Goal: Information Seeking & Learning: Learn about a topic

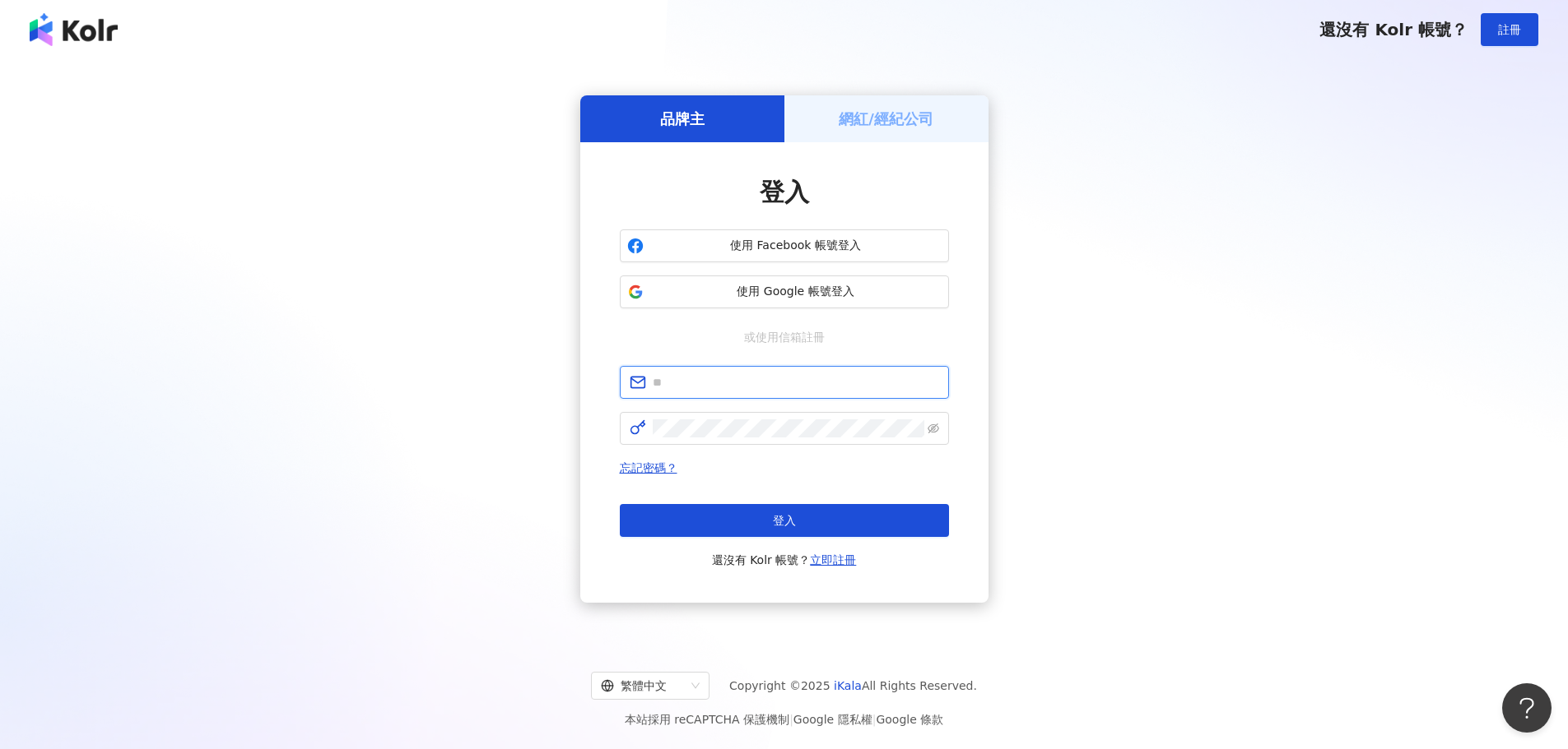
click at [765, 382] on input "text" at bounding box center [796, 382] width 287 height 18
type input "**********"
click at [782, 515] on span "登入" at bounding box center [784, 521] width 23 height 13
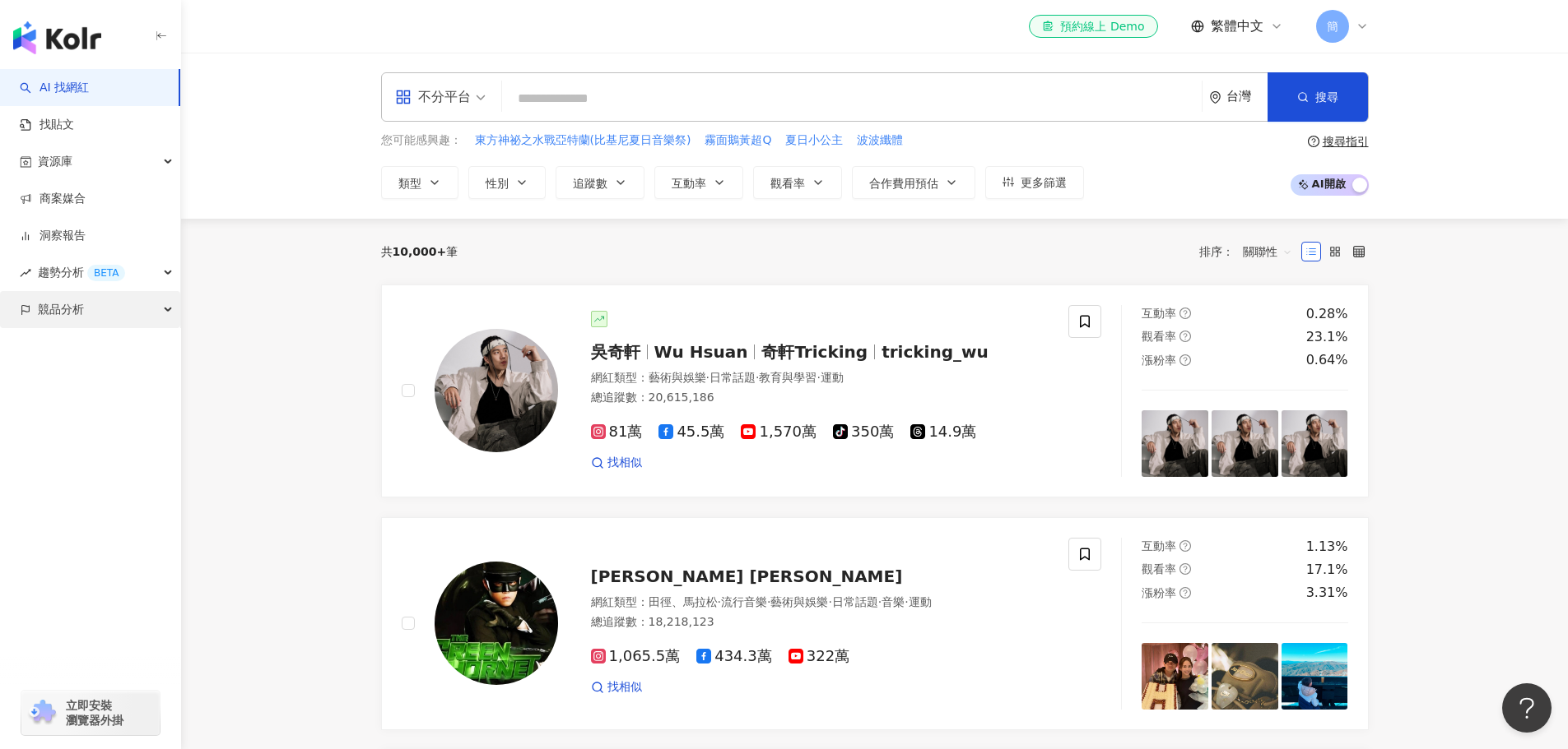
click at [102, 309] on div "競品分析" at bounding box center [90, 309] width 181 height 37
drag, startPoint x: 97, startPoint y: 383, endPoint x: 123, endPoint y: 385, distance: 26.1
click at [97, 384] on link "關鍵字提及分析" at bounding box center [79, 384] width 80 height 16
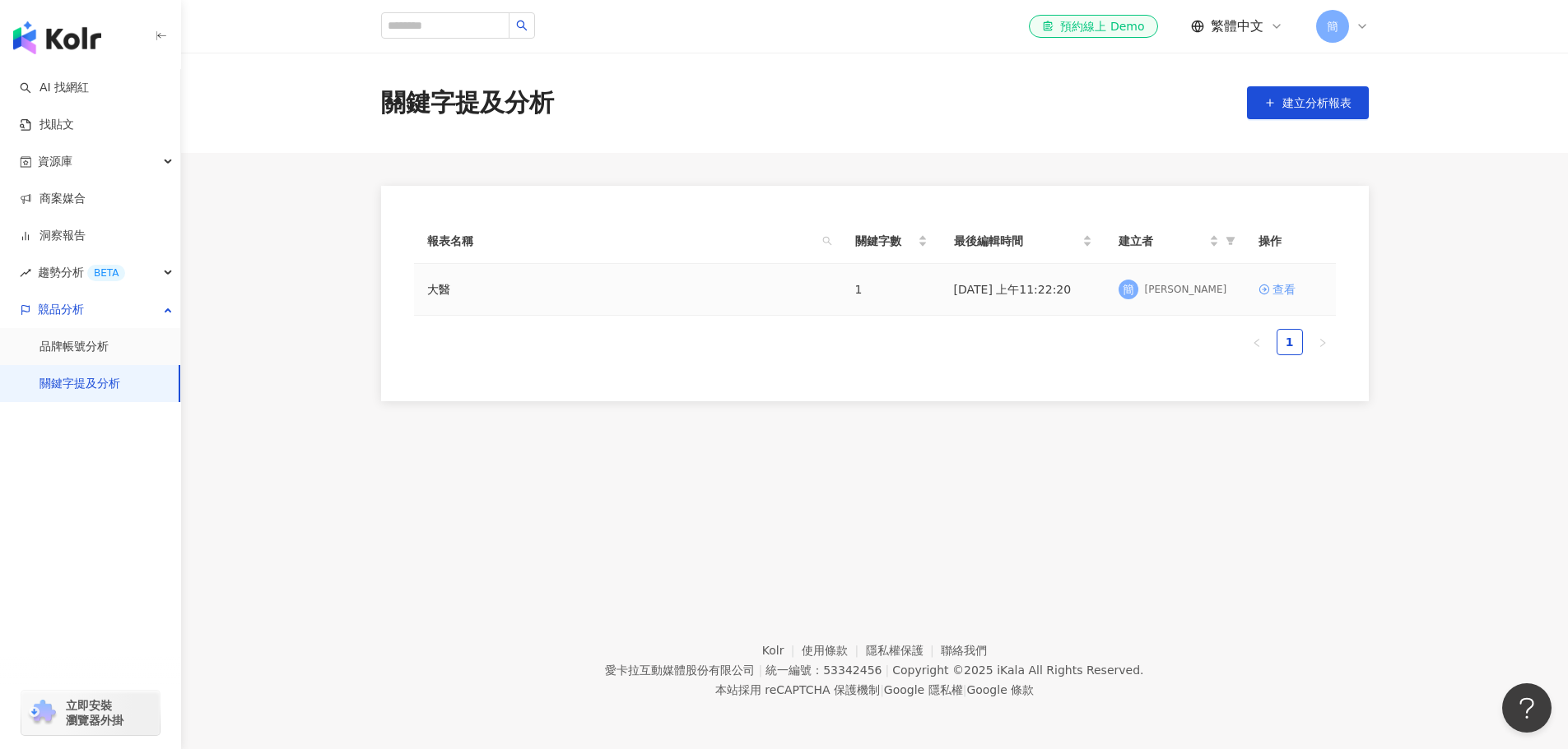
click at [1280, 288] on div "查看" at bounding box center [1284, 289] width 23 height 18
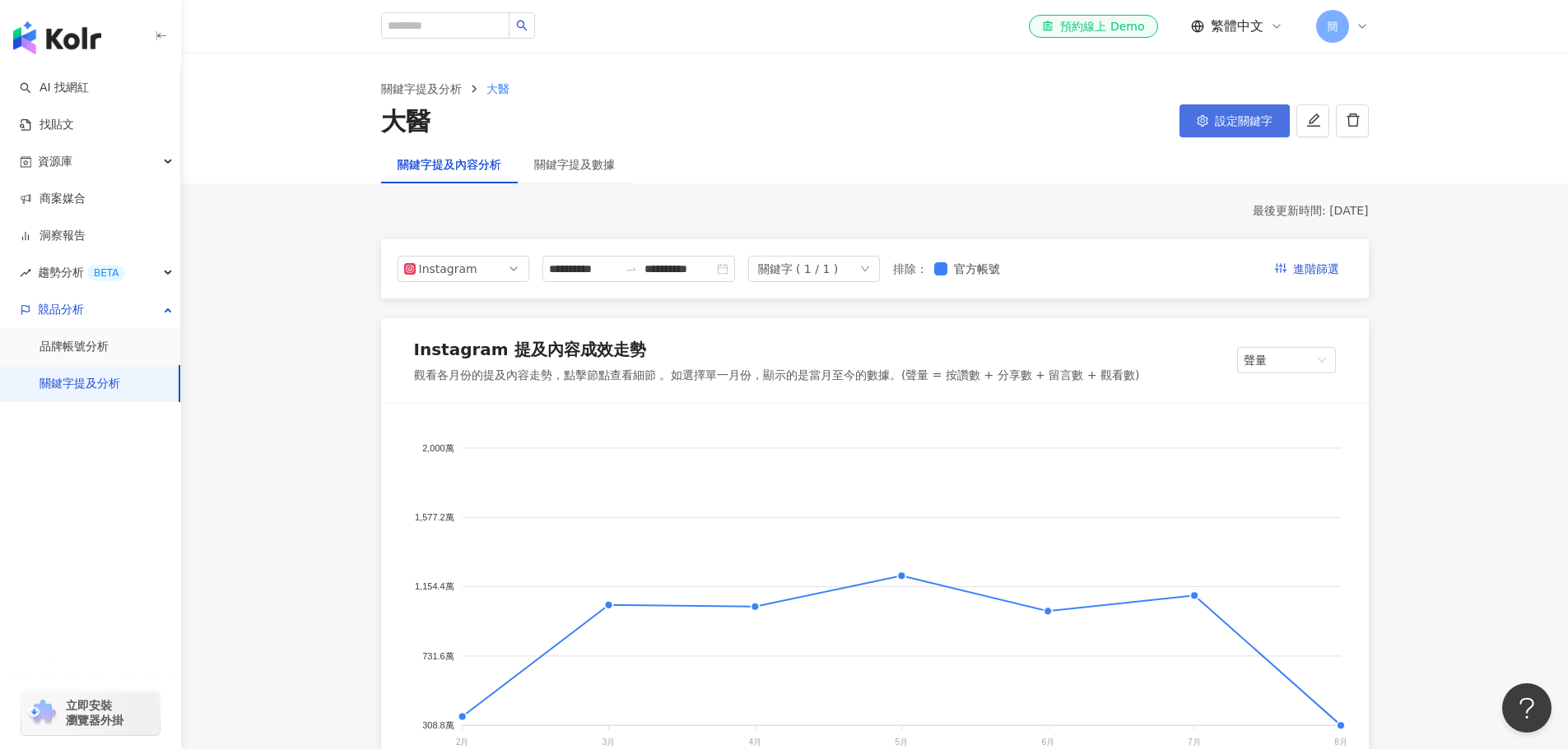
click at [1231, 120] on span "設定關鍵字" at bounding box center [1243, 121] width 58 height 13
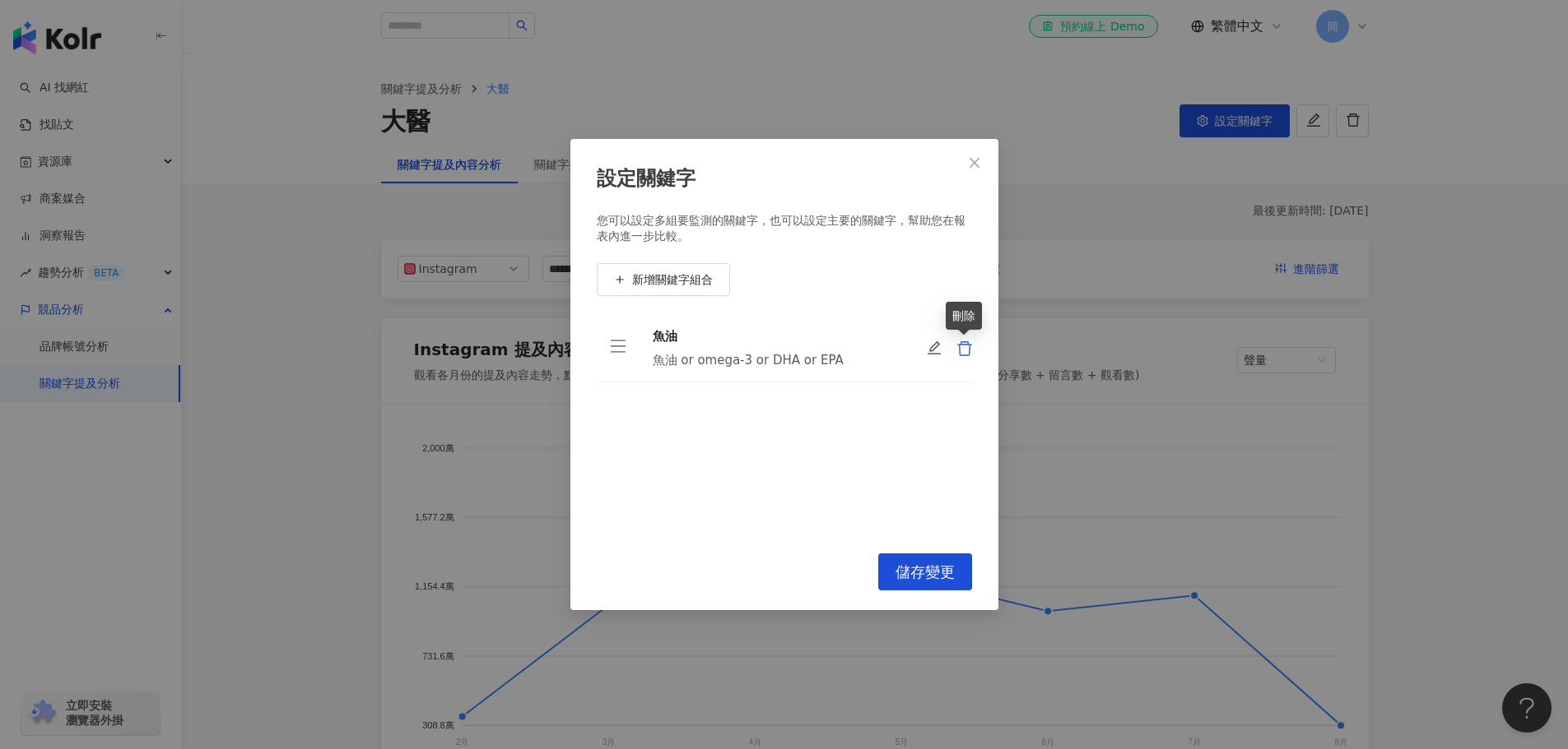
click at [957, 349] on icon "delete" at bounding box center [964, 348] width 16 height 16
click at [978, 164] on icon "close" at bounding box center [975, 163] width 13 height 13
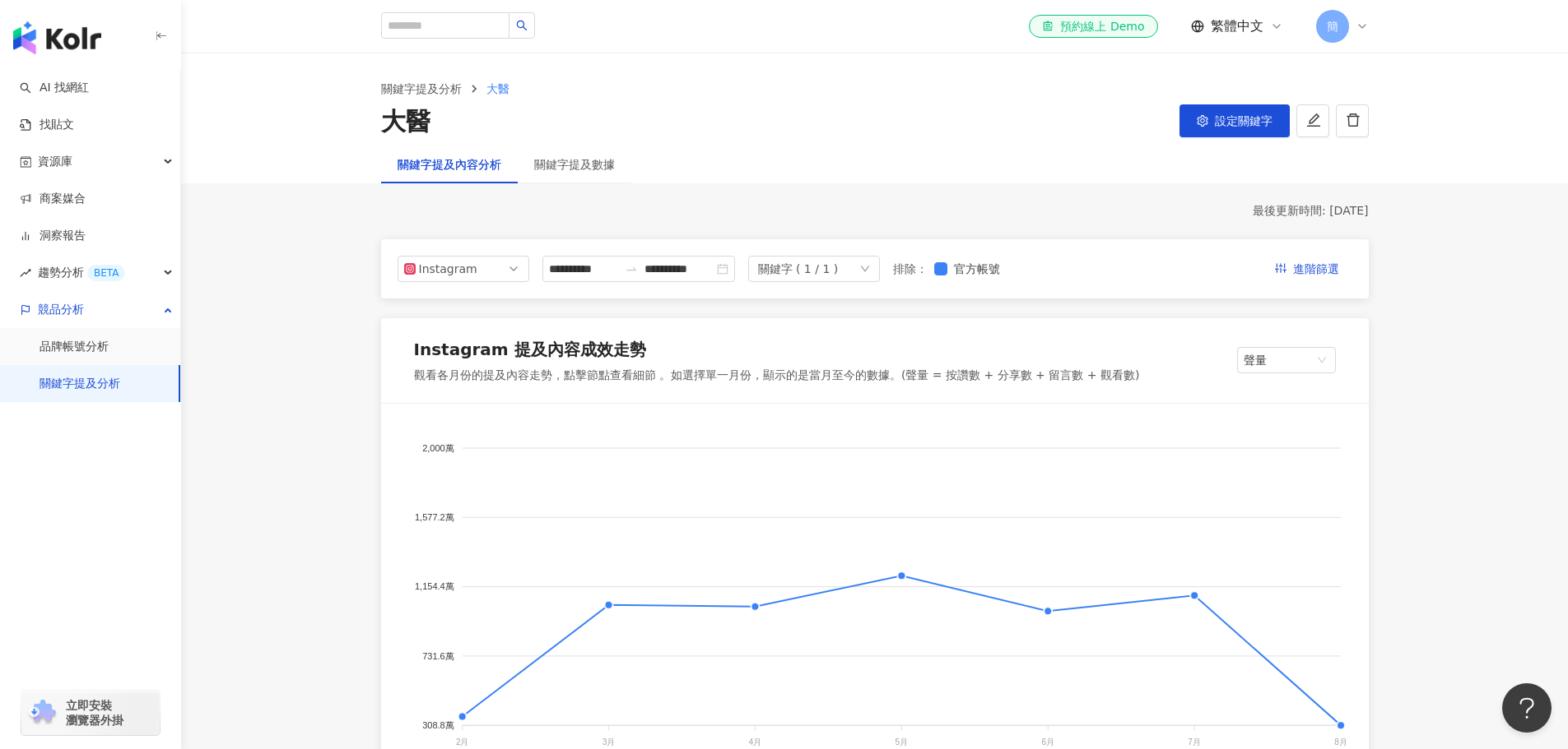
drag, startPoint x: 1220, startPoint y: 123, endPoint x: 1130, endPoint y: 191, distance: 112.8
click at [1220, 125] on span "設定關鍵字" at bounding box center [1243, 121] width 58 height 13
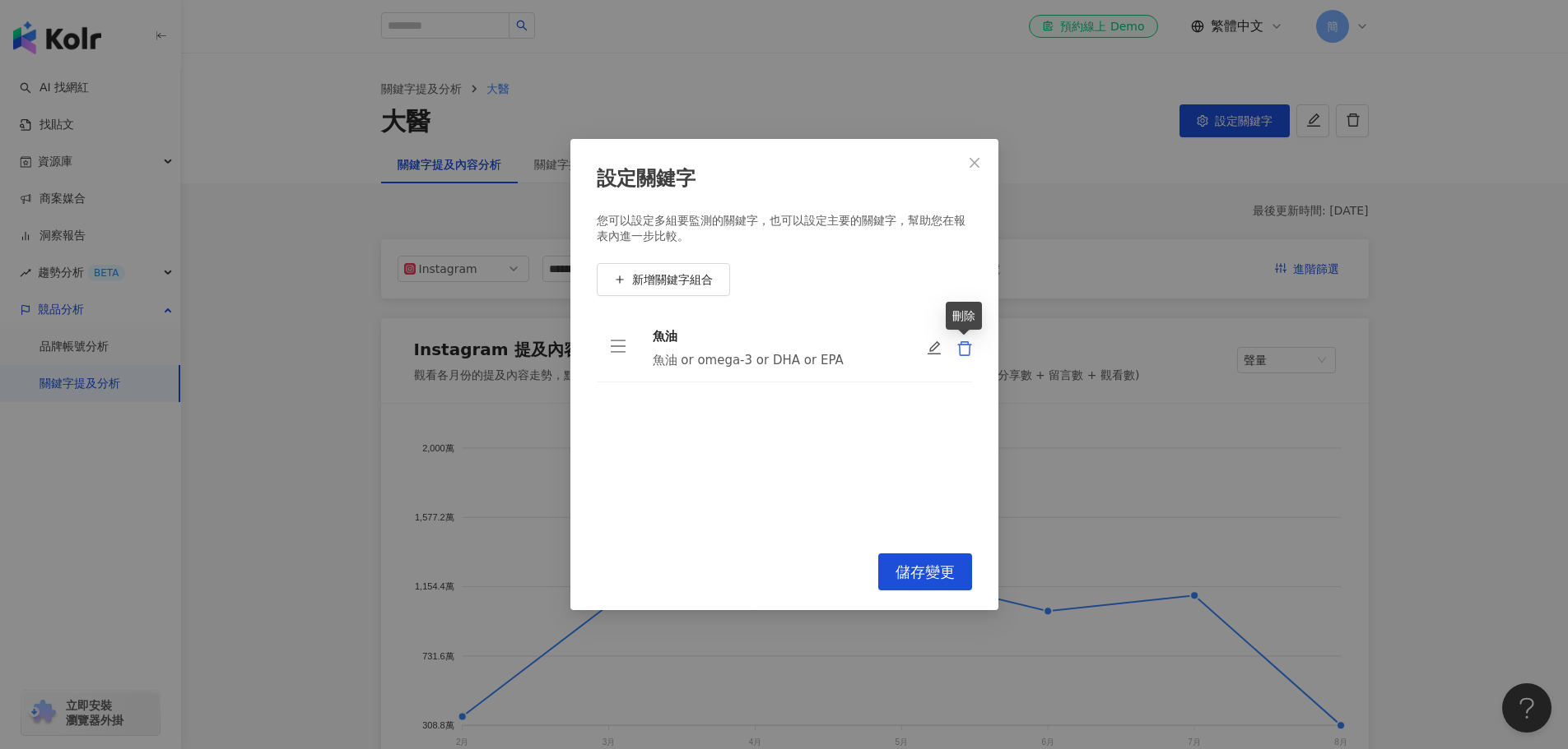
click at [961, 346] on icon "delete" at bounding box center [964, 348] width 16 height 16
click at [678, 282] on span "新增關鍵字組合" at bounding box center [672, 280] width 80 height 13
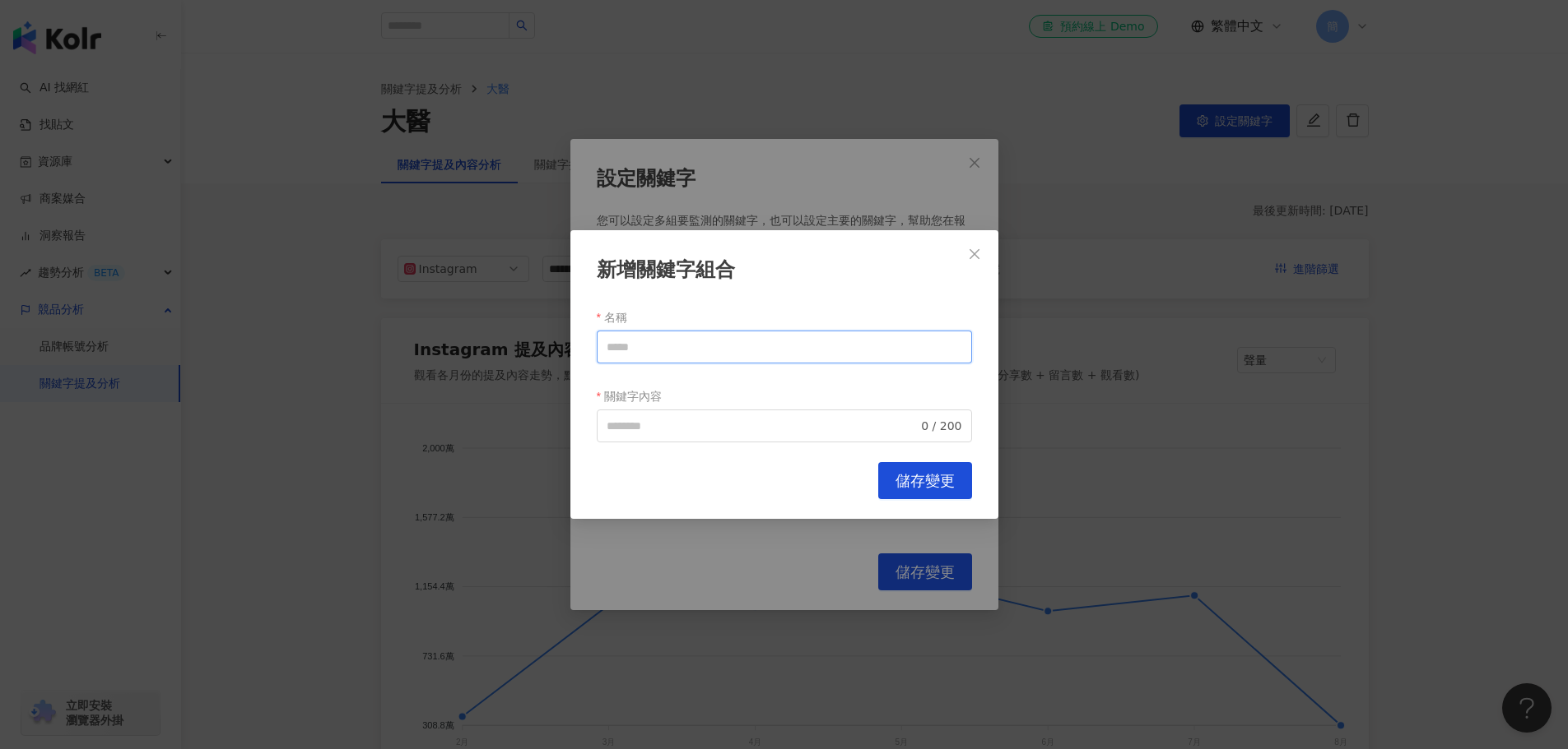
click at [731, 349] on input "名稱" at bounding box center [784, 347] width 376 height 33
type input "*"
click at [709, 357] on input "名稱" at bounding box center [784, 347] width 376 height 33
type input "**"
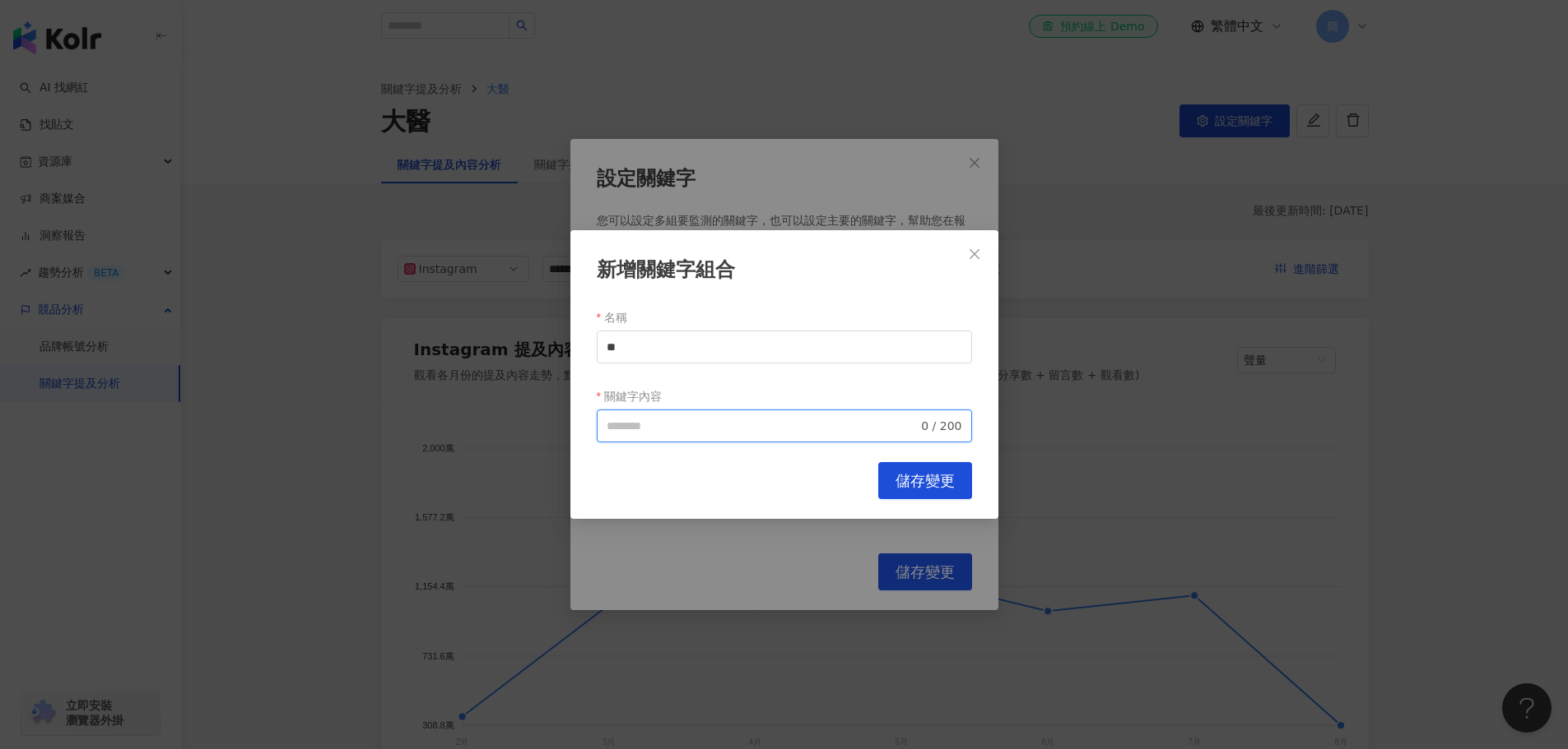
click at [677, 417] on input "關鍵字內容" at bounding box center [763, 426] width 312 height 18
type input "**********"
click at [937, 466] on button "儲存變更" at bounding box center [925, 480] width 94 height 37
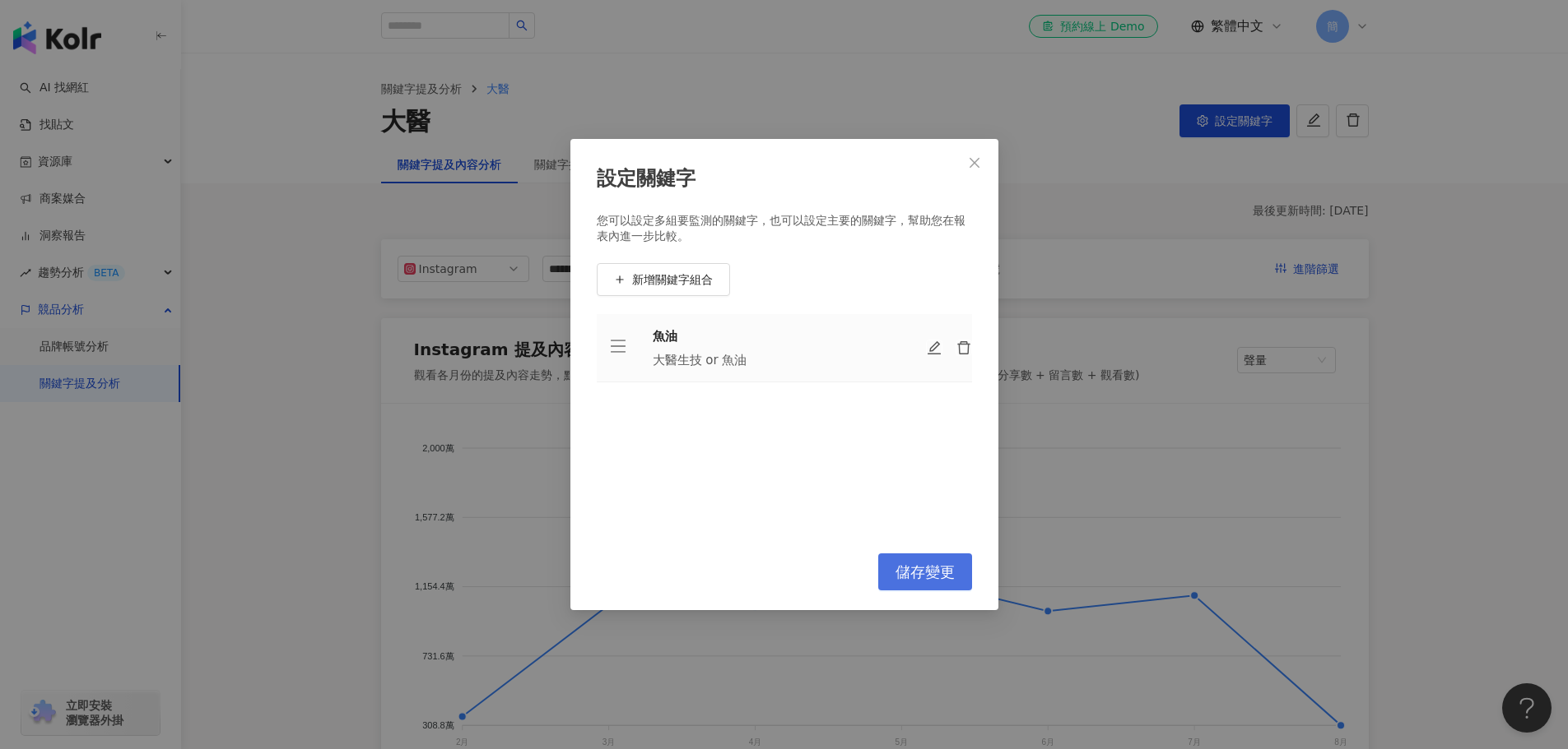
click at [931, 566] on span "儲存變更" at bounding box center [925, 572] width 60 height 18
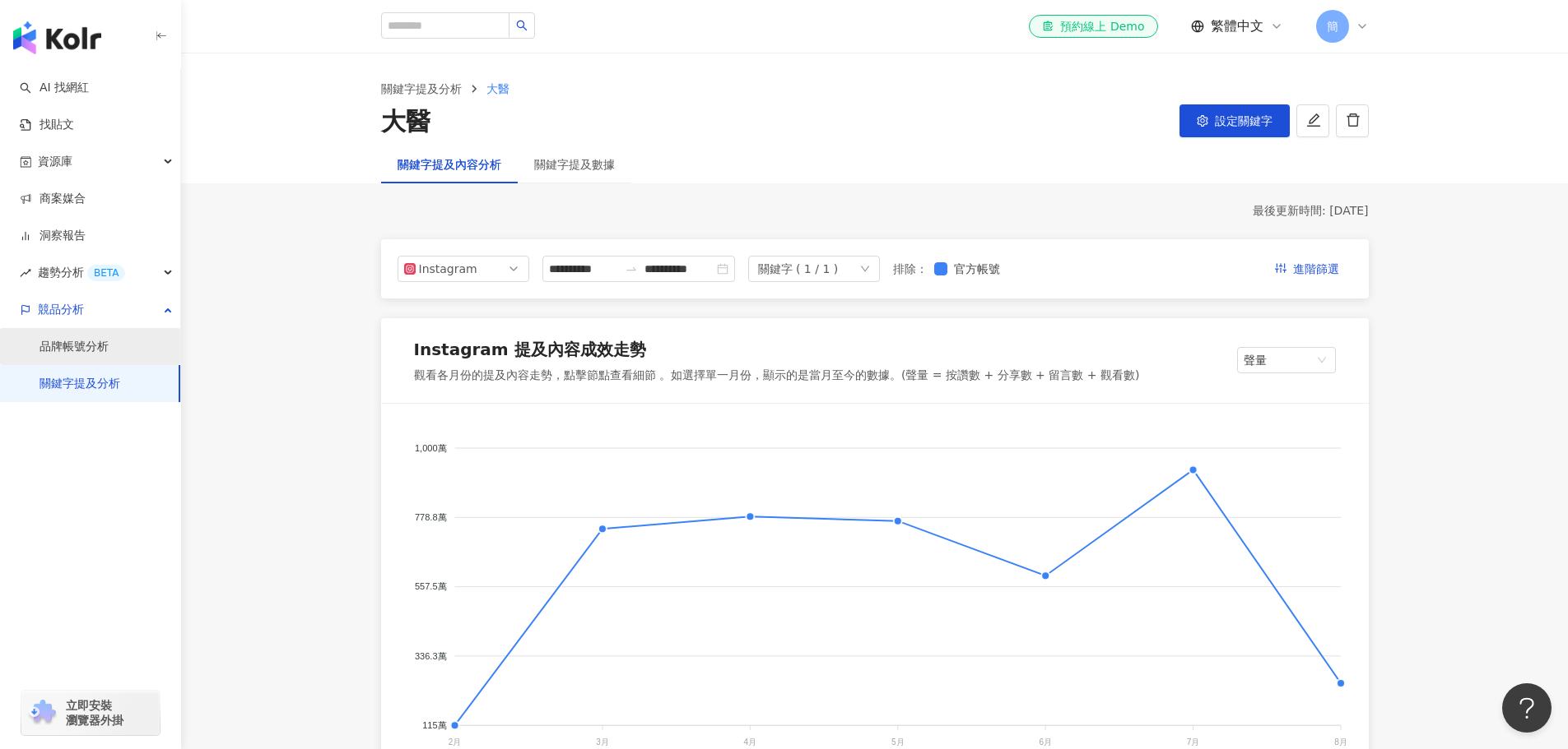
click at [80, 350] on link "品牌帳號分析" at bounding box center [74, 346] width 69 height 16
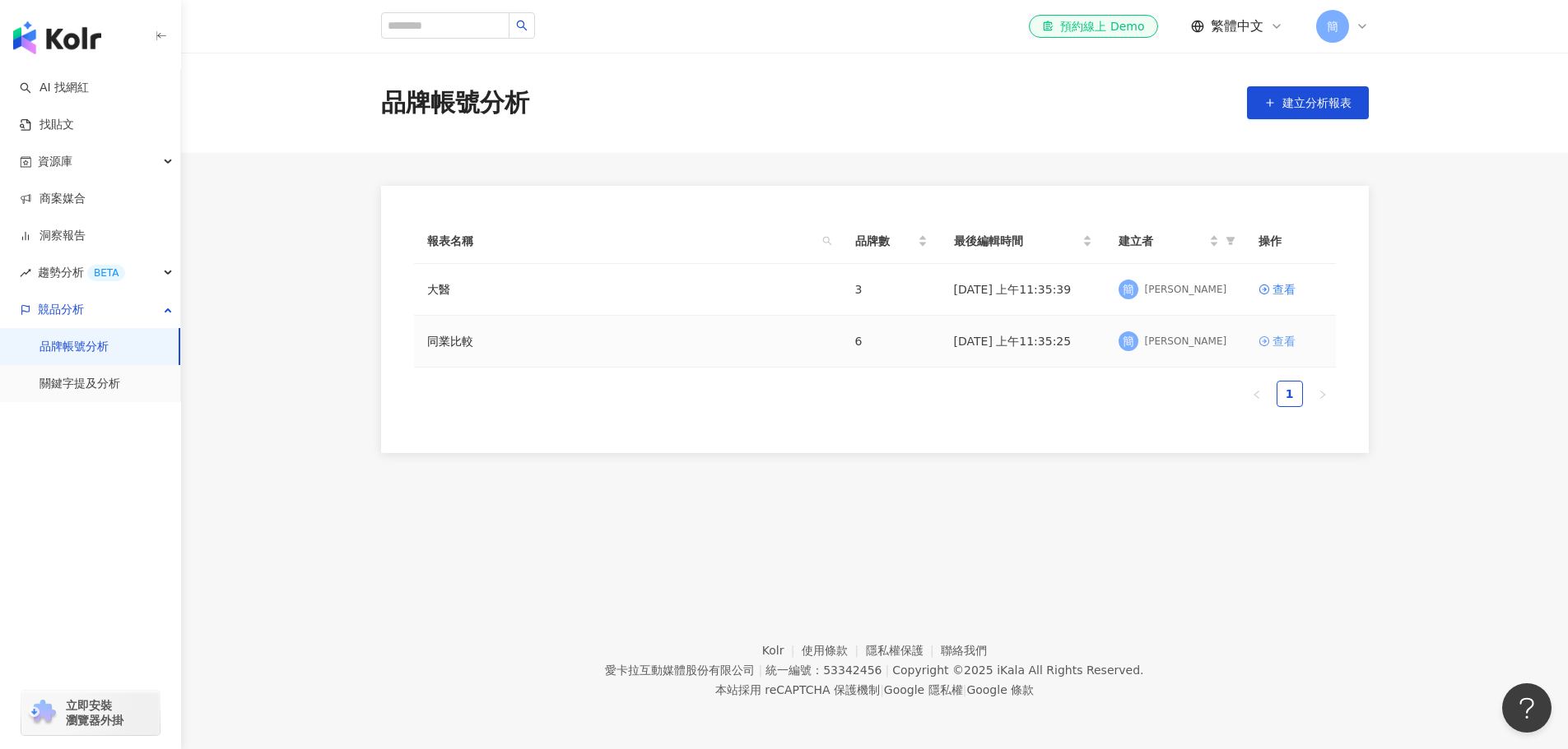
click at [1287, 335] on div "查看" at bounding box center [1284, 340] width 23 height 18
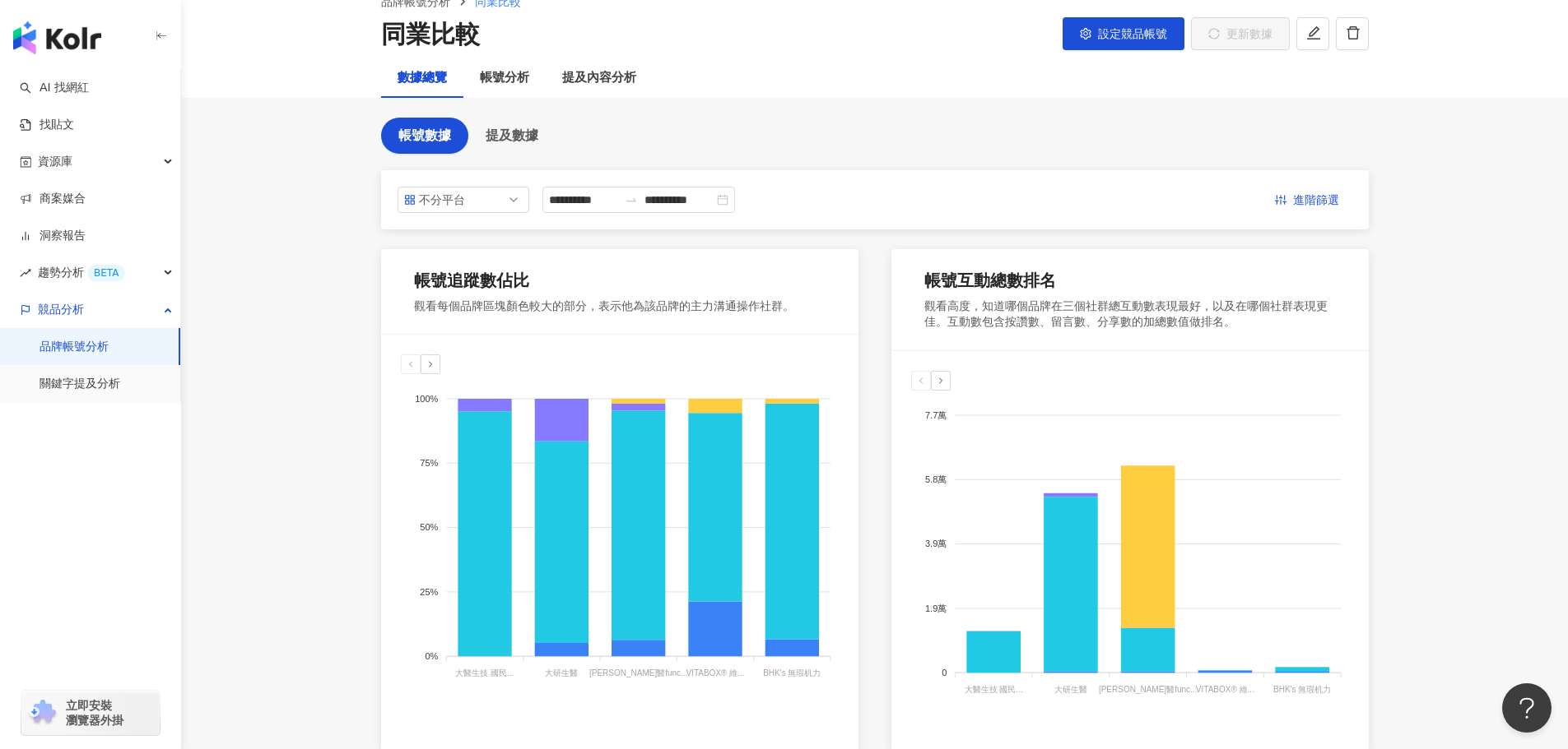
scroll to position [82, 0]
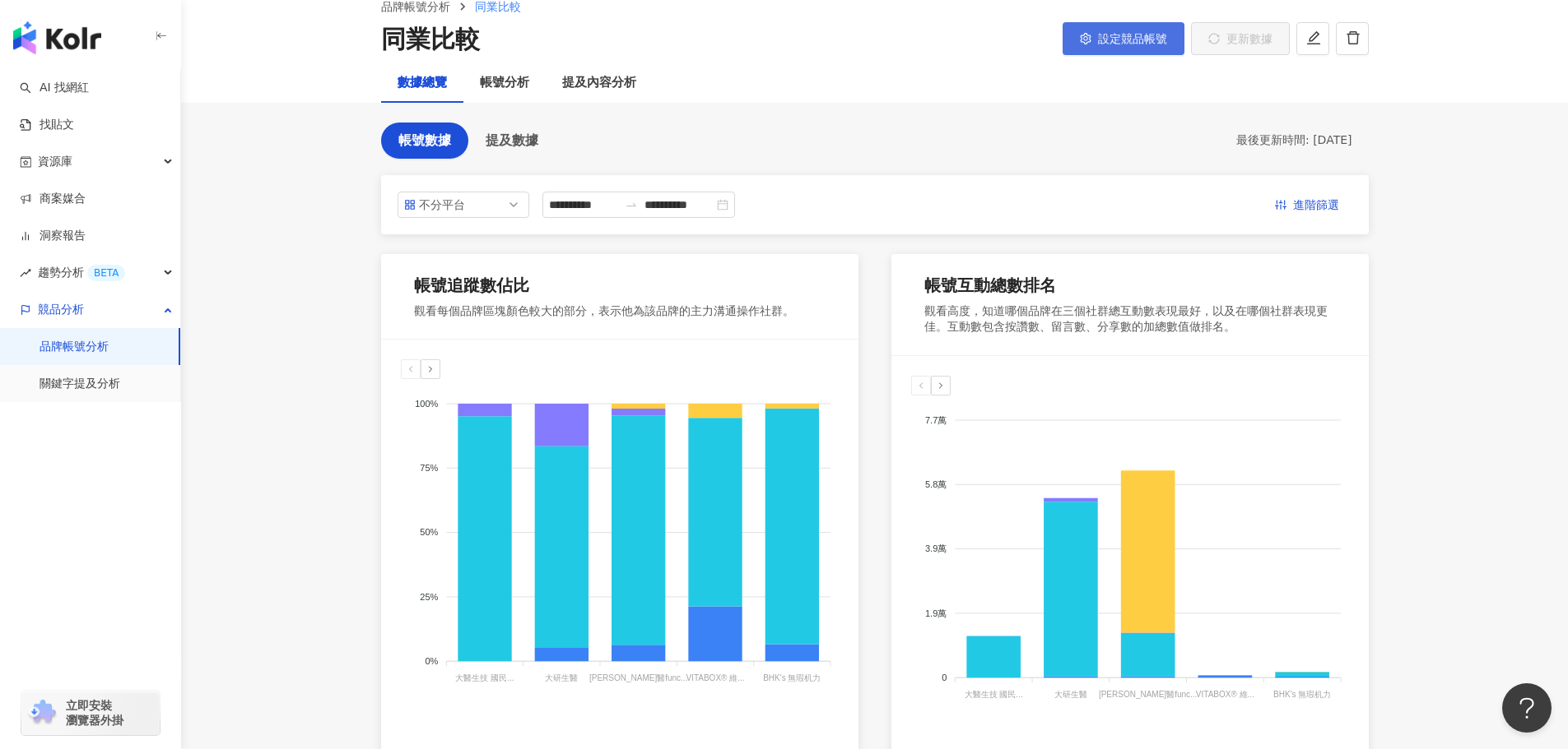
click at [1132, 36] on span "設定競品帳號" at bounding box center [1132, 39] width 69 height 13
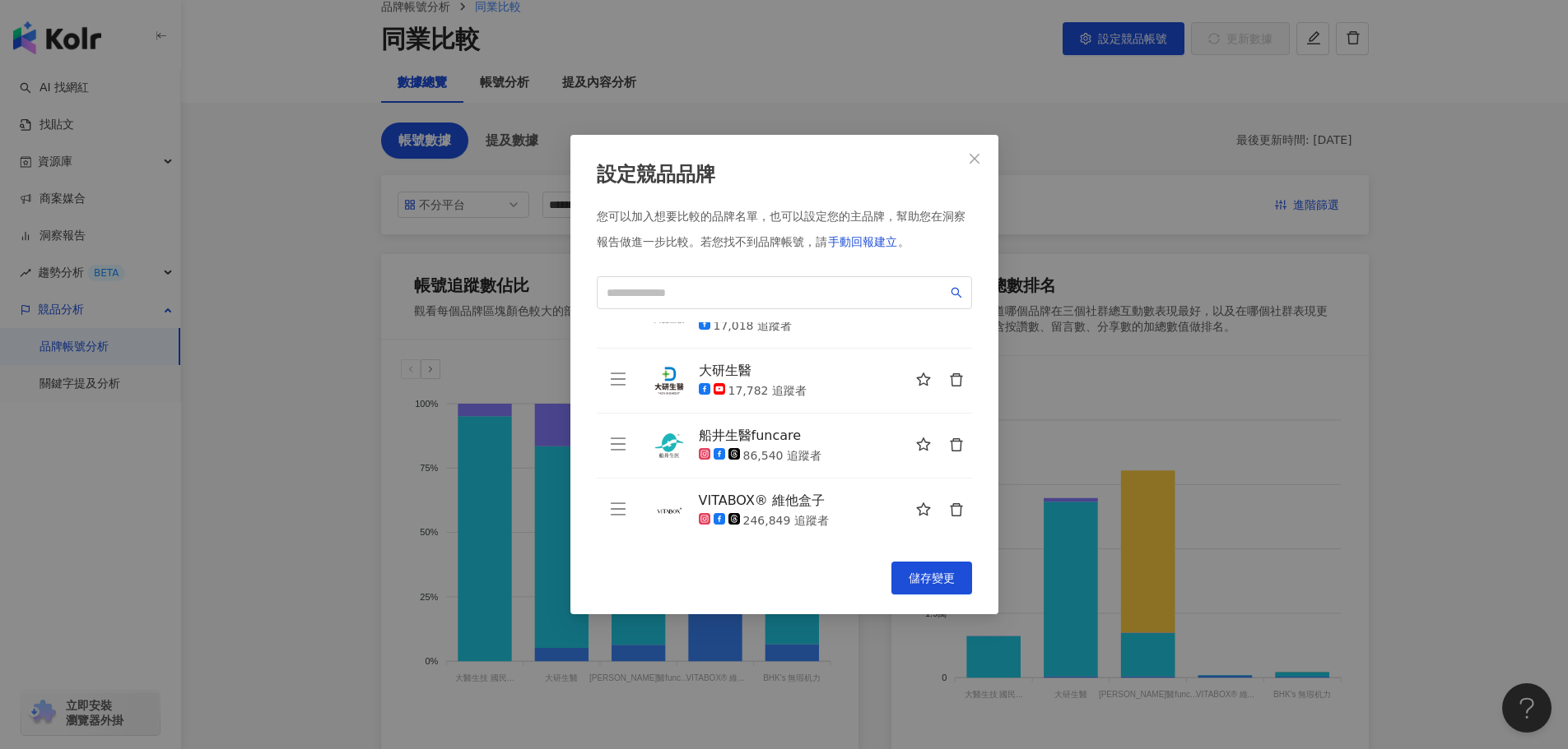
scroll to position [0, 0]
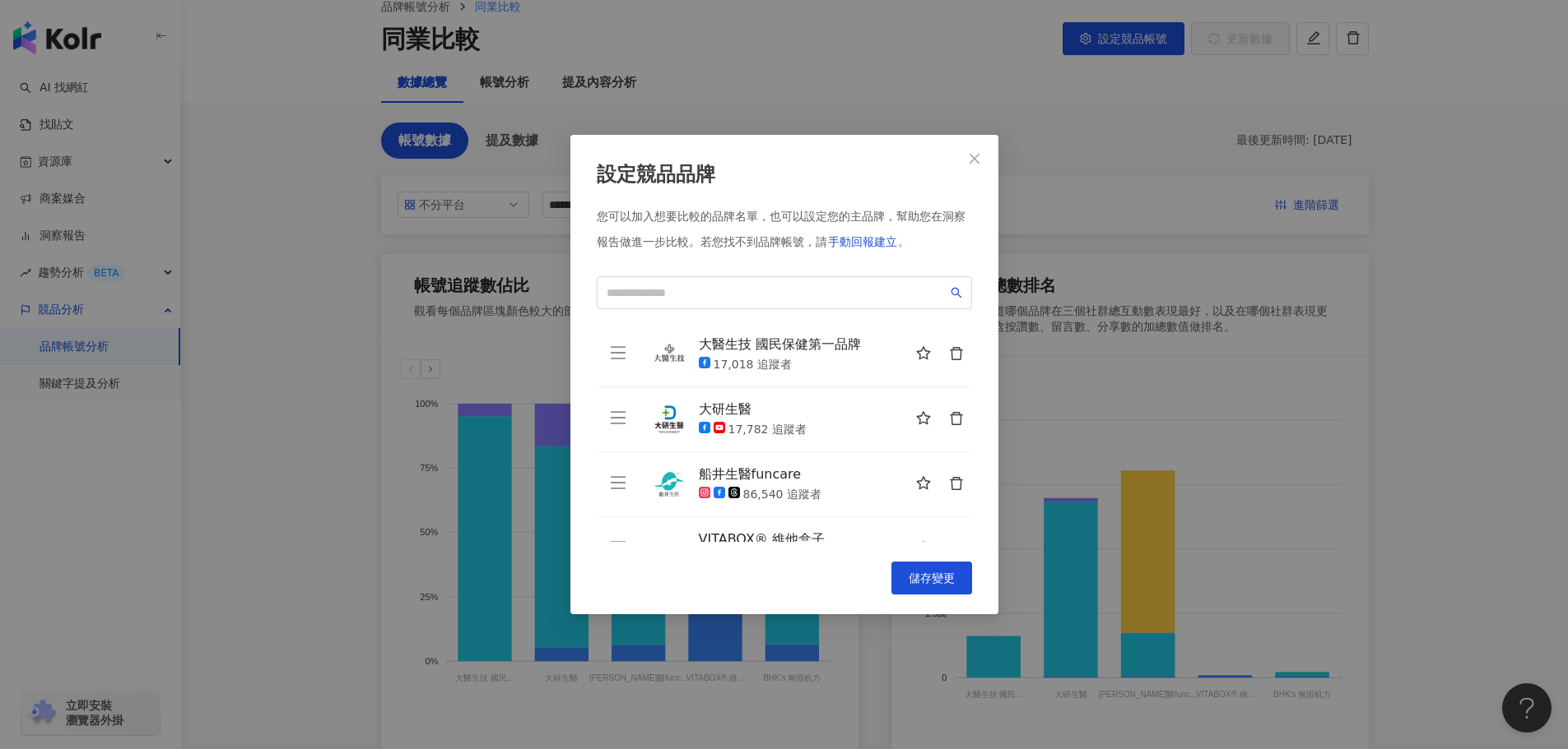
click at [949, 354] on icon "delete" at bounding box center [957, 354] width 15 height 15
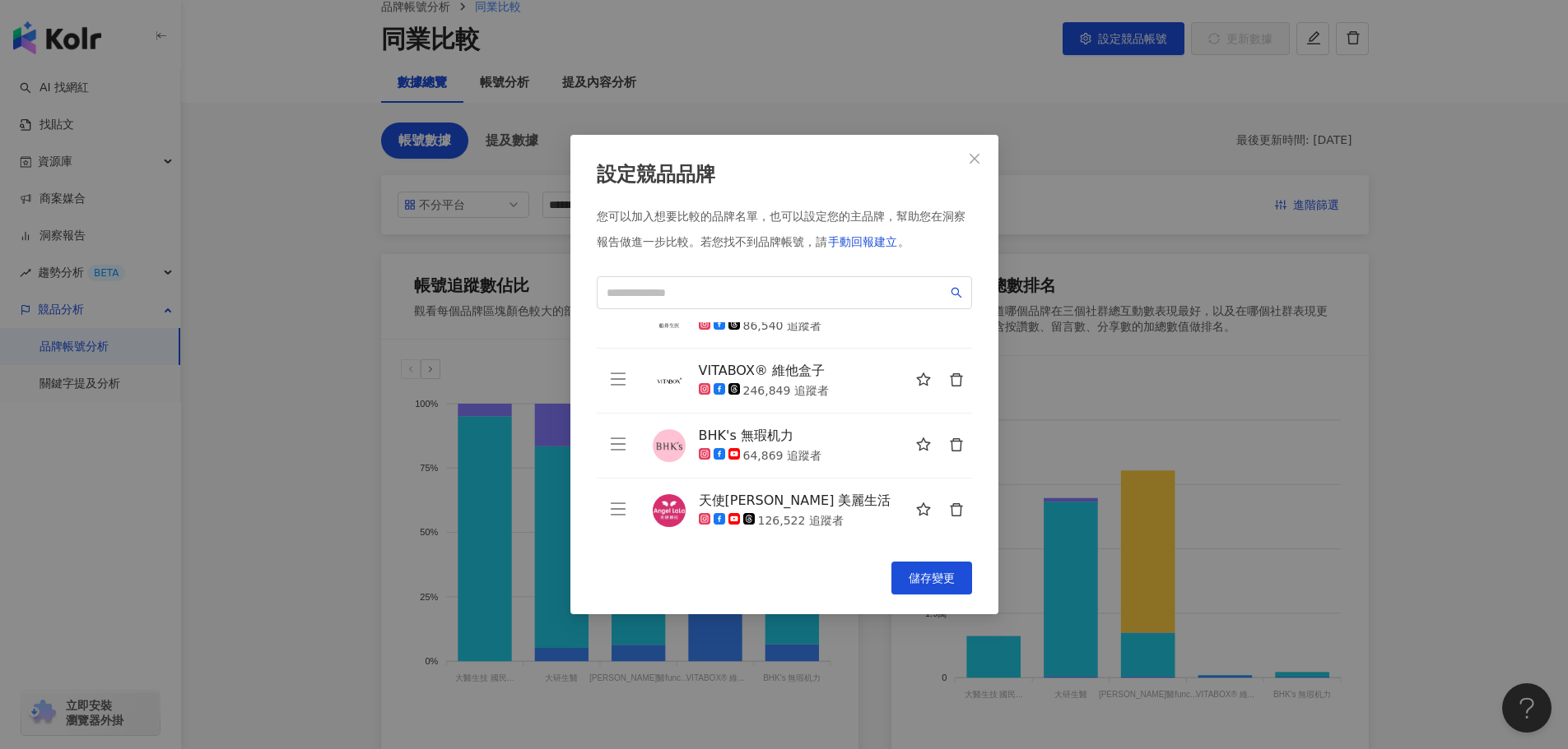
scroll to position [105, 0]
click at [950, 505] on icon "delete" at bounding box center [956, 509] width 12 height 13
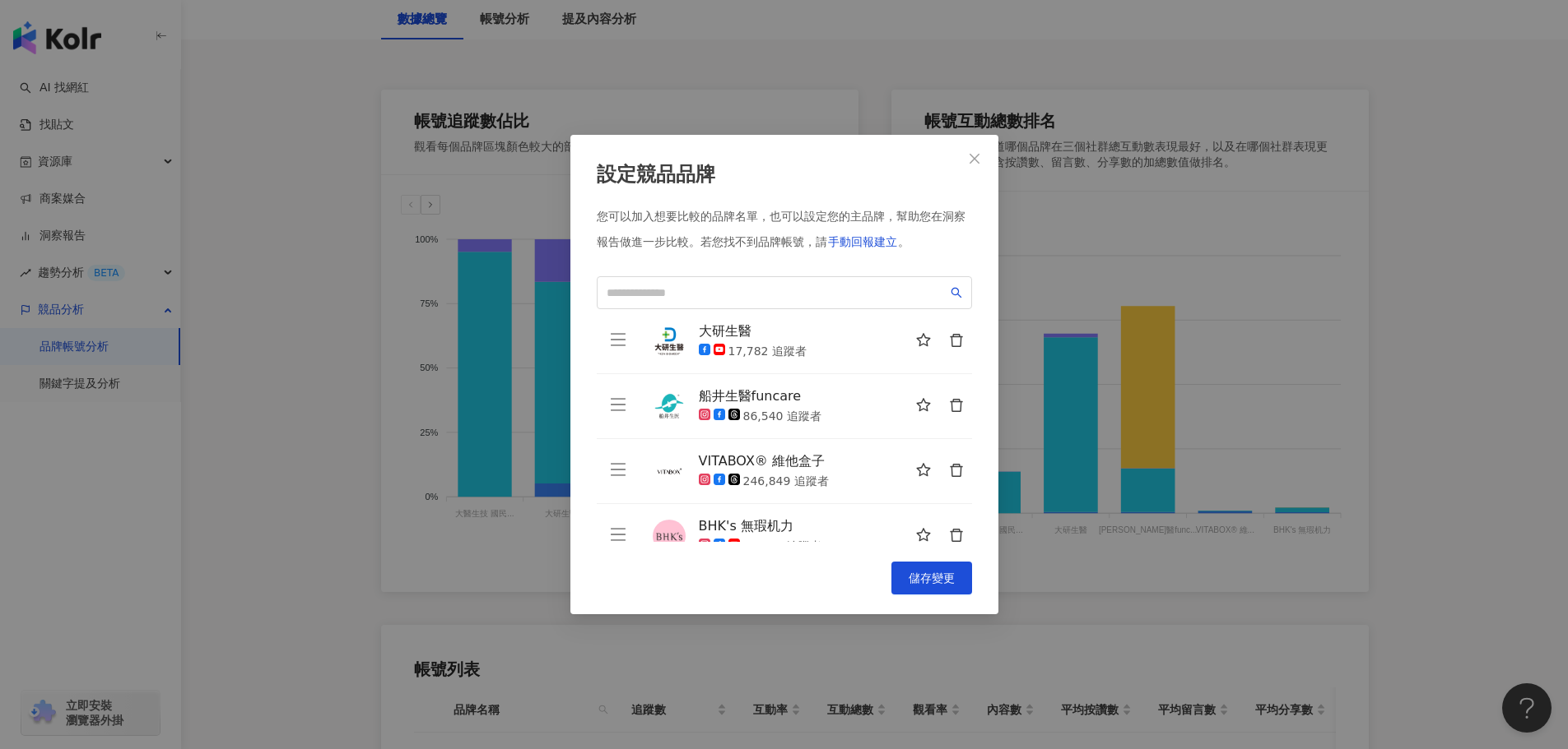
scroll to position [0, 0]
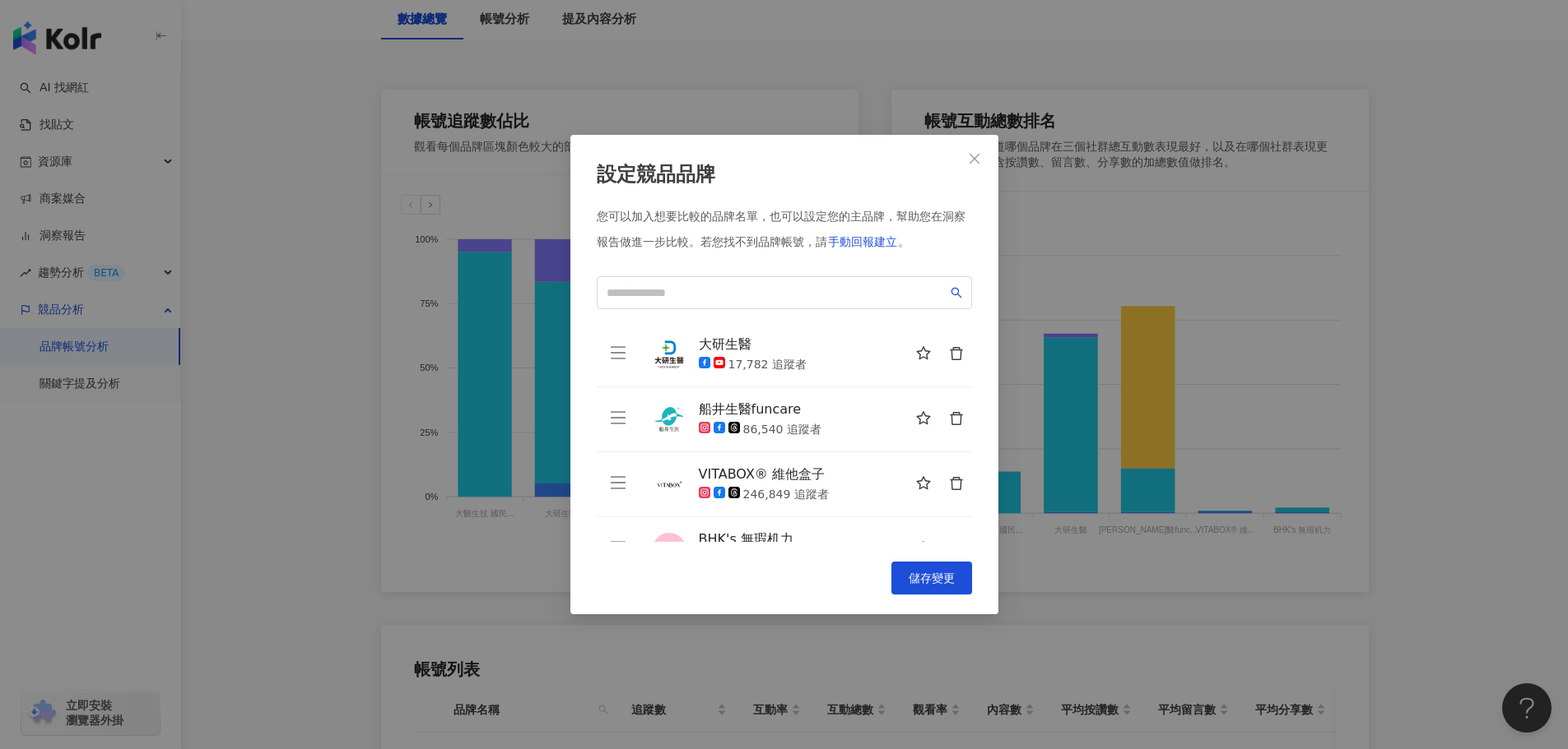
click at [949, 354] on icon "delete" at bounding box center [957, 354] width 15 height 15
drag, startPoint x: 978, startPoint y: 153, endPoint x: 991, endPoint y: 162, distance: 15.8
click at [982, 155] on span "Close" at bounding box center [975, 159] width 33 height 13
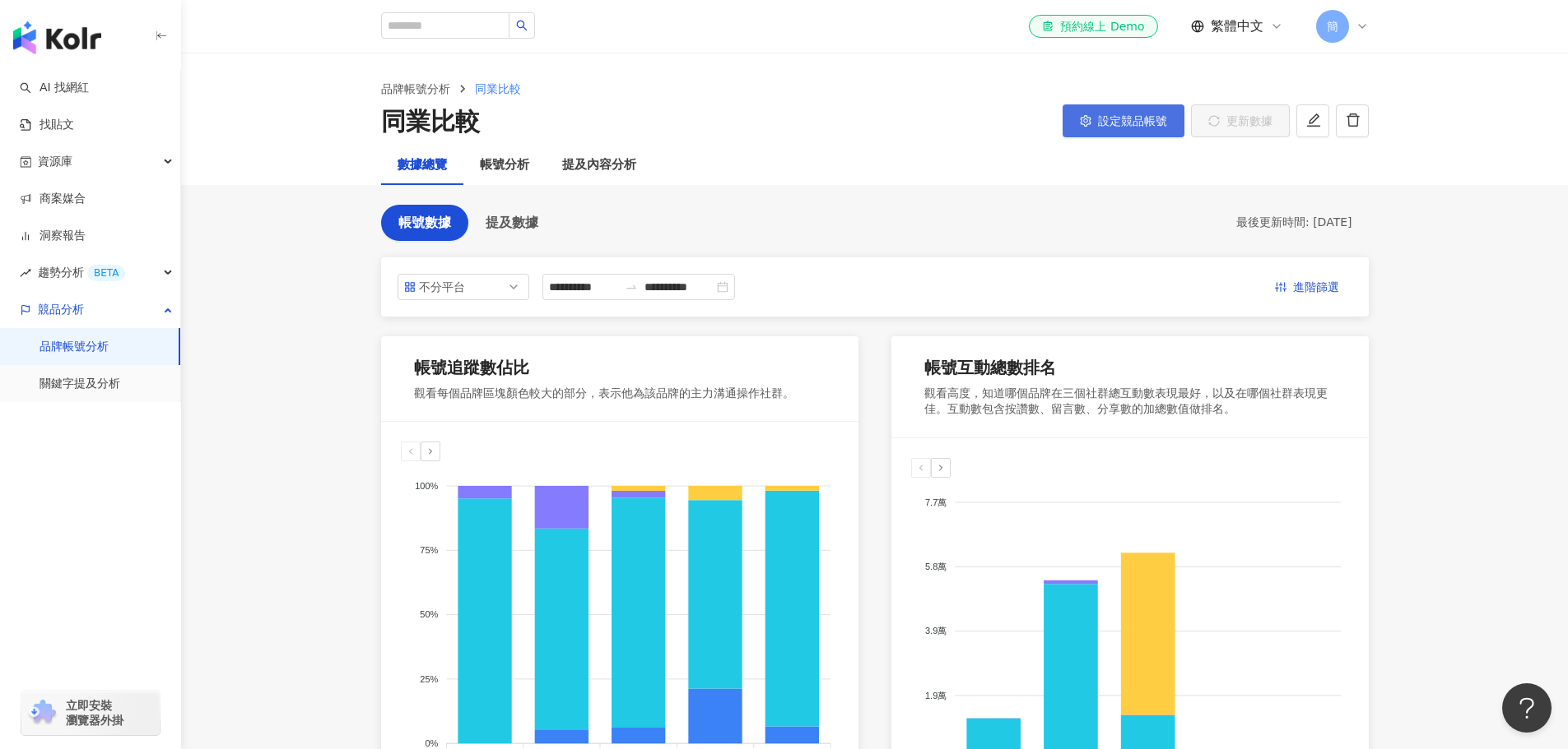
drag, startPoint x: 1119, startPoint y: 118, endPoint x: 1034, endPoint y: 225, distance: 136.7
click at [1111, 125] on span "設定競品帳號" at bounding box center [1132, 121] width 69 height 13
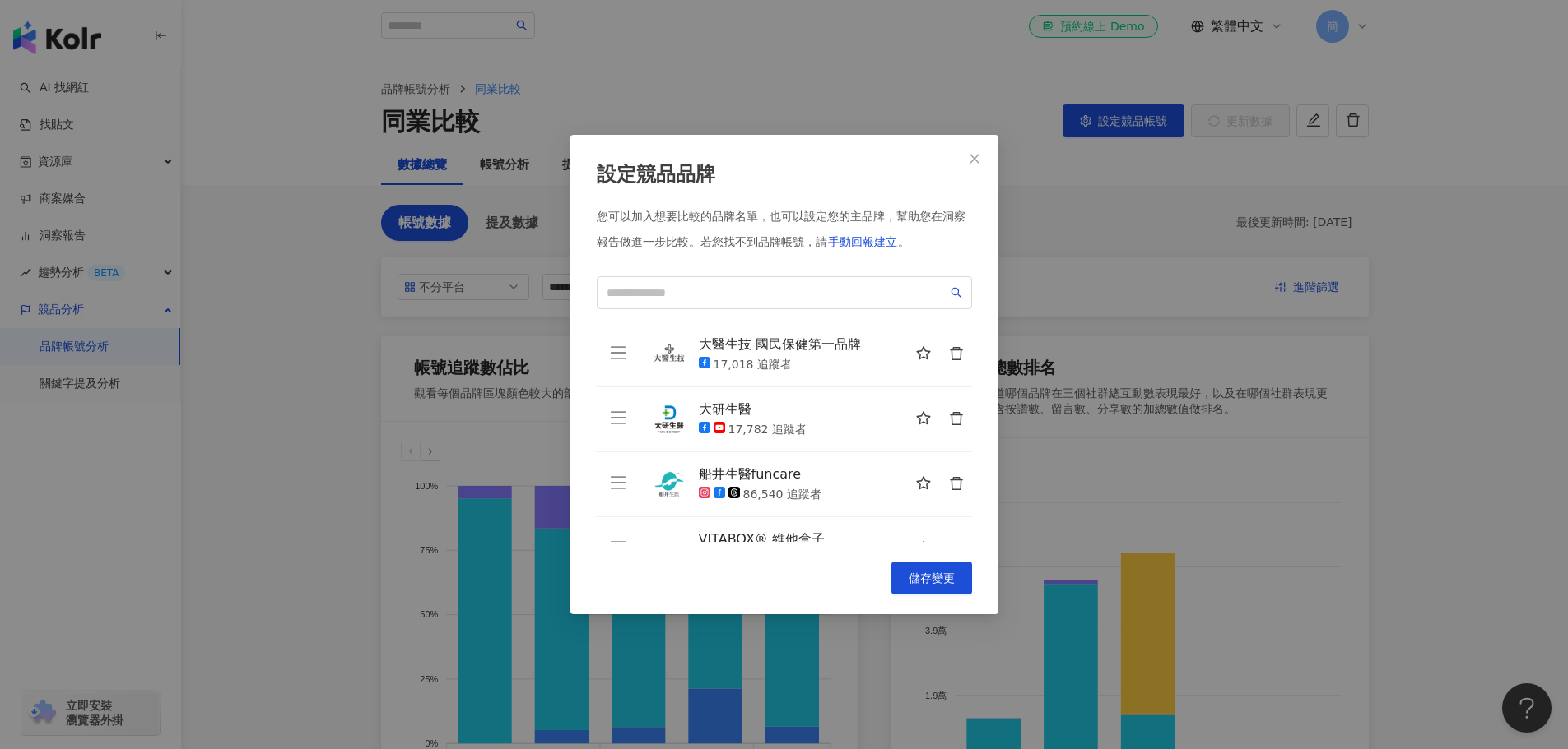
click at [949, 353] on icon "delete" at bounding box center [957, 354] width 15 height 15
click at [949, 354] on icon "delete" at bounding box center [957, 354] width 15 height 15
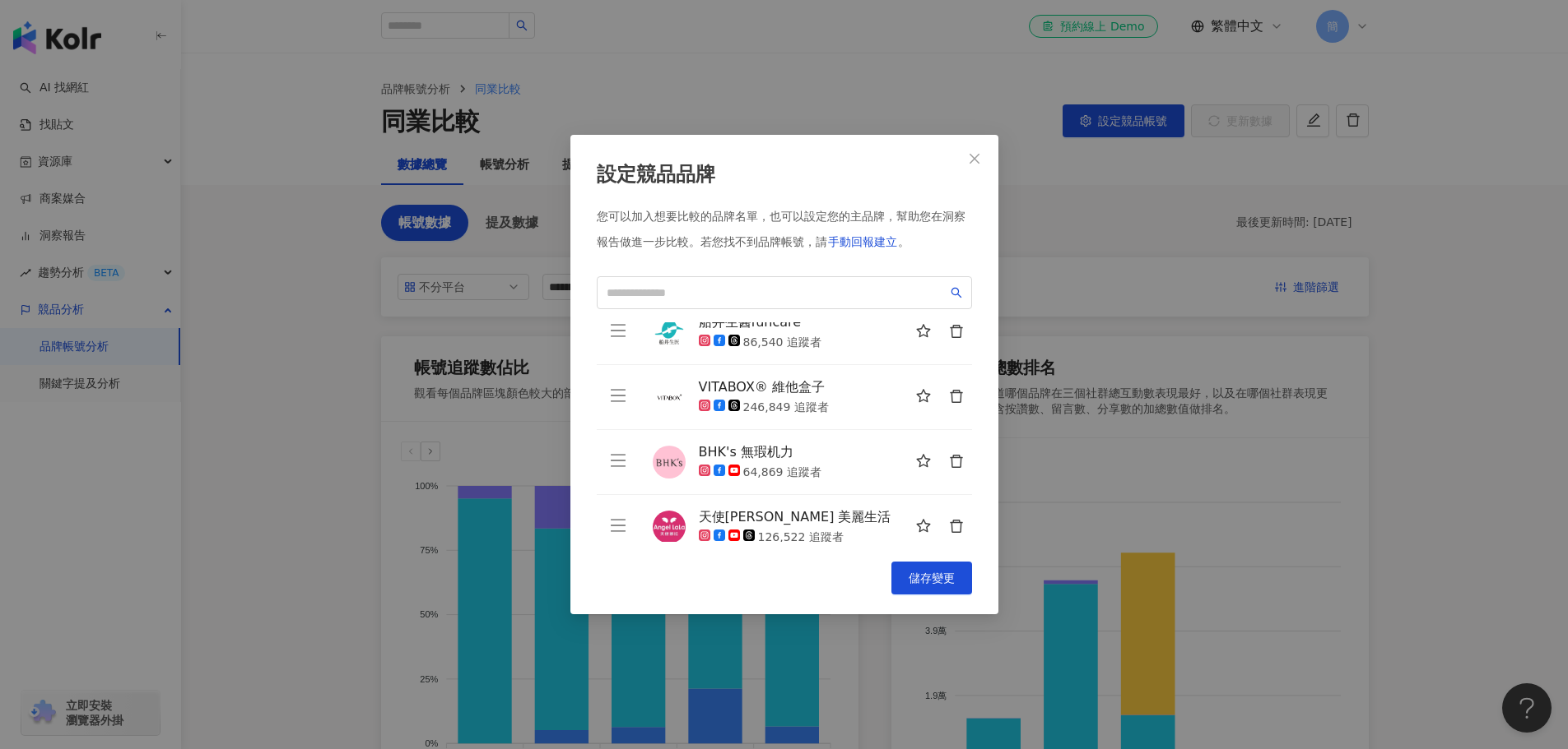
scroll to position [41, 0]
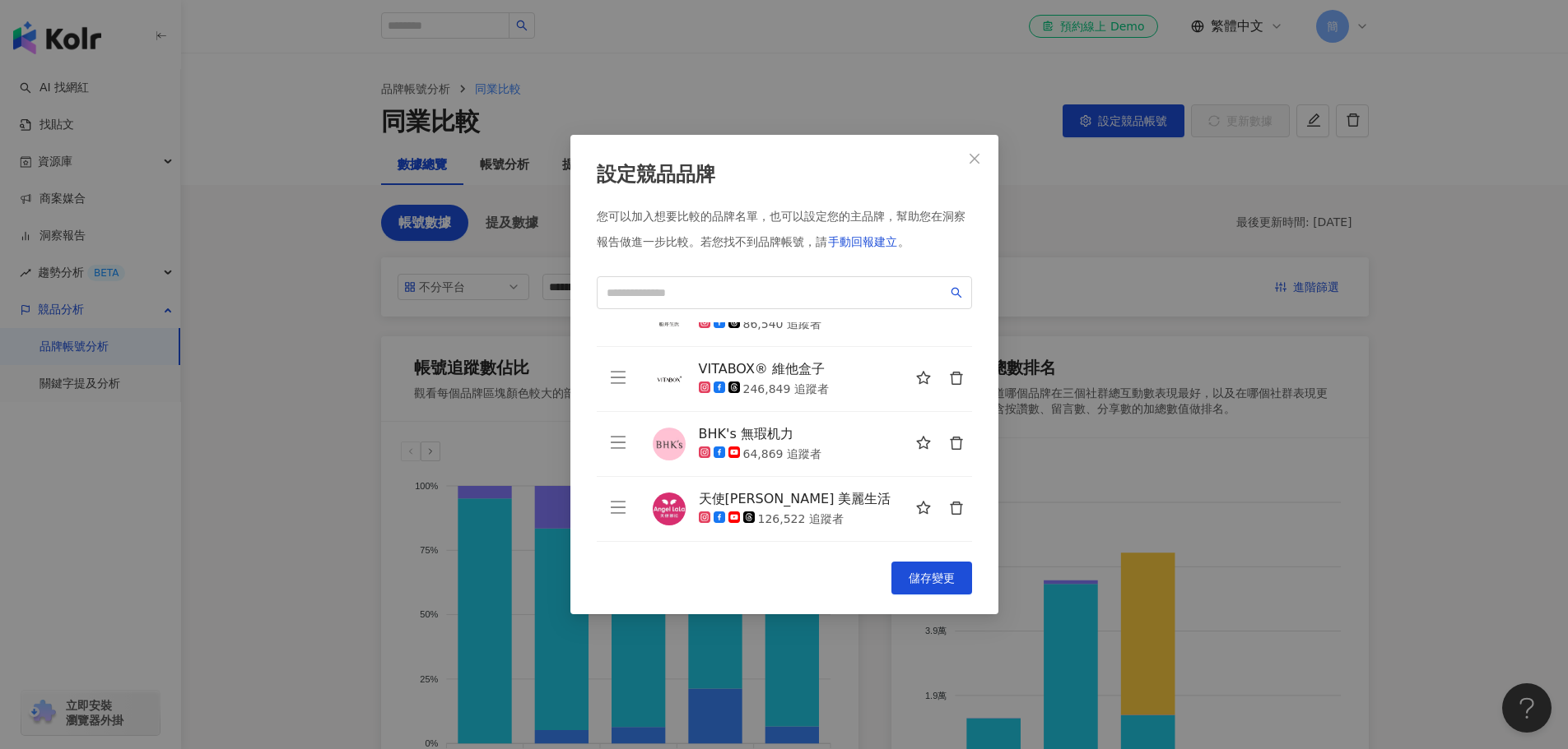
click at [949, 509] on icon "delete" at bounding box center [957, 509] width 15 height 15
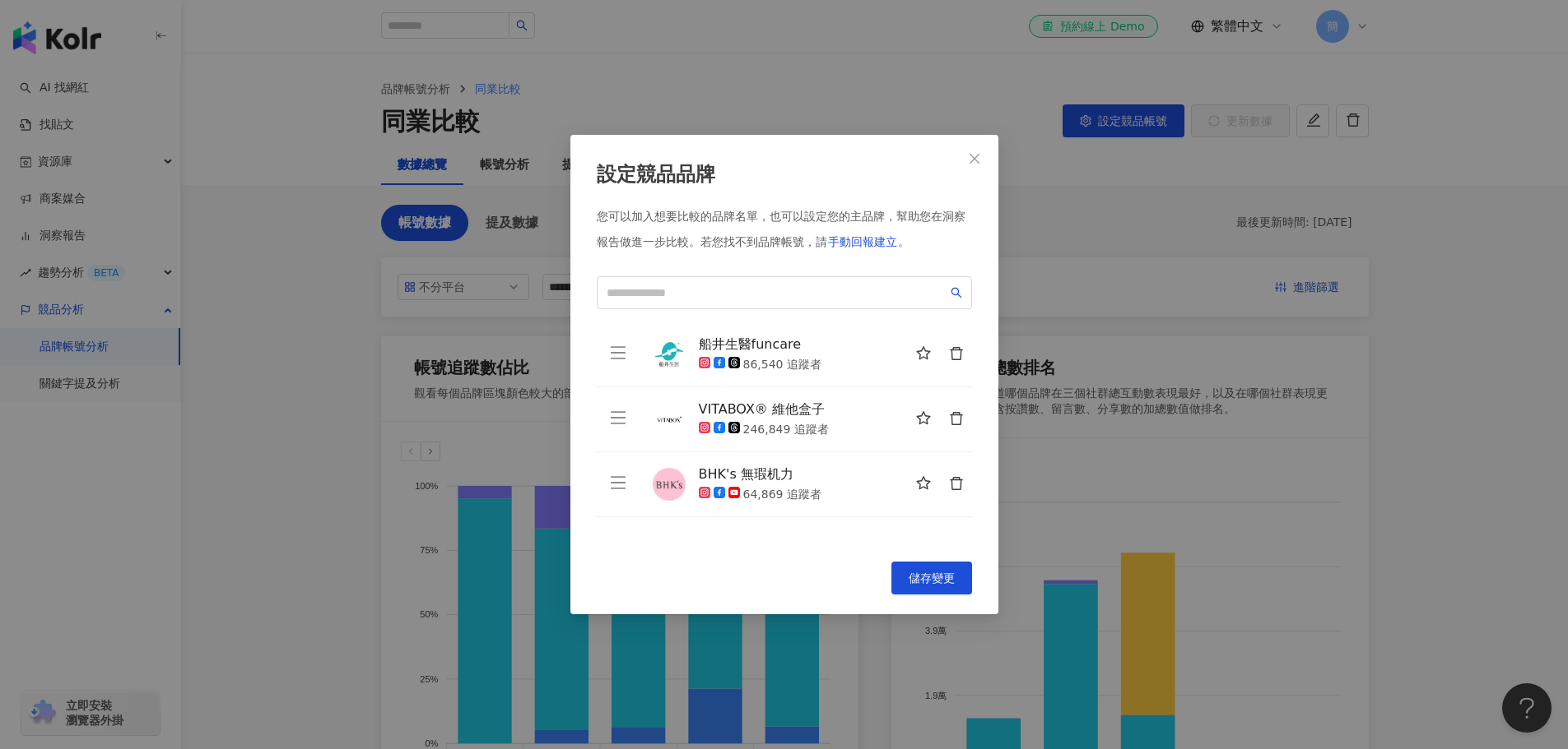
scroll to position [0, 0]
click at [927, 572] on span "儲存變更" at bounding box center [931, 579] width 46 height 13
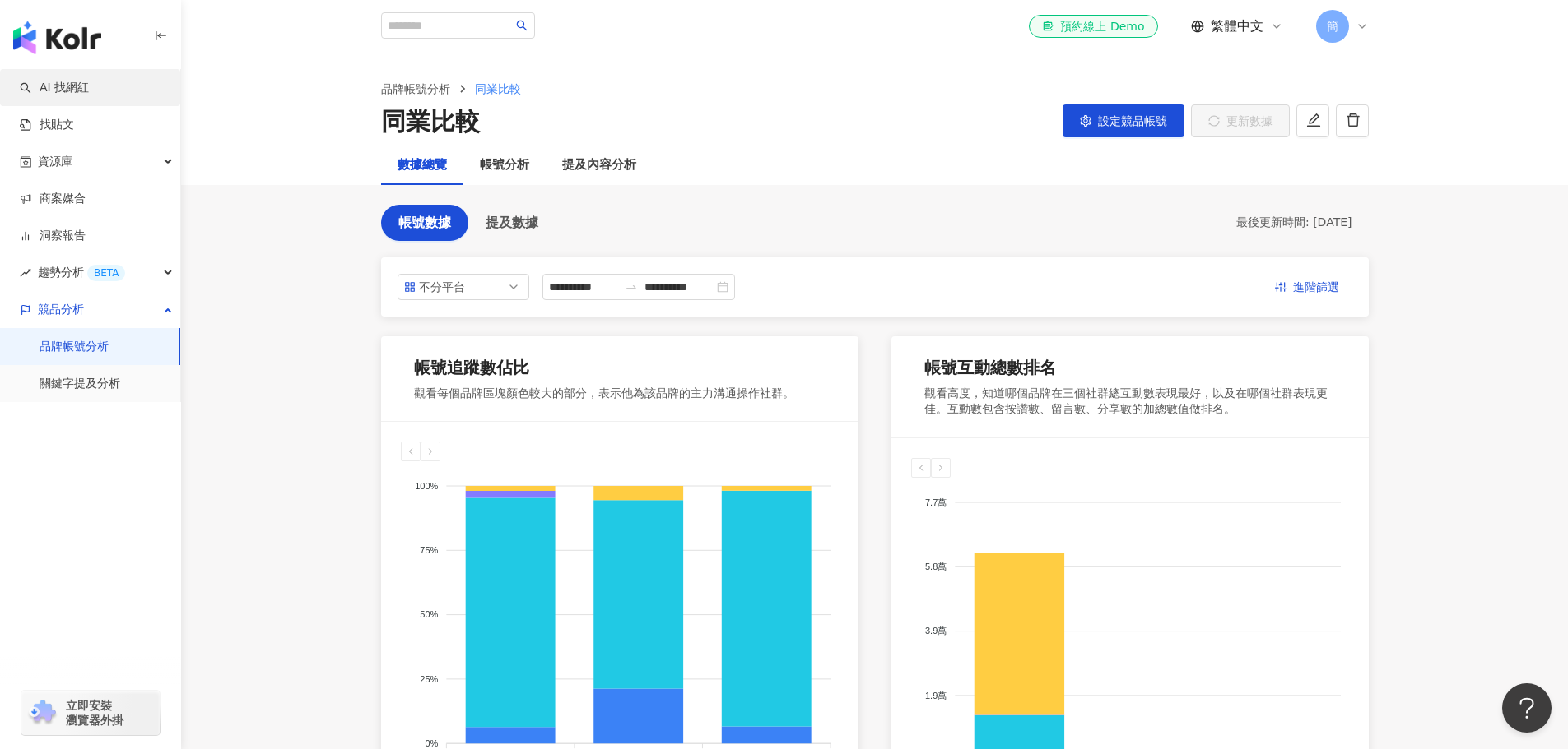
click at [86, 88] on link "AI 找網紅" at bounding box center [54, 87] width 69 height 16
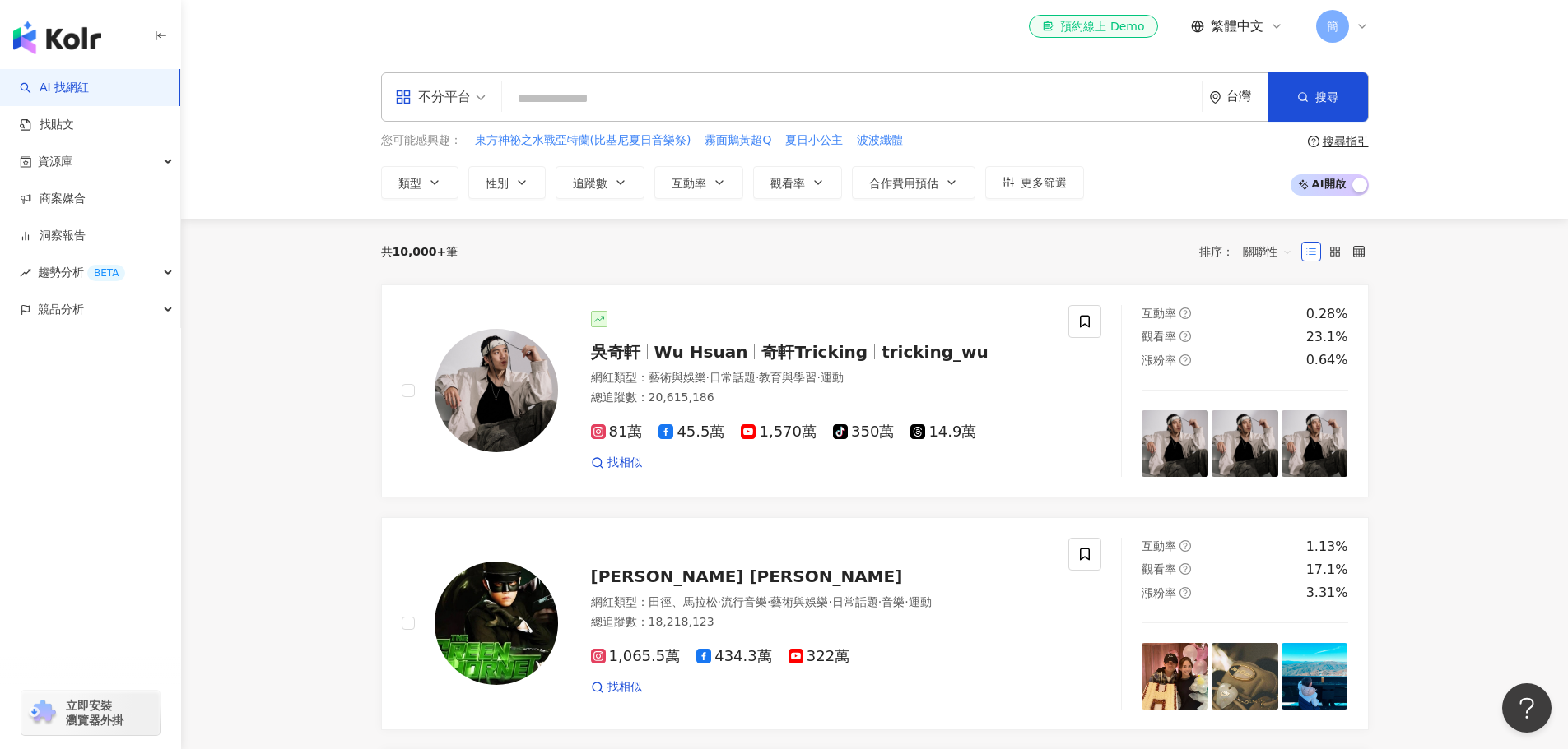
click at [640, 92] on input "search" at bounding box center [853, 98] width 687 height 31
type input "*"
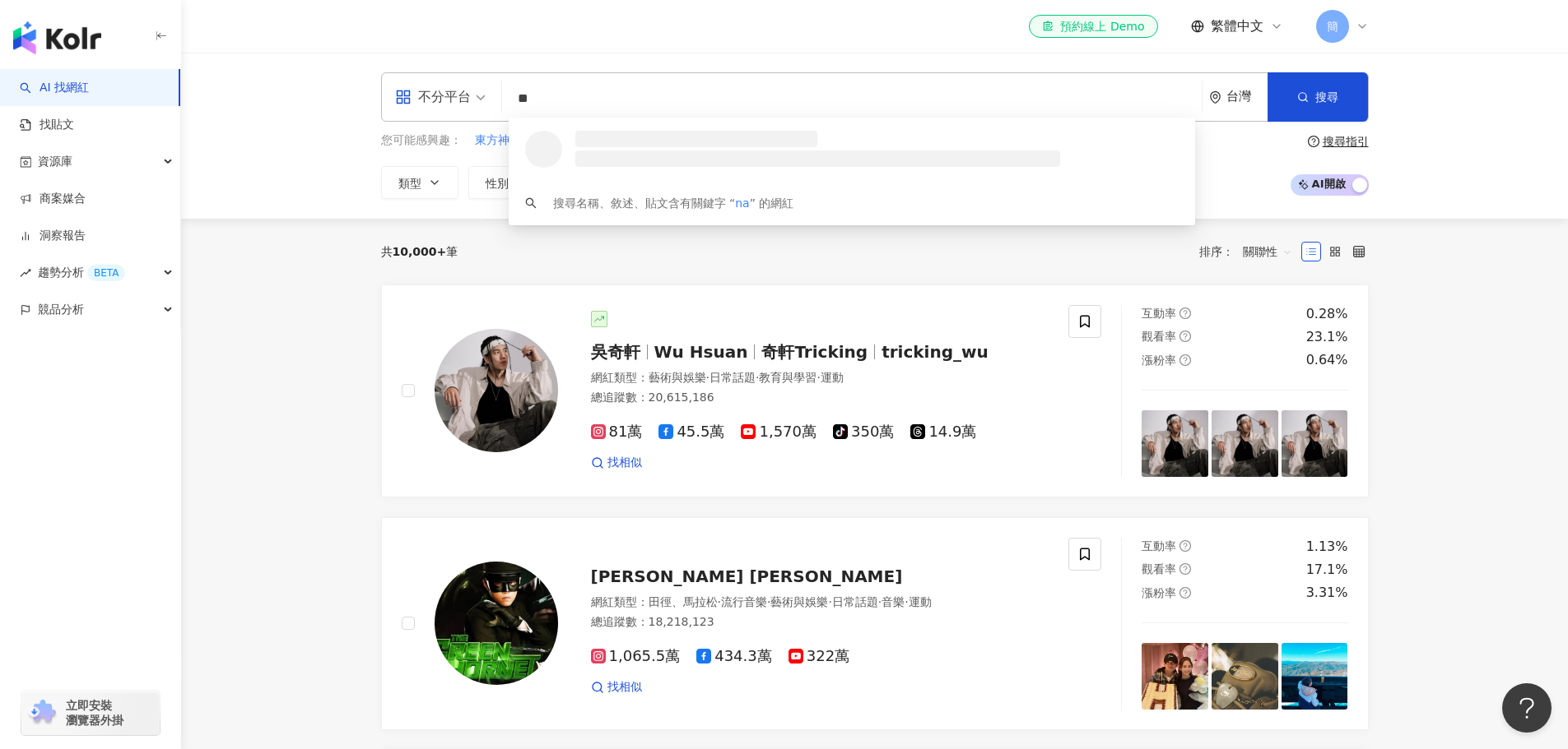
type input "*"
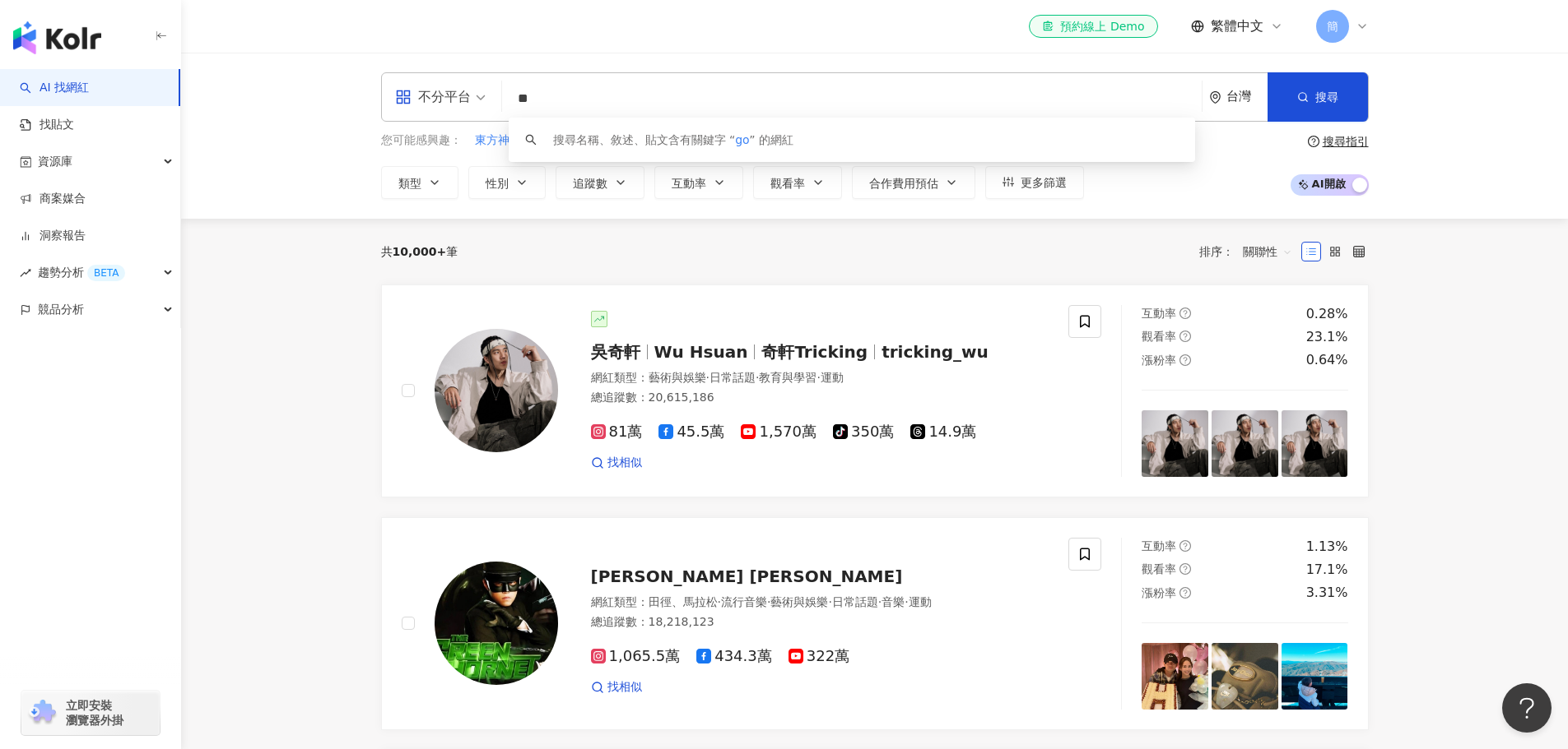
type input "*"
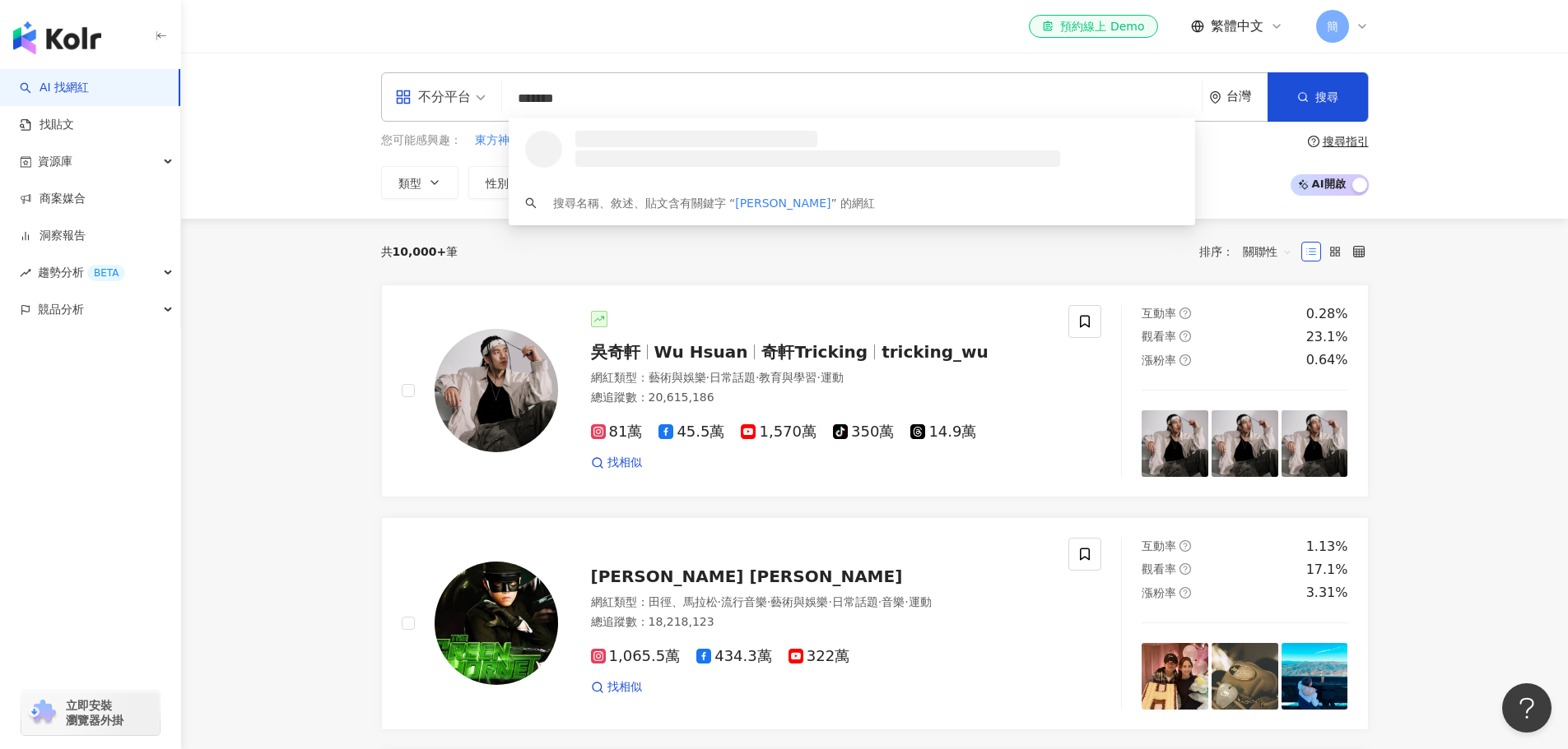
type input "********"
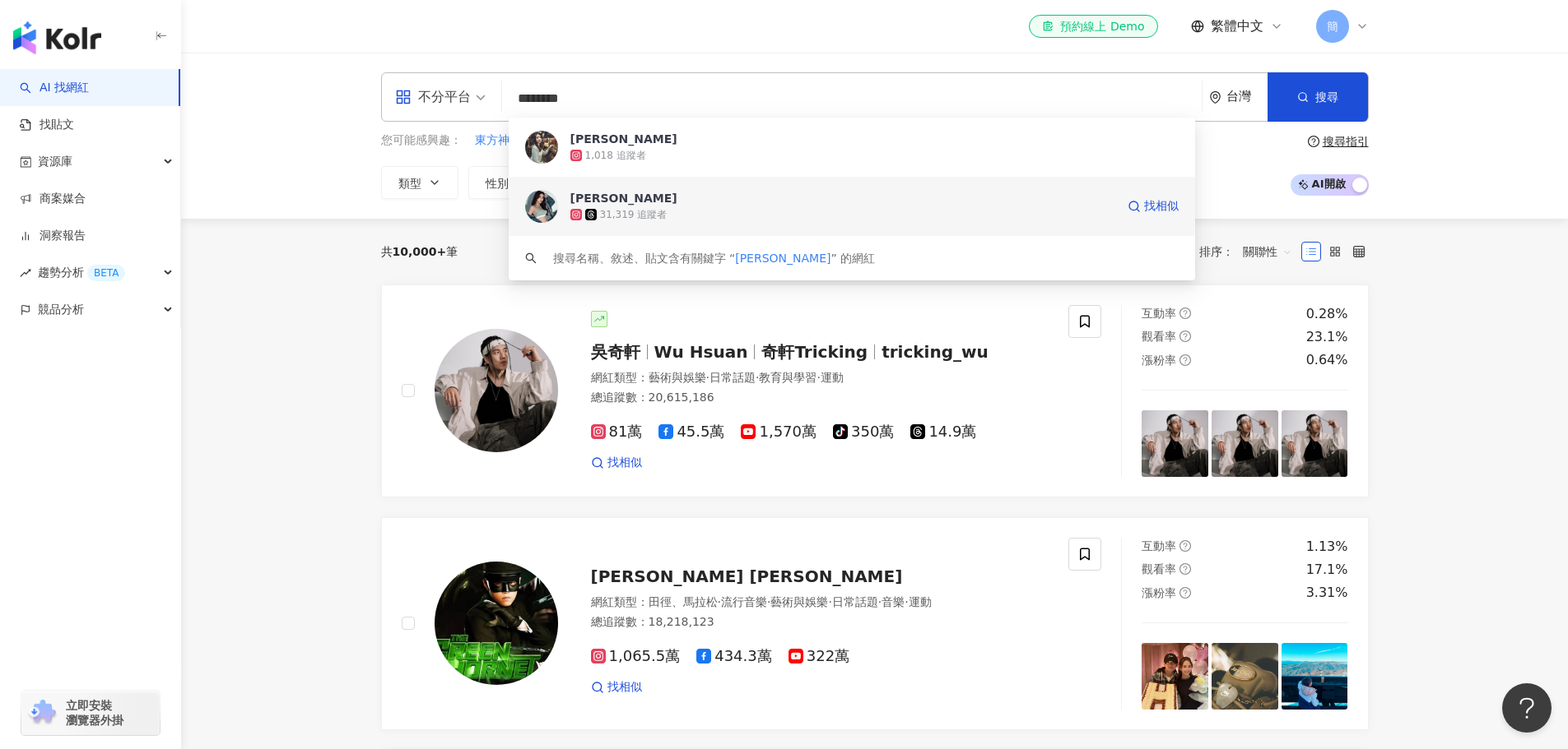
click at [660, 203] on span "Kate Guo" at bounding box center [843, 198] width 545 height 16
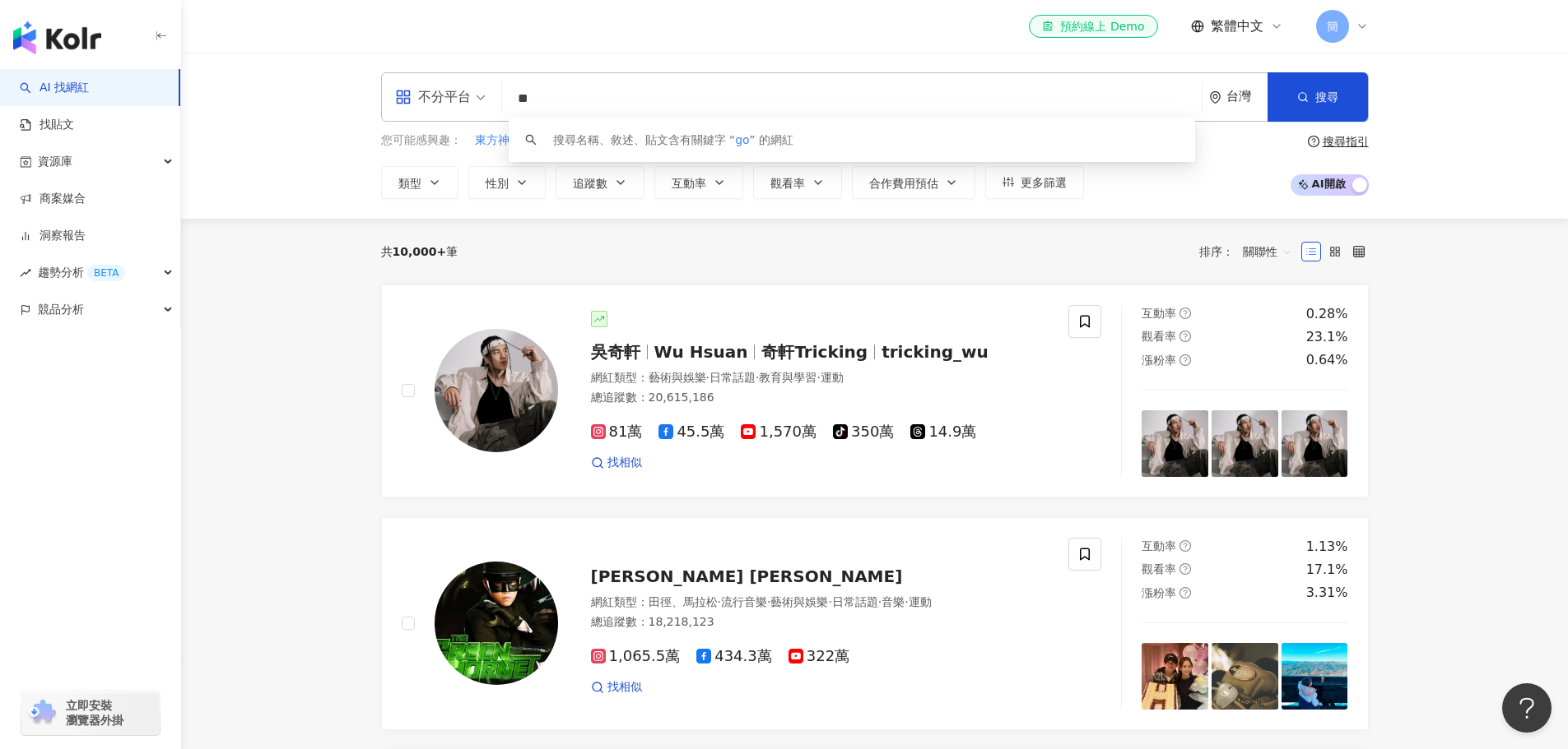
type input "*"
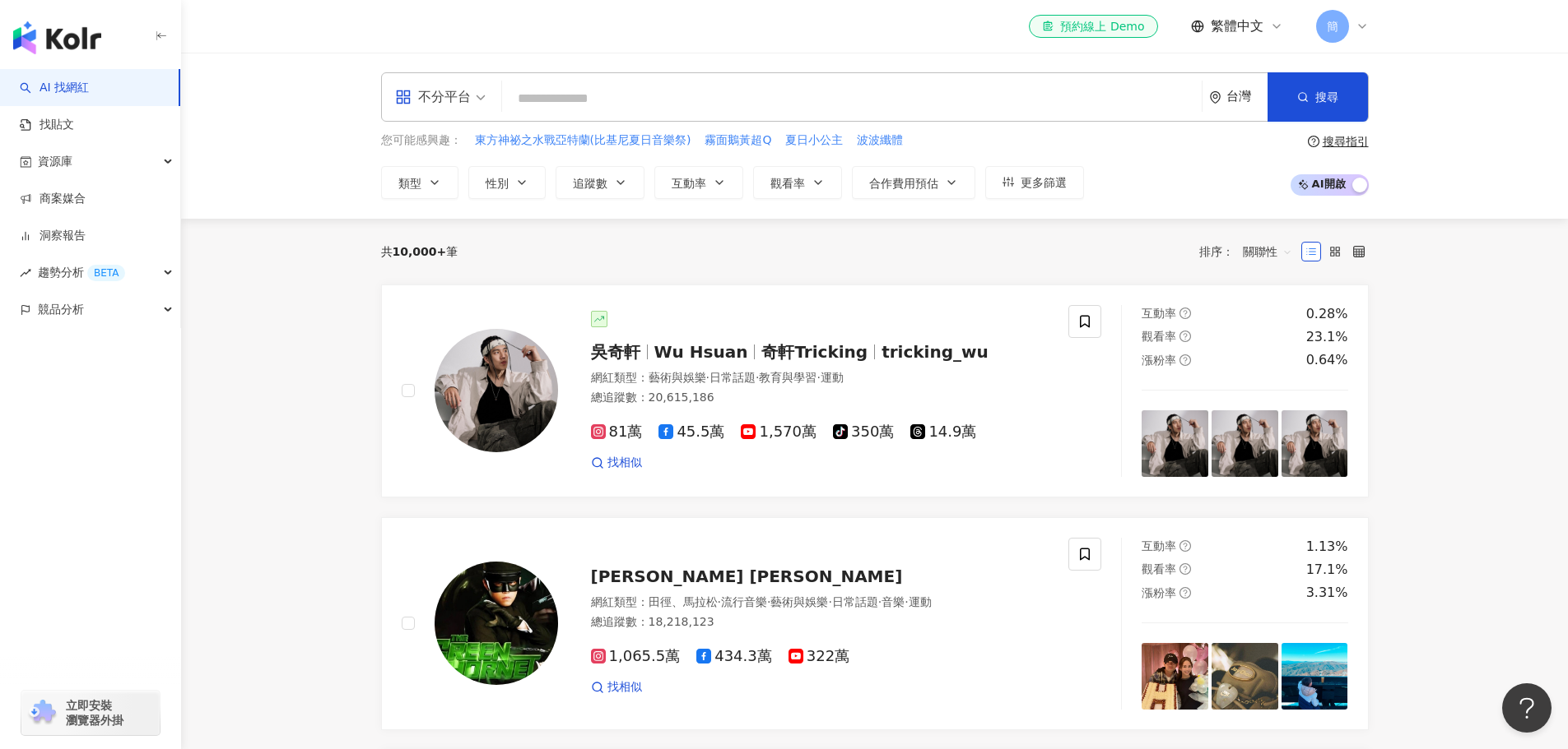
type input "*"
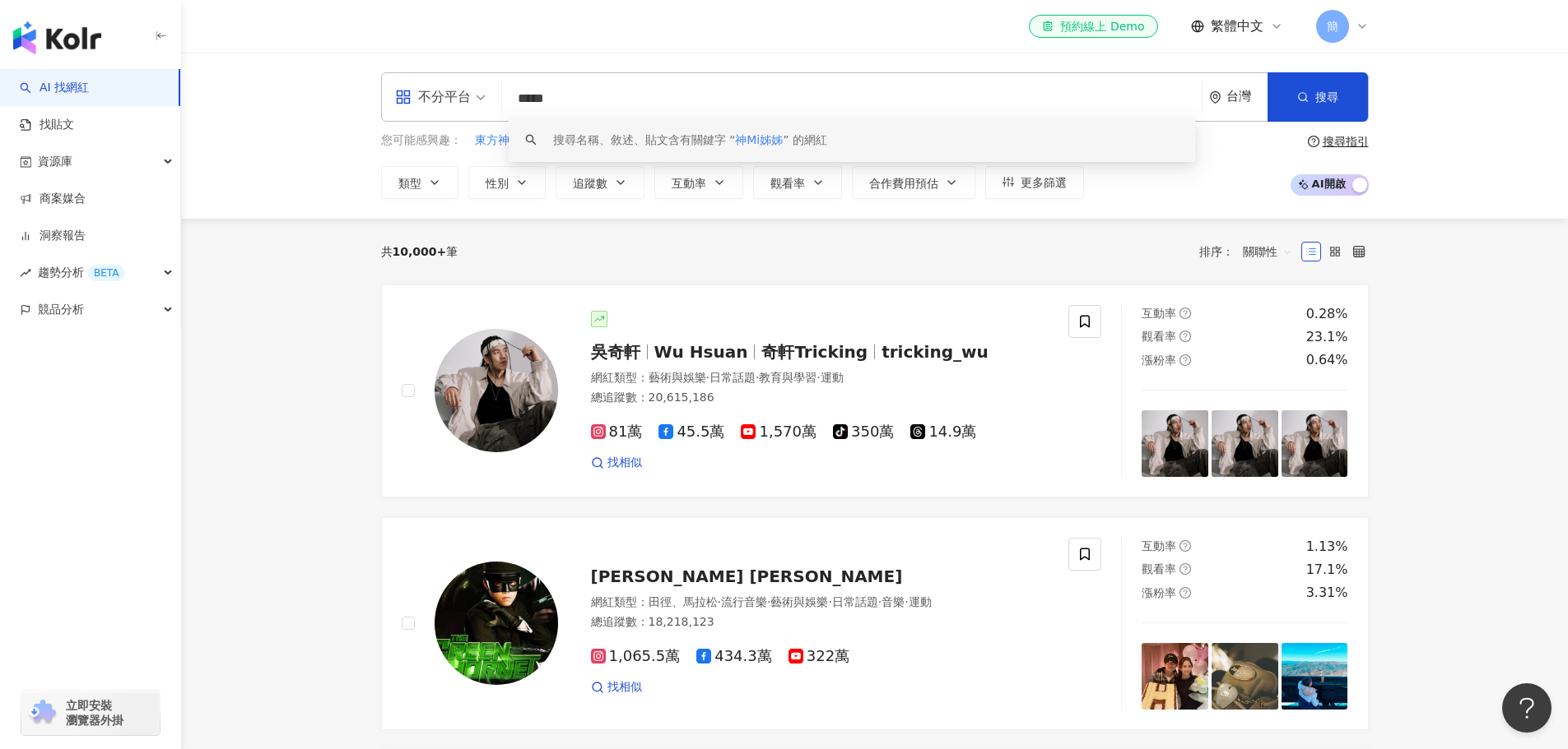
type input "*****"
click at [330, 130] on div "不分平台 ***** 台灣 搜尋 keyword 搜尋名稱、敘述、貼文含有關鍵字 “ 神Mi姊姊 ” 的網紅 您可能感興趣： 東方神祕之水戰亞特蘭(比基尼夏日…" at bounding box center [874, 136] width 1387 height 166
drag, startPoint x: 461, startPoint y: 97, endPoint x: 432, endPoint y: 99, distance: 29.1
click at [432, 98] on div "不分平台 ***** 台灣 搜尋 keyword 搜尋名稱、敘述、貼文含有關鍵字 “ 神Mi姊姊 ” 的網紅" at bounding box center [875, 97] width 988 height 49
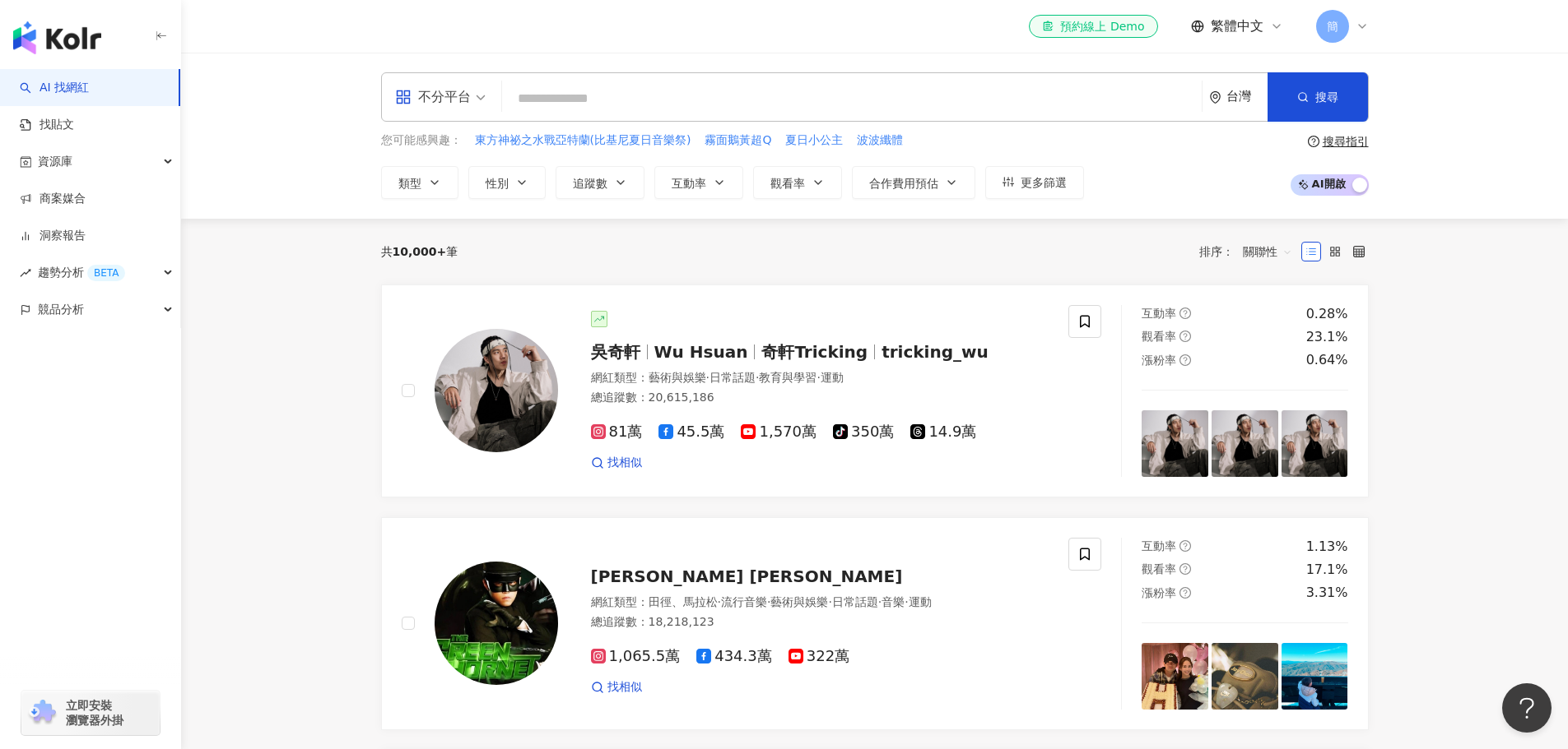
click at [332, 168] on div "不分平台 台灣 搜尋 keyword 搜尋名稱、敘述、貼文含有關鍵字 “ 神Mi姊姊 ” 的網紅 您可能感興趣： 東方神祕之水戰亞特蘭(比基尼夏日音樂祭) 霧…" at bounding box center [874, 136] width 1387 height 166
click at [702, 349] on span "Wu Hsuan" at bounding box center [701, 352] width 94 height 20
click at [584, 107] on input "search" at bounding box center [853, 98] width 687 height 31
type input "*"
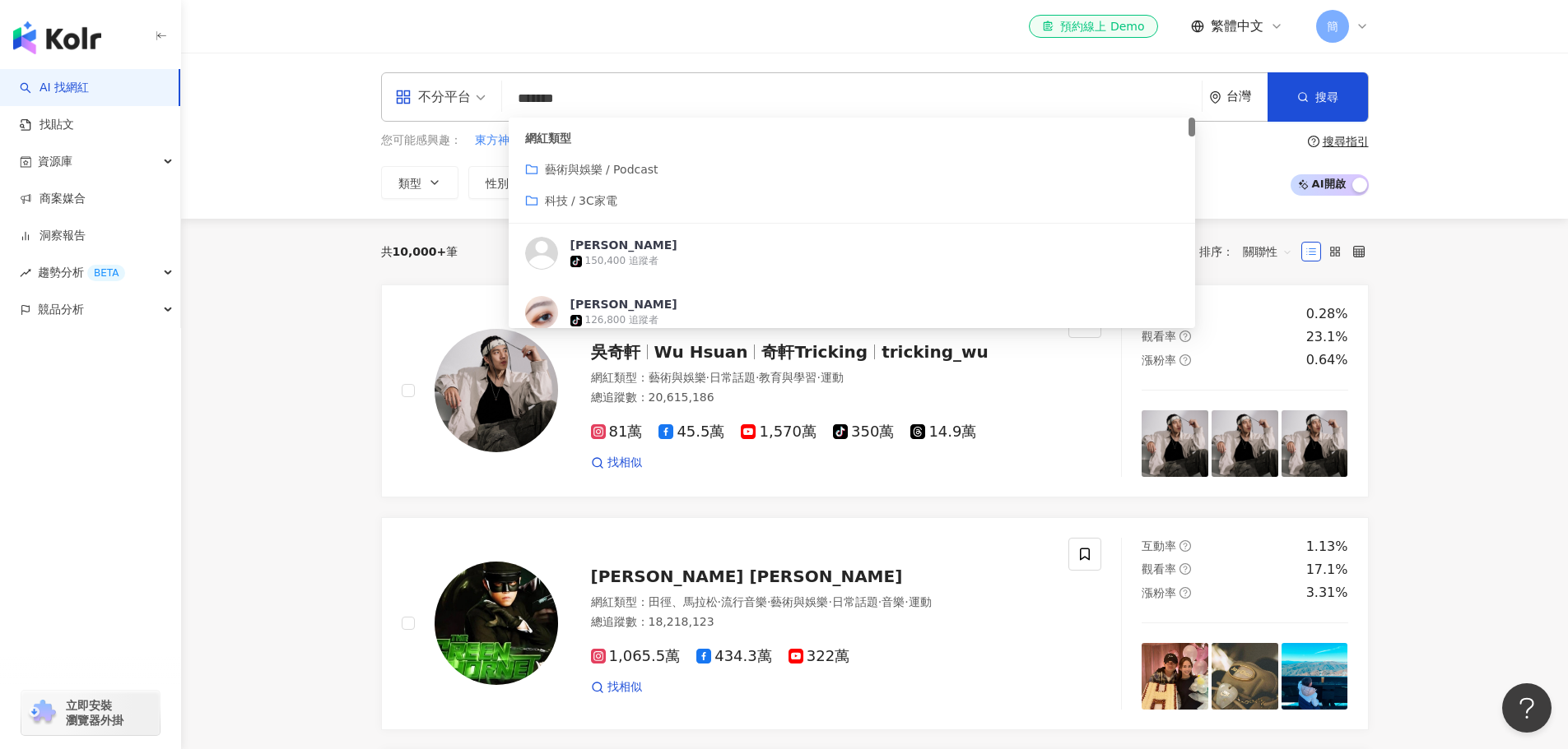
type input "********"
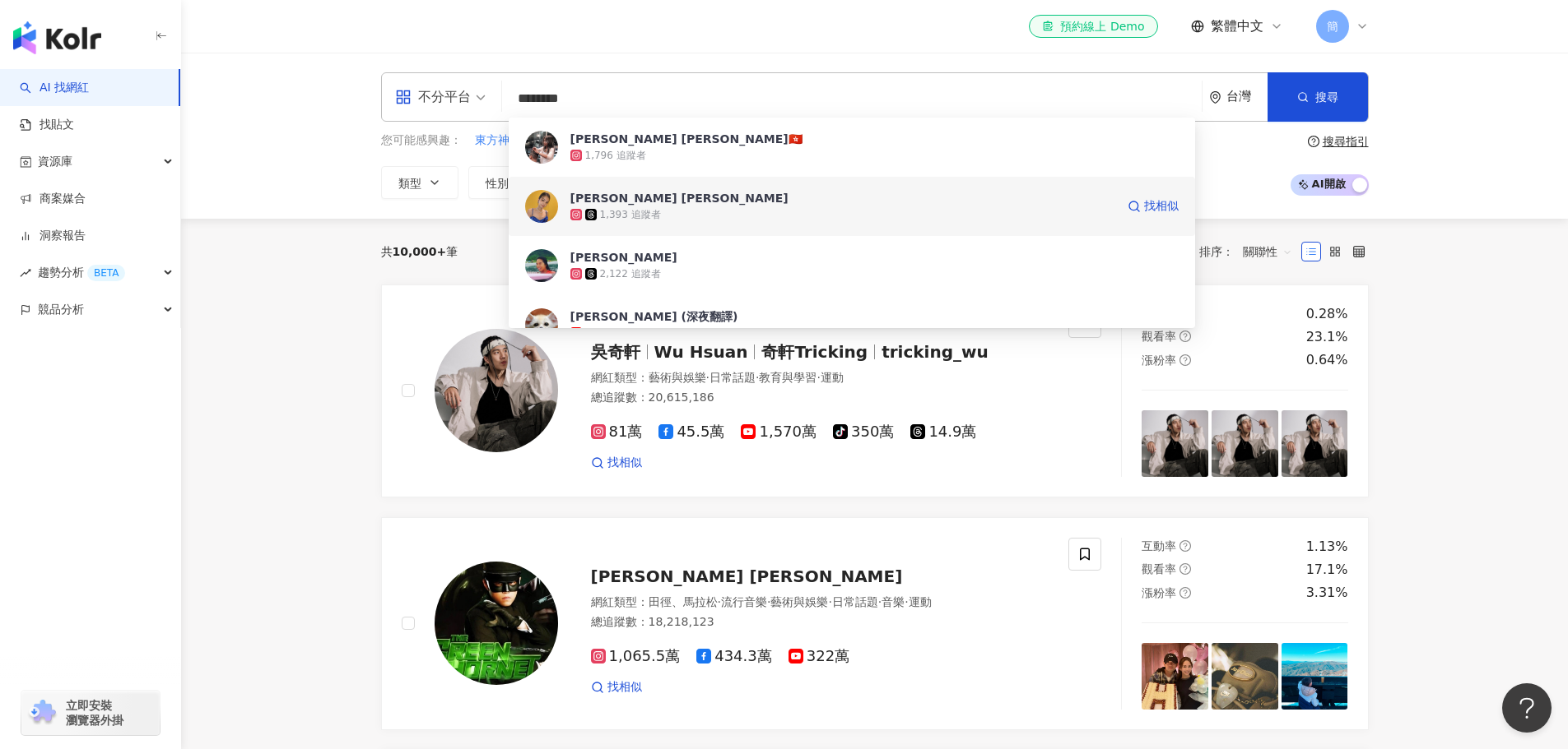
scroll to position [165, 0]
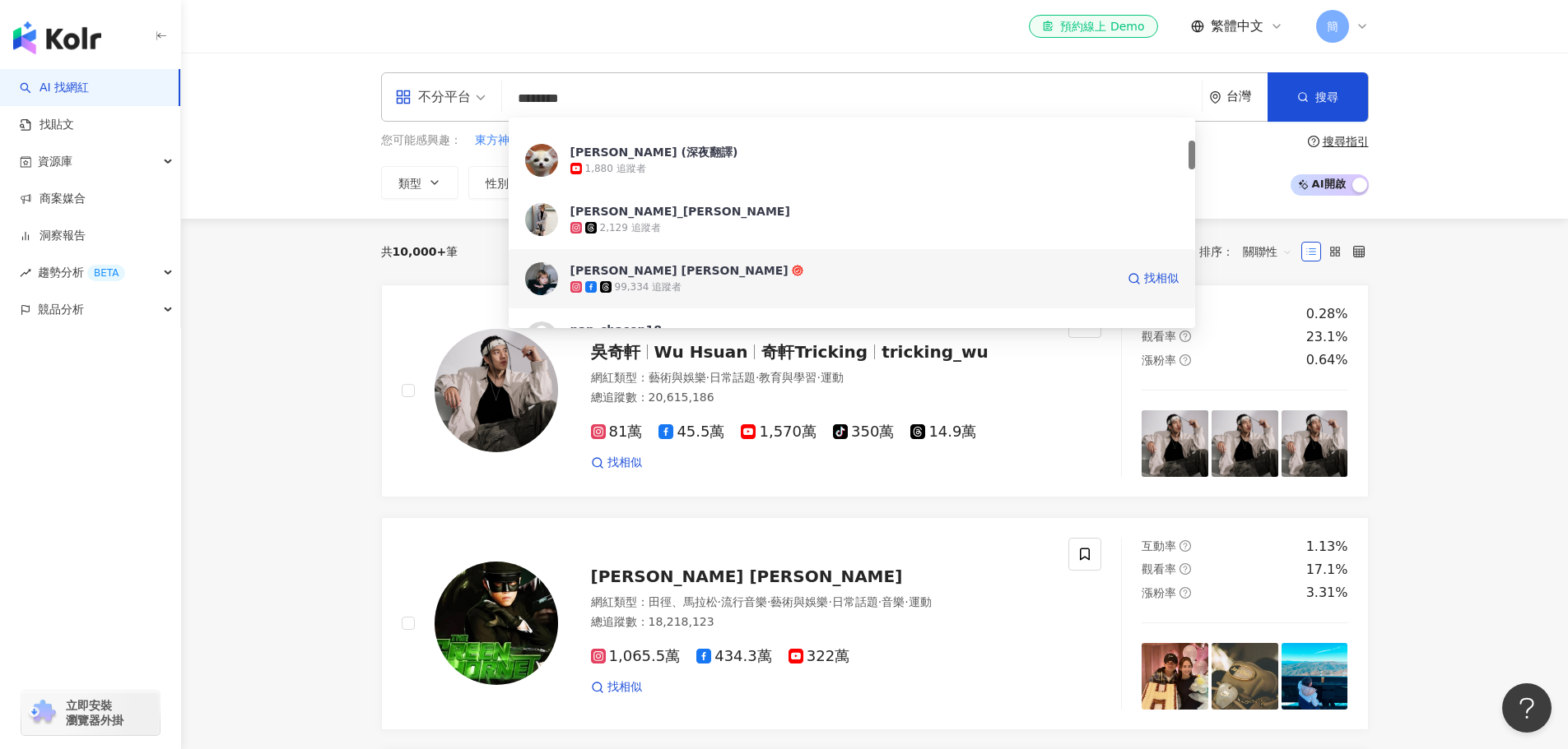
click at [687, 272] on span "Nancy Chen" at bounding box center [843, 270] width 545 height 16
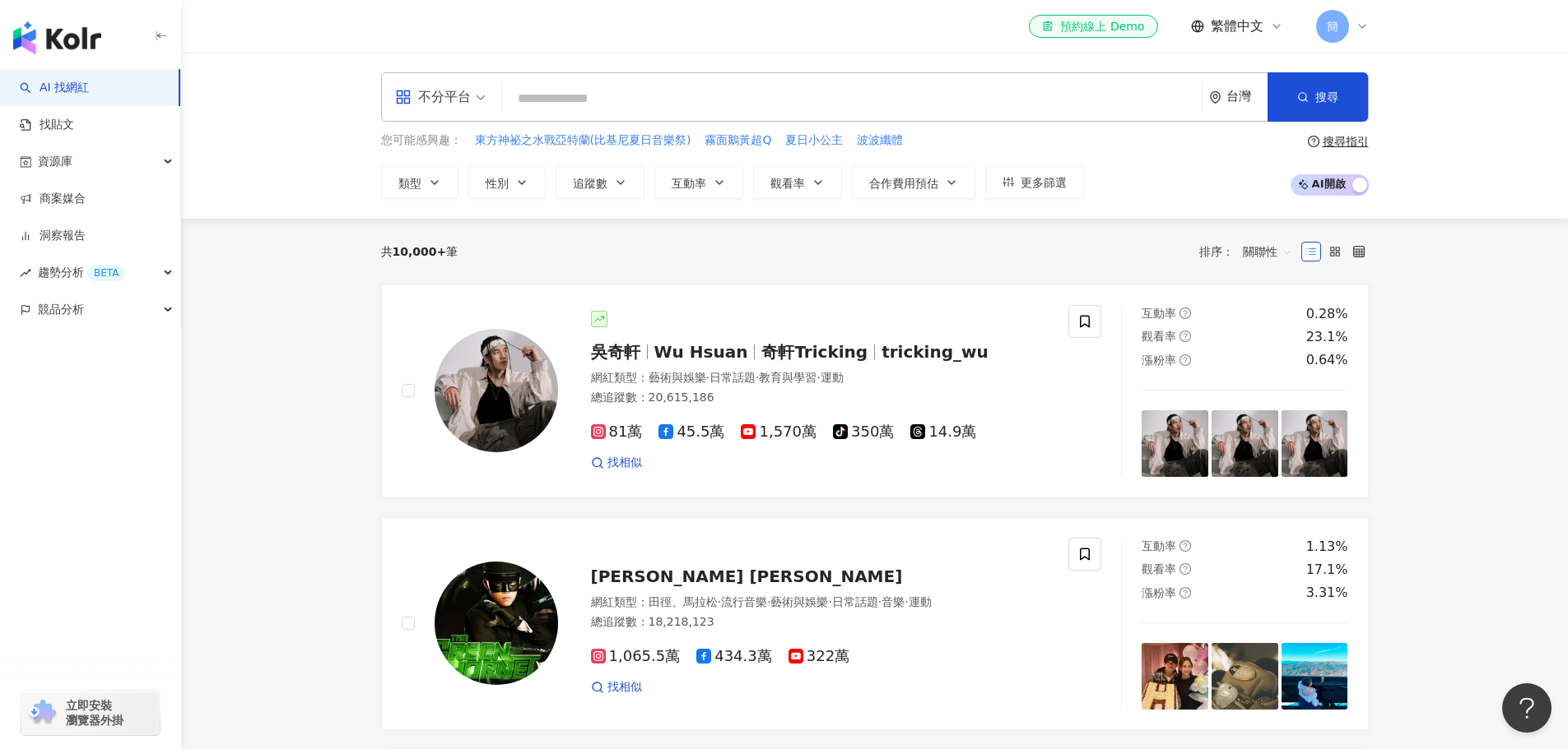
click at [605, 98] on input "search" at bounding box center [853, 98] width 687 height 31
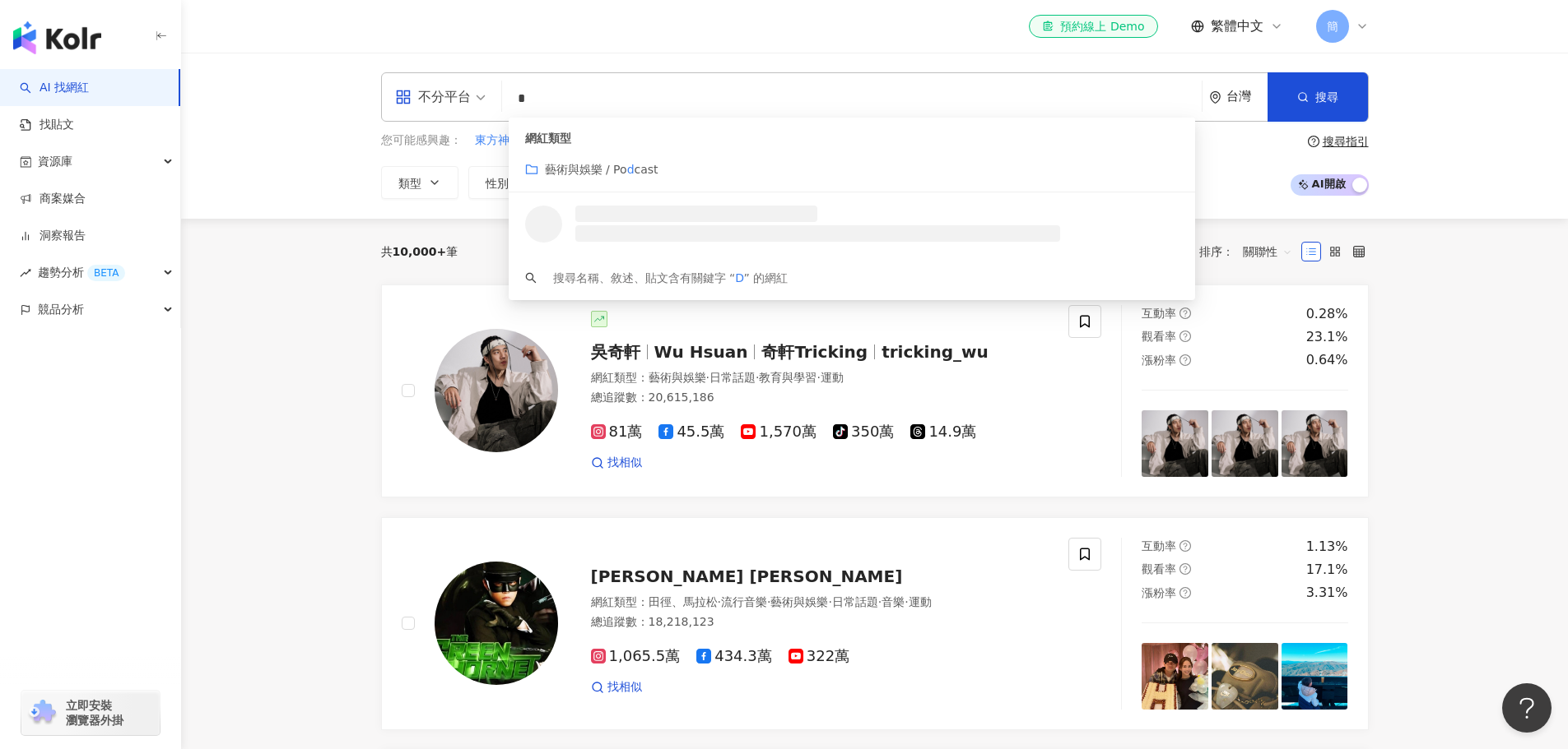
scroll to position [0, 0]
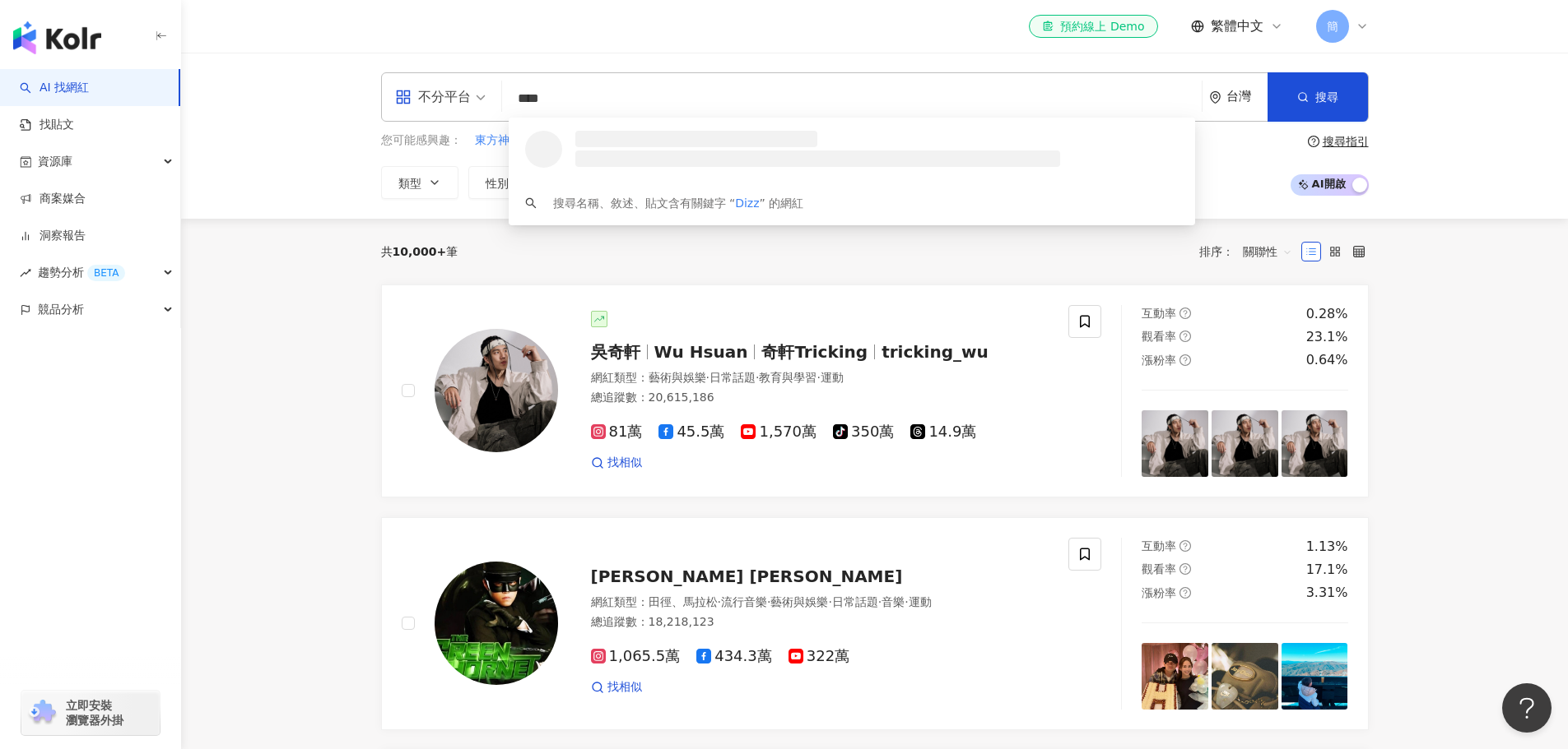
type input "*****"
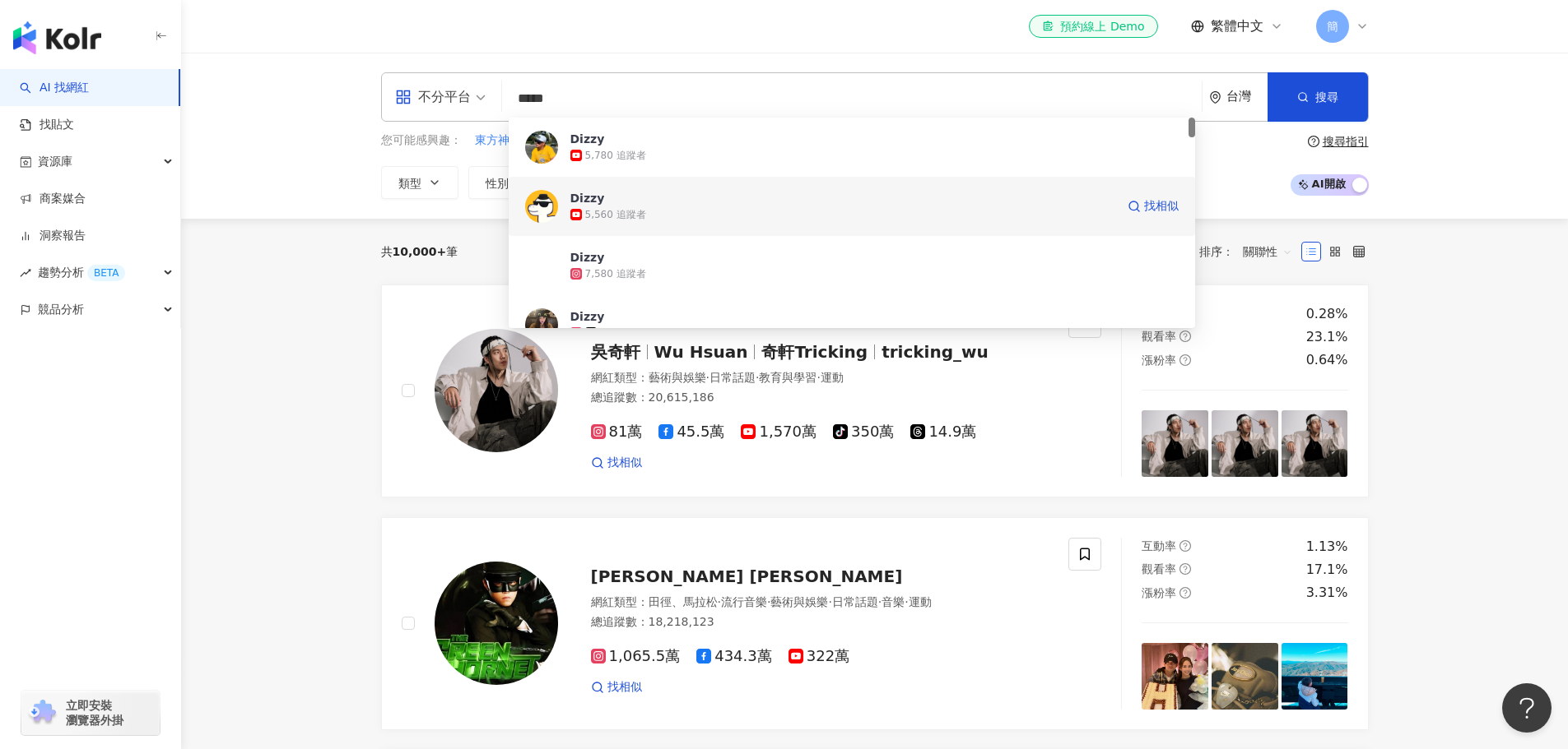
scroll to position [82, 0]
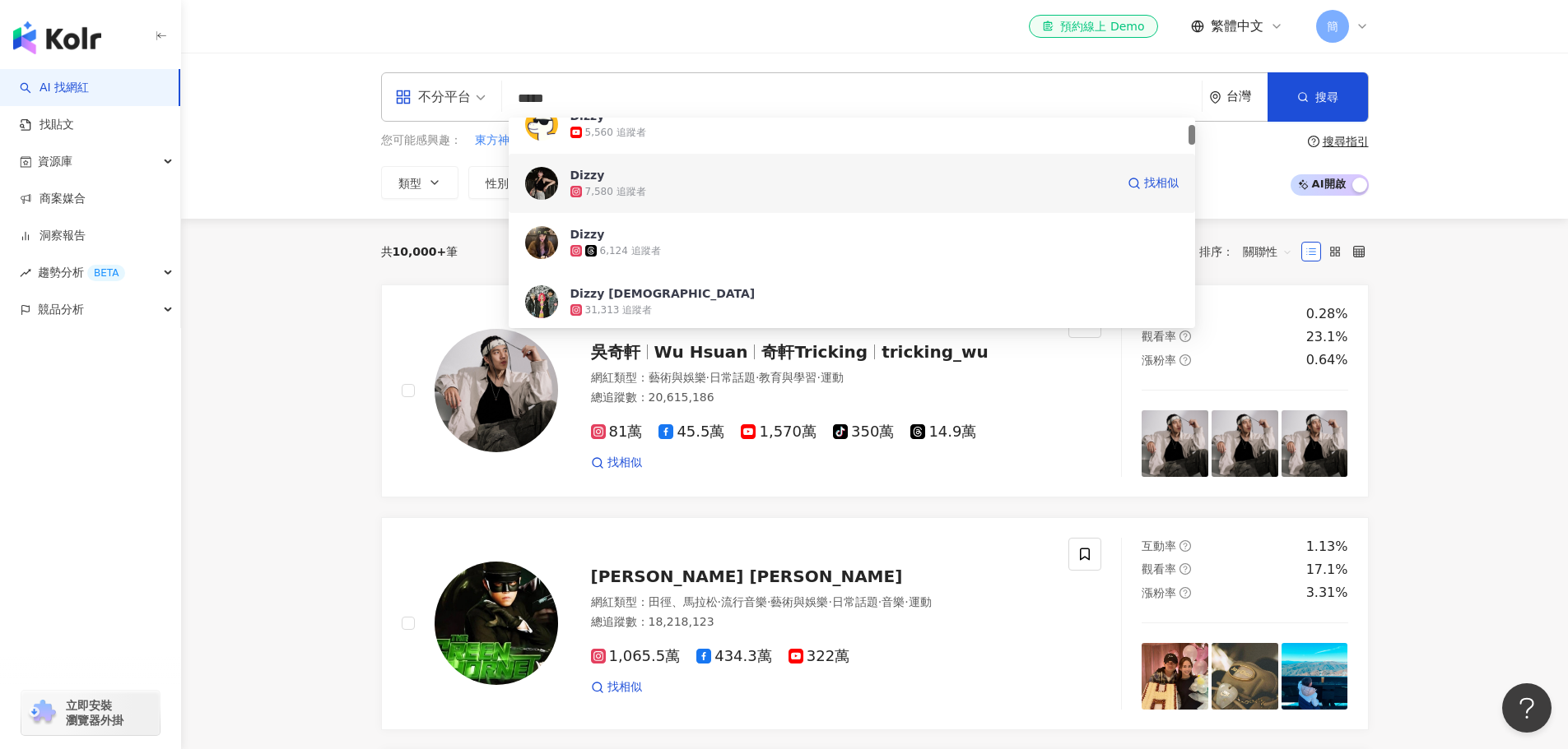
click at [673, 193] on div "7,580 追蹤者" at bounding box center [843, 191] width 545 height 16
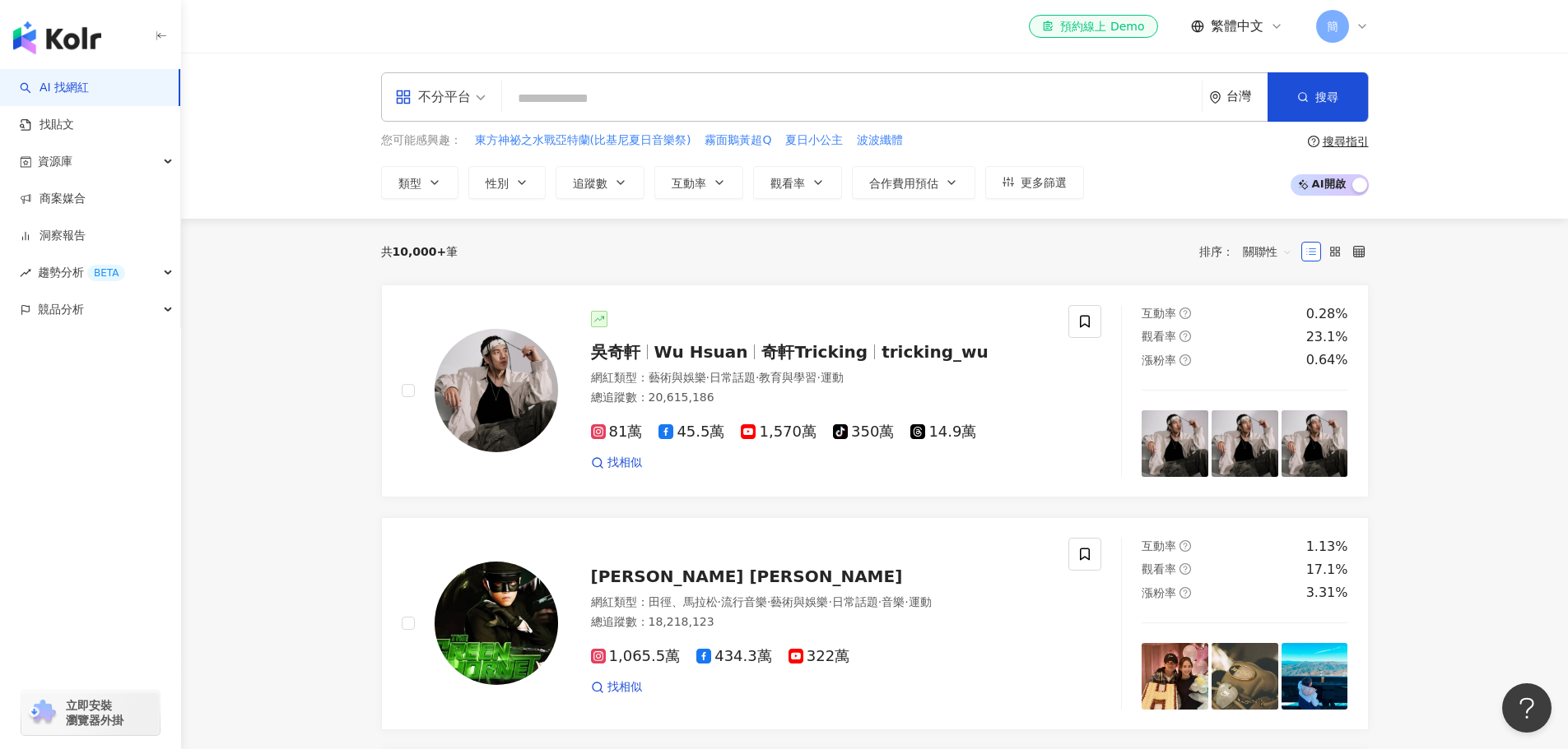
drag, startPoint x: 561, startPoint y: 90, endPoint x: 552, endPoint y: 90, distance: 9.0
click at [557, 90] on input "search" at bounding box center [853, 98] width 687 height 31
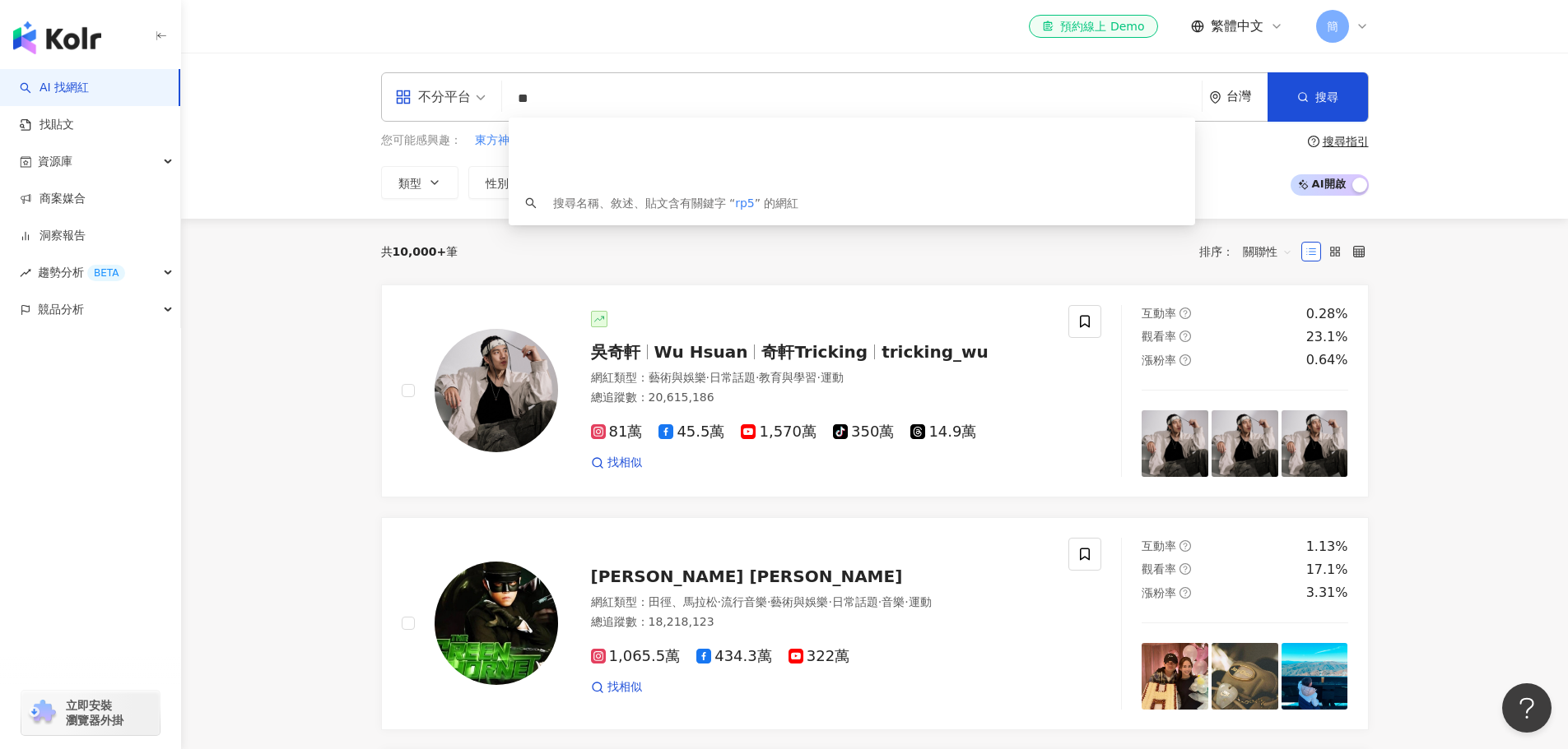
scroll to position [0, 0]
type input "*"
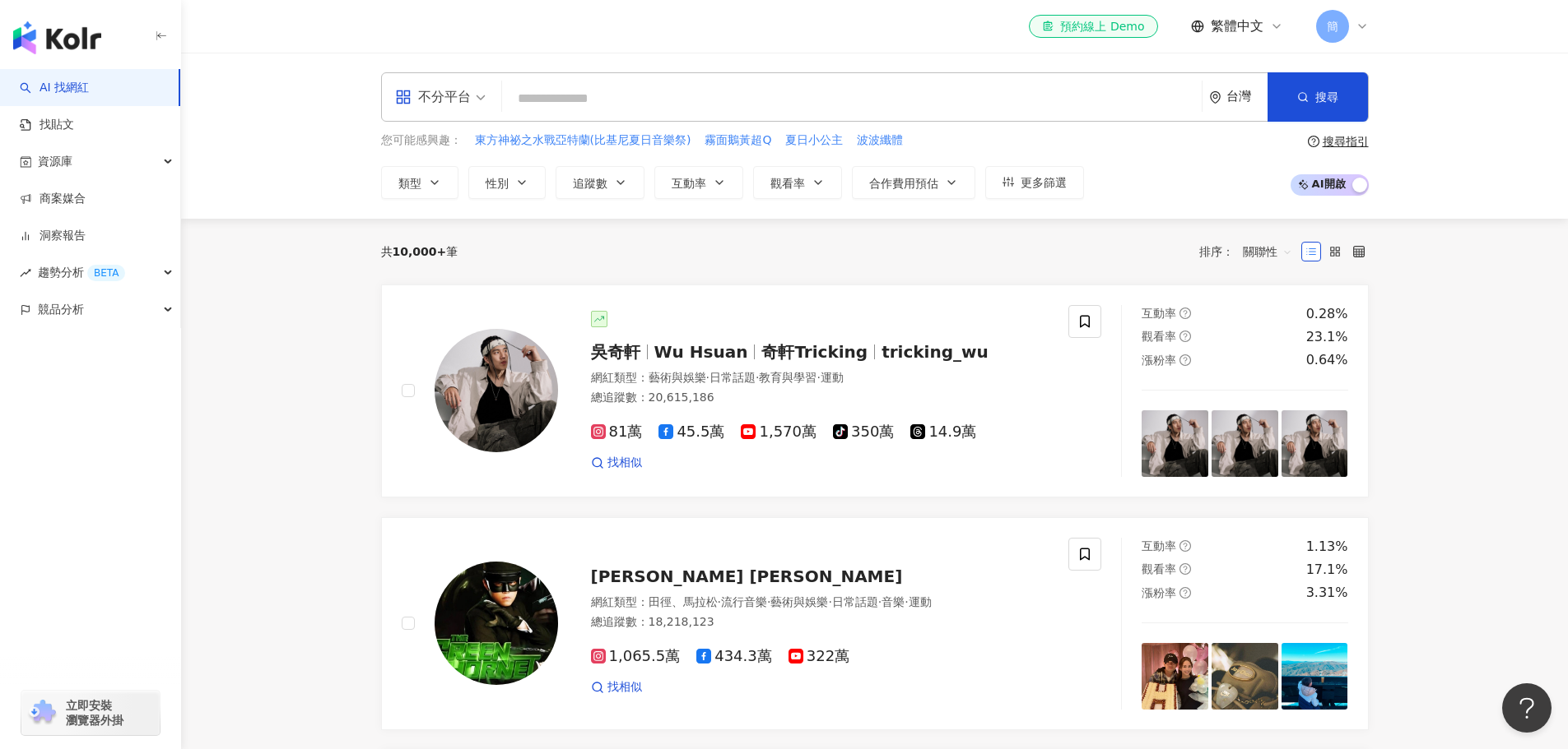
type input "*"
type input "***"
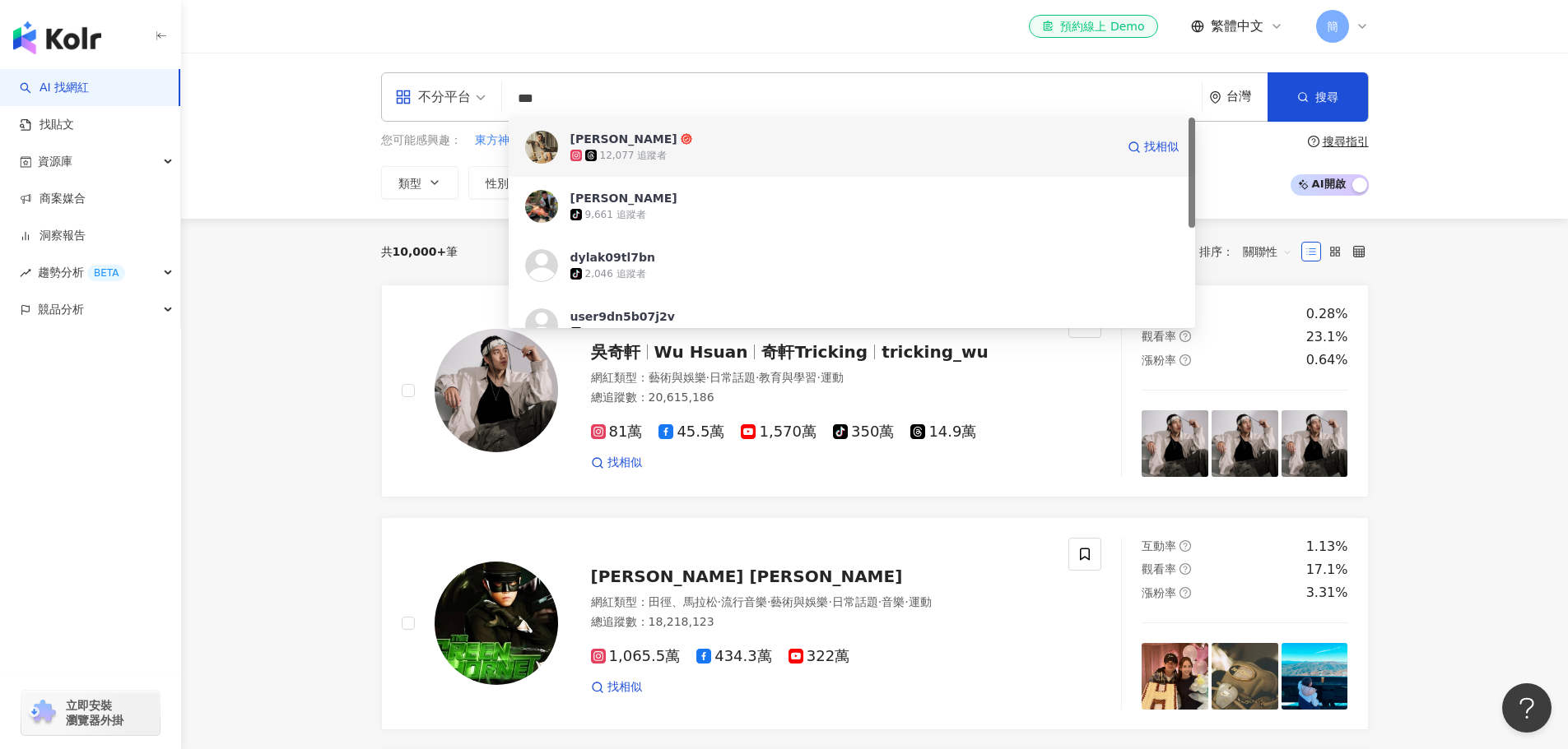
click at [685, 144] on span "陳俊雄" at bounding box center [843, 138] width 545 height 16
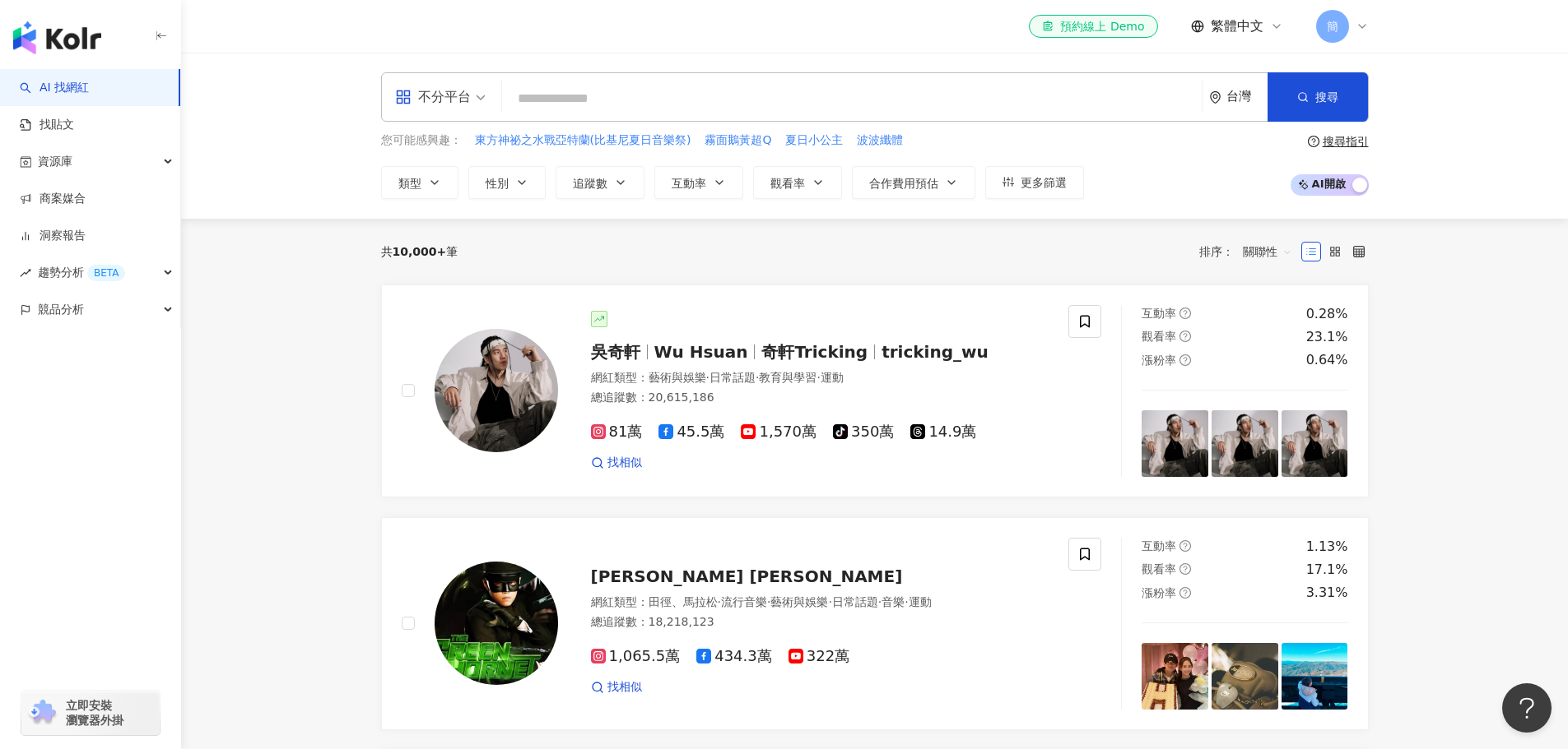
click at [555, 89] on input "search" at bounding box center [853, 98] width 687 height 31
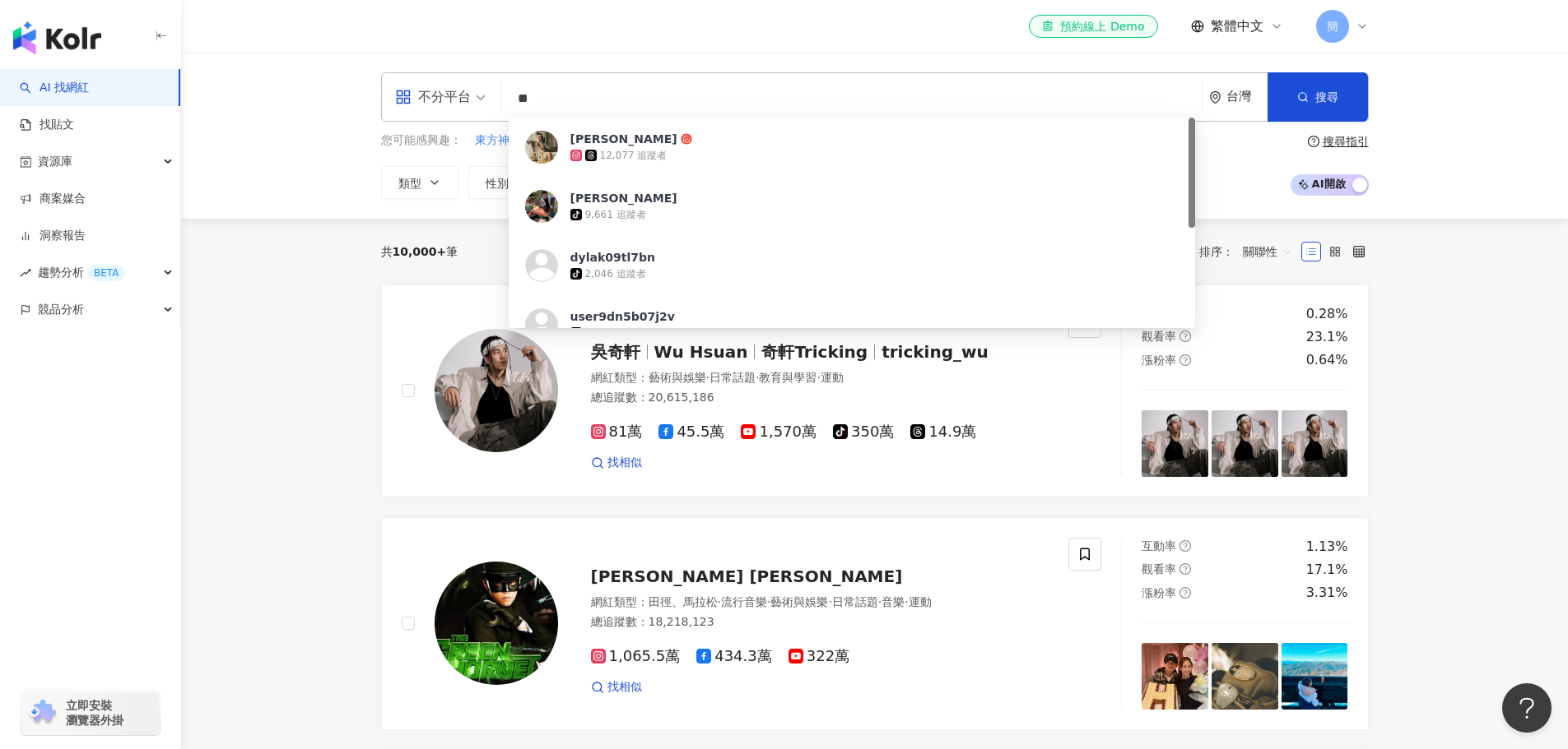
type input "**"
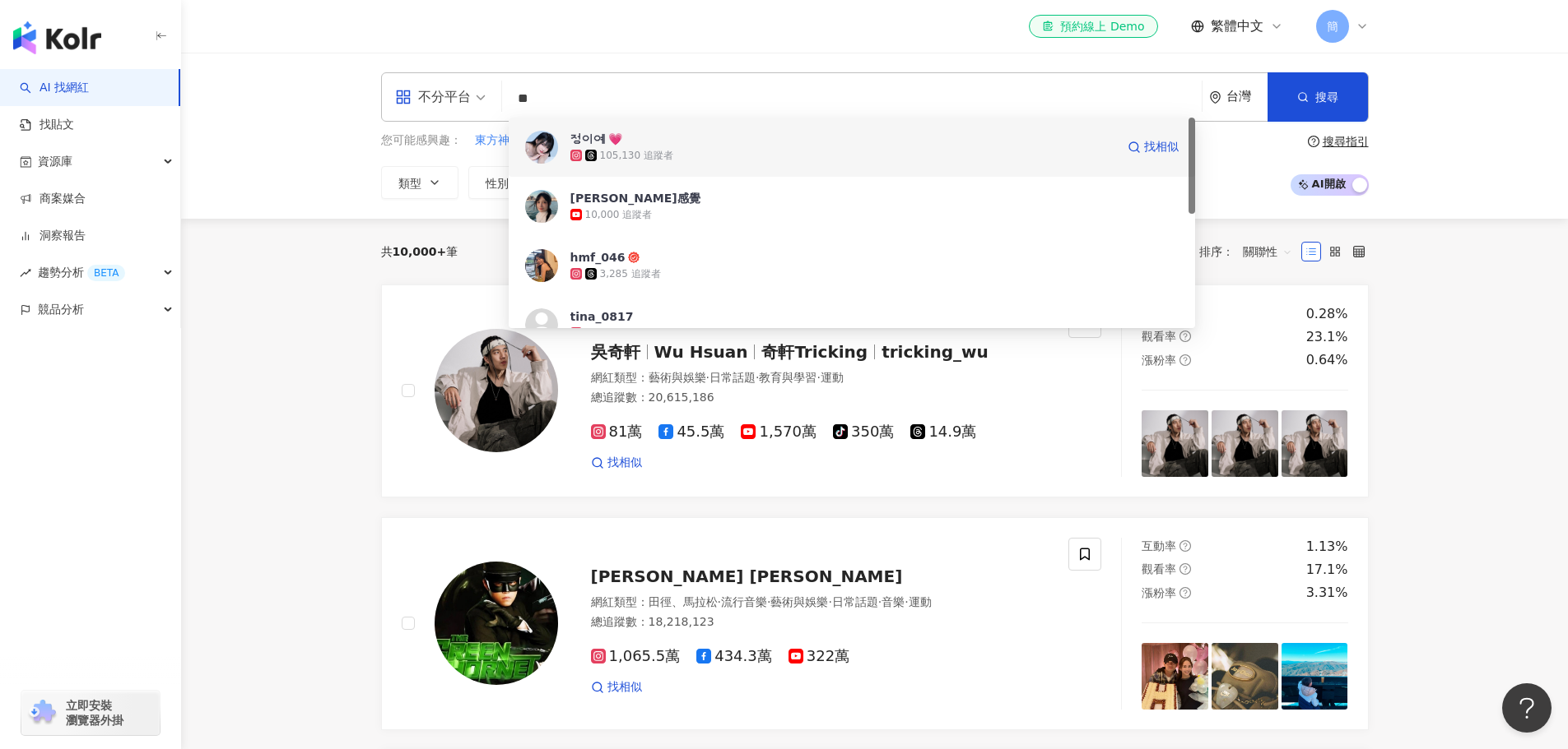
click at [706, 144] on span "정이예 💗" at bounding box center [843, 138] width 545 height 16
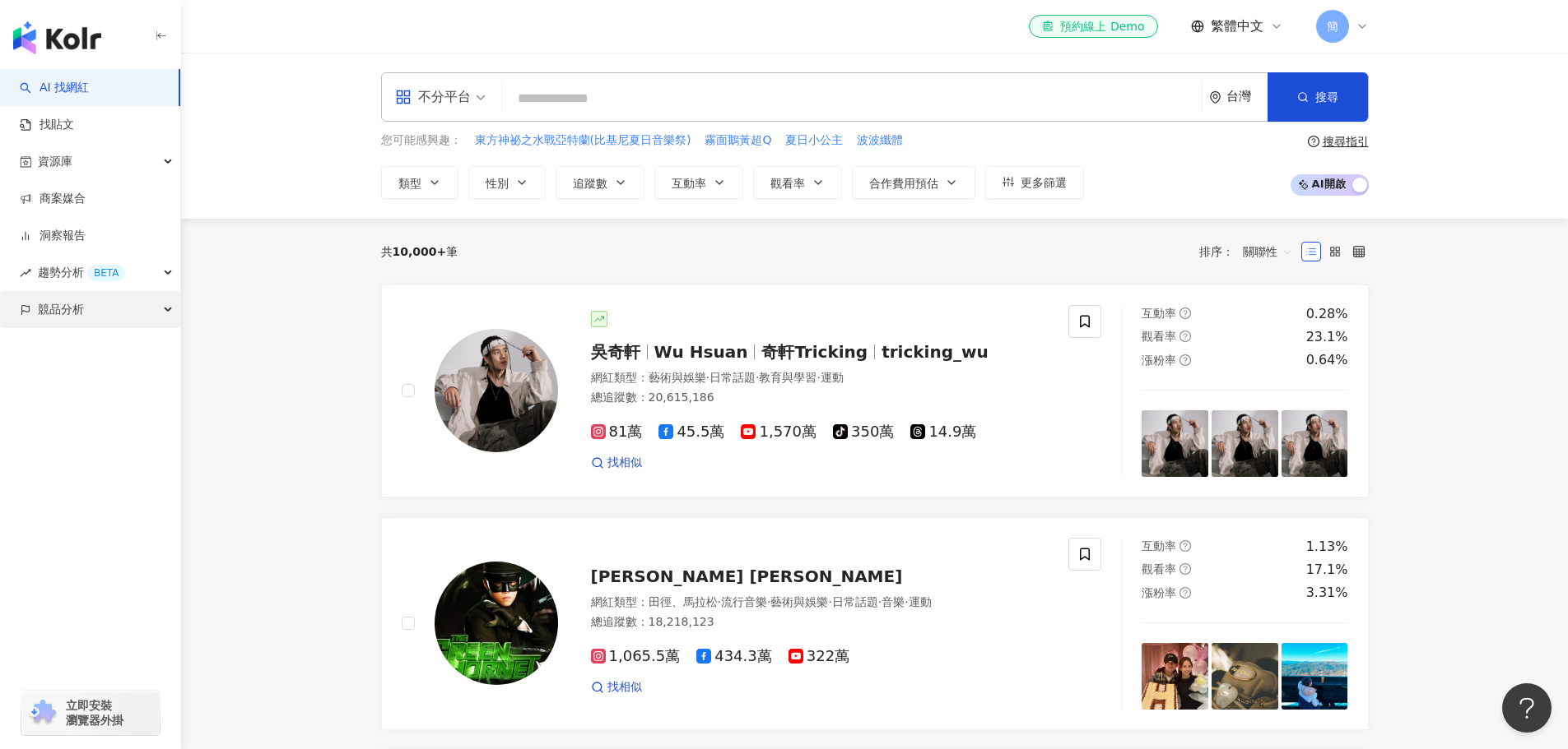
click at [77, 305] on span "競品分析" at bounding box center [61, 309] width 46 height 37
click at [73, 203] on link "商案媒合" at bounding box center [53, 199] width 66 height 16
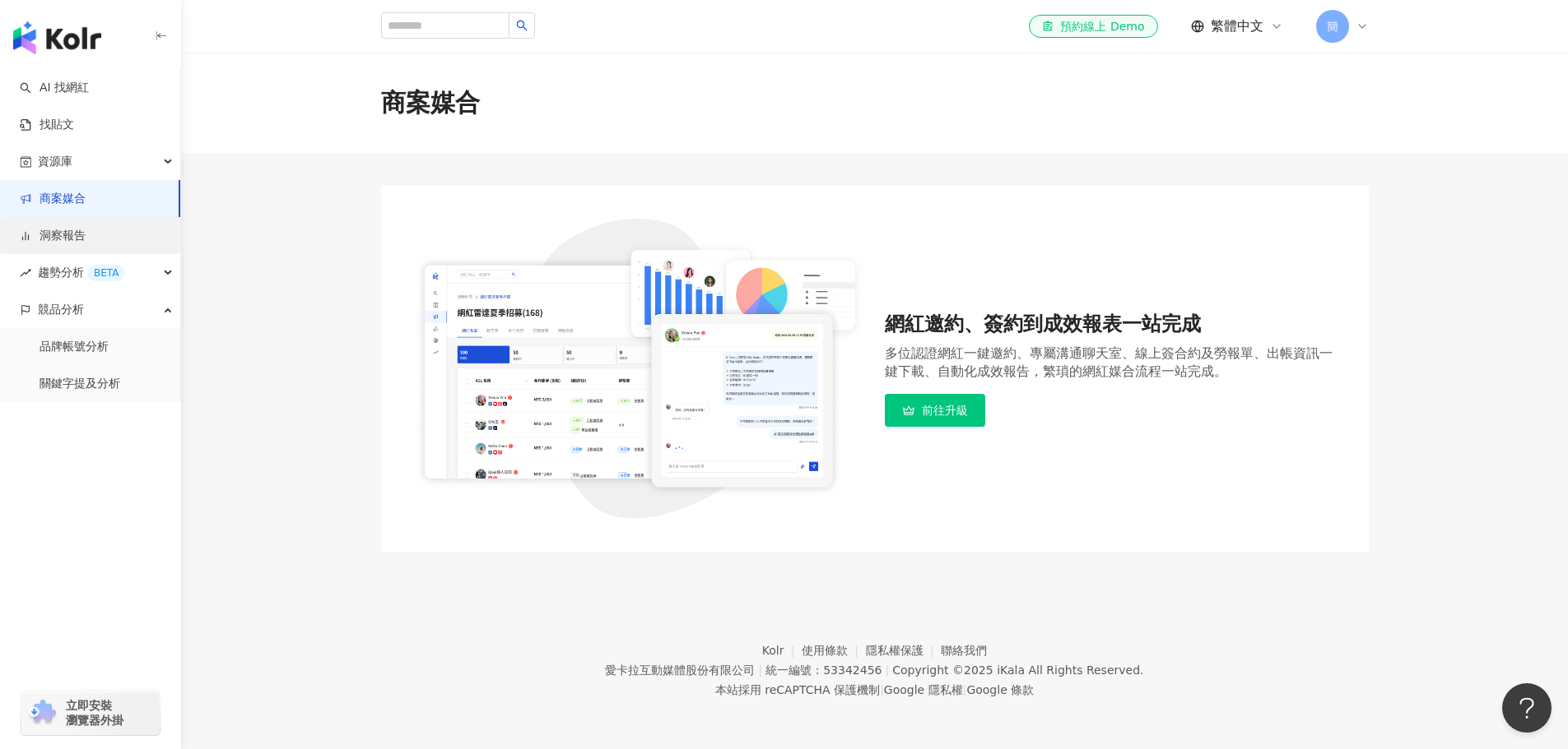
click at [79, 237] on link "洞察報告" at bounding box center [53, 235] width 66 height 16
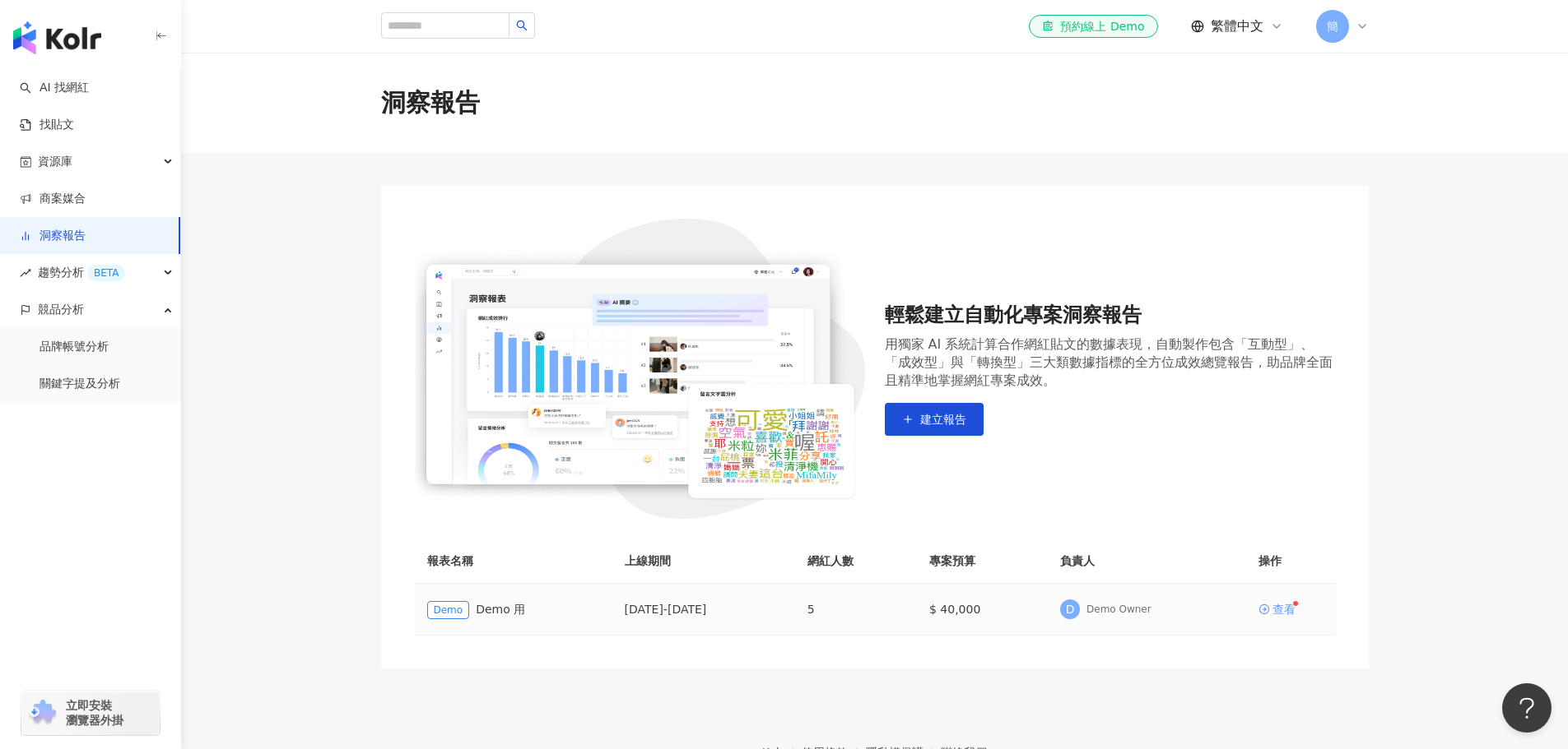
click at [1283, 606] on div "查看" at bounding box center [1284, 610] width 23 height 11
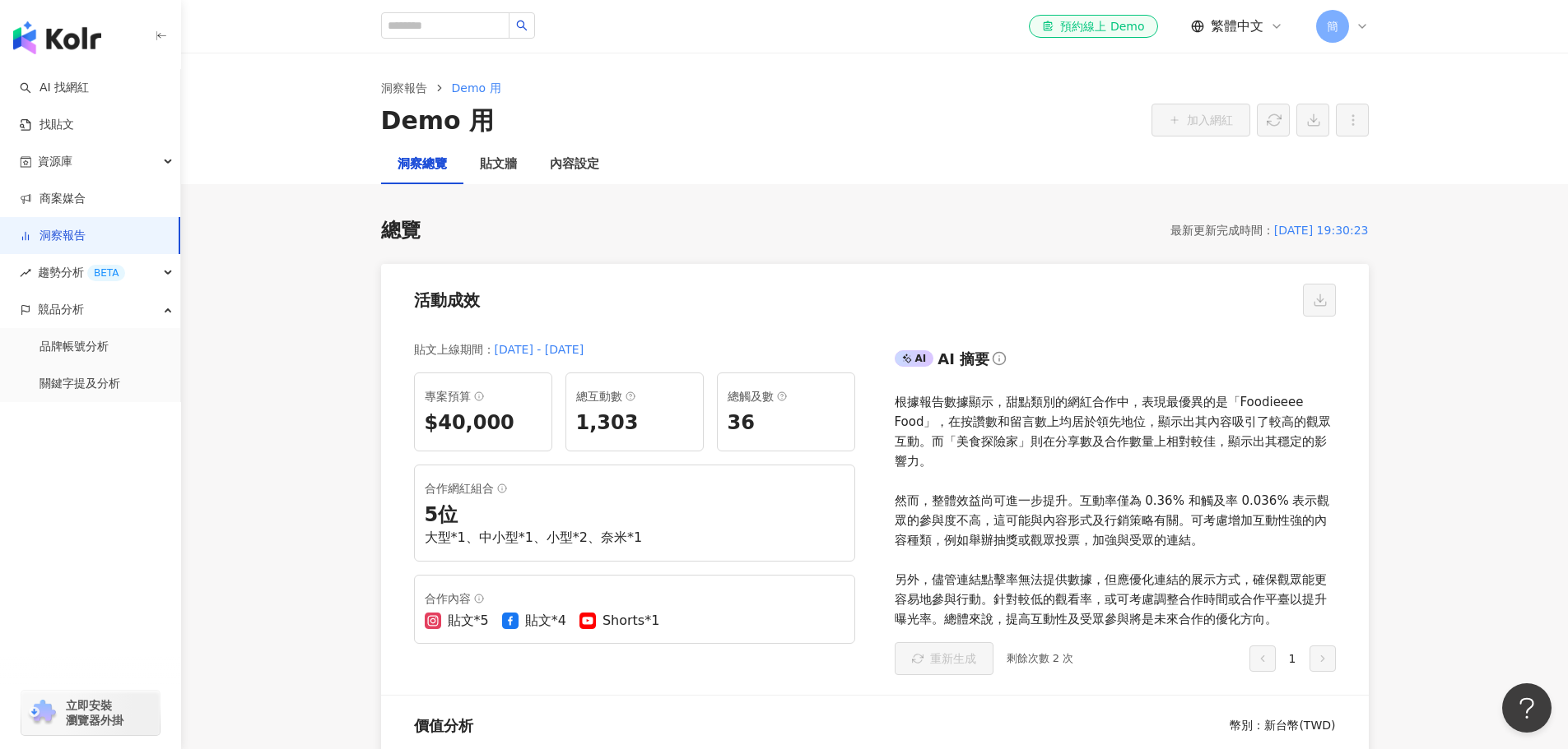
click at [85, 231] on link "洞察報告" at bounding box center [53, 235] width 66 height 16
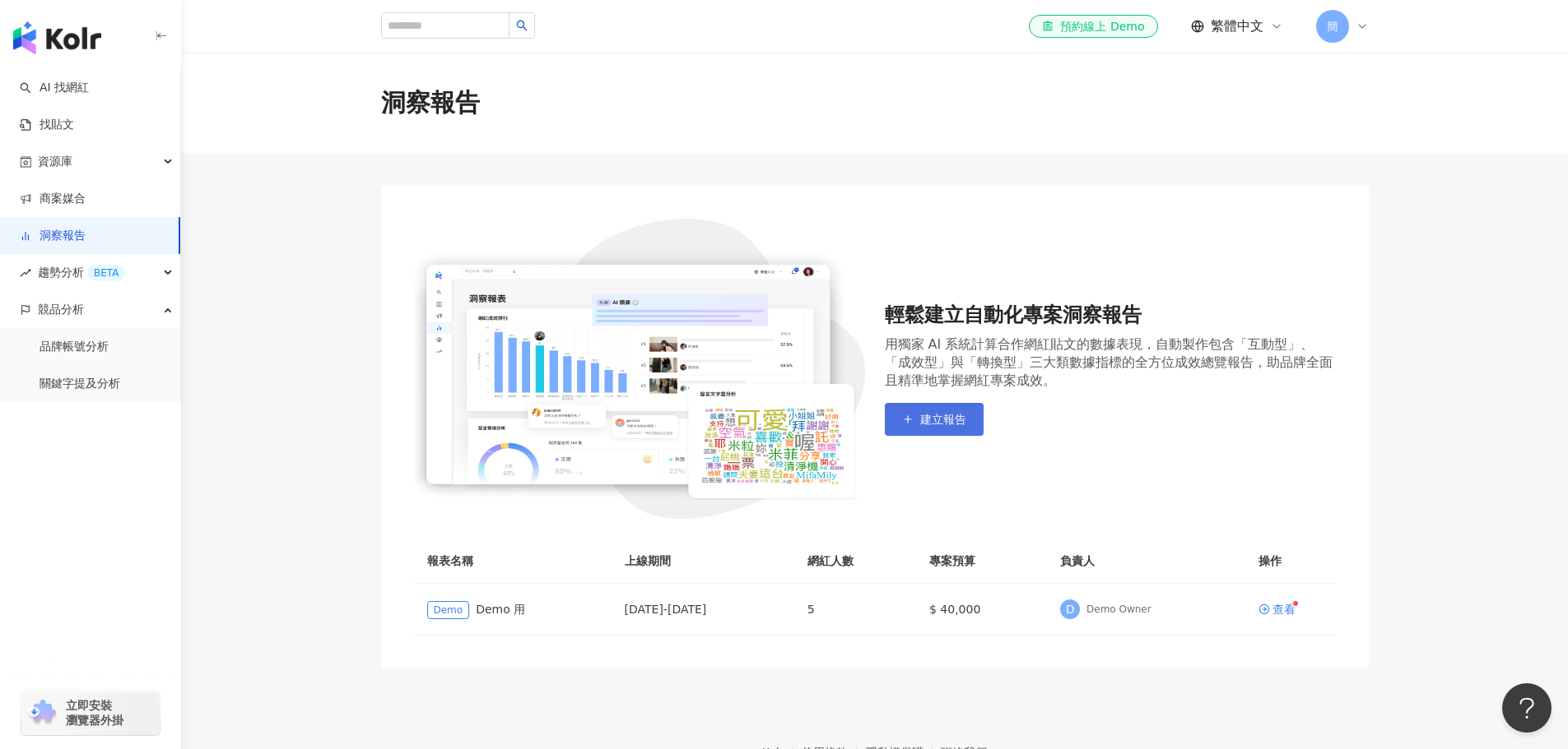
click at [937, 414] on span "建立報告" at bounding box center [943, 420] width 46 height 13
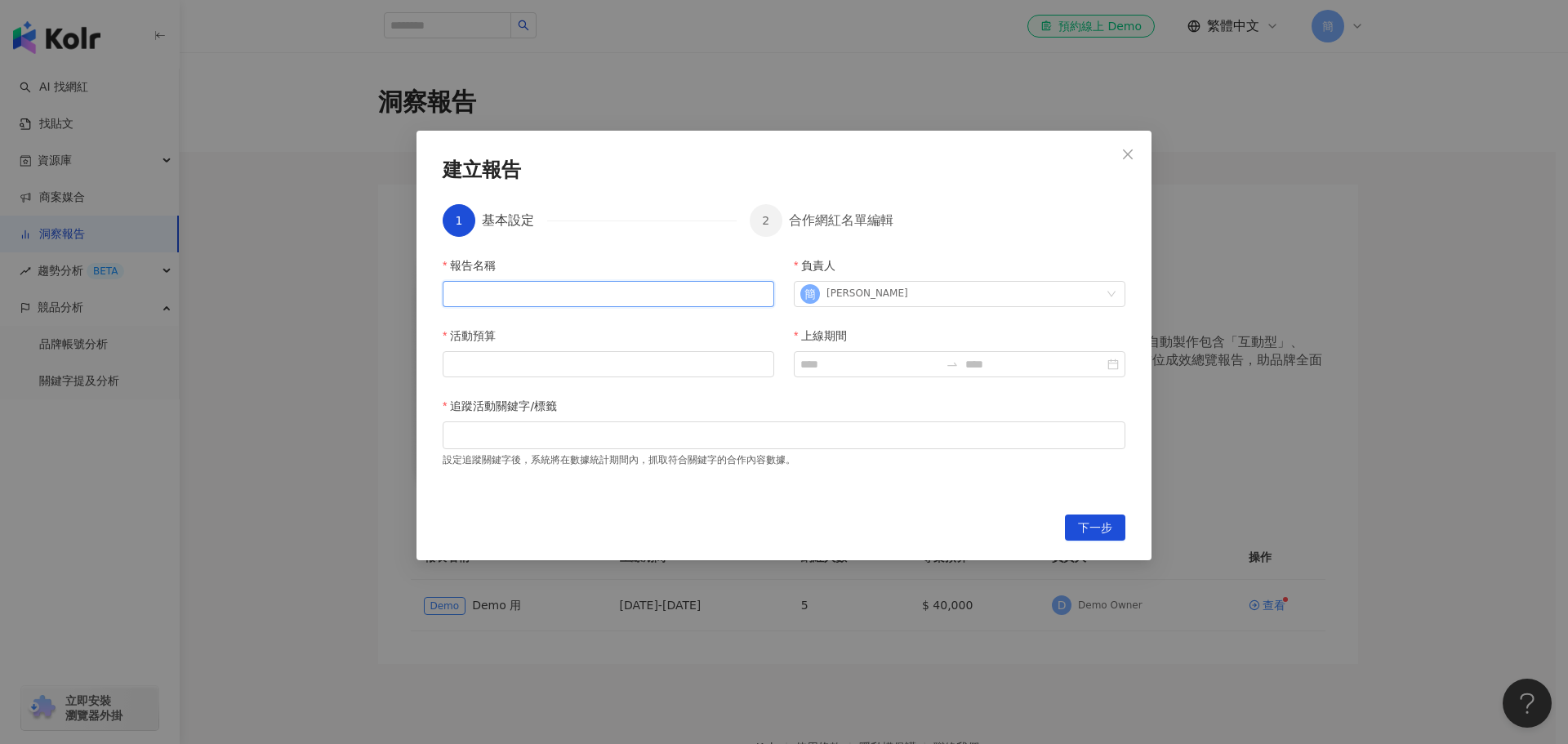
click at [561, 287] on input "報告名稱" at bounding box center [607, 294] width 331 height 26
type input "*"
type input "****"
click at [540, 366] on input "活動預算" at bounding box center [607, 364] width 330 height 24
type input "******"
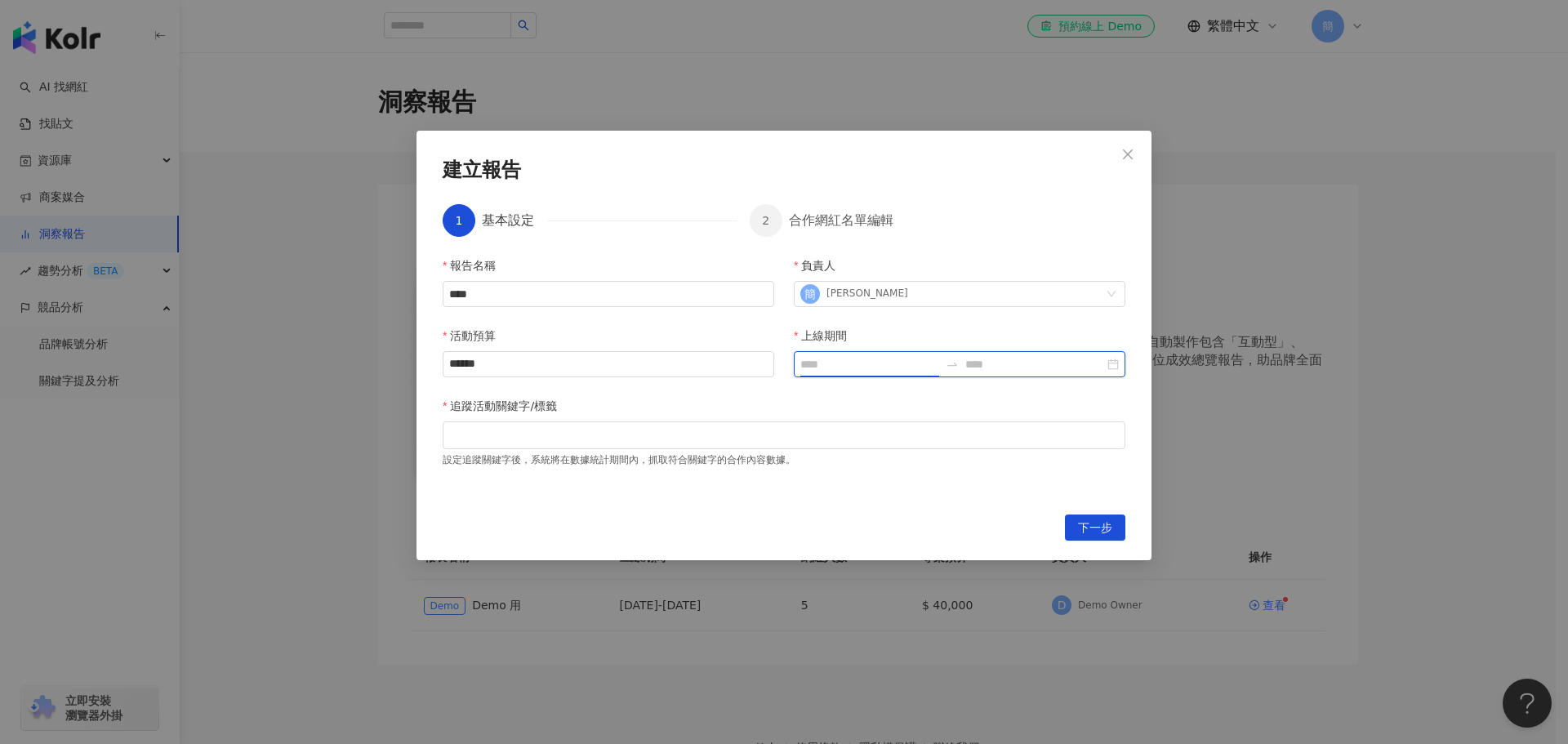
click at [830, 366] on input "上線期間" at bounding box center [870, 364] width 139 height 18
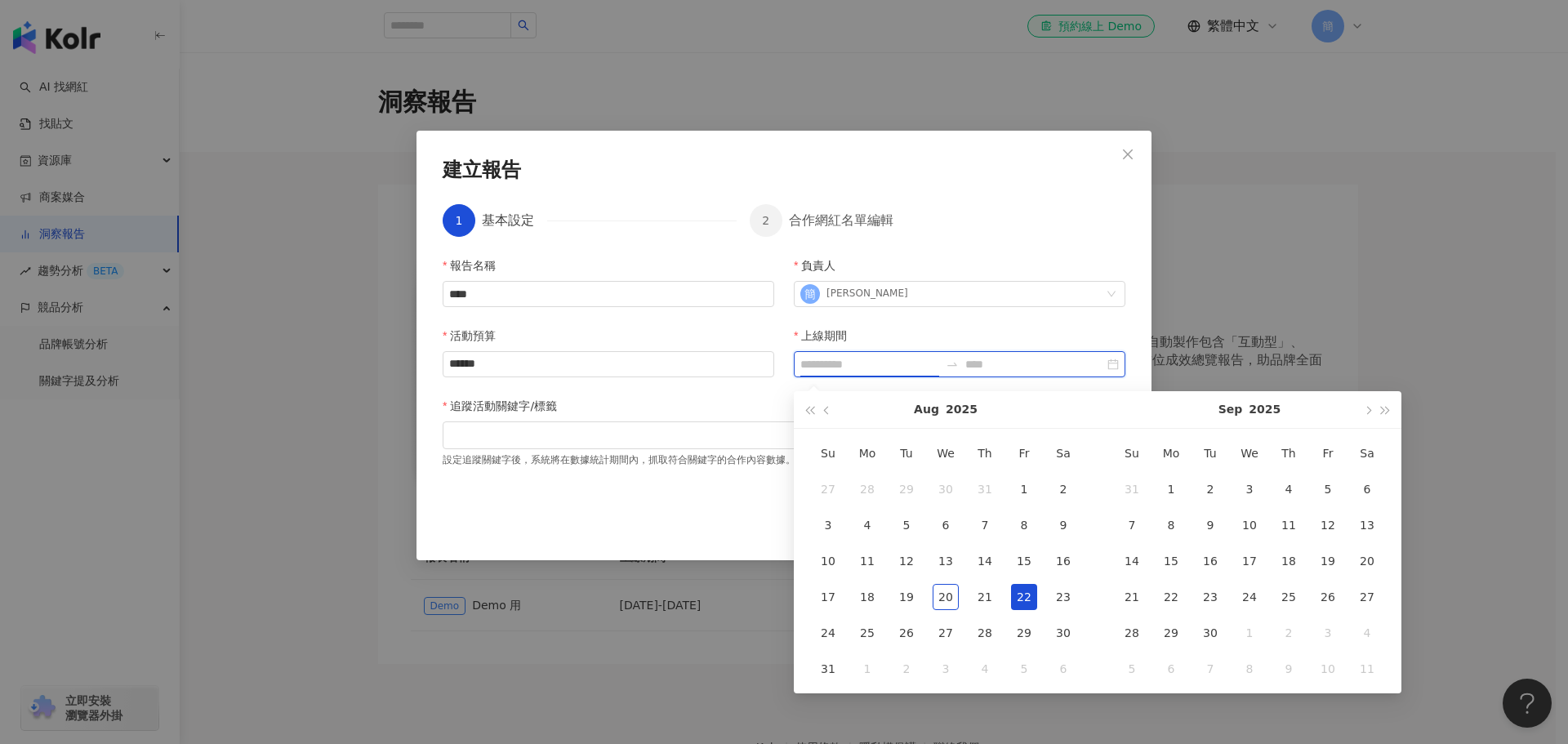
type input "**********"
click at [1139, 518] on div "7" at bounding box center [1132, 525] width 26 height 26
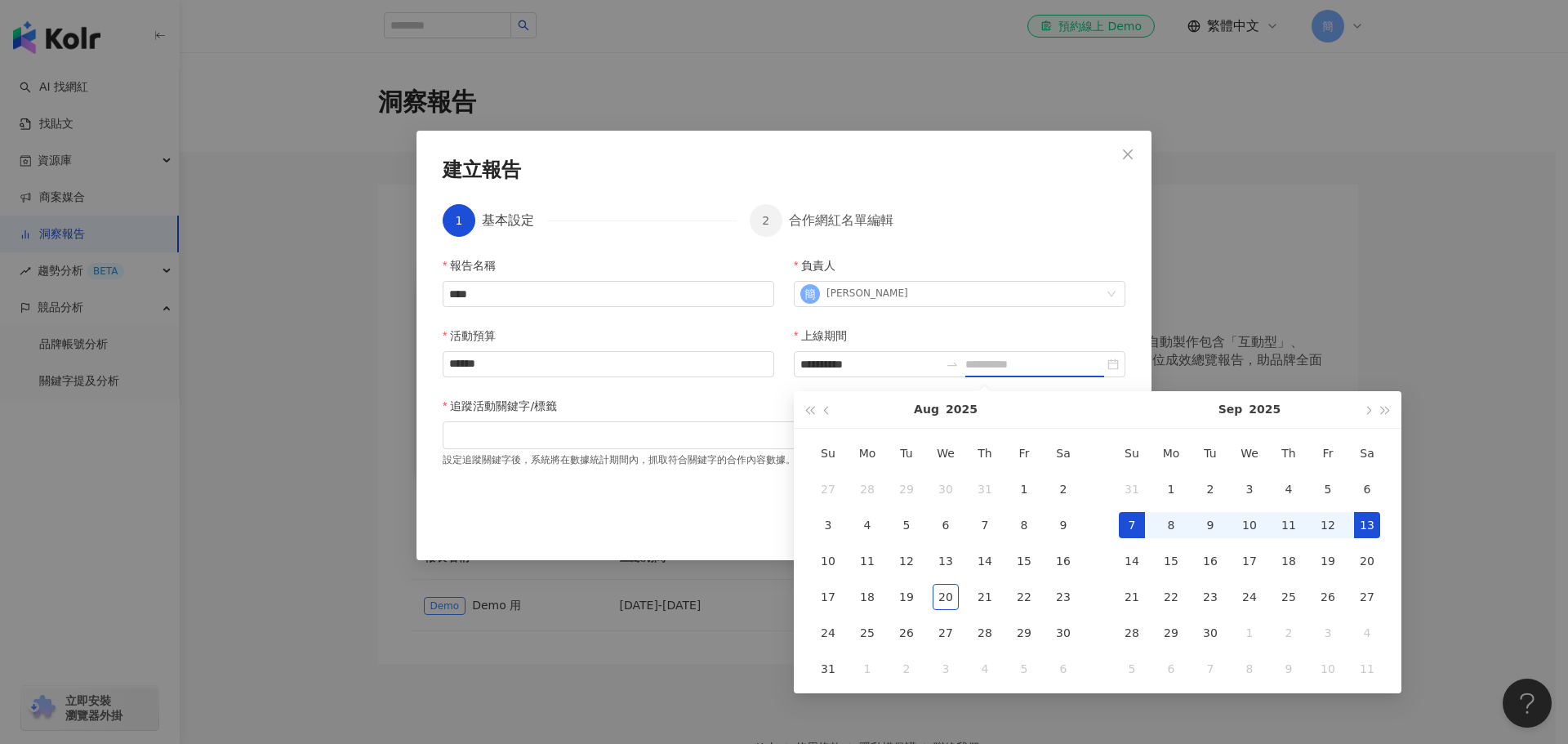
click at [1367, 530] on div "13" at bounding box center [1367, 525] width 26 height 26
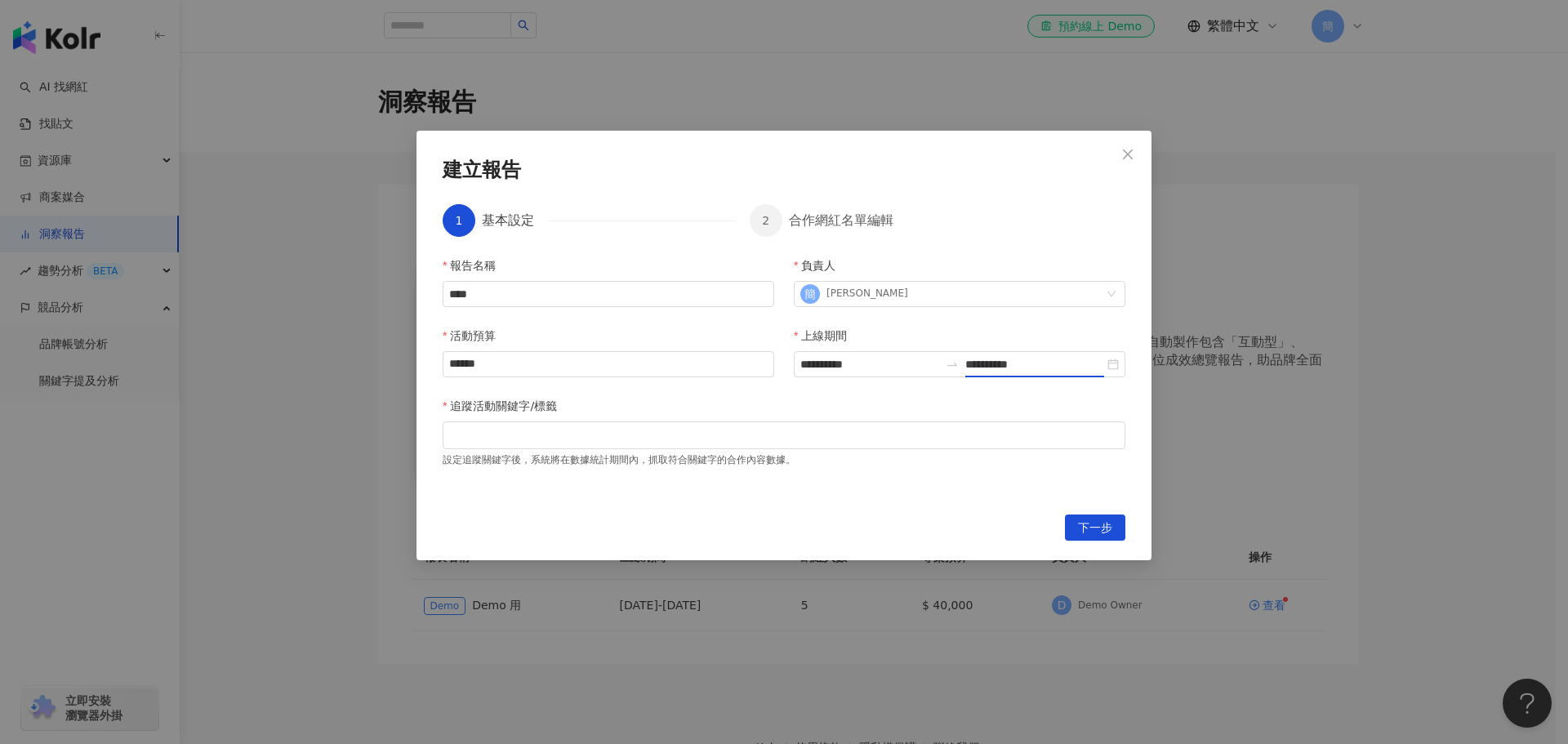
type input "**********"
click at [552, 442] on div at bounding box center [784, 435] width 676 height 12
type input "*"
type input "****"
click at [1110, 522] on span "下一步" at bounding box center [1095, 529] width 35 height 26
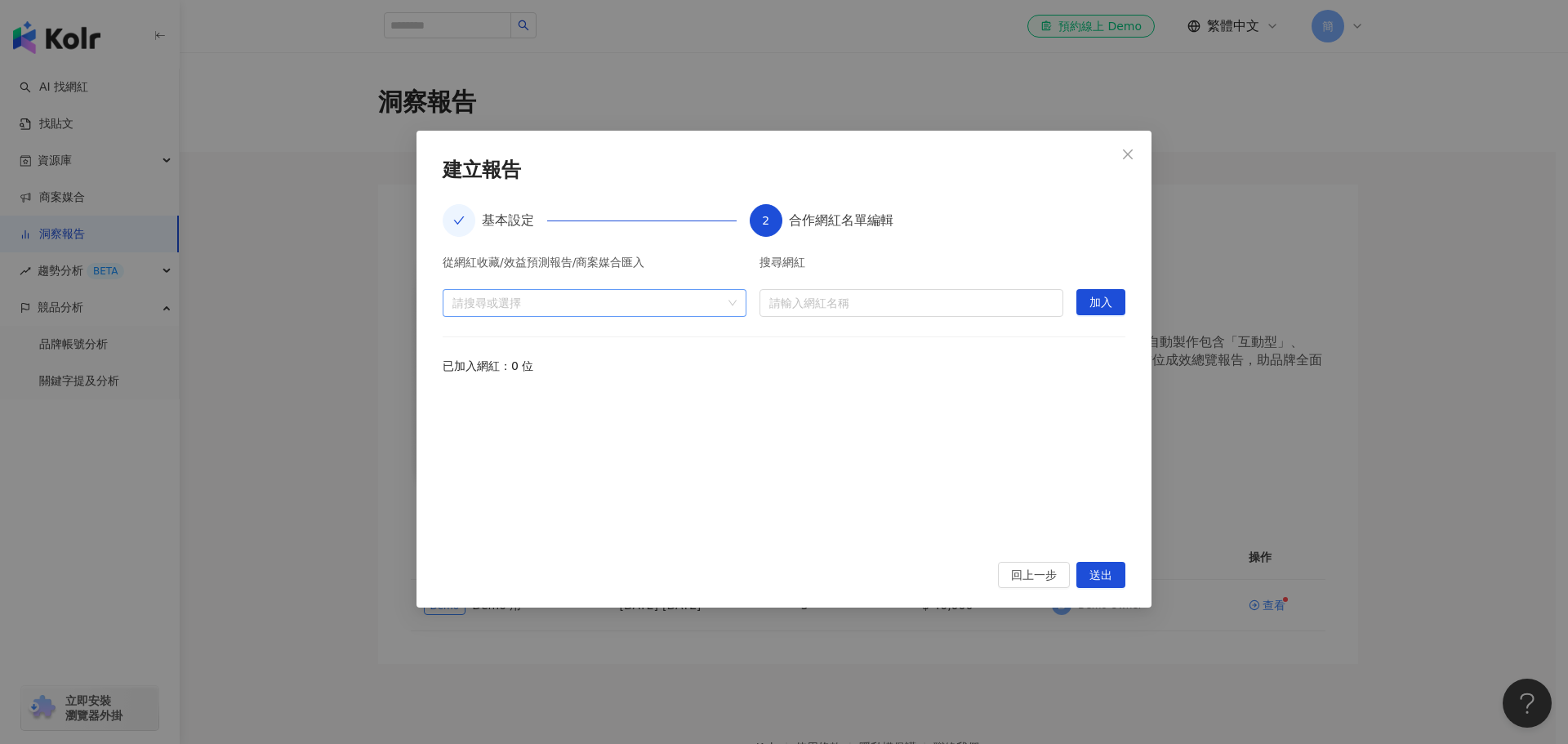
click at [583, 305] on div at bounding box center [586, 302] width 280 height 12
click at [781, 398] on div at bounding box center [783, 467] width 683 height 151
click at [912, 303] on input "search" at bounding box center [911, 303] width 284 height 26
click at [713, 364] on div "已加入網紅：0 位" at bounding box center [783, 365] width 683 height 18
click at [624, 303] on div at bounding box center [586, 302] width 280 height 12
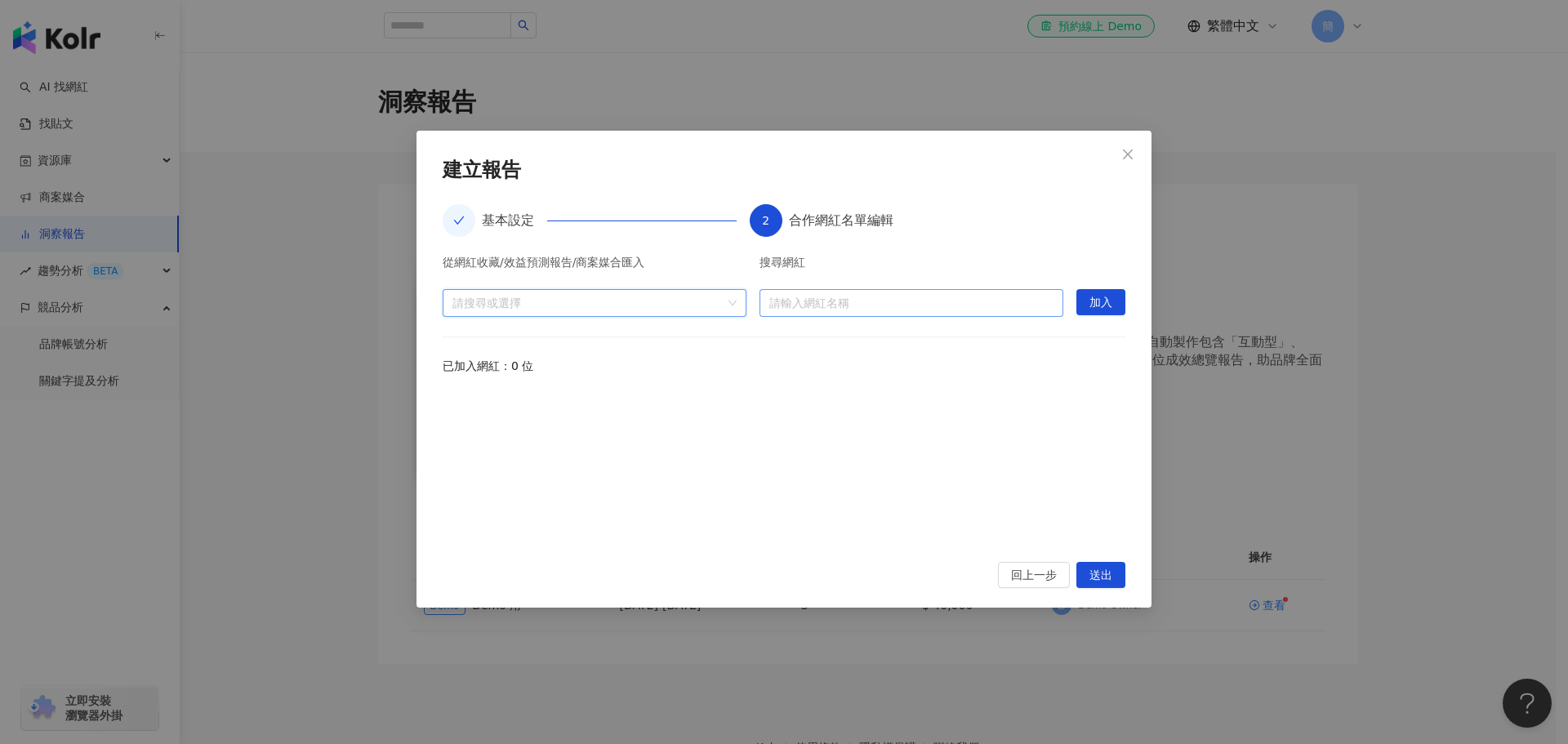
click at [824, 291] on input "search" at bounding box center [911, 303] width 284 height 26
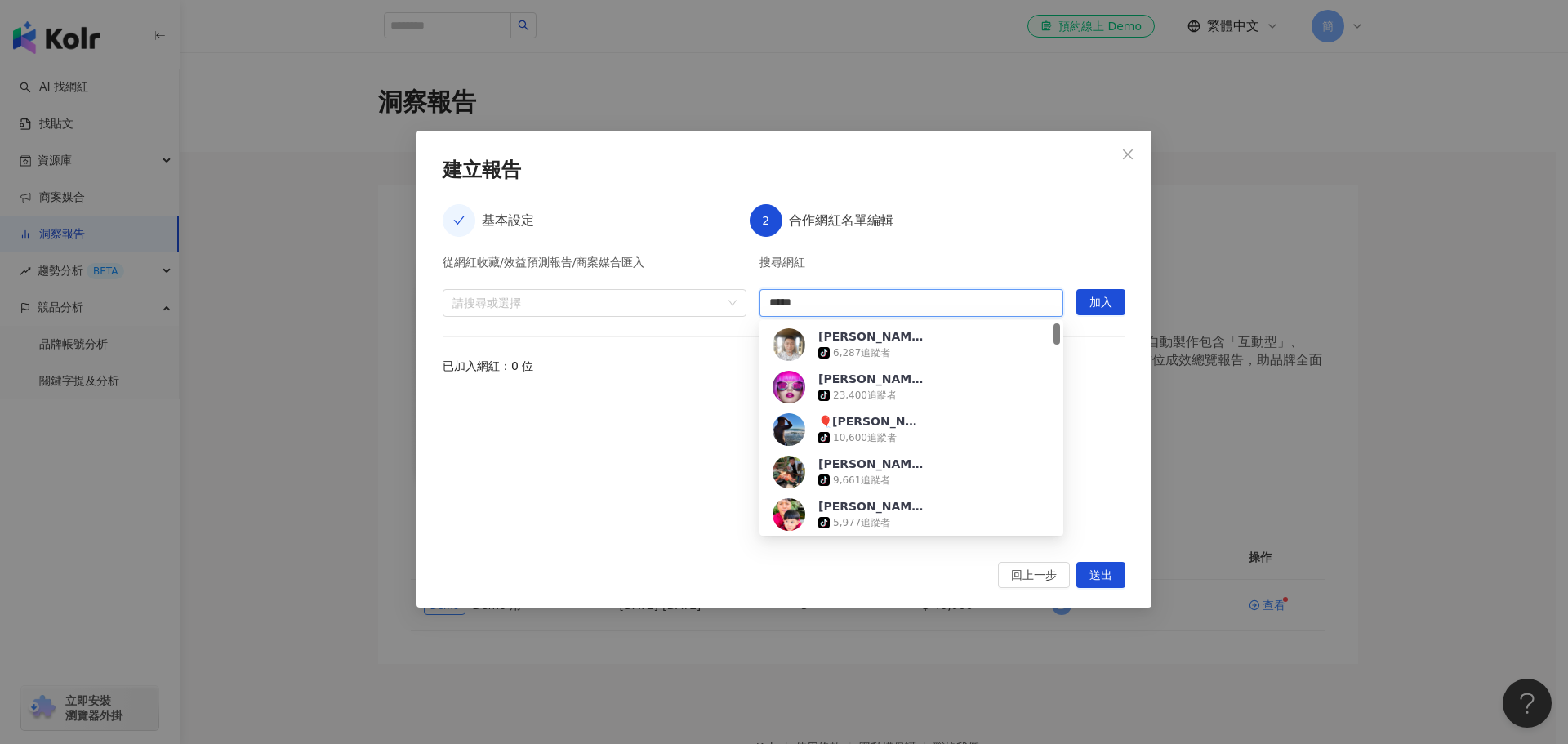
type input "***"
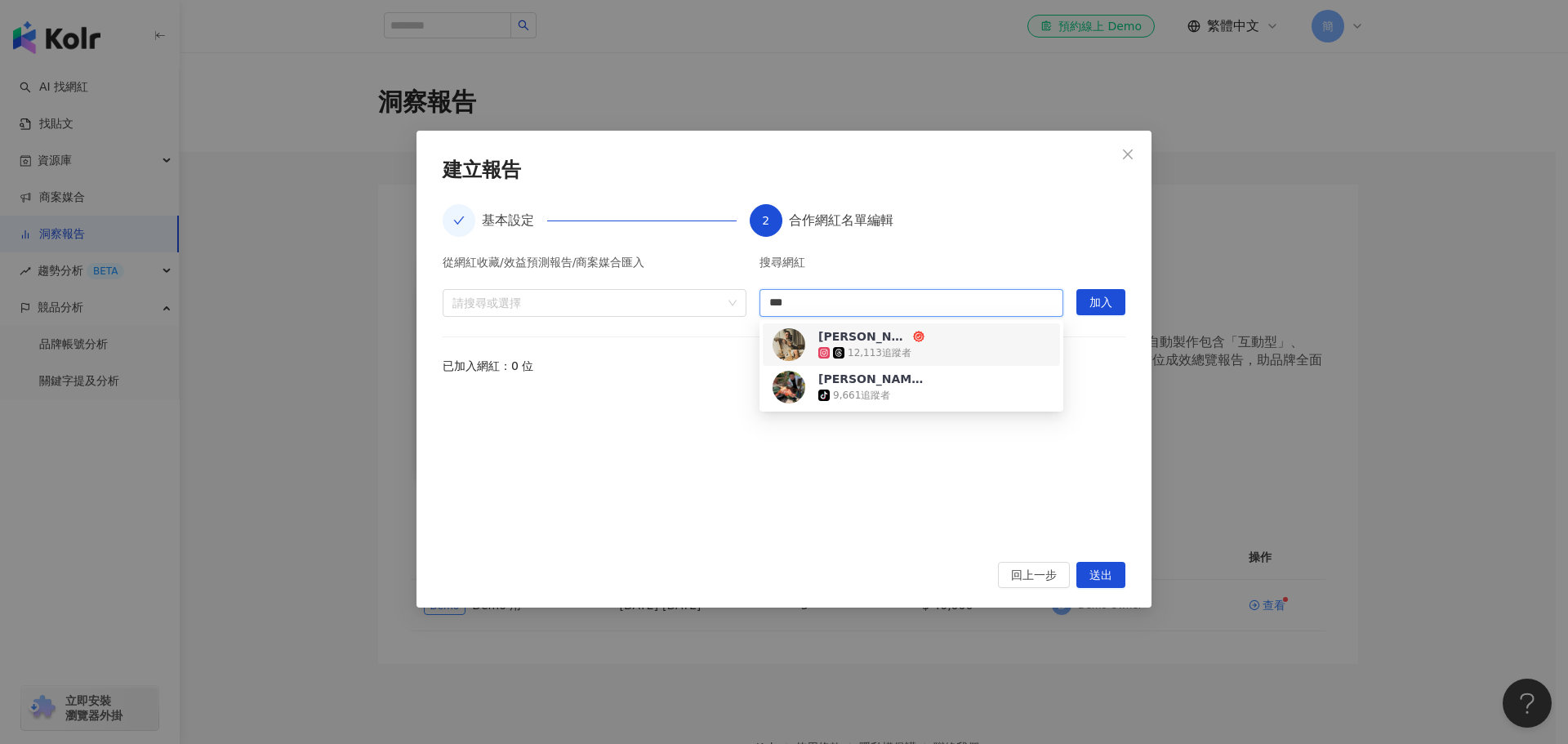
click at [904, 342] on span "陳俊雄" at bounding box center [871, 336] width 106 height 16
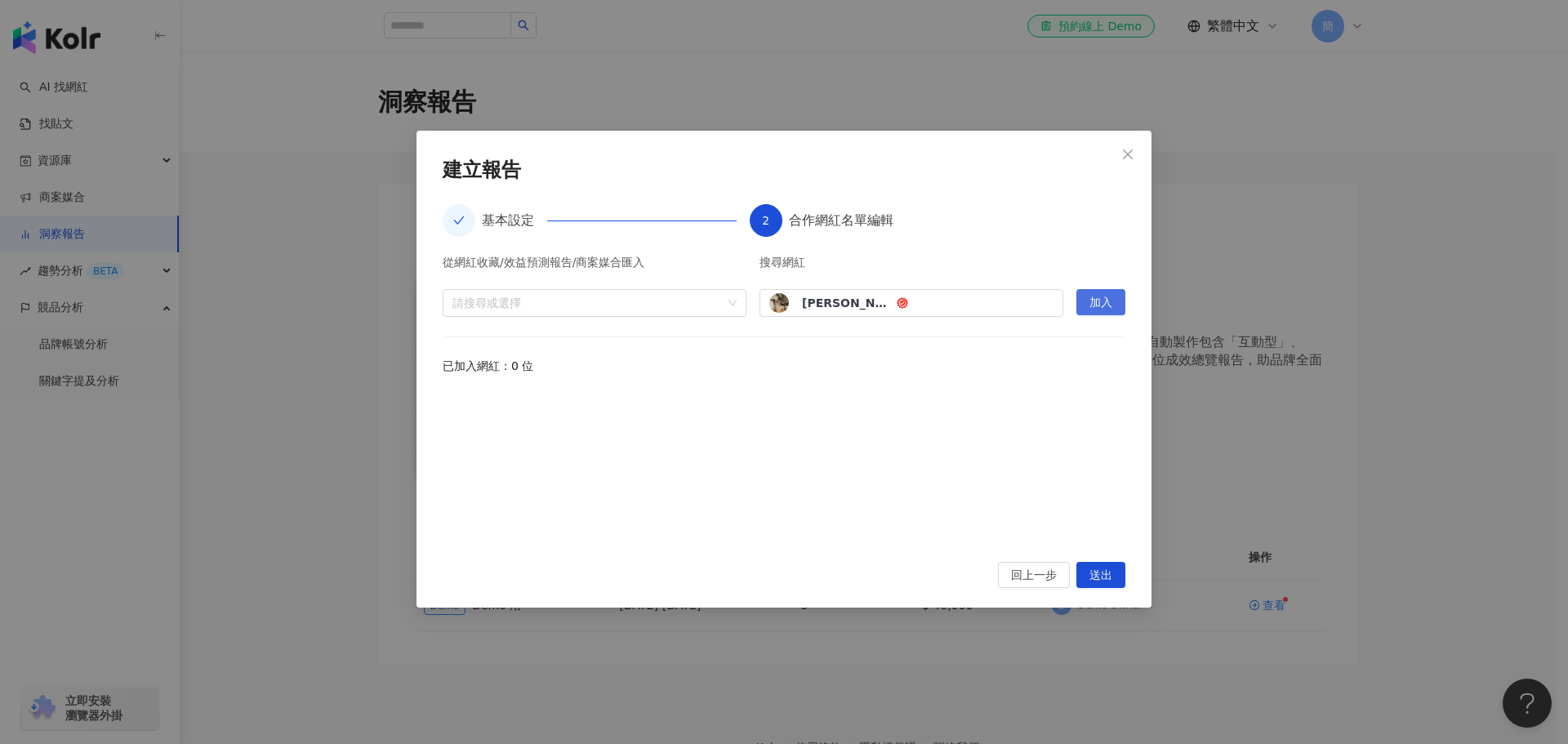
click at [1090, 303] on span "加入" at bounding box center [1100, 303] width 23 height 26
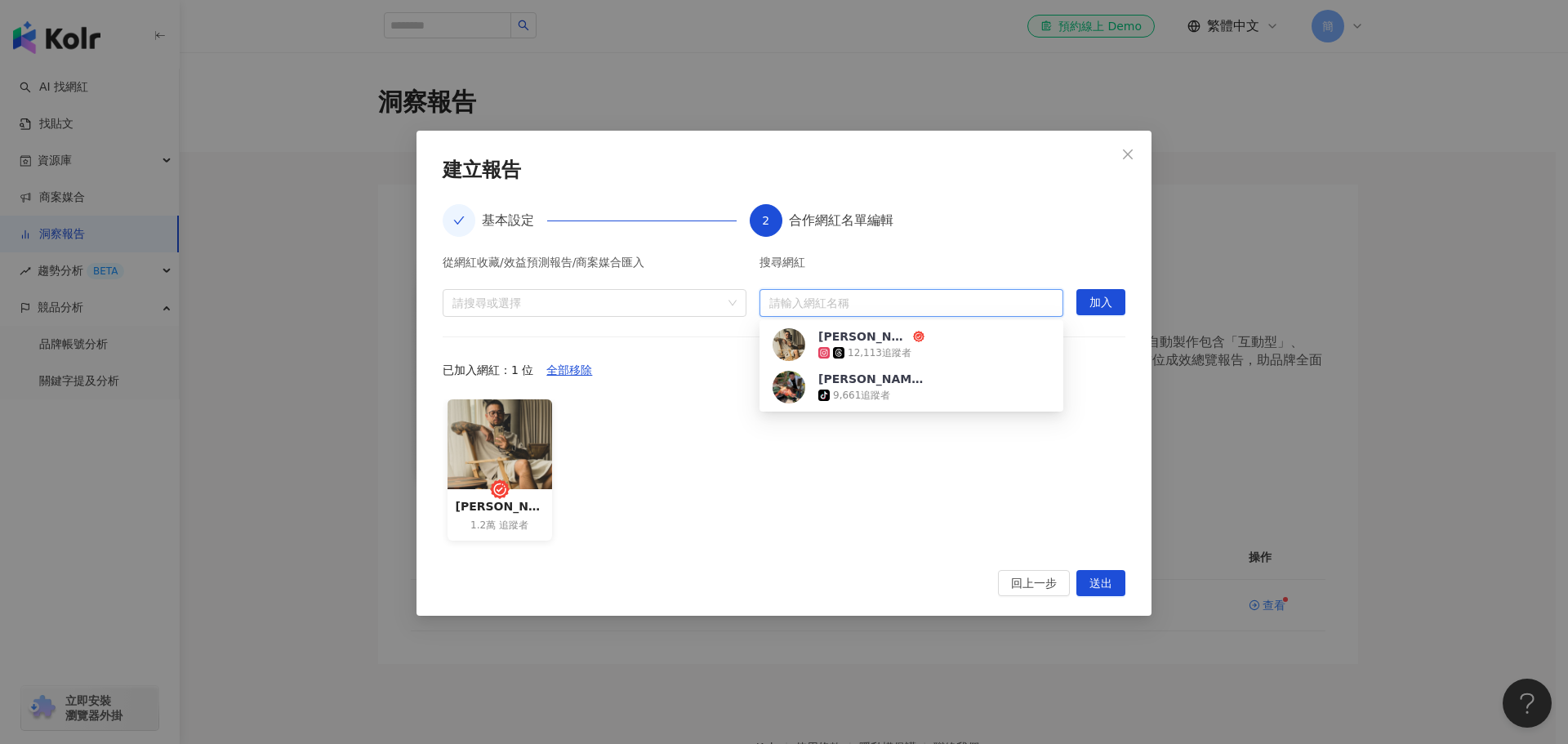
click at [945, 302] on input "search" at bounding box center [911, 303] width 284 height 26
type input "********"
click at [899, 389] on div "31,319 追蹤者" at bounding box center [880, 395] width 64 height 14
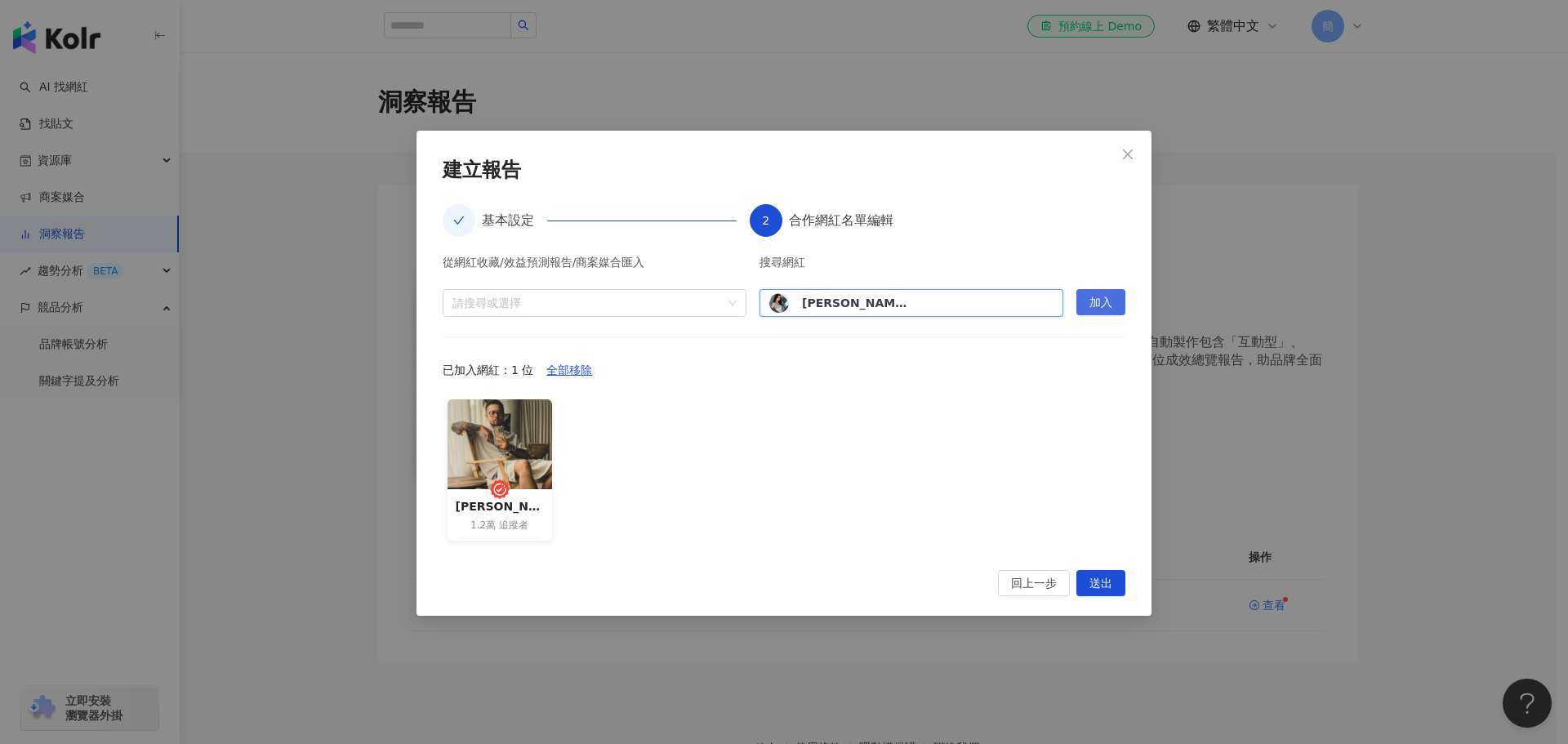
click at [1099, 301] on span "加入" at bounding box center [1100, 303] width 23 height 26
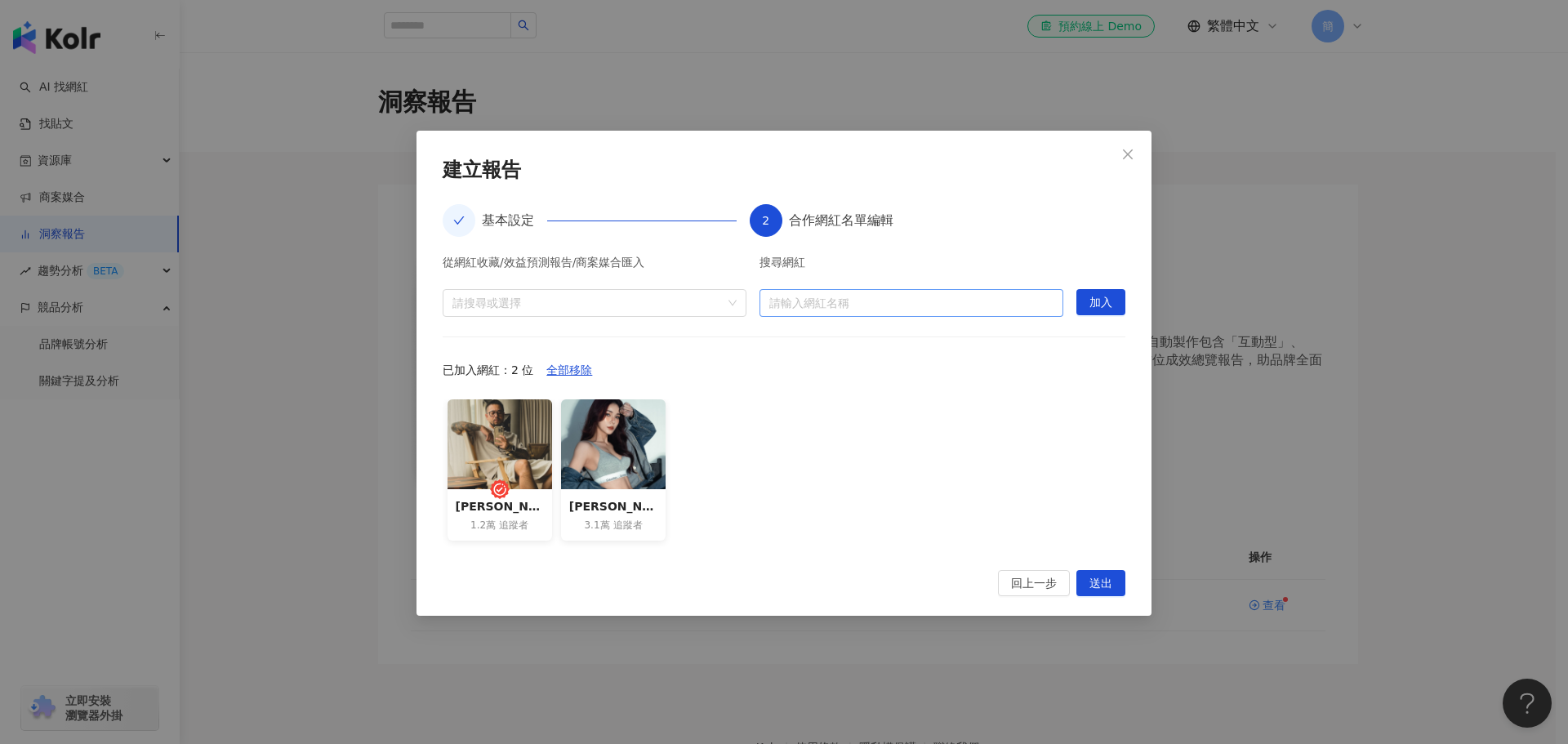
click at [955, 314] on input "search" at bounding box center [911, 303] width 284 height 26
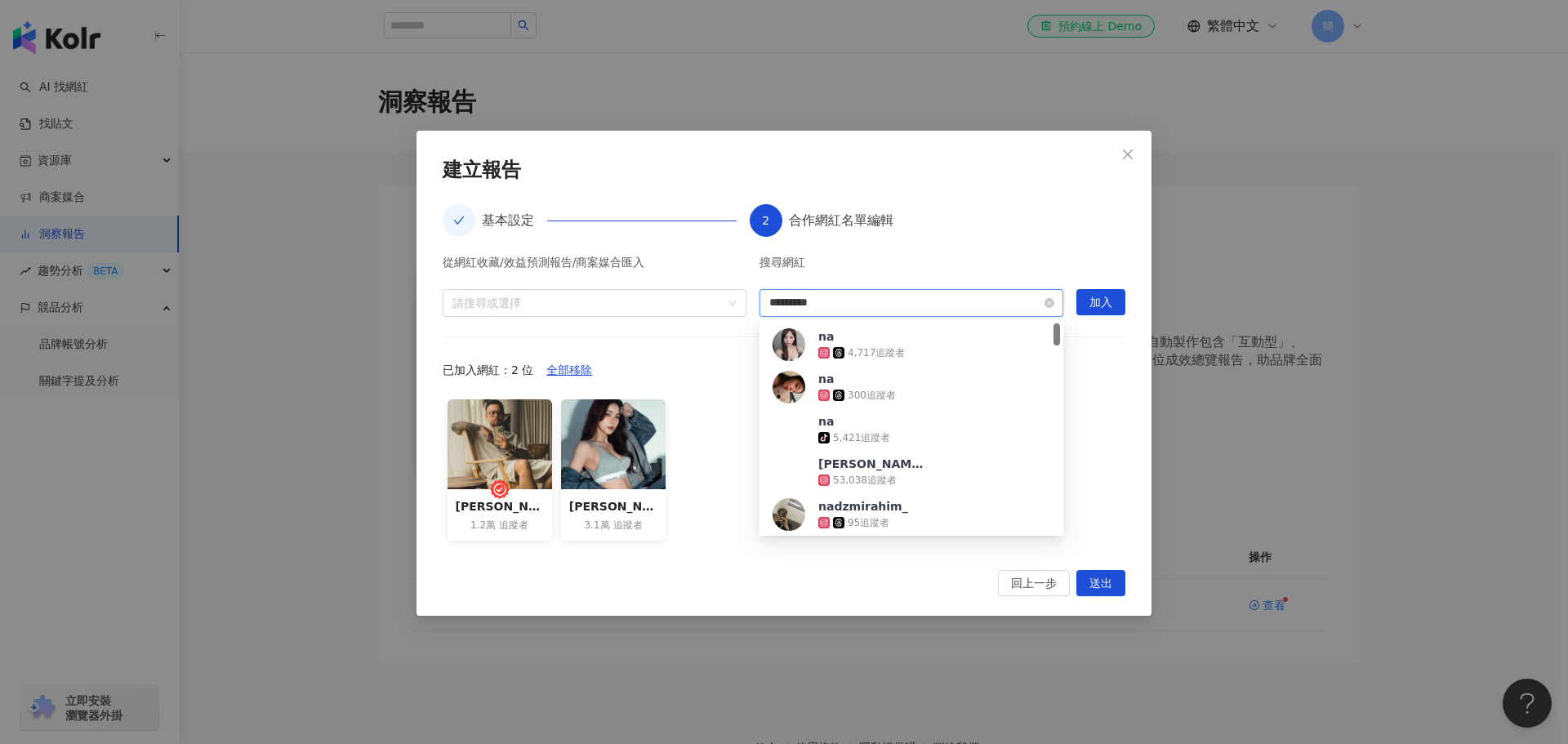
type input "**********"
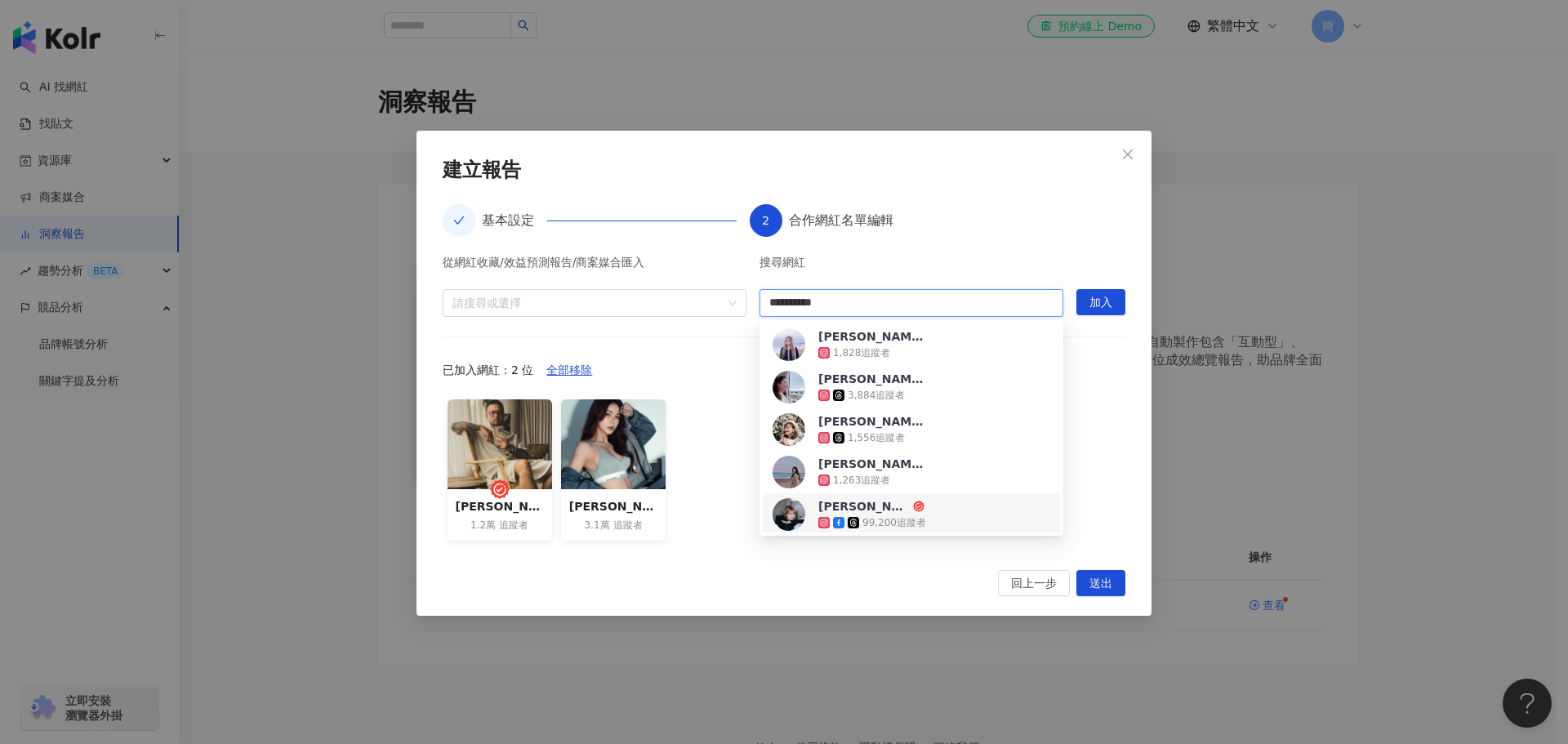
click at [930, 509] on div "Nancy Chen 99,200 追蹤者" at bounding box center [912, 515] width 278 height 33
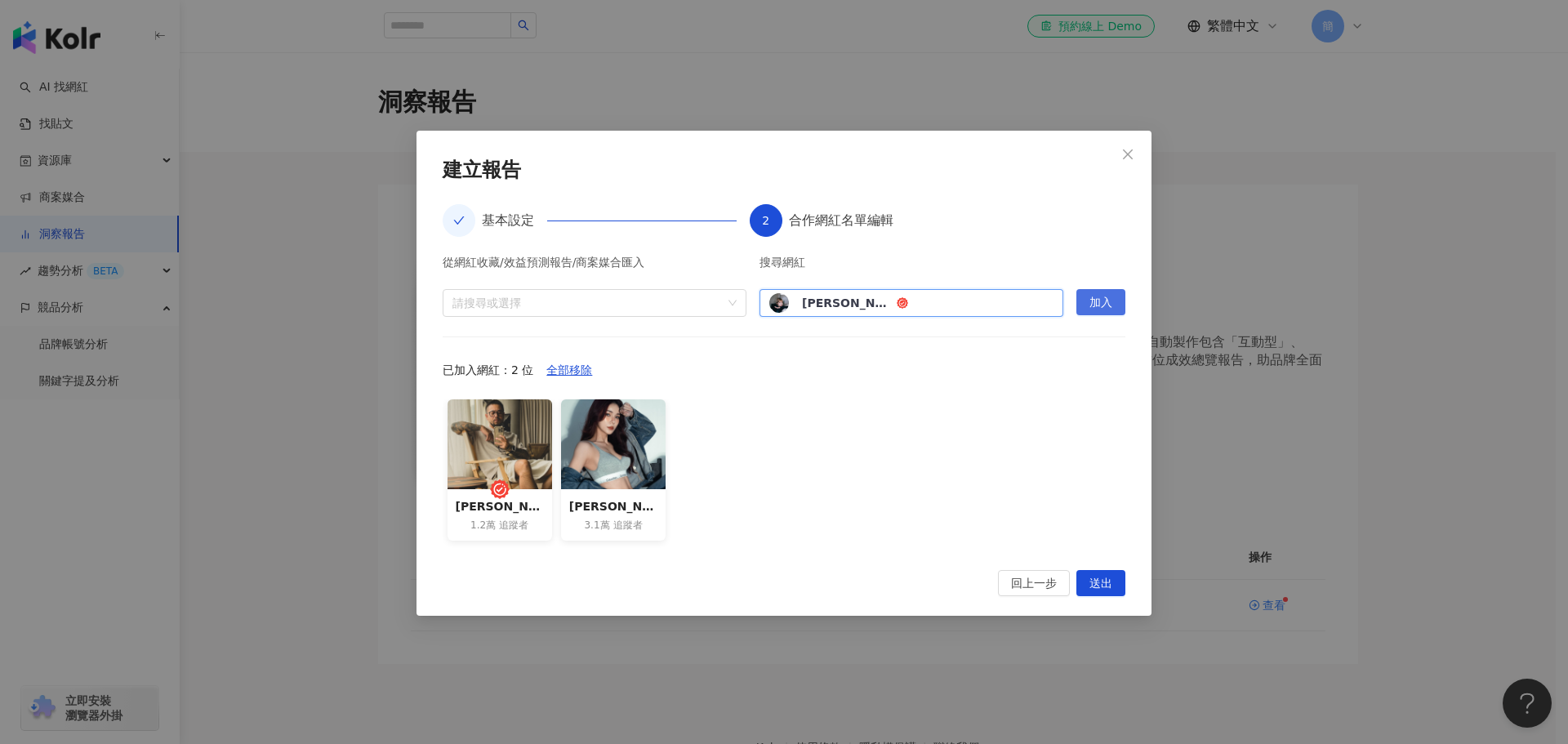
click at [1100, 299] on span "加入" at bounding box center [1100, 303] width 23 height 26
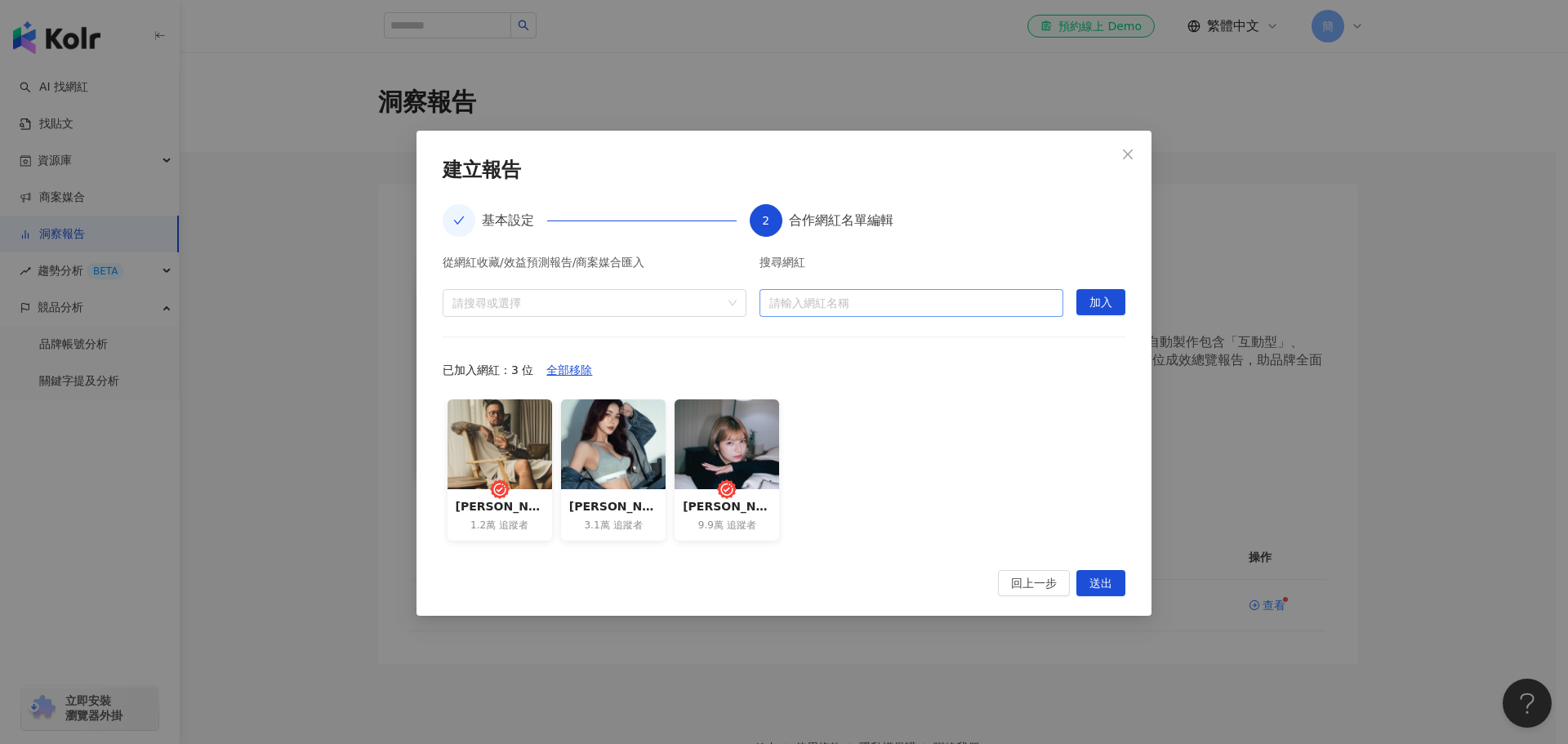
click at [947, 303] on input "search" at bounding box center [911, 303] width 284 height 26
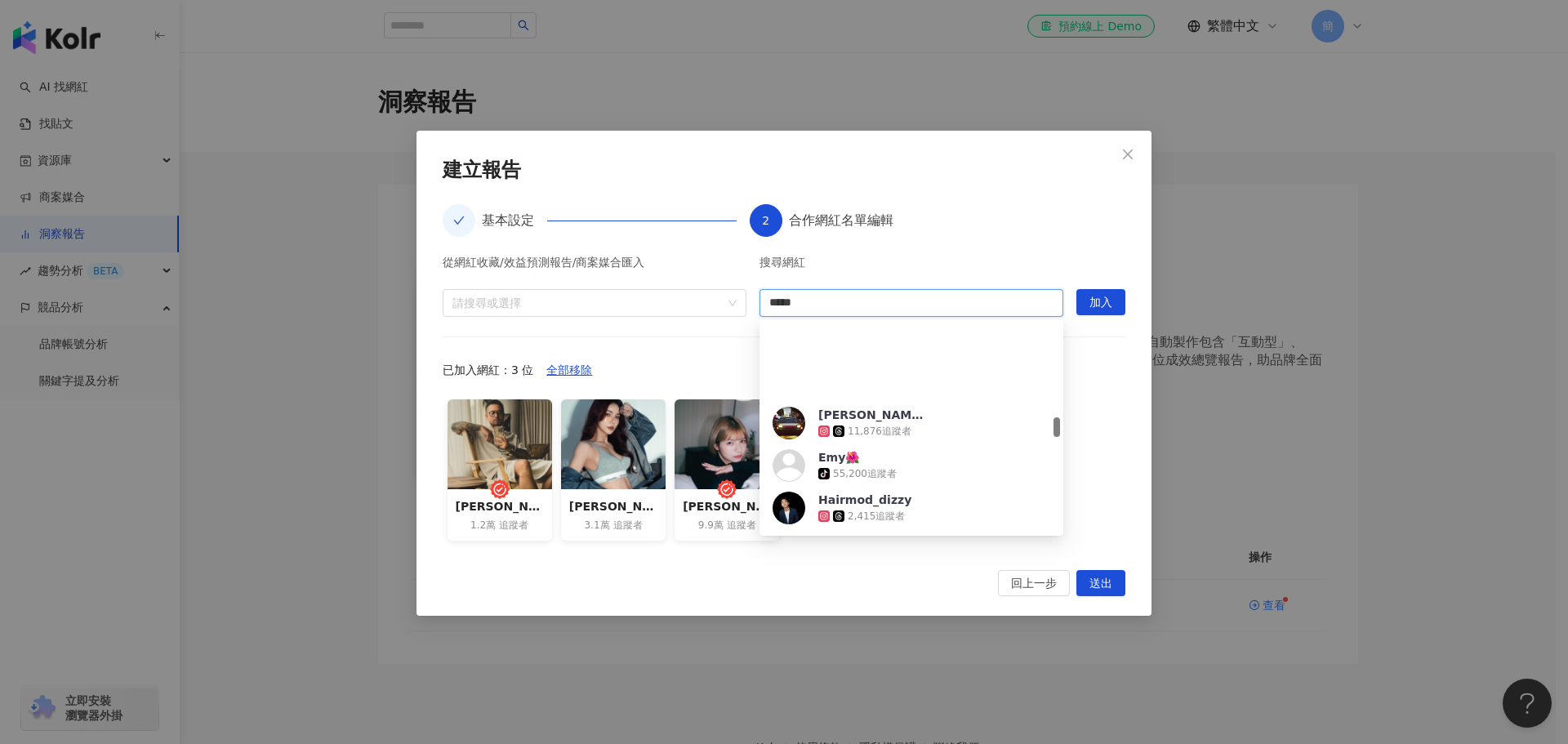
scroll to position [981, 0]
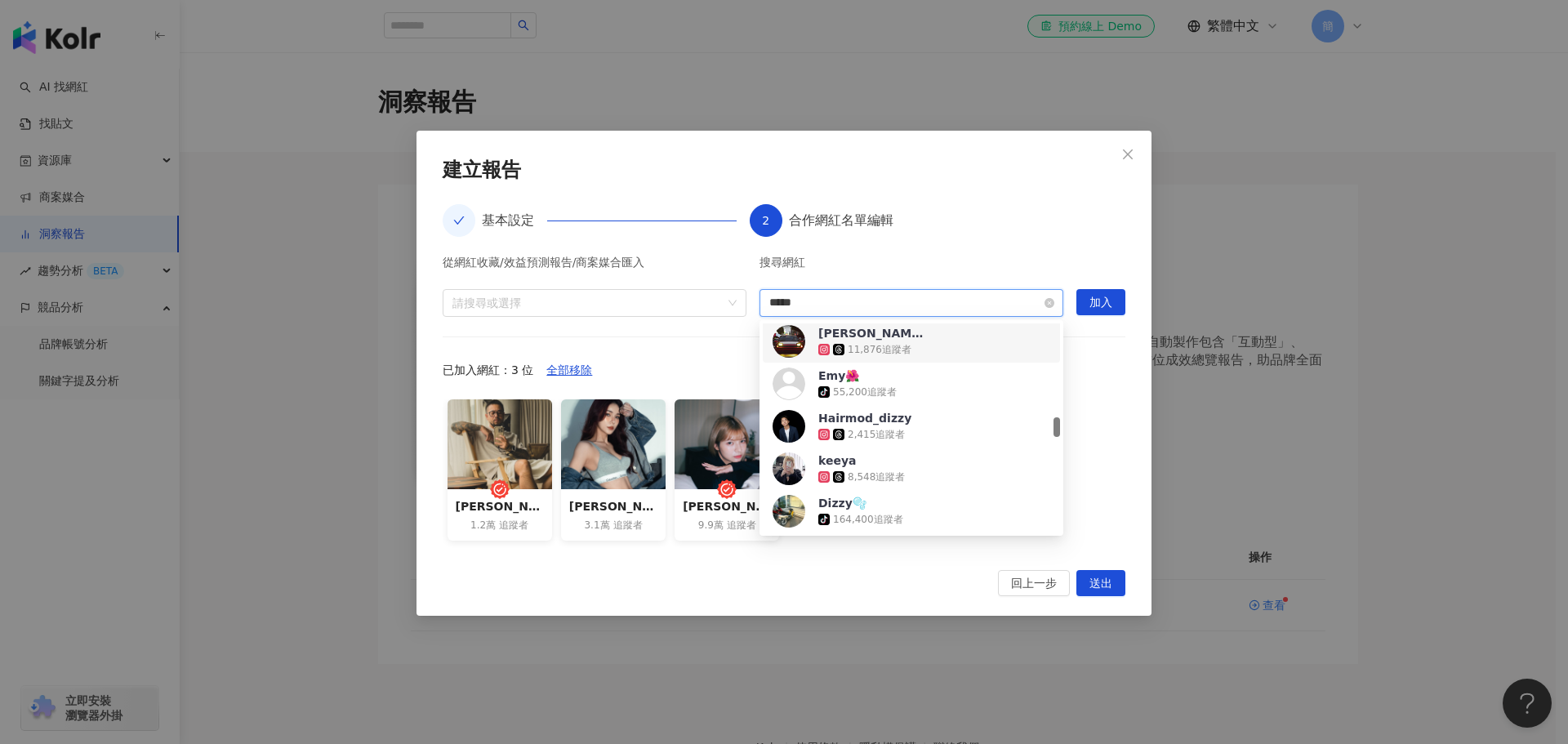
click at [901, 299] on input "*****" at bounding box center [911, 303] width 284 height 26
type input "*"
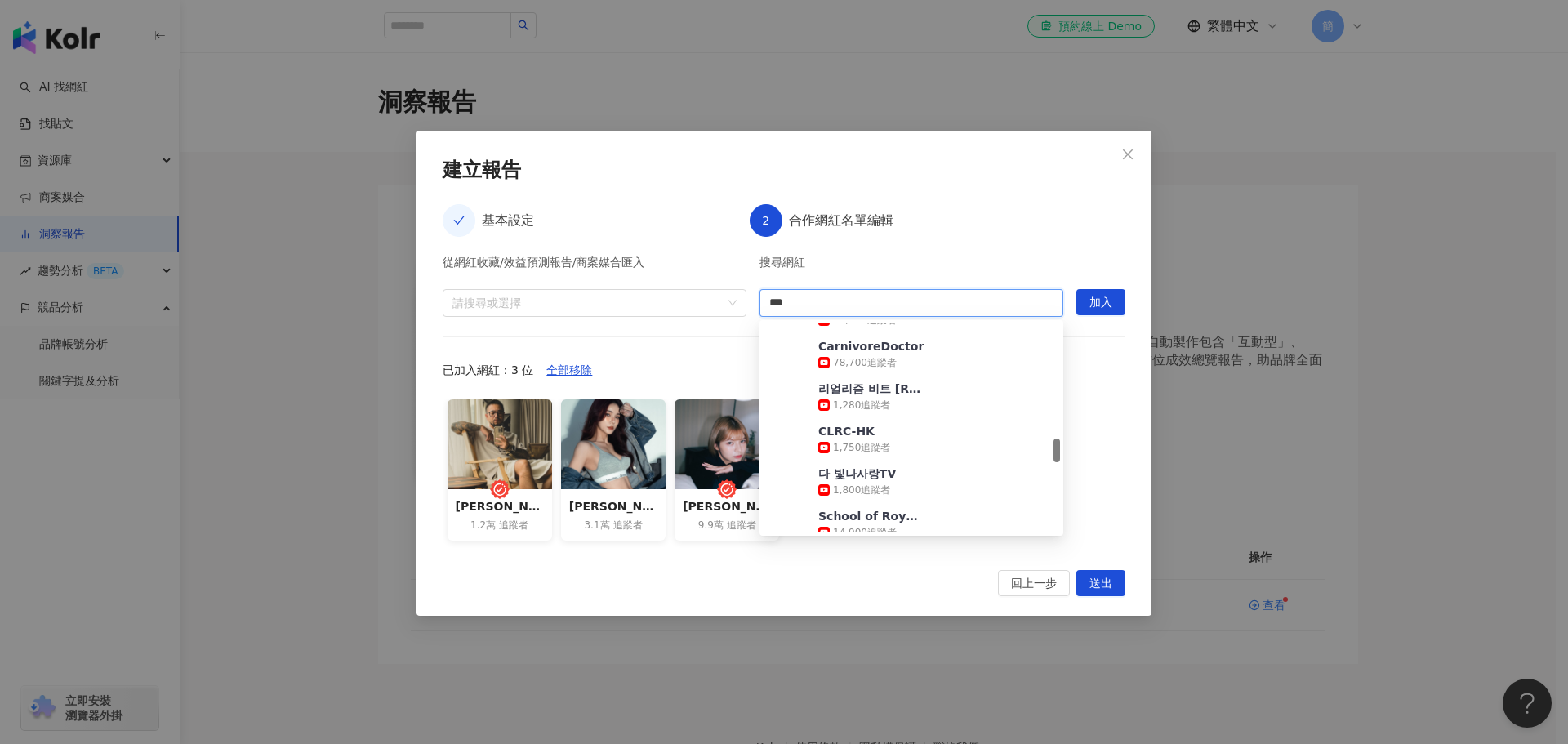
type input "**"
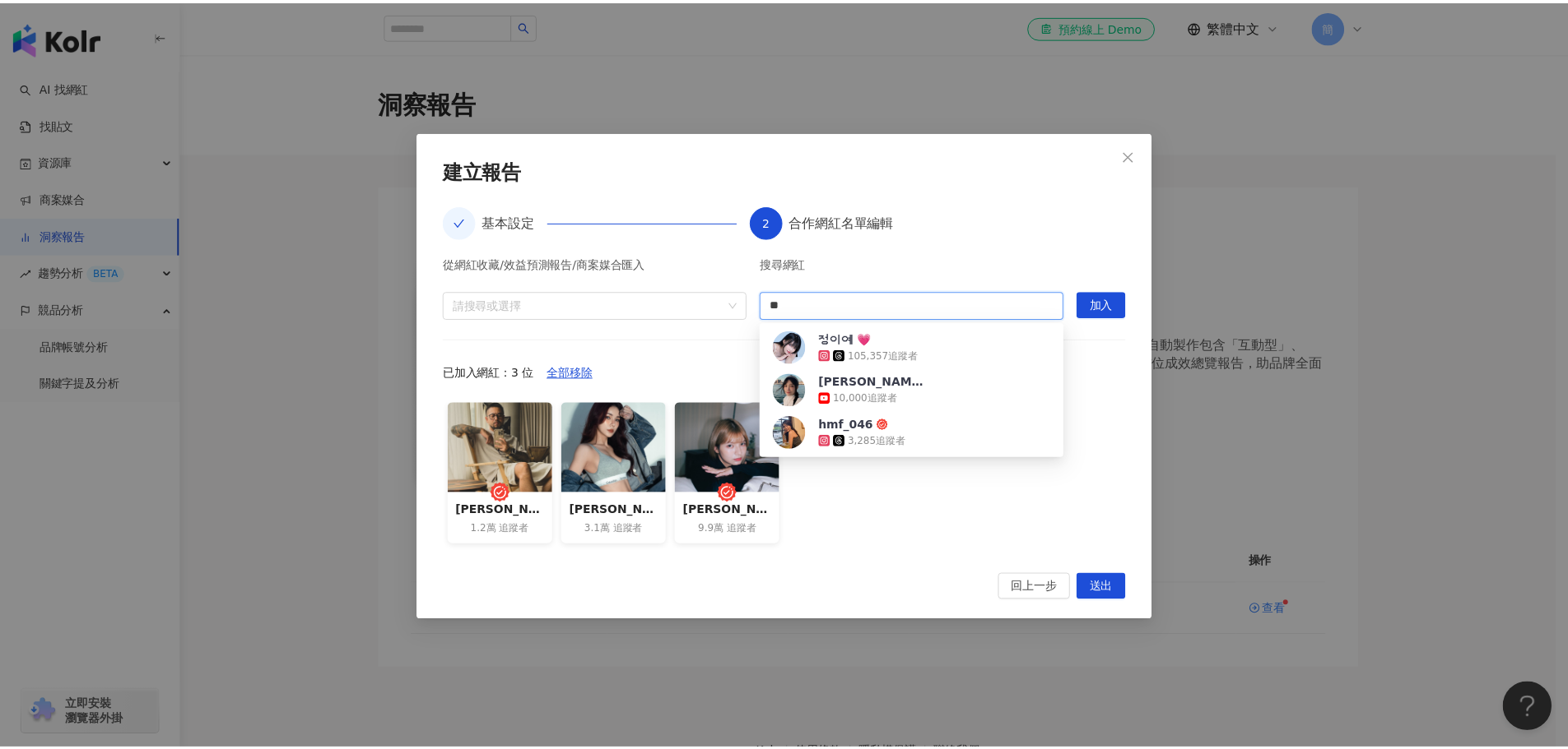
scroll to position [0, 0]
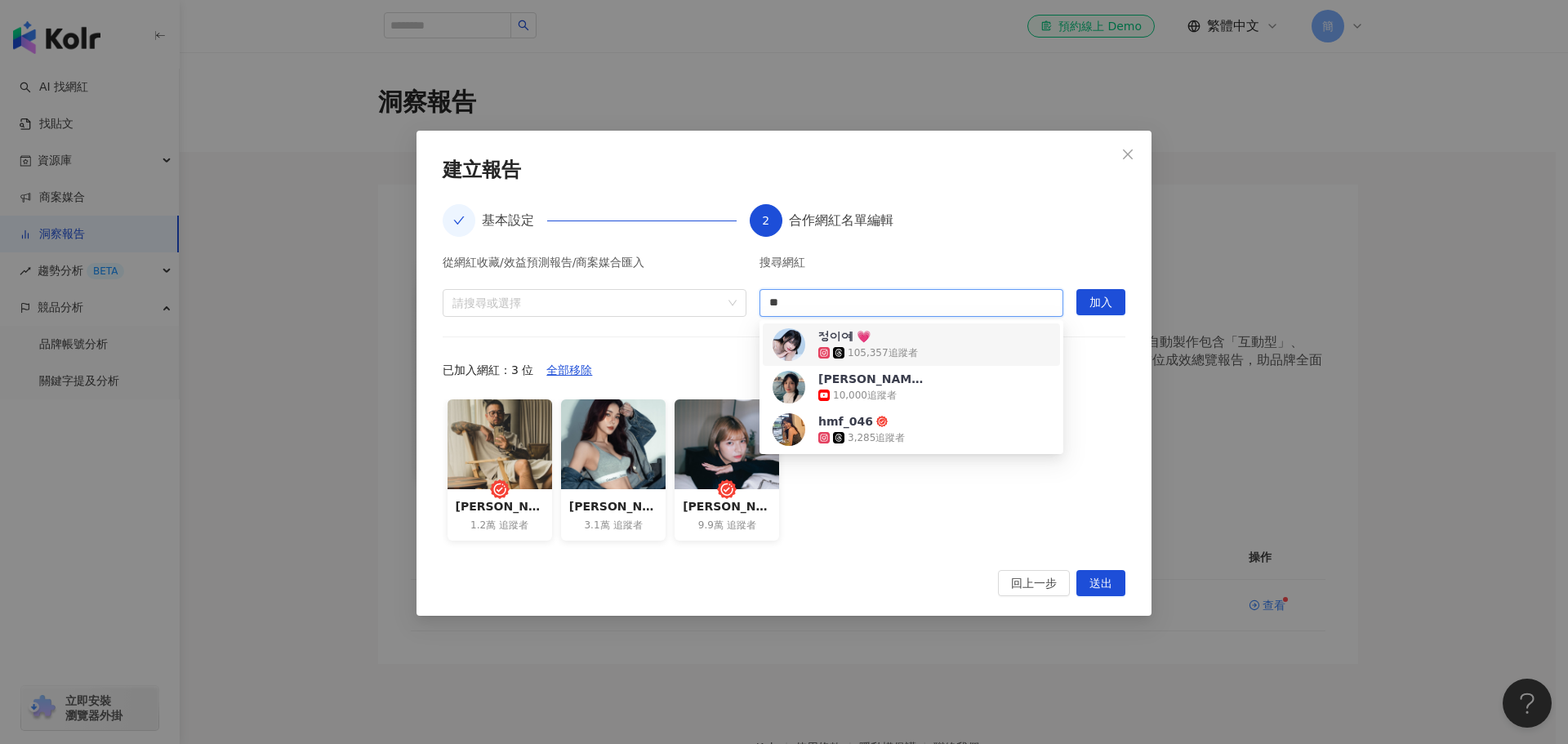
click at [892, 336] on span "정이예 💗" at bounding box center [871, 336] width 106 height 16
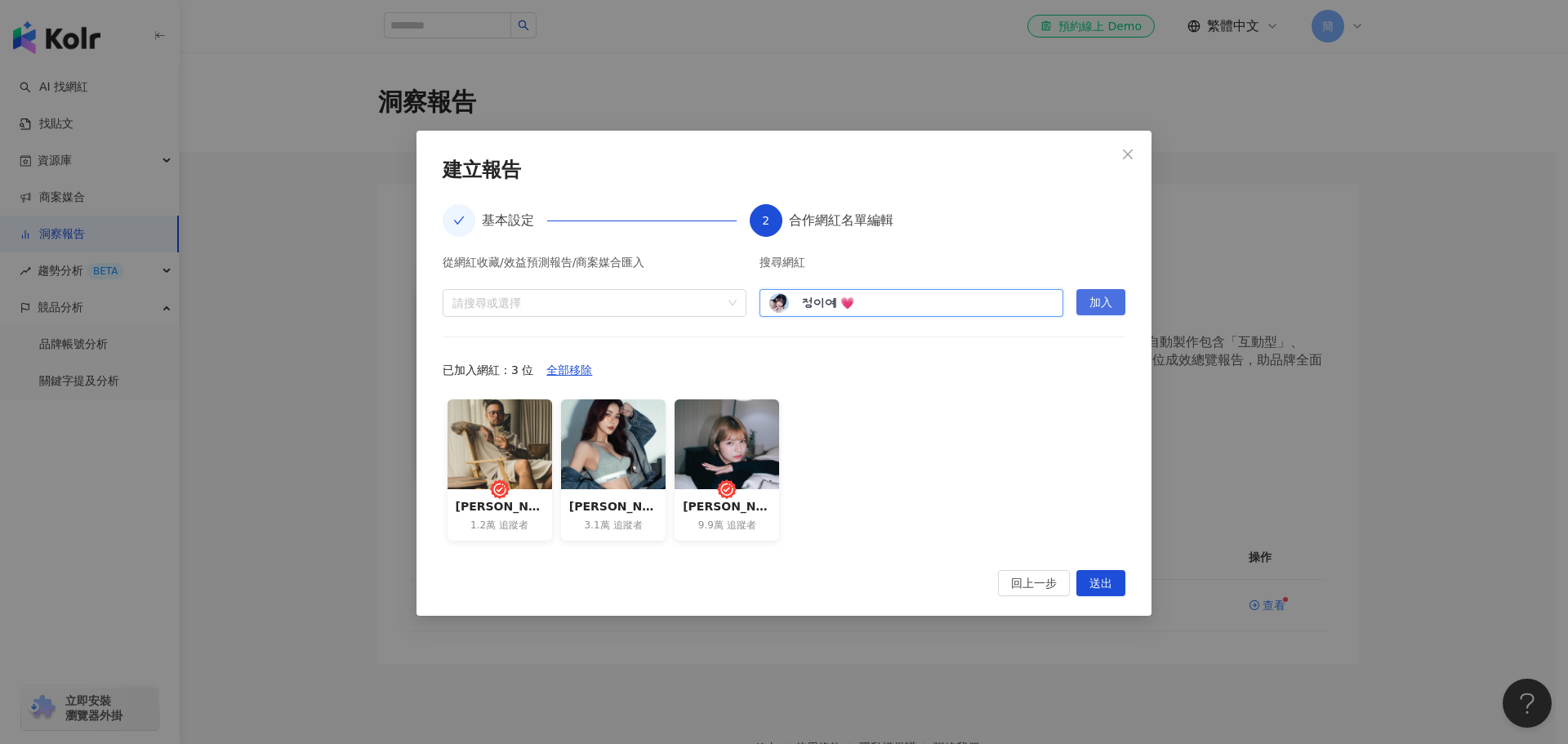
click at [1093, 304] on span "加入" at bounding box center [1100, 303] width 23 height 26
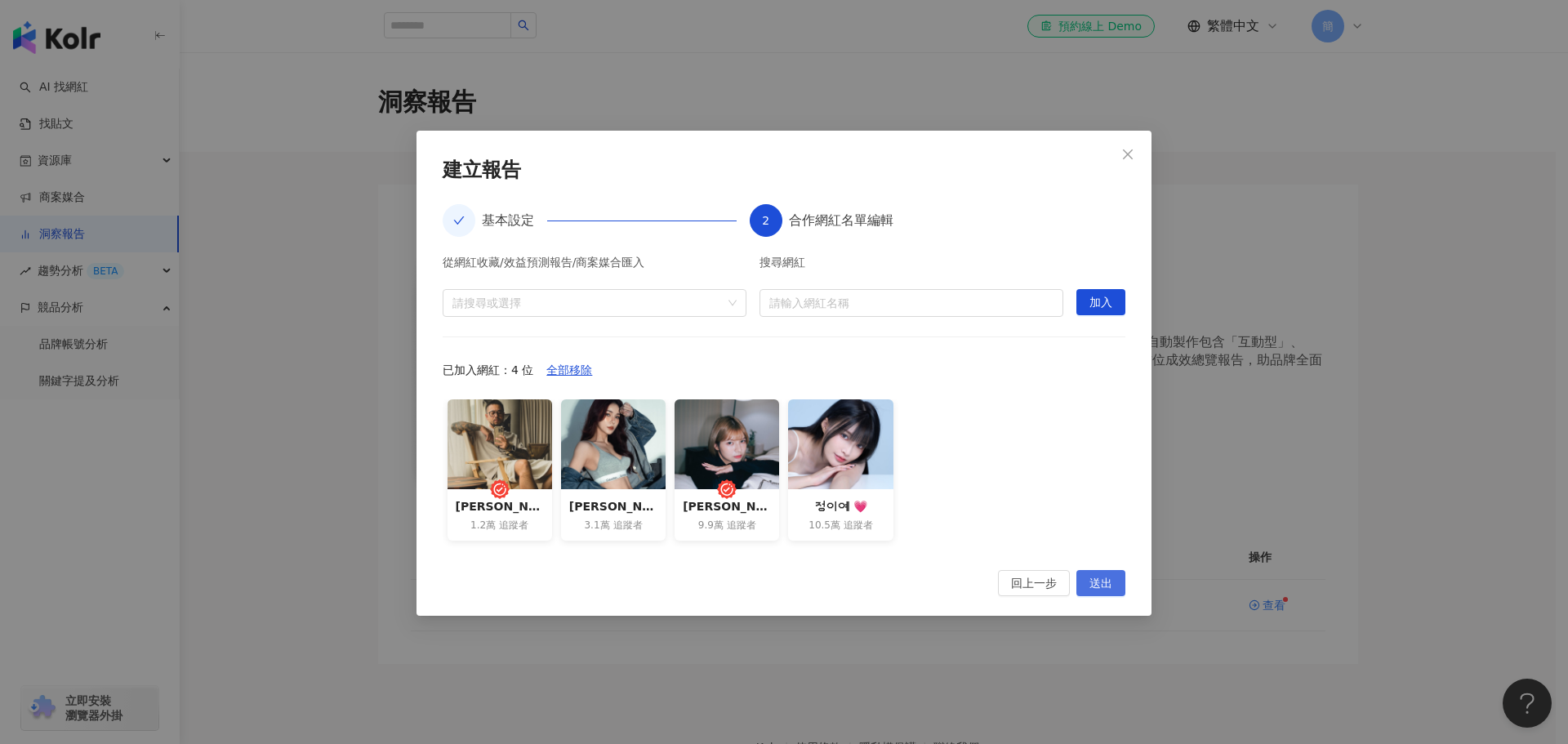
click at [1113, 581] on button "送出" at bounding box center [1101, 583] width 49 height 26
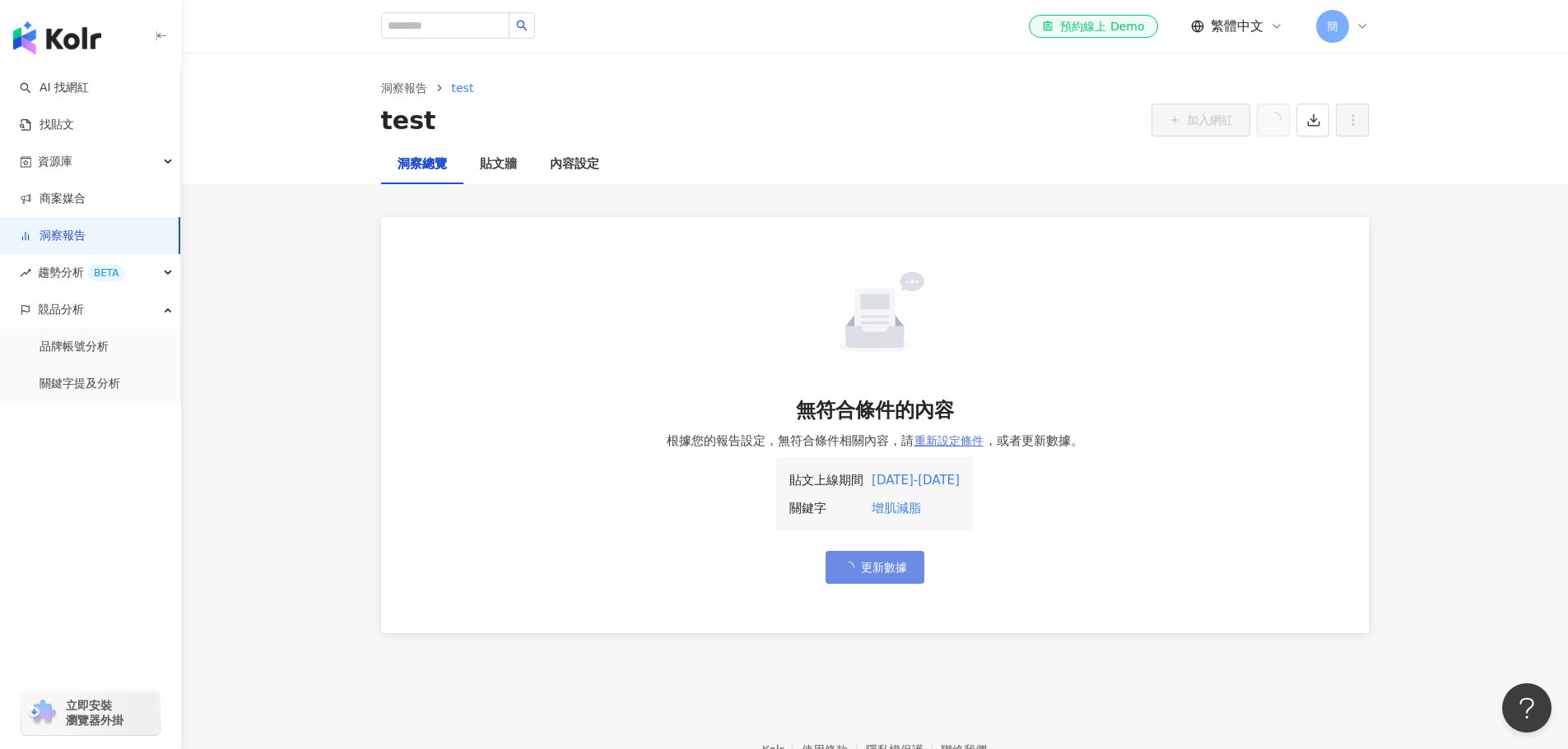
click at [963, 436] on span "重新設定條件" at bounding box center [948, 441] width 69 height 13
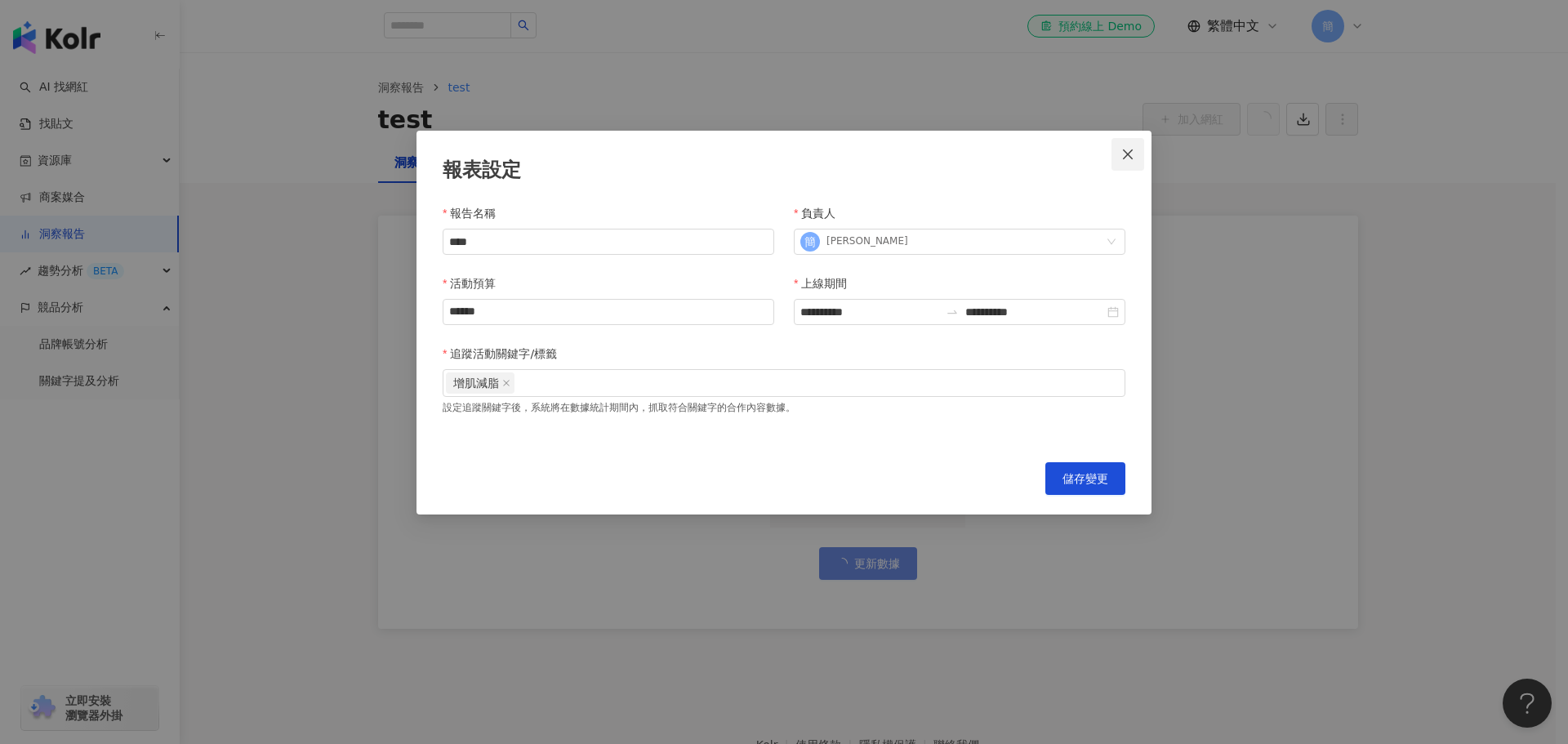
click at [1125, 147] on button "Close" at bounding box center [1128, 154] width 33 height 33
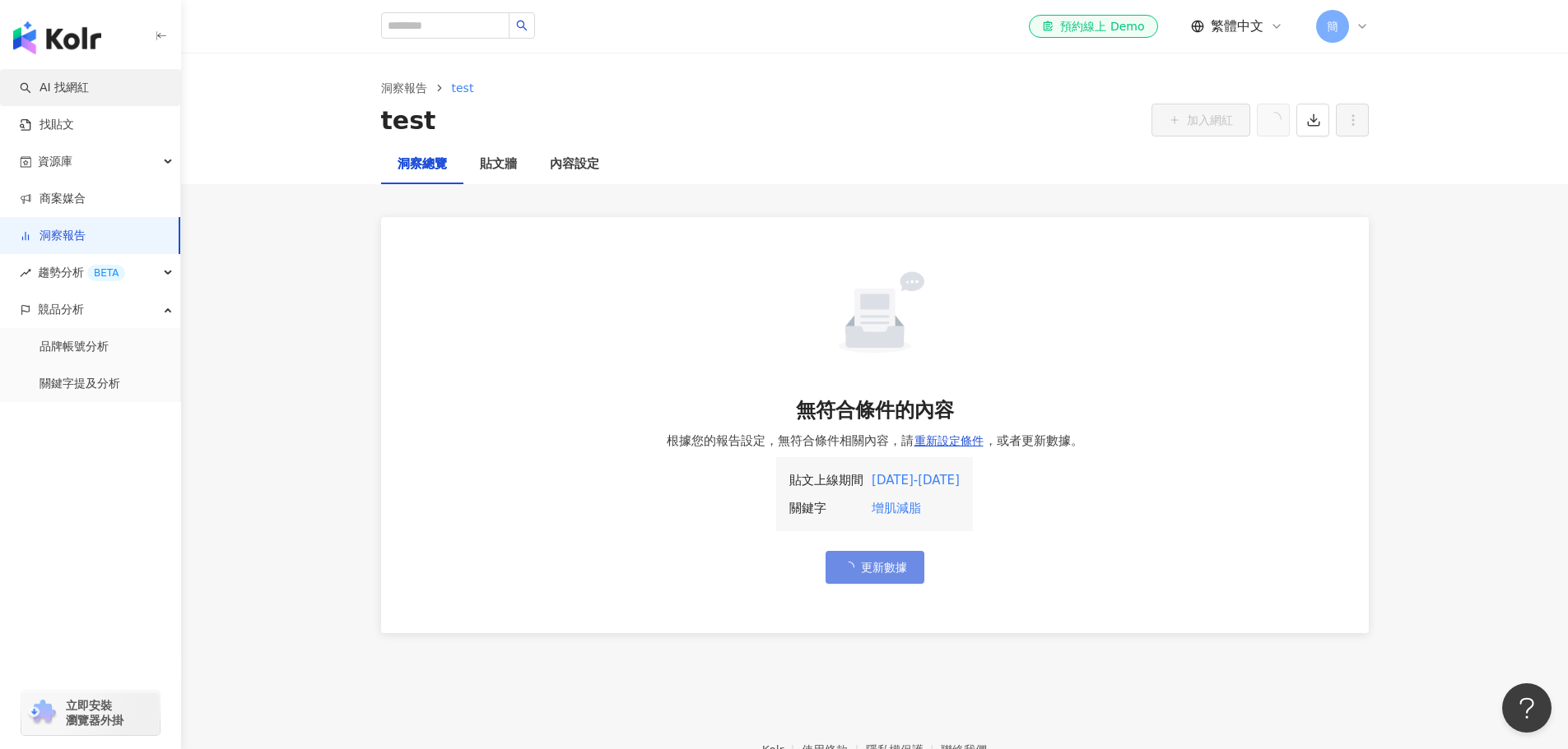
click at [89, 80] on link "AI 找網紅" at bounding box center [54, 87] width 69 height 16
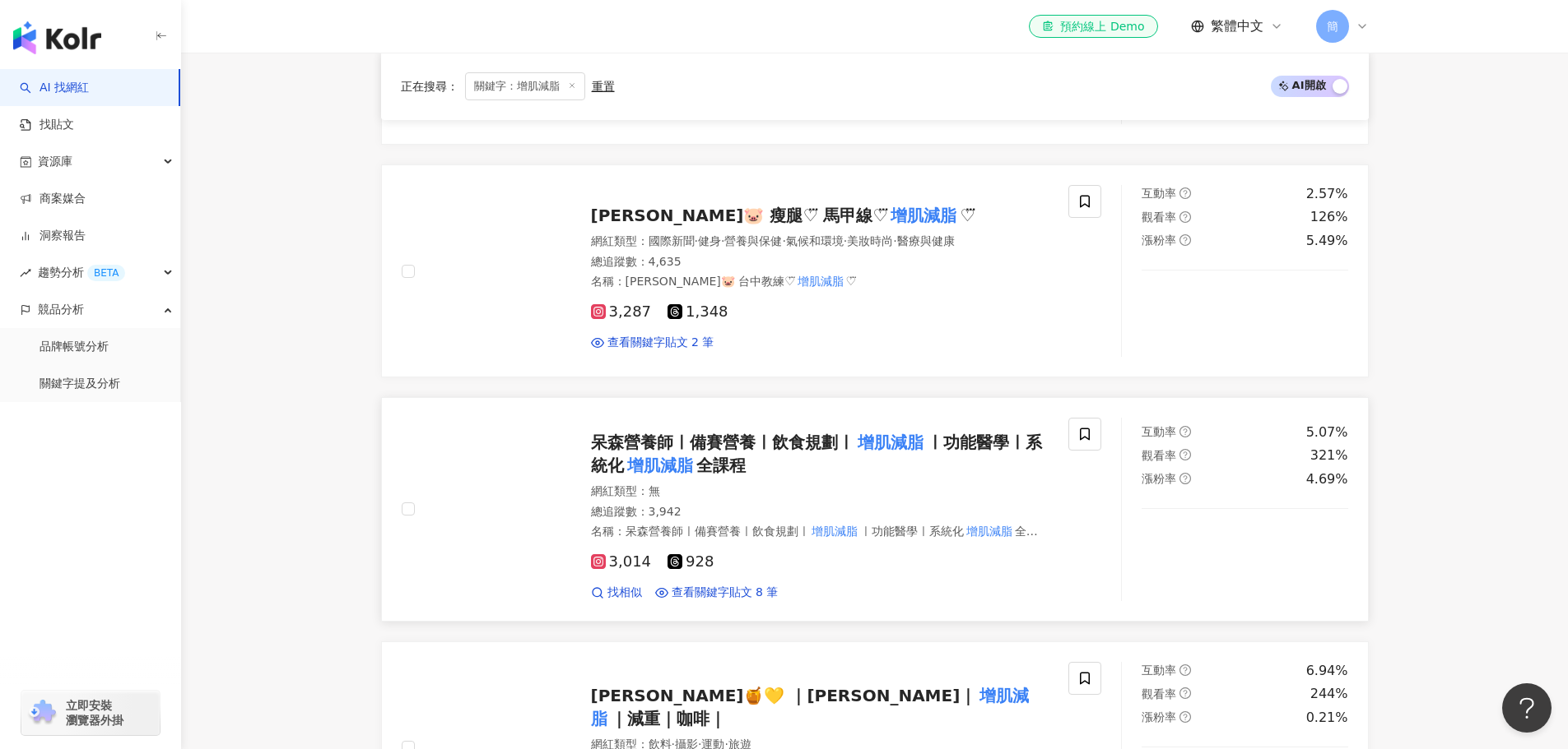
scroll to position [914, 0]
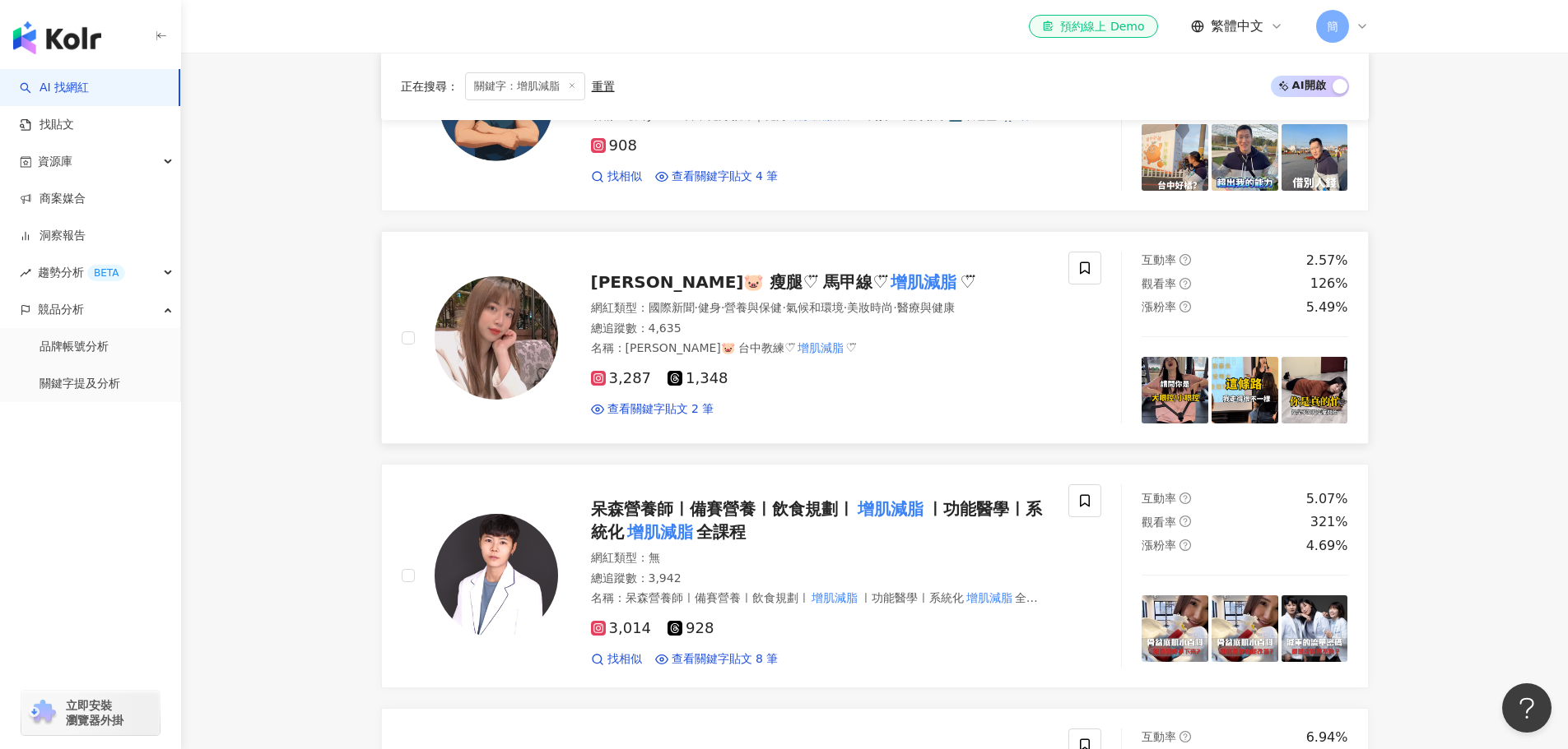
type input "****"
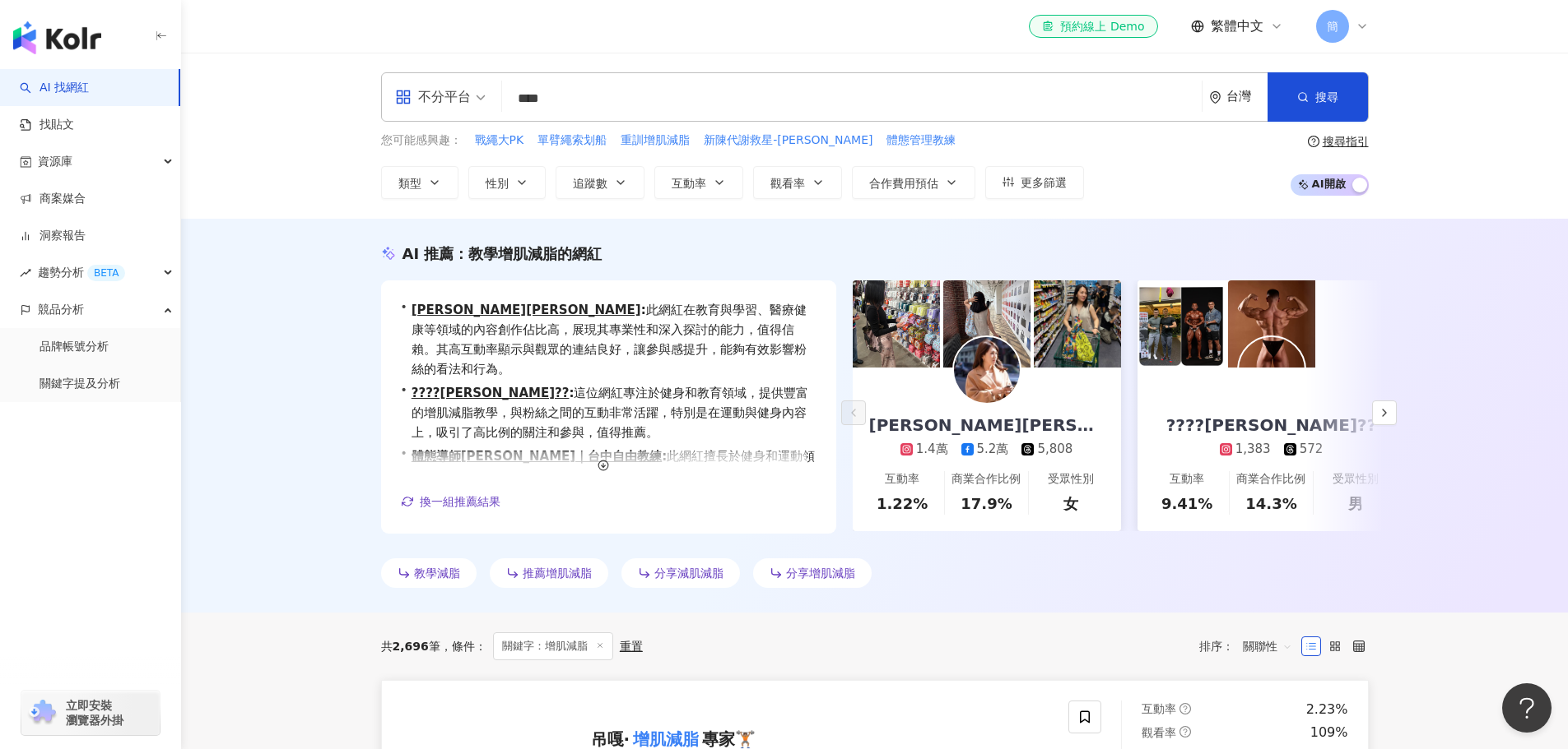
scroll to position [411, 0]
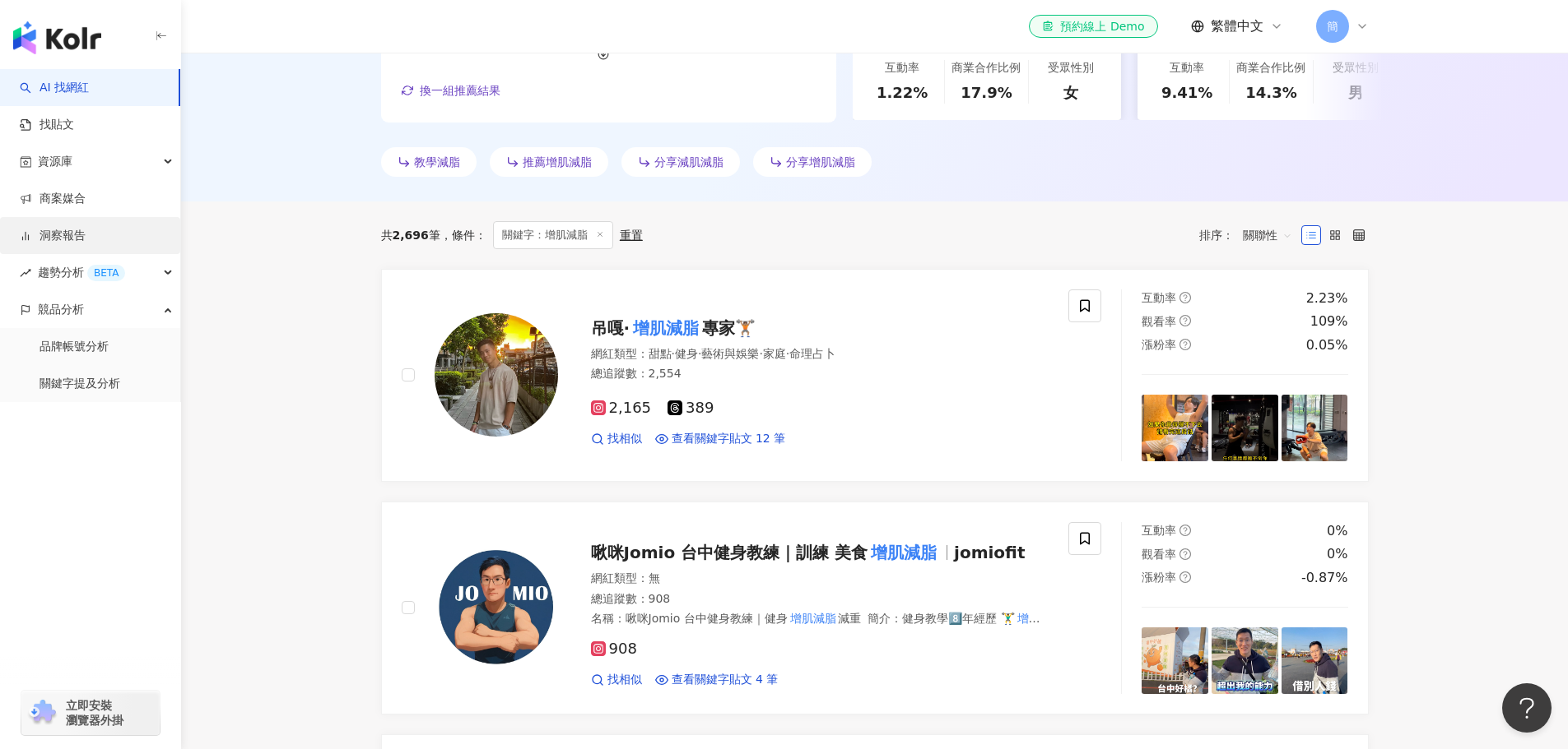
drag, startPoint x: 83, startPoint y: 236, endPoint x: 92, endPoint y: 242, distance: 10.8
click at [83, 237] on link "洞察報告" at bounding box center [53, 235] width 66 height 16
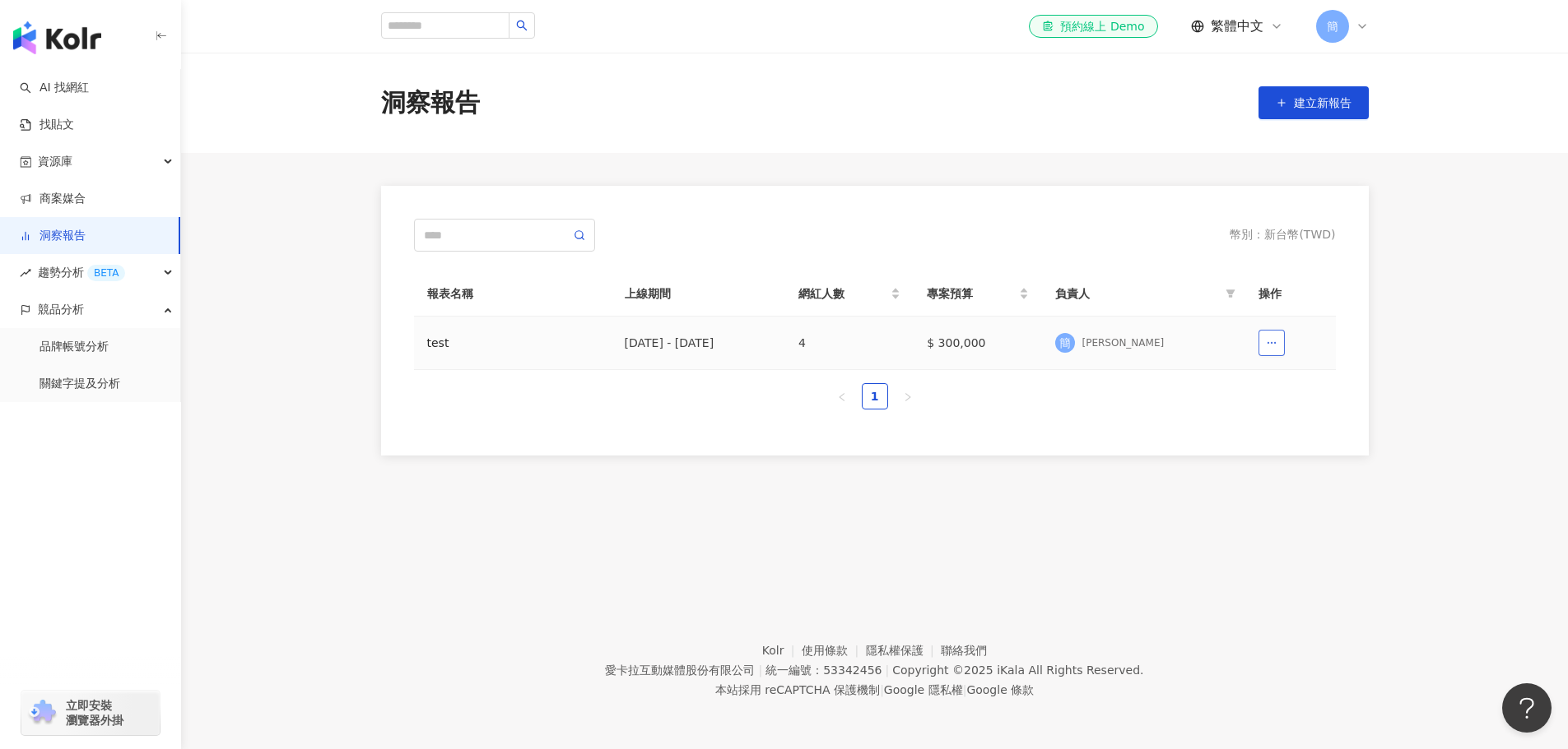
click at [1270, 344] on icon "button" at bounding box center [1272, 343] width 11 height 11
drag, startPoint x: 1074, startPoint y: 408, endPoint x: 1064, endPoint y: 403, distance: 11.2
click at [1072, 408] on ul "1" at bounding box center [875, 396] width 922 height 26
click at [432, 345] on div "test" at bounding box center [512, 342] width 171 height 18
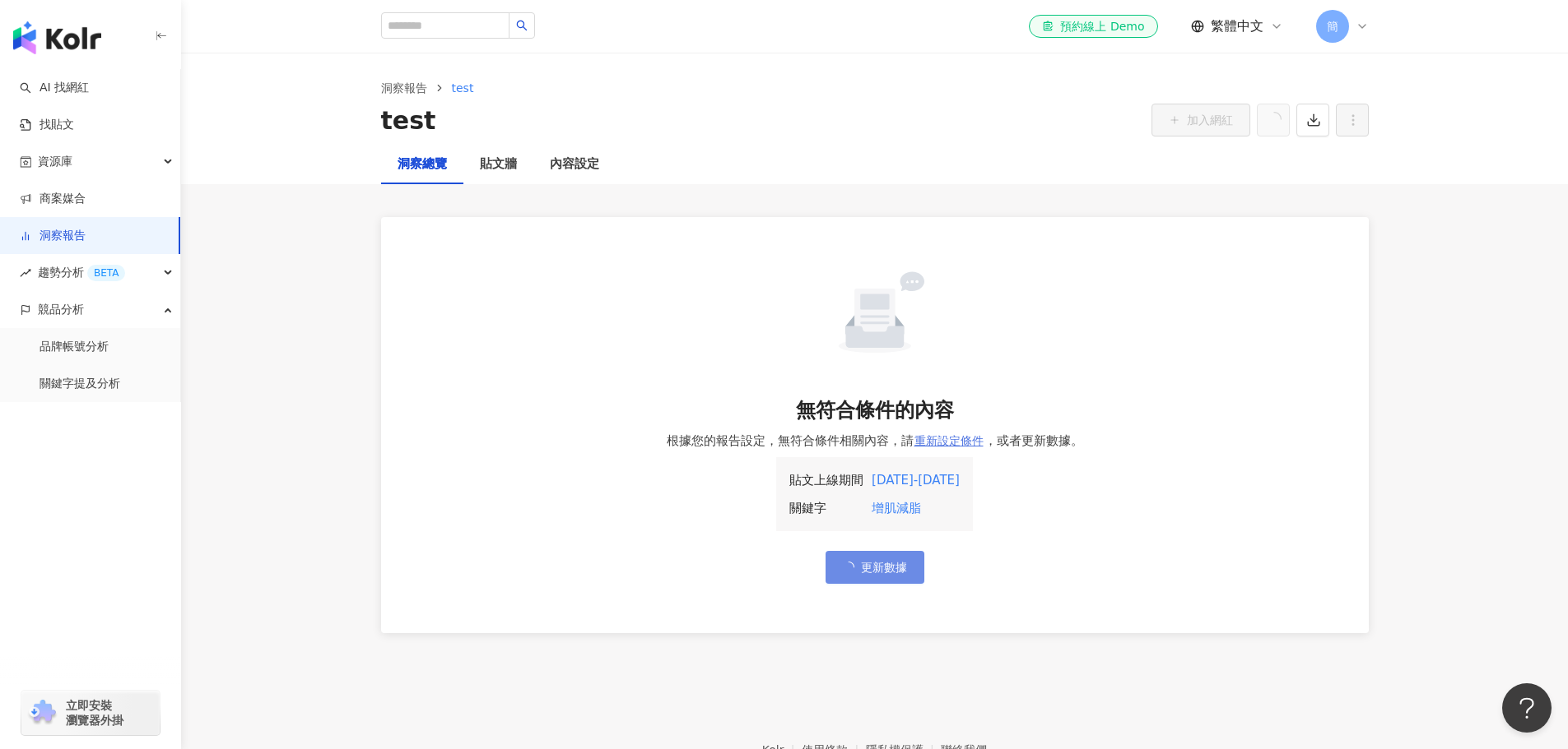
click at [947, 436] on span "重新設定條件" at bounding box center [948, 441] width 69 height 13
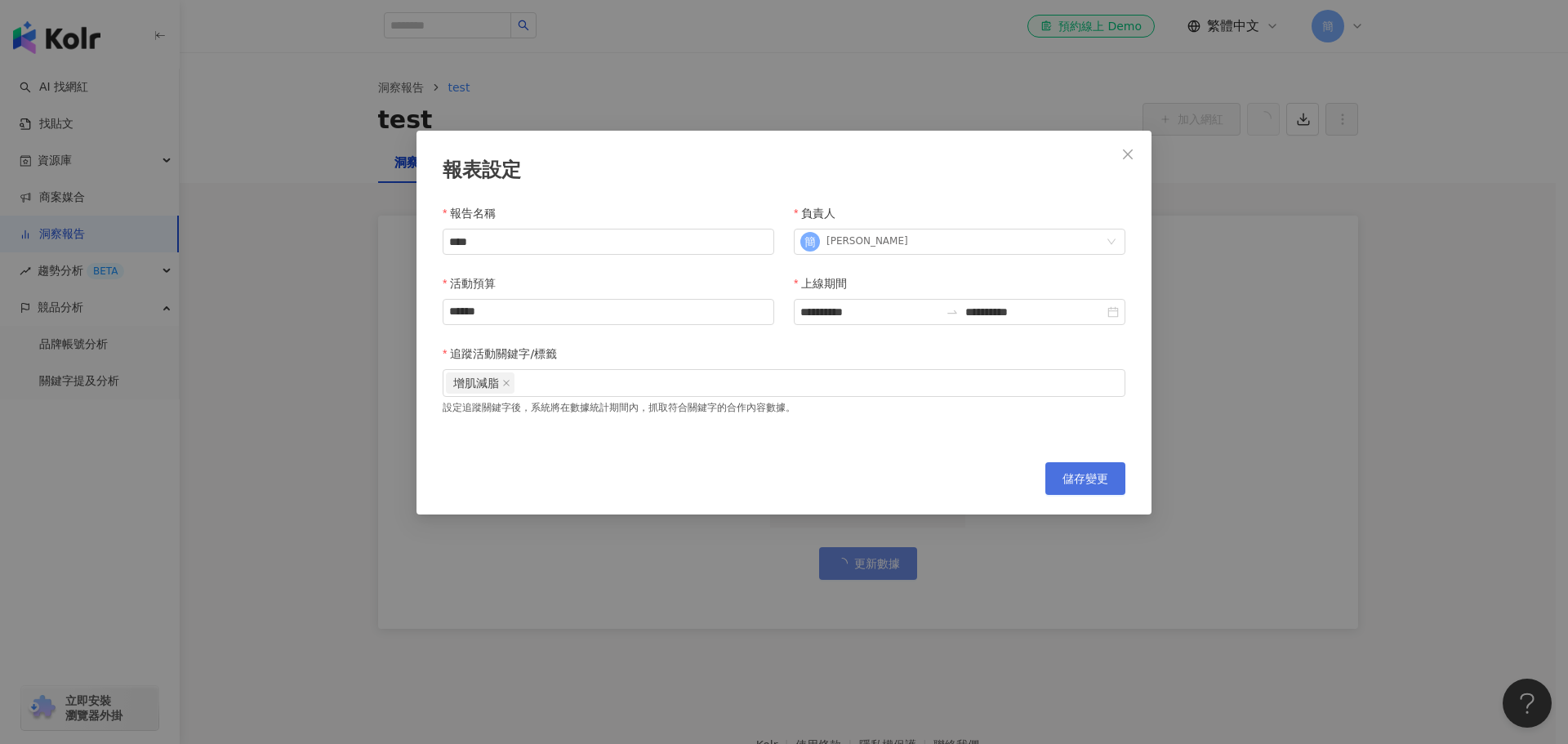
click at [1086, 474] on span "儲存變更" at bounding box center [1085, 479] width 46 height 13
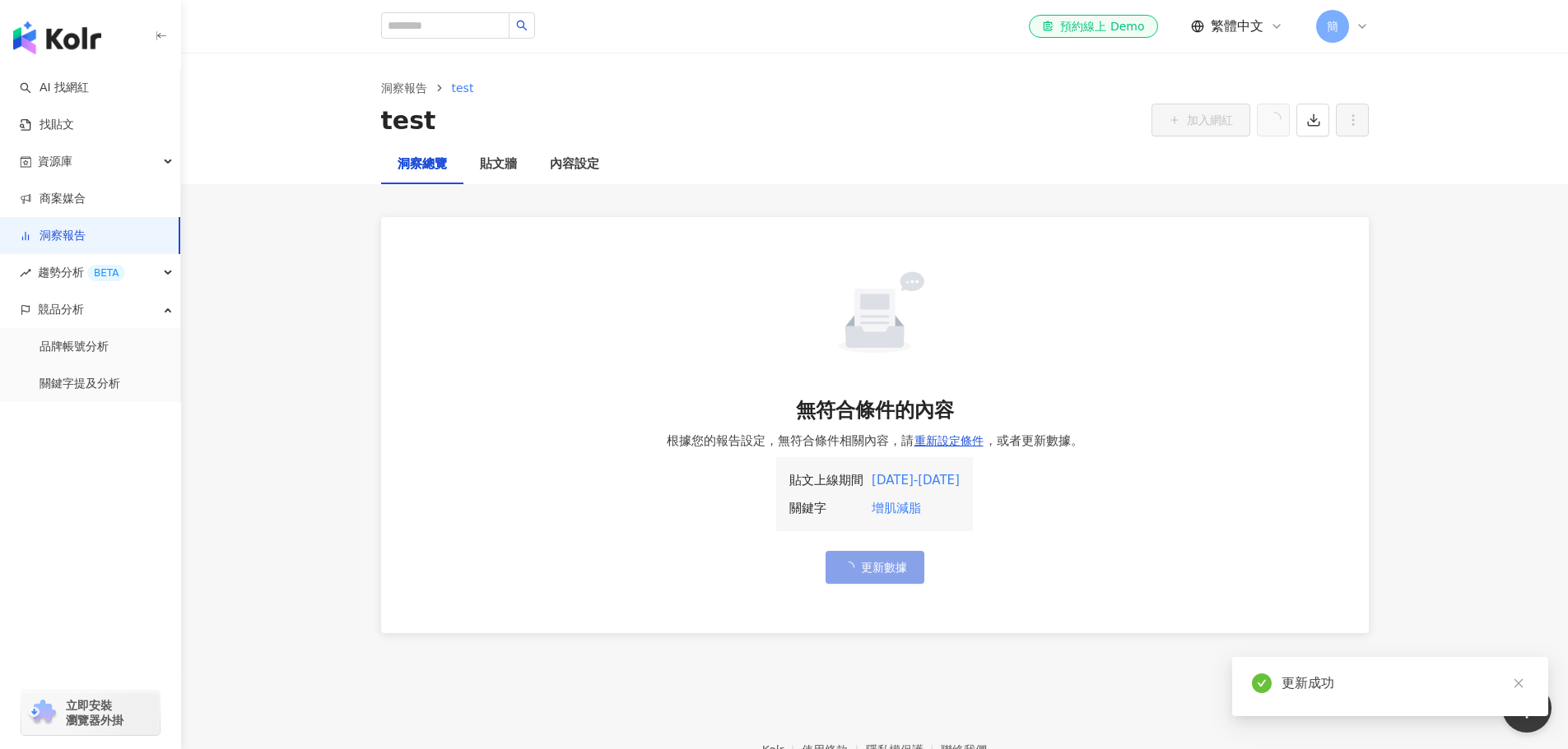
click at [876, 566] on span "更新數據" at bounding box center [884, 567] width 46 height 13
click at [592, 167] on div "內容設定" at bounding box center [574, 165] width 49 height 20
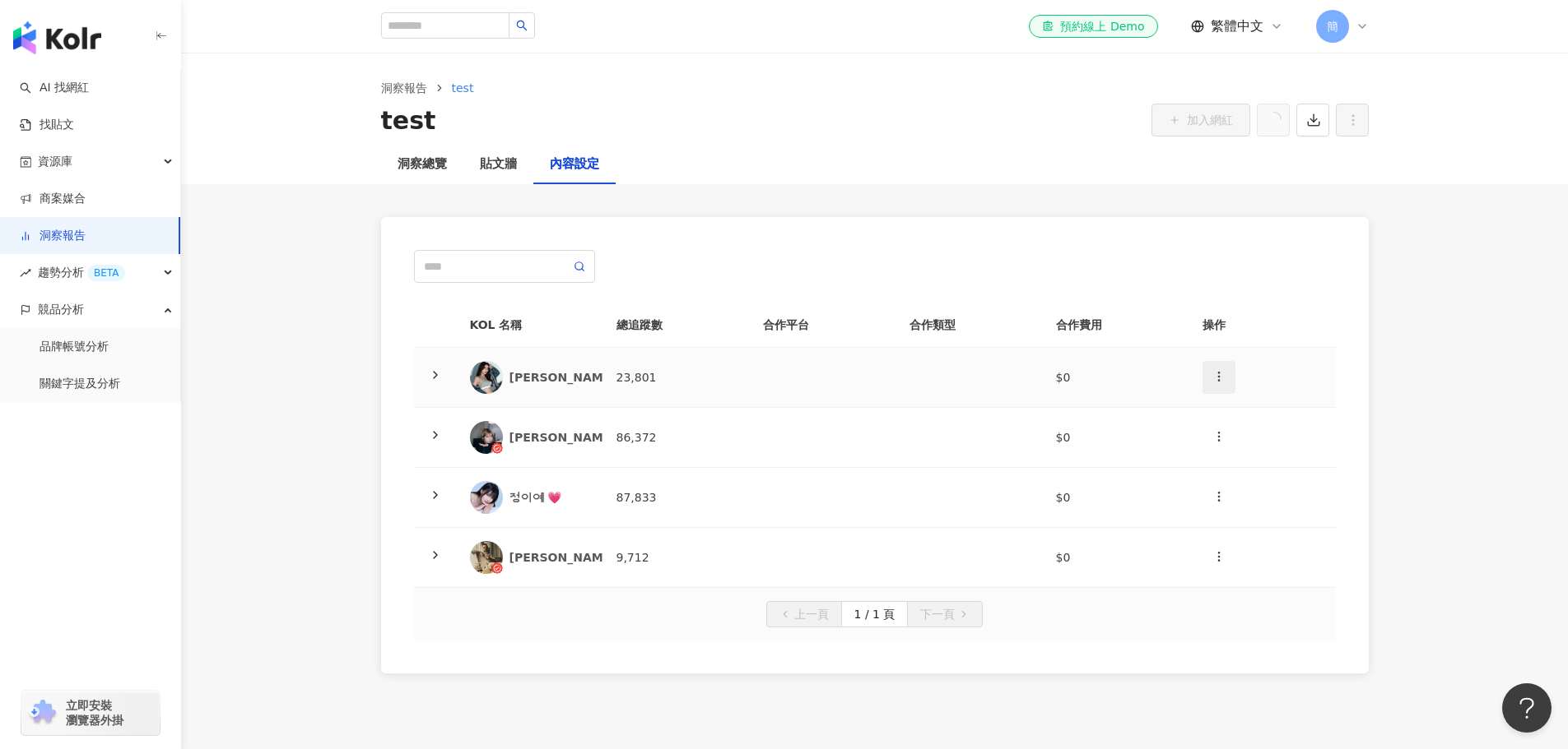
click at [1220, 370] on icon "button" at bounding box center [1219, 376] width 13 height 13
click at [1248, 452] on div "刪除網紅" at bounding box center [1248, 449] width 64 height 18
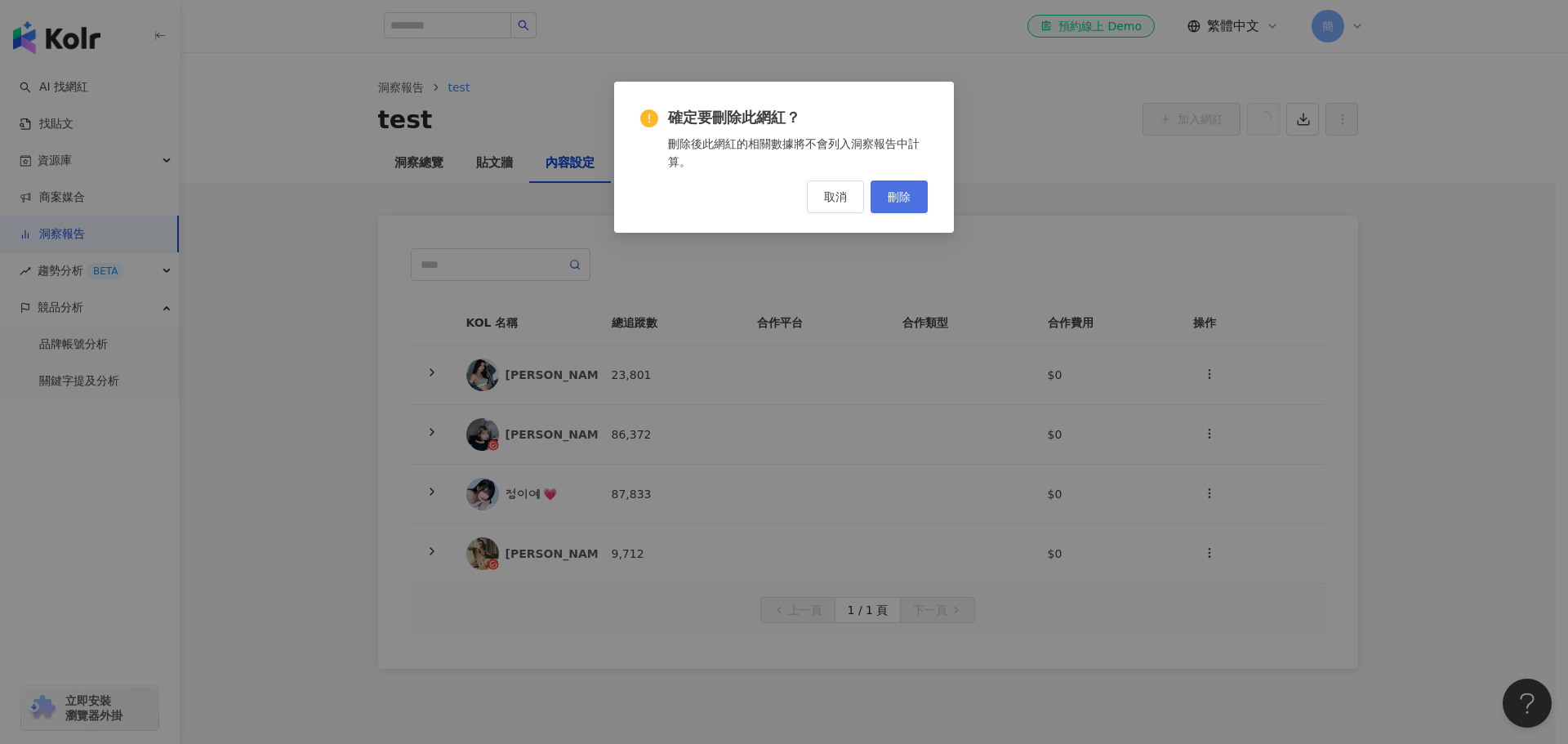
click at [897, 194] on span "刪除" at bounding box center [899, 197] width 23 height 13
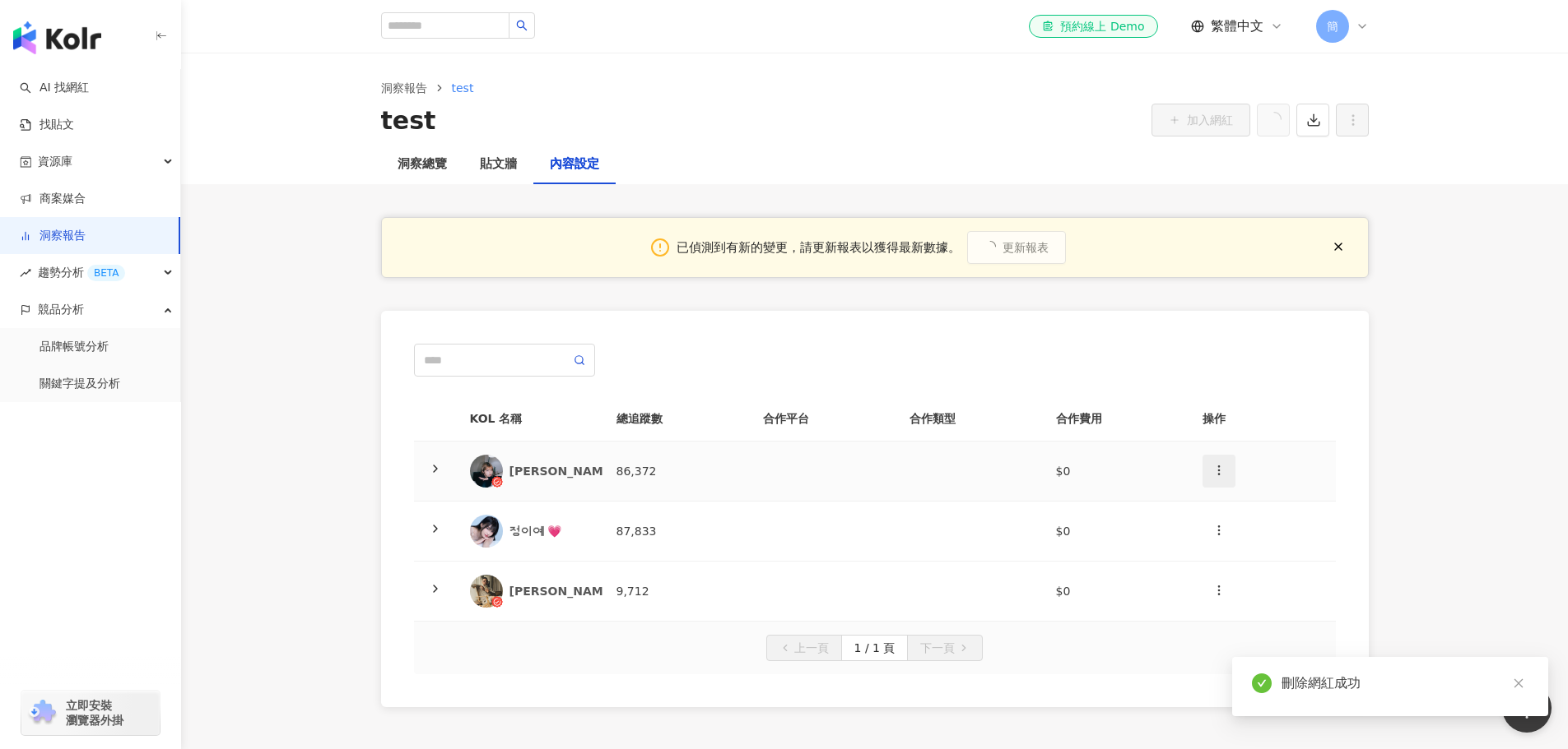
click at [1217, 473] on icon "button" at bounding box center [1219, 471] width 13 height 13
click at [1249, 544] on div "刪除網紅" at bounding box center [1248, 543] width 64 height 18
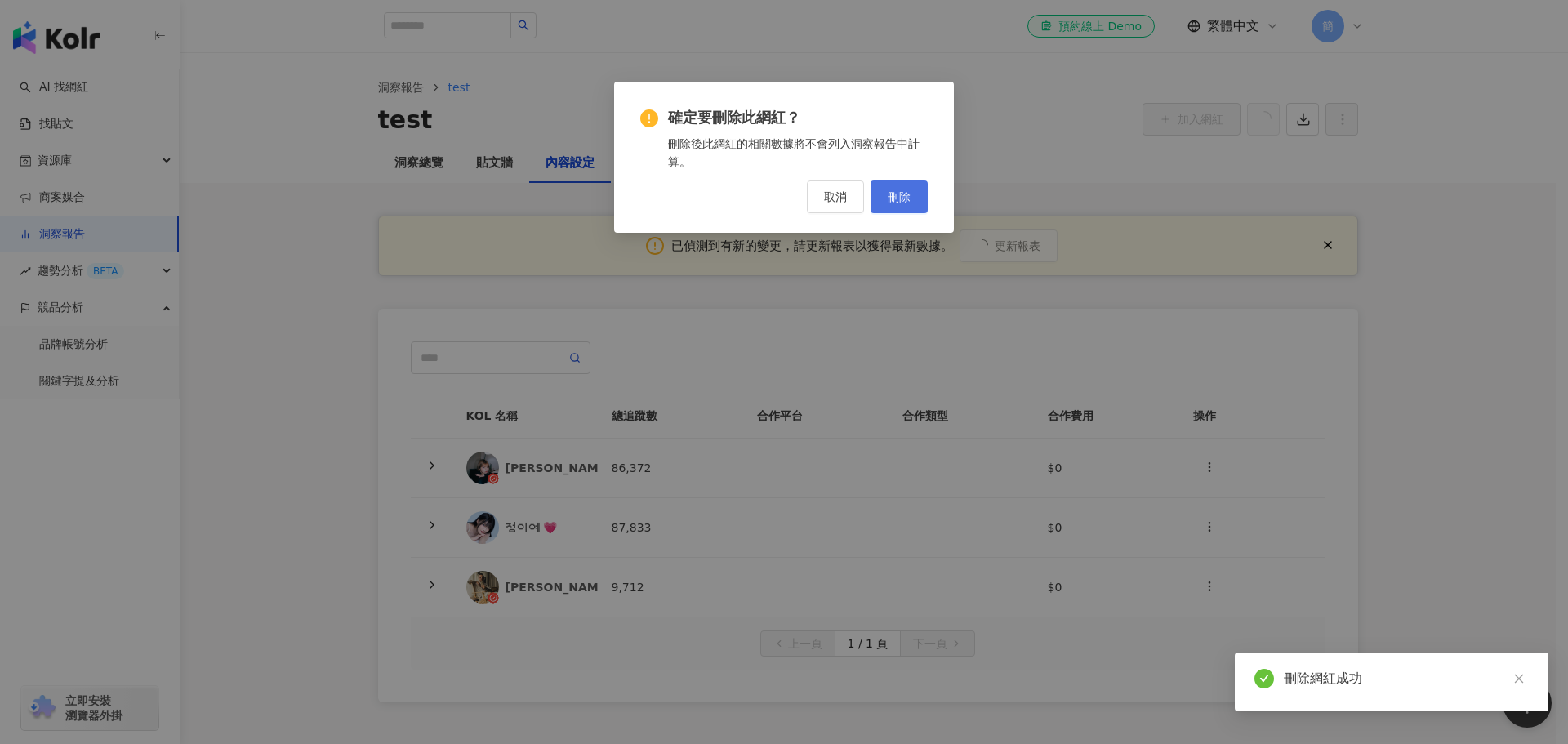
click at [903, 193] on span "刪除" at bounding box center [899, 197] width 23 height 13
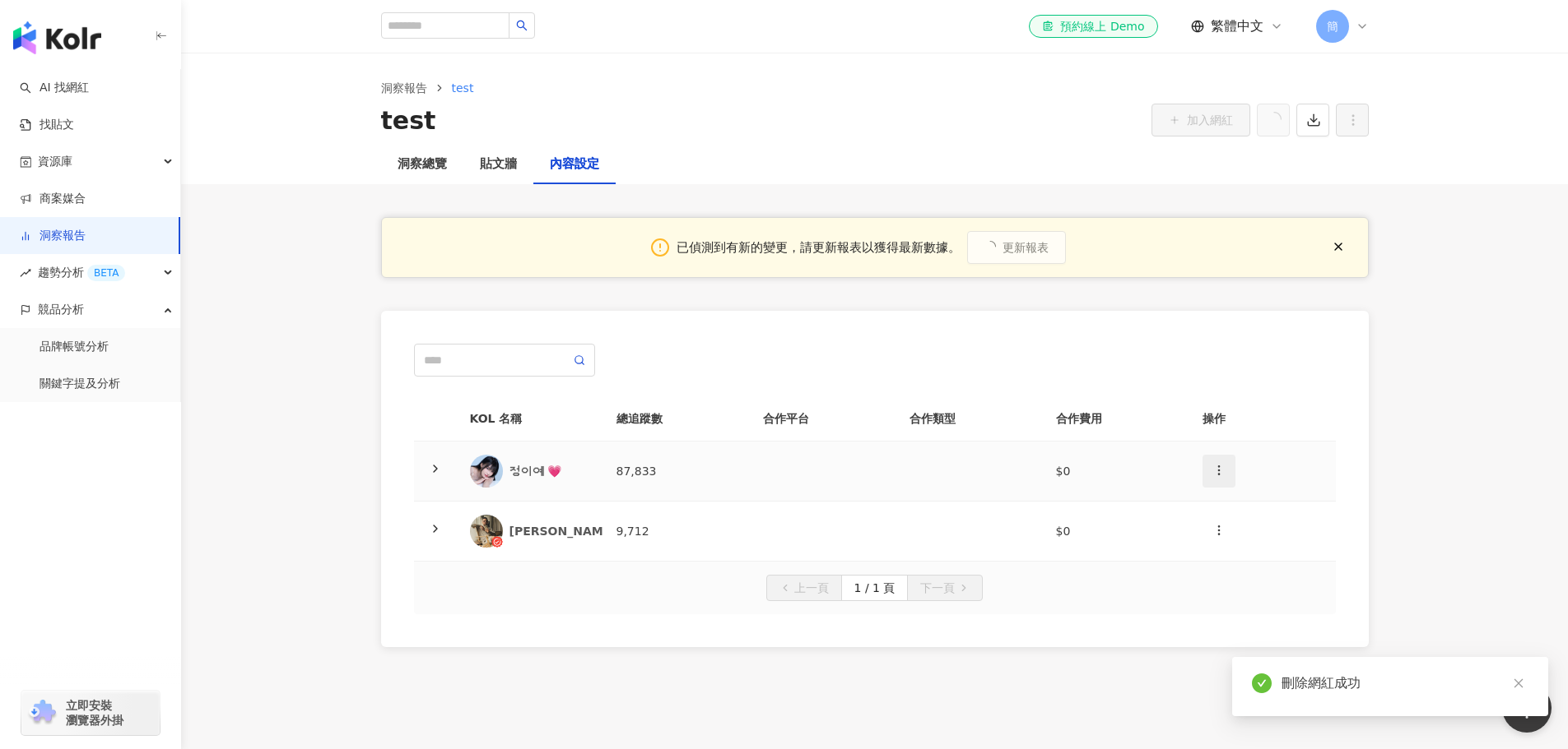
click at [1218, 473] on icon "button" at bounding box center [1219, 471] width 13 height 13
click at [1254, 541] on div "刪除網紅" at bounding box center [1248, 543] width 64 height 18
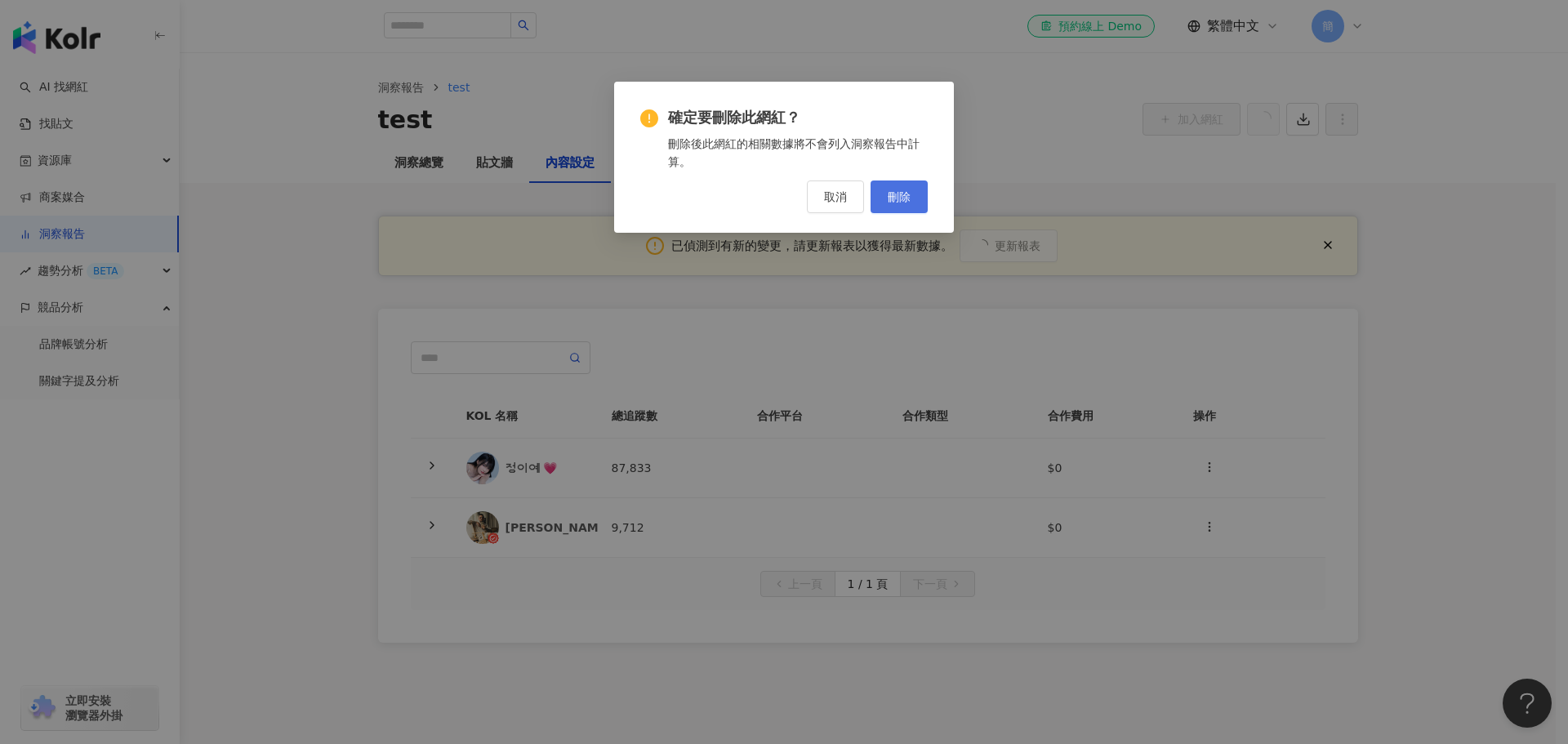
drag, startPoint x: 907, startPoint y: 193, endPoint x: 915, endPoint y: 201, distance: 11.3
click at [907, 194] on span "刪除" at bounding box center [899, 197] width 23 height 13
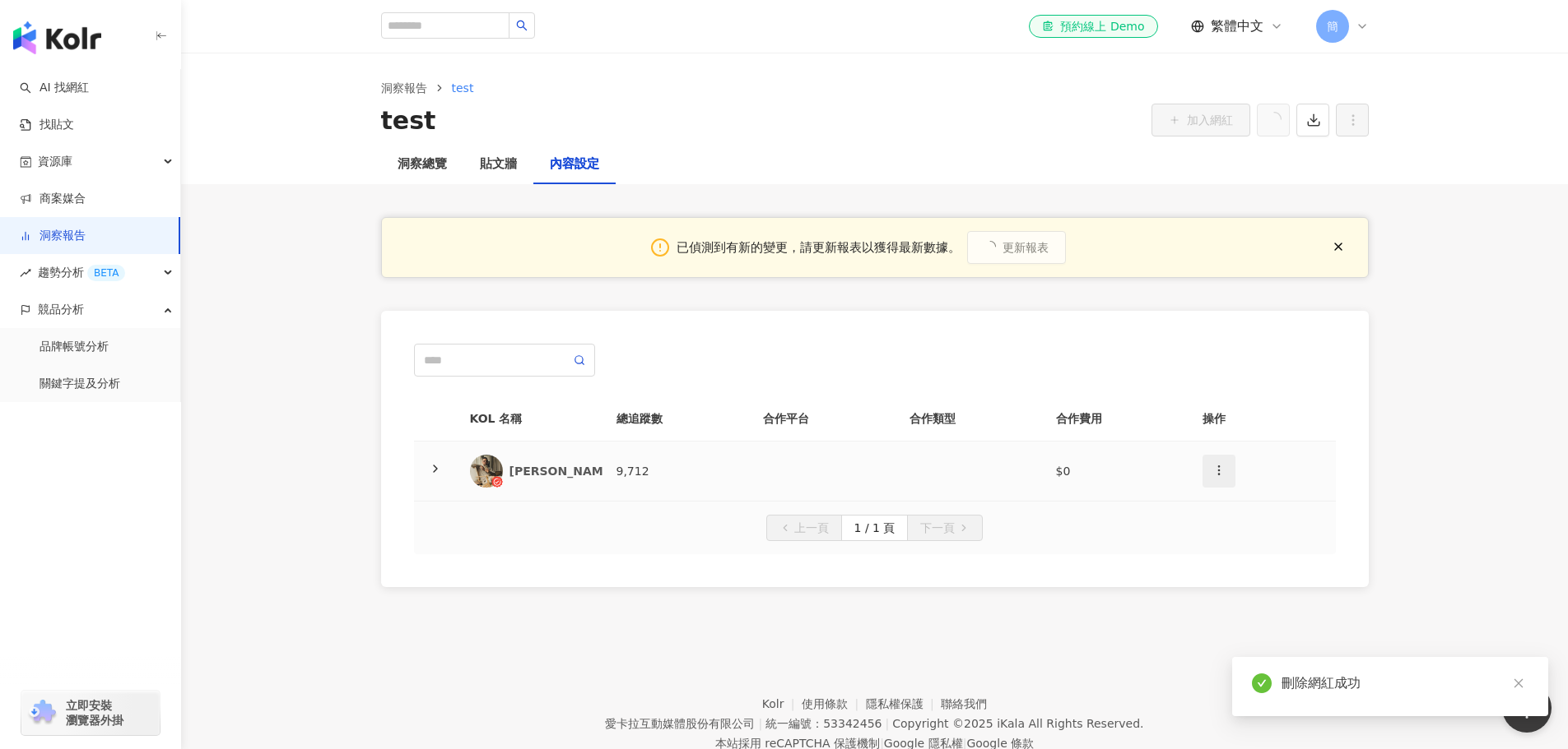
click at [1218, 475] on circle "button" at bounding box center [1218, 474] width 1 height 1
click at [1246, 543] on div "刪除網紅" at bounding box center [1248, 543] width 64 height 18
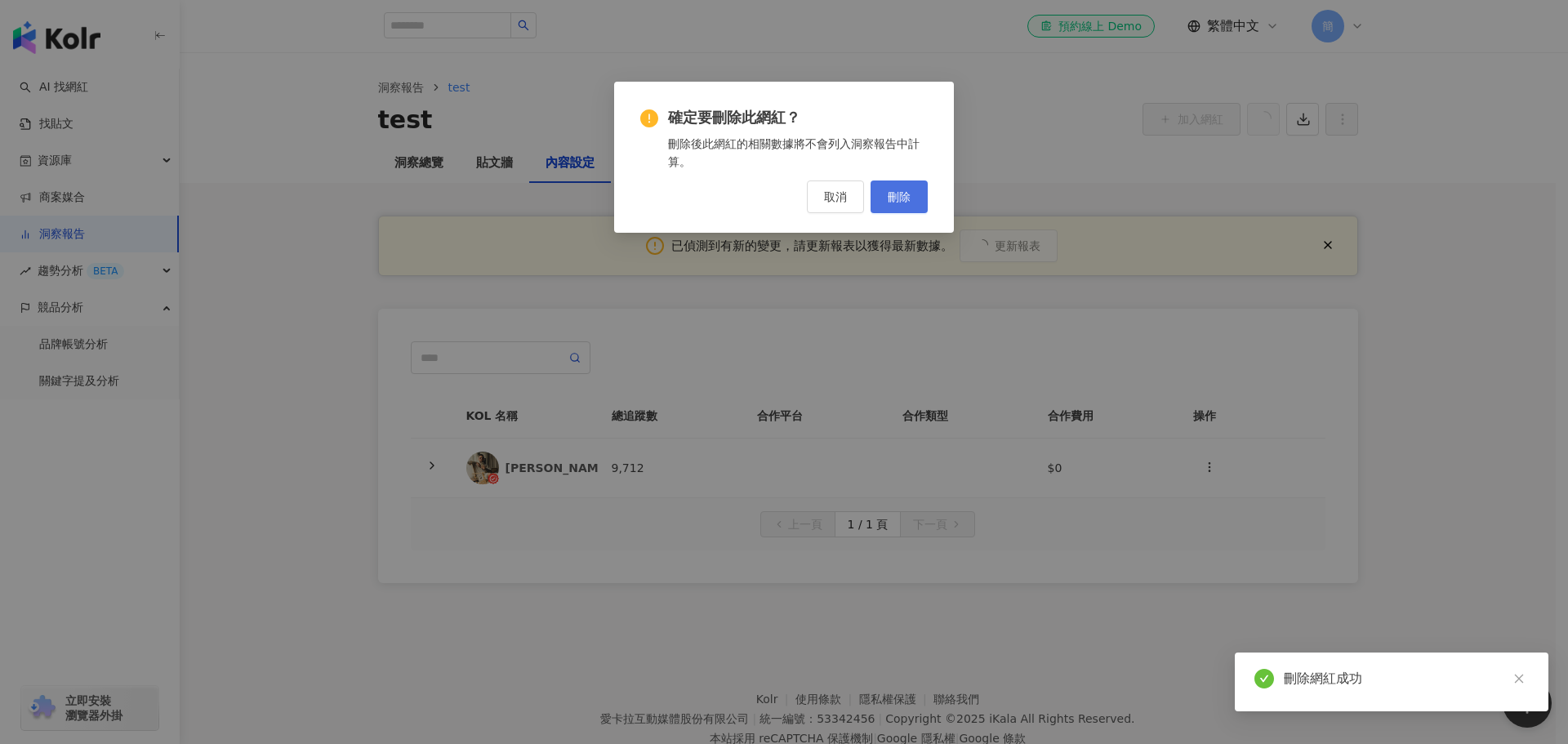
drag, startPoint x: 884, startPoint y: 183, endPoint x: 899, endPoint y: 192, distance: 17.5
click at [897, 190] on button "刪除" at bounding box center [899, 196] width 57 height 33
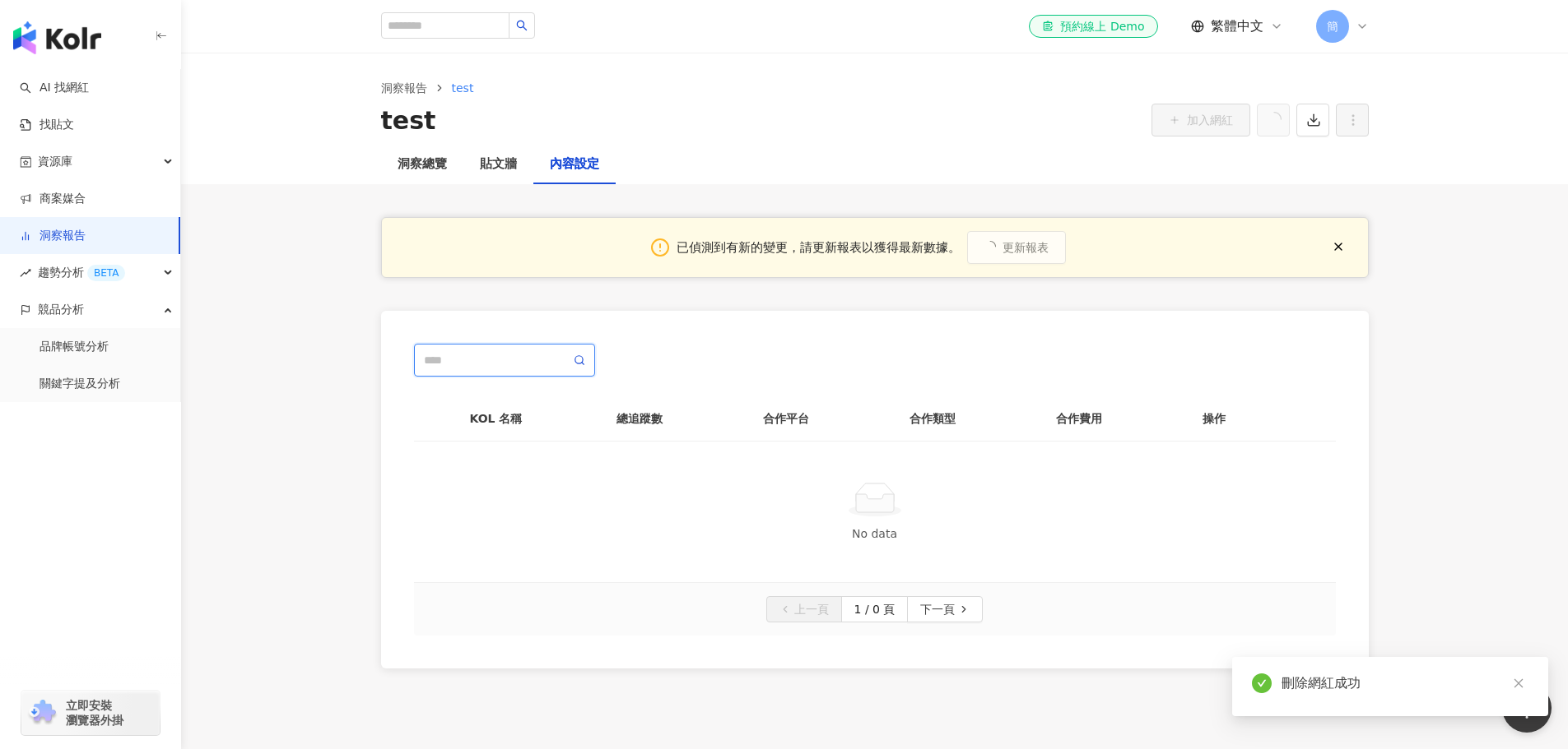
drag, startPoint x: 481, startPoint y: 365, endPoint x: 491, endPoint y: 364, distance: 10.0
click at [483, 365] on input "text" at bounding box center [497, 359] width 147 height 18
type input "**"
click at [579, 353] on span at bounding box center [579, 359] width 11 height 18
click at [575, 363] on icon at bounding box center [579, 360] width 11 height 11
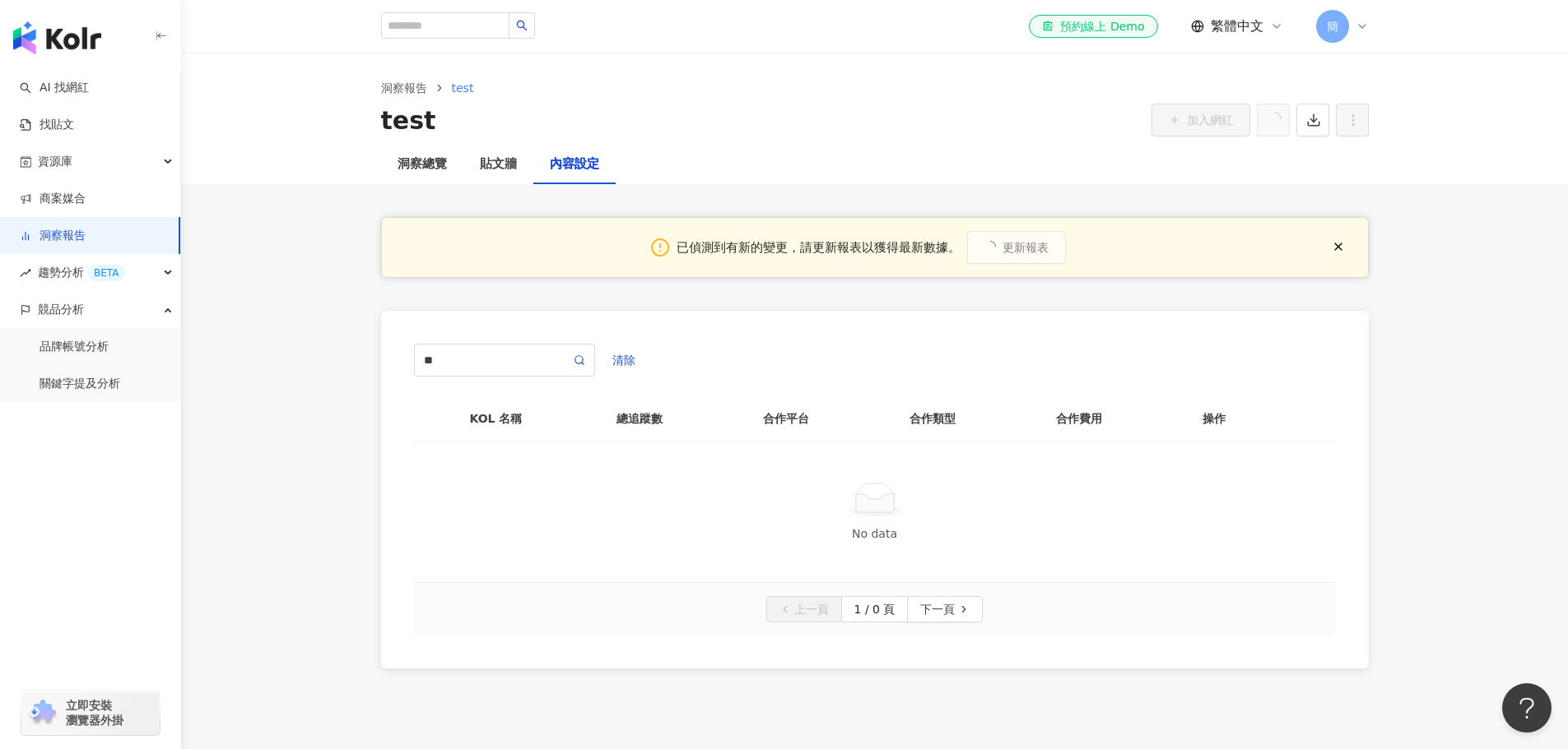
click at [872, 505] on icon at bounding box center [875, 503] width 38 height 18
drag, startPoint x: 1345, startPoint y: 245, endPoint x: 1309, endPoint y: 245, distance: 36.0
click at [1345, 245] on button "button" at bounding box center [1338, 247] width 33 height 33
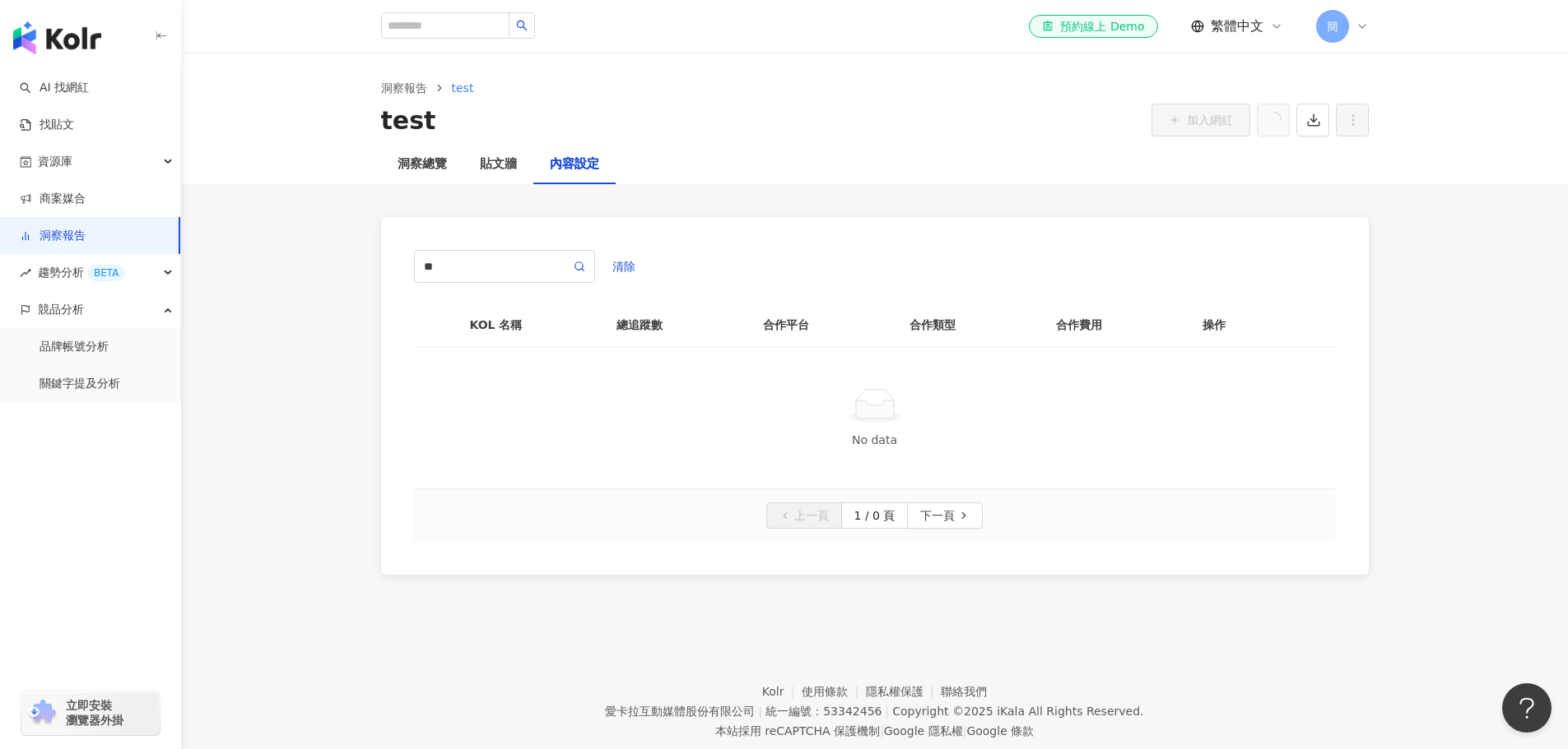
click at [85, 232] on link "洞察報告" at bounding box center [53, 235] width 66 height 16
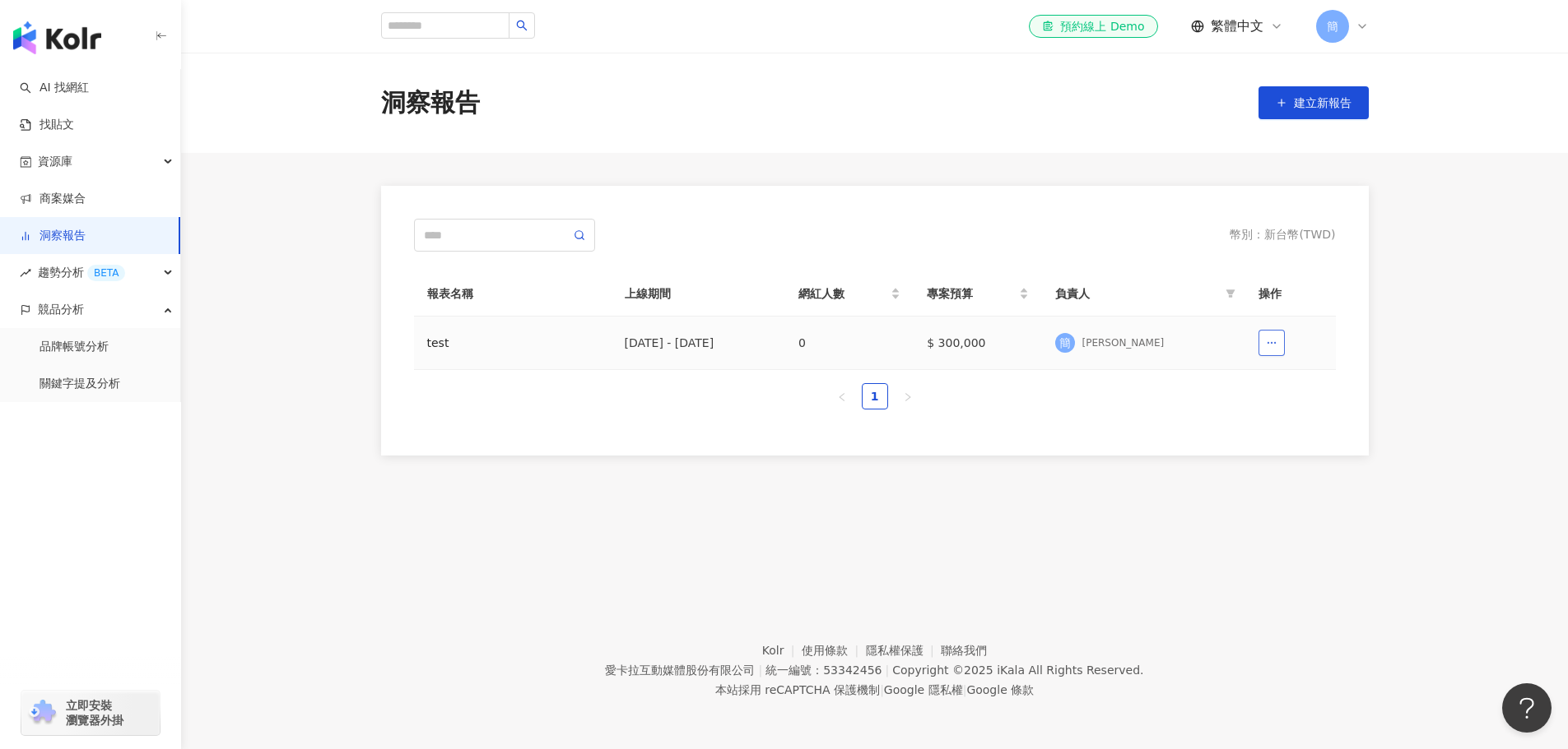
click at [1276, 341] on icon "button" at bounding box center [1272, 343] width 11 height 11
click at [1249, 389] on span "刪除" at bounding box center [1246, 384] width 23 height 26
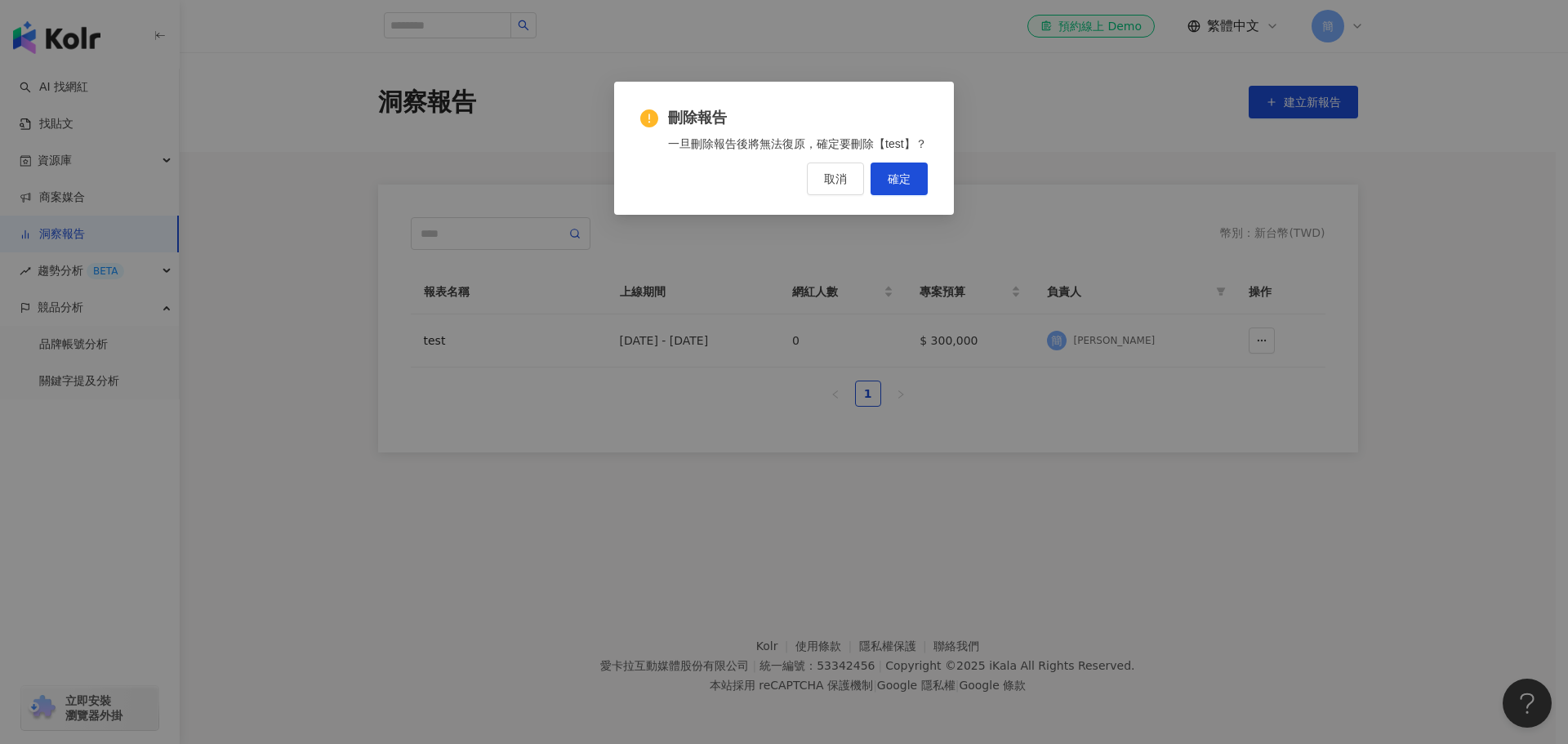
drag, startPoint x: 905, startPoint y: 176, endPoint x: 961, endPoint y: 231, distance: 78.5
click at [905, 177] on span "確定" at bounding box center [899, 179] width 23 height 13
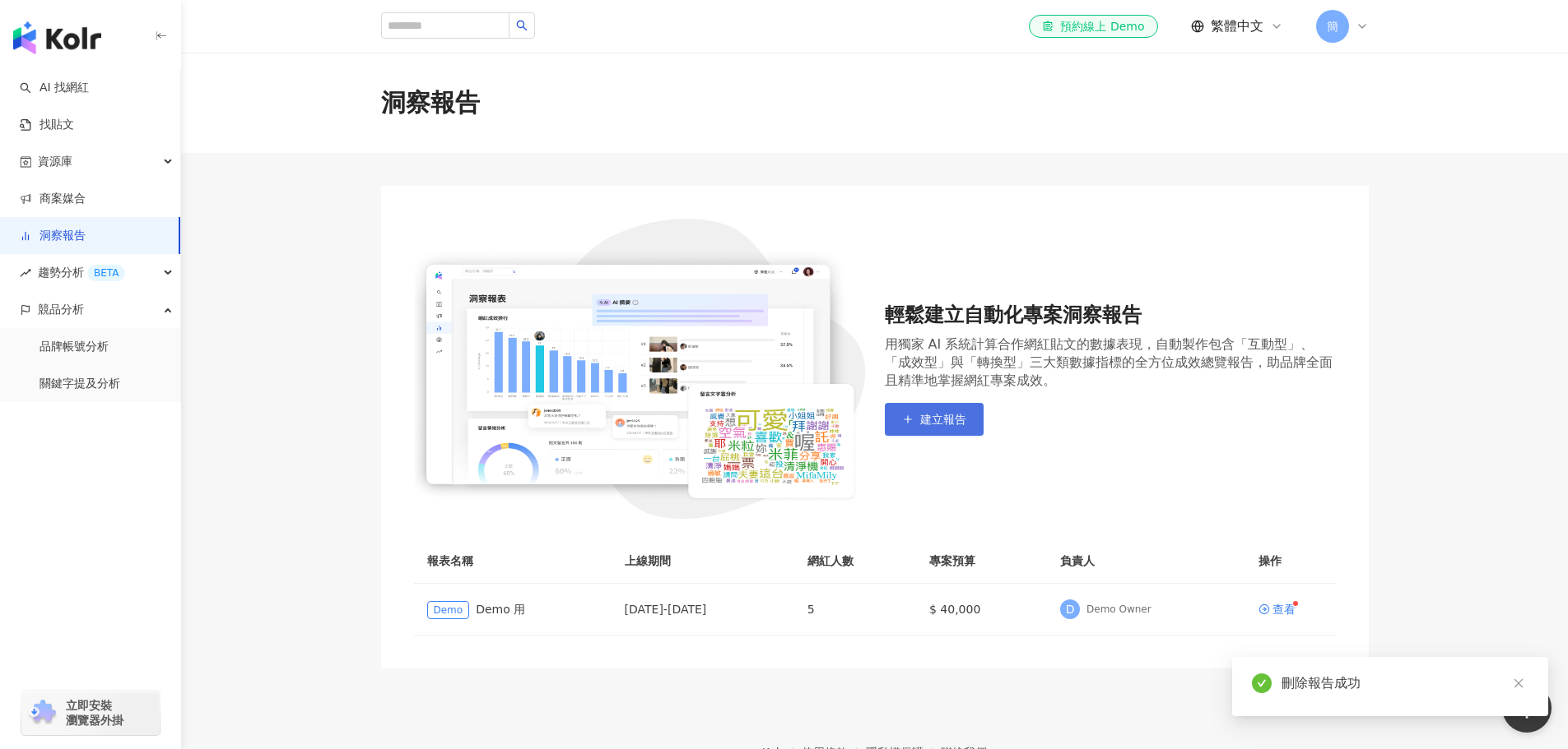
click at [949, 415] on span "建立報告" at bounding box center [943, 420] width 46 height 13
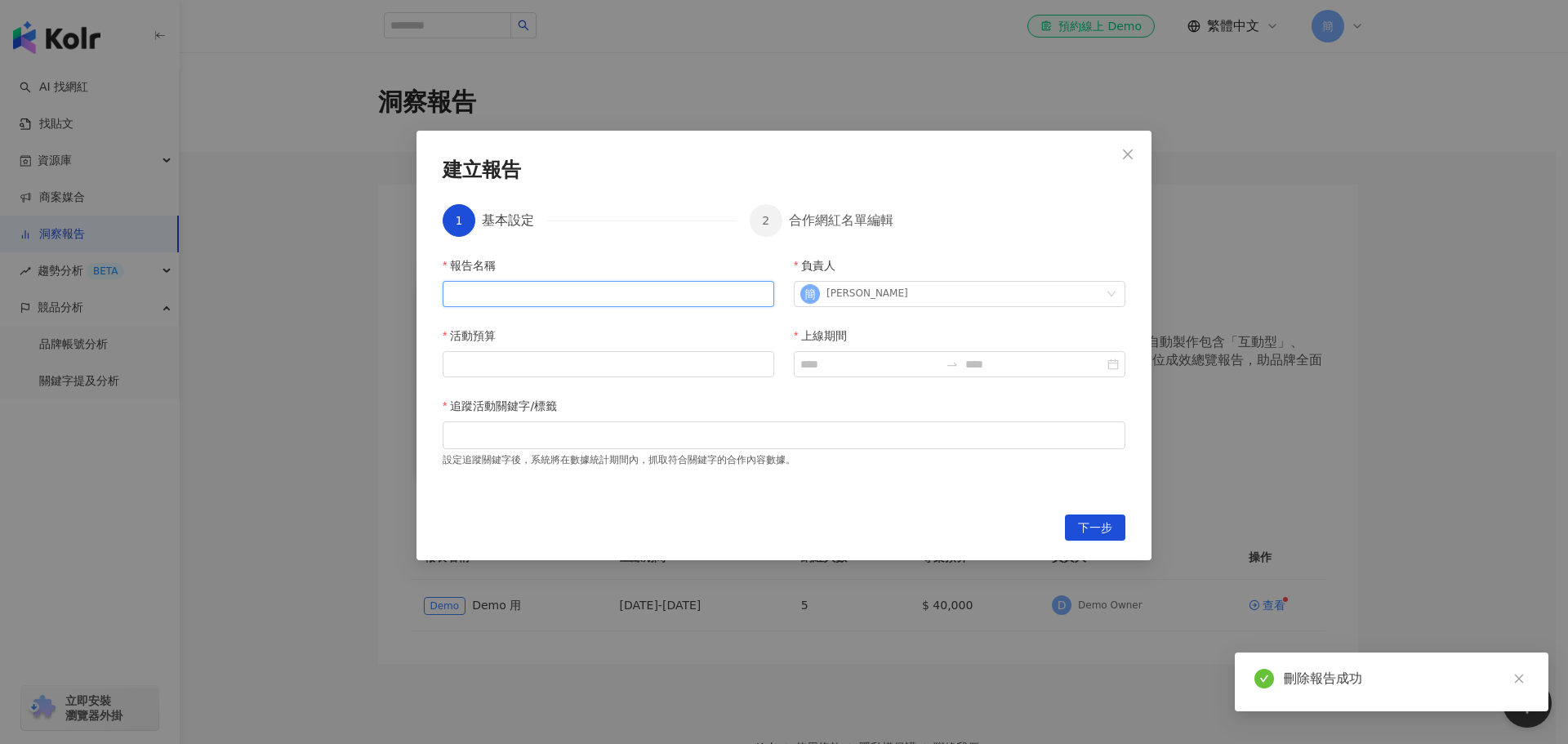
click at [610, 300] on input "報告名稱" at bounding box center [607, 294] width 331 height 26
type input "****"
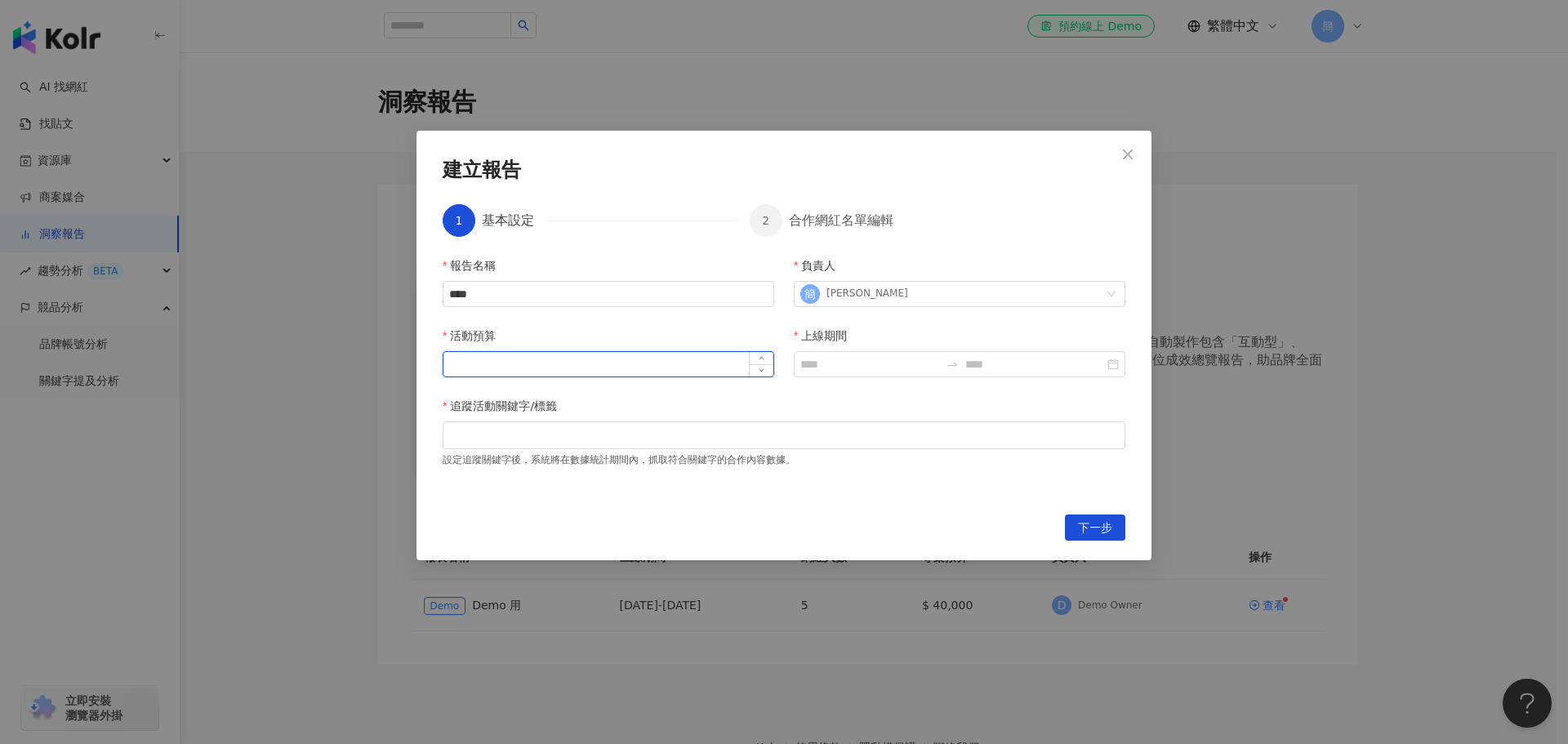
click at [559, 361] on input "活動預算" at bounding box center [607, 364] width 330 height 24
type input "**"
drag, startPoint x: 853, startPoint y: 379, endPoint x: 849, endPoint y: 365, distance: 14.6
click at [853, 375] on div at bounding box center [960, 364] width 331 height 26
type input "******"
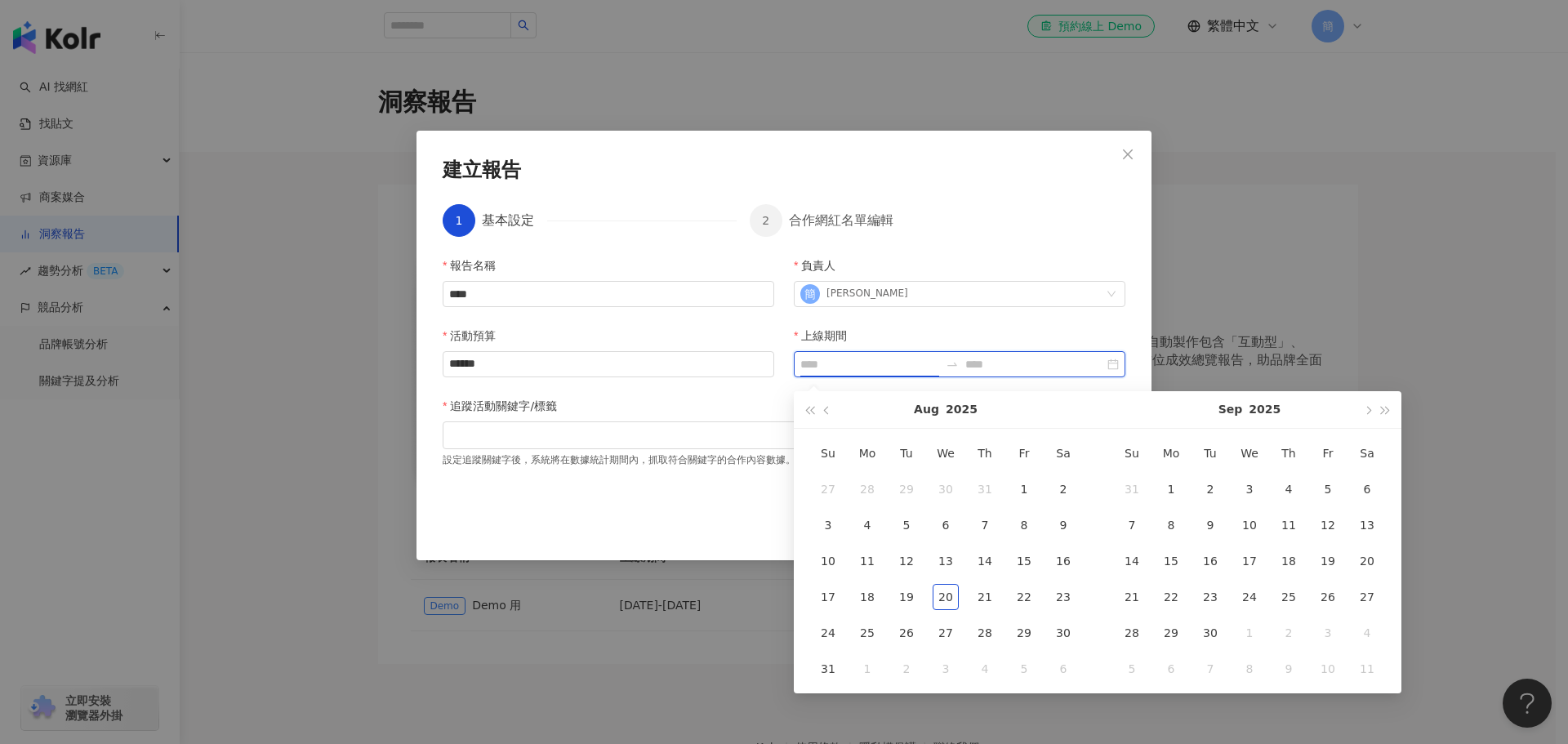
click at [846, 363] on input "上線期間" at bounding box center [870, 364] width 139 height 18
type input "**********"
click at [1181, 534] on div "8" at bounding box center [1172, 525] width 26 height 26
click at [1334, 531] on div "12" at bounding box center [1329, 525] width 26 height 26
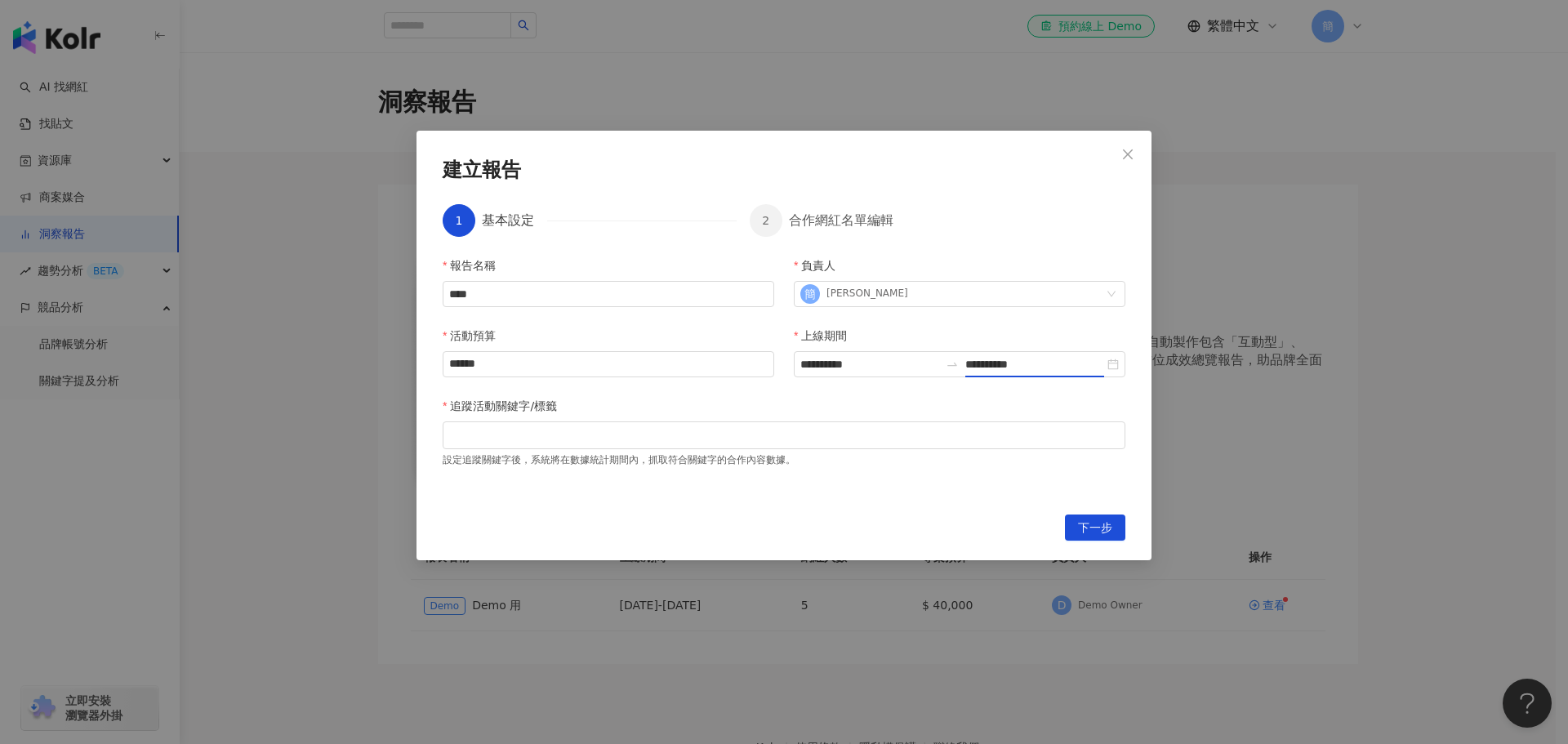
type input "**********"
click at [687, 434] on div at bounding box center [784, 435] width 676 height 12
type input "**"
type input "****"
drag, startPoint x: 1089, startPoint y: 532, endPoint x: 1069, endPoint y: 523, distance: 21.9
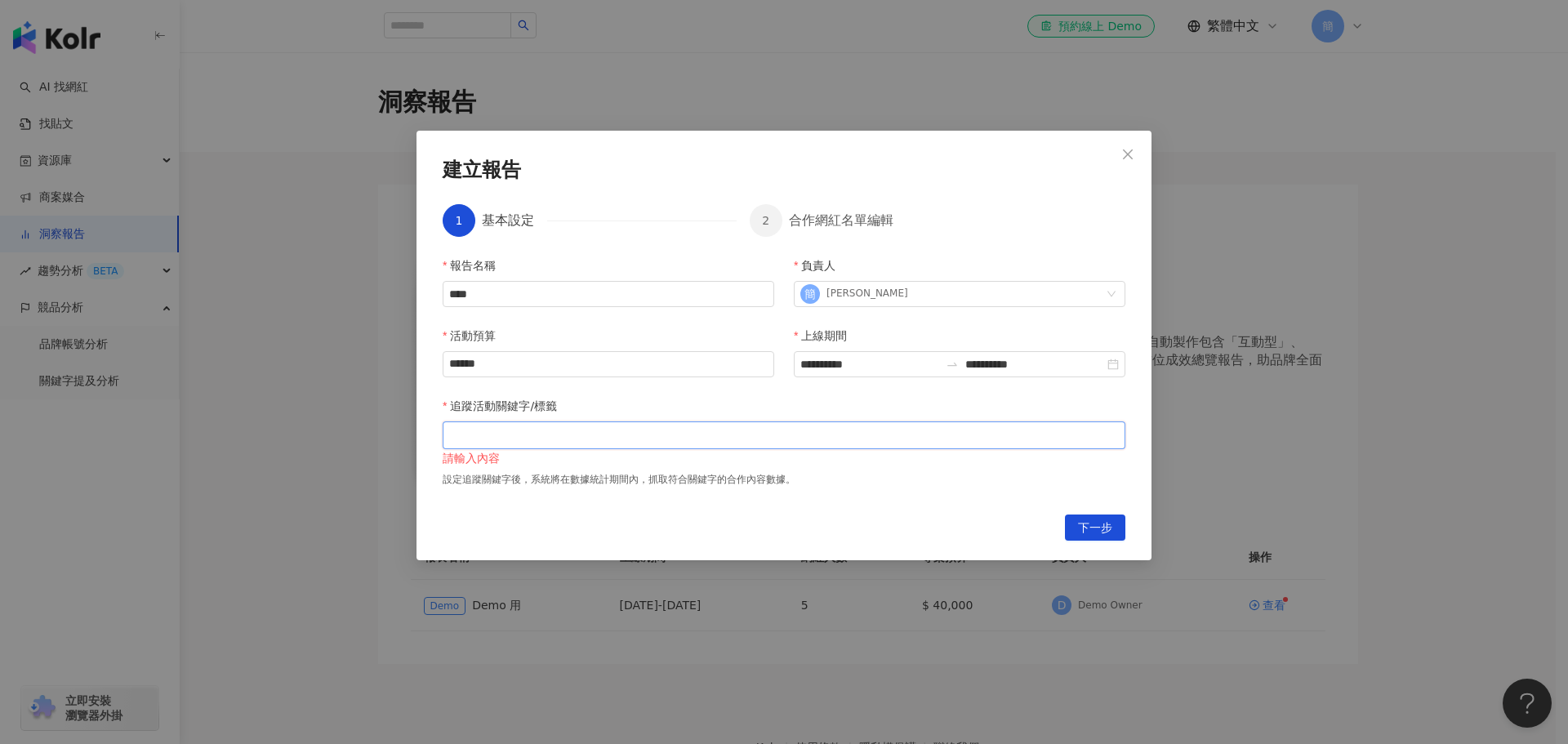
click at [1088, 531] on span "下一步" at bounding box center [1095, 529] width 35 height 26
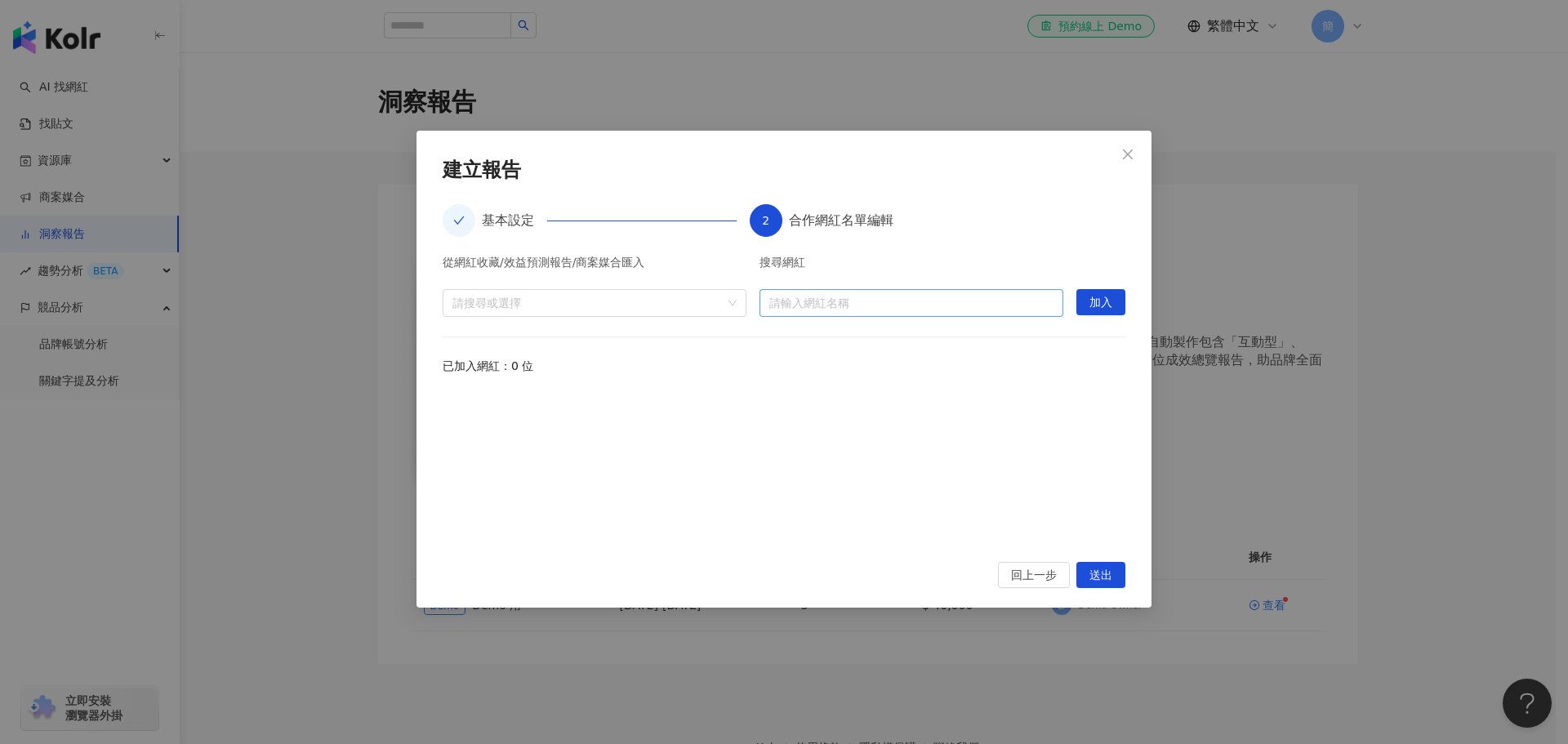
click at [849, 300] on input "search" at bounding box center [911, 303] width 284 height 26
type input "**"
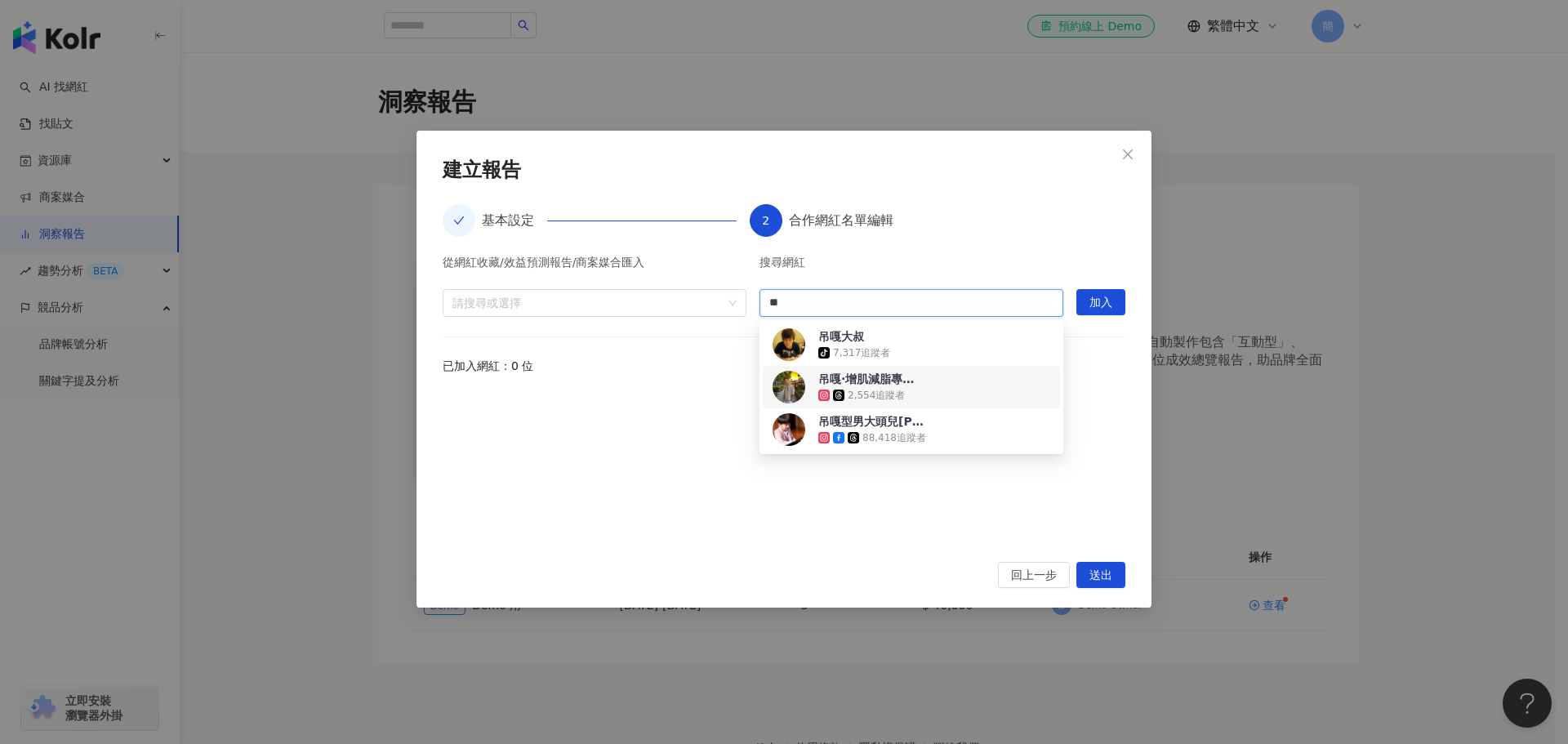
click at [924, 380] on div "吊嘎·增肌減脂專家🏋🏽️" at bounding box center [871, 379] width 106 height 16
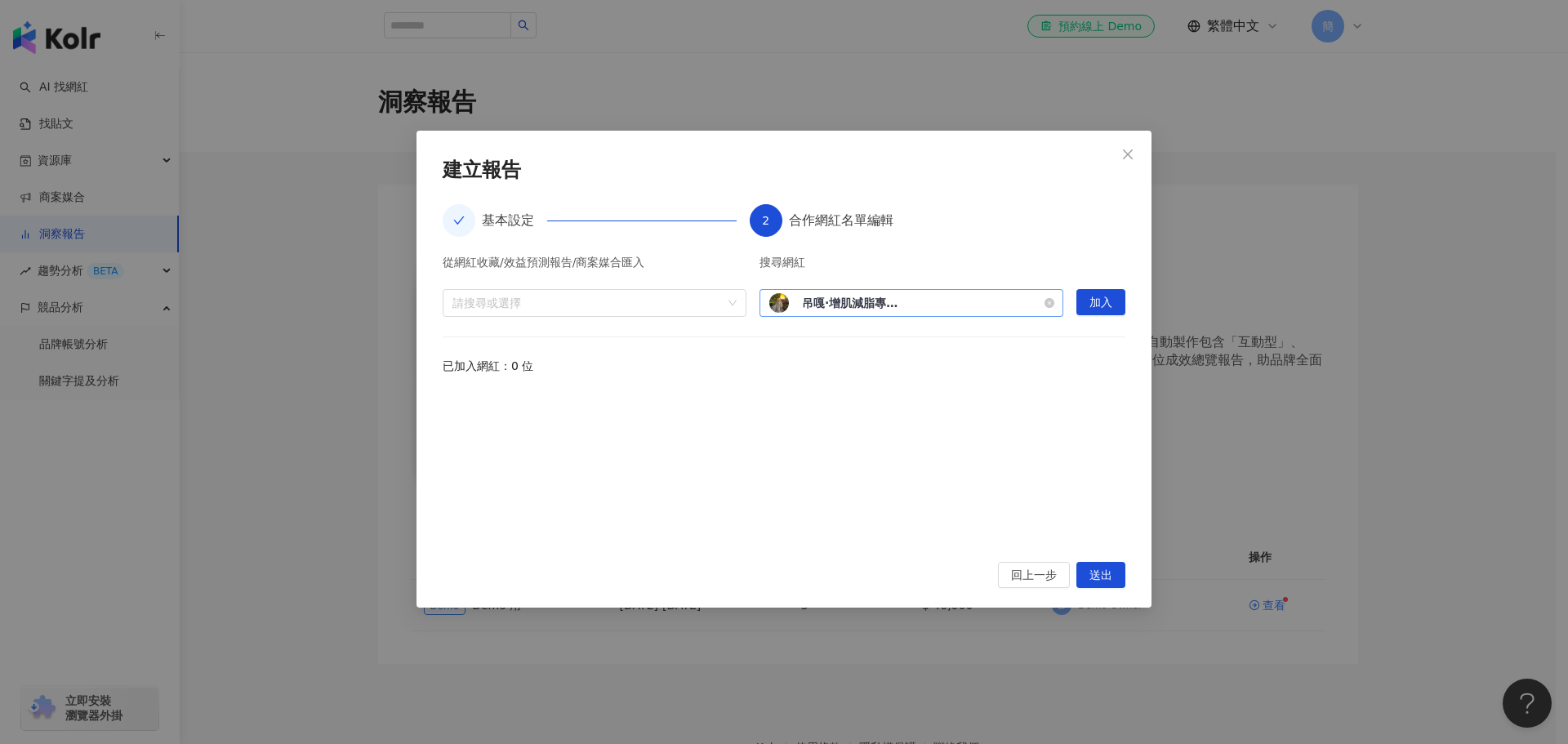
drag, startPoint x: 1098, startPoint y: 302, endPoint x: 1044, endPoint y: 301, distance: 54.0
click at [1095, 302] on span "加入" at bounding box center [1100, 303] width 23 height 26
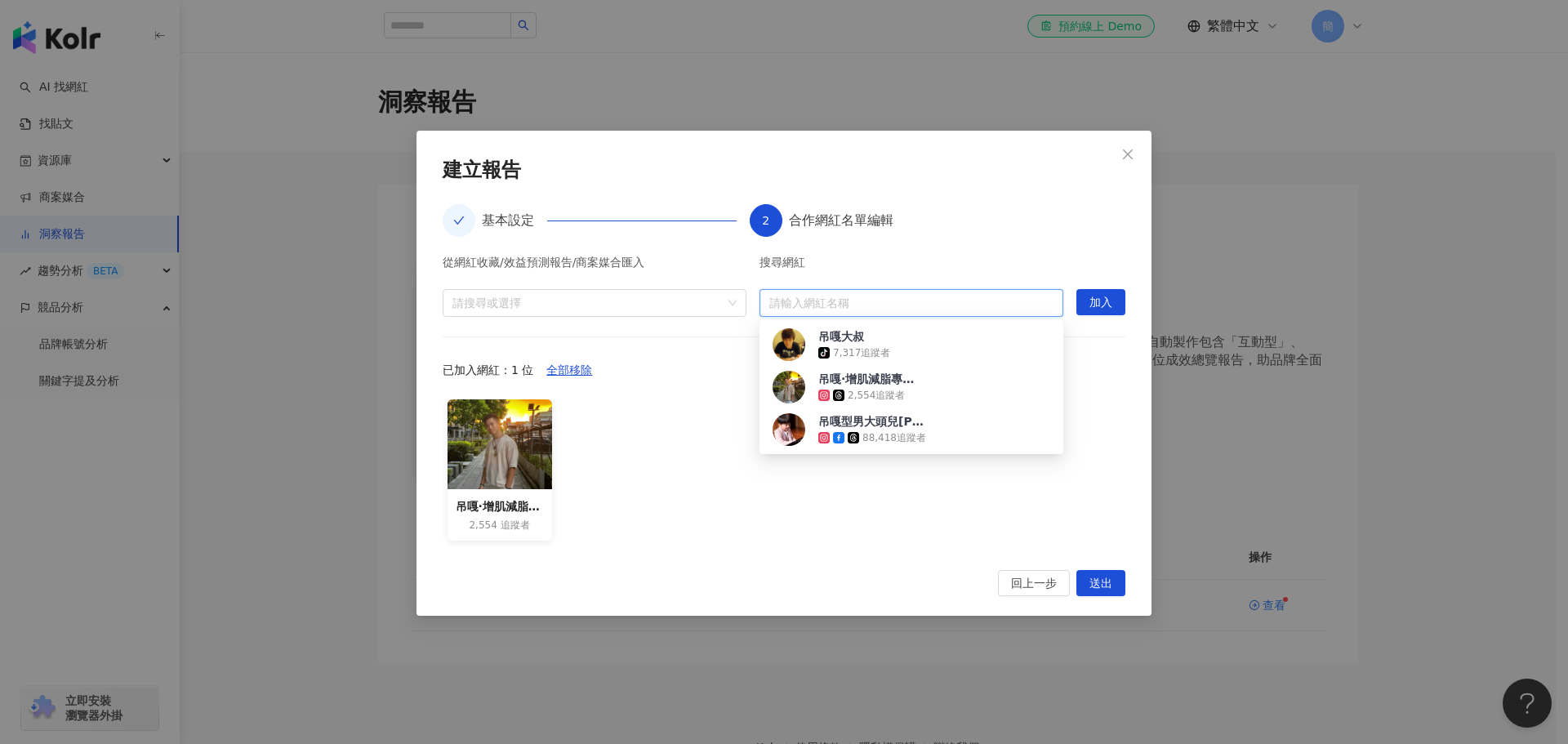
click at [940, 311] on input "search" at bounding box center [911, 303] width 284 height 26
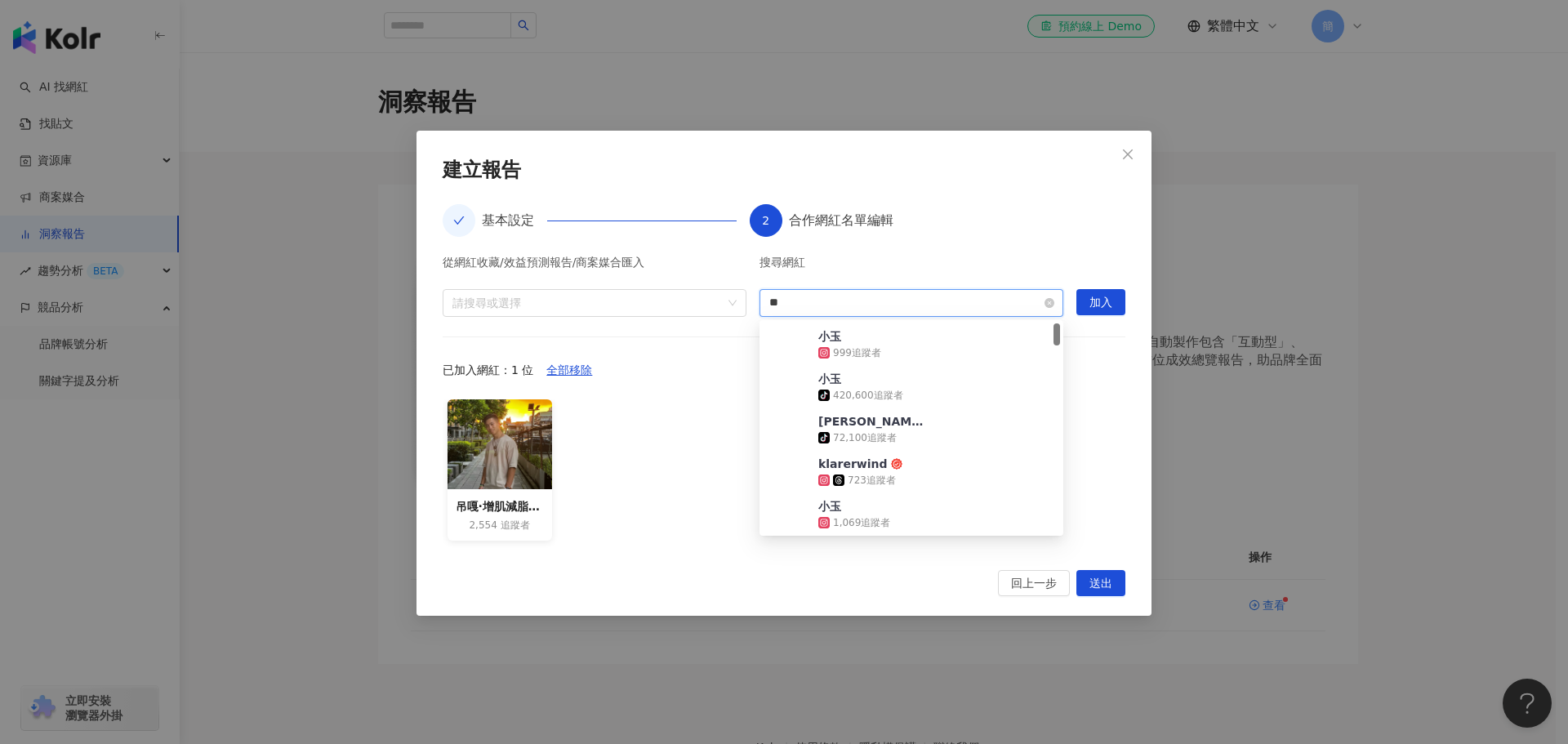
type input "**"
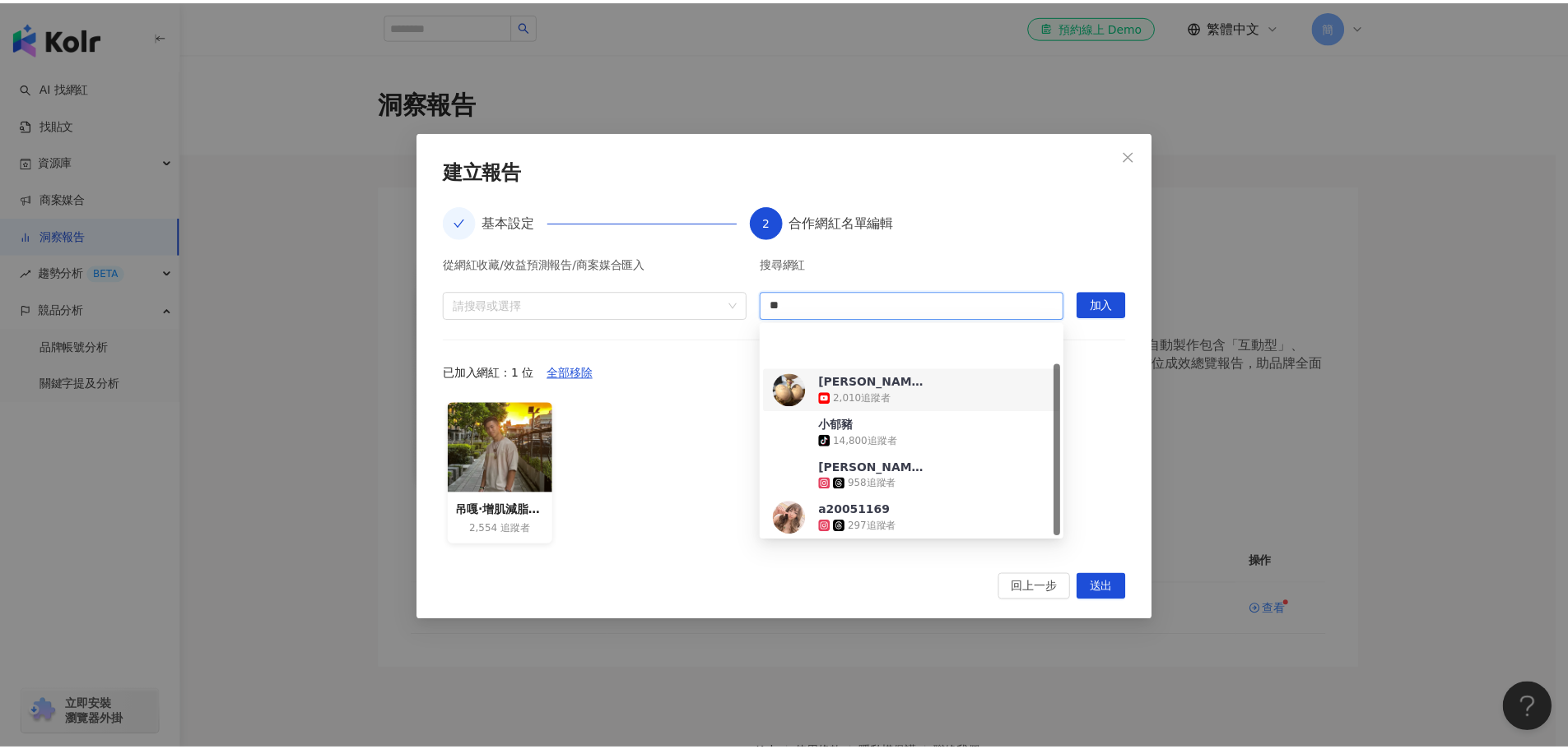
scroll to position [46, 0]
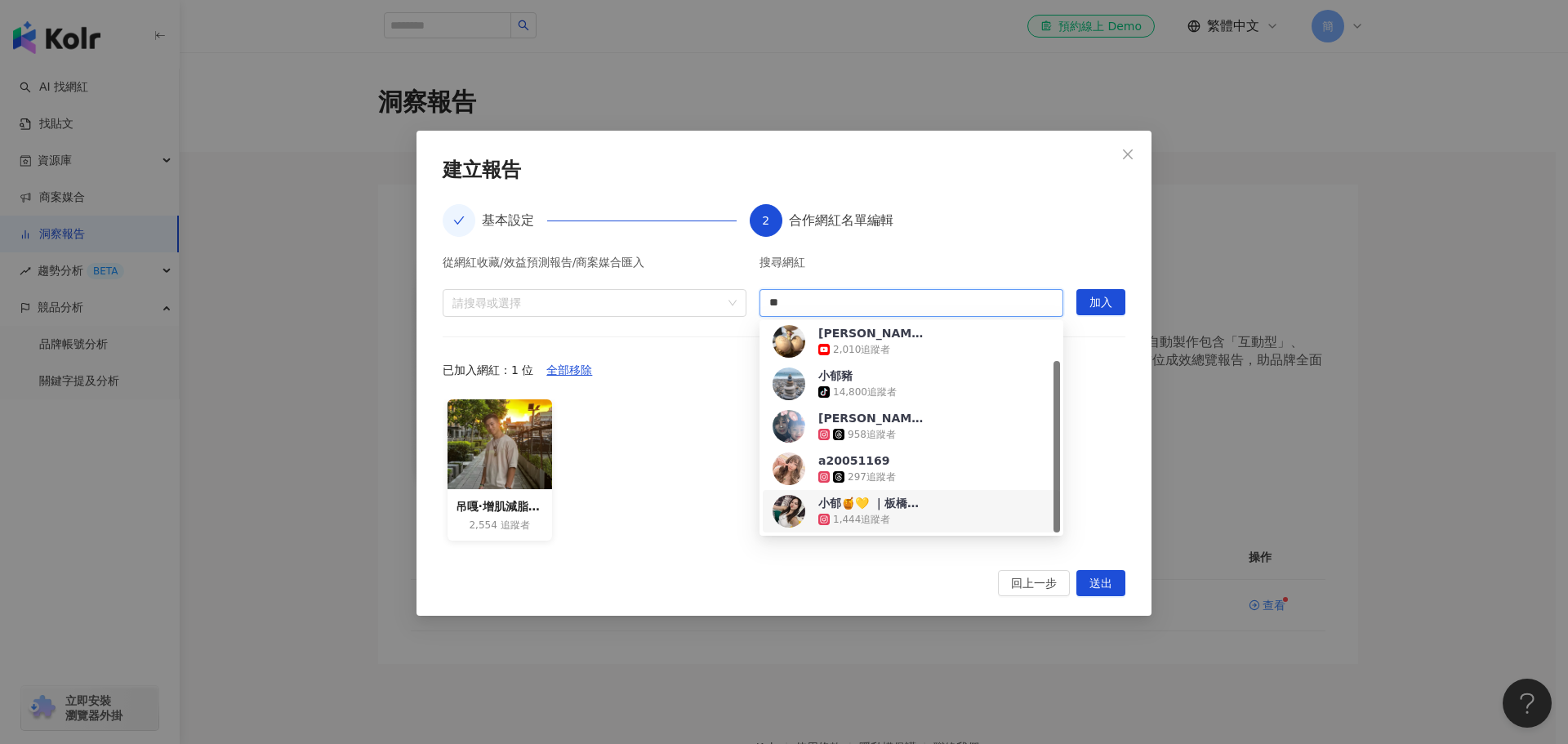
click at [909, 503] on div "小郁🍯💛 ｜板橋｜增肌減脂｜減重｜咖啡｜" at bounding box center [871, 503] width 106 height 16
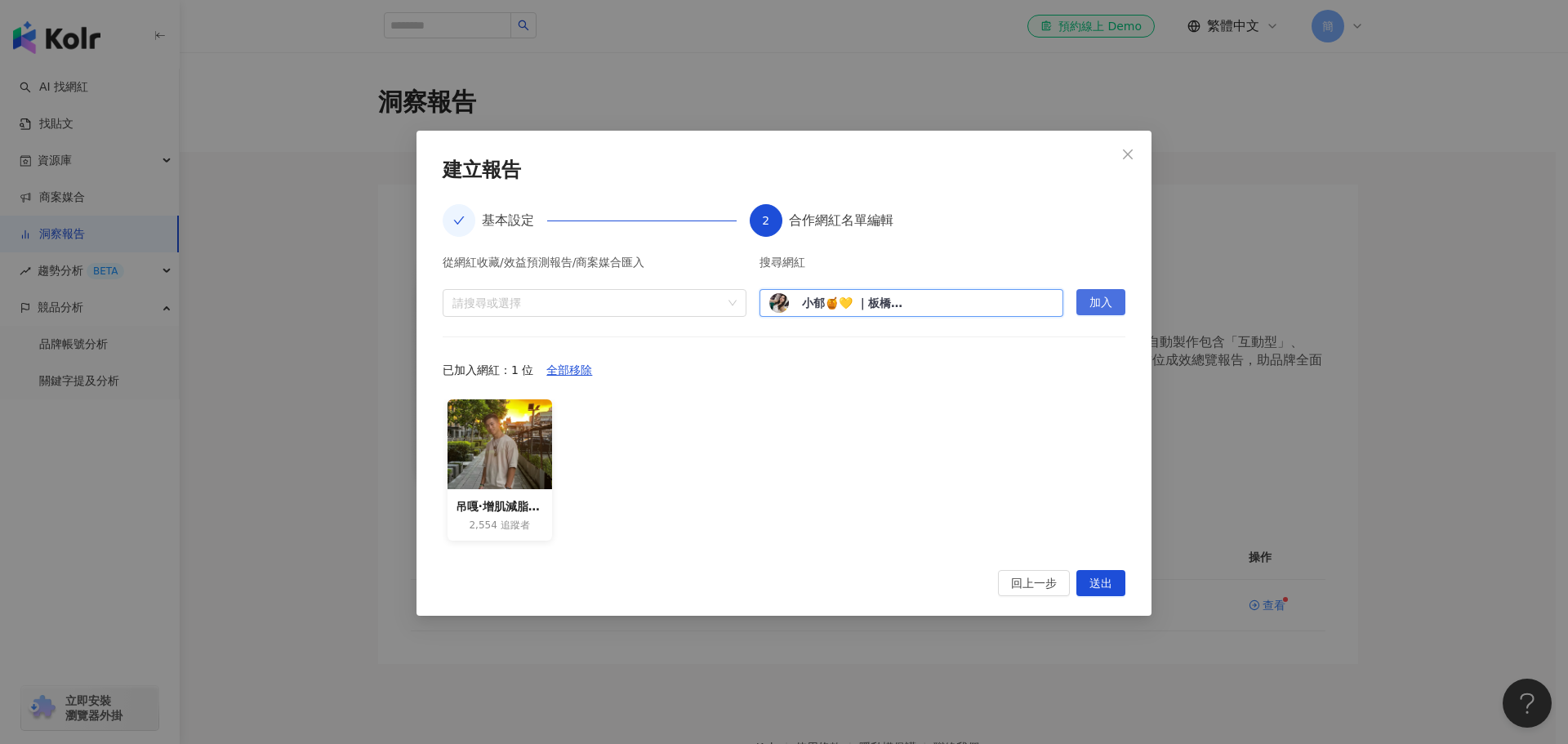
click at [1106, 302] on span "加入" at bounding box center [1100, 303] width 23 height 26
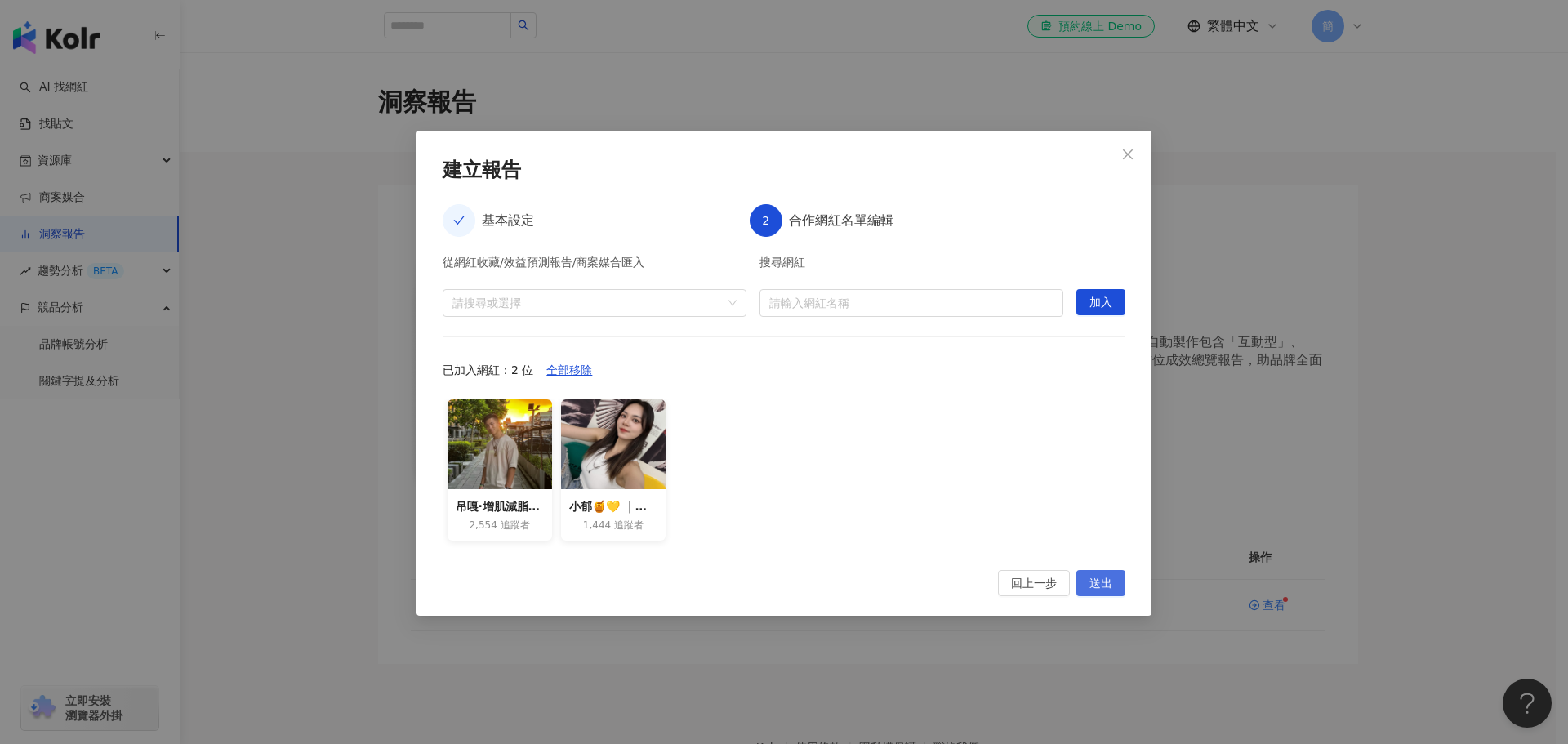
click at [1099, 584] on span "送出" at bounding box center [1100, 584] width 23 height 26
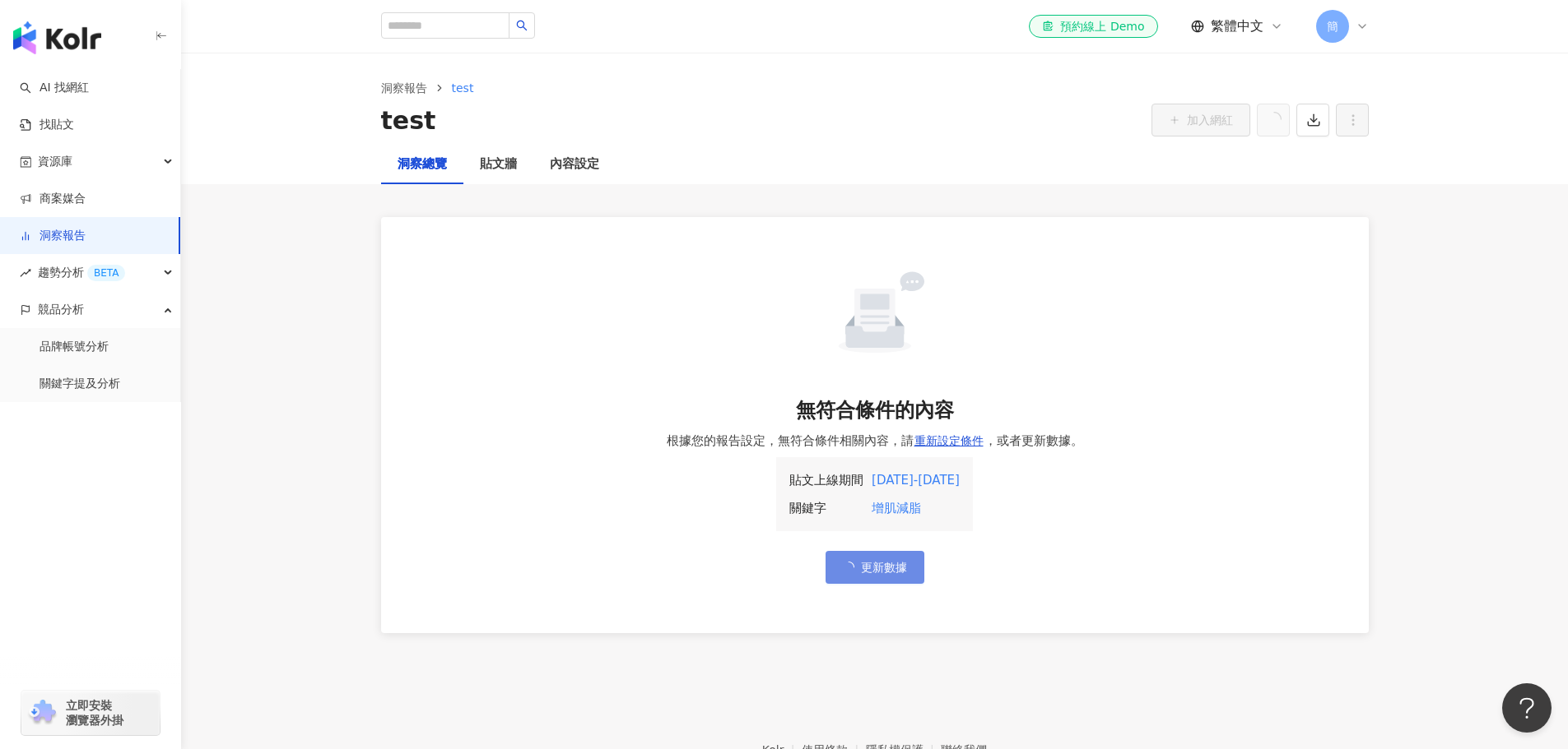
drag, startPoint x: 80, startPoint y: 240, endPoint x: 90, endPoint y: 243, distance: 10.4
click at [80, 240] on link "洞察報告" at bounding box center [53, 235] width 66 height 16
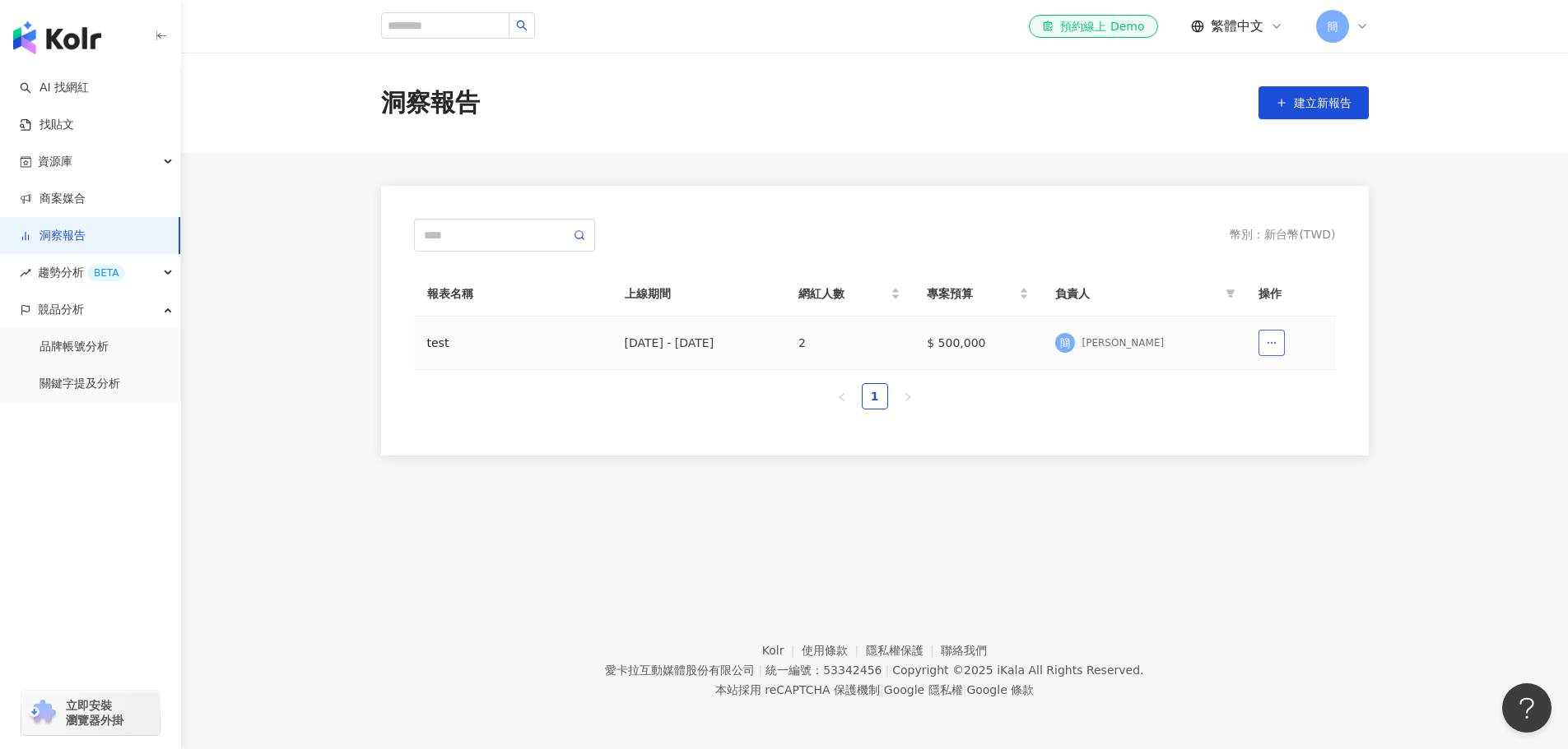
click at [1272, 345] on icon "button" at bounding box center [1272, 343] width 11 height 11
click at [1250, 385] on span "刪除" at bounding box center [1246, 384] width 23 height 26
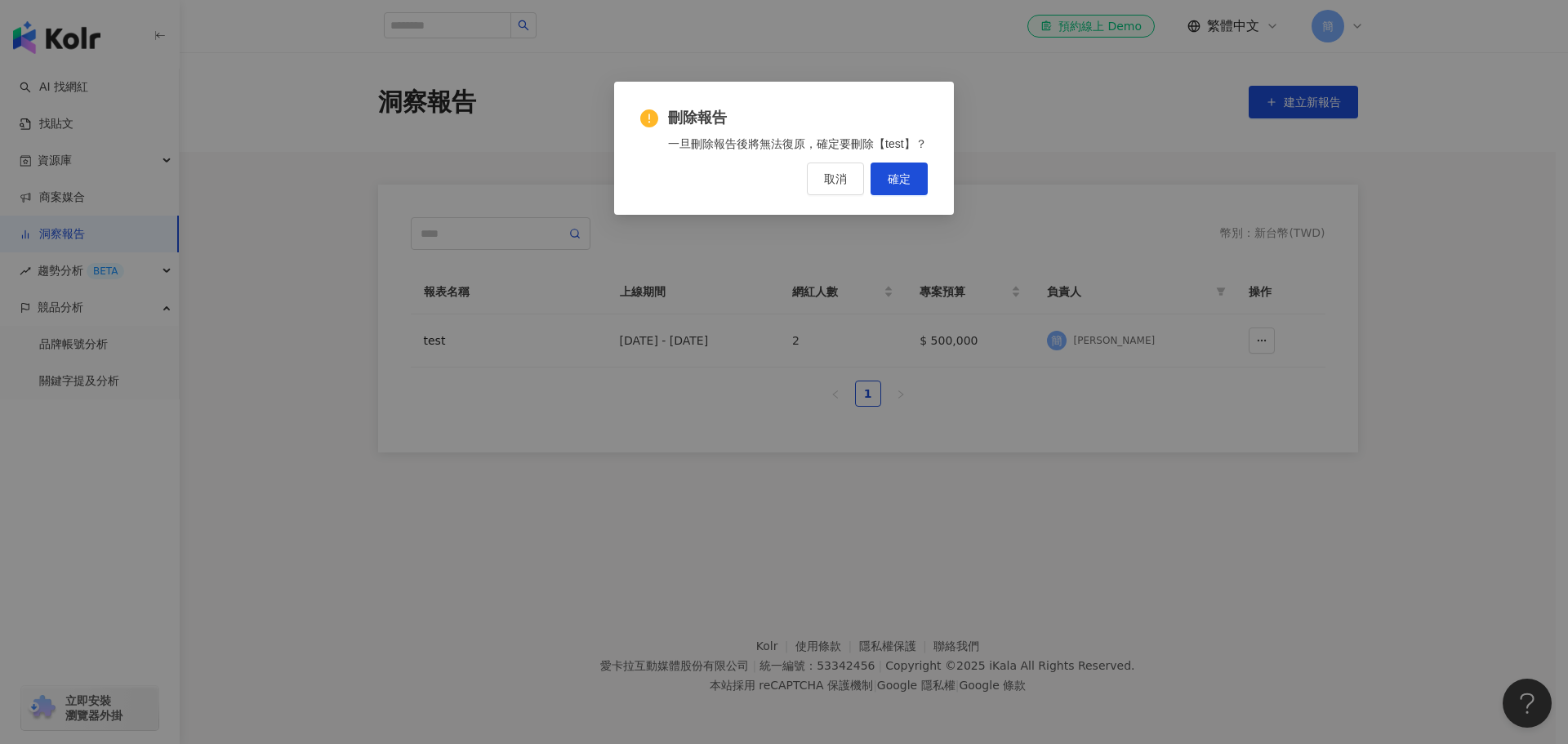
drag, startPoint x: 908, startPoint y: 171, endPoint x: 920, endPoint y: 202, distance: 33.2
click at [909, 173] on span "確定" at bounding box center [899, 179] width 23 height 13
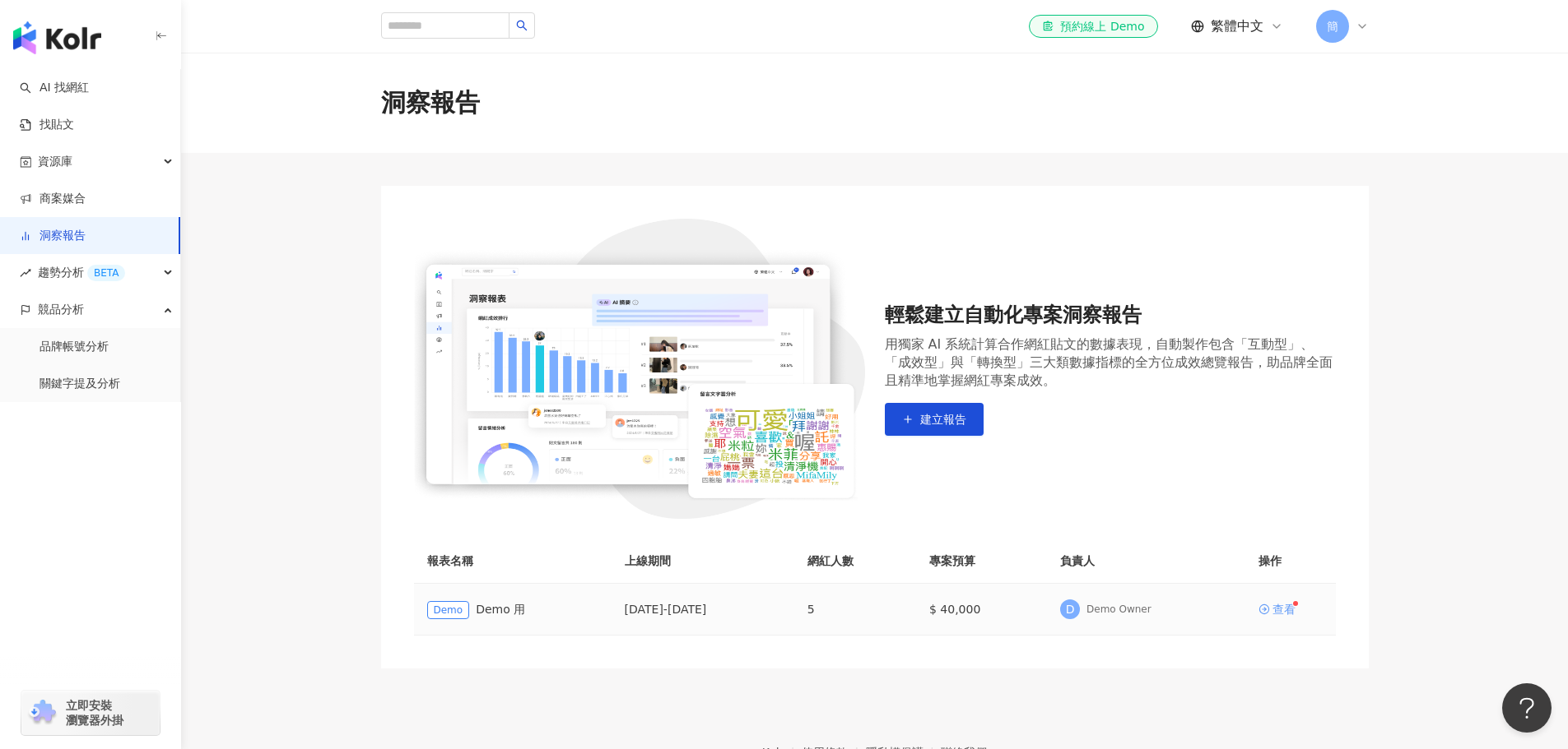
click at [1284, 607] on div "查看" at bounding box center [1284, 610] width 23 height 11
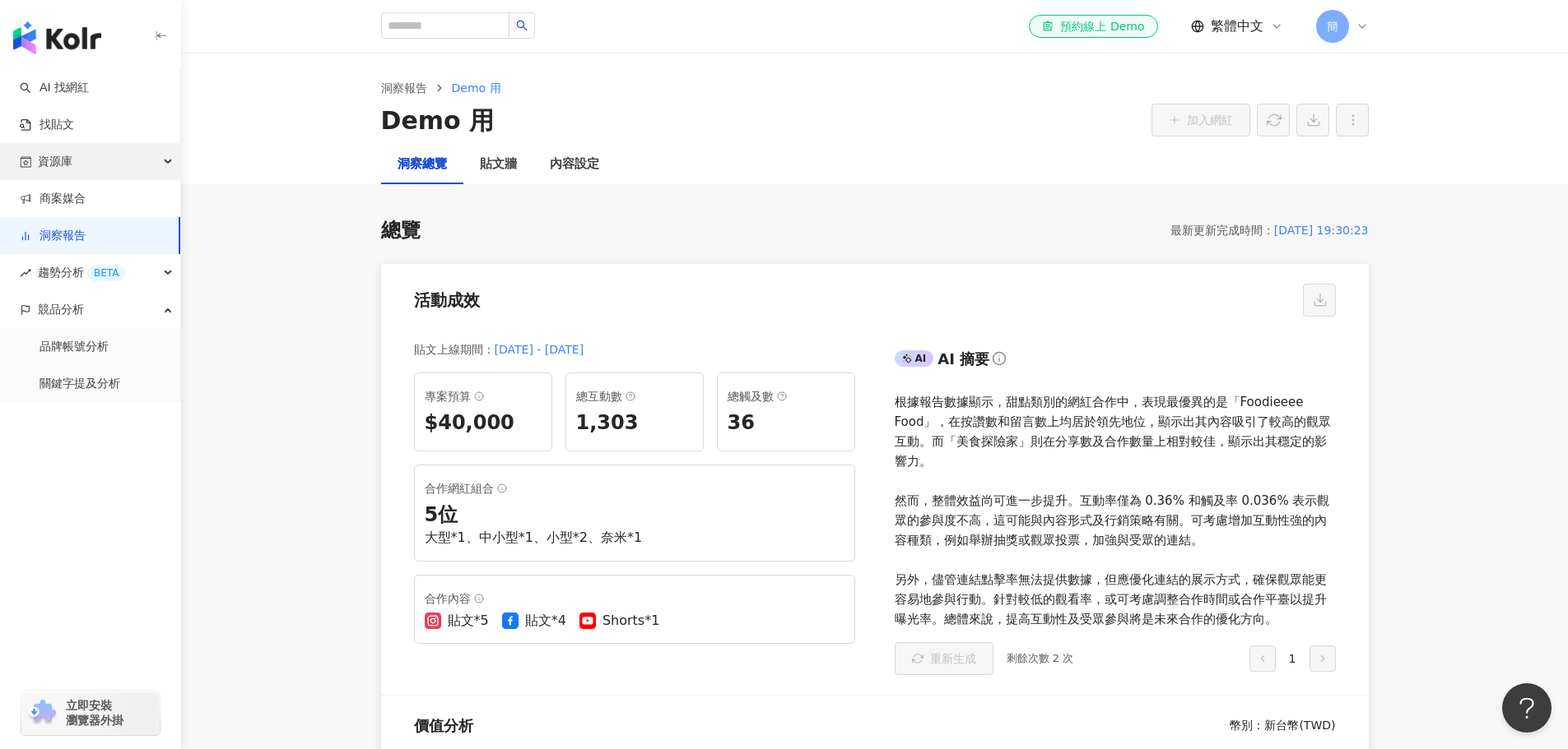
click at [72, 161] on span "資源庫" at bounding box center [55, 161] width 35 height 37
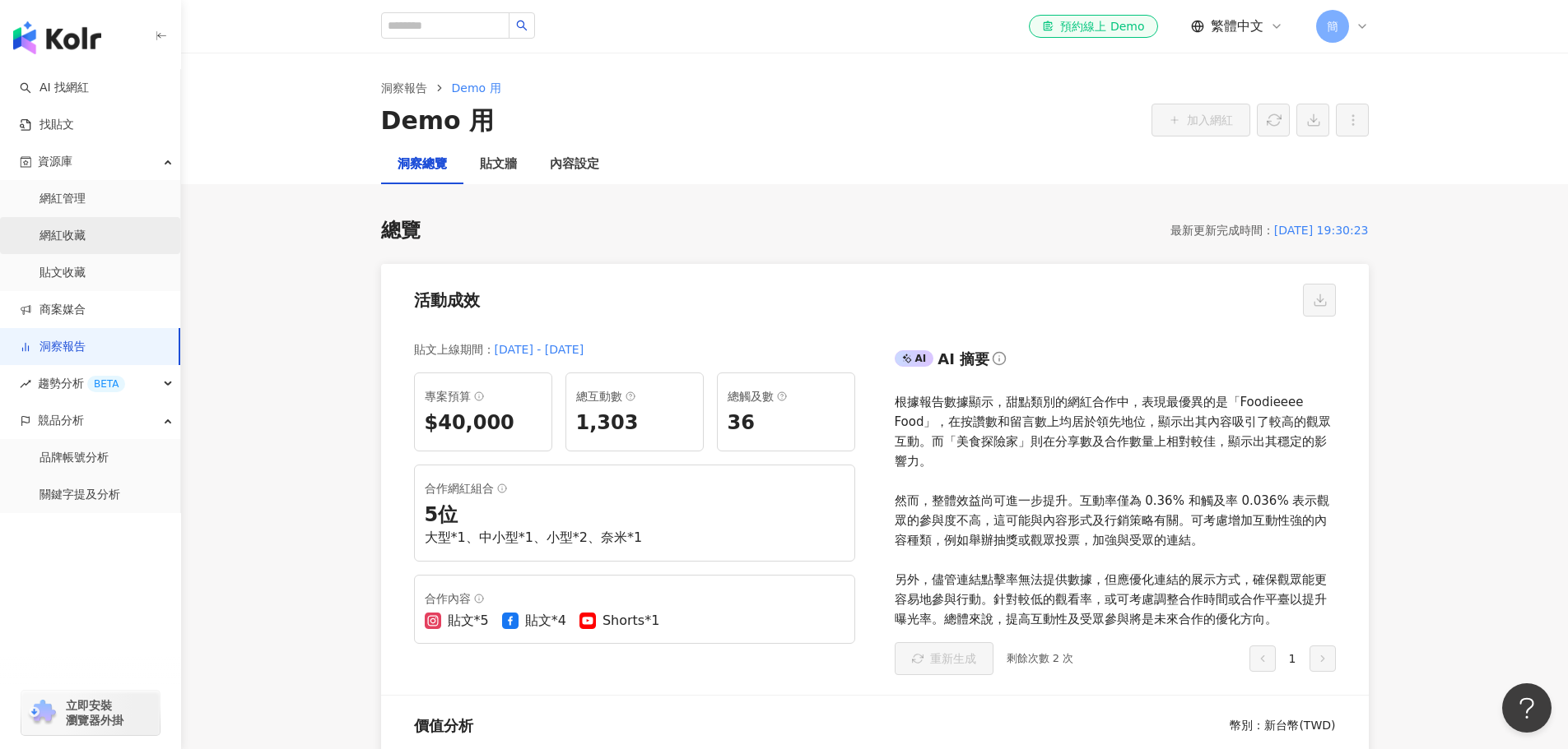
click at [85, 228] on link "網紅收藏" at bounding box center [62, 235] width 46 height 16
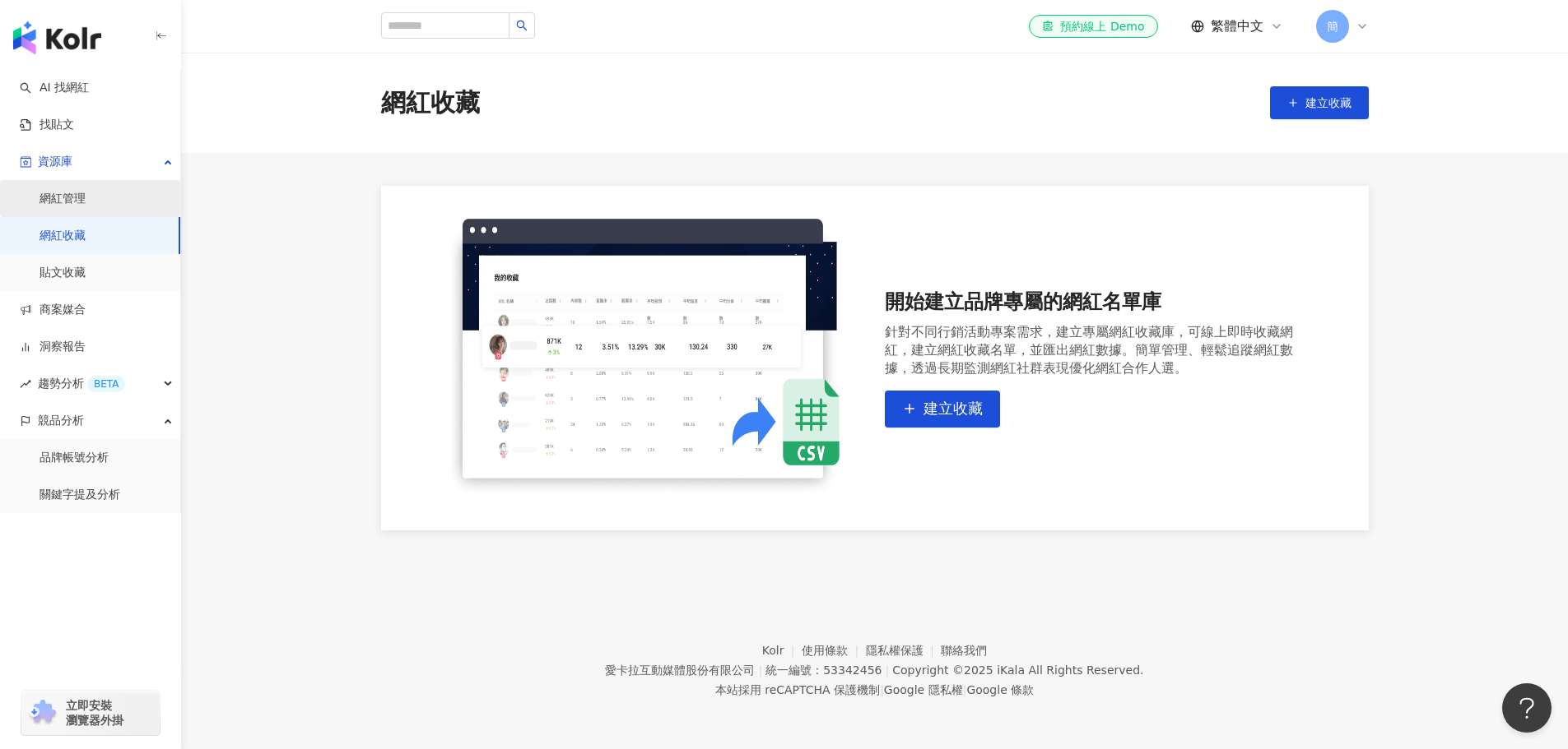
click at [85, 193] on link "網紅管理" at bounding box center [62, 199] width 46 height 16
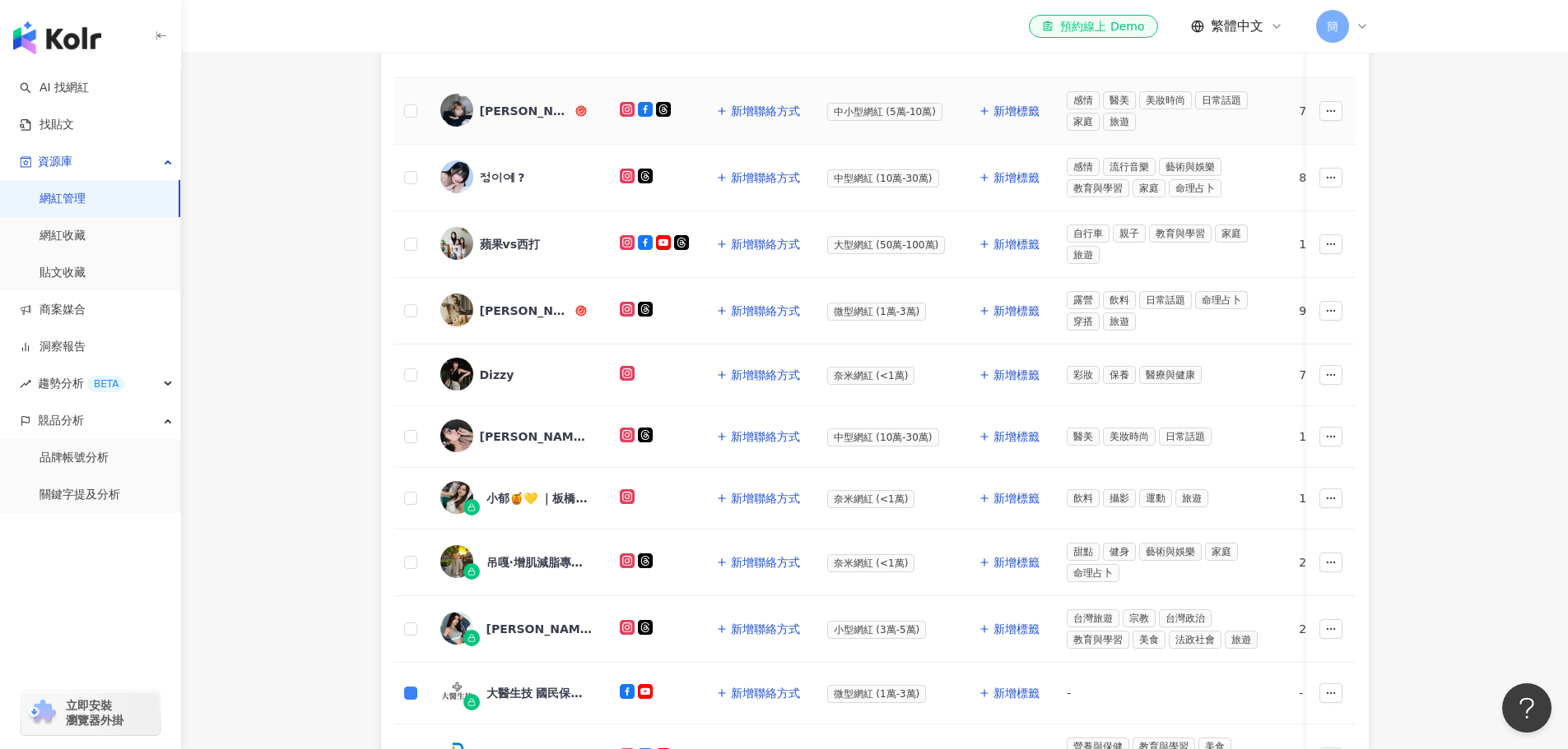
scroll to position [238, 0]
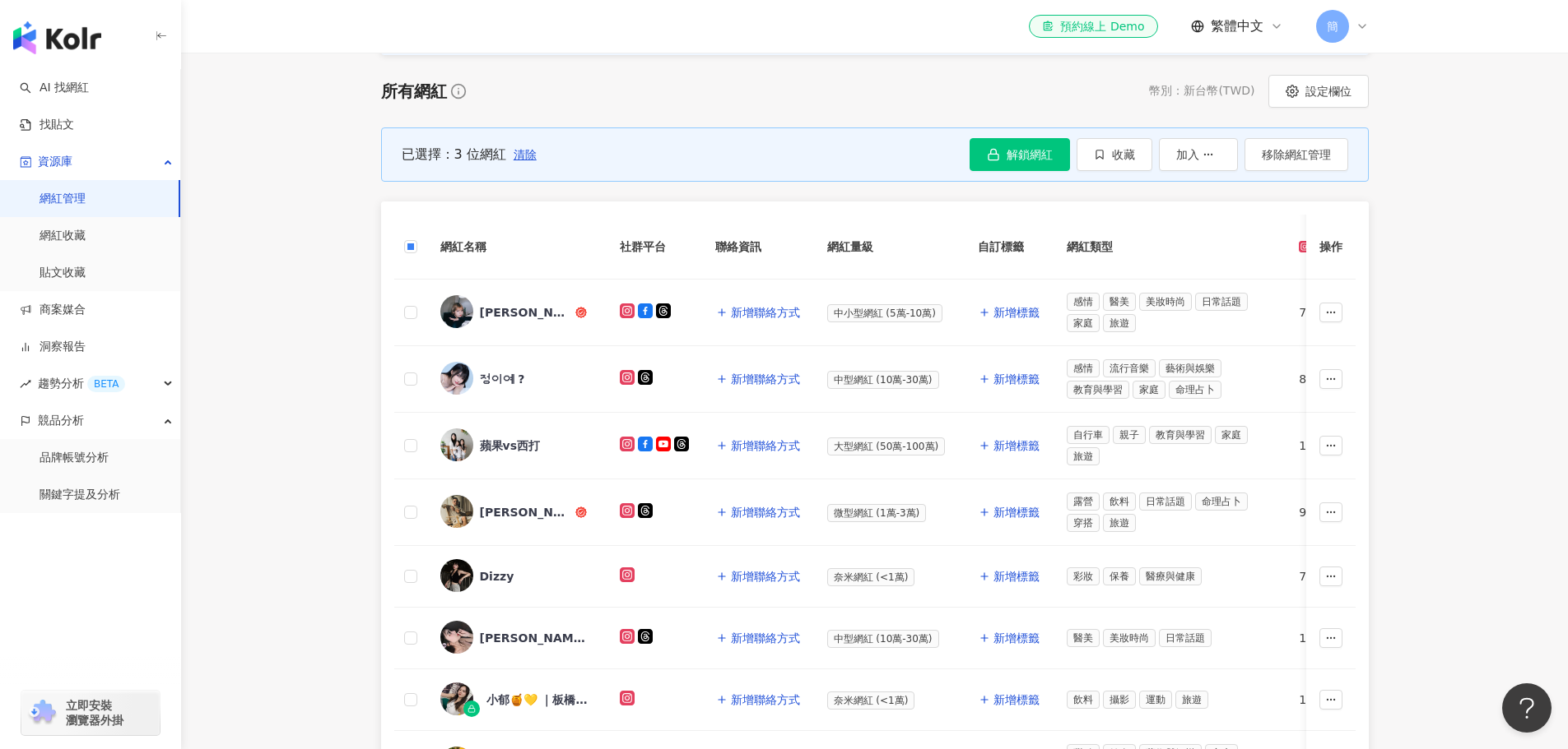
drag, startPoint x: 1319, startPoint y: 155, endPoint x: 1342, endPoint y: 186, distance: 38.6
click at [1319, 157] on span "移除網紅管理" at bounding box center [1296, 155] width 69 height 13
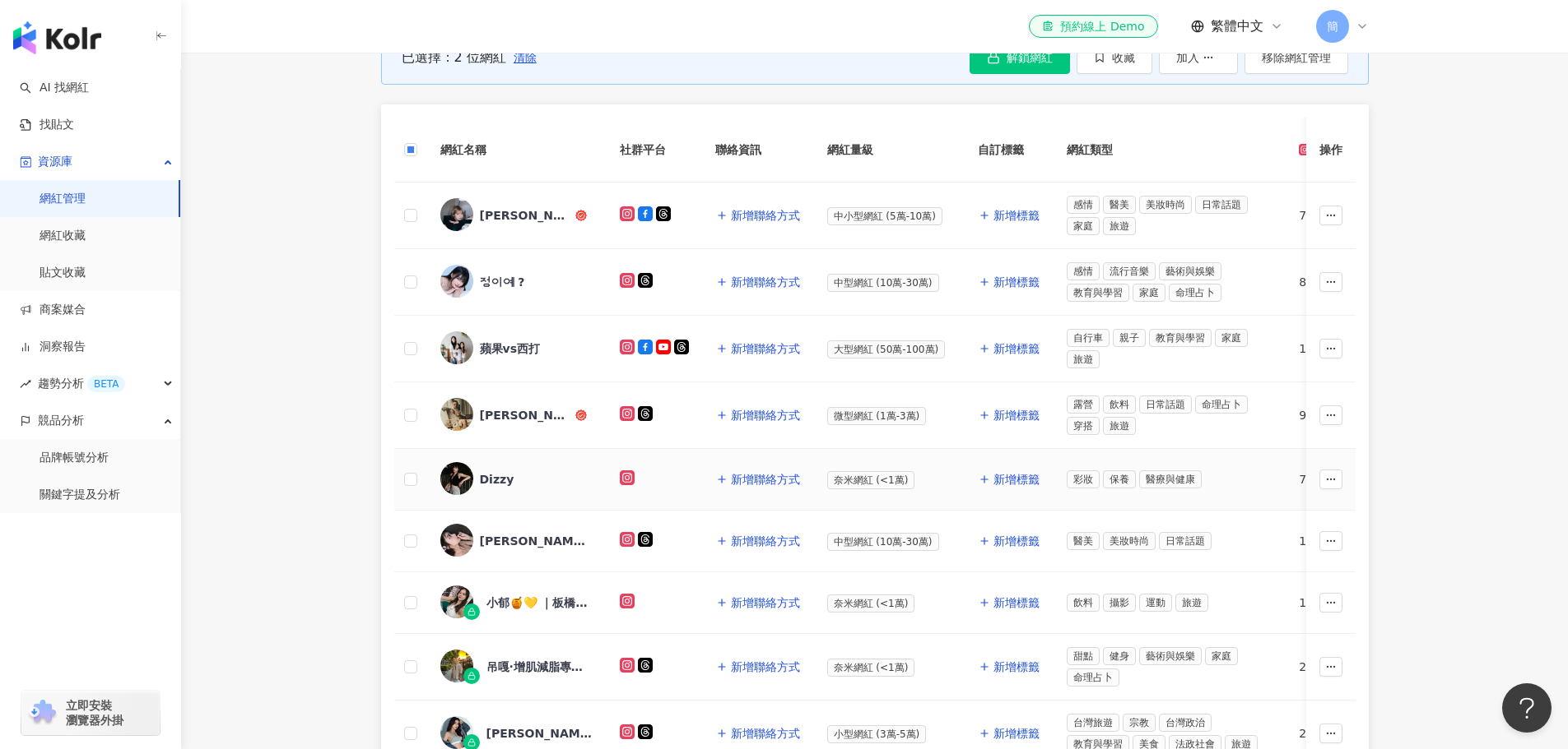
scroll to position [313, 0]
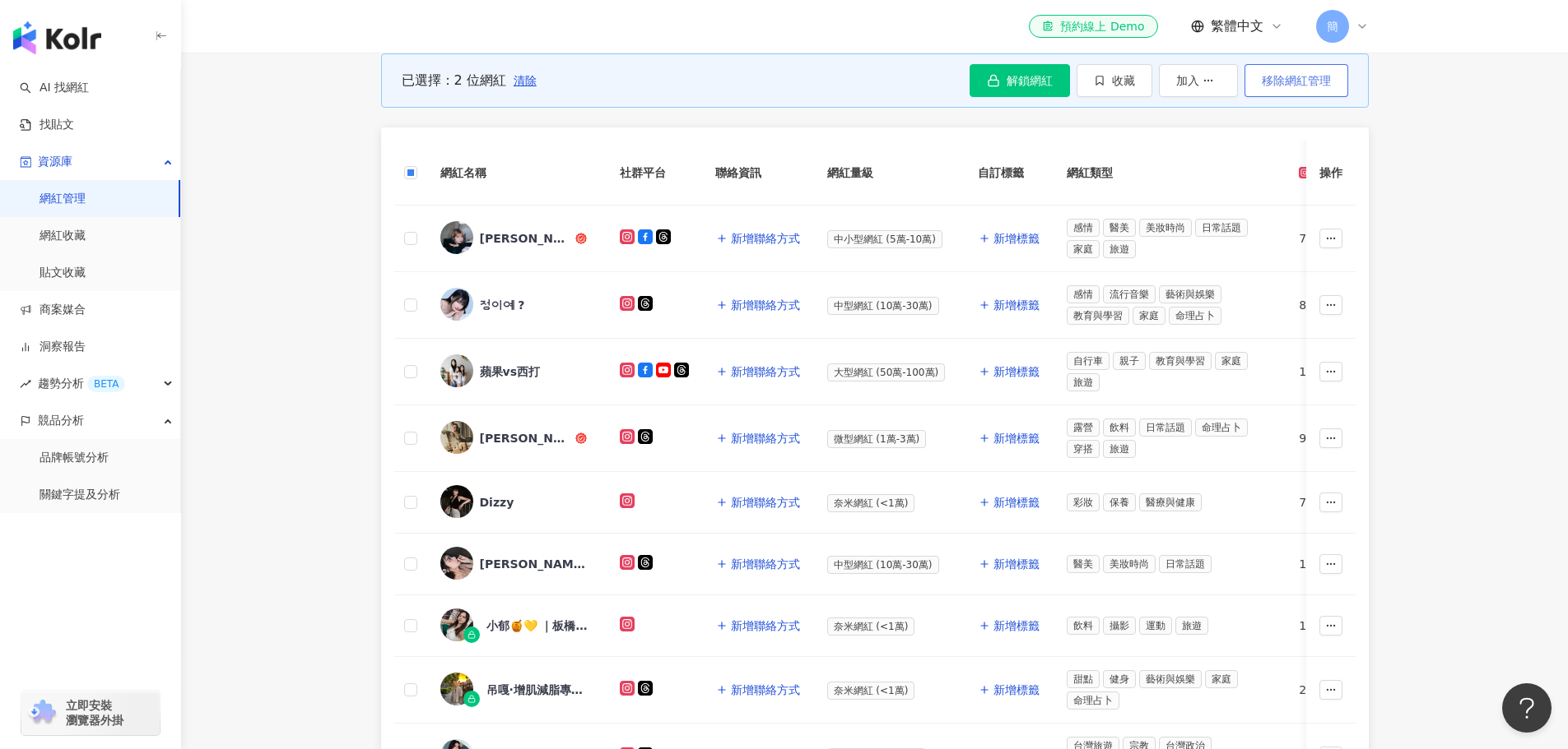
click at [1307, 84] on span "移除網紅管理" at bounding box center [1296, 80] width 69 height 13
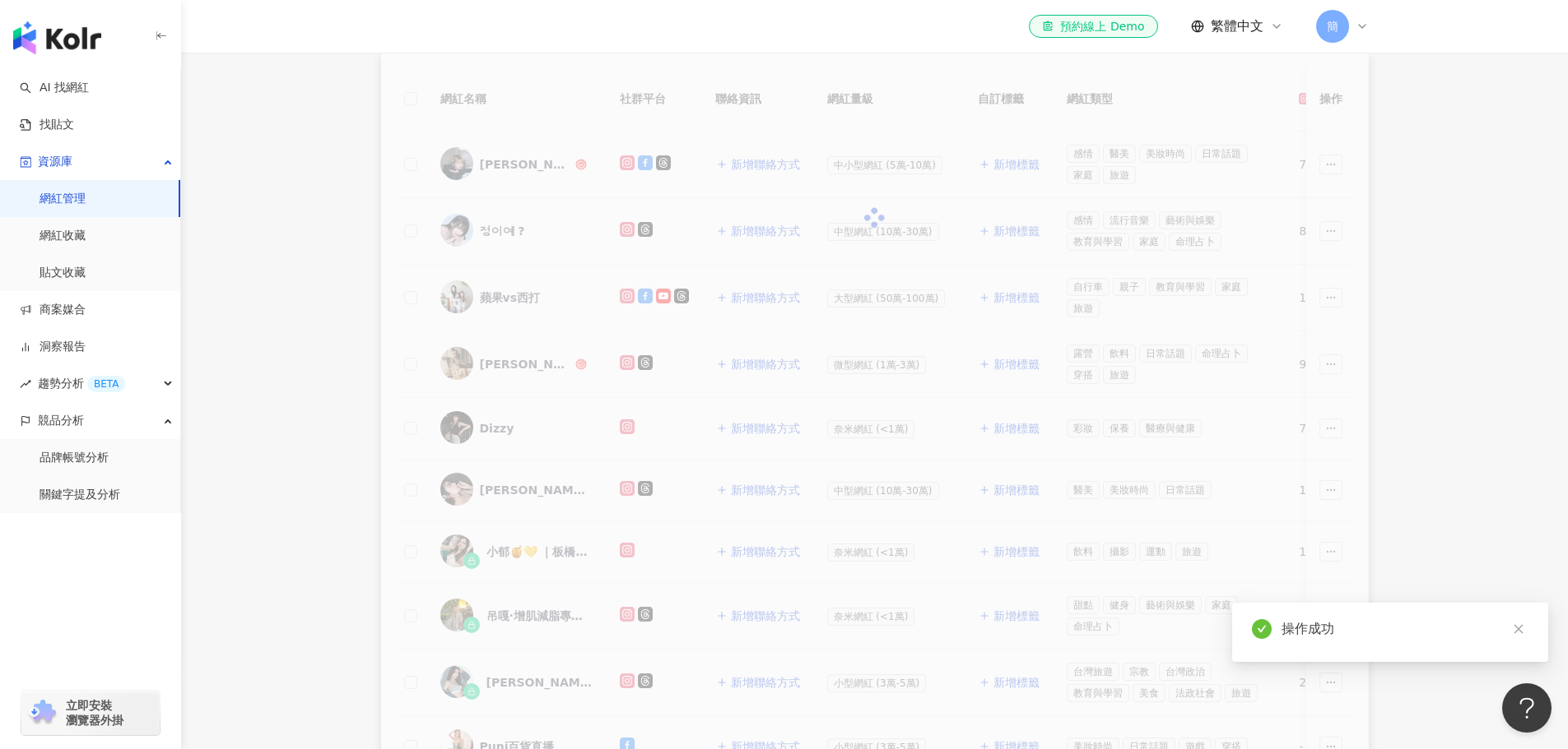
scroll to position [560, 0]
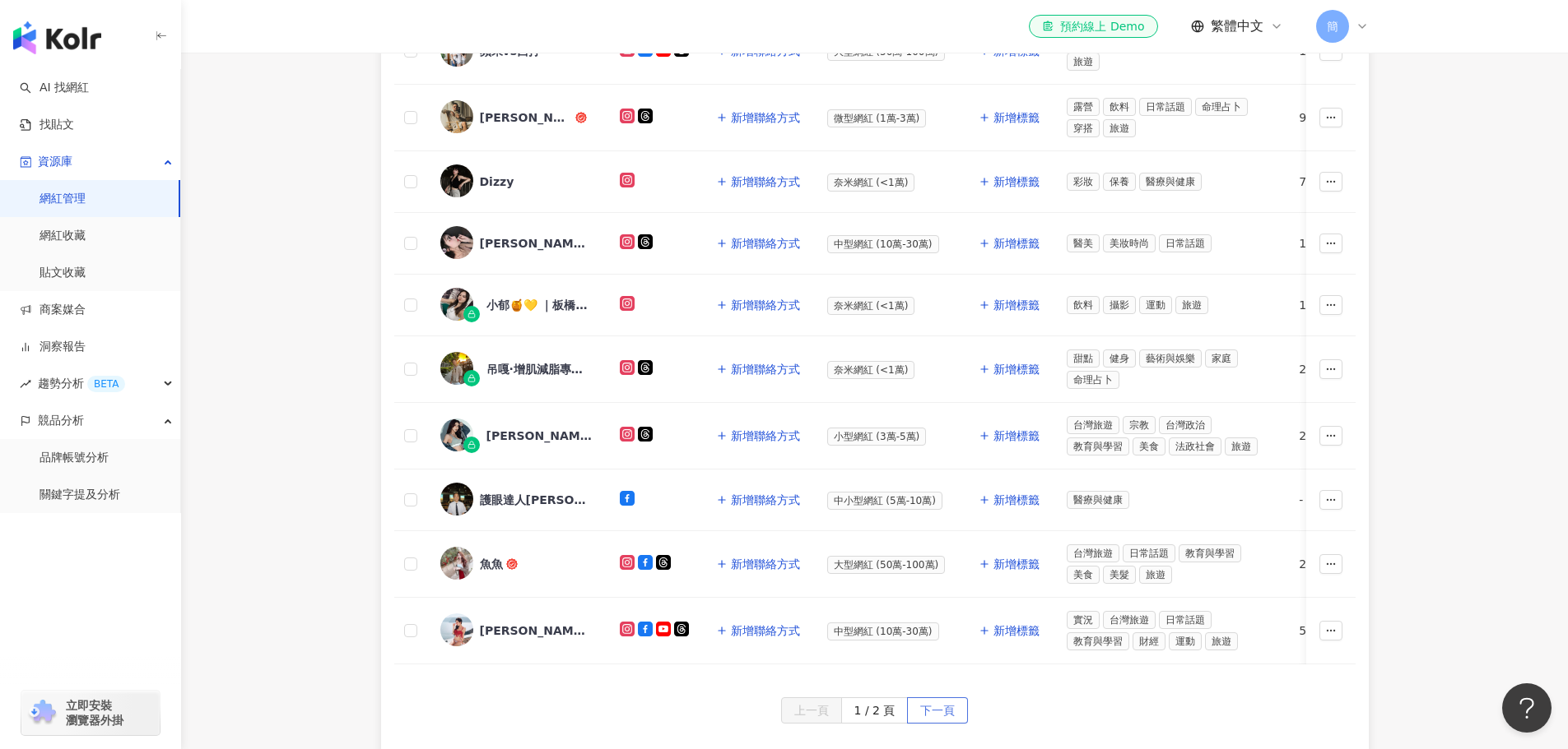
click at [936, 719] on span "下一頁" at bounding box center [938, 712] width 35 height 26
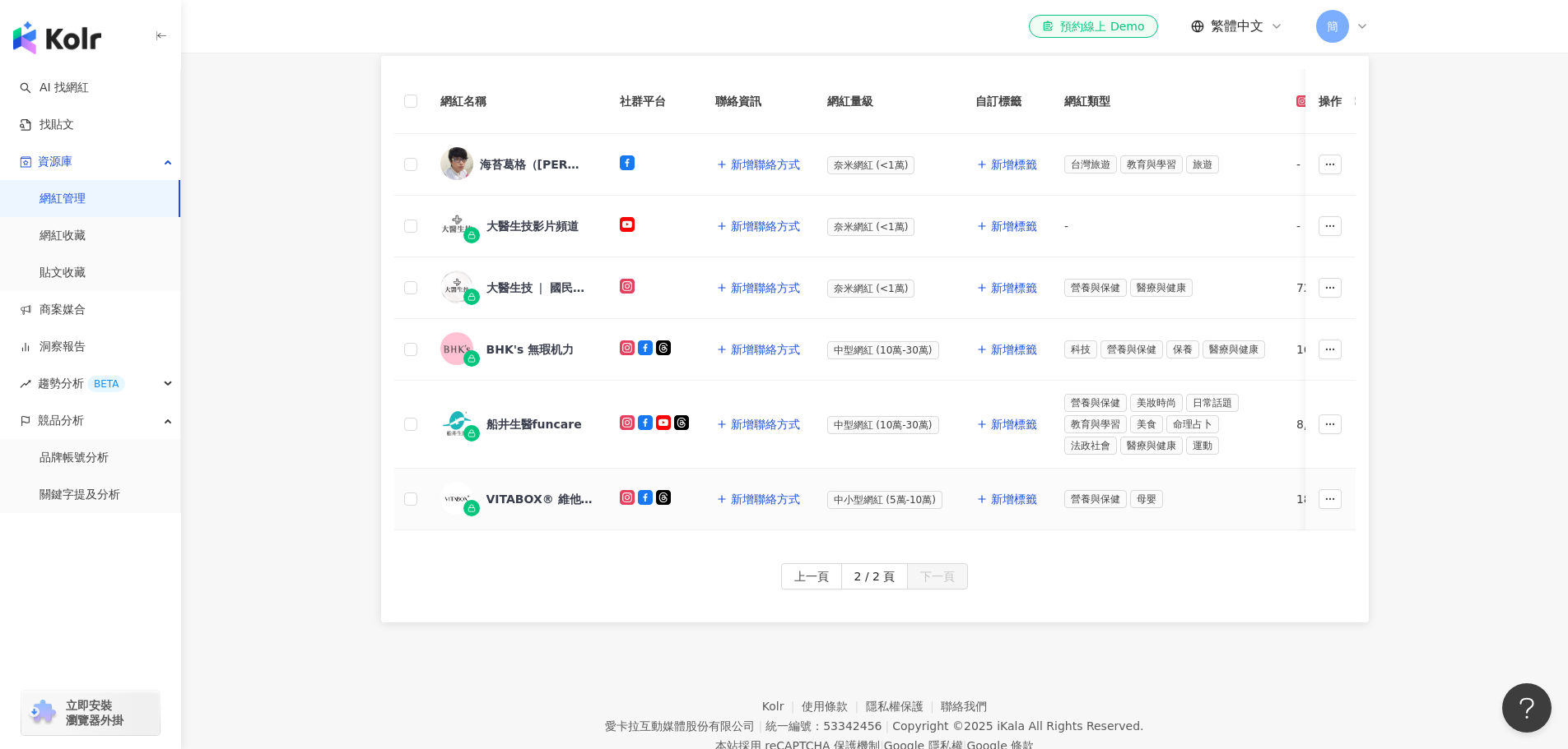
scroll to position [210, 0]
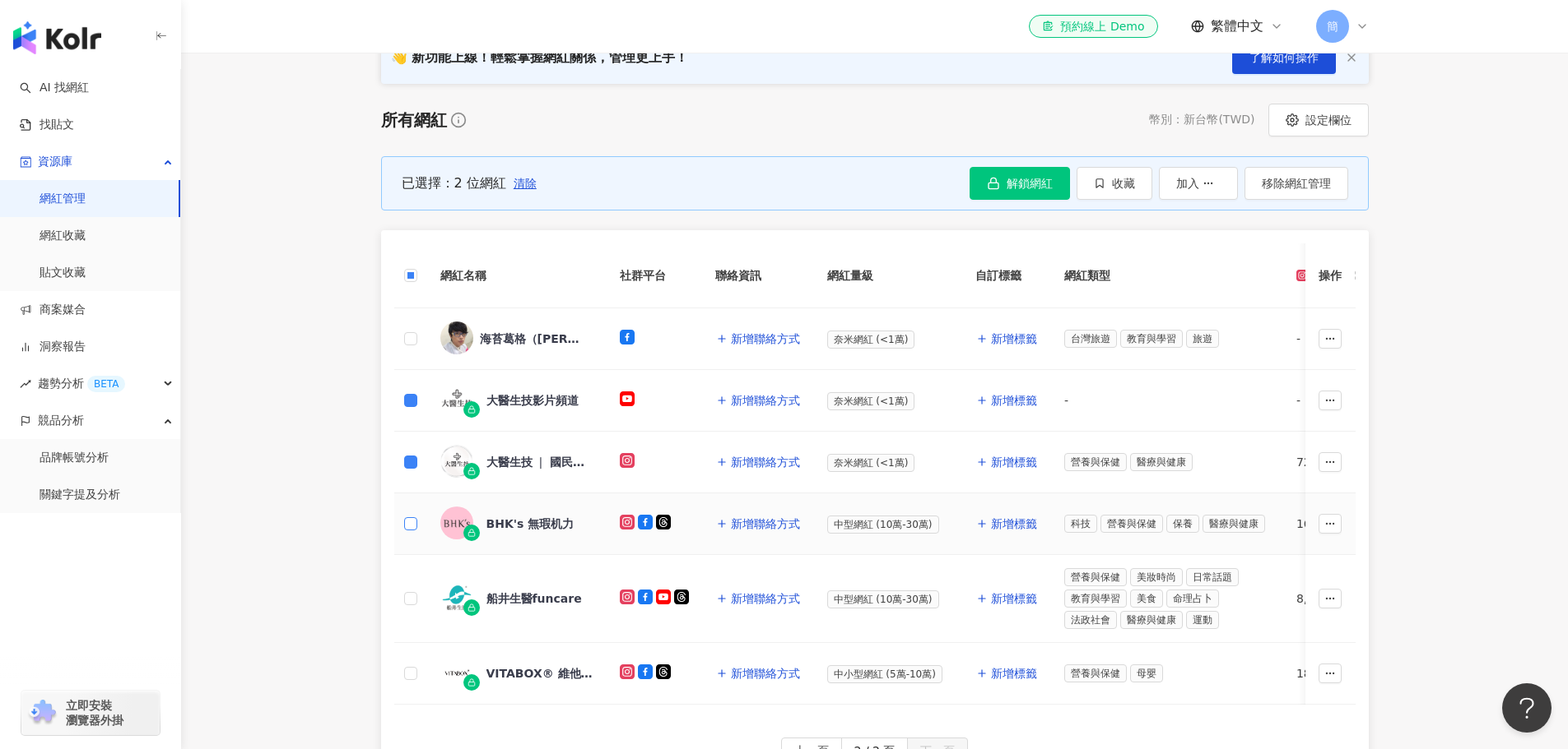
click at [414, 529] on label at bounding box center [411, 524] width 13 height 18
click at [411, 677] on label at bounding box center [411, 673] width 13 height 18
click at [1313, 184] on span "移除網紅管理" at bounding box center [1296, 183] width 69 height 13
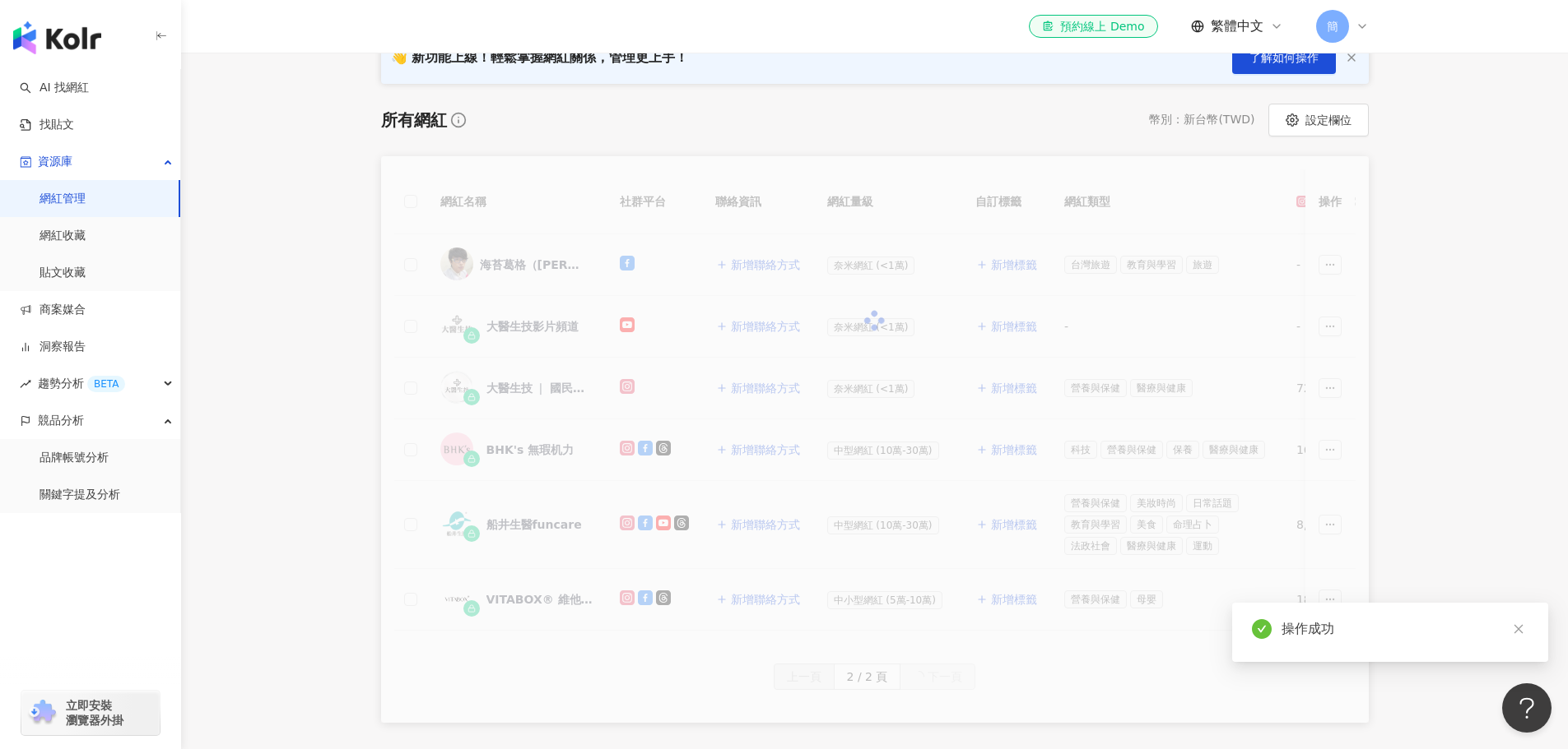
scroll to position [76, 0]
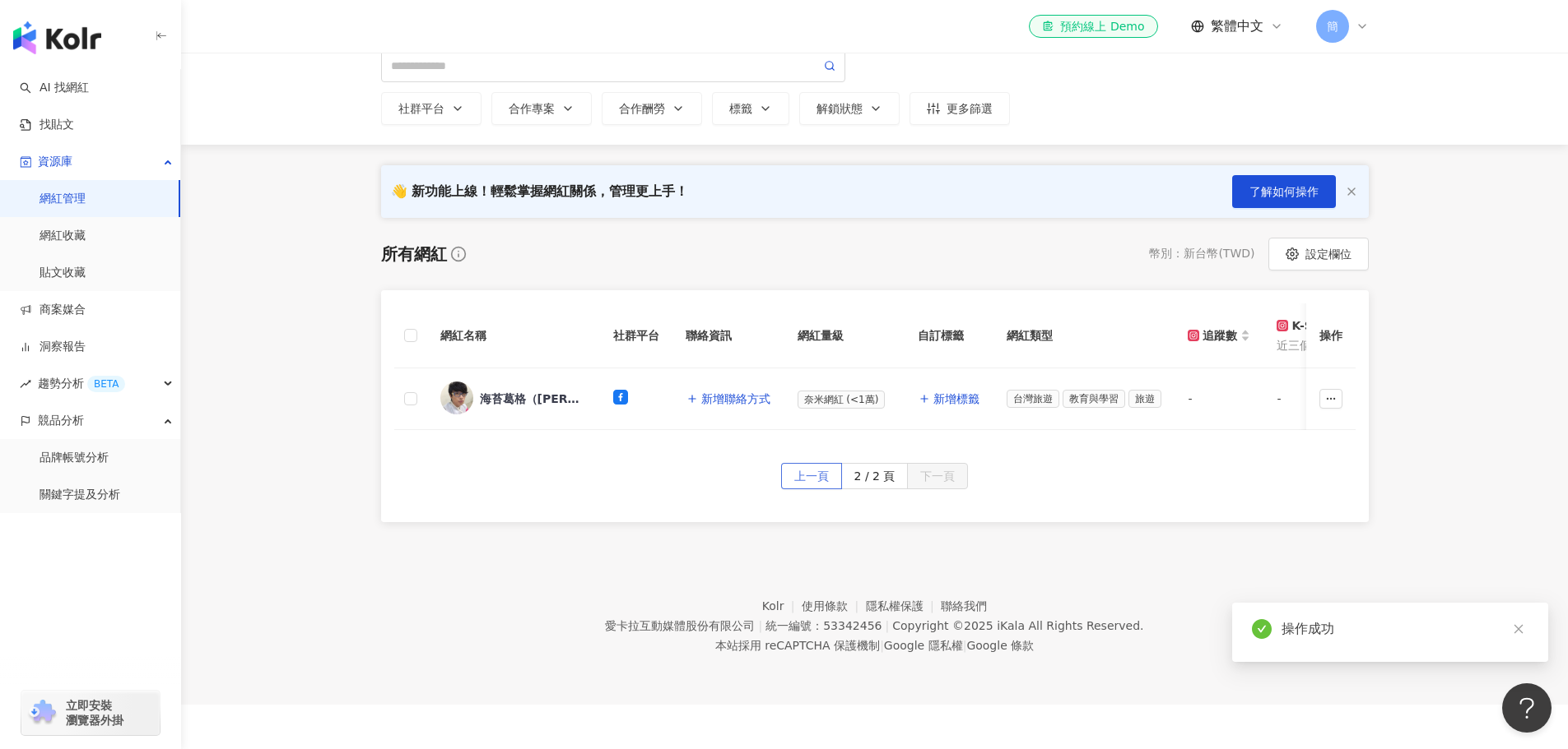
click at [808, 490] on span "上一頁" at bounding box center [811, 478] width 35 height 26
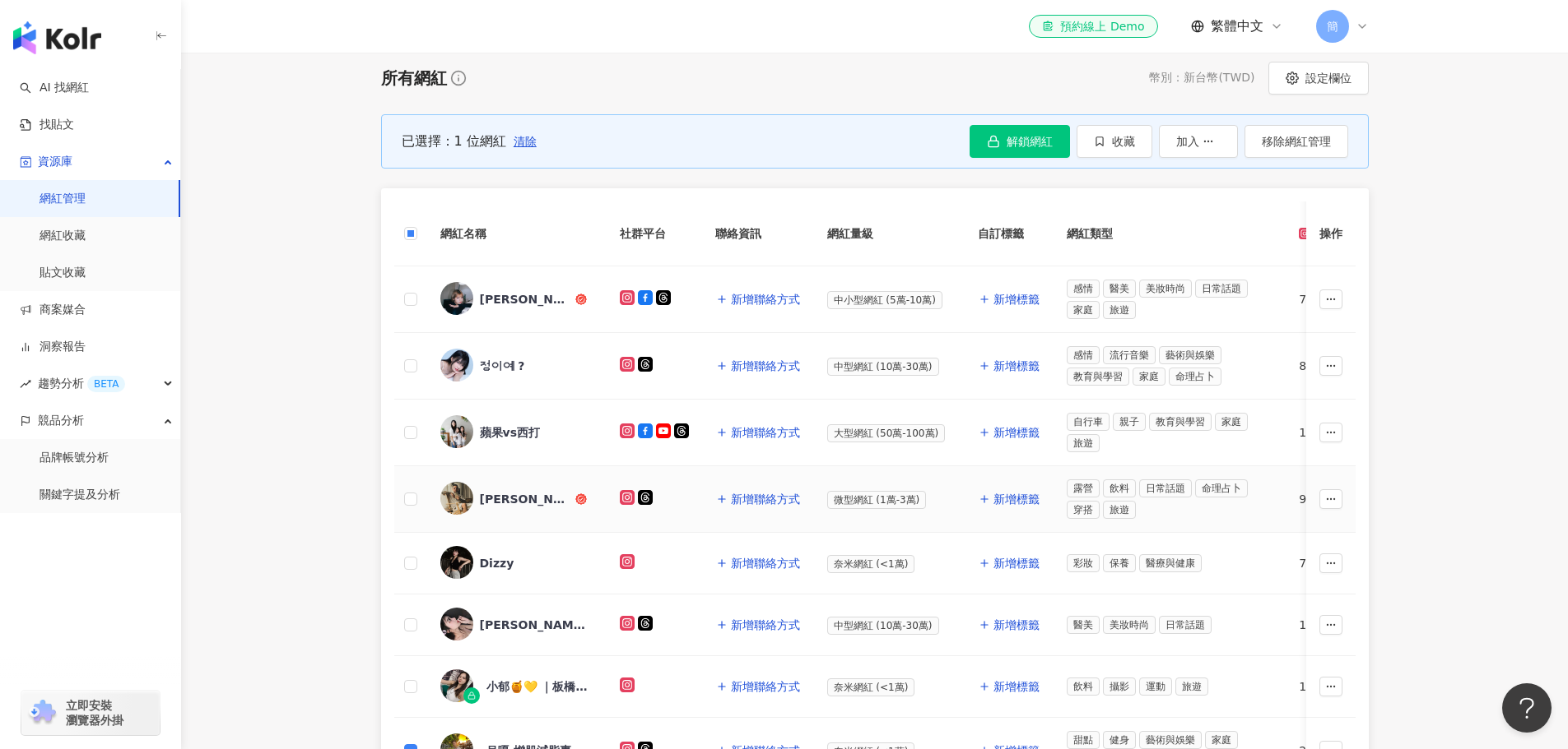
scroll to position [0, 0]
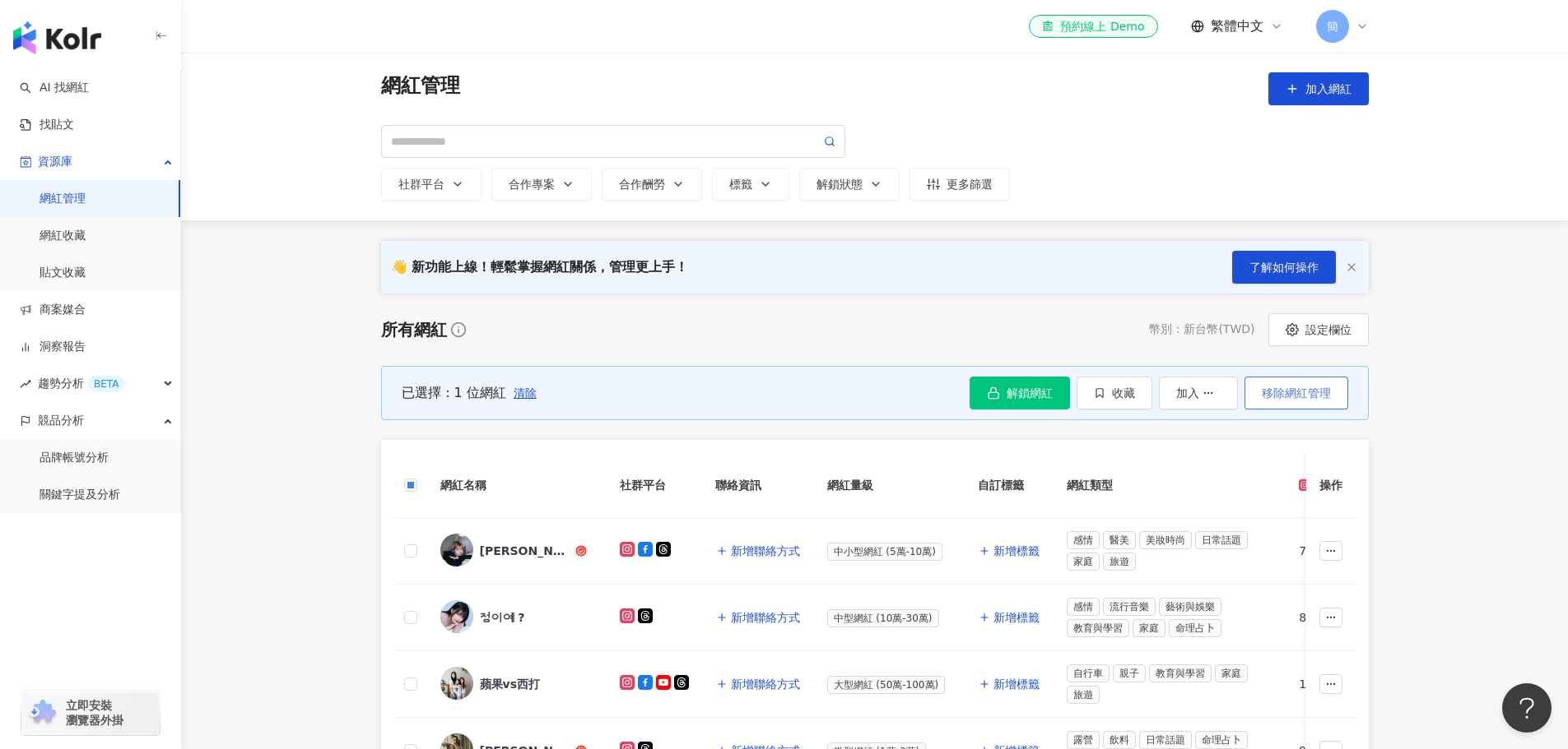
drag, startPoint x: 1314, startPoint y: 392, endPoint x: 1277, endPoint y: 395, distance: 37.1
click at [1313, 392] on span "移除網紅管理" at bounding box center [1296, 393] width 69 height 13
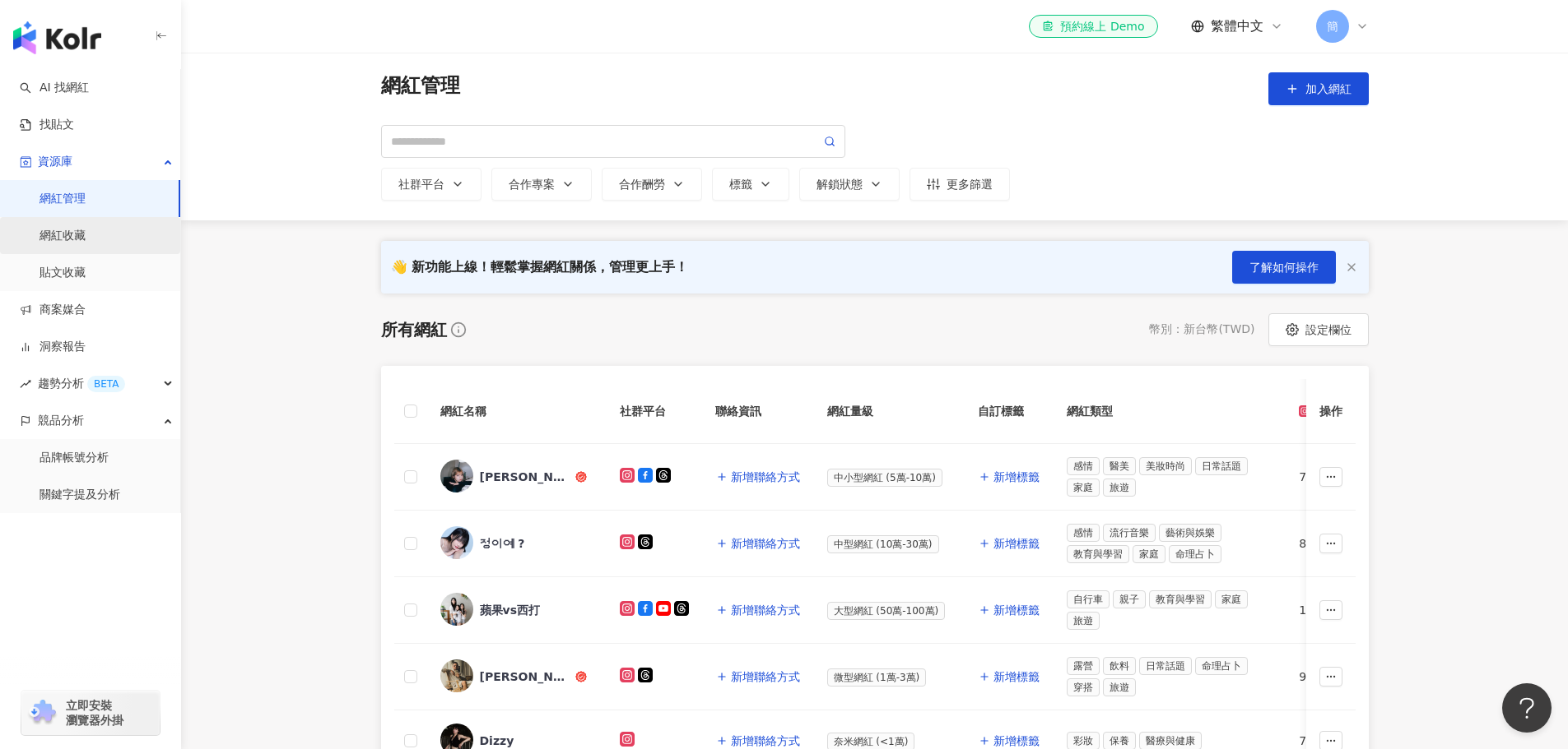
click at [81, 235] on link "網紅收藏" at bounding box center [62, 235] width 46 height 16
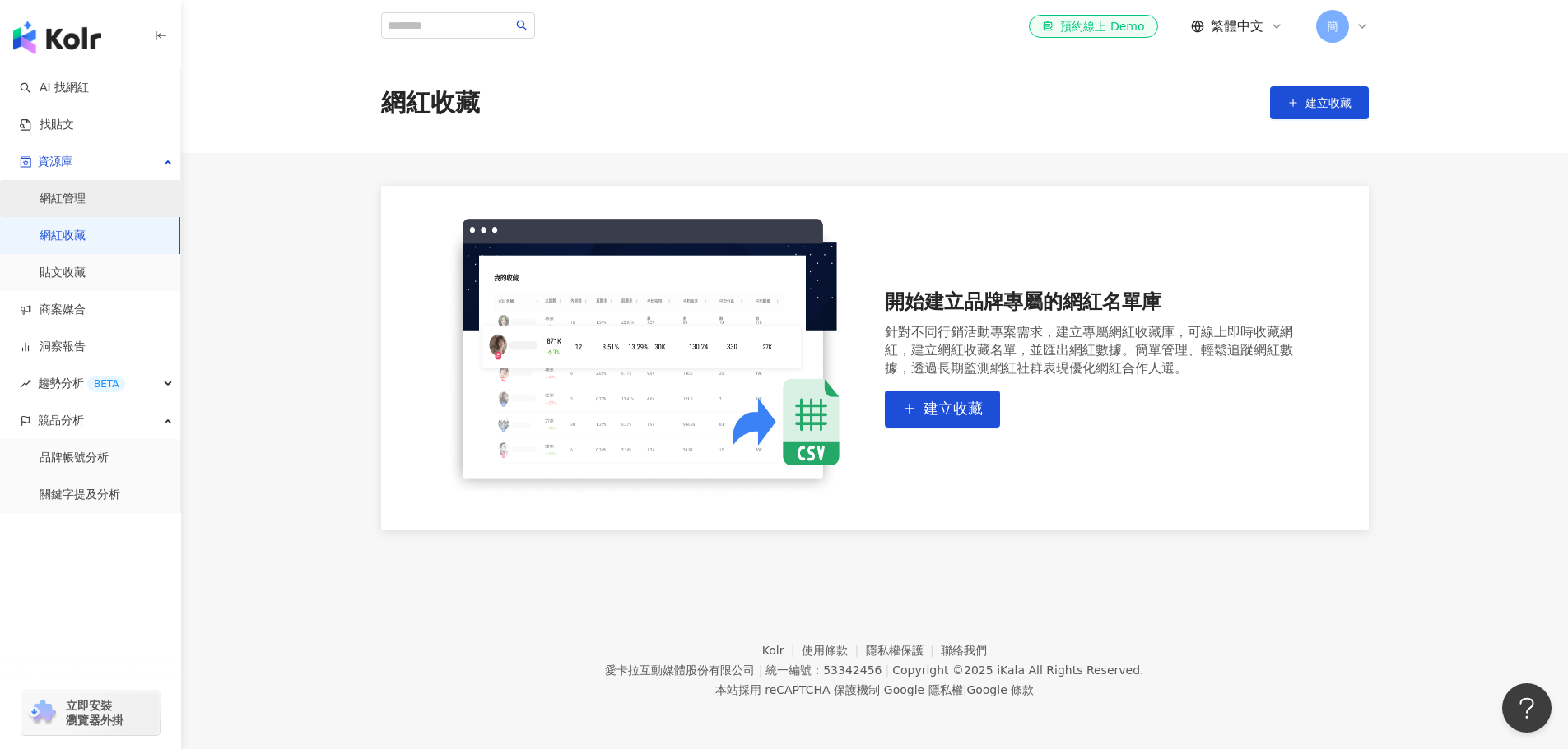
click at [80, 193] on link "網紅管理" at bounding box center [62, 199] width 46 height 16
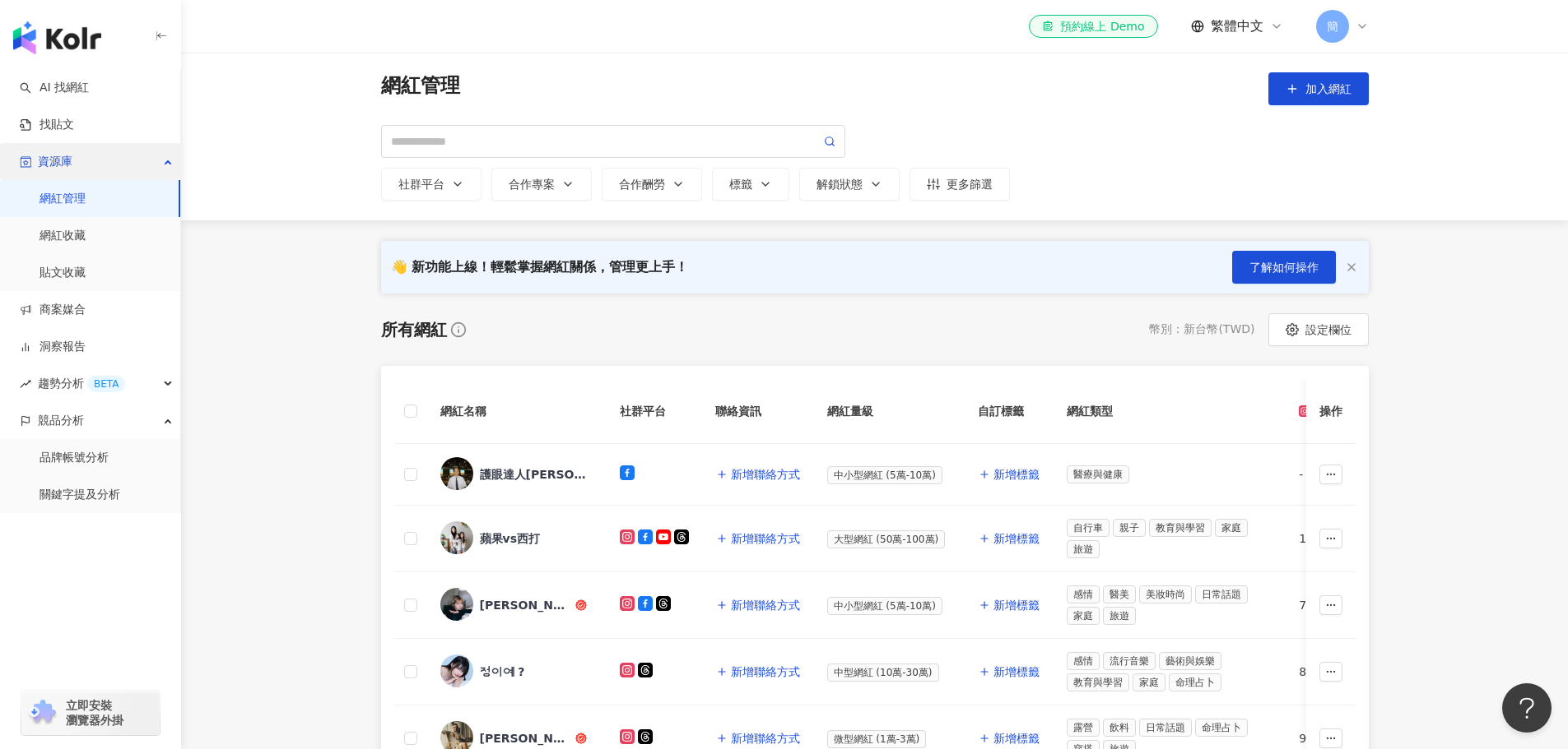
click at [95, 167] on div "資源庫" at bounding box center [90, 161] width 181 height 37
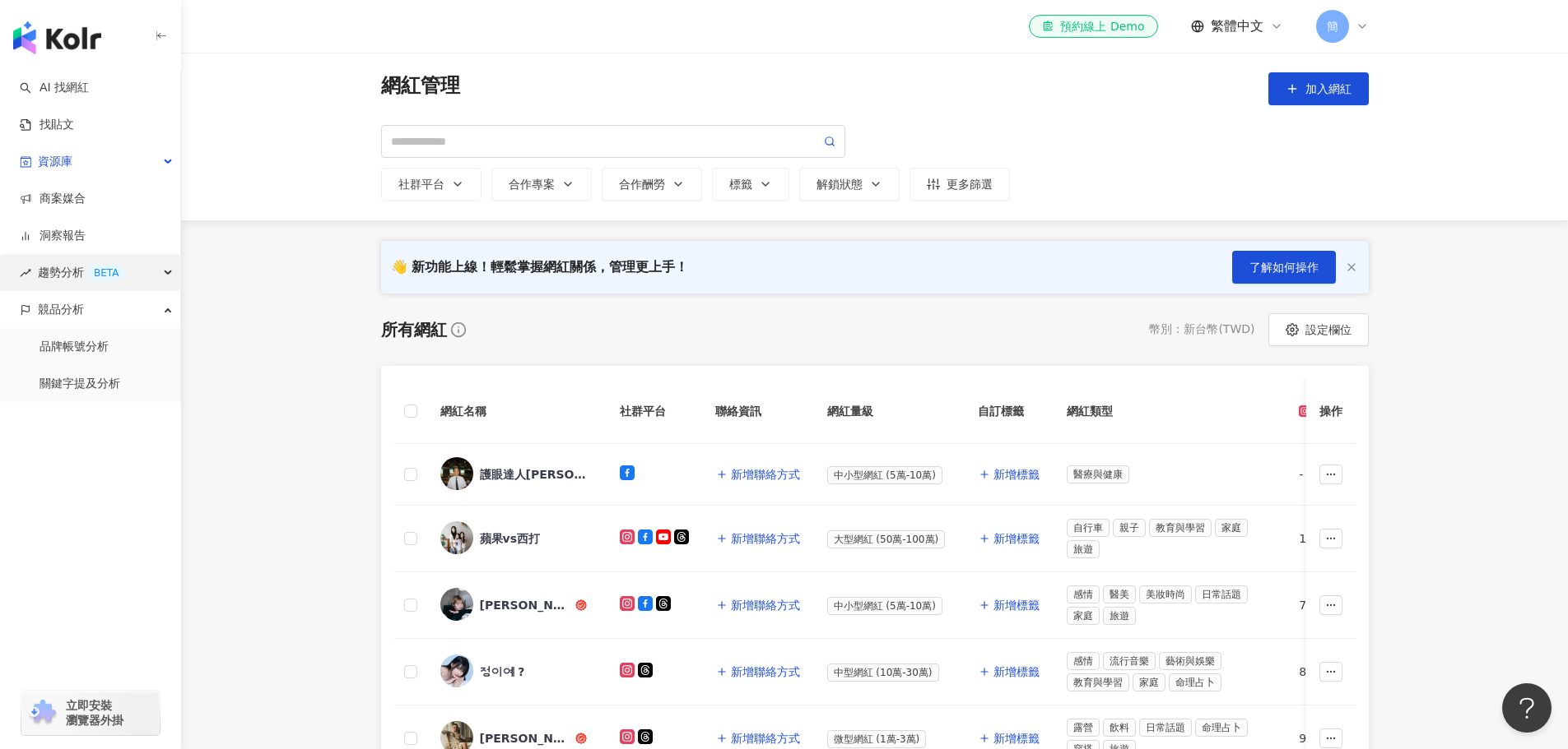
click at [108, 272] on div "BETA" at bounding box center [106, 272] width 38 height 16
click at [104, 306] on link "Hashtag 排行" at bounding box center [77, 309] width 75 height 16
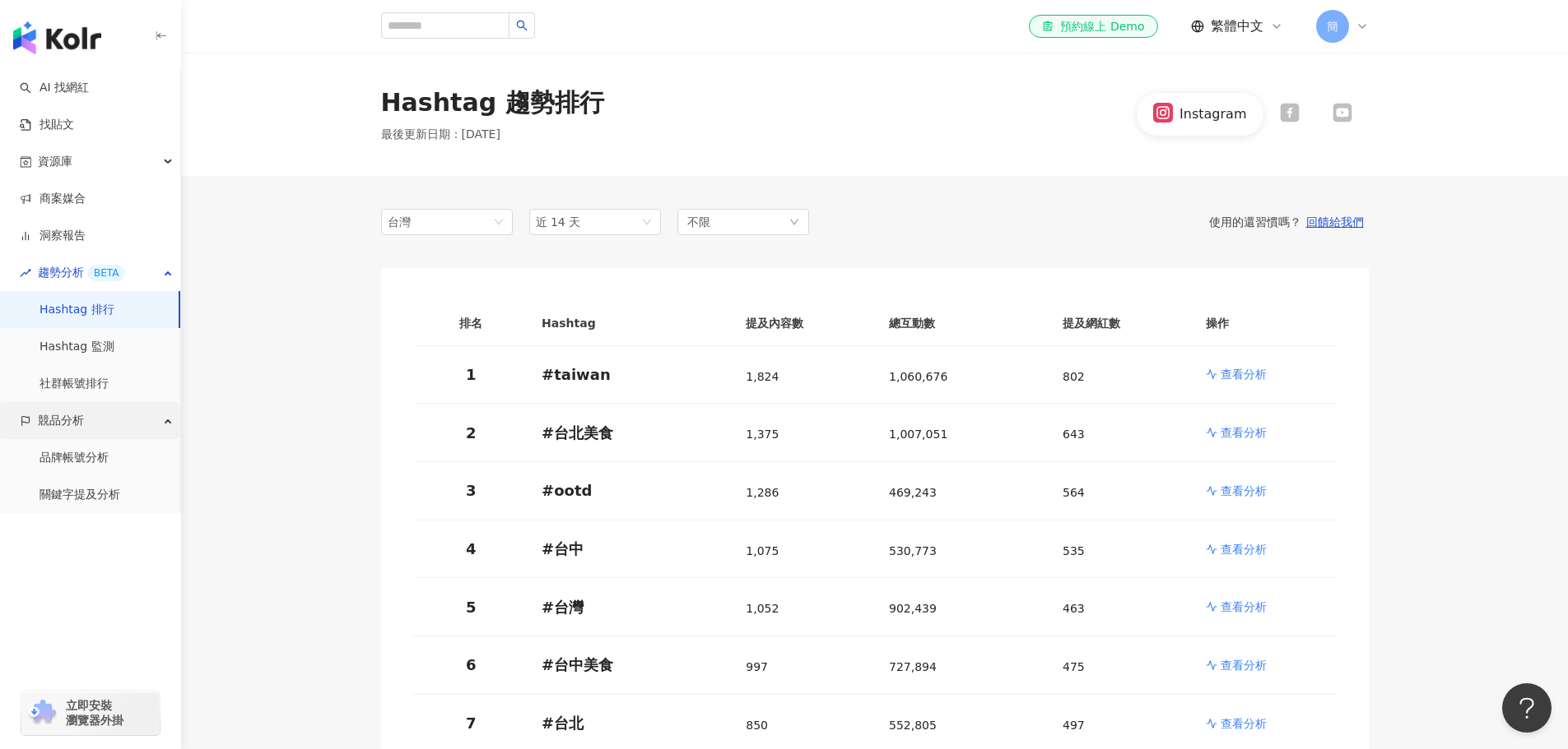
click at [99, 428] on div "競品分析" at bounding box center [90, 420] width 181 height 37
click at [103, 421] on div "競品分析" at bounding box center [90, 420] width 181 height 37
click at [98, 450] on link "品牌帳號分析" at bounding box center [74, 458] width 69 height 16
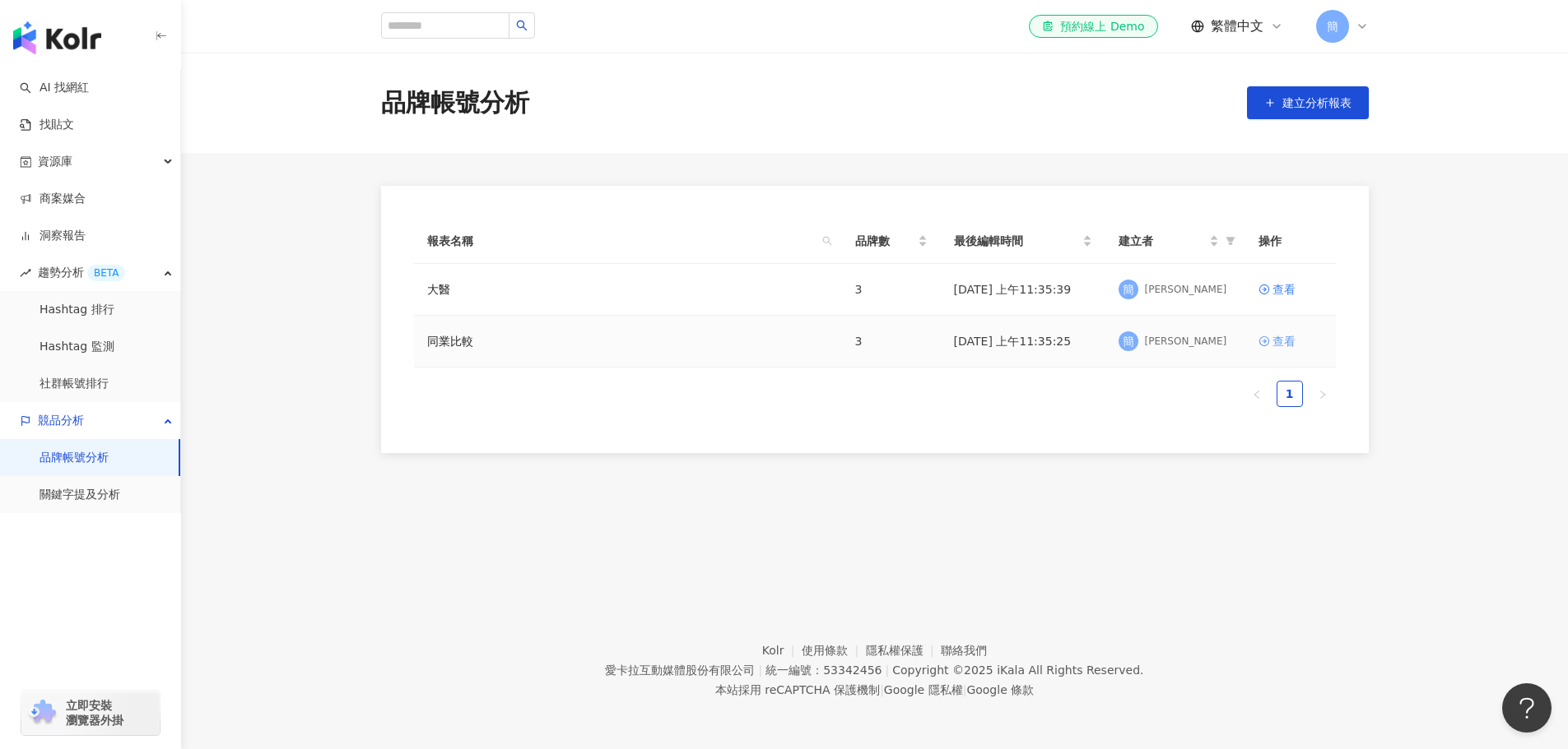
click at [1284, 342] on div "查看" at bounding box center [1284, 340] width 23 height 18
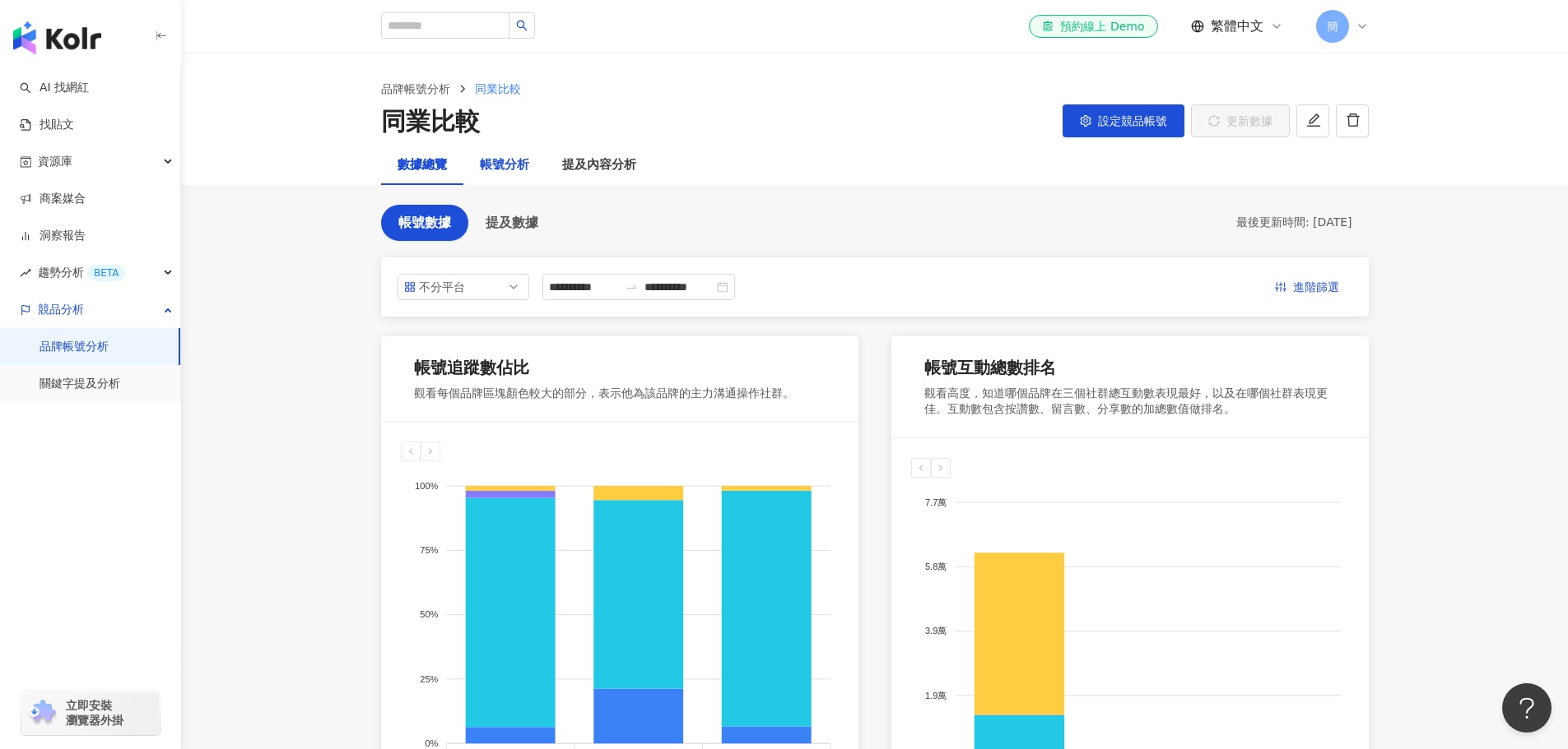
click at [511, 167] on div "帳號分析" at bounding box center [504, 165] width 49 height 20
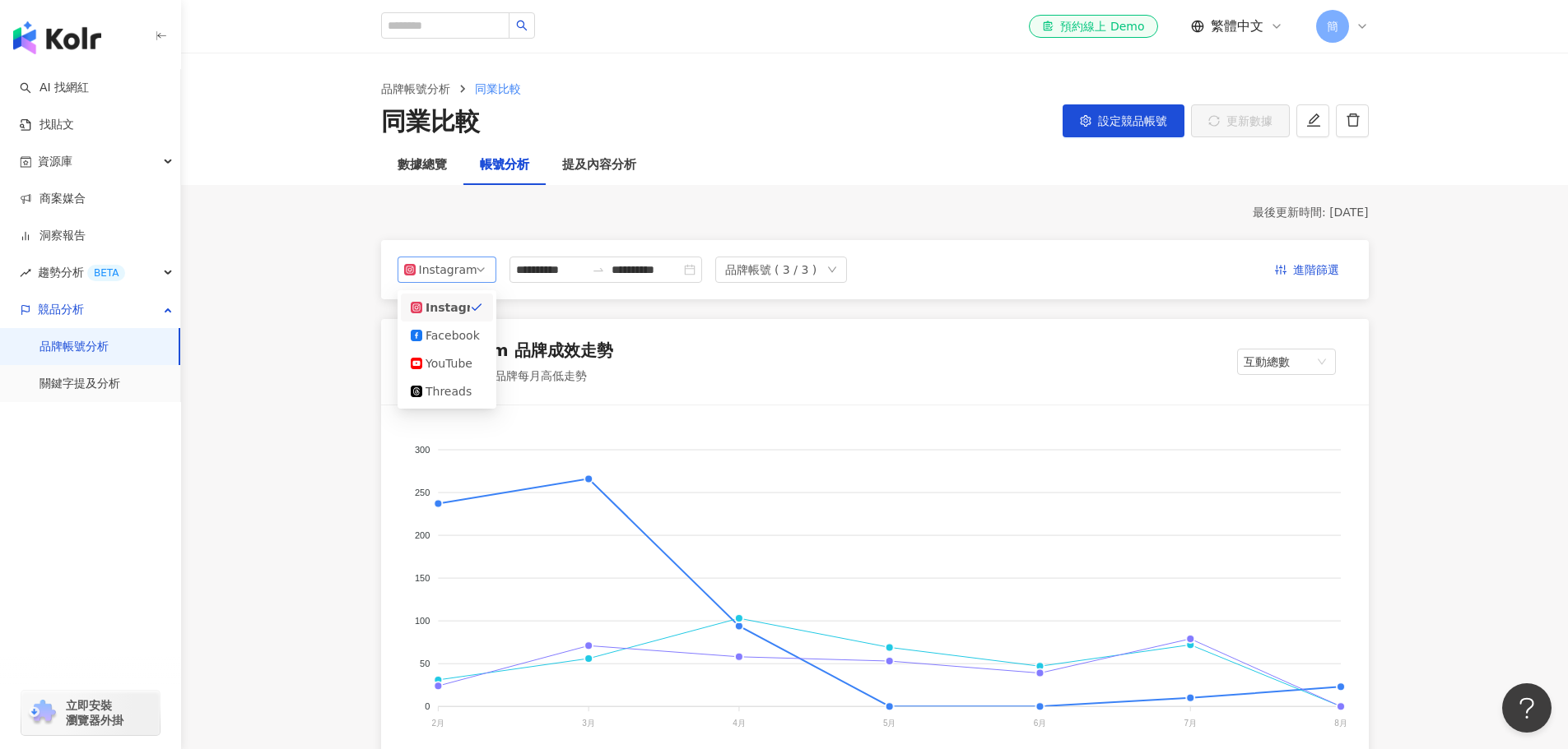
click at [489, 269] on span "Instagram" at bounding box center [447, 270] width 85 height 25
click at [469, 340] on div "Facebook" at bounding box center [452, 335] width 54 height 18
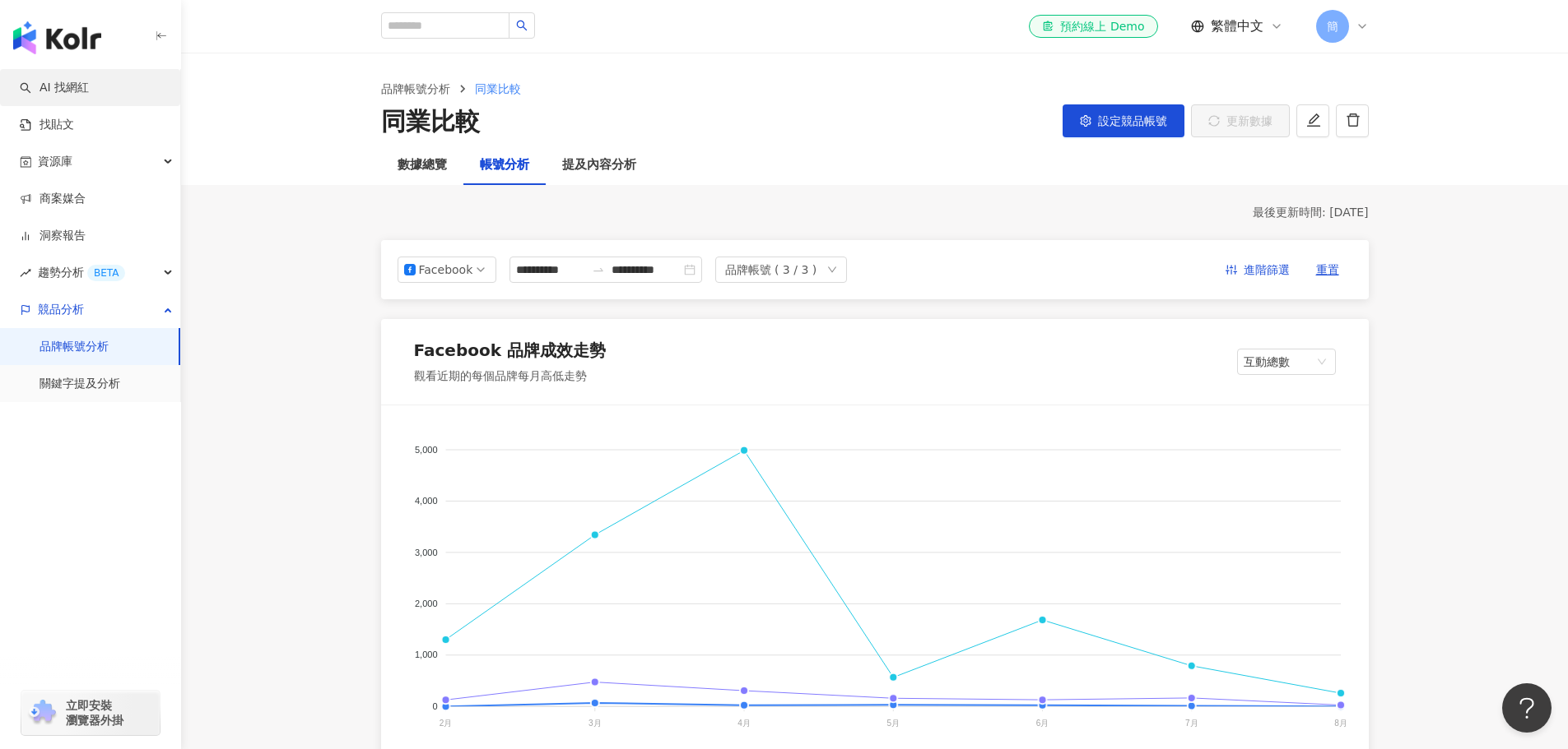
click at [89, 91] on link "AI 找網紅" at bounding box center [54, 87] width 69 height 16
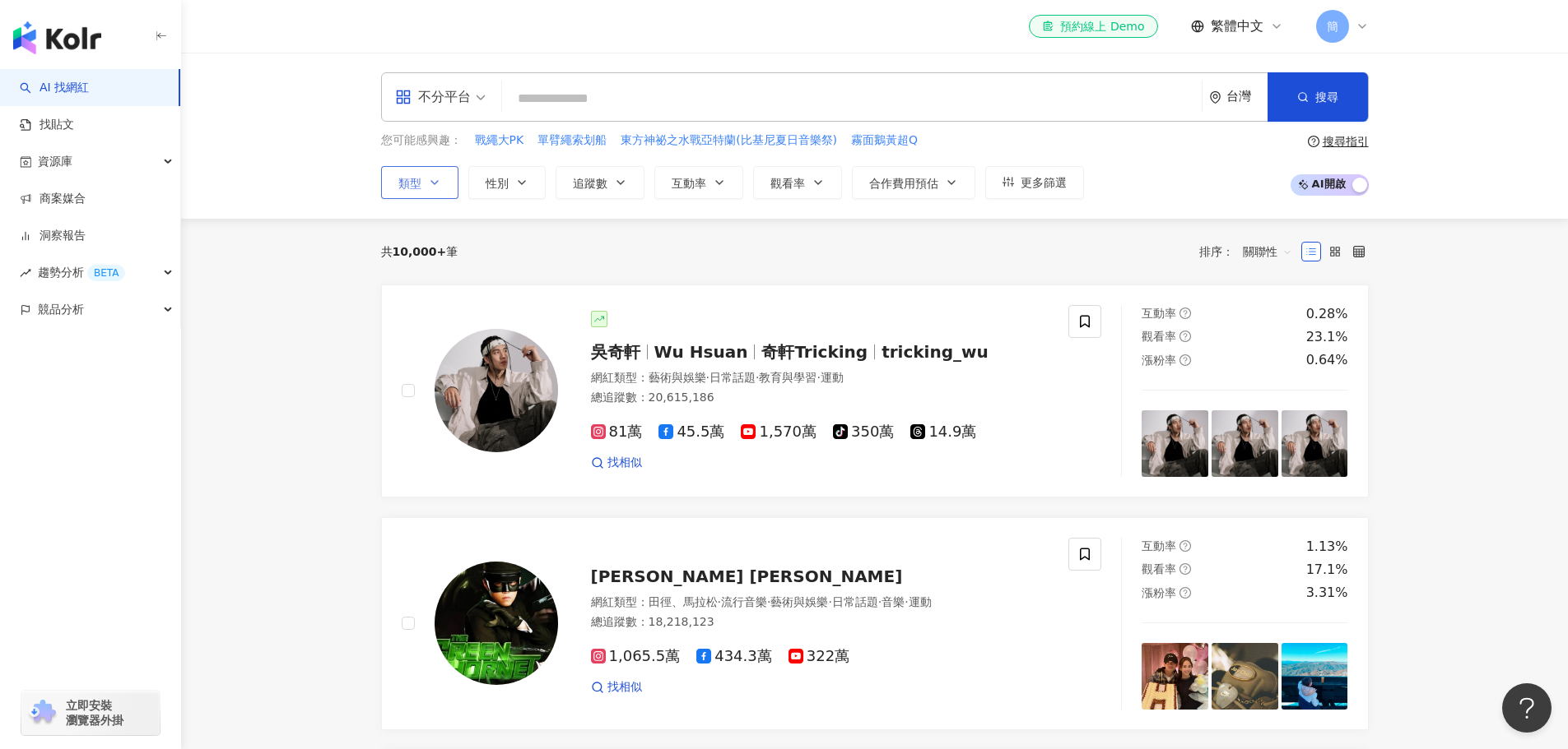
click at [421, 186] on span "類型" at bounding box center [410, 183] width 23 height 13
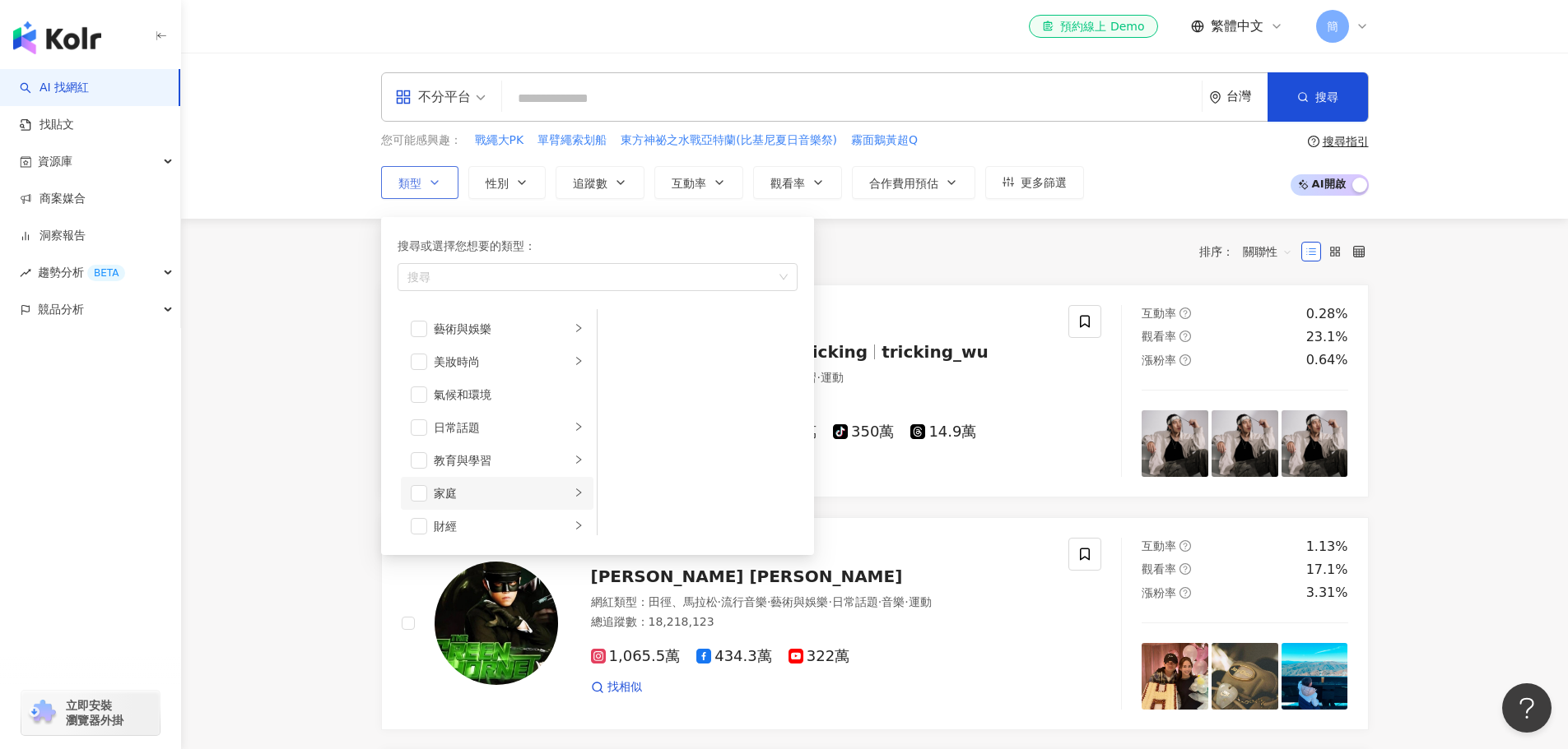
drag, startPoint x: 423, startPoint y: 492, endPoint x: 451, endPoint y: 491, distance: 28.0
click at [433, 492] on li "家庭" at bounding box center [498, 494] width 193 height 33
click at [421, 491] on span "button" at bounding box center [418, 493] width 16 height 16
click at [421, 512] on span "button" at bounding box center [418, 515] width 16 height 16
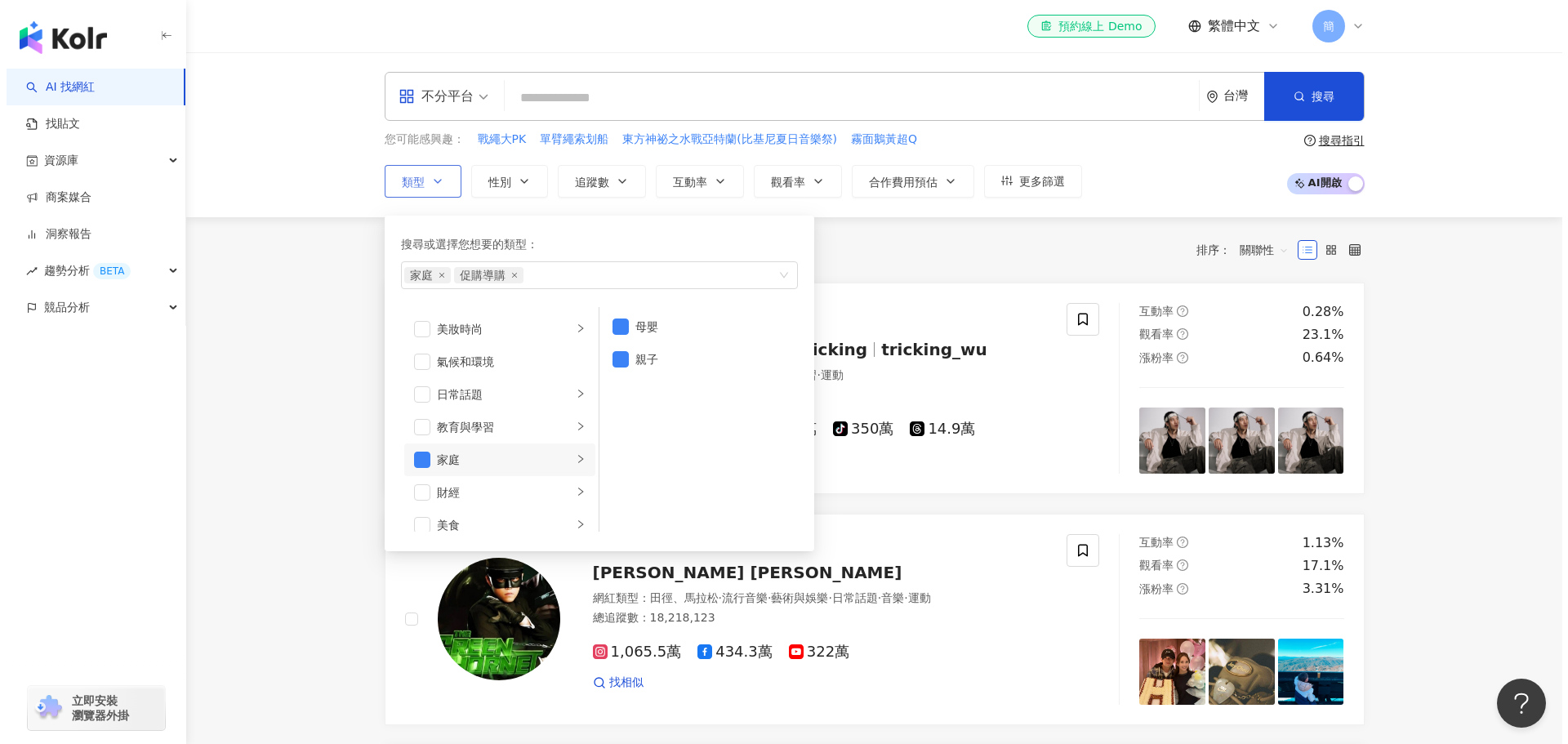
scroll to position [0, 0]
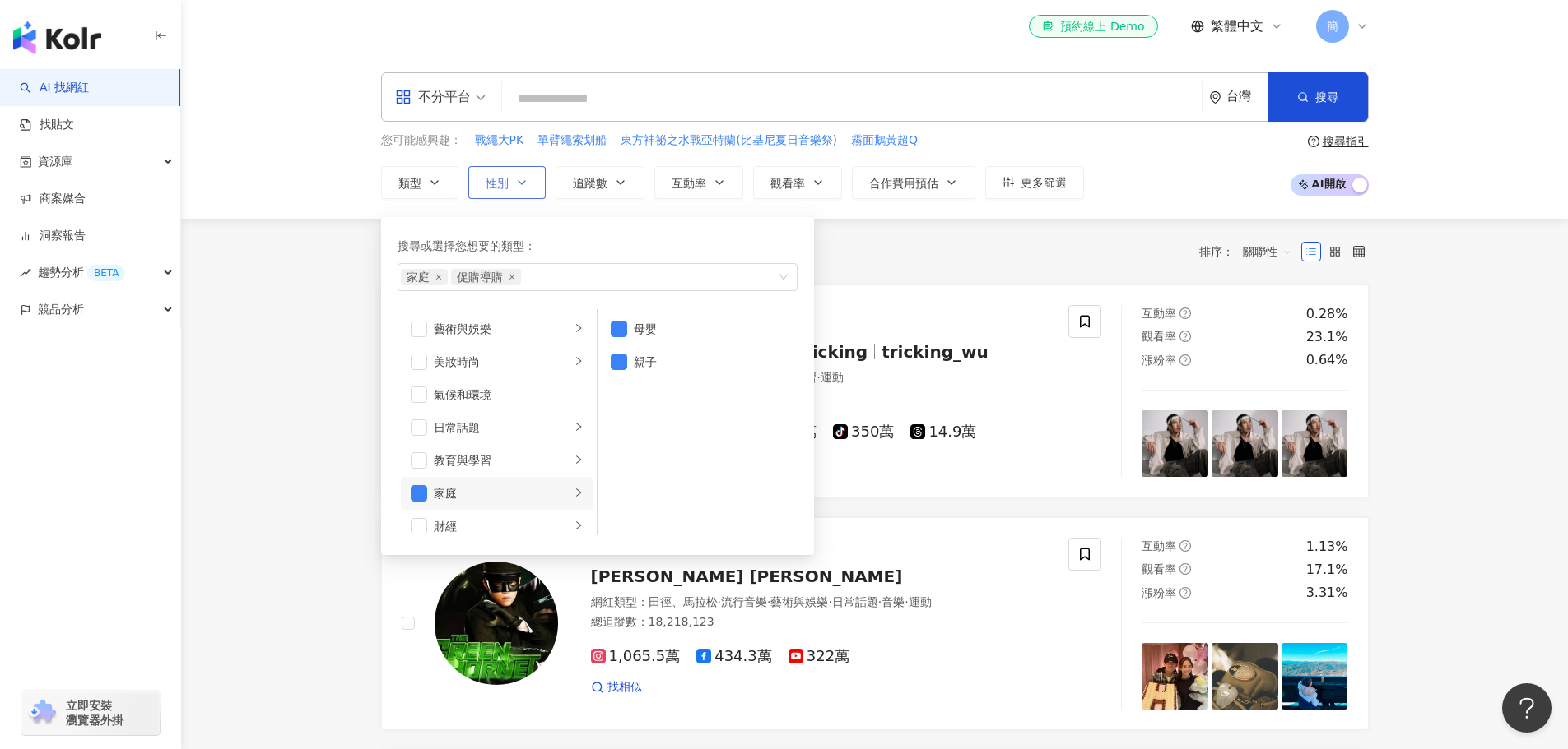
click at [517, 188] on icon "button" at bounding box center [522, 183] width 13 height 13
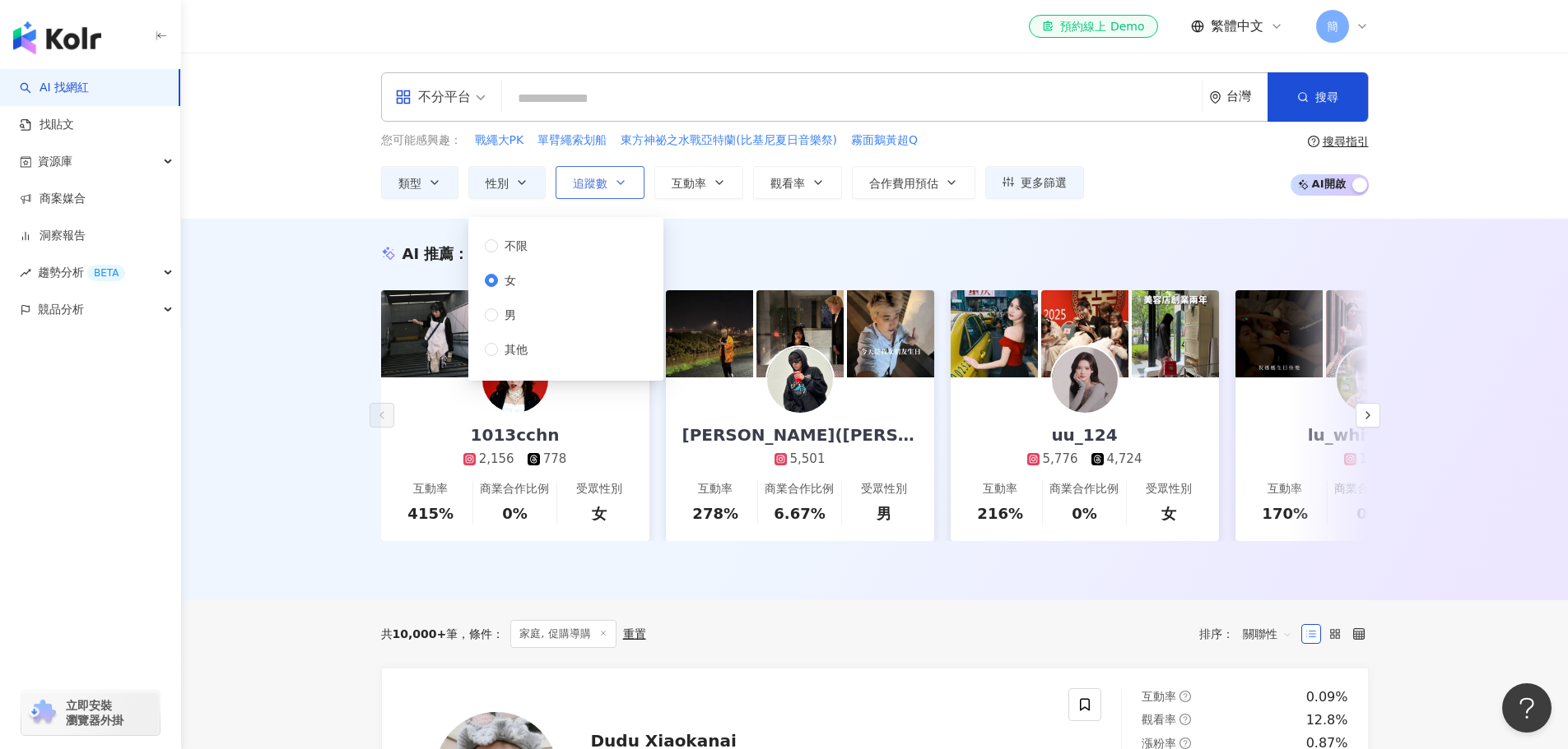
click at [606, 180] on span "追蹤數" at bounding box center [590, 183] width 35 height 13
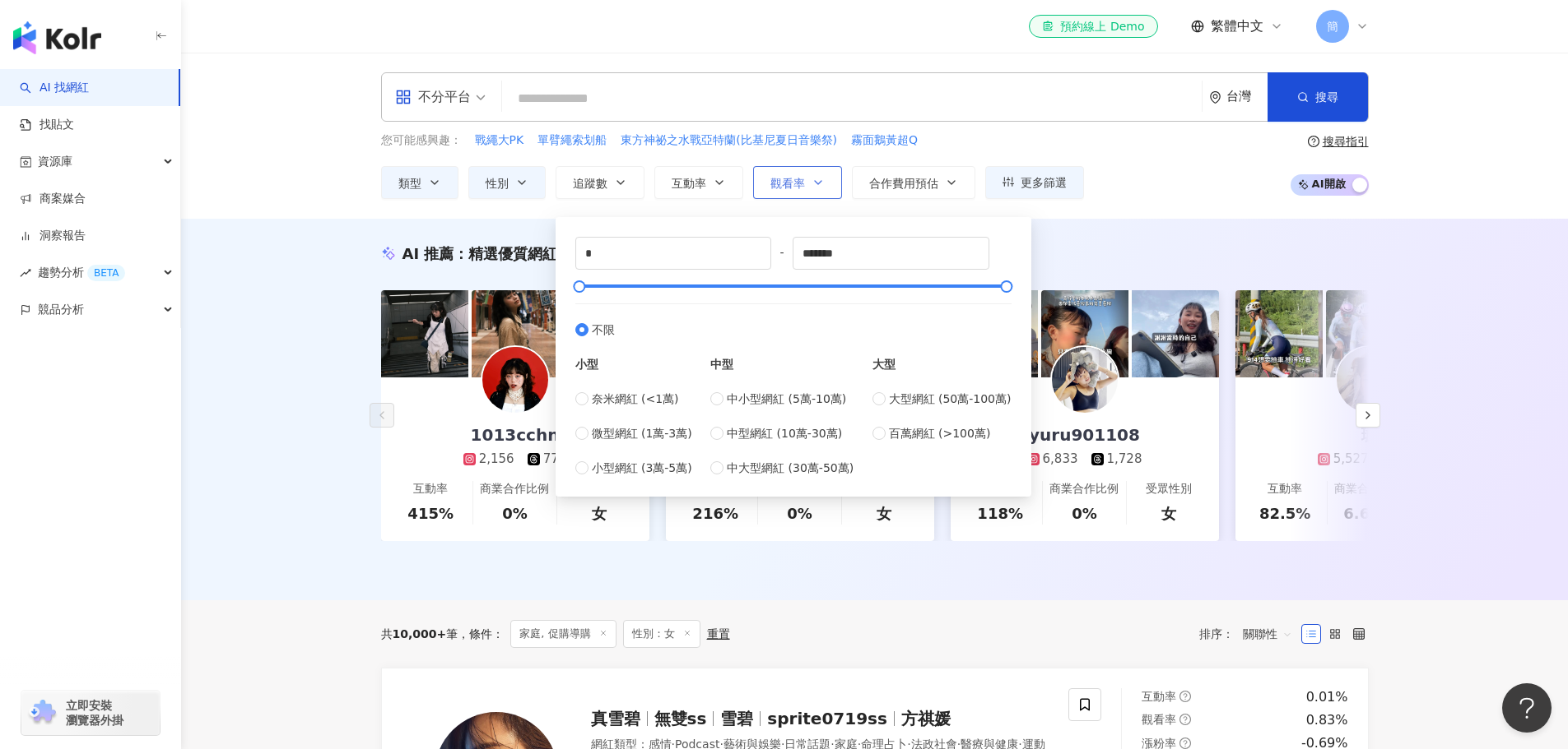
click at [813, 183] on icon "button" at bounding box center [819, 183] width 13 height 13
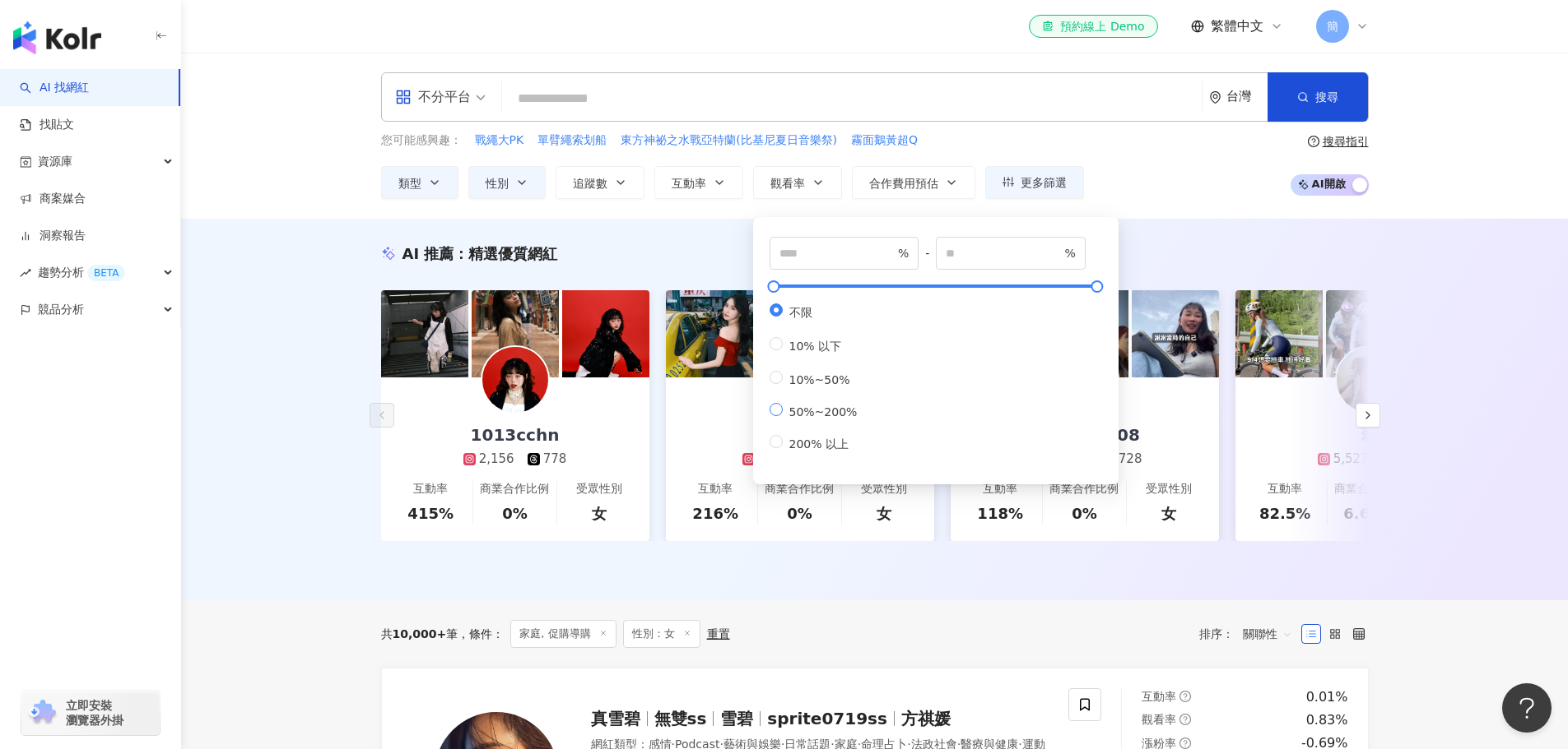
type input "**"
type input "***"
click at [1127, 183] on div "您可能感興趣： 戰繩大PK 單臂繩索划船 東方神祕之水戰亞特蘭(比基尼夏日音樂祭) 霧面鵝黃超Q 類型 性別 追蹤數 互動率 觀看率 合作費用預估 更多篩選 …" at bounding box center [875, 165] width 988 height 67
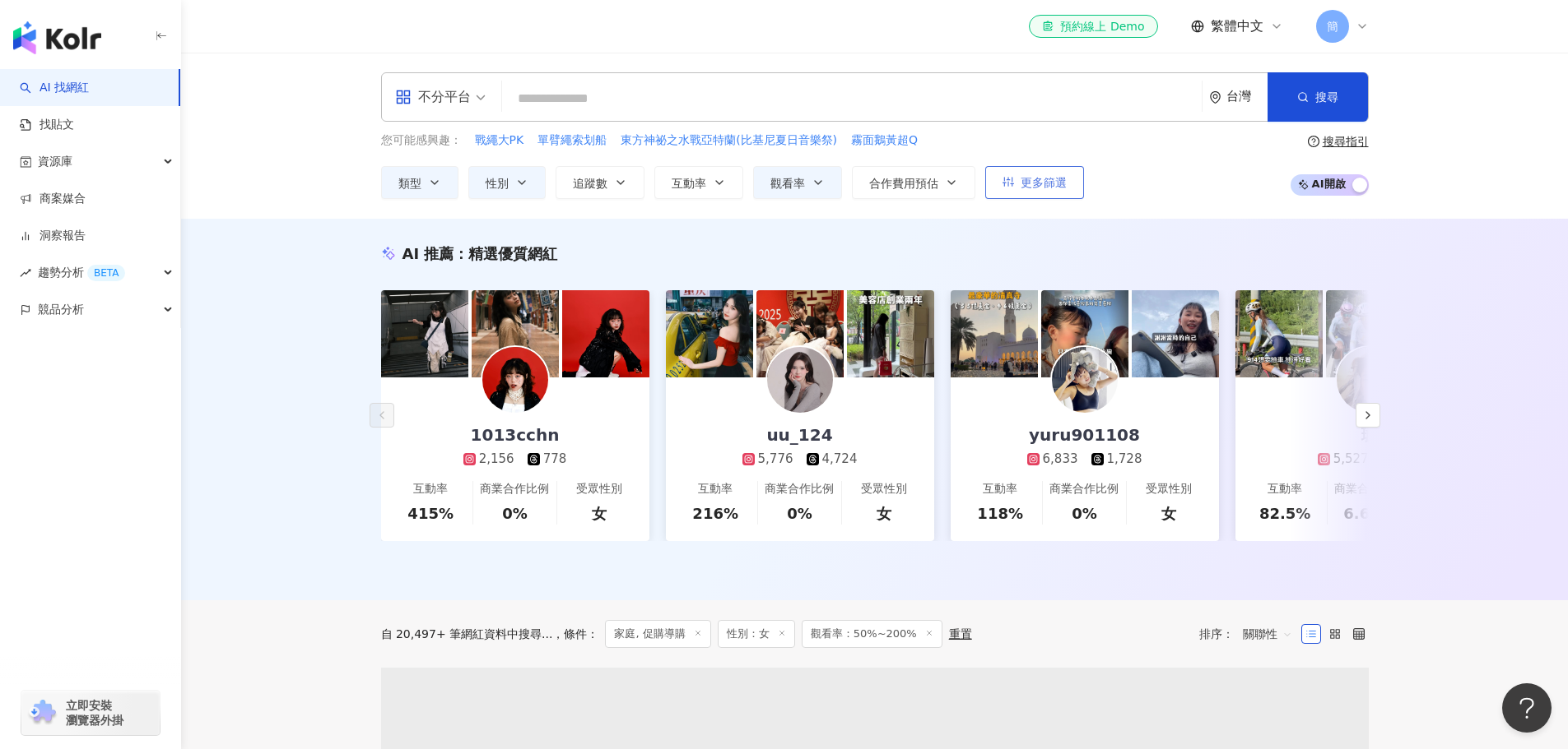
click at [1067, 183] on button "更多篩選" at bounding box center [1034, 183] width 98 height 33
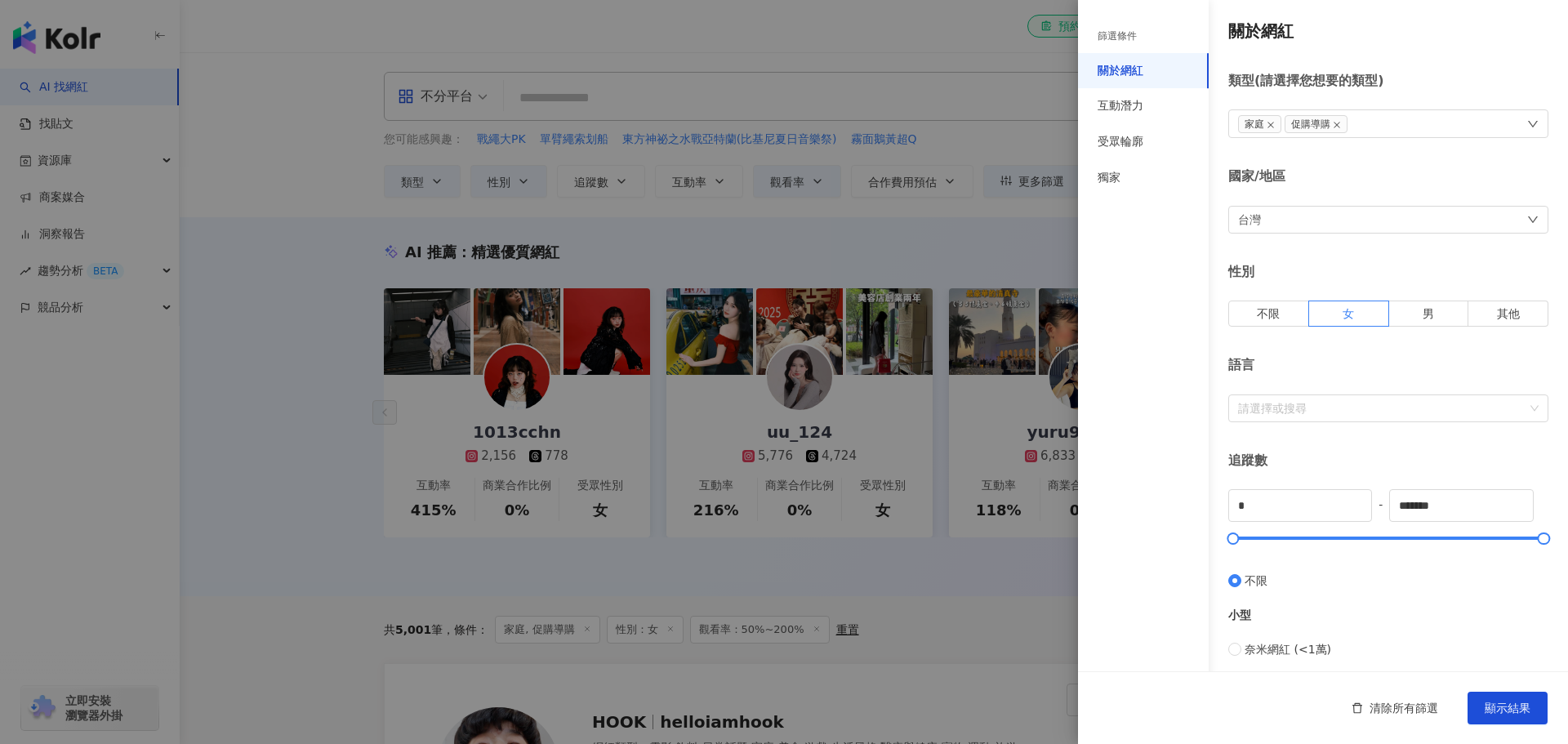
click at [1011, 132] on div at bounding box center [784, 372] width 1568 height 744
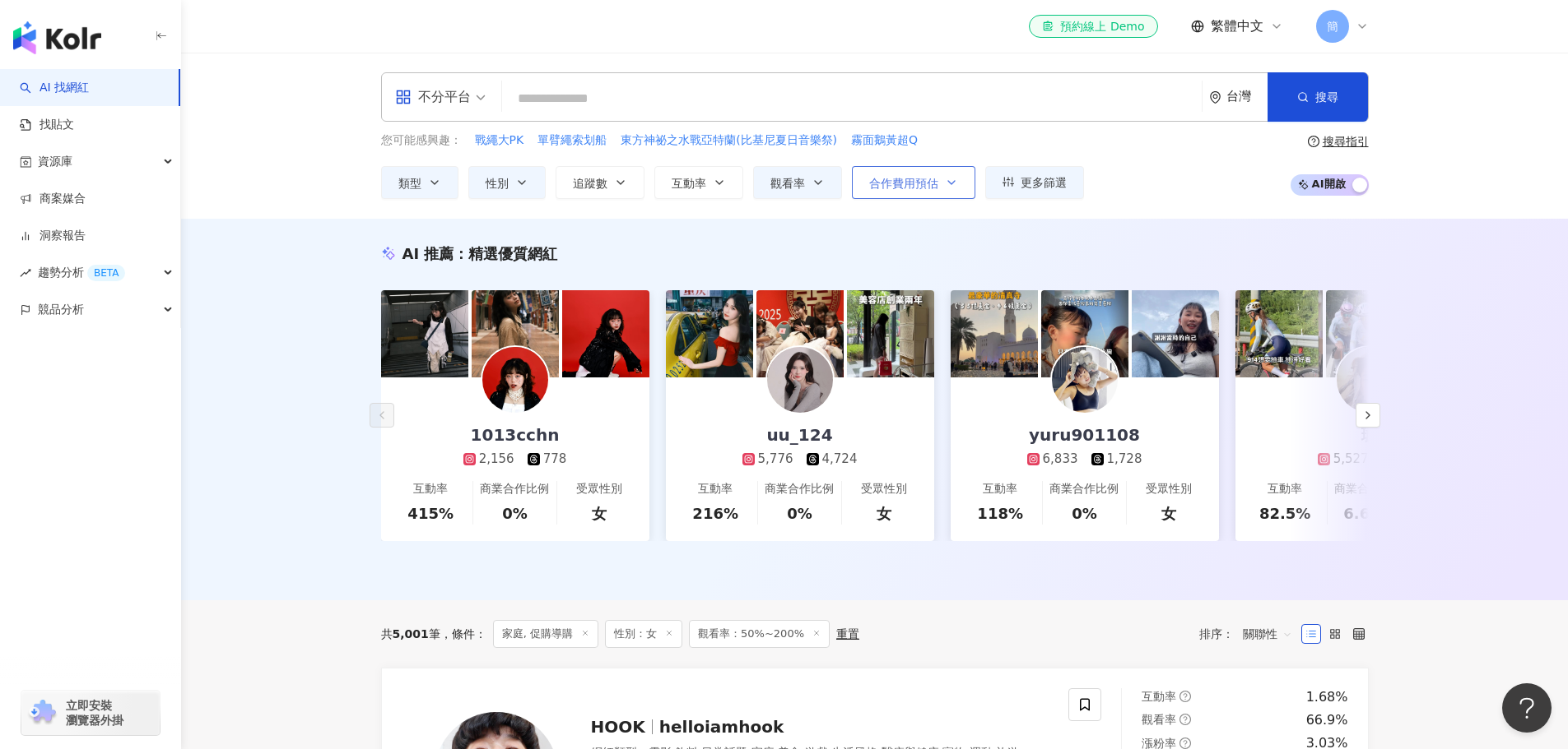
click at [940, 183] on button "合作費用預估" at bounding box center [913, 183] width 123 height 33
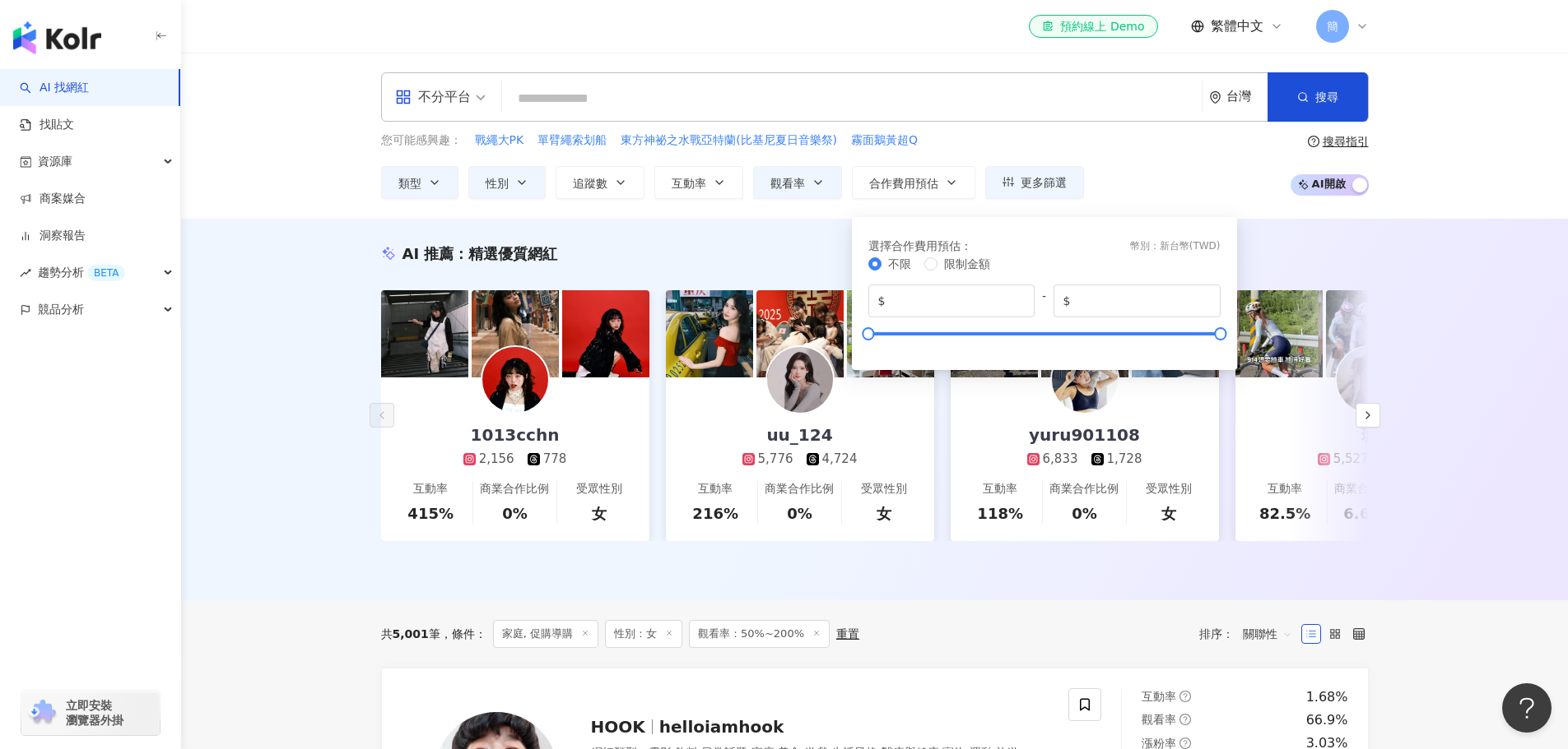
click at [1169, 136] on div "您可能感興趣： 戰繩大PK 單臂繩索划船 東方神祕之水戰亞特蘭(比基尼夏日音樂祭) 霧面鵝黃超Q 類型 性別 追蹤數 互動率 觀看率 合作費用預估 更多篩選 …" at bounding box center [875, 165] width 988 height 67
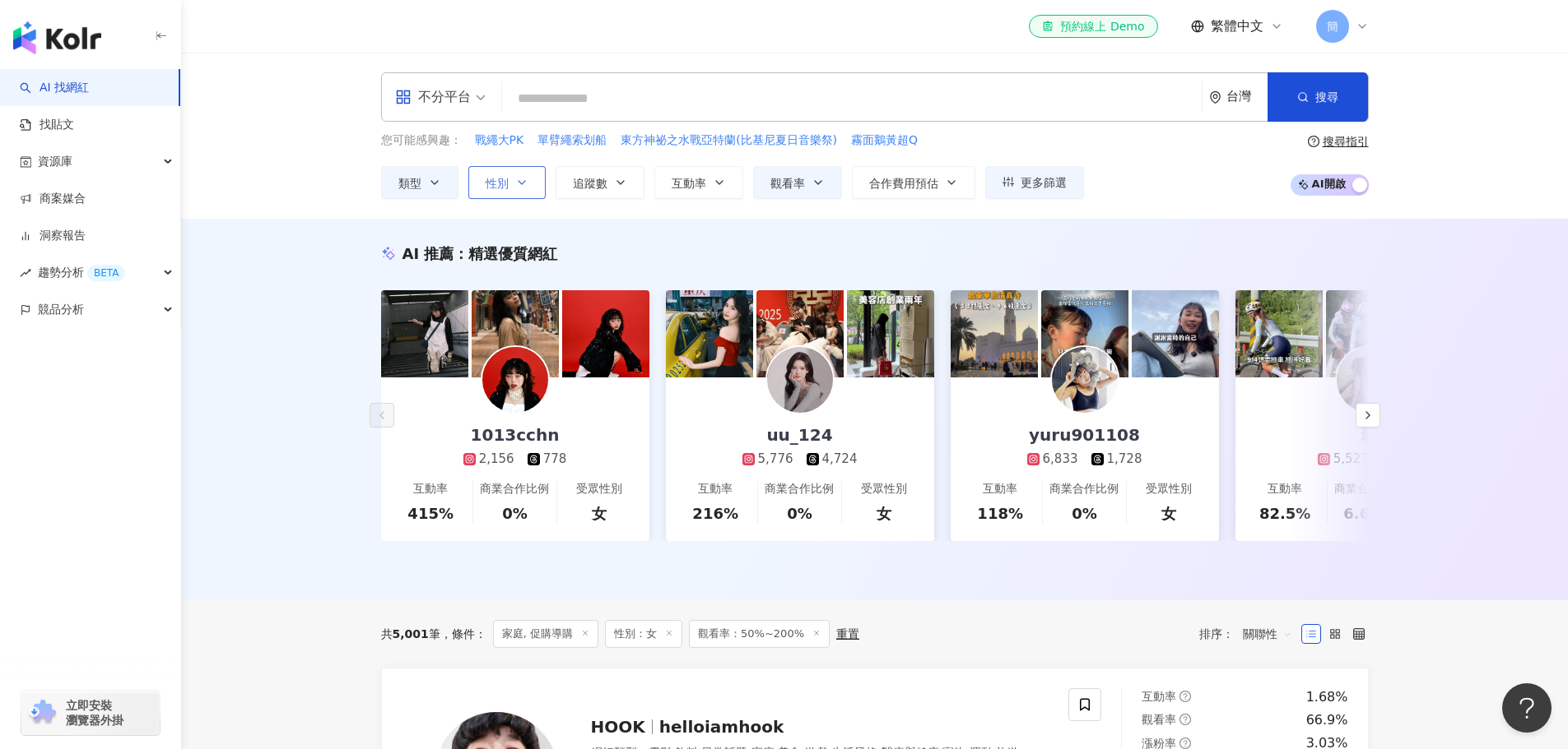
click at [525, 179] on icon "button" at bounding box center [522, 183] width 13 height 13
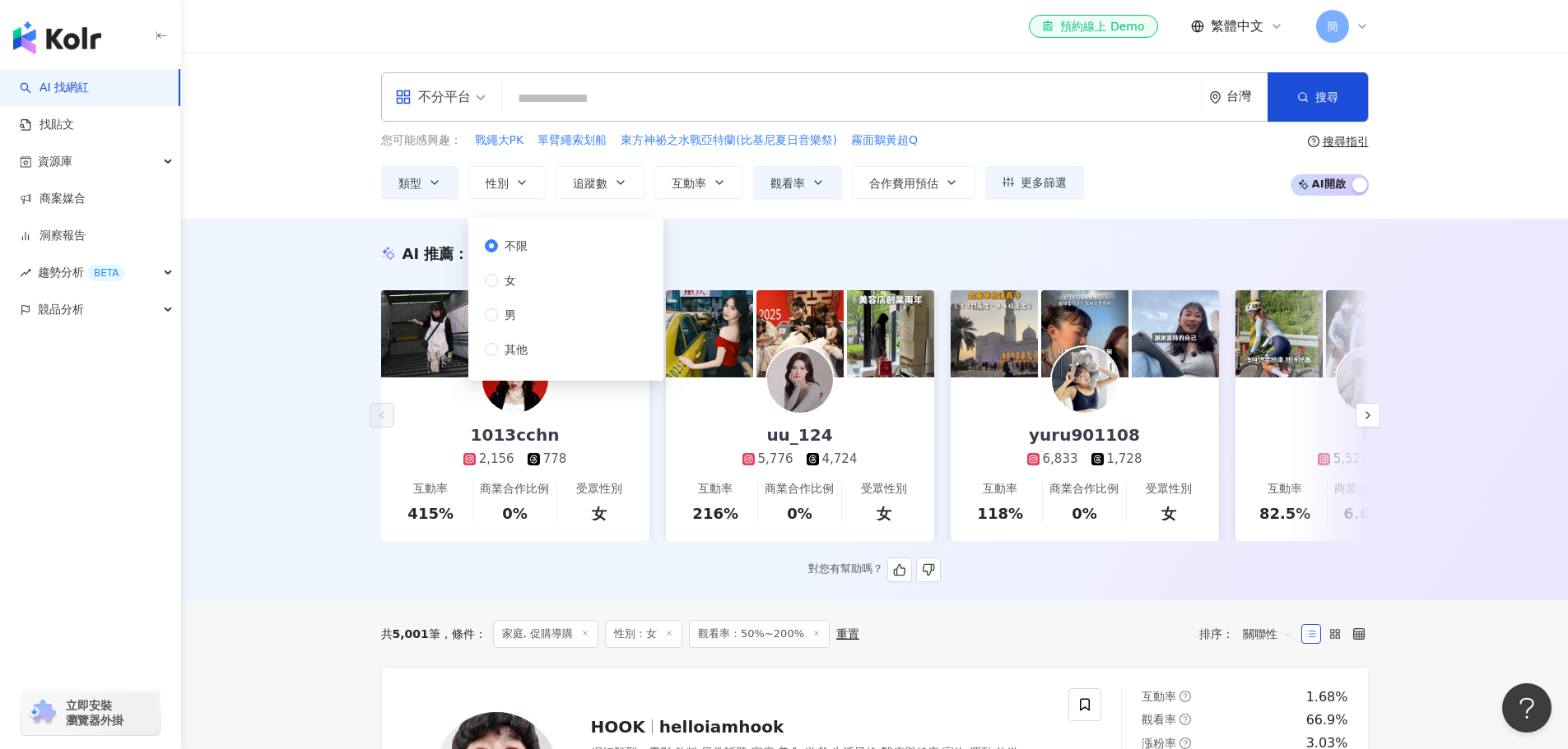
click at [720, 247] on div "AI 推薦 ： 精選優質網紅" at bounding box center [875, 253] width 988 height 21
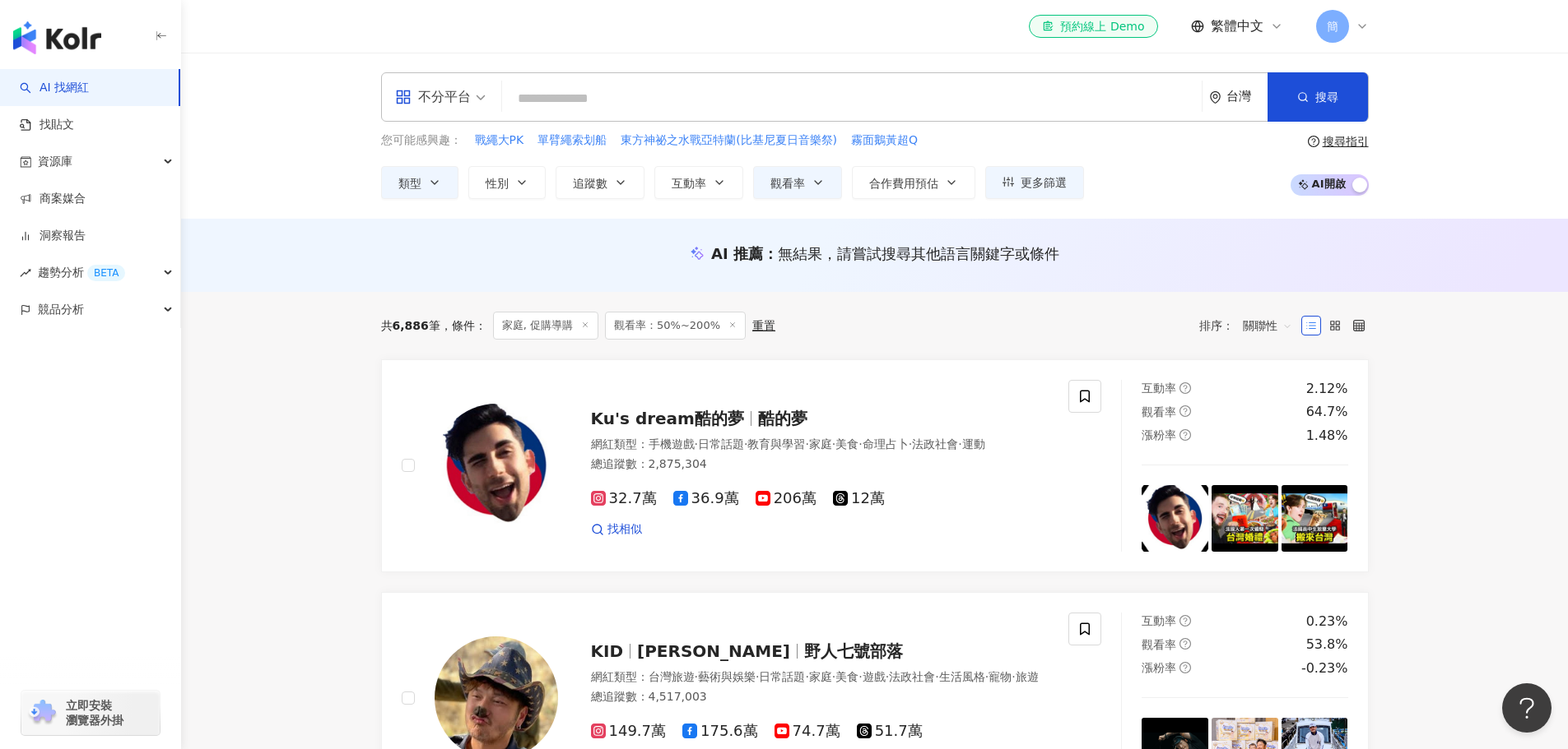
click at [609, 98] on input "search" at bounding box center [853, 98] width 687 height 31
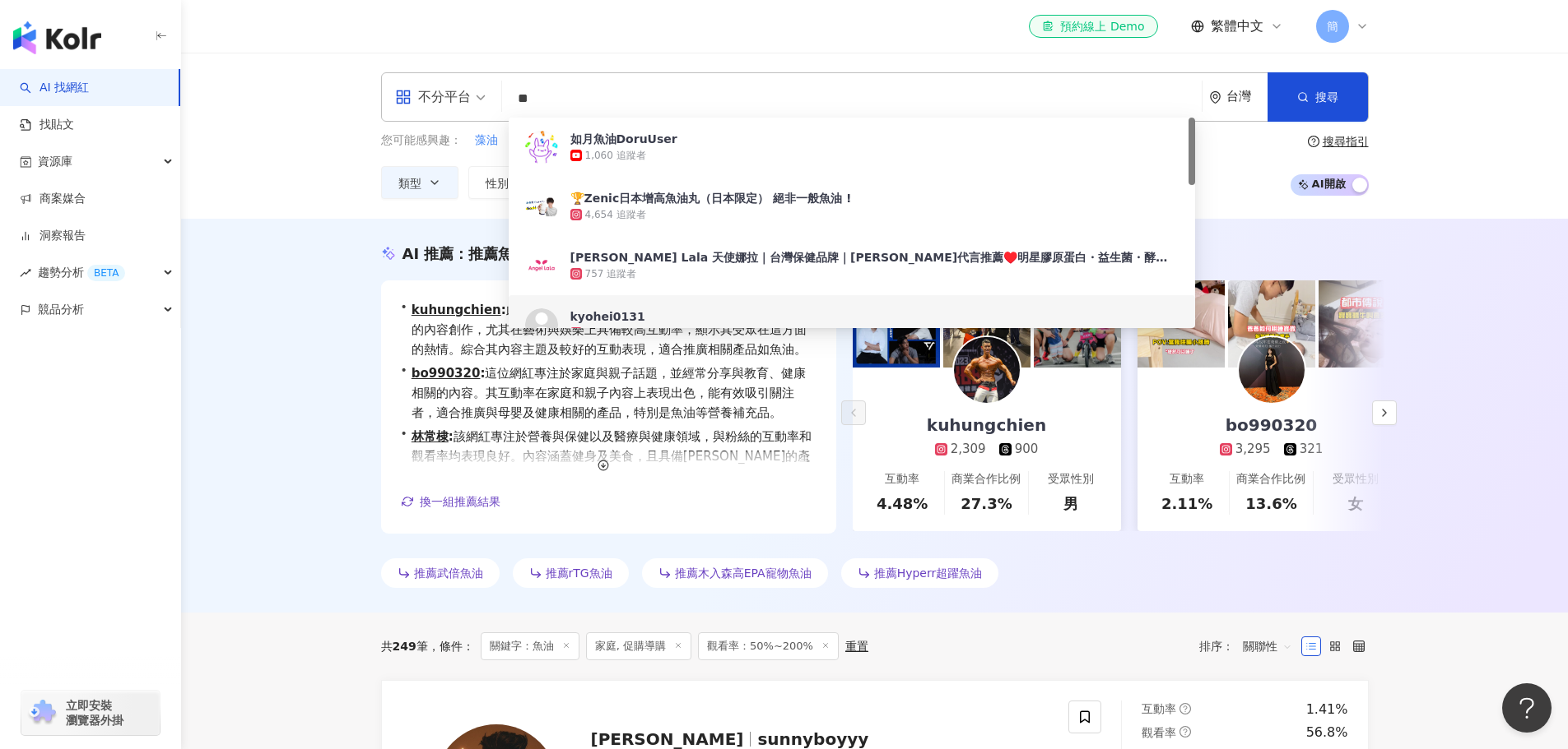
type input "**"
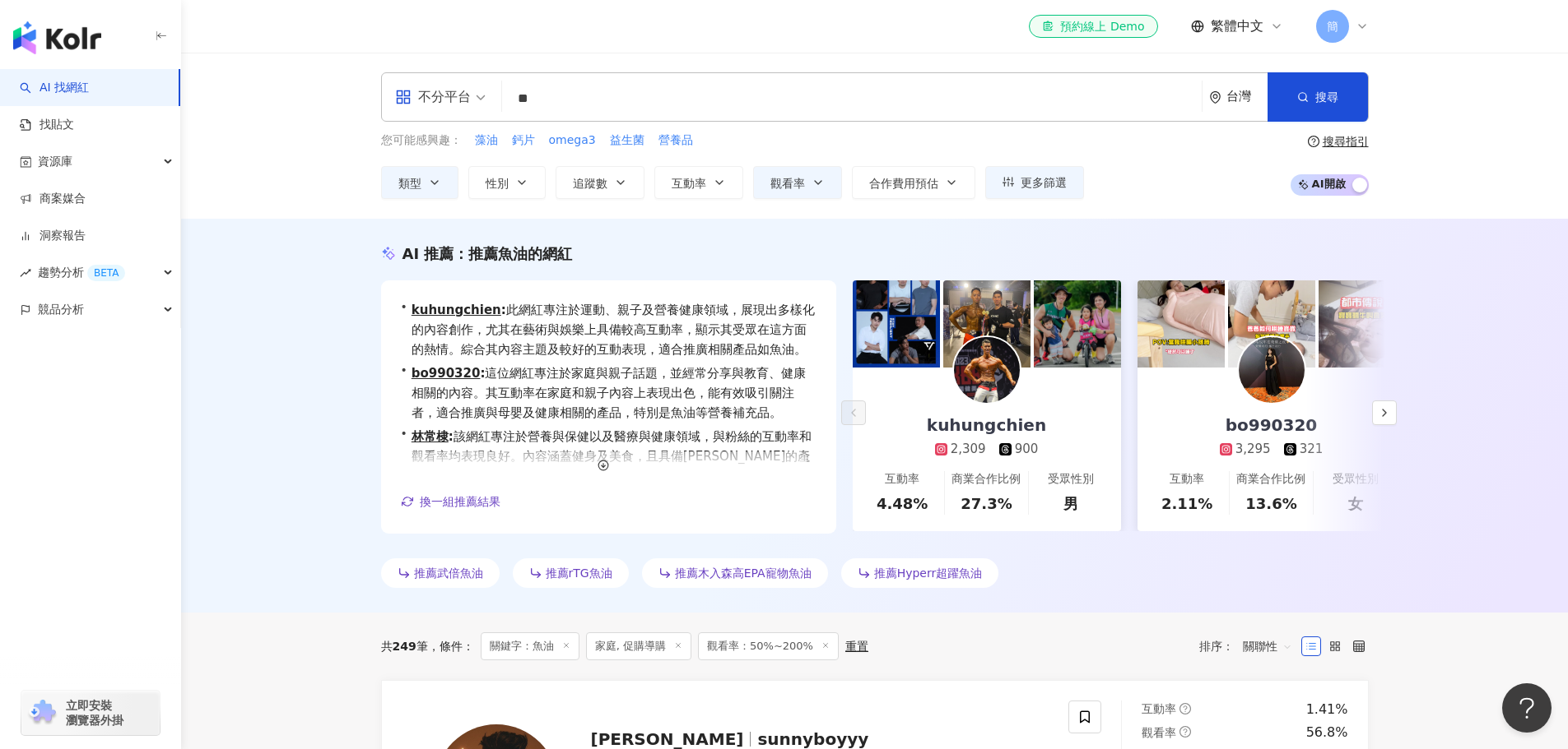
click at [297, 322] on div "AI 推薦 ： 推薦魚油的網紅 • kuhungchien : 此網紅專注於運動、親子及營養健康領域，展現出多樣化的內容創作，尤其在藝術與娛樂上具備較高互動率…" at bounding box center [874, 415] width 1387 height 394
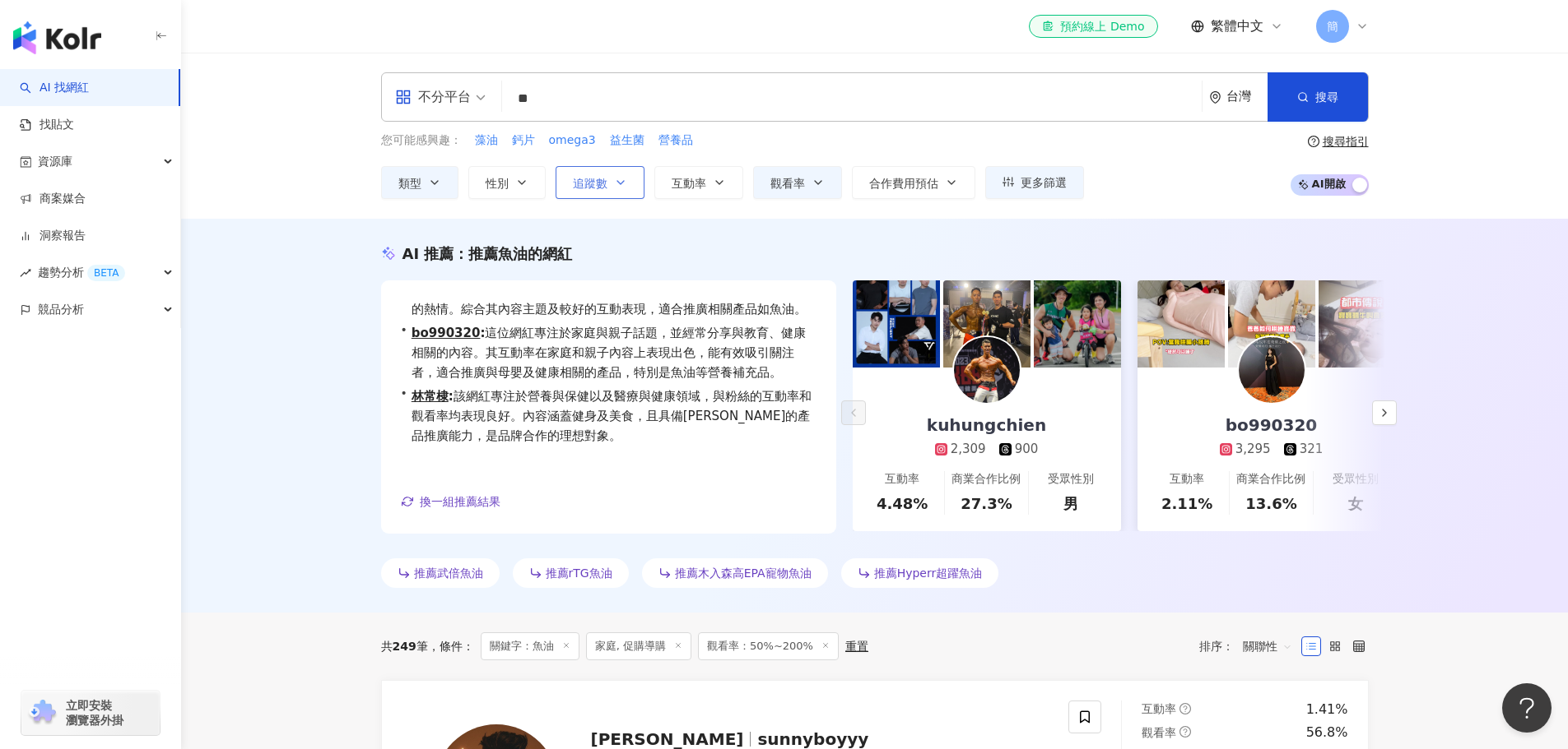
click at [628, 180] on button "追蹤數" at bounding box center [600, 183] width 89 height 33
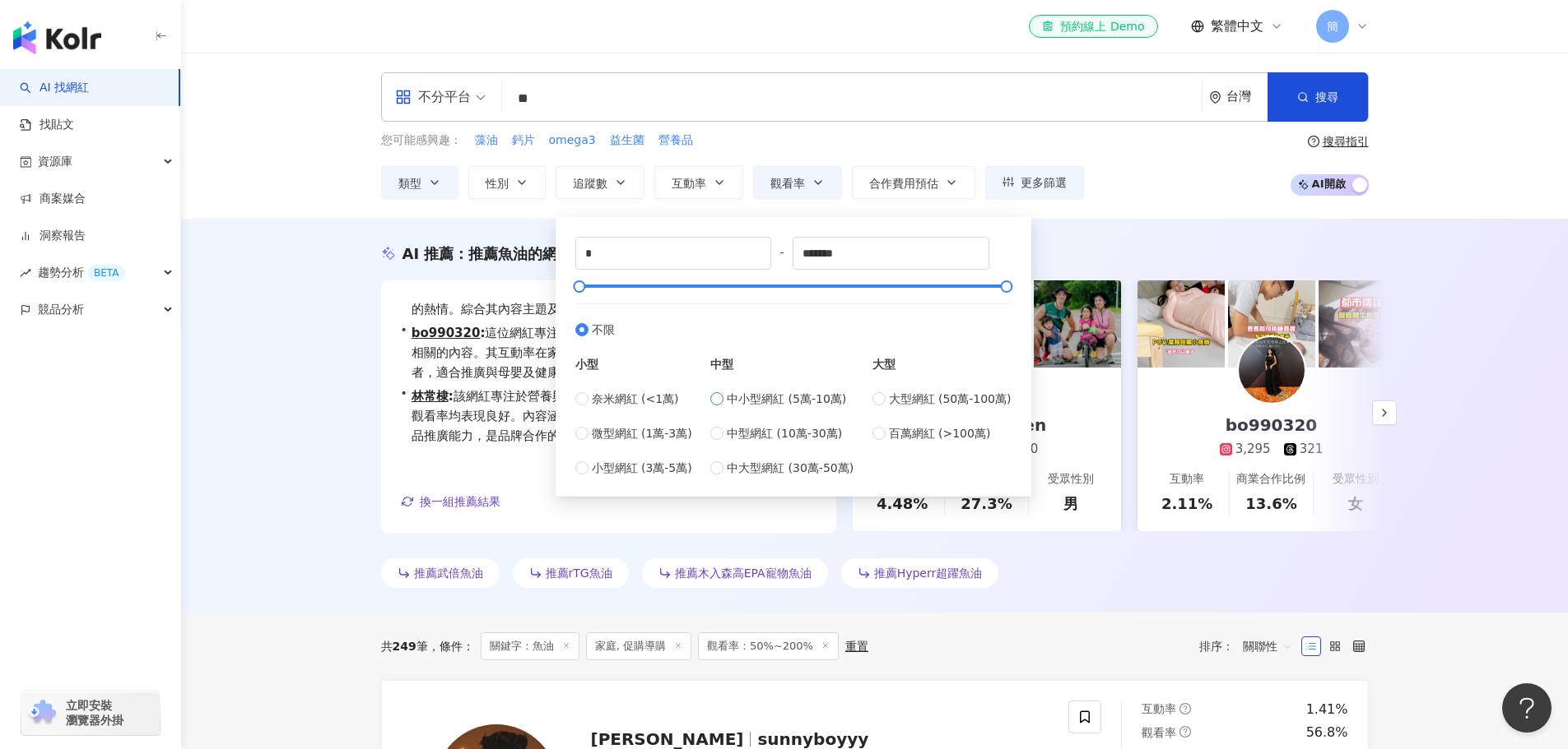
type input "*****"
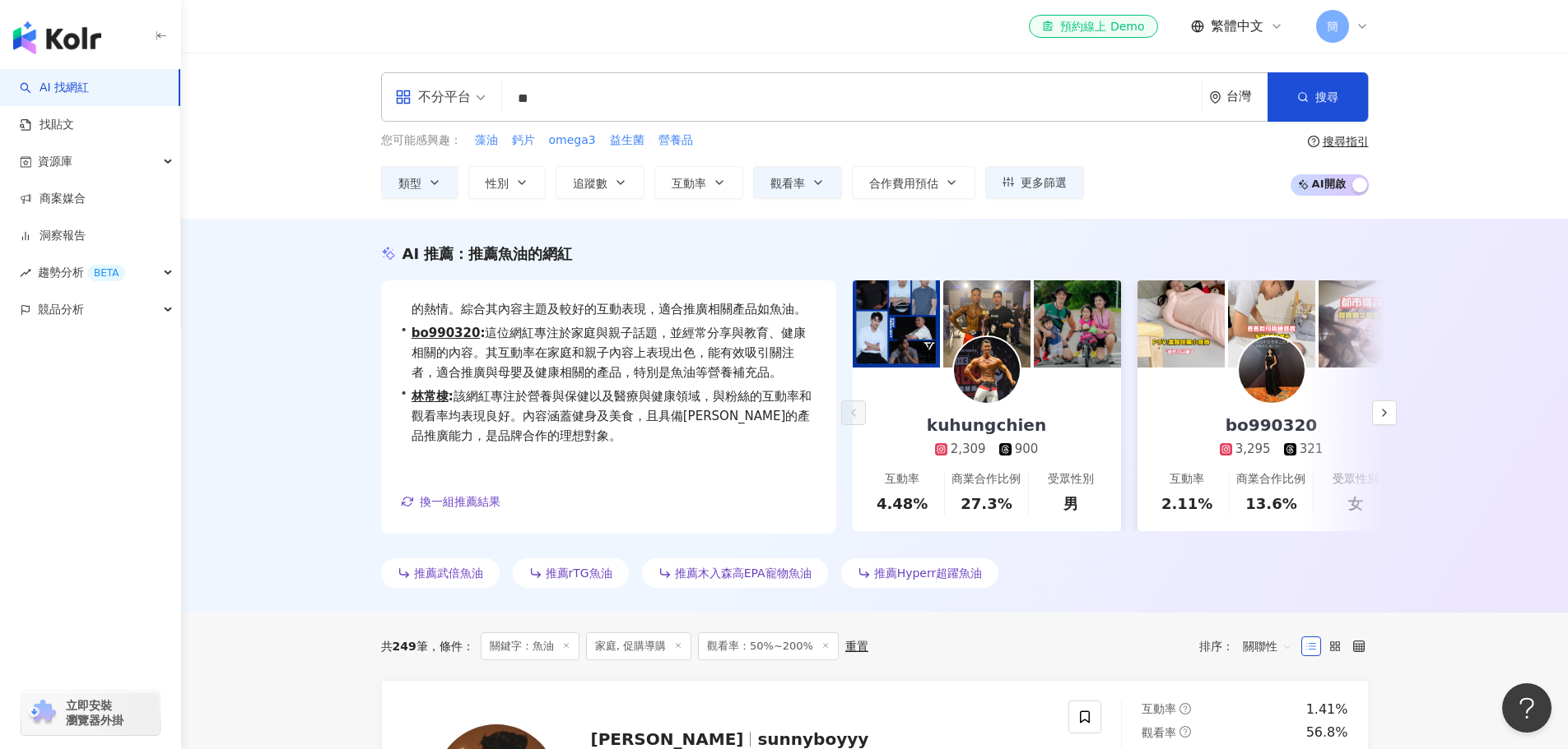
click at [369, 304] on div "AI 推薦 ： 推薦魚油的網紅 • kuhungchien : 此網紅專注於運動、親子及營養健康領域，展現出多樣化的內容創作，尤其在藝術與娛樂上具備較高互動率…" at bounding box center [874, 418] width 1053 height 351
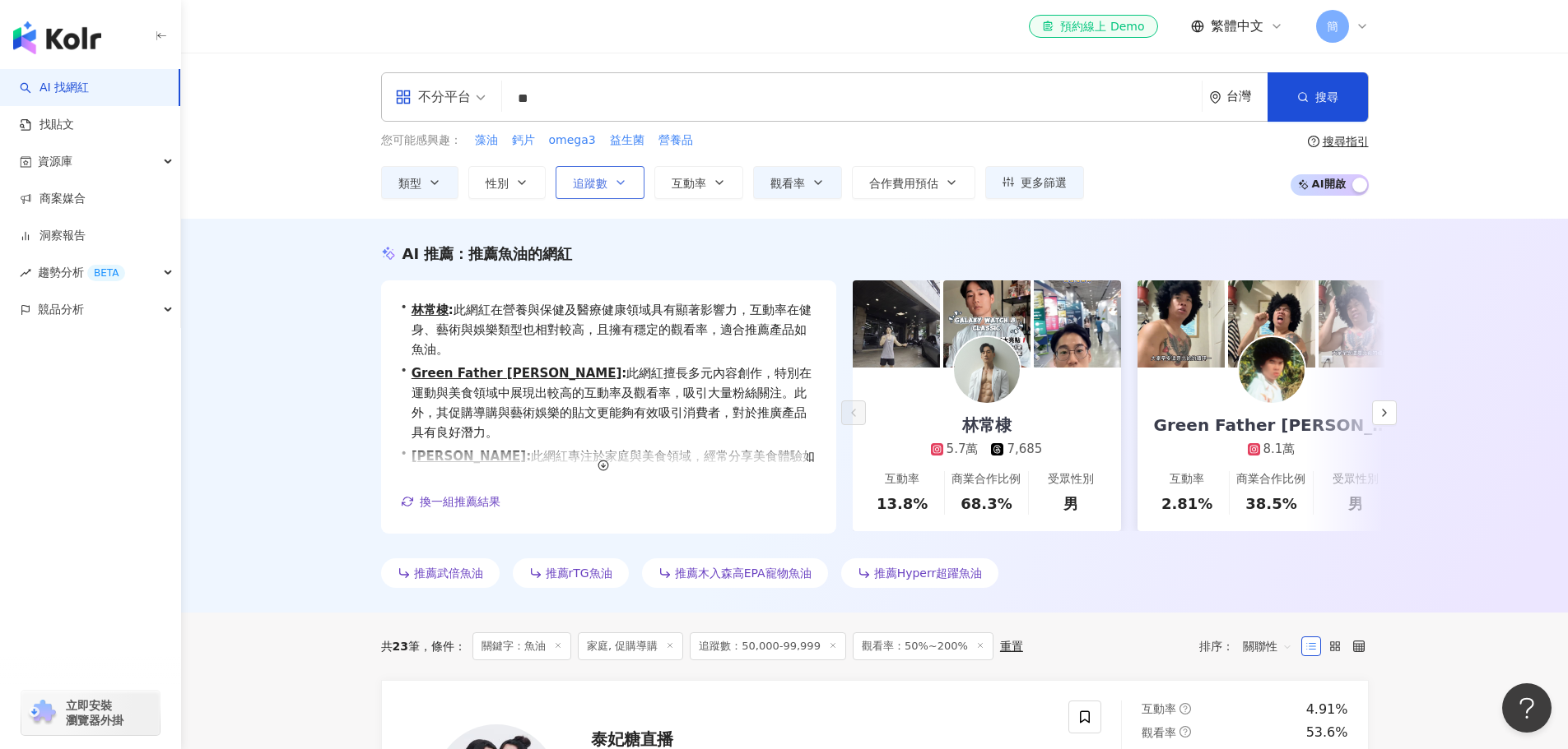
click at [610, 183] on button "追蹤數" at bounding box center [600, 183] width 89 height 33
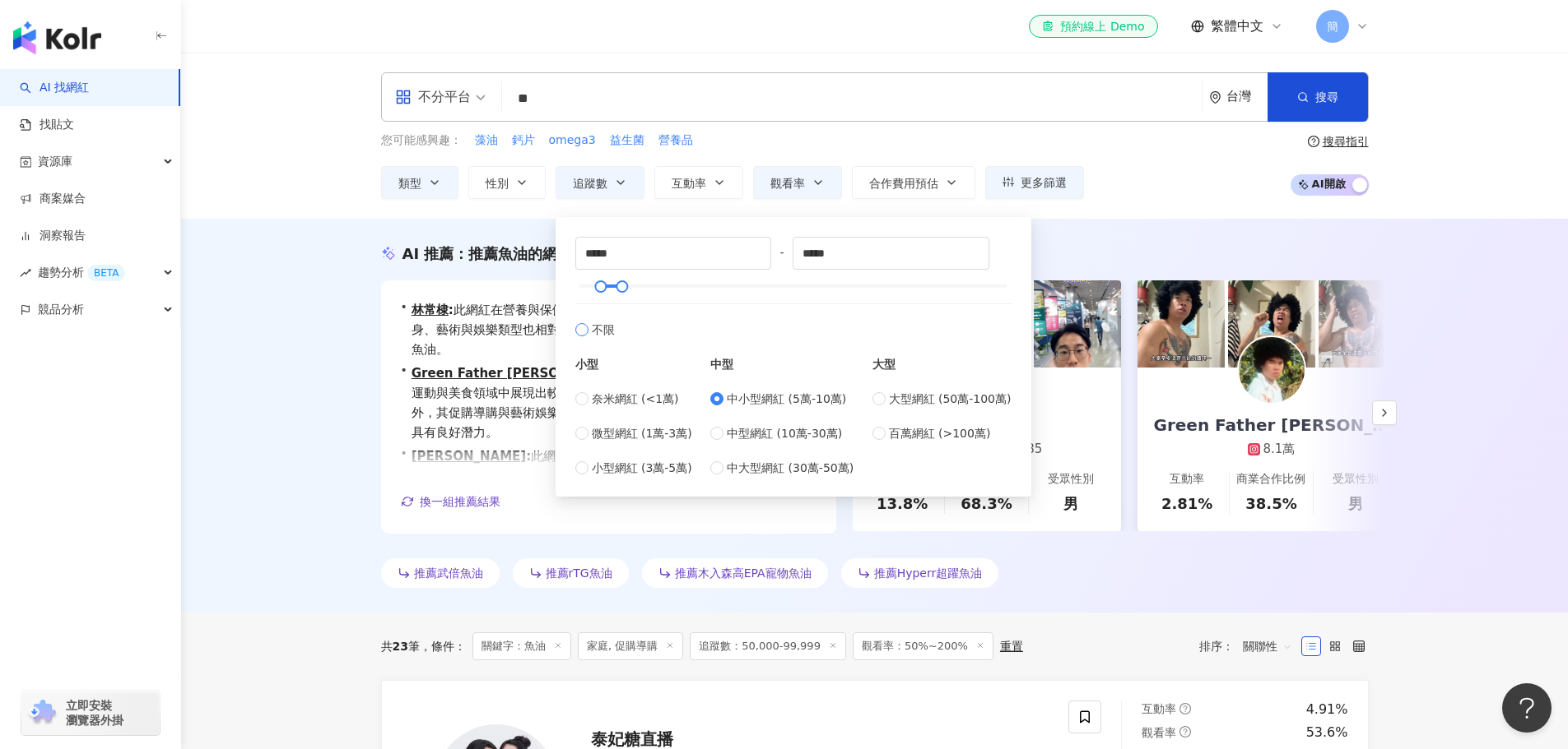
type input "*"
type input "*******"
click at [279, 237] on div "AI 推薦 ： 推薦魚油的網紅 • 林常棣 : 此網紅在營養與保健及醫療健康領域具有顯著影響力，互動率在健身、藝術與娛樂類型也相對較高，且擁有穩定的觀看率，適…" at bounding box center [874, 415] width 1387 height 394
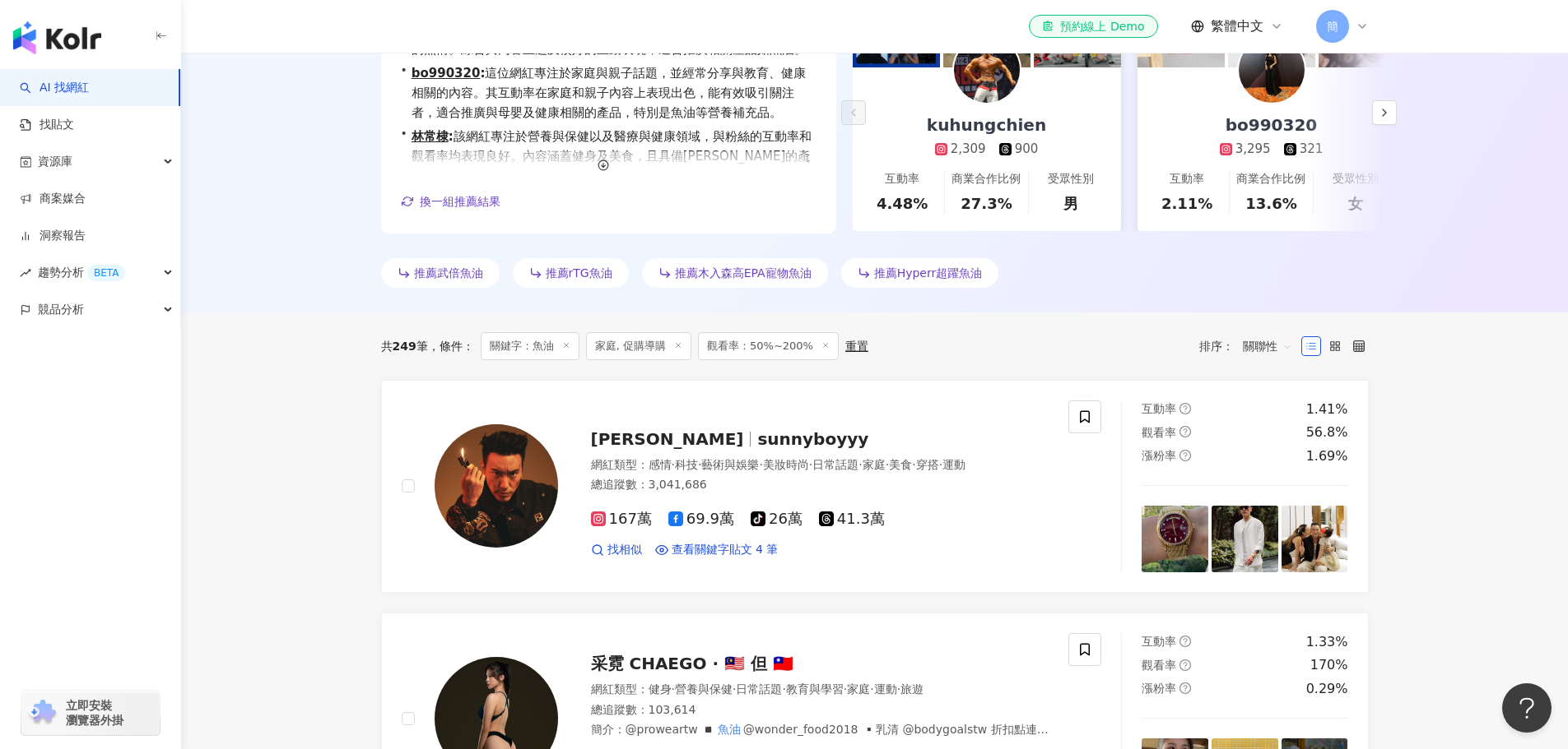
scroll to position [165, 0]
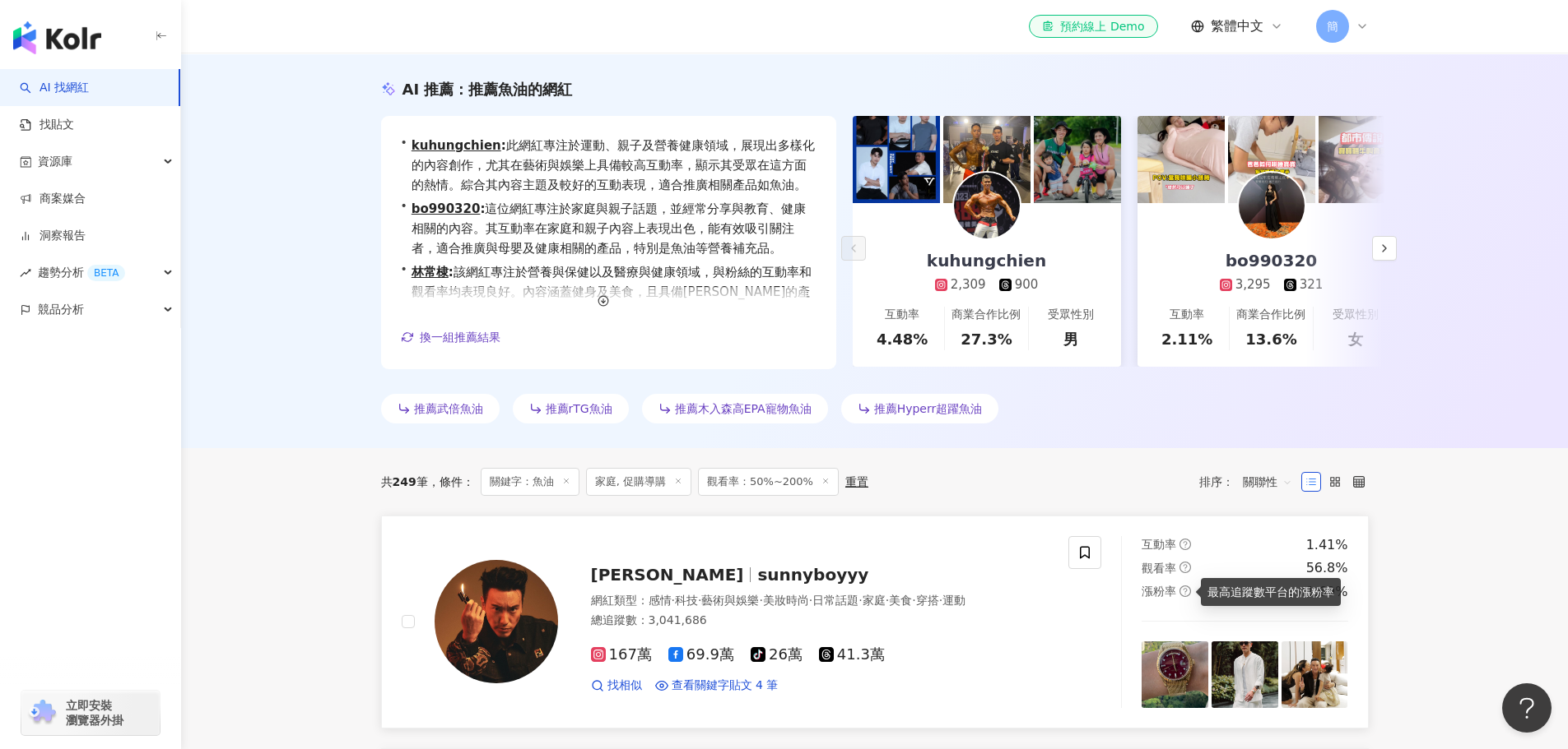
click at [1187, 589] on icon "question-circle" at bounding box center [1186, 591] width 11 height 11
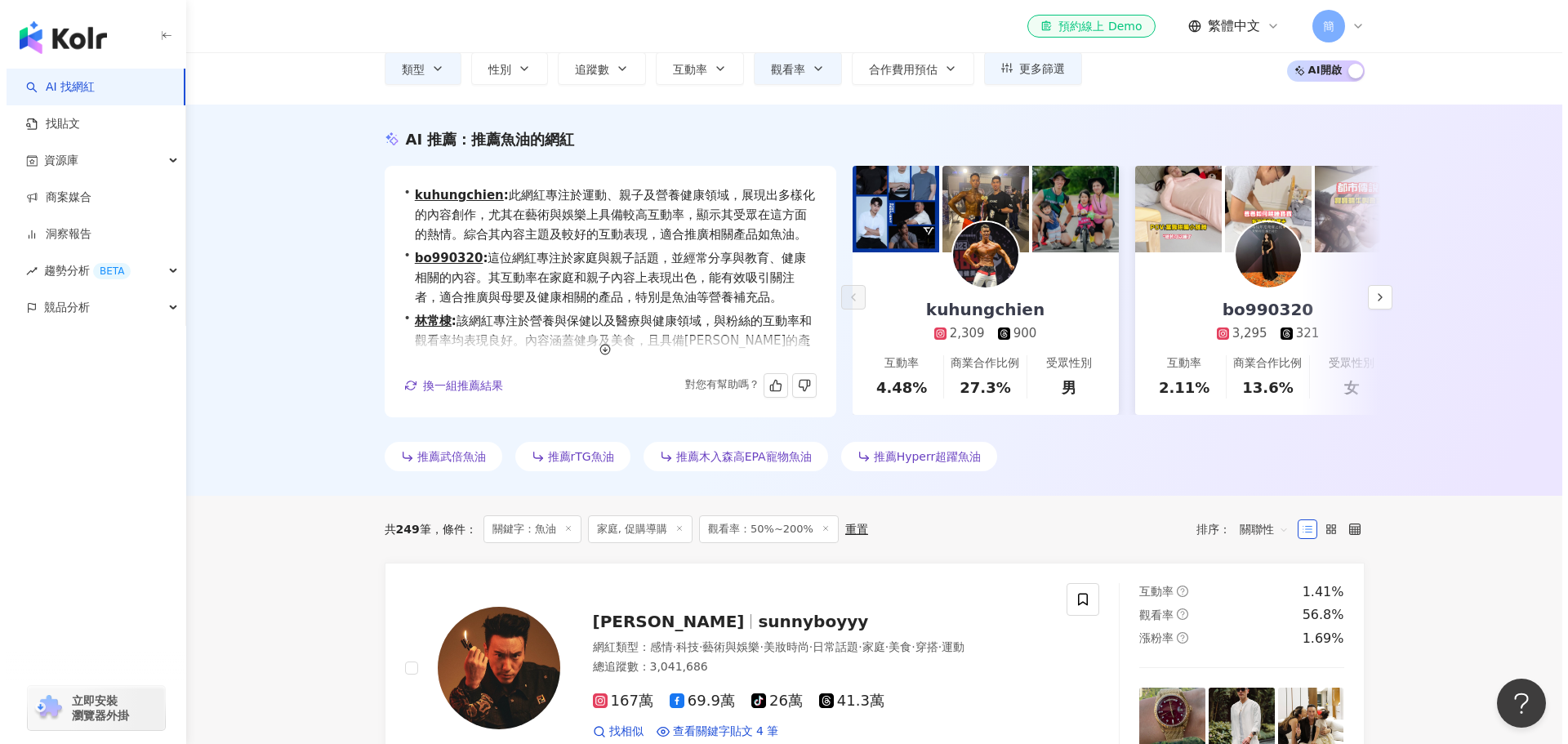
scroll to position [0, 0]
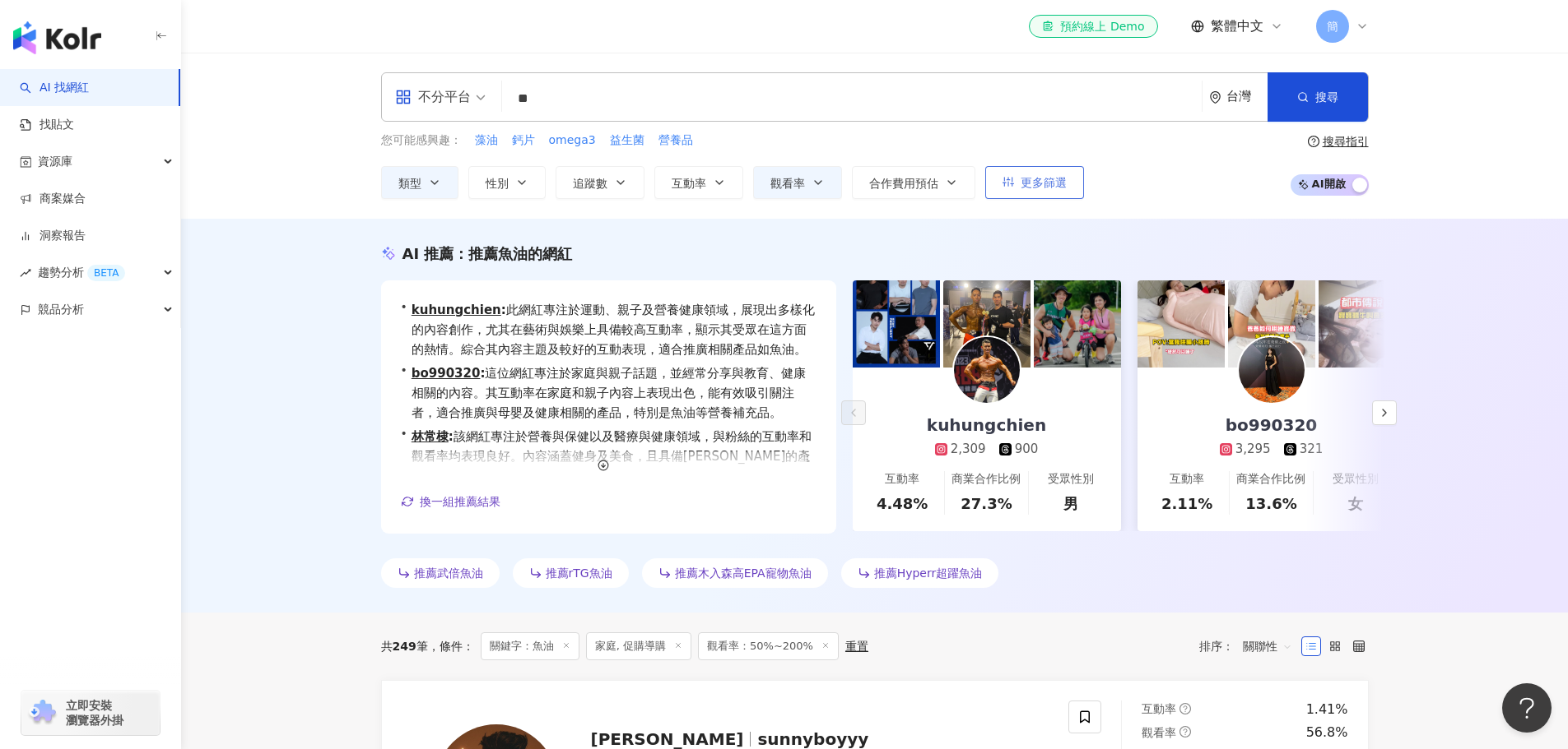
click at [1040, 186] on span "更多篩選" at bounding box center [1044, 183] width 46 height 13
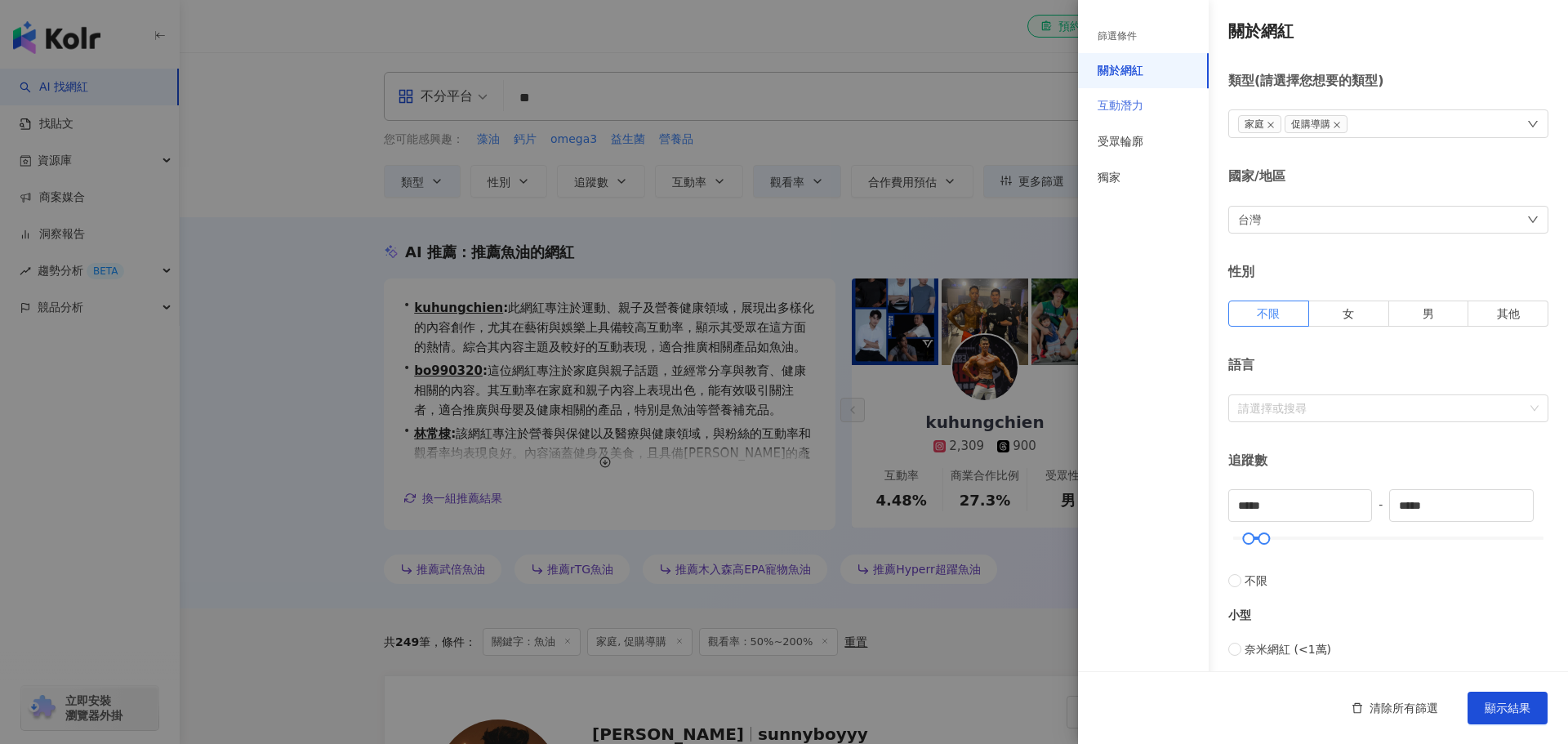
drag, startPoint x: 1151, startPoint y: 98, endPoint x: 1154, endPoint y: 117, distance: 19.2
click at [1150, 99] on div "互動潛力" at bounding box center [1143, 106] width 131 height 36
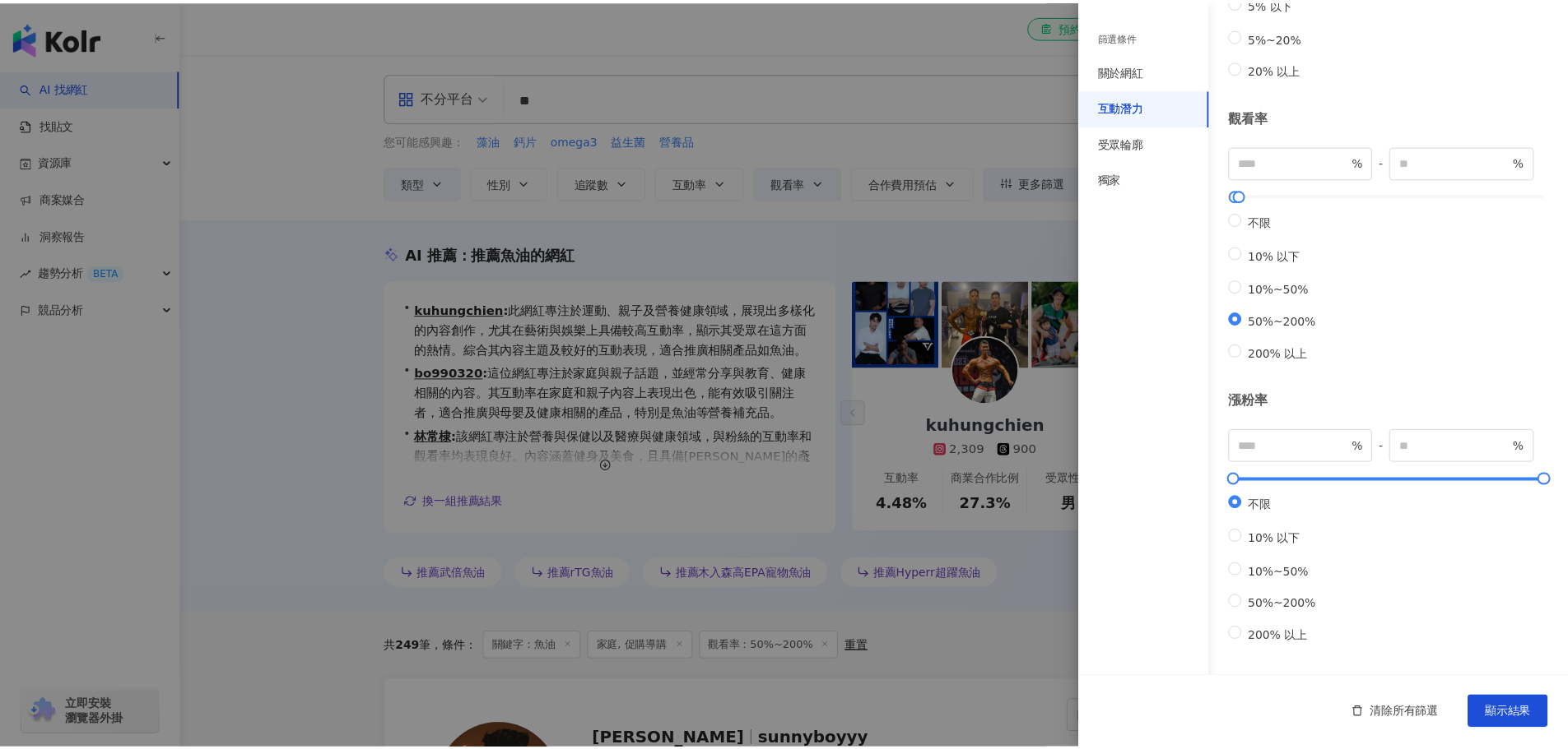
scroll to position [354, 0]
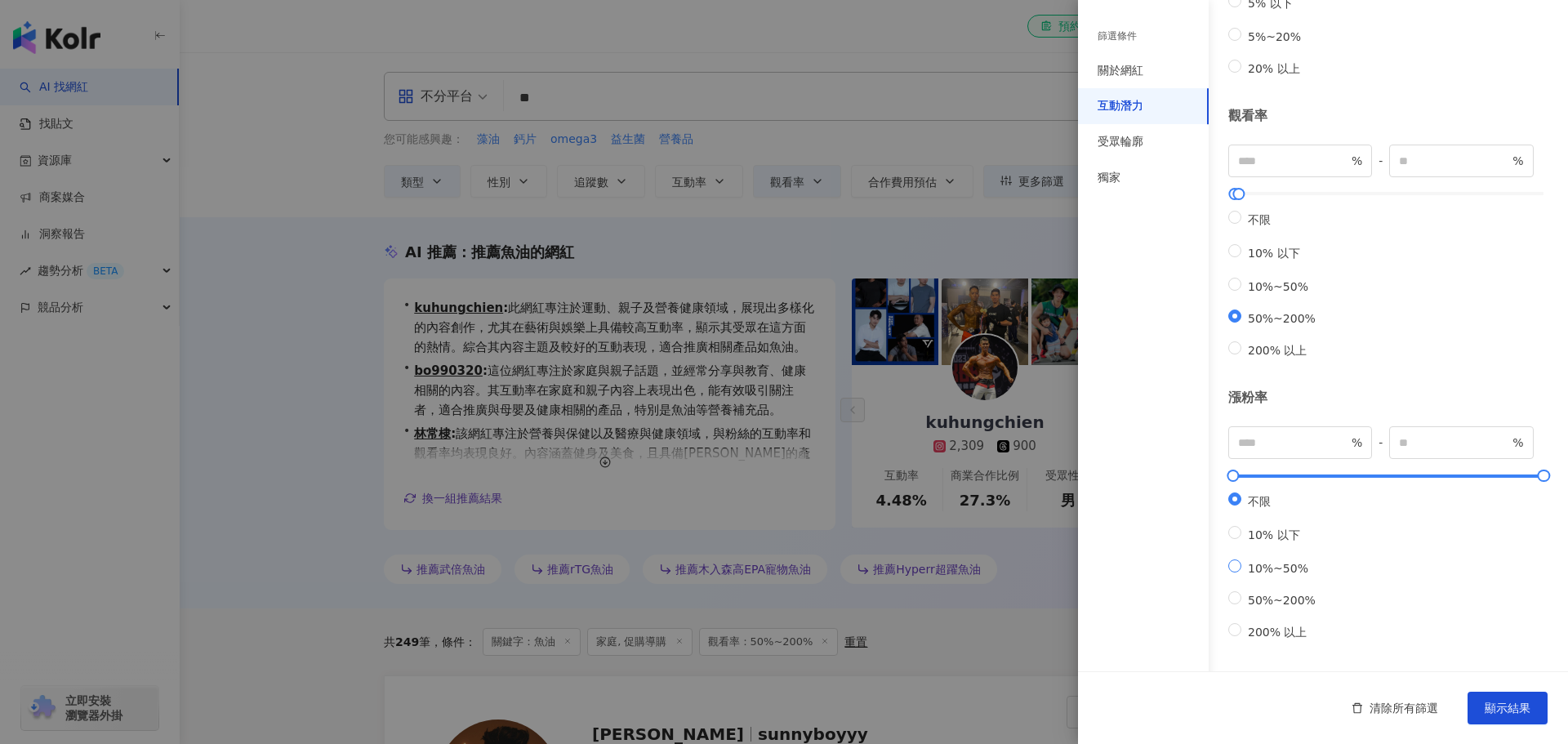
type input "**"
click at [1503, 706] on span "顯示結果" at bounding box center [1508, 708] width 46 height 13
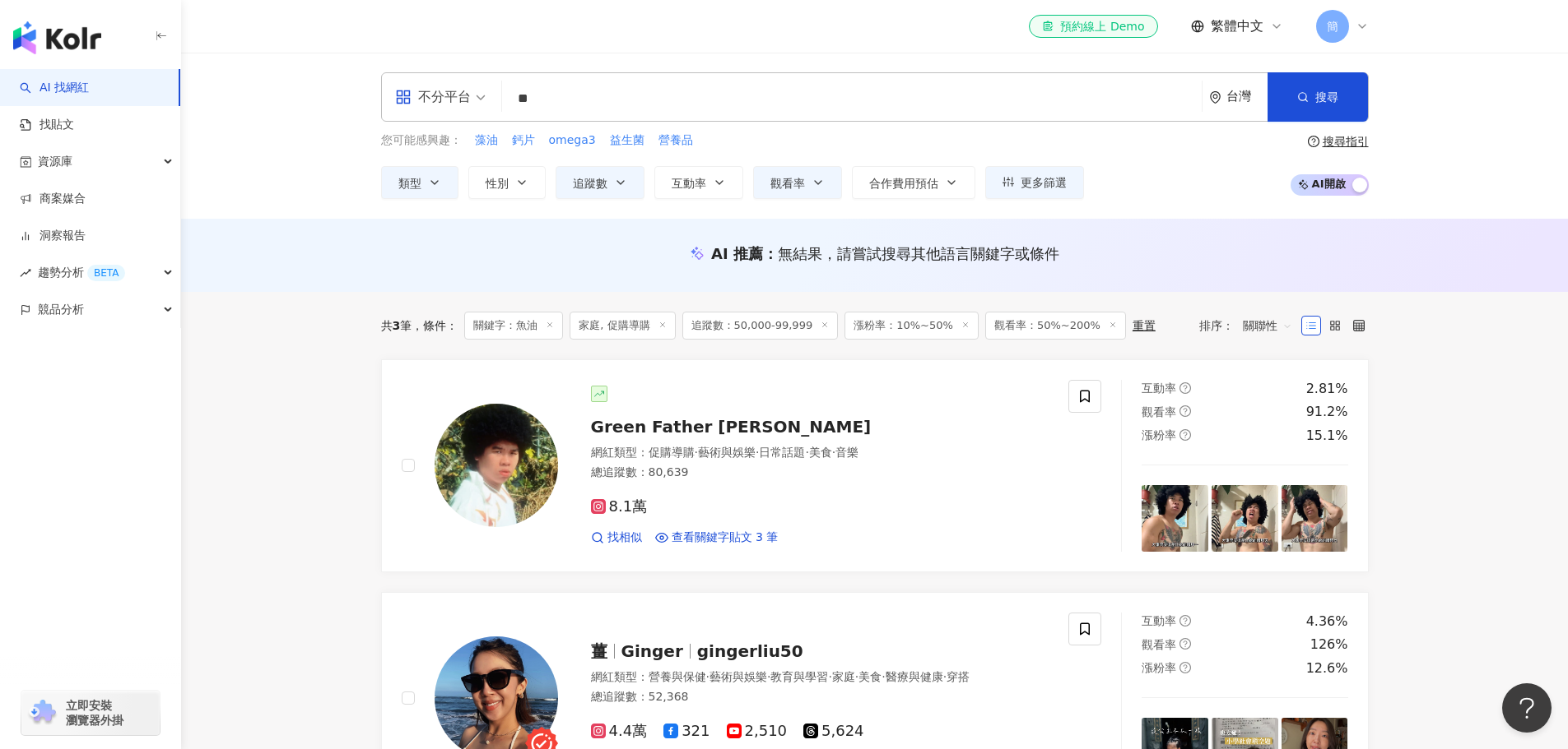
click at [961, 325] on icon at bounding box center [965, 324] width 9 height 9
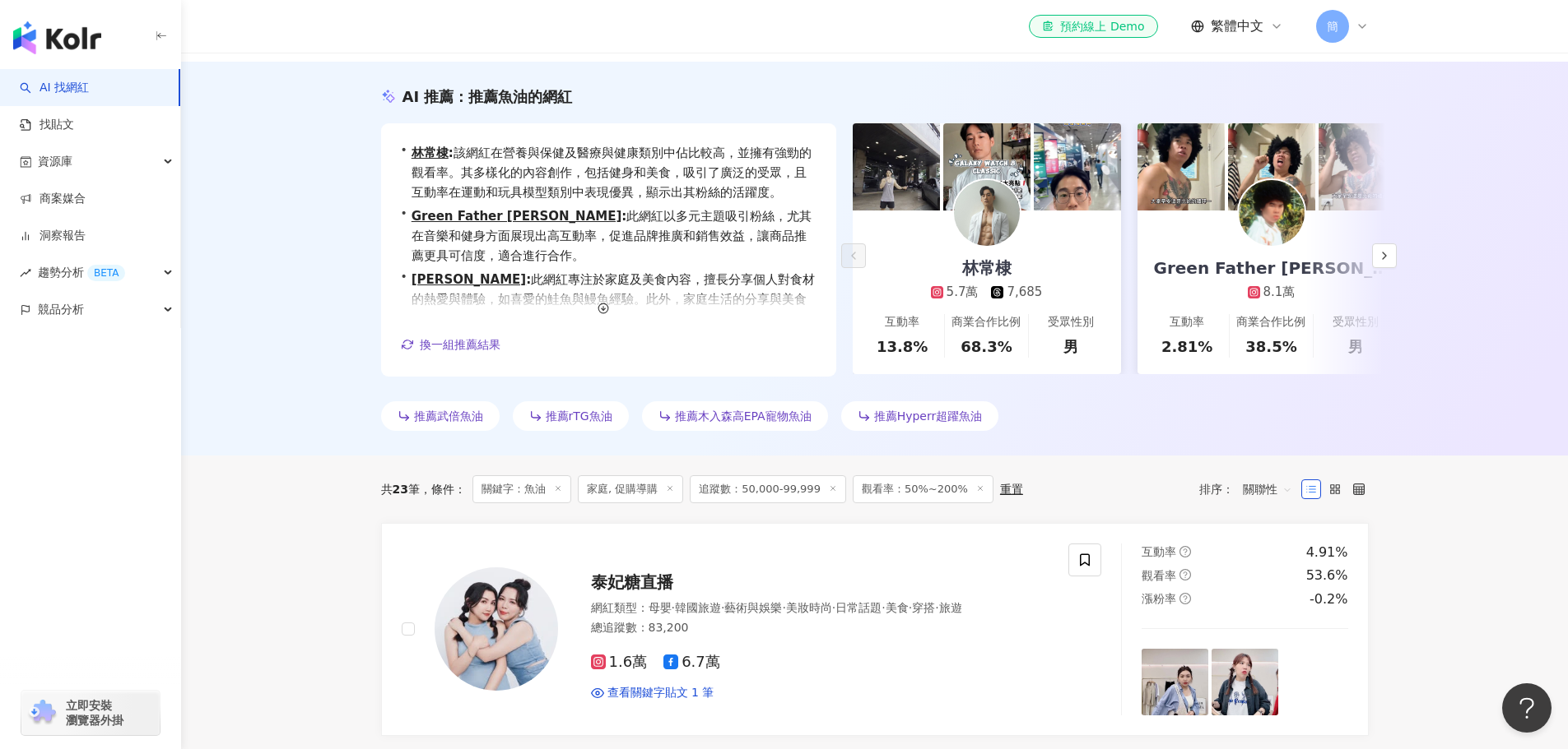
scroll to position [165, 0]
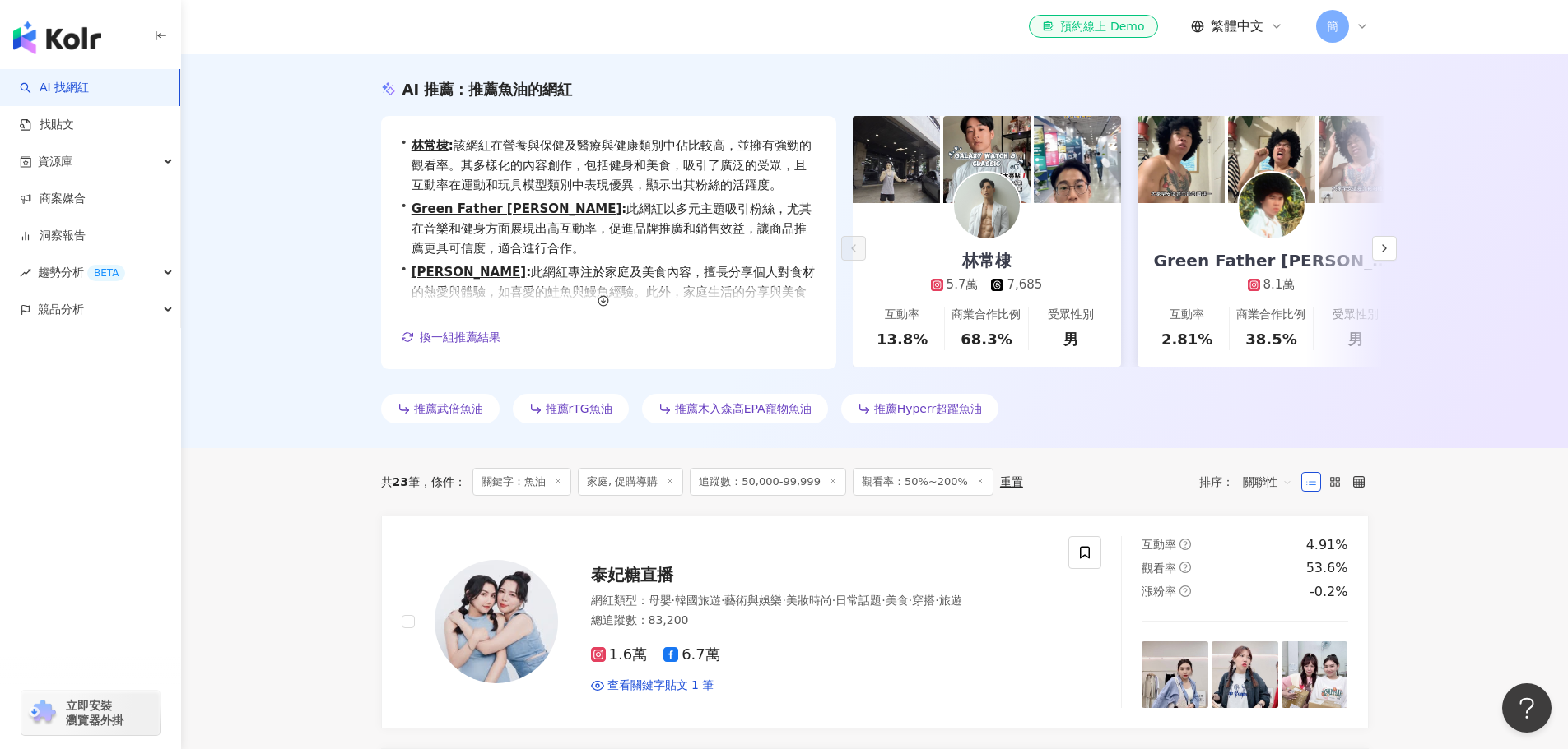
click at [829, 482] on icon at bounding box center [833, 481] width 9 height 9
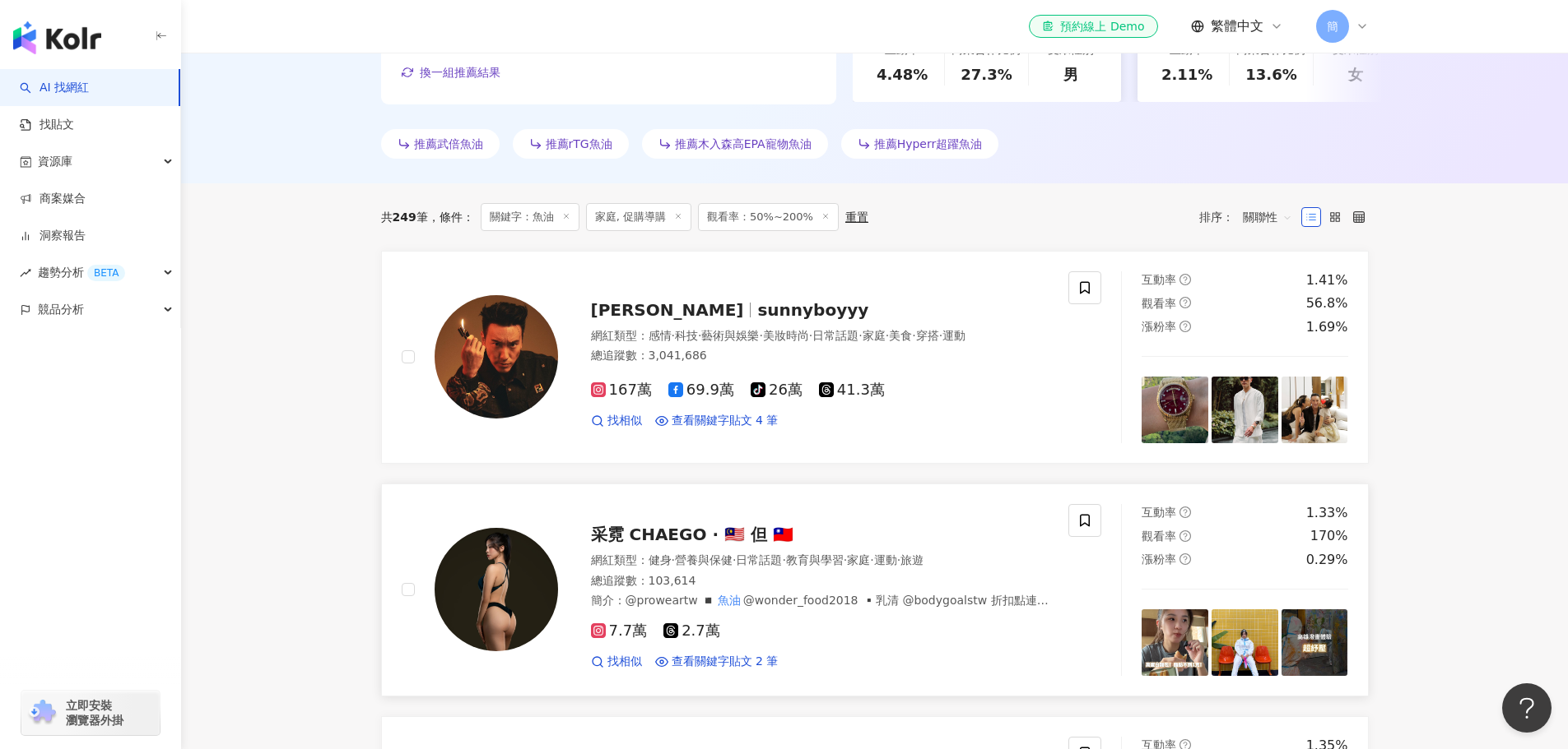
scroll to position [494, 0]
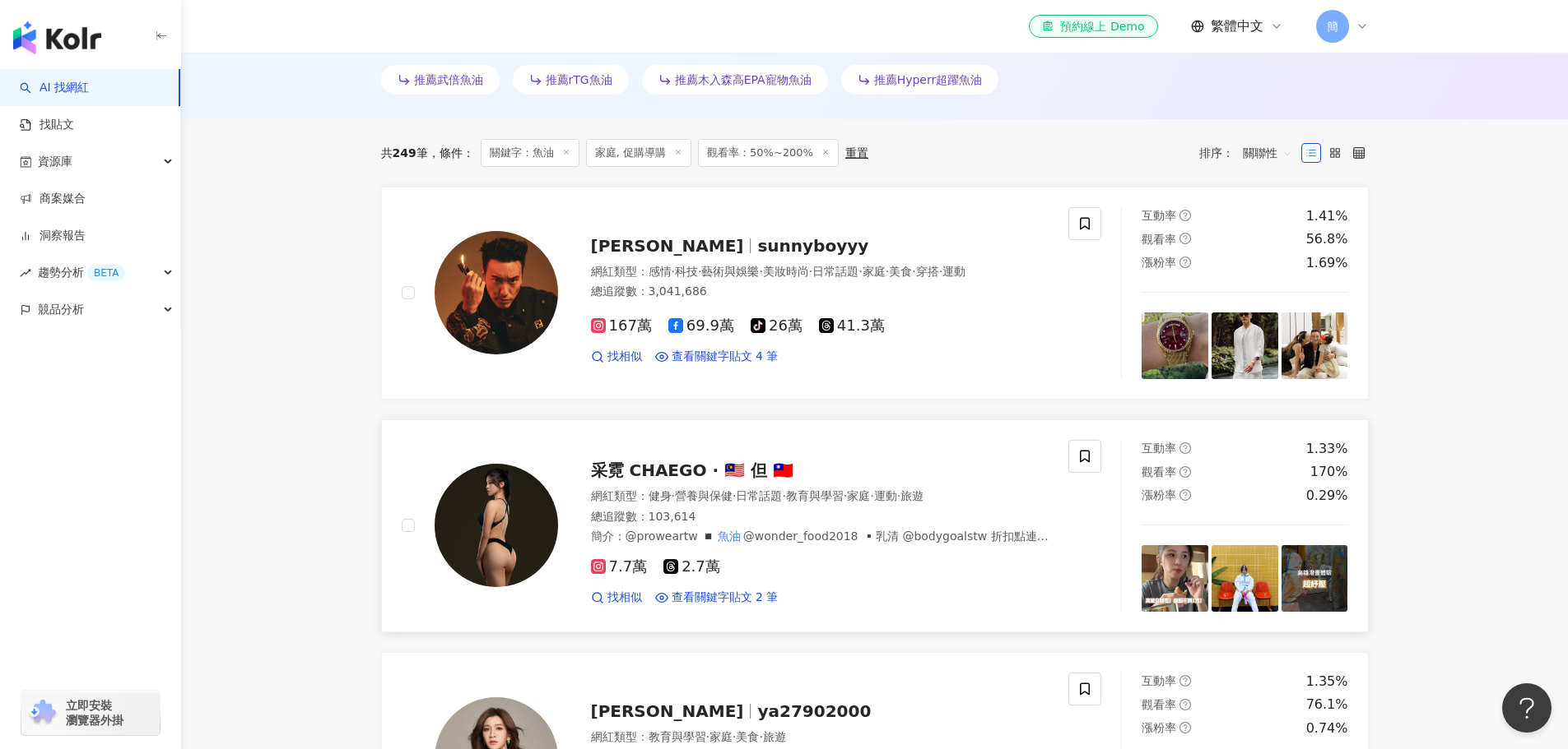
click at [668, 468] on span "采霓 CHAEGO · 🇲🇾 但 🇹🇼" at bounding box center [693, 470] width 203 height 20
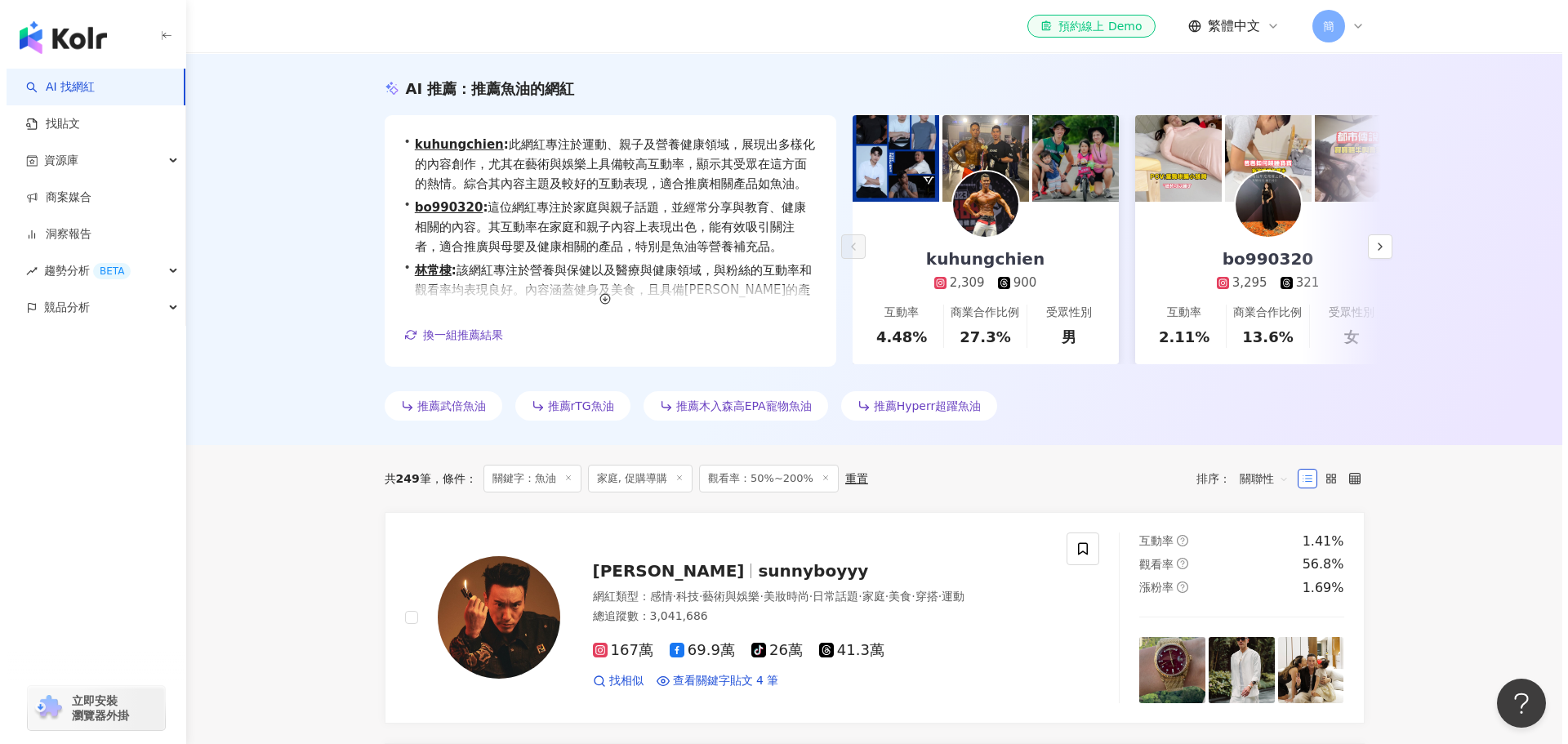
scroll to position [0, 0]
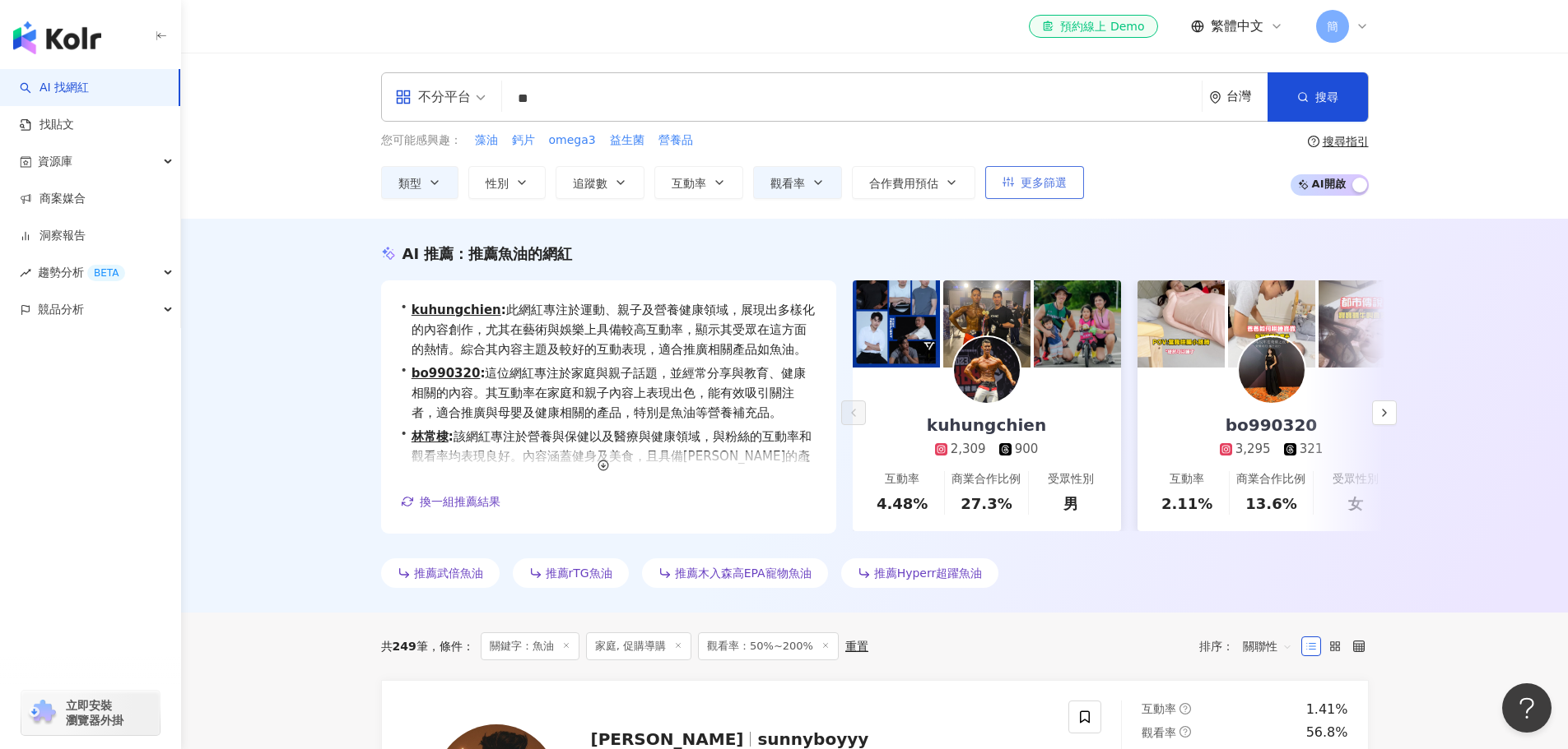
click at [1048, 178] on span "更多篩選" at bounding box center [1044, 183] width 46 height 13
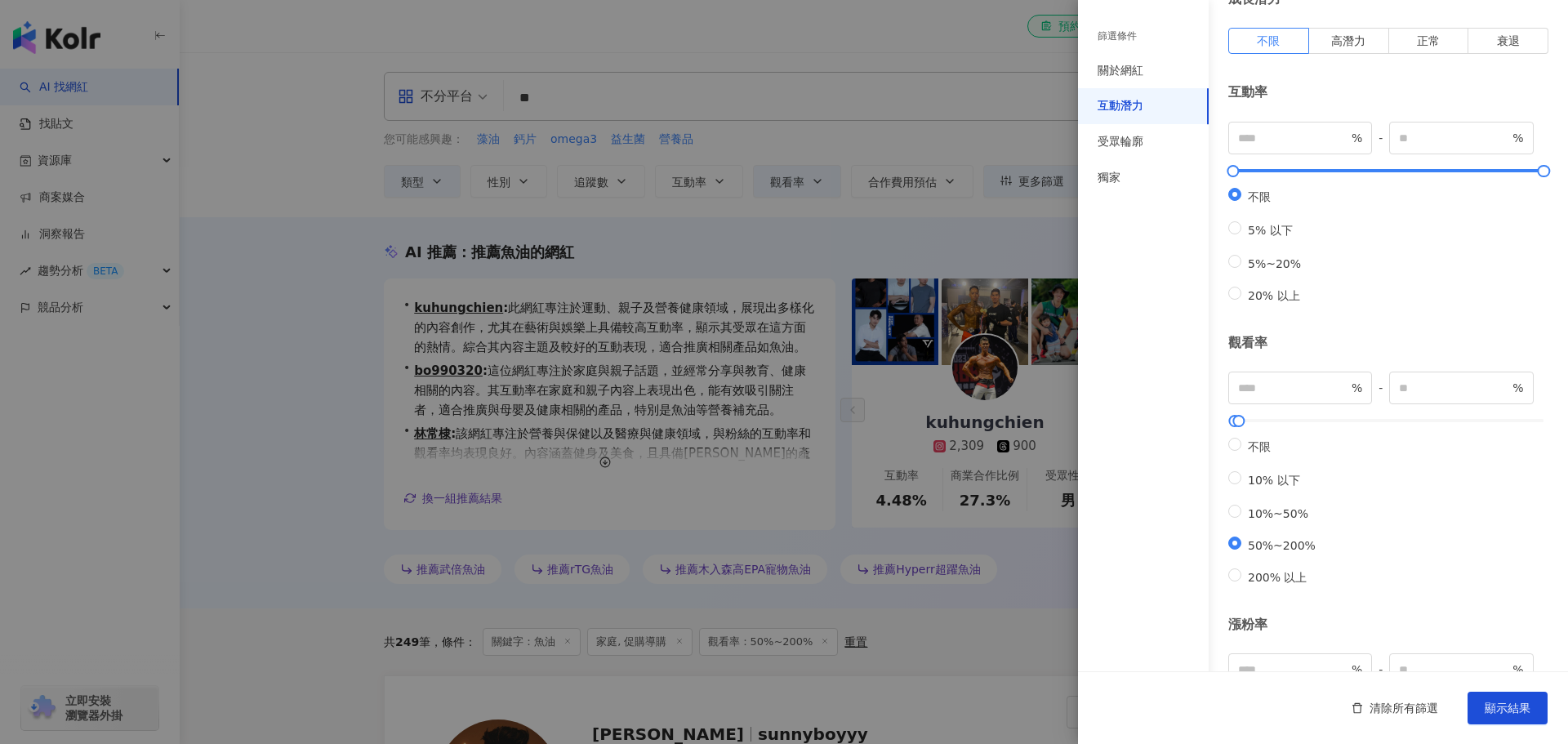
scroll to position [351, 0]
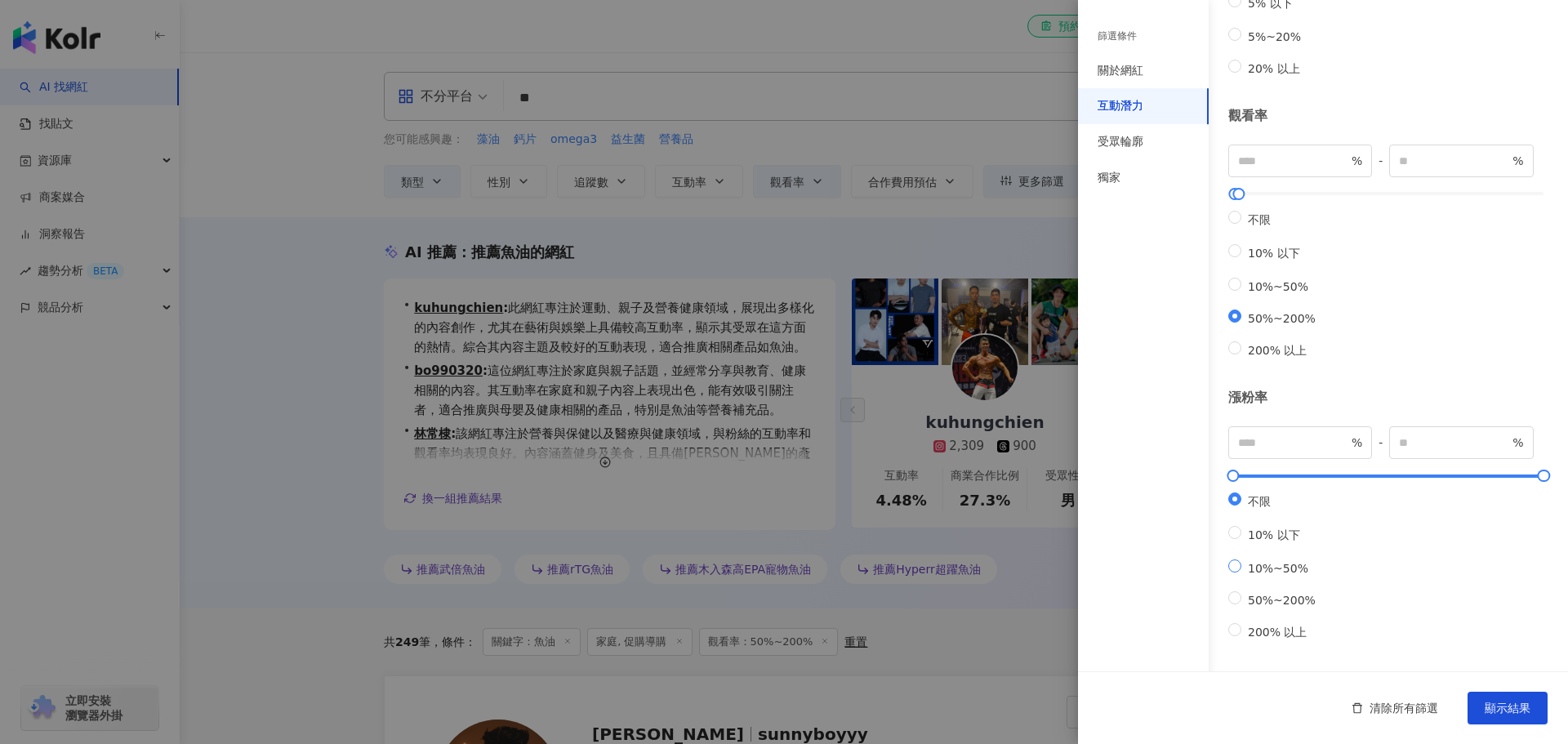
type input "**"
click at [1532, 707] on button "顯示結果" at bounding box center [1507, 708] width 80 height 33
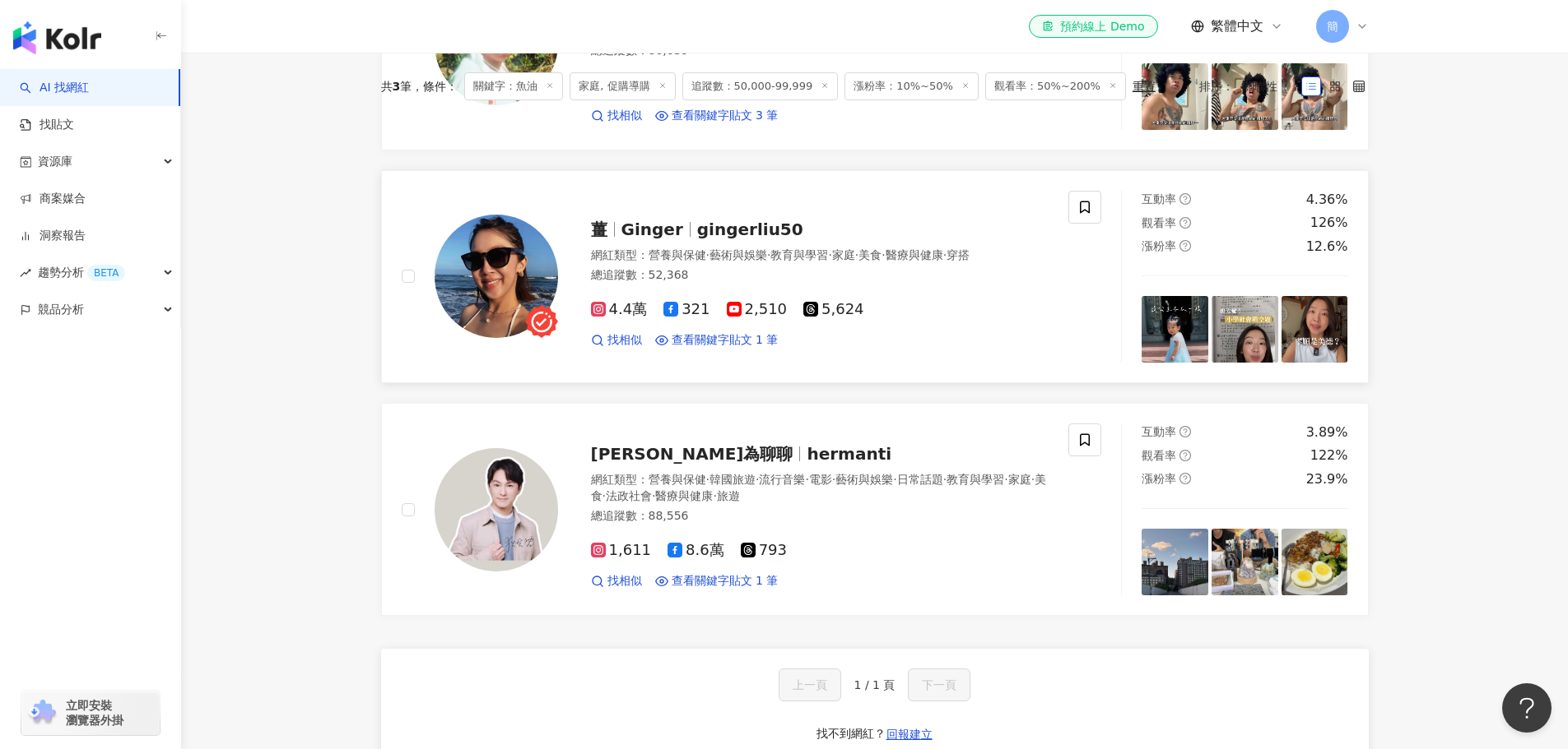
scroll to position [750, 0]
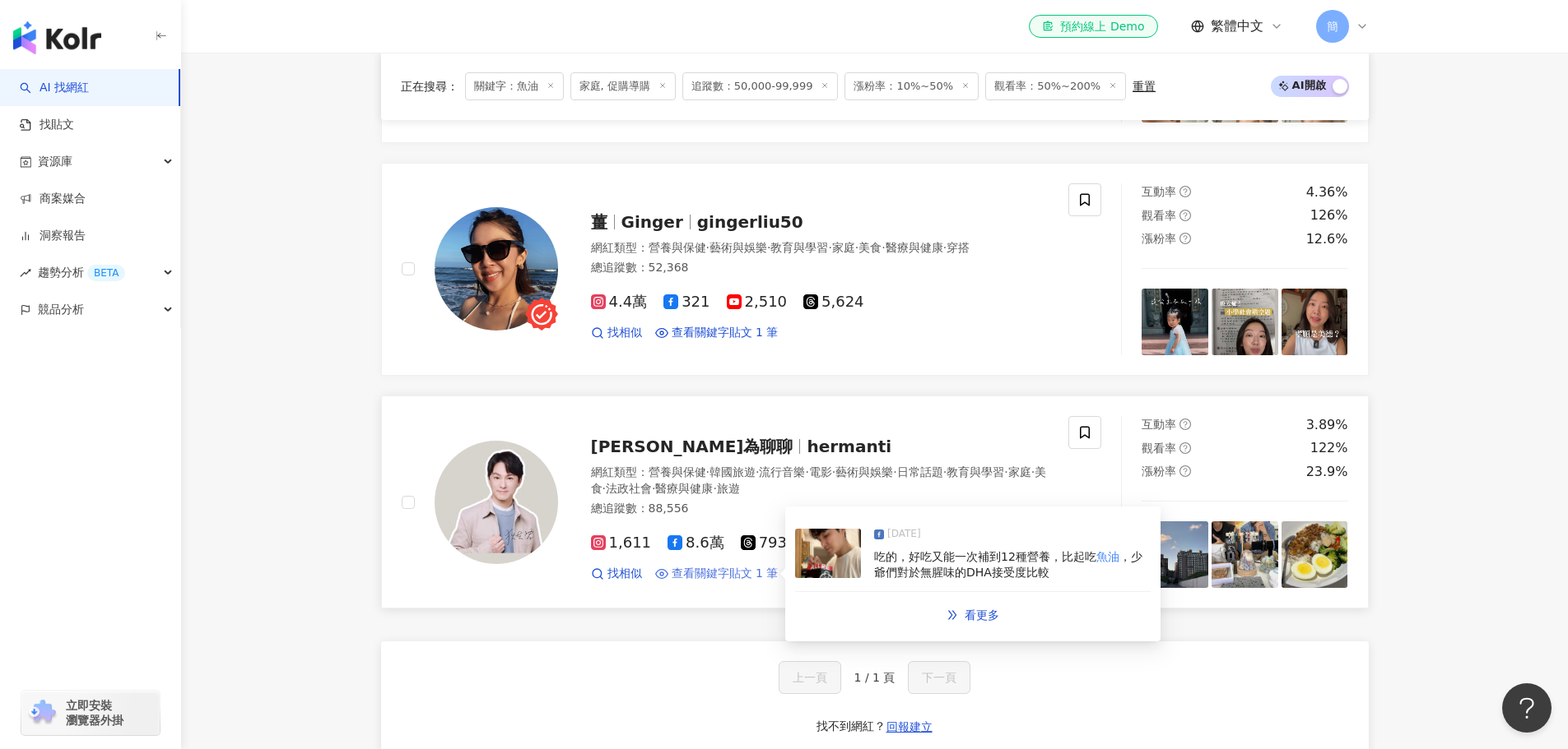
click at [756, 576] on span "查看關鍵字貼文 1 筆" at bounding box center [725, 574] width 107 height 16
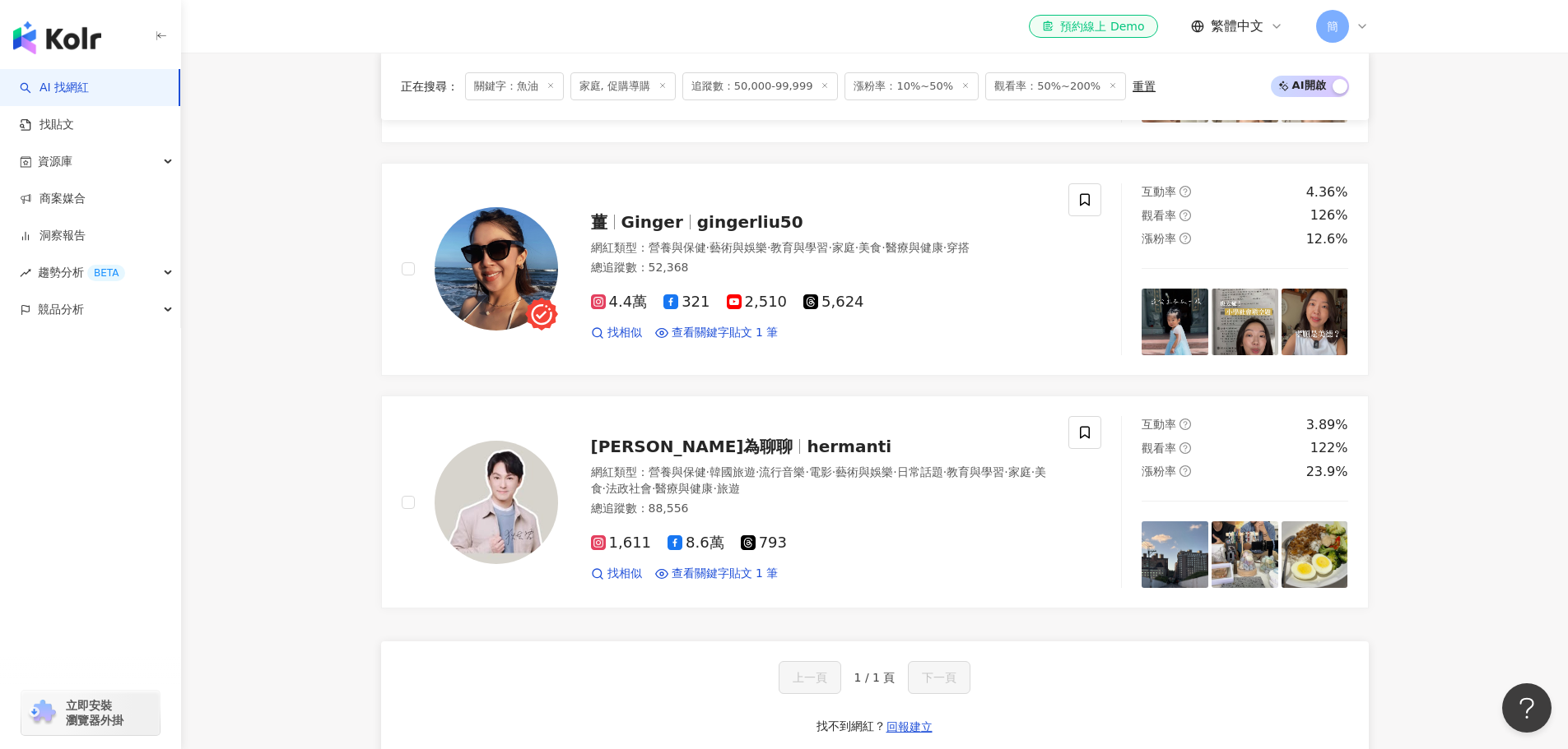
click at [67, 41] on img "button" at bounding box center [57, 38] width 88 height 33
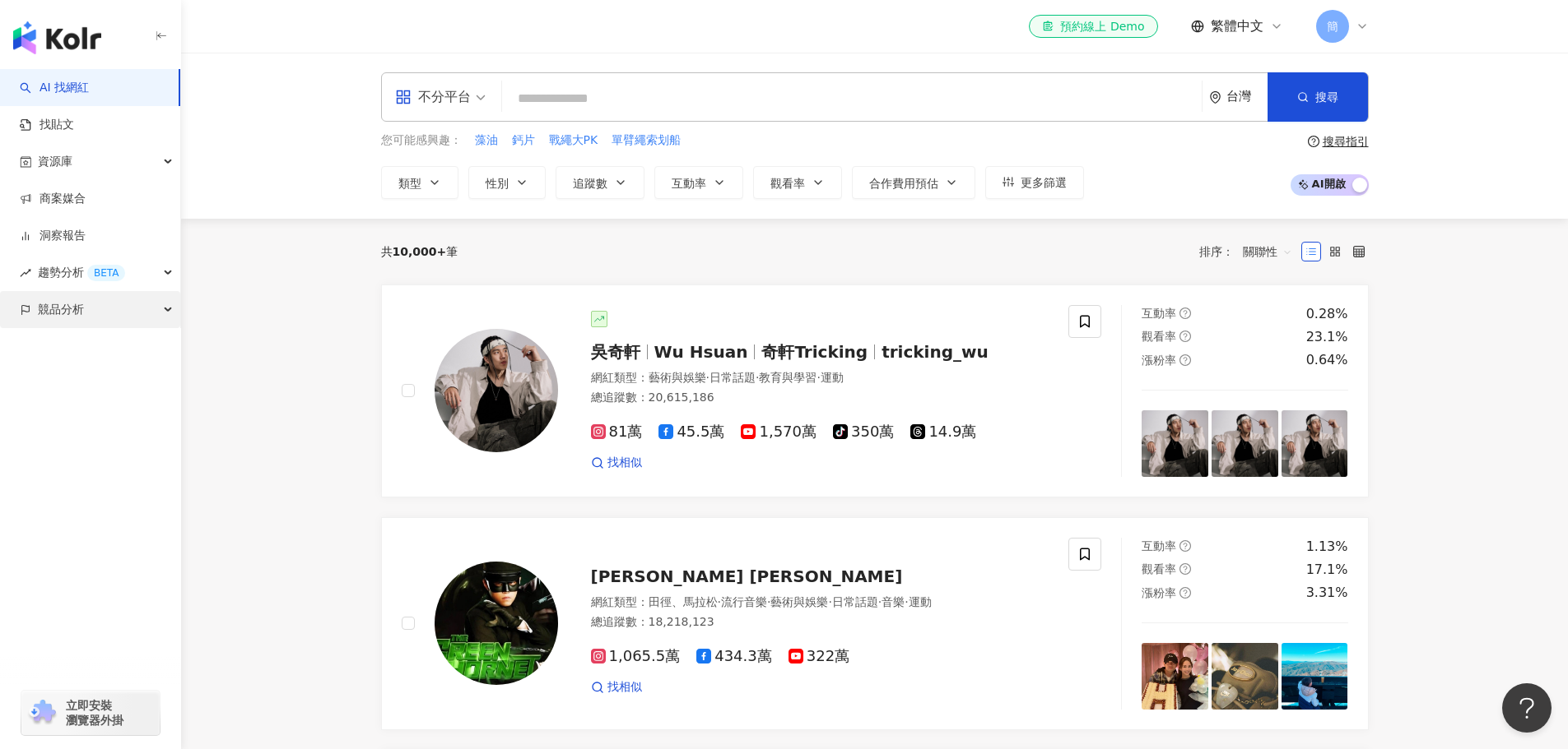
click at [85, 317] on div "競品分析" at bounding box center [90, 309] width 181 height 37
click at [91, 350] on link "品牌帳號分析" at bounding box center [74, 346] width 69 height 16
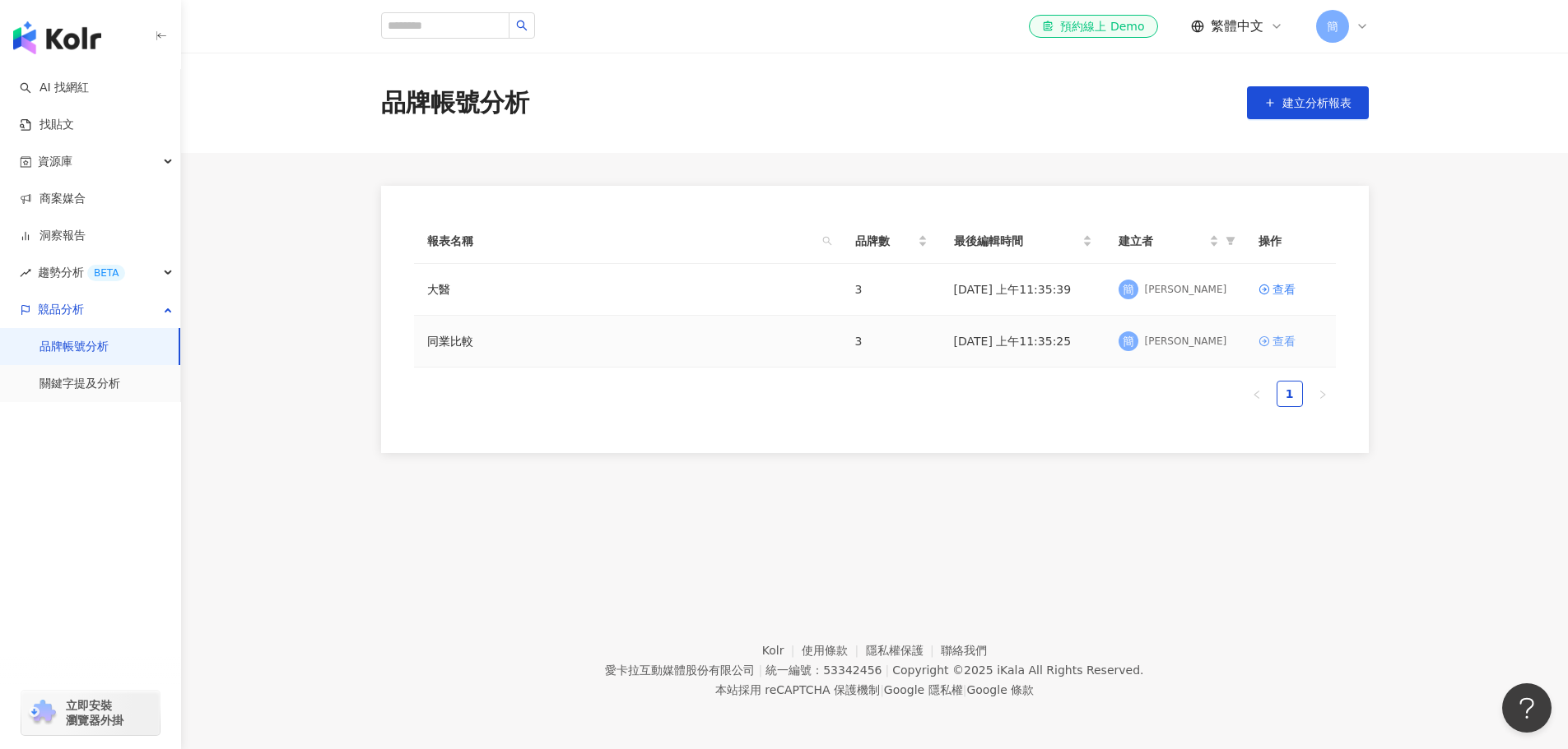
click at [1292, 344] on div "查看" at bounding box center [1284, 340] width 23 height 18
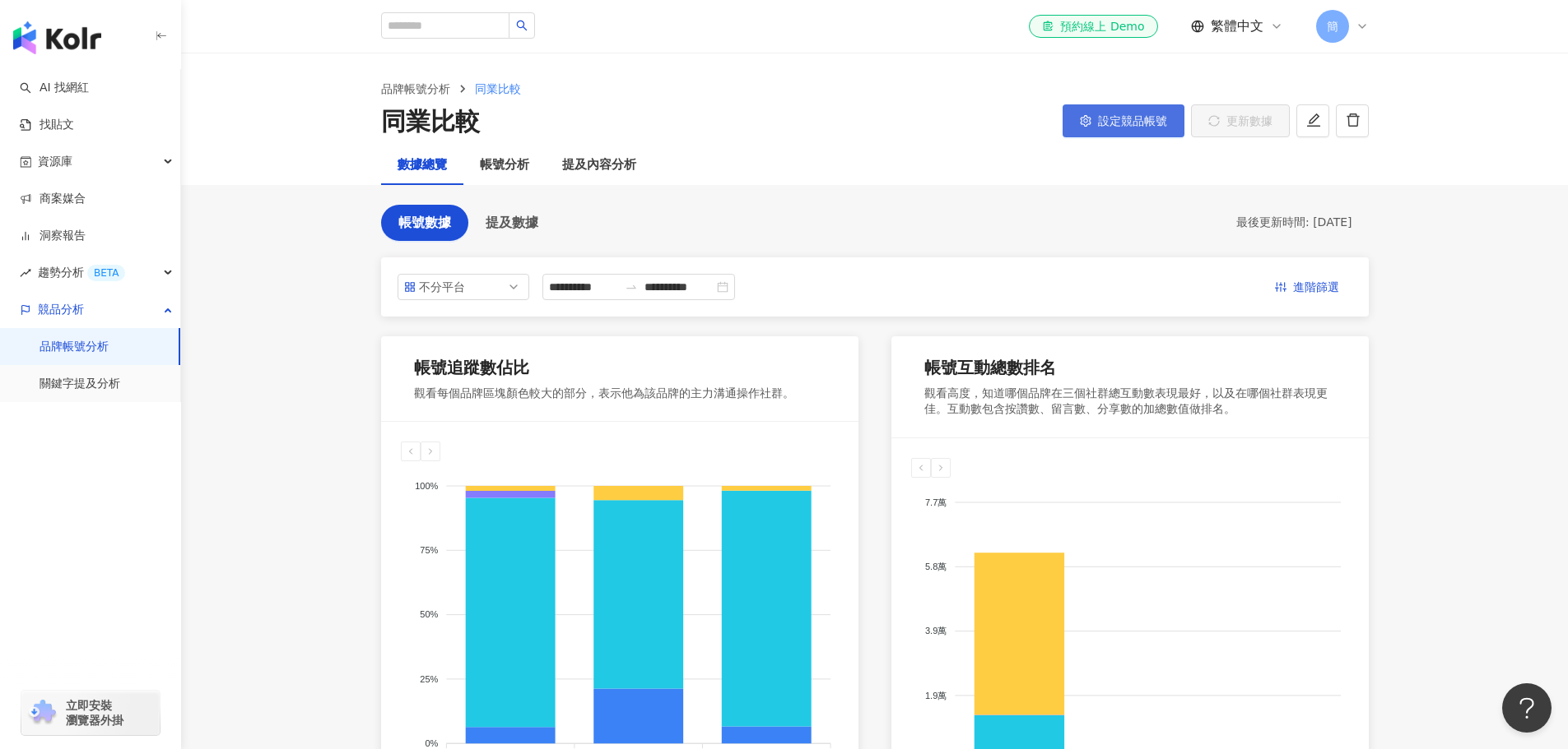
click at [1149, 125] on span "設定競品帳號" at bounding box center [1132, 121] width 69 height 13
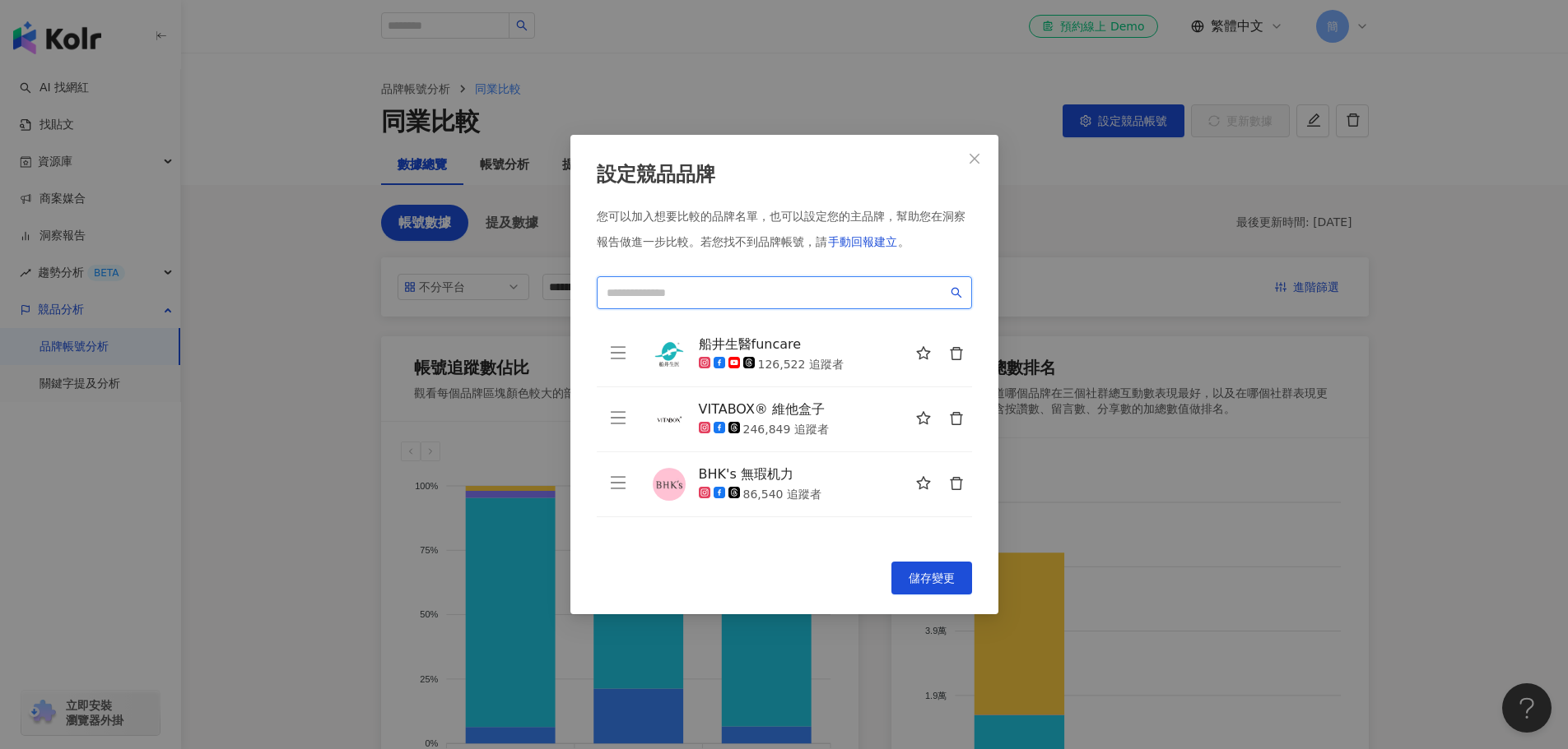
drag, startPoint x: 731, startPoint y: 284, endPoint x: 920, endPoint y: 375, distance: 209.8
click at [731, 287] on input "search" at bounding box center [777, 292] width 341 height 18
type input "*"
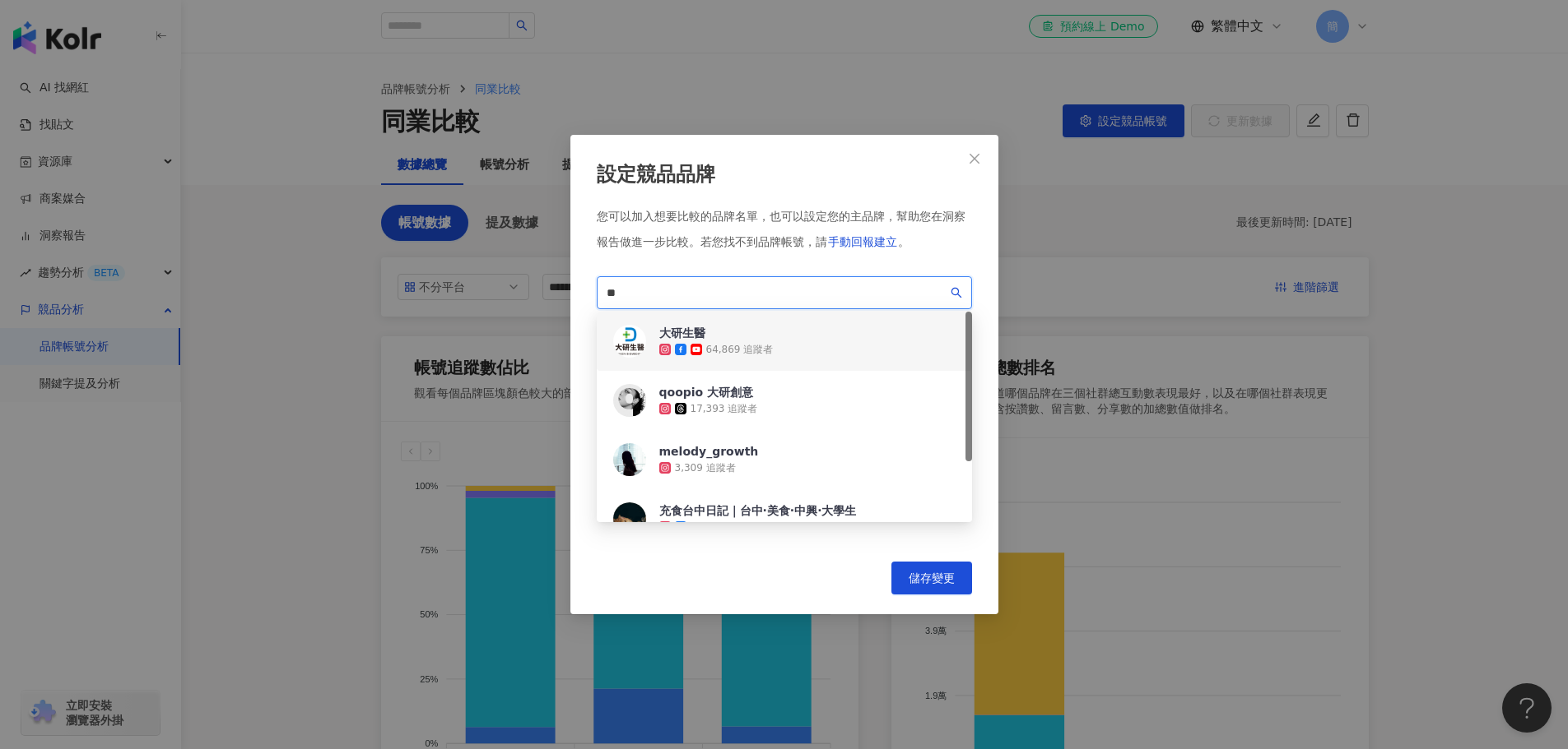
click at [739, 342] on div "大研生醫 64,869 追蹤者" at bounding box center [716, 341] width 115 height 33
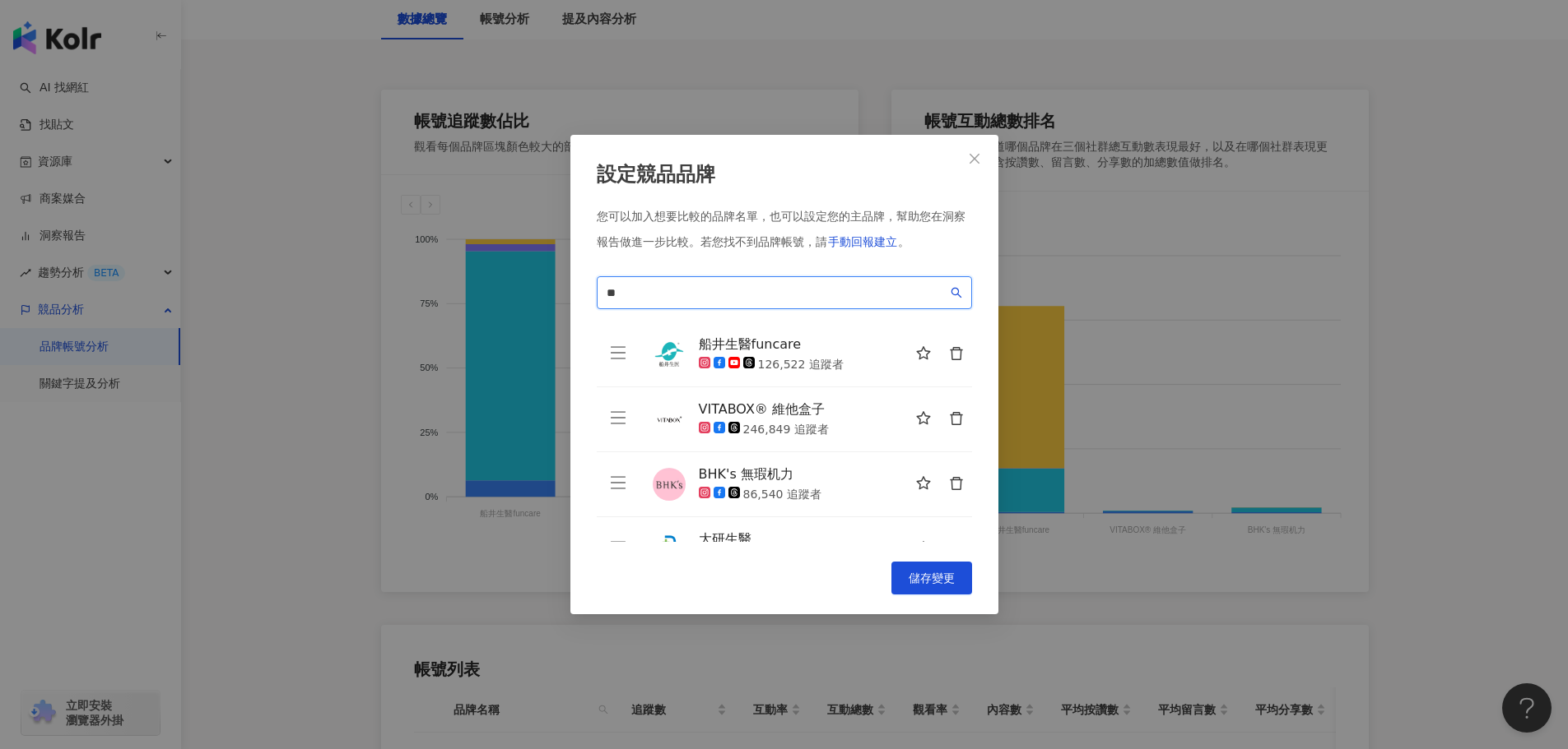
type input "*"
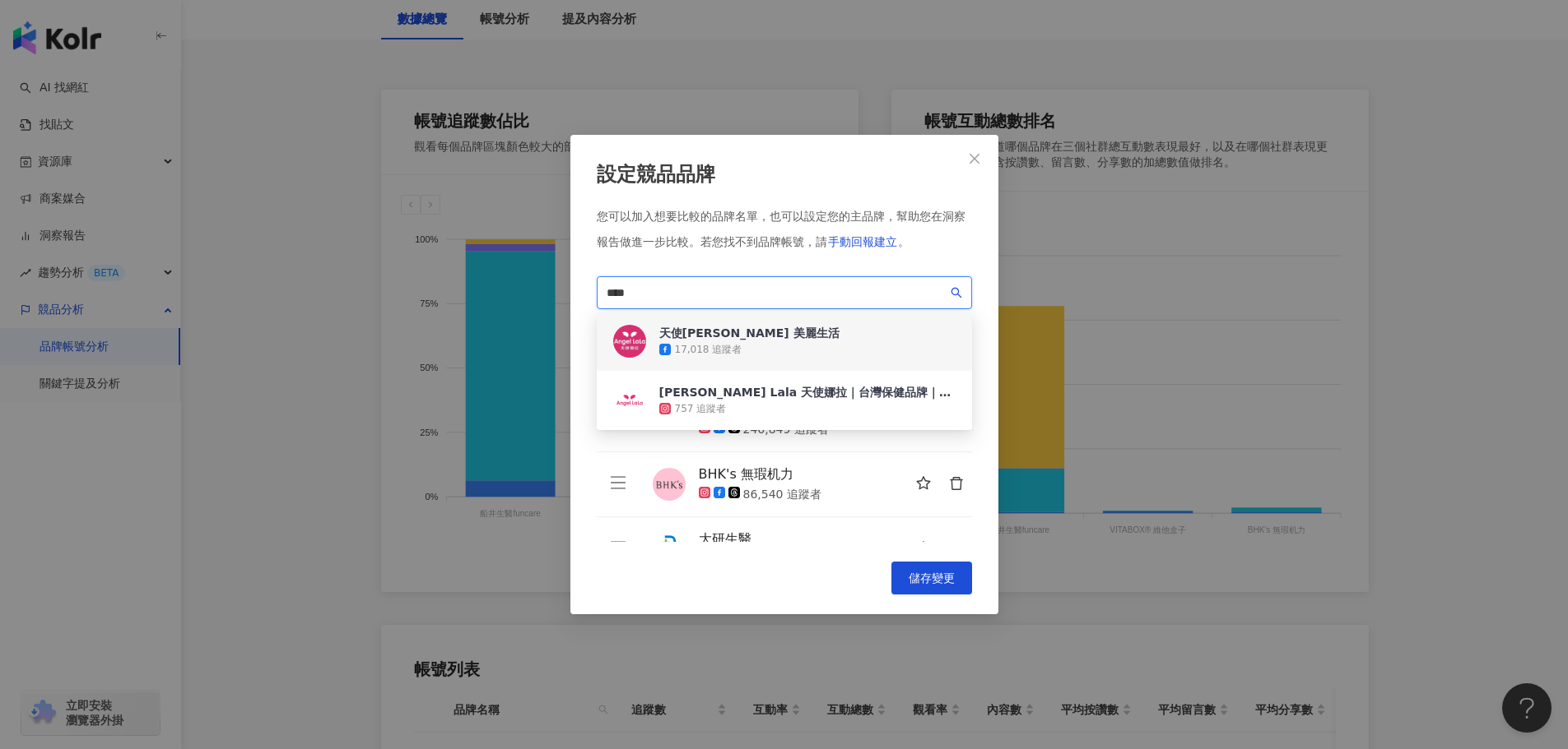
click at [764, 347] on div "17,018 追蹤者" at bounding box center [749, 349] width 181 height 16
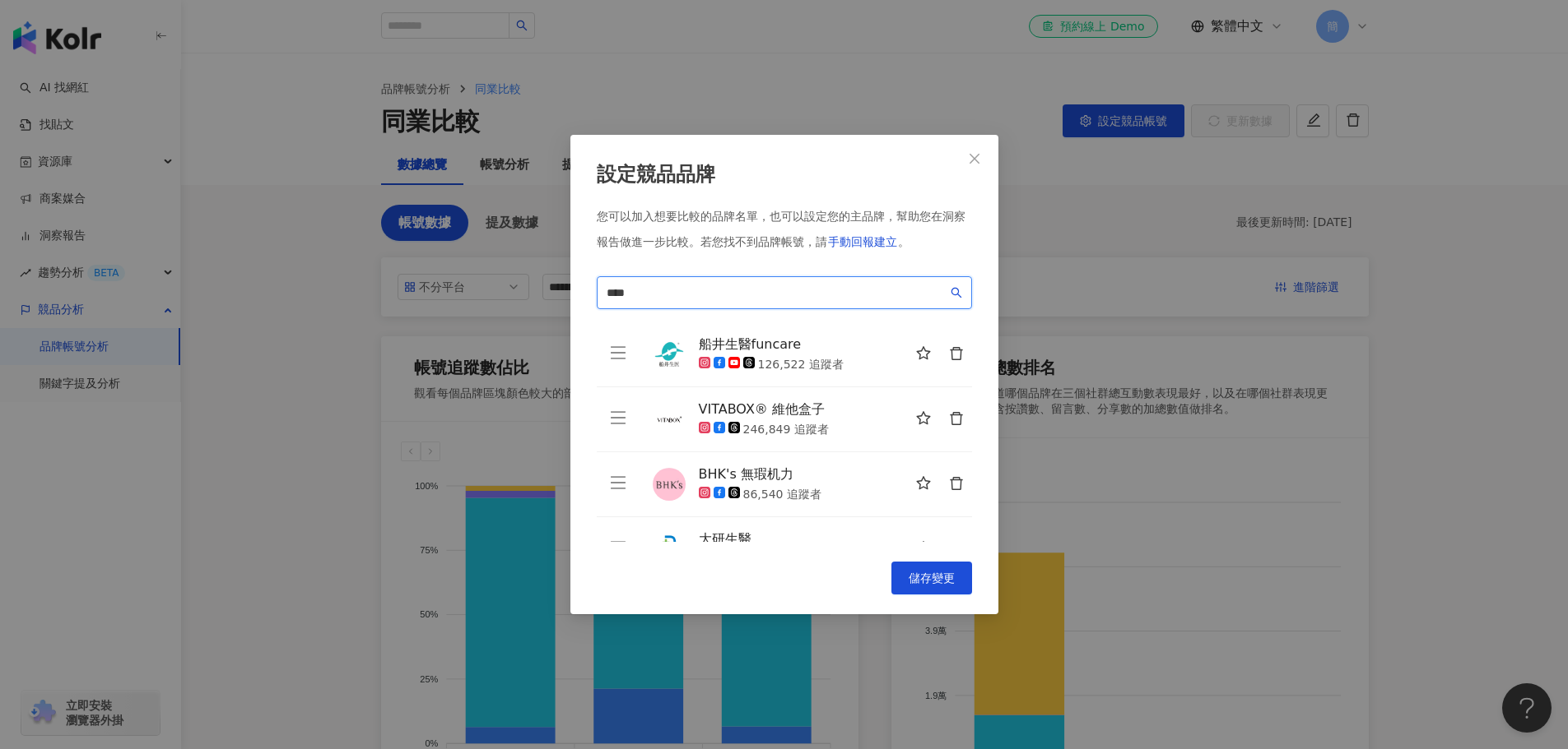
click at [713, 297] on input "****" at bounding box center [777, 292] width 341 height 18
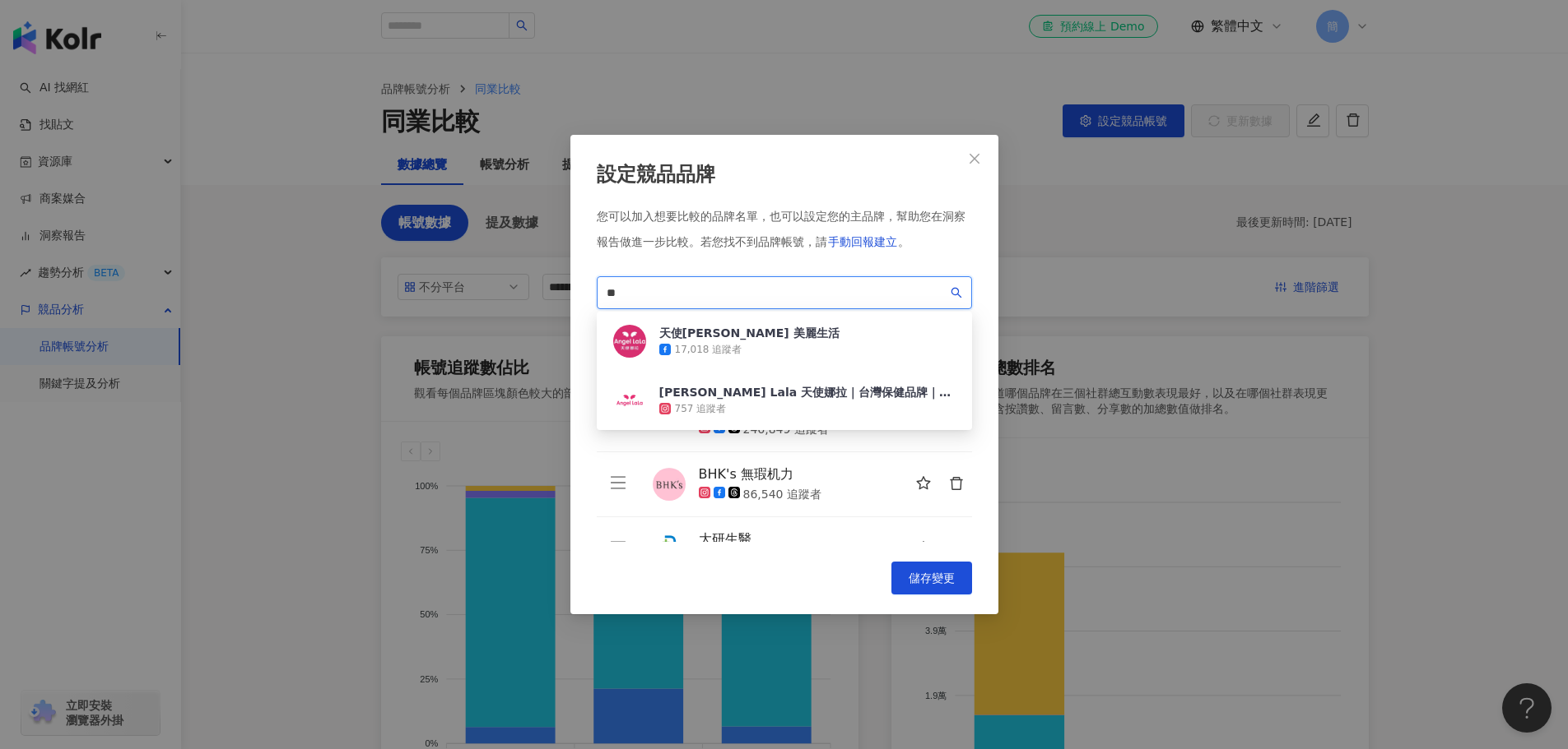
type input "*"
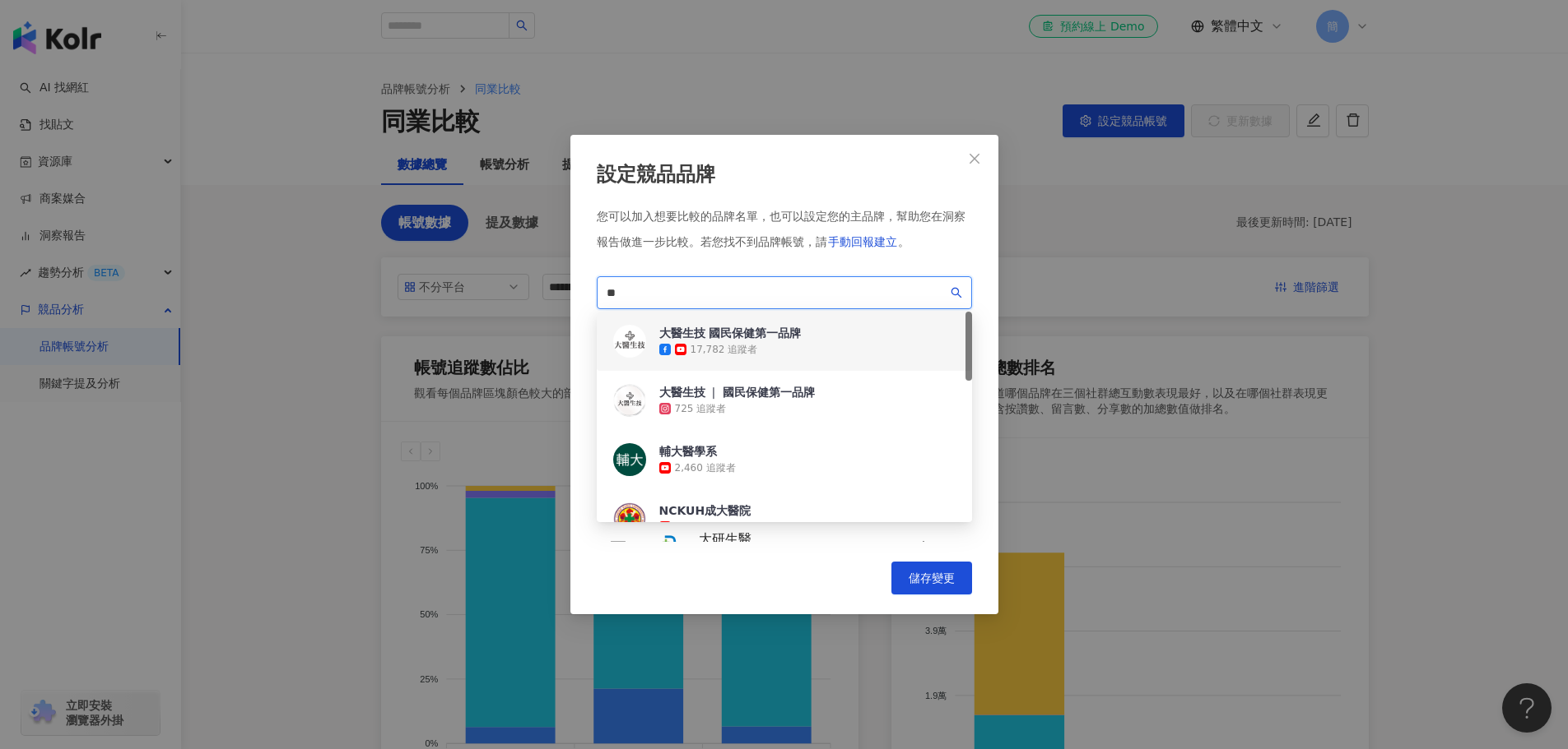
click at [769, 344] on div "17,782 追蹤者" at bounding box center [731, 349] width 142 height 16
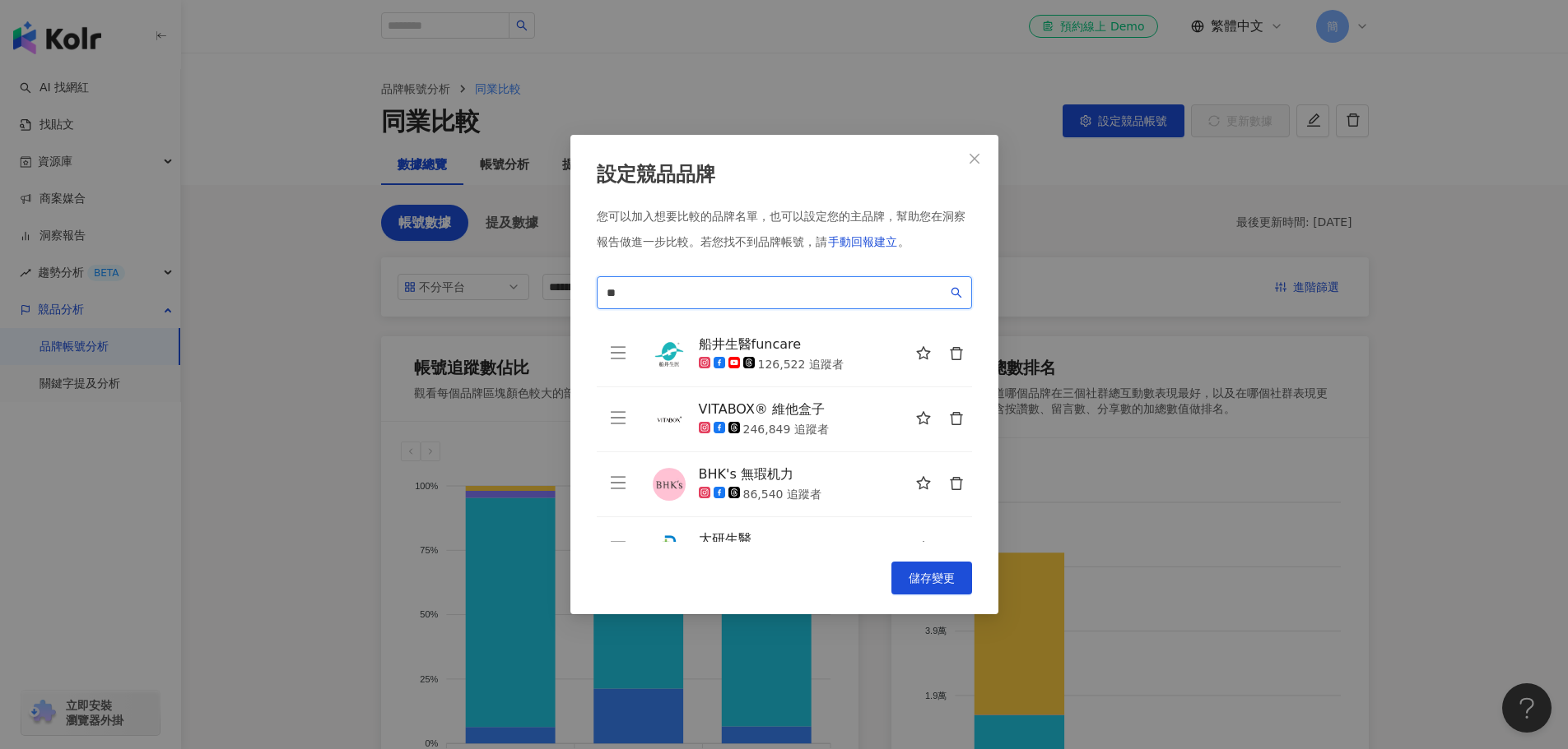
scroll to position [170, 0]
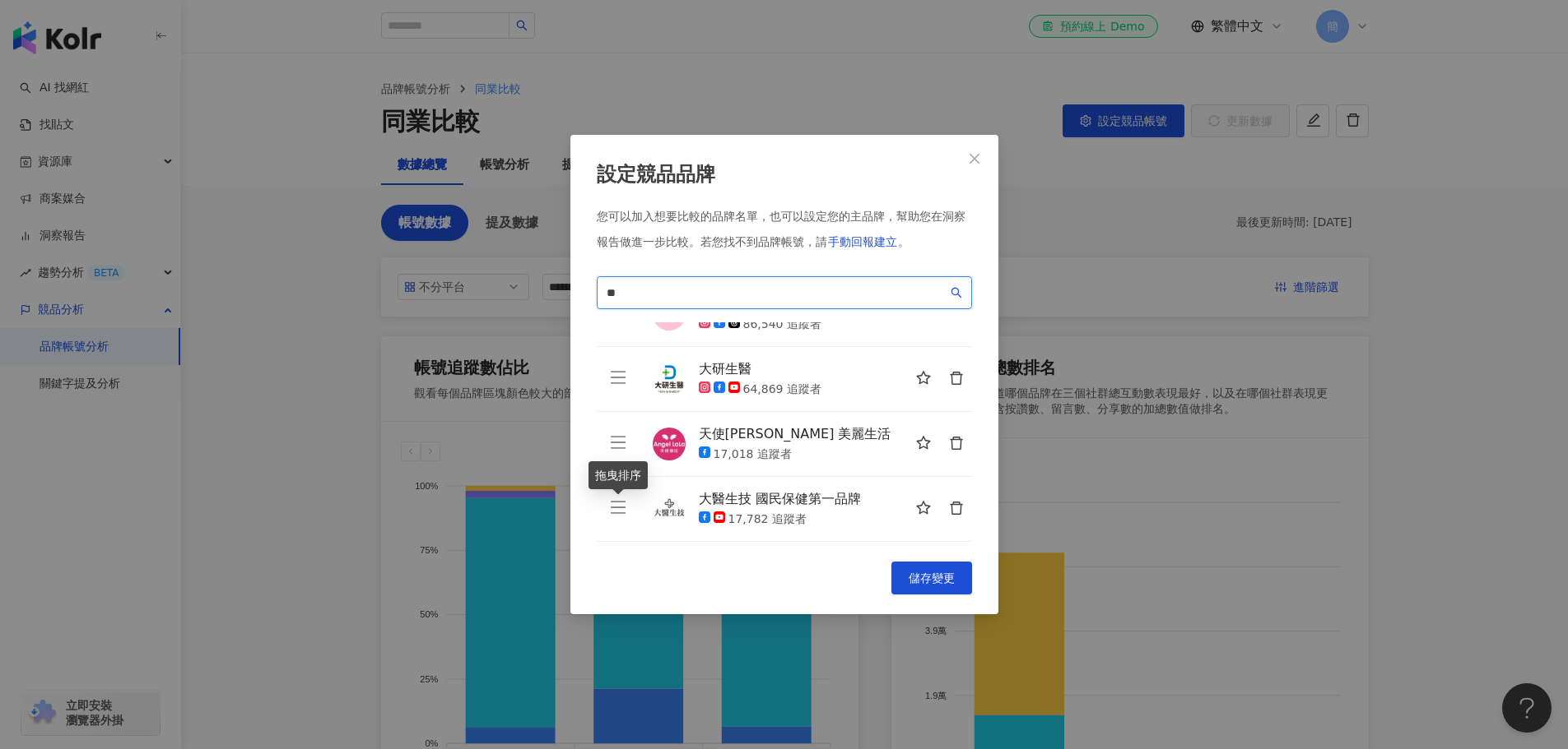
type input "**"
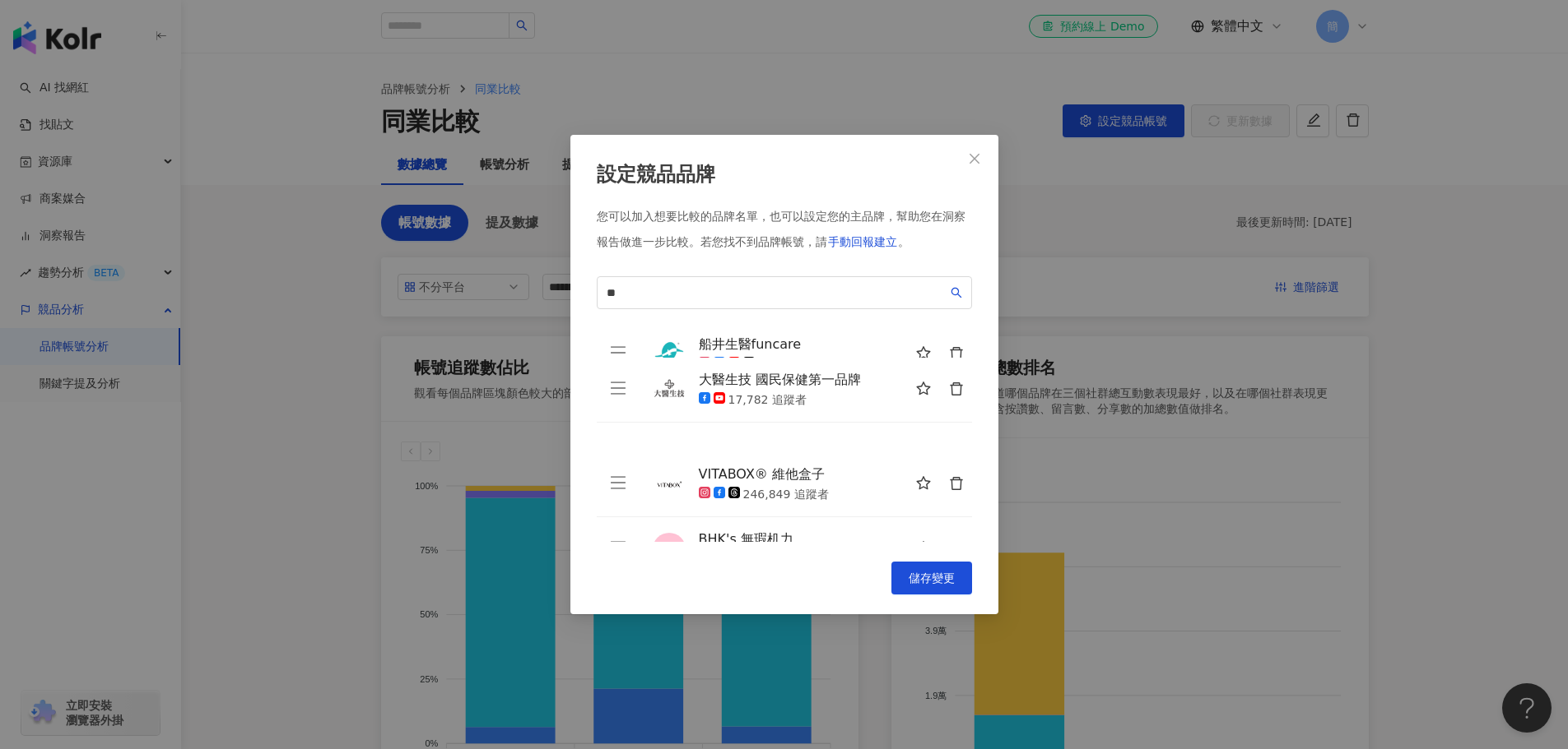
scroll to position [0, 0]
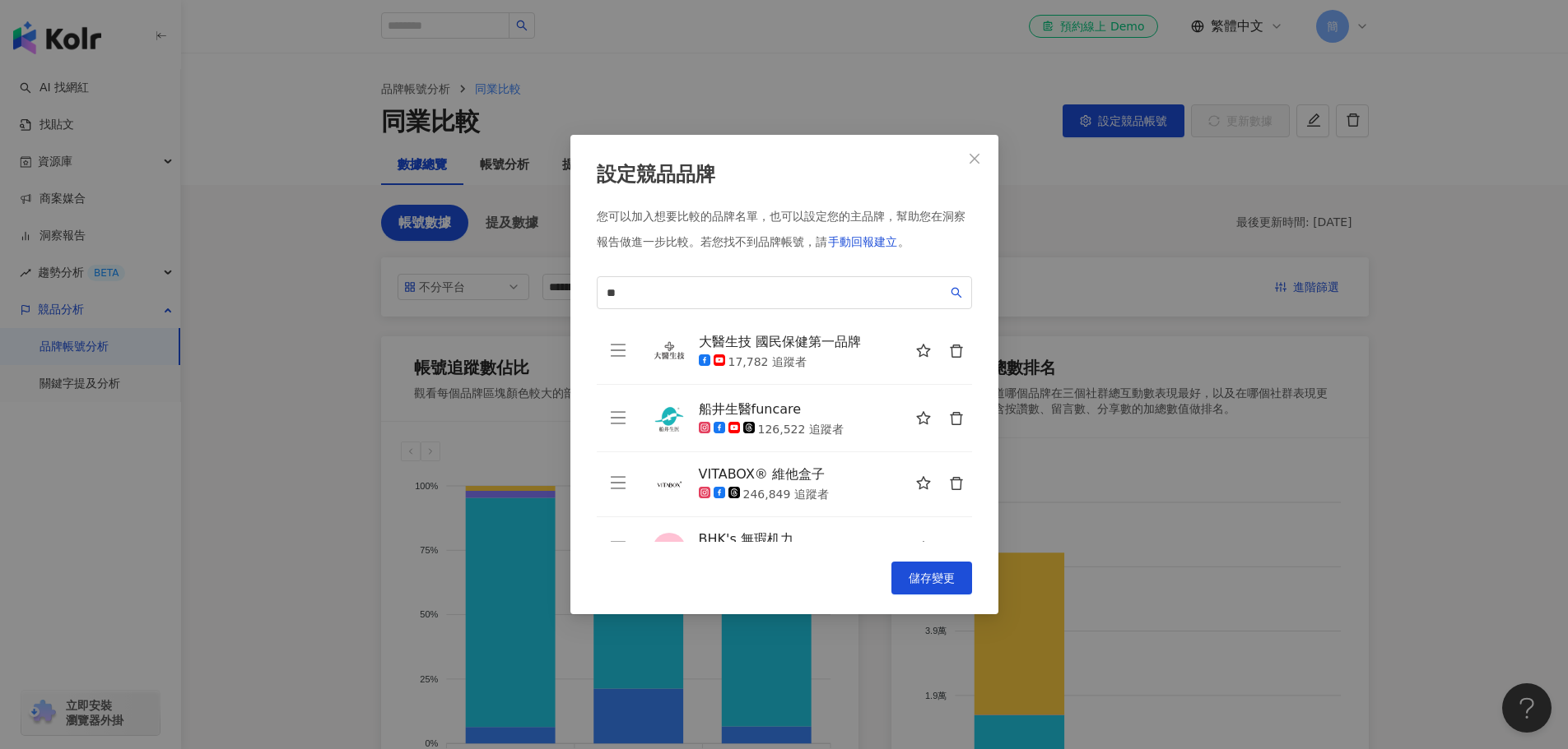
drag, startPoint x: 614, startPoint y: 507, endPoint x: 631, endPoint y: 362, distance: 146.0
click at [606, 352] on td at bounding box center [618, 352] width 43 height 65
click at [940, 567] on button "儲存變更" at bounding box center [931, 578] width 80 height 33
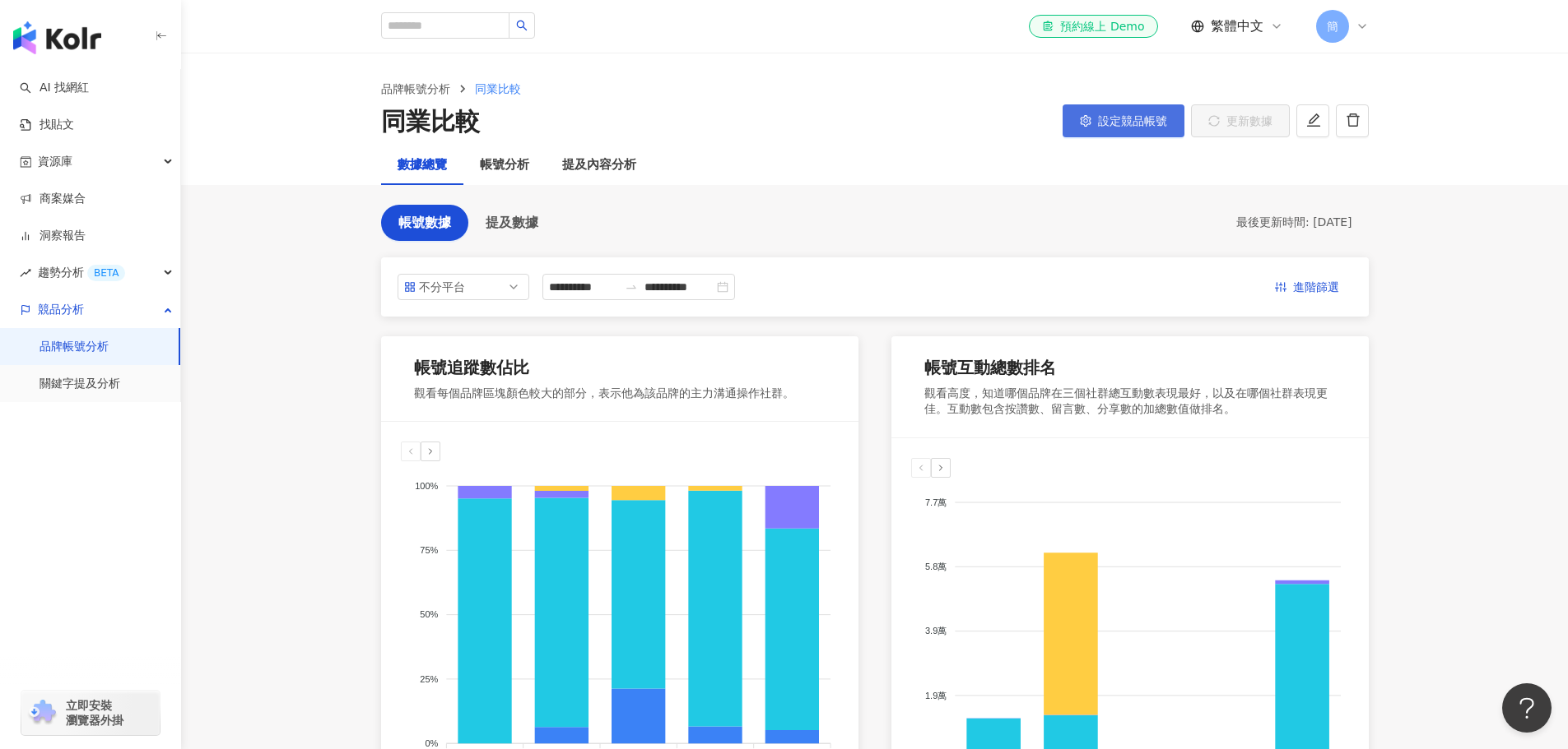
click at [1130, 123] on span "設定競品帳號" at bounding box center [1132, 121] width 69 height 13
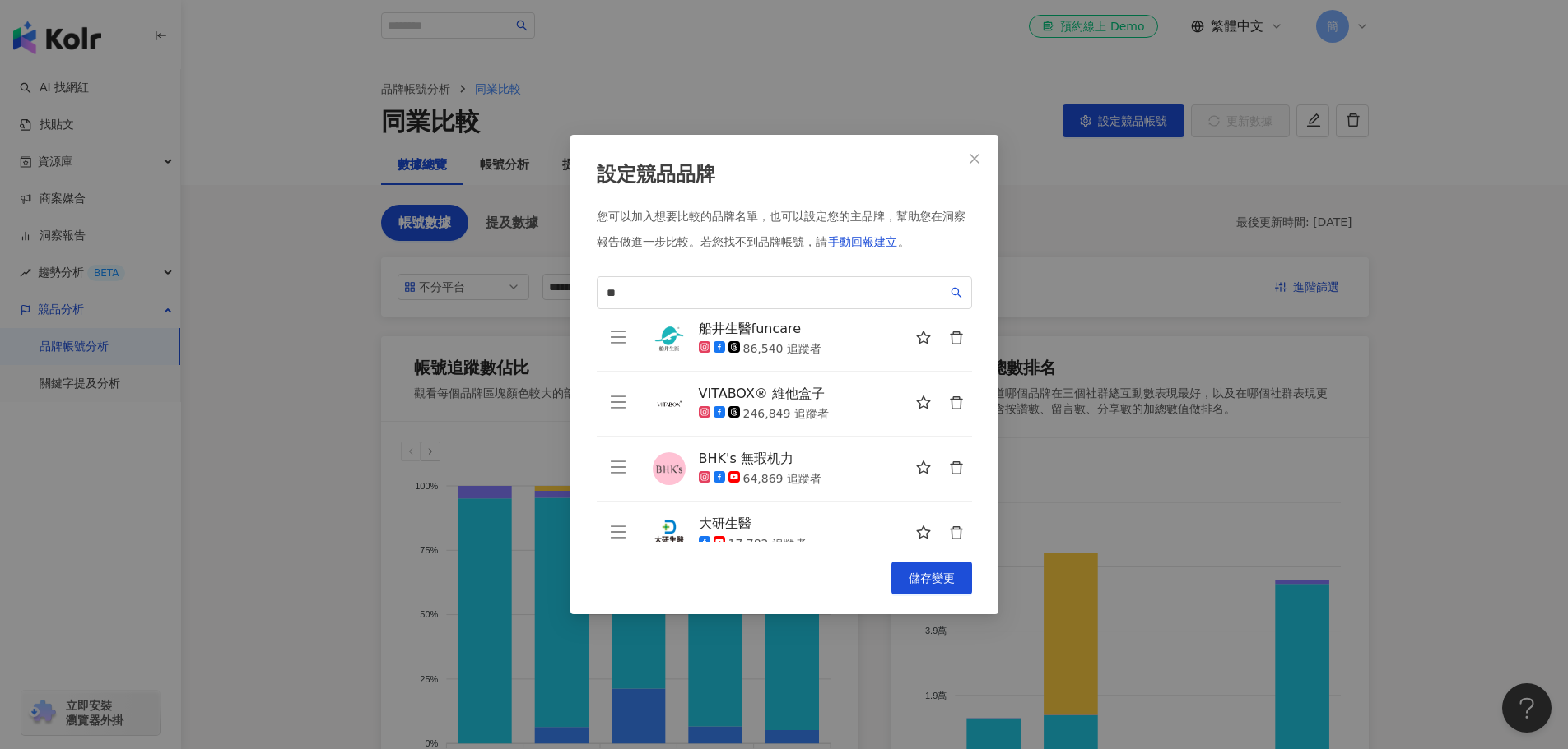
scroll to position [170, 0]
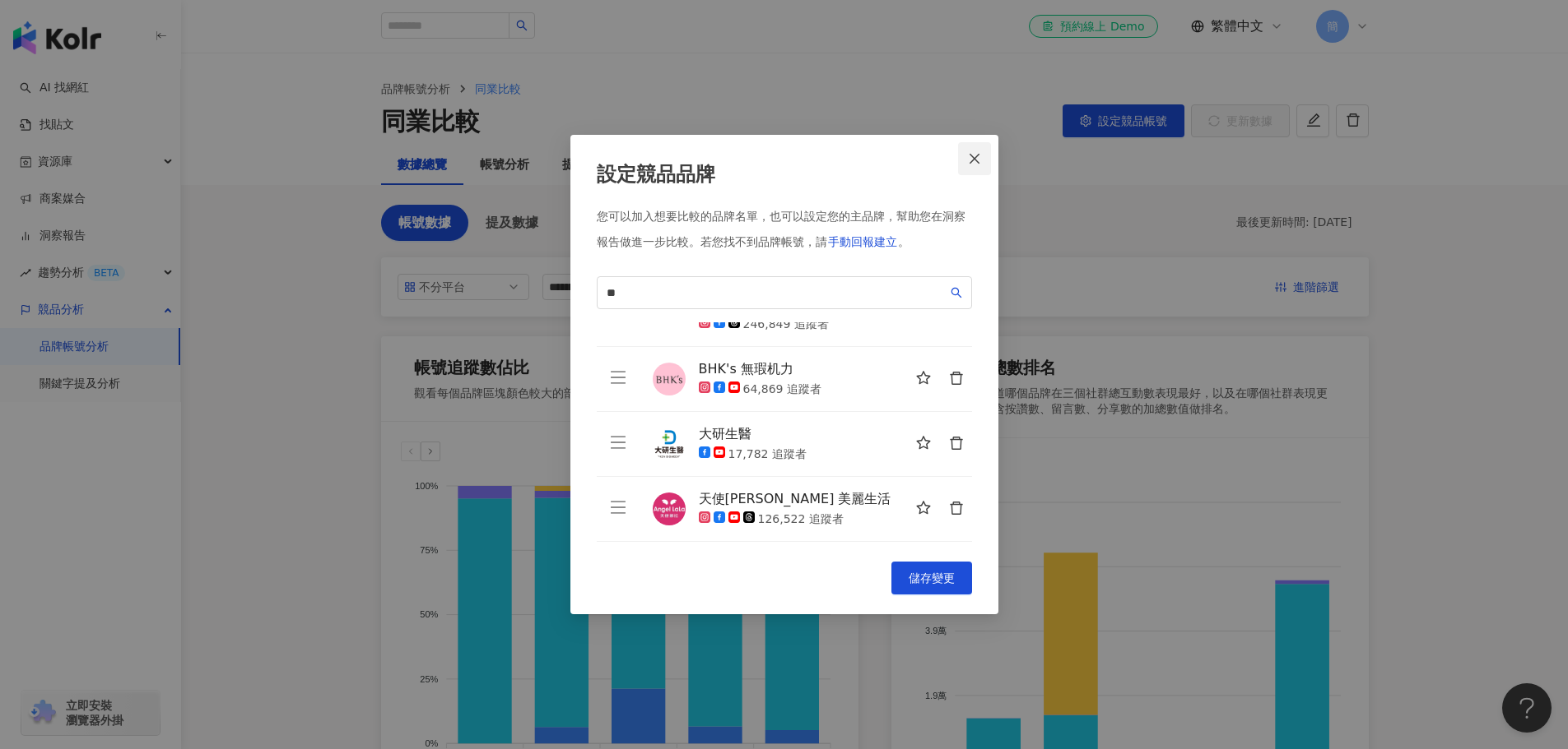
click at [978, 162] on icon "close" at bounding box center [975, 159] width 13 height 13
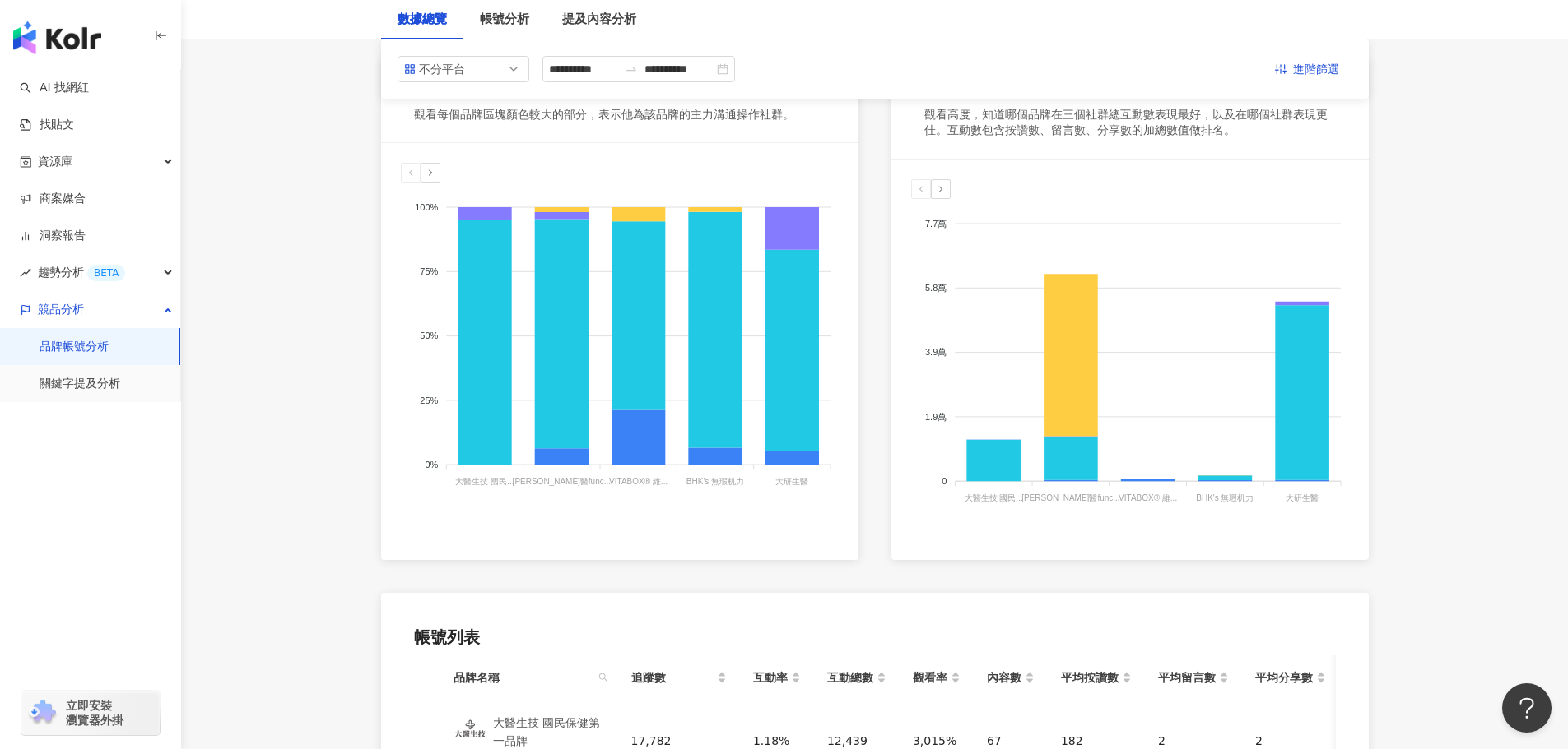
scroll to position [28, 0]
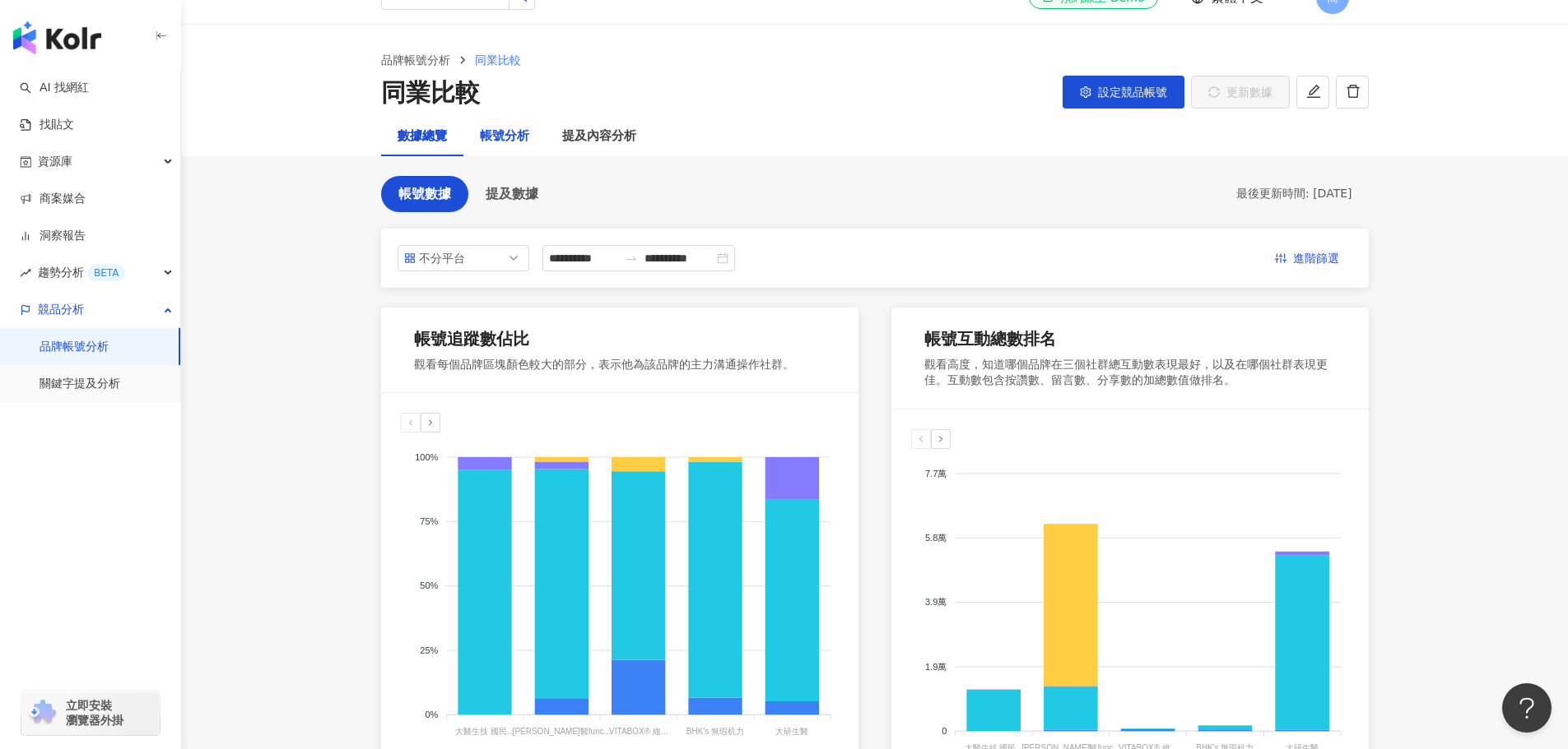
click at [506, 128] on div "帳號分析" at bounding box center [504, 136] width 49 height 20
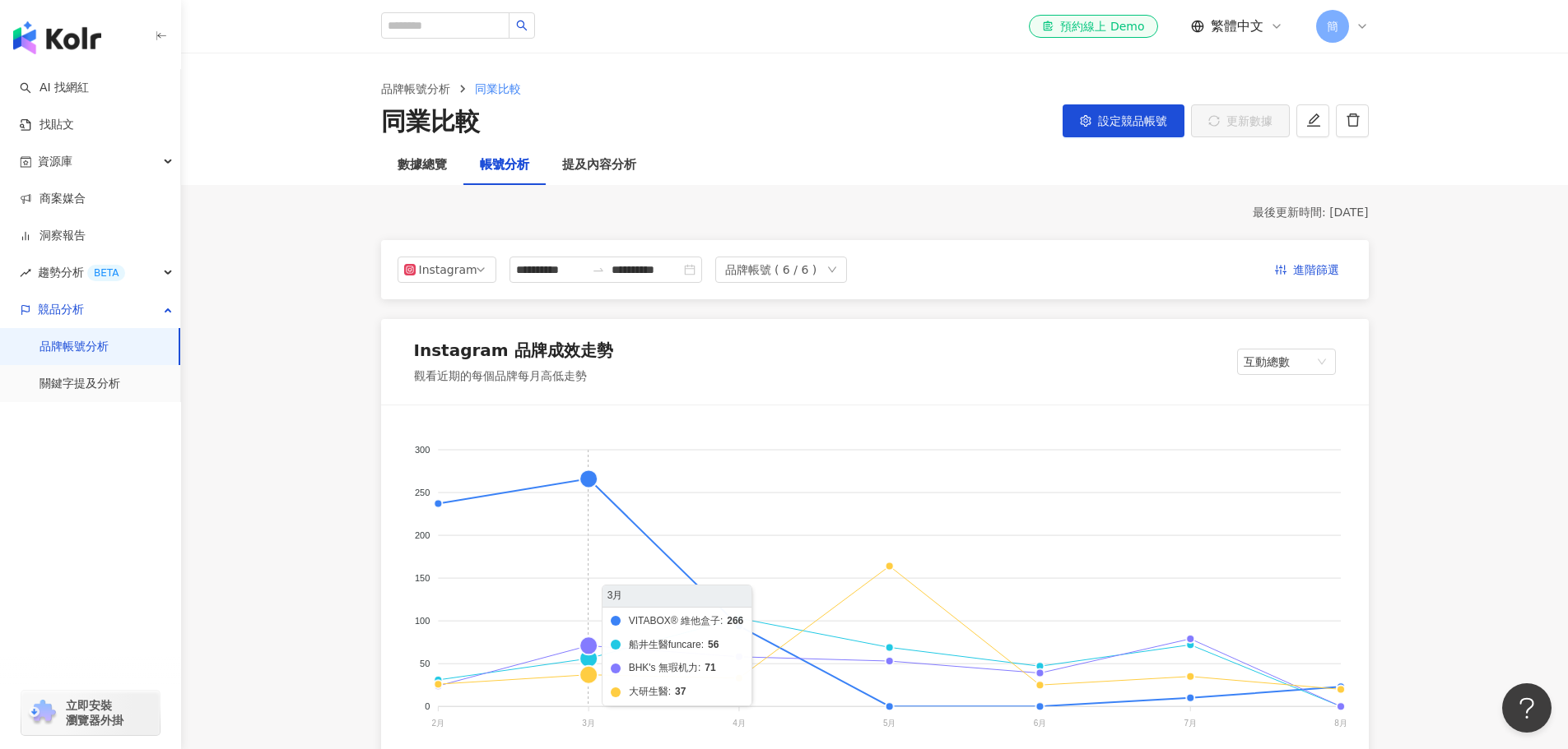
scroll to position [165, 0]
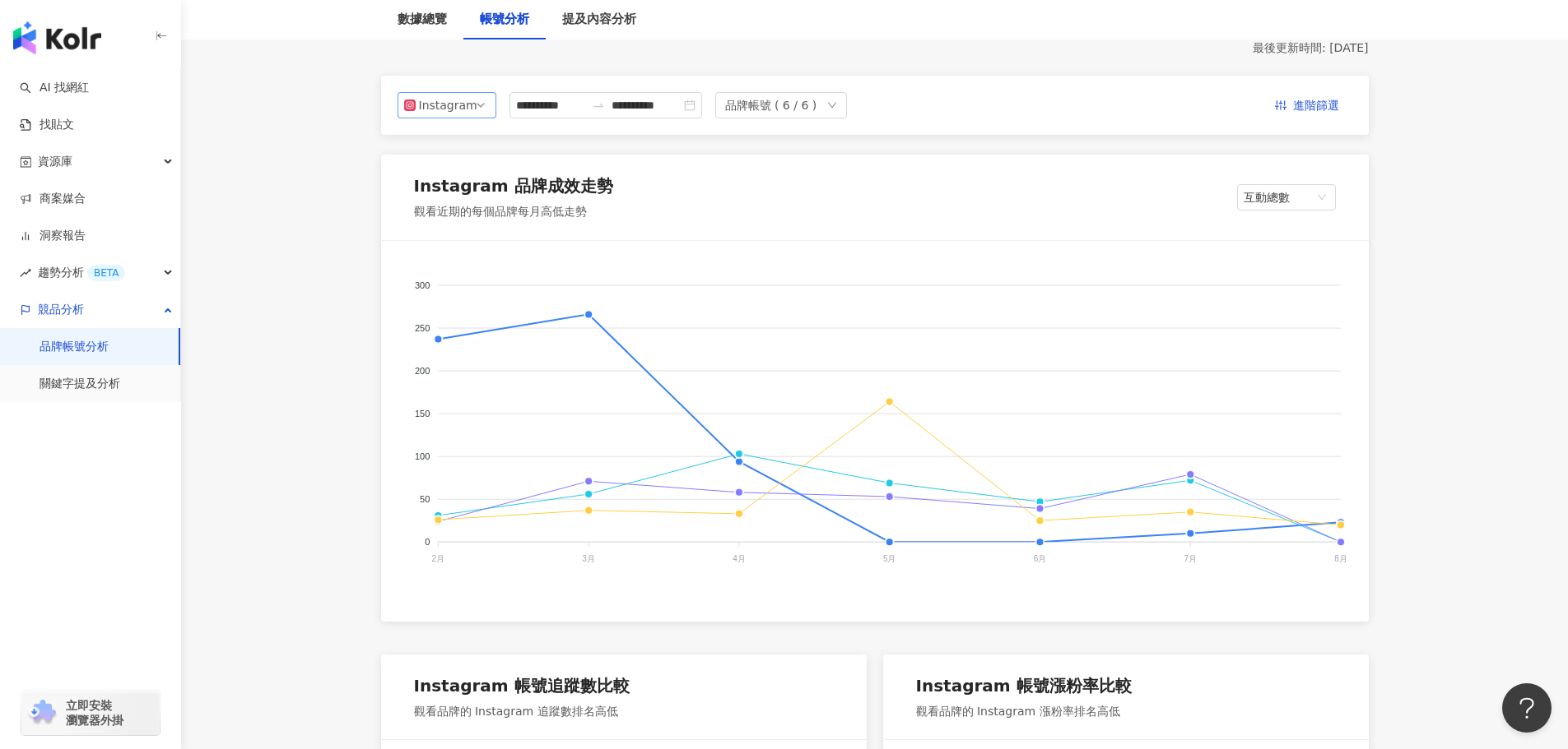
click at [474, 101] on span "Instagram" at bounding box center [447, 105] width 85 height 25
drag, startPoint x: 457, startPoint y: 167, endPoint x: 443, endPoint y: 168, distance: 14.0
click at [457, 167] on div "Facebook" at bounding box center [452, 170] width 54 height 18
click at [443, 168] on div "Facebook 品牌成效走勢 觀看近期的每個品牌每月高低走勢 互動總數" at bounding box center [875, 198] width 988 height 85
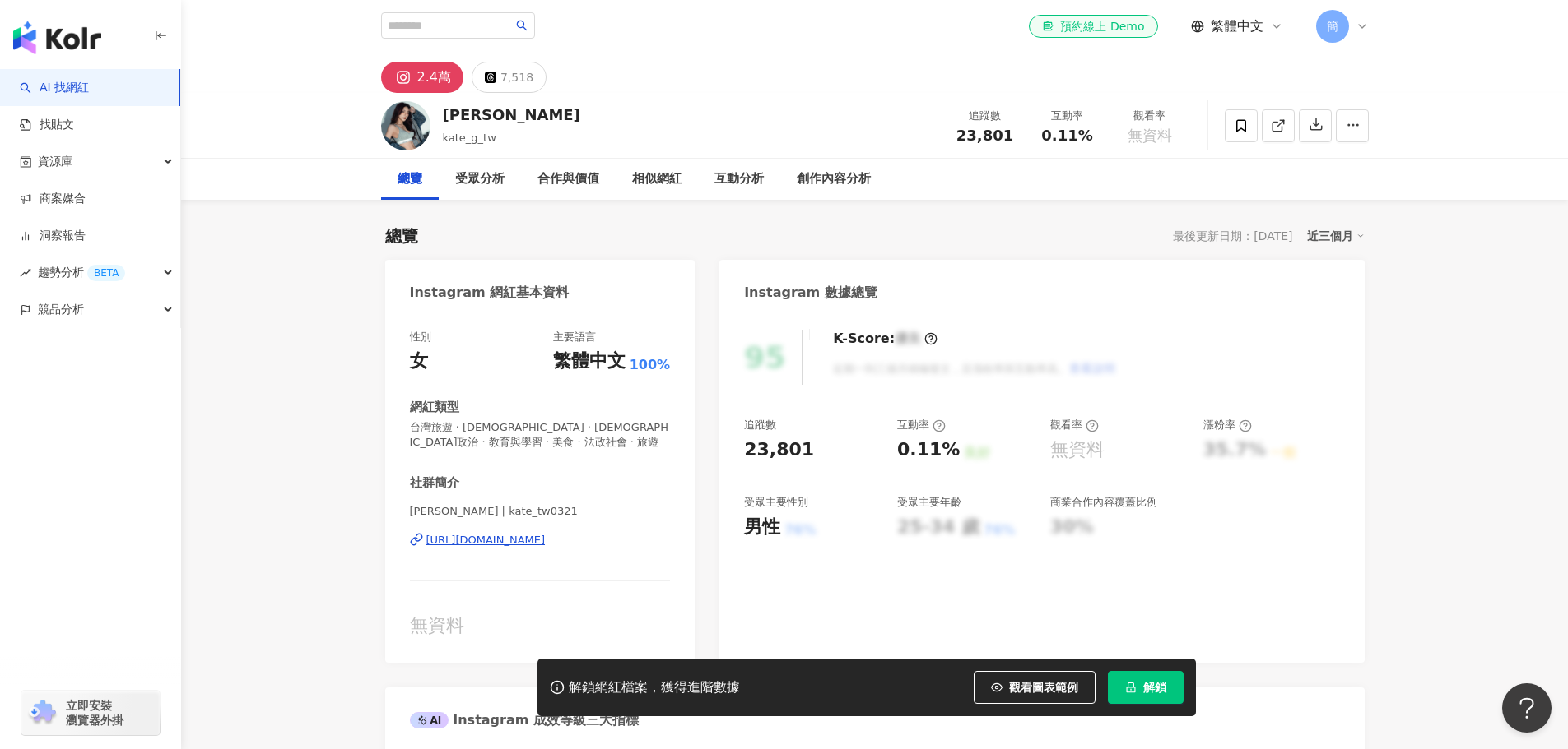
click at [522, 539] on div "https://www.instagram.com/kate_tw0321/" at bounding box center [486, 541] width 119 height 15
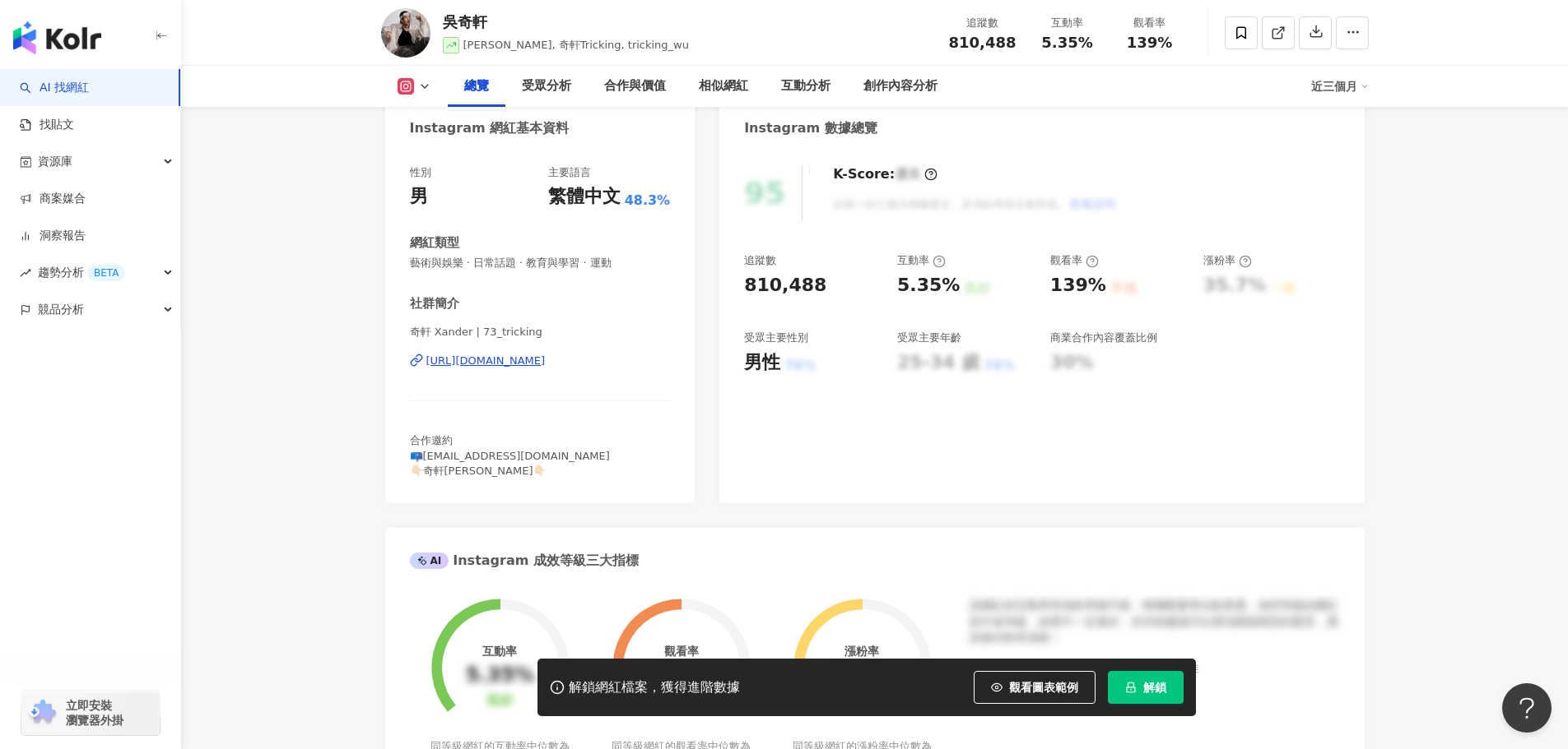
click at [546, 358] on div "https://www.instagram.com/73_tricking/" at bounding box center [486, 361] width 119 height 15
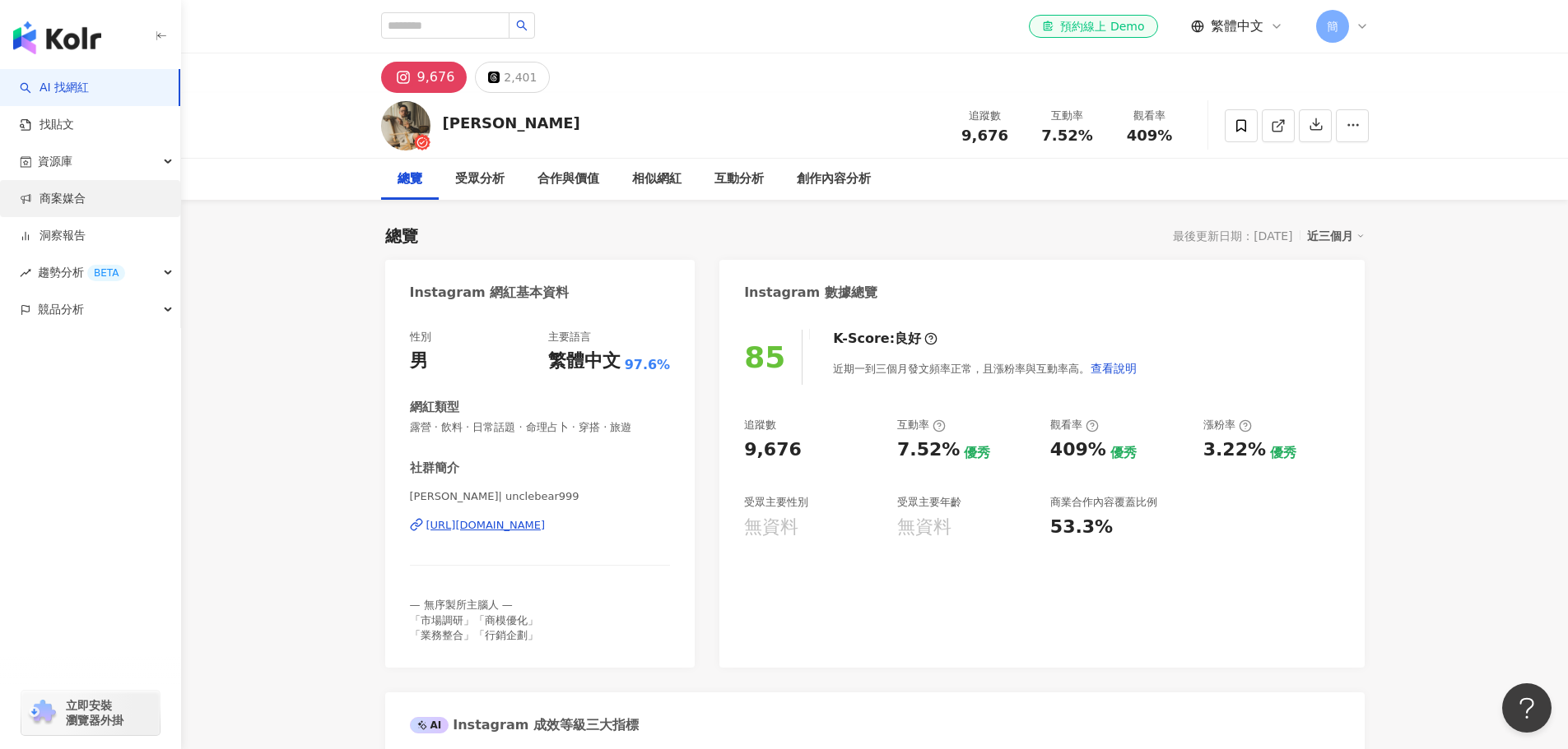
click at [70, 207] on link "商案媒合" at bounding box center [53, 199] width 66 height 16
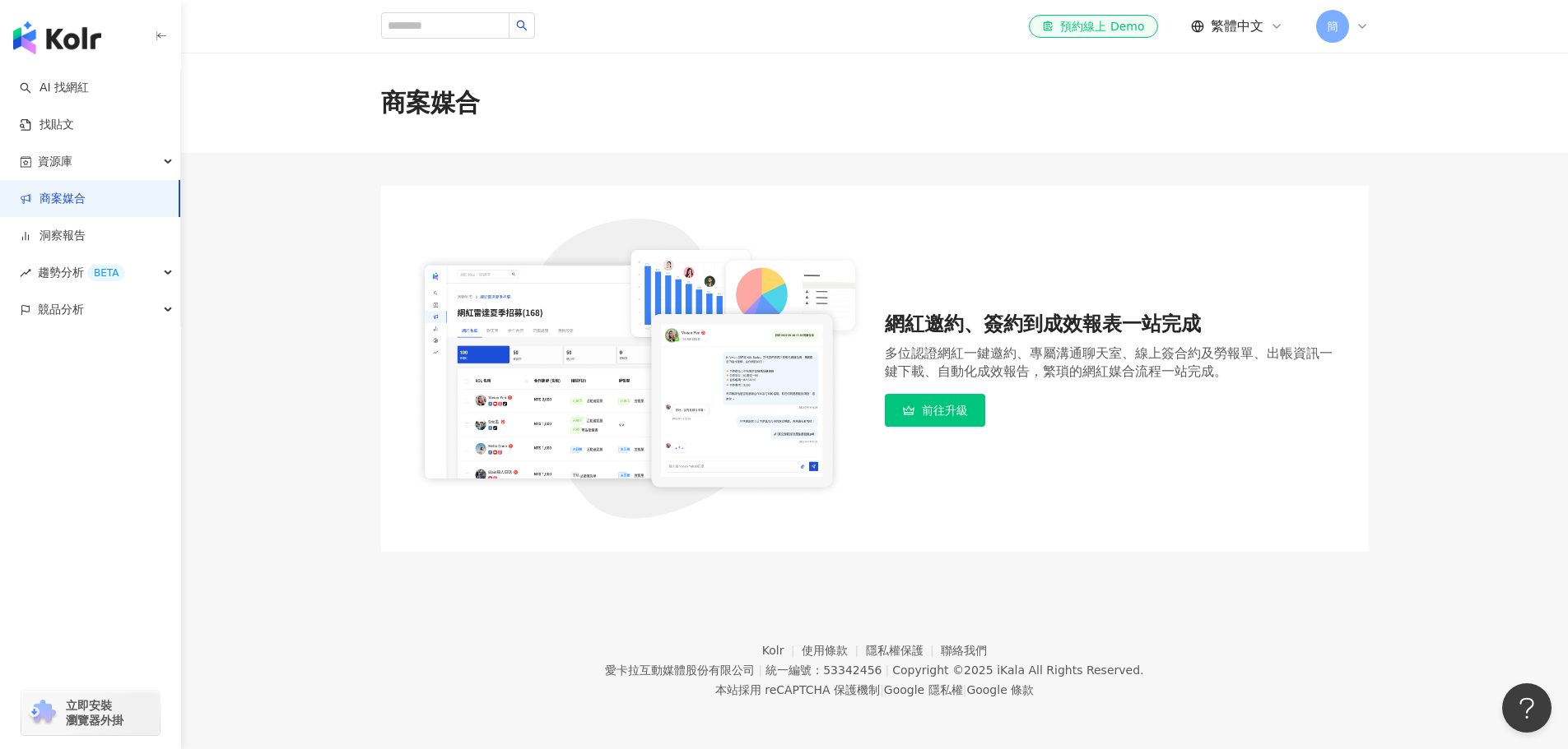
click at [940, 408] on span "前往升級" at bounding box center [944, 410] width 46 height 13
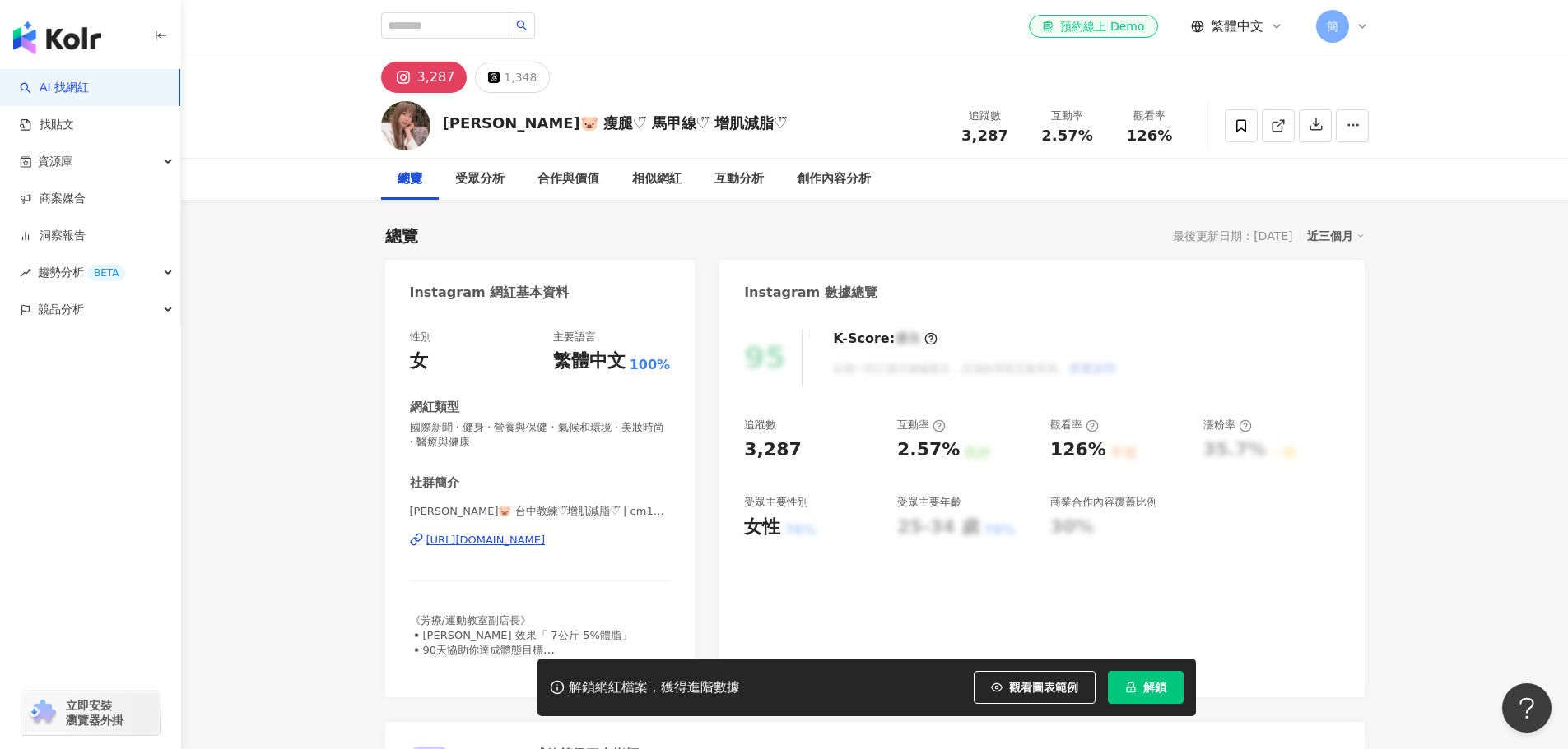
click at [546, 535] on div "https://www.instagram.com/cm101301/" at bounding box center [486, 541] width 119 height 15
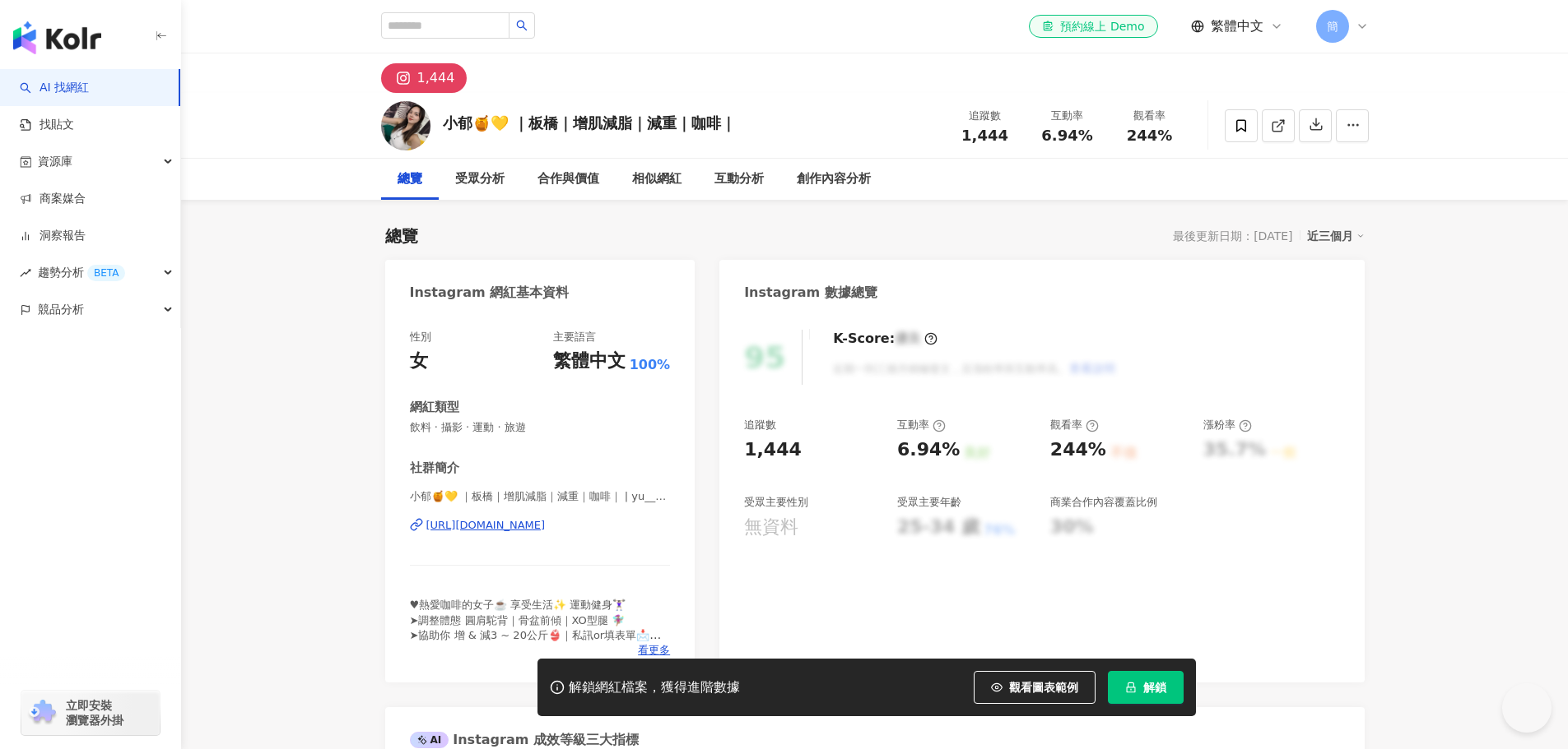
click at [535, 525] on div "https://www.instagram.com/yu__1118__/" at bounding box center [486, 526] width 119 height 15
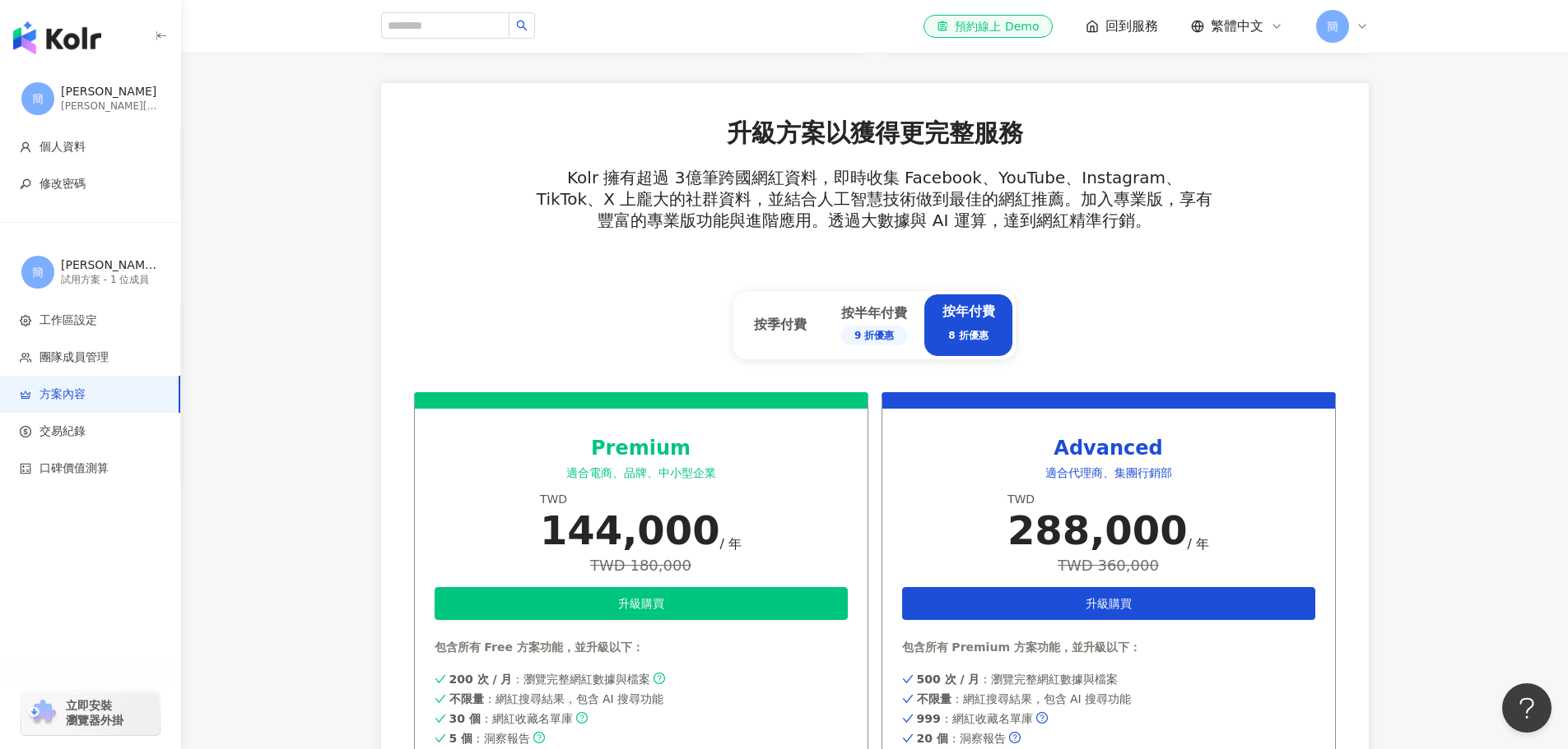
scroll to position [494, 0]
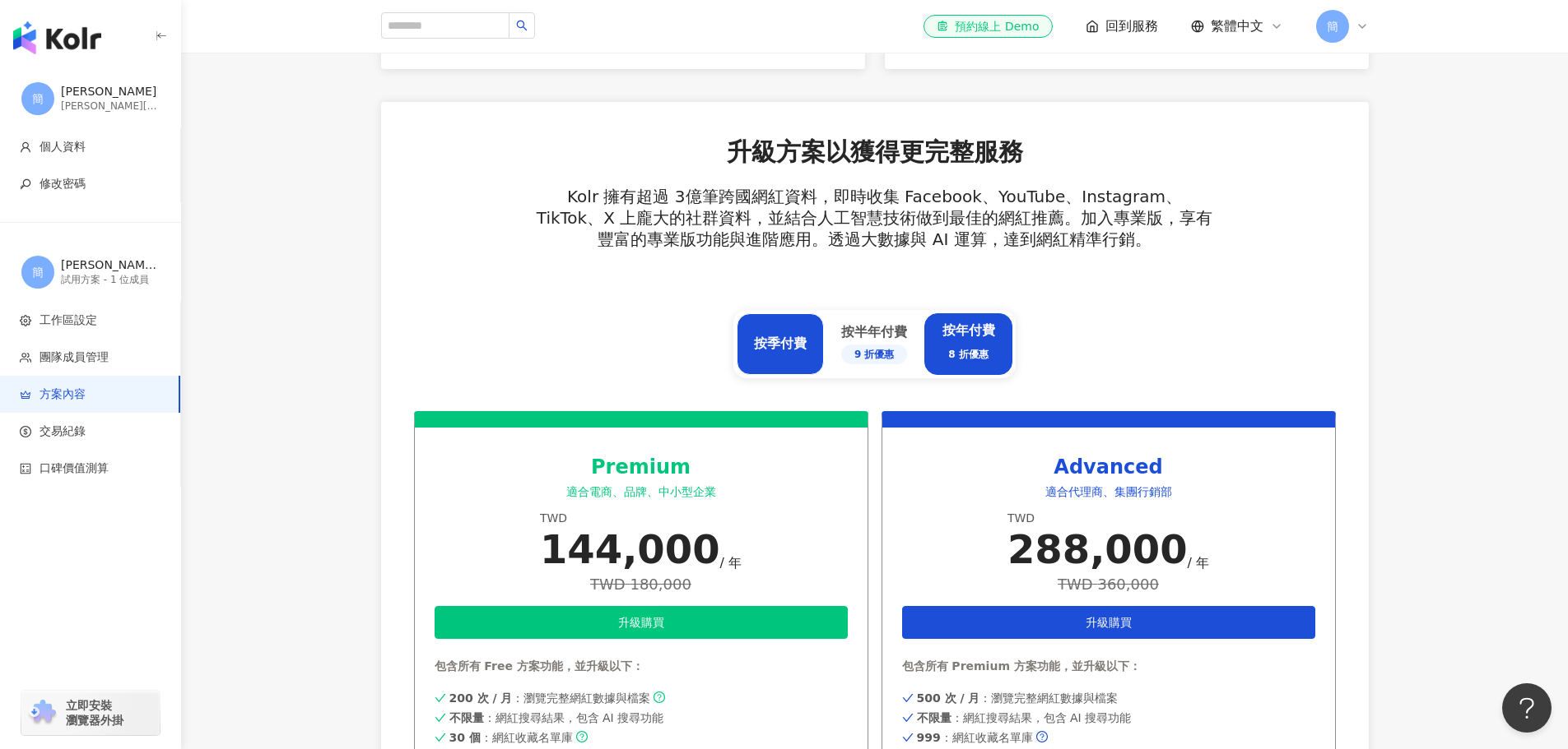
click at [789, 350] on div "按季付費" at bounding box center [781, 343] width 53 height 18
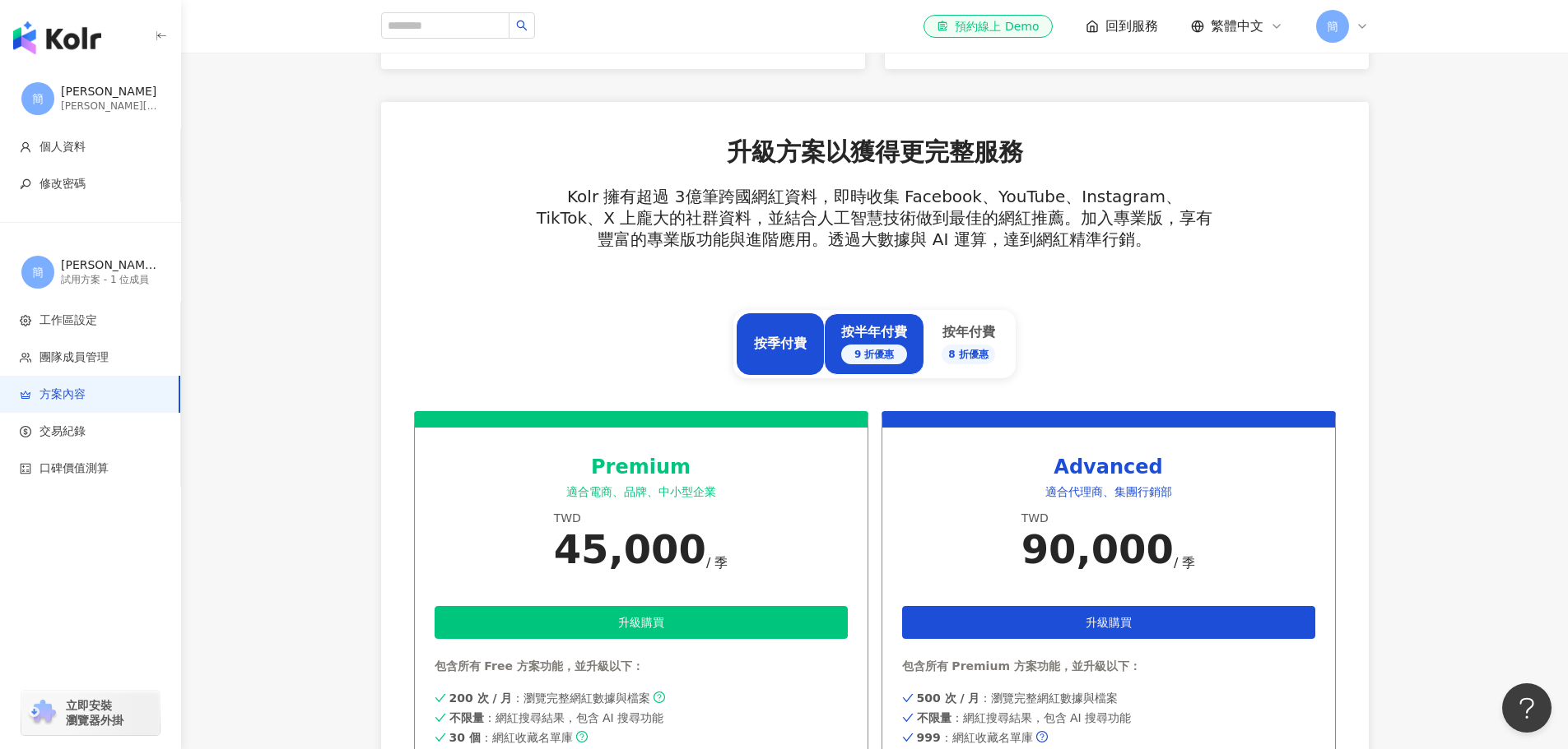
click at [857, 341] on div "按半年付費 9 折優惠" at bounding box center [874, 343] width 66 height 41
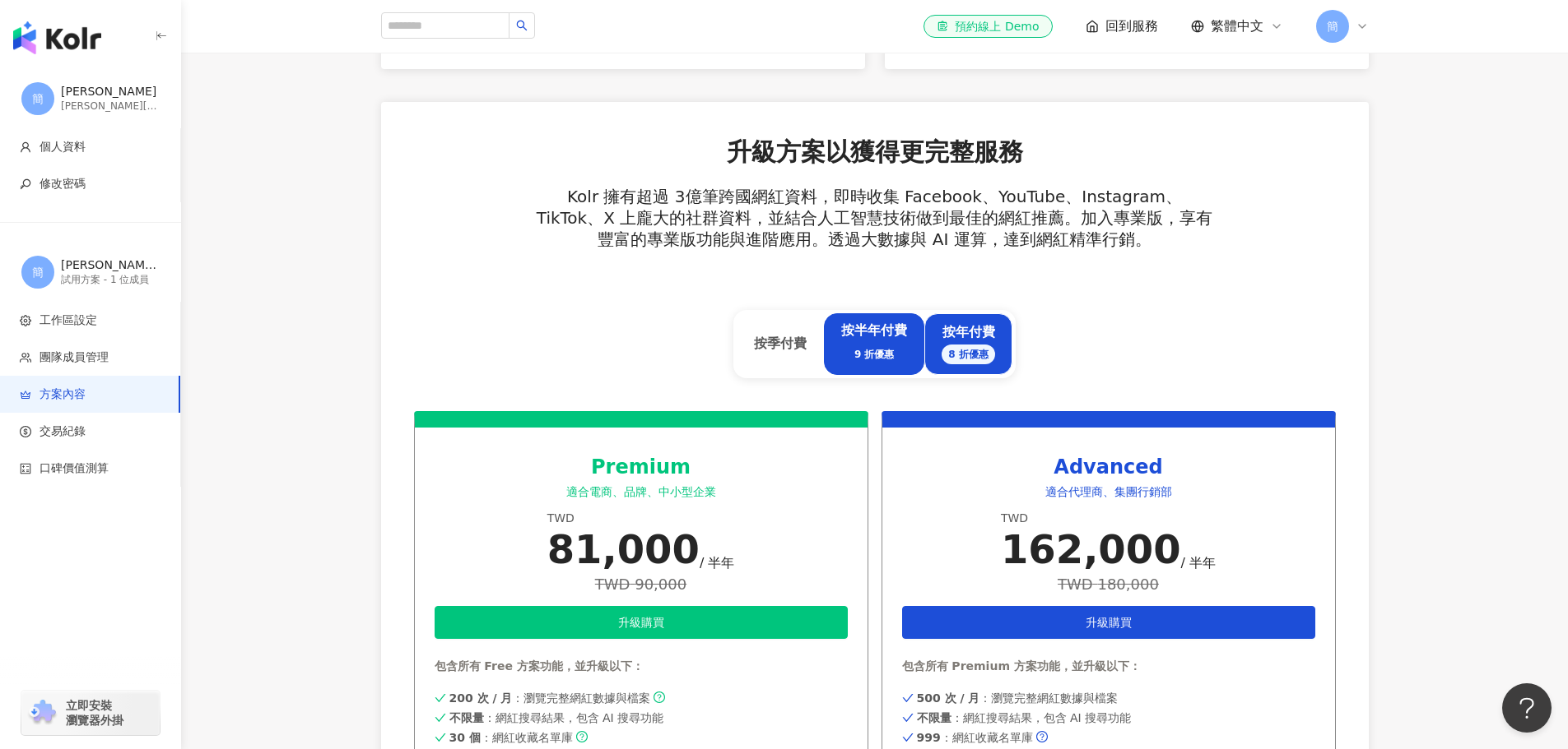
click at [944, 339] on div "按年付費 8 折優惠" at bounding box center [968, 343] width 54 height 41
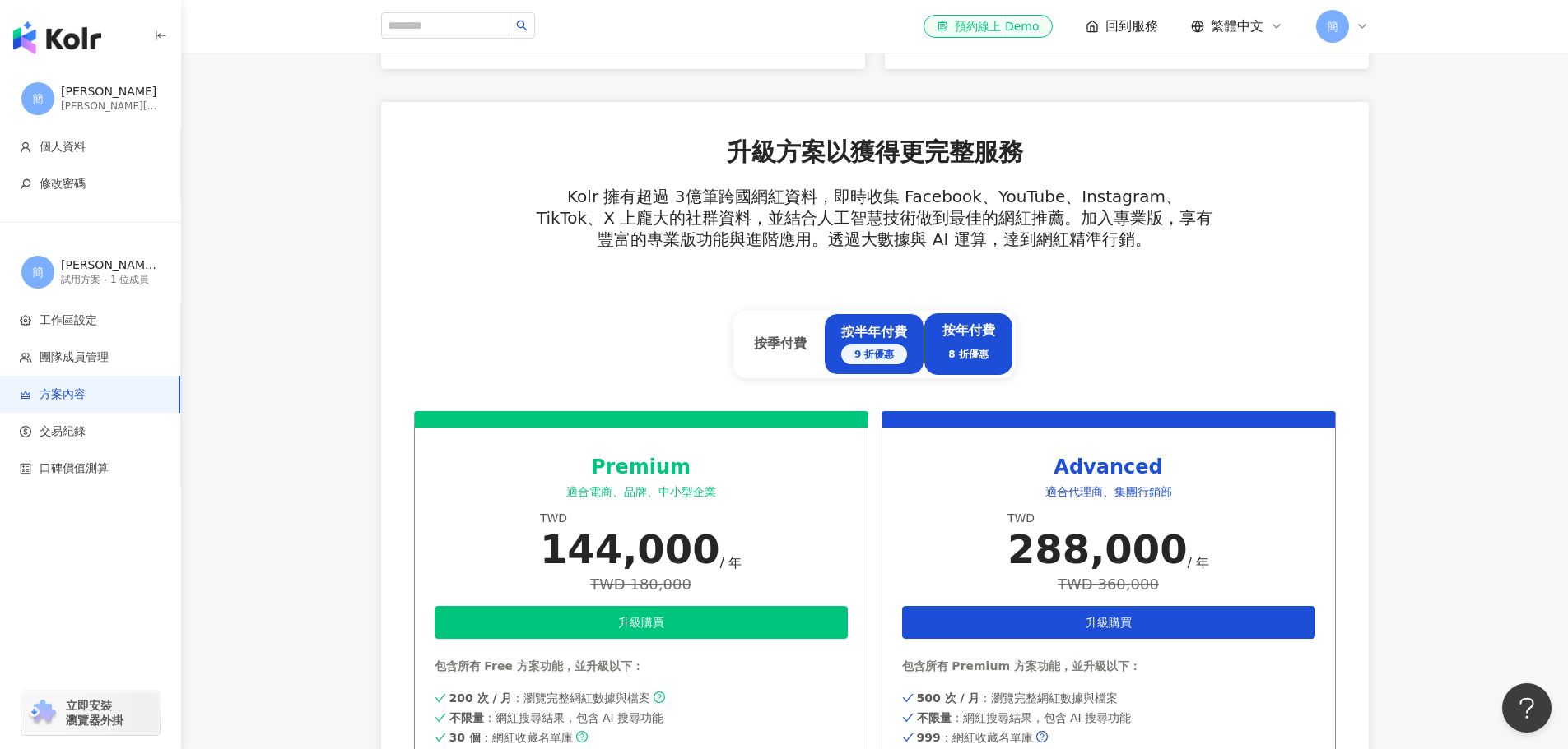
click at [877, 339] on div "按半年付費 9 折優惠" at bounding box center [874, 343] width 66 height 41
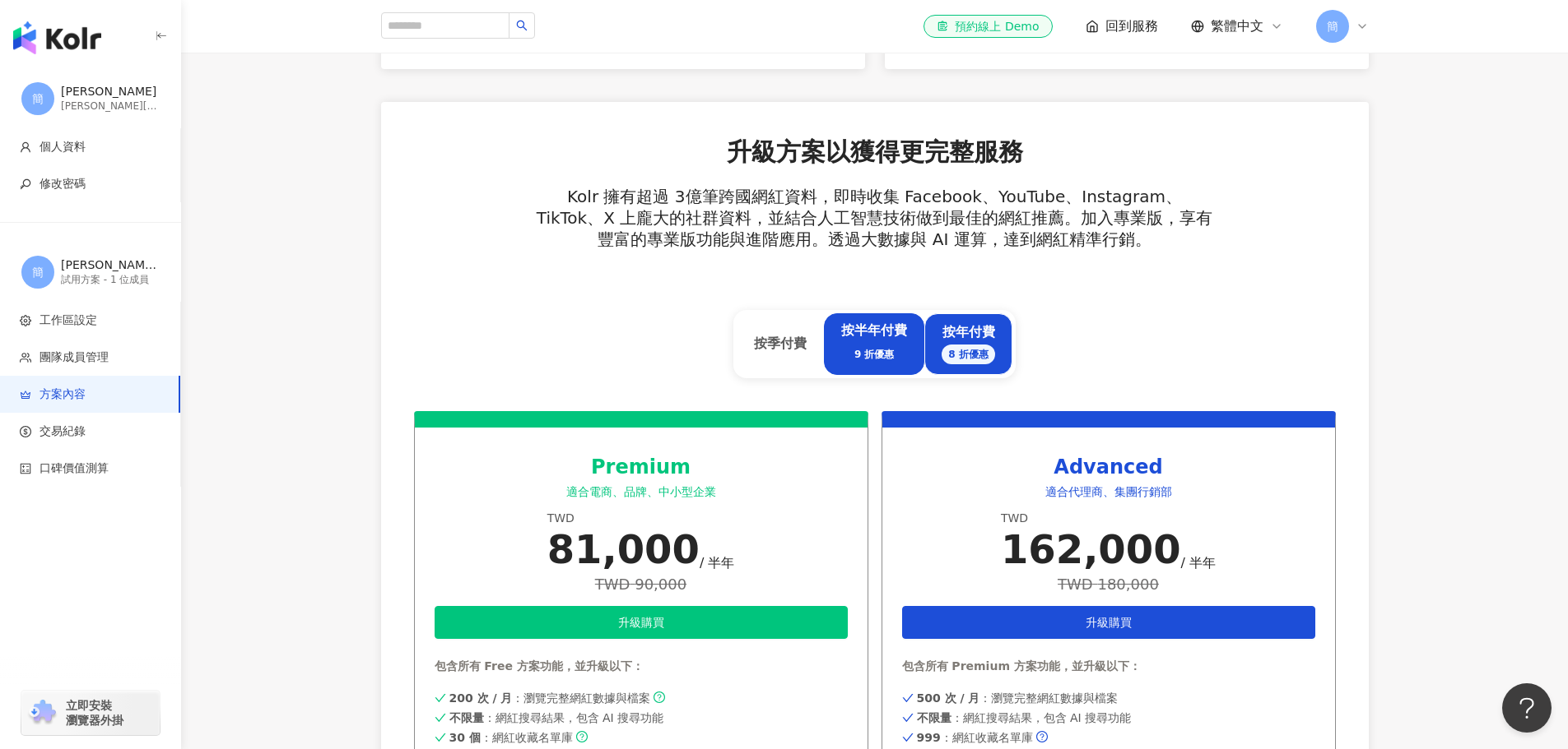
click at [965, 334] on div "按年付費 8 折優惠" at bounding box center [968, 343] width 54 height 41
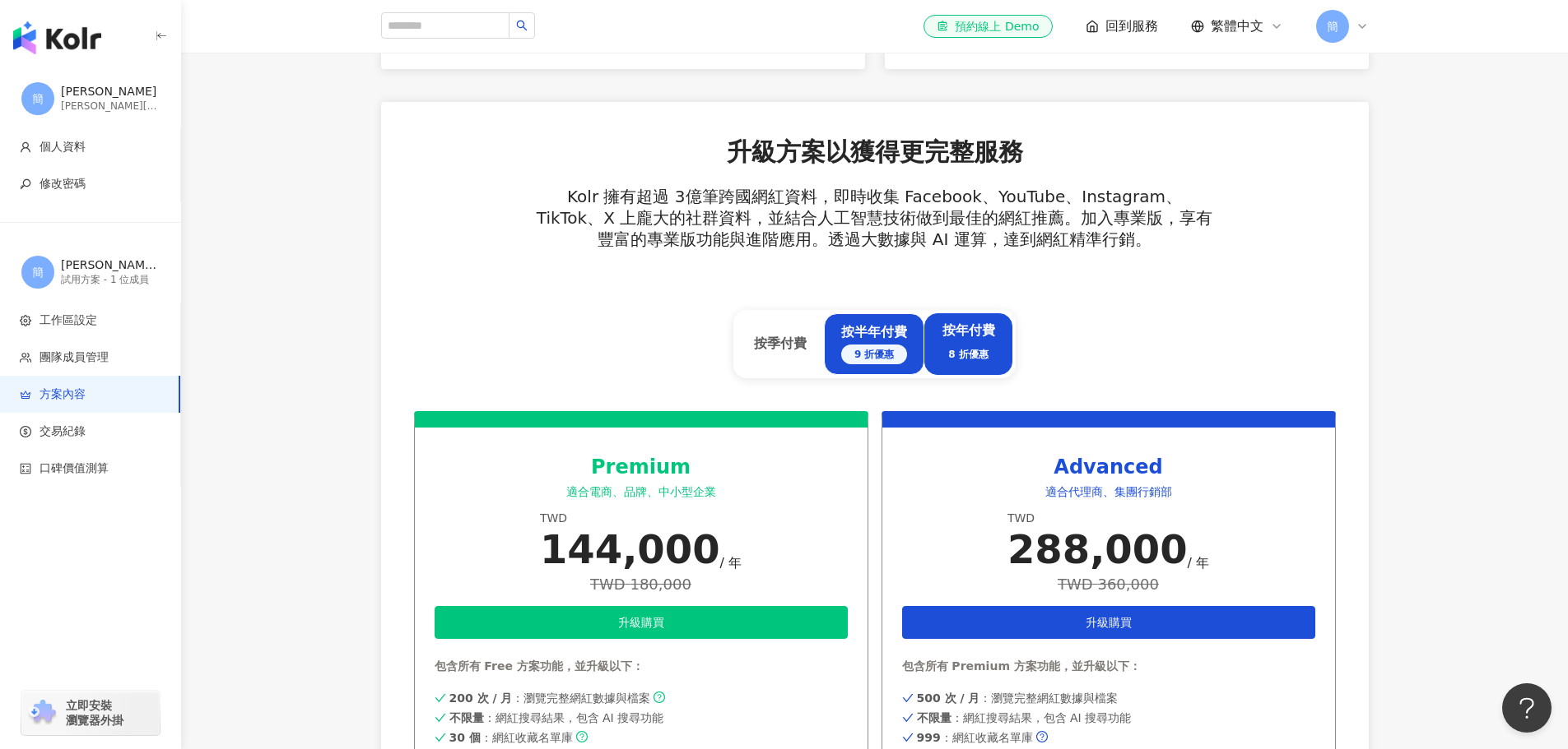
click at [885, 333] on div "按半年付費 9 折優惠" at bounding box center [874, 343] width 66 height 41
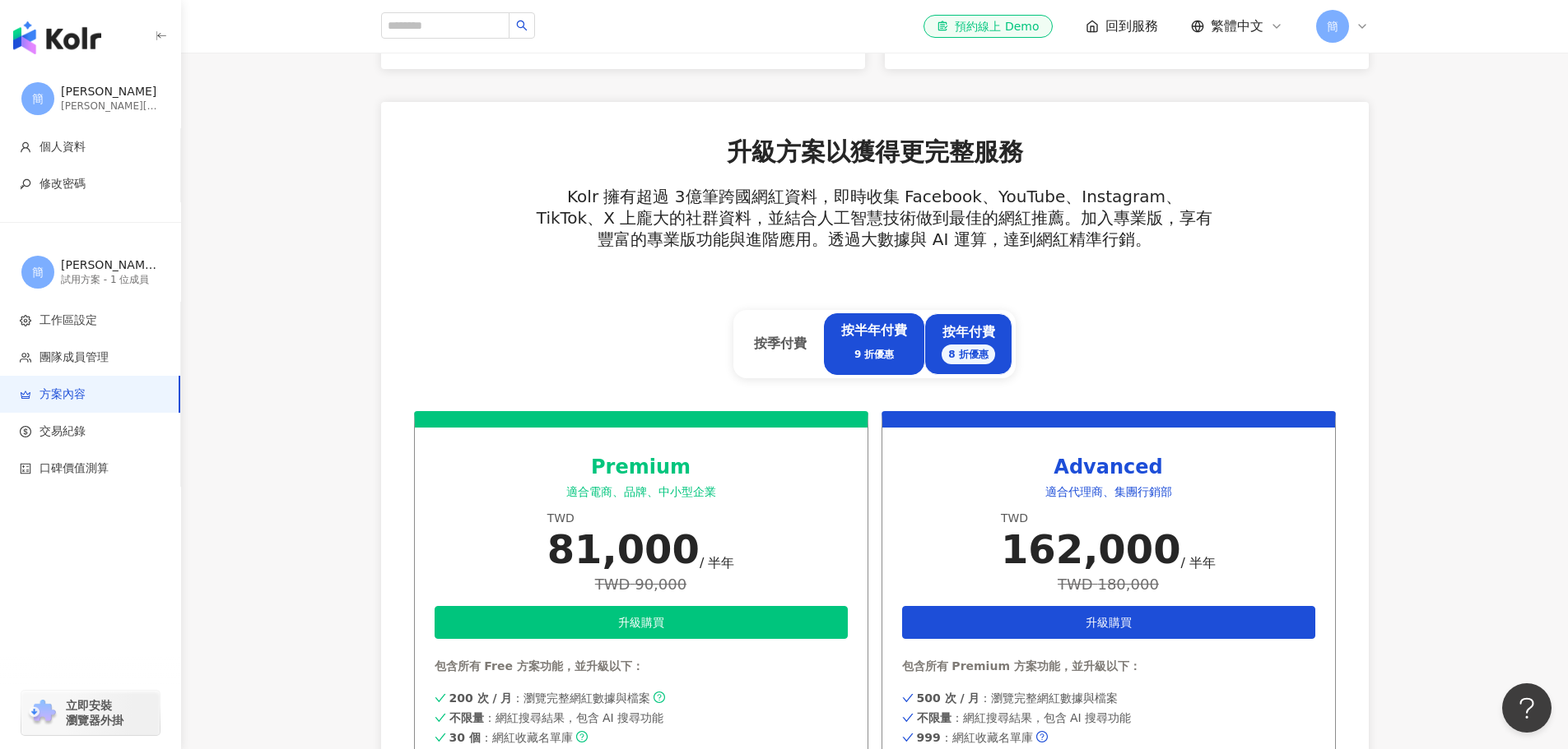
click at [960, 331] on div "按年付費 8 折優惠" at bounding box center [968, 343] width 54 height 41
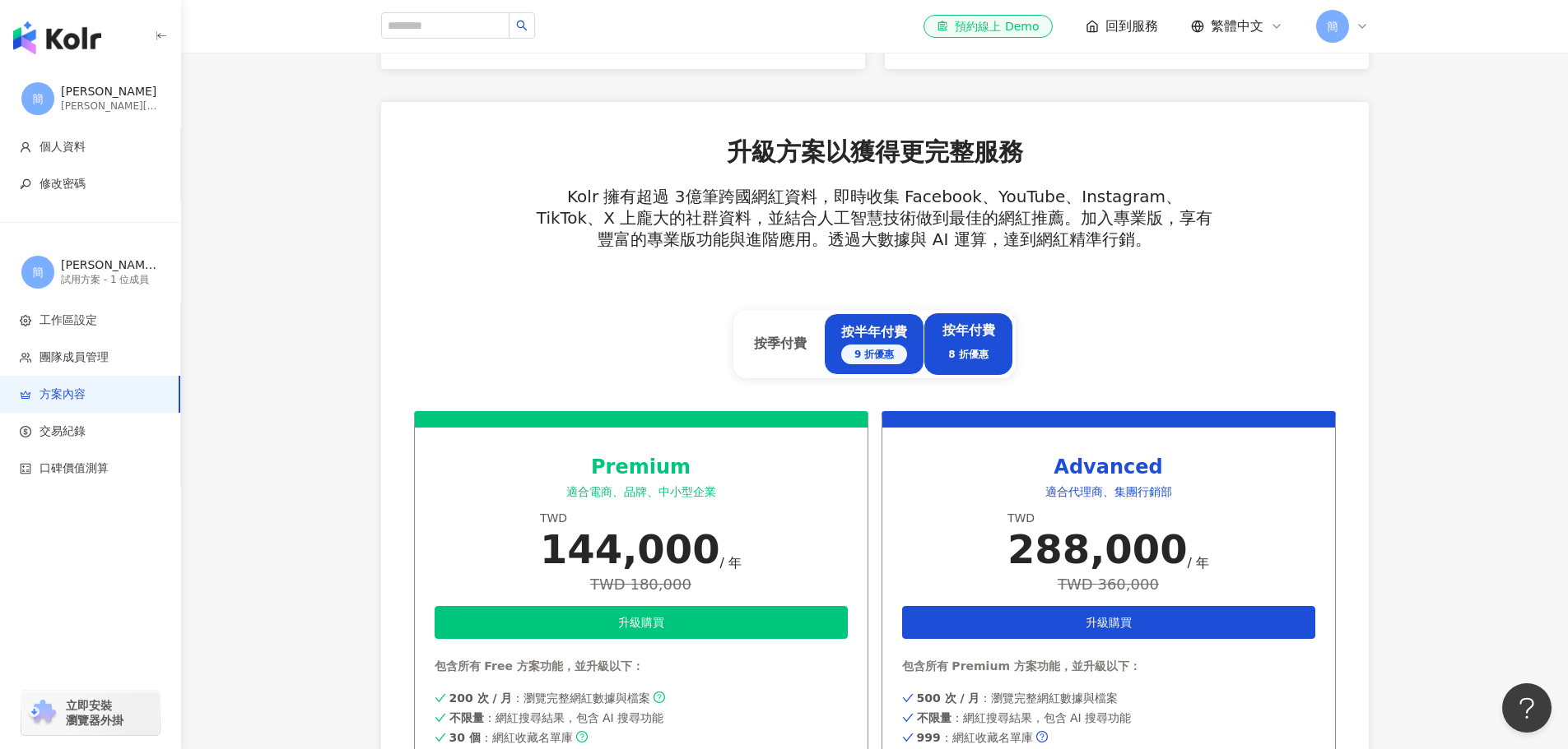
click at [895, 333] on div "按半年付費 9 折優惠" at bounding box center [874, 343] width 66 height 41
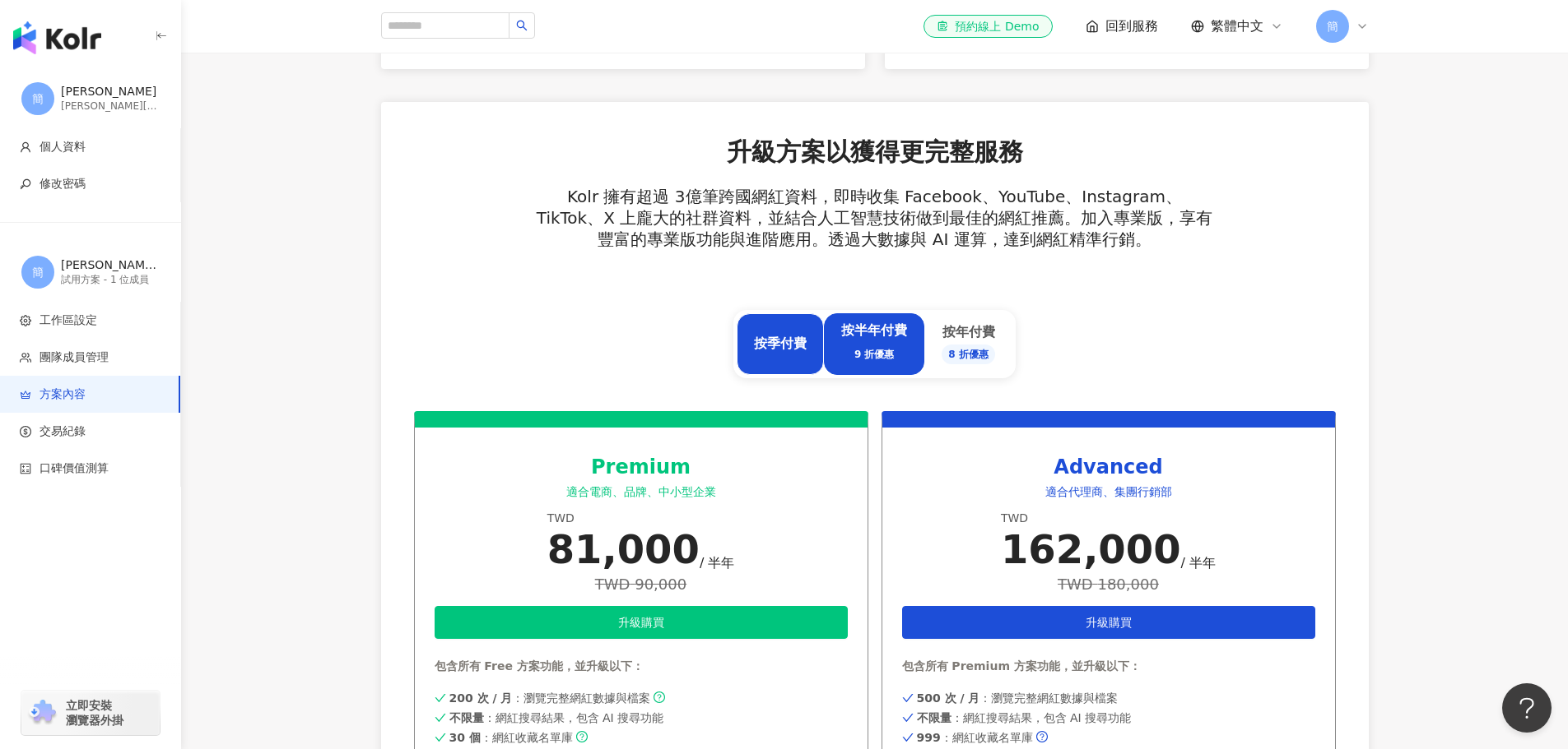
click at [798, 333] on div "按季付費" at bounding box center [781, 343] width 87 height 61
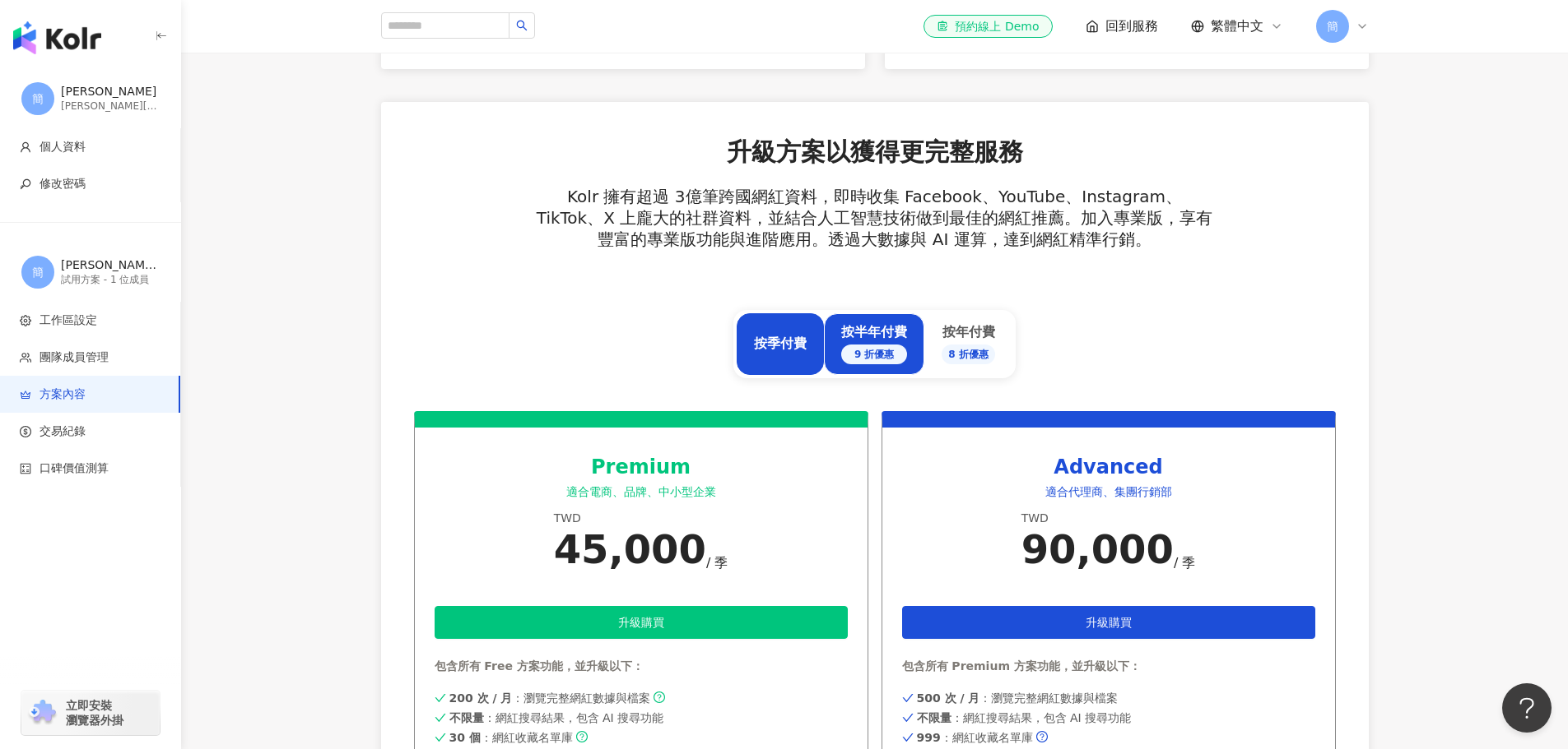
click at [852, 331] on div "按半年付費 9 折優惠" at bounding box center [874, 343] width 66 height 41
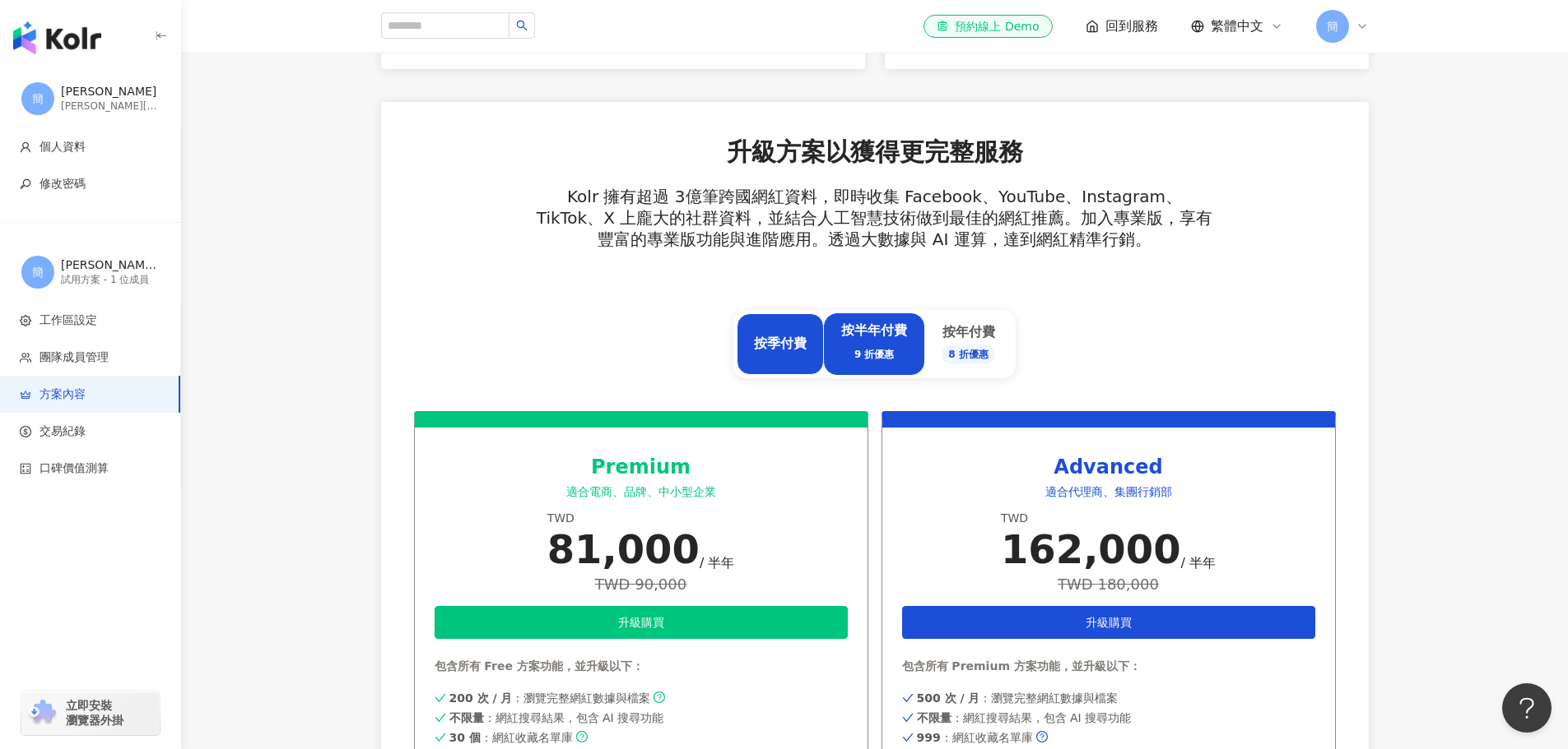
click at [790, 331] on div "按季付費" at bounding box center [781, 343] width 87 height 61
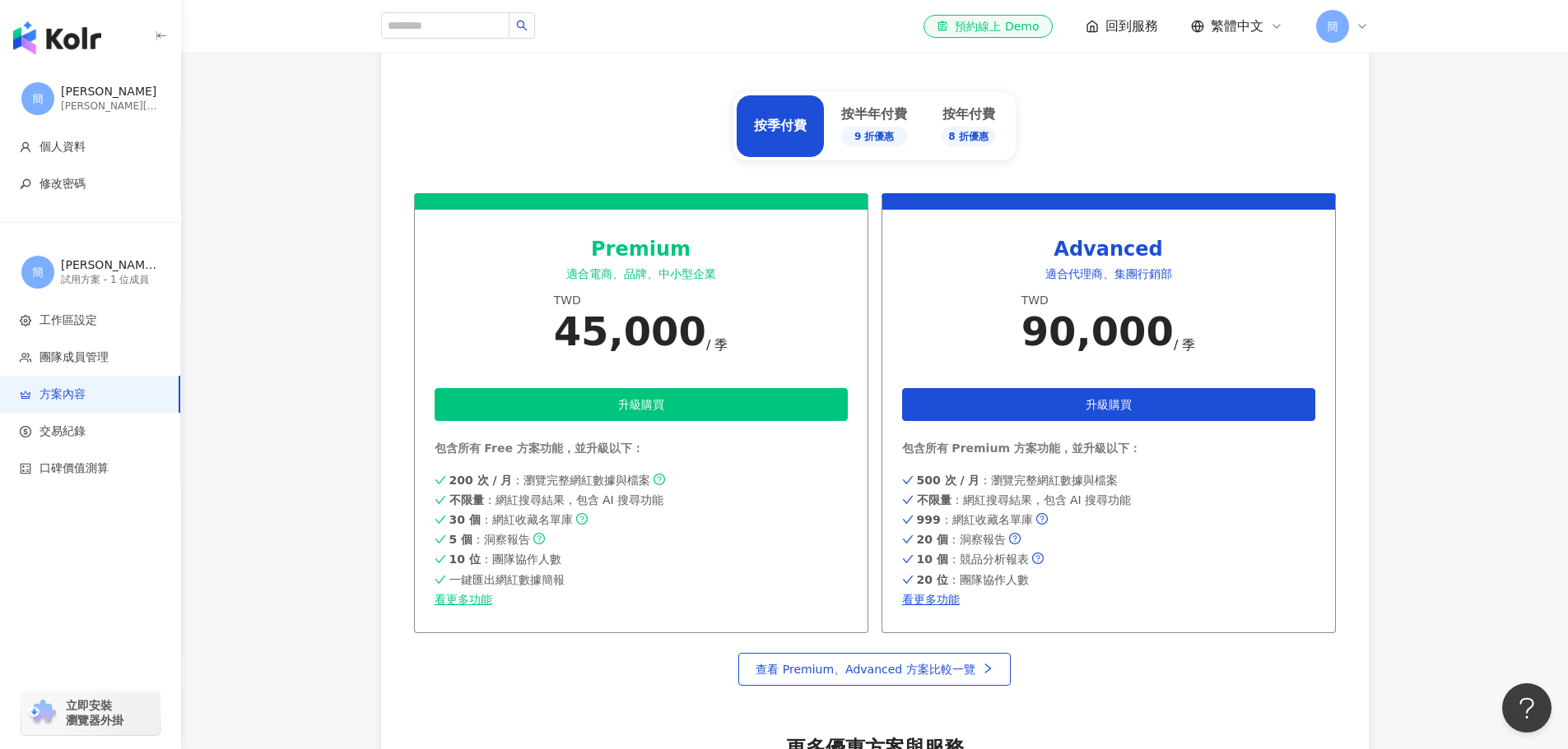
scroll to position [740, 0]
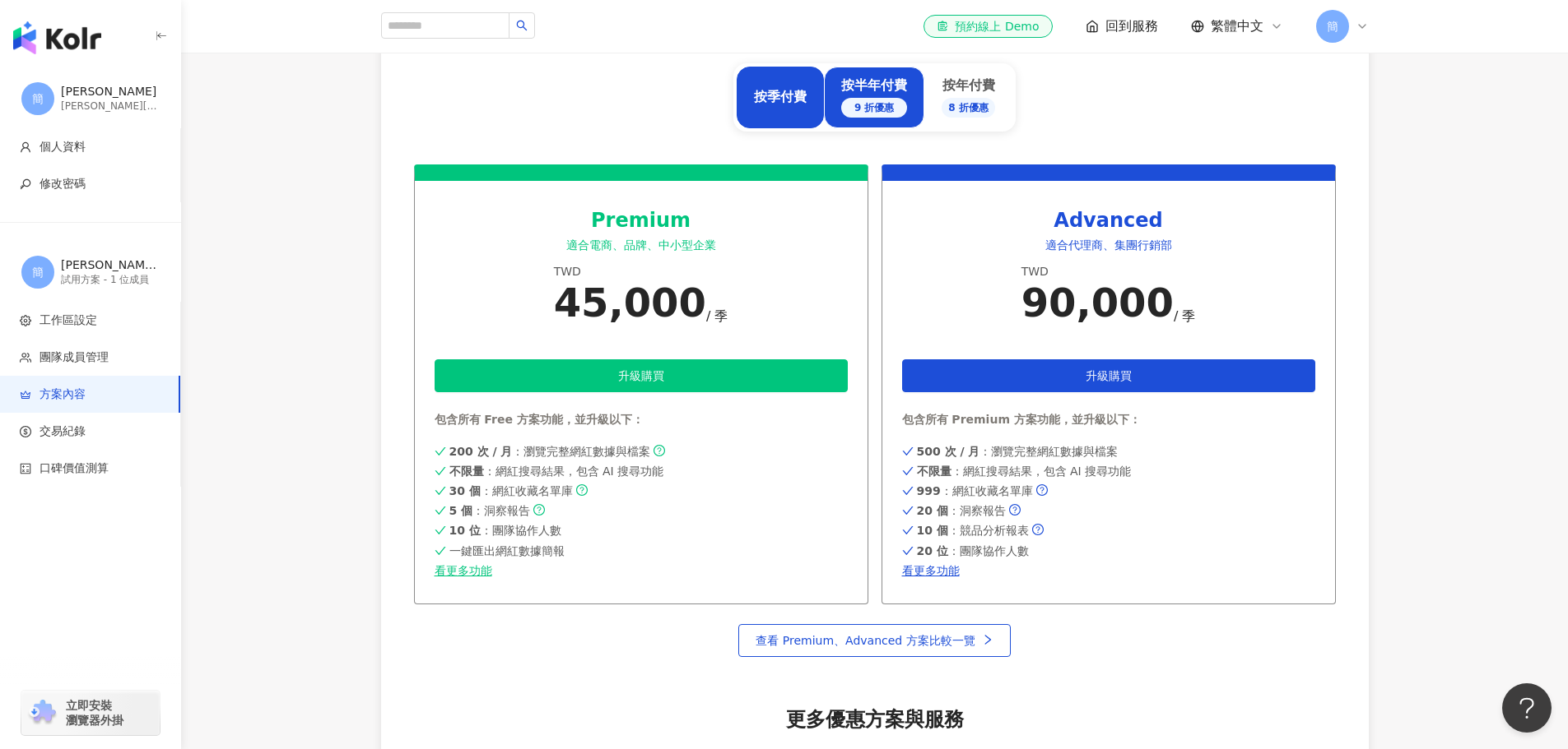
click at [861, 98] on div "9 折優惠" at bounding box center [874, 108] width 66 height 20
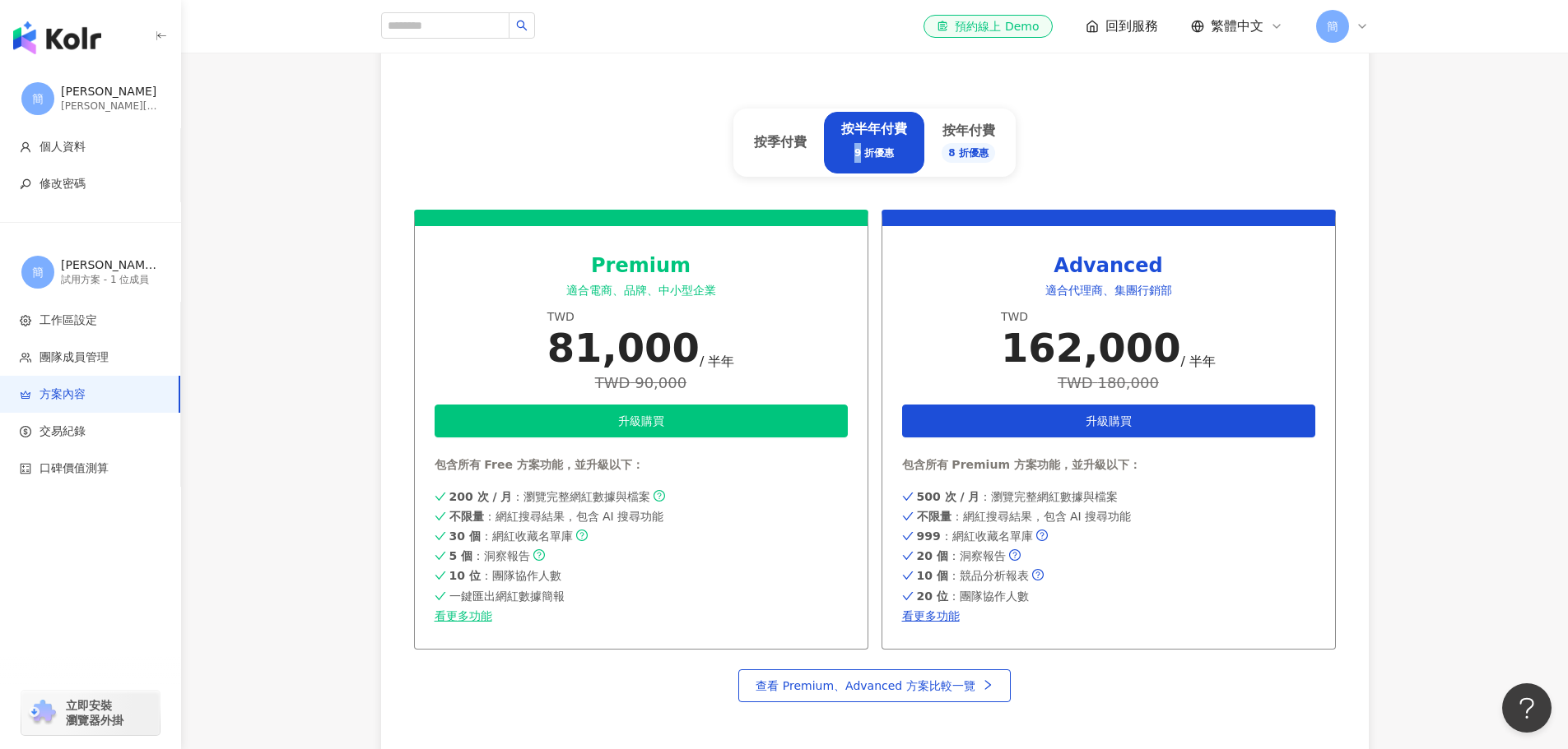
scroll to position [658, 0]
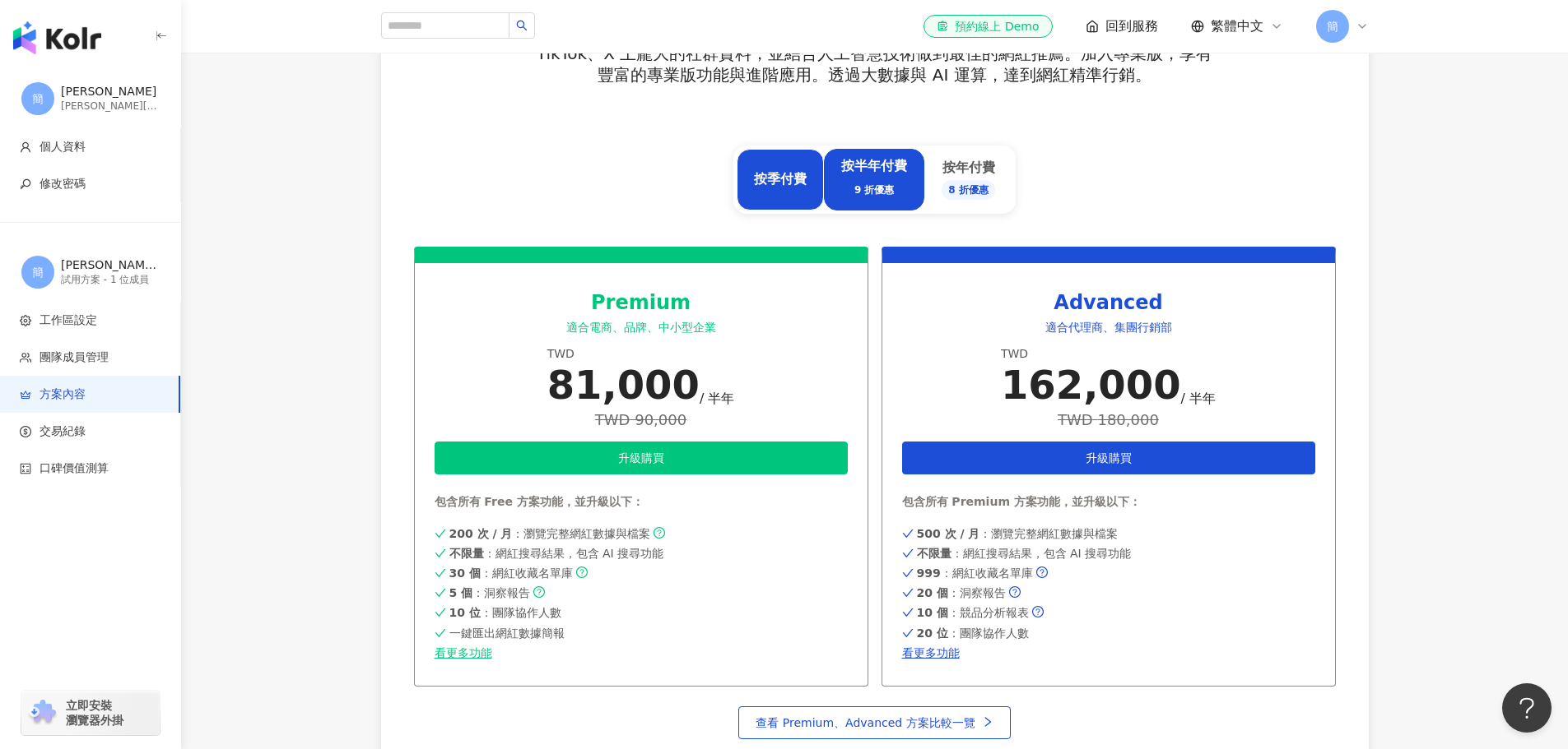
click at [778, 179] on div "按季付費" at bounding box center [781, 179] width 53 height 18
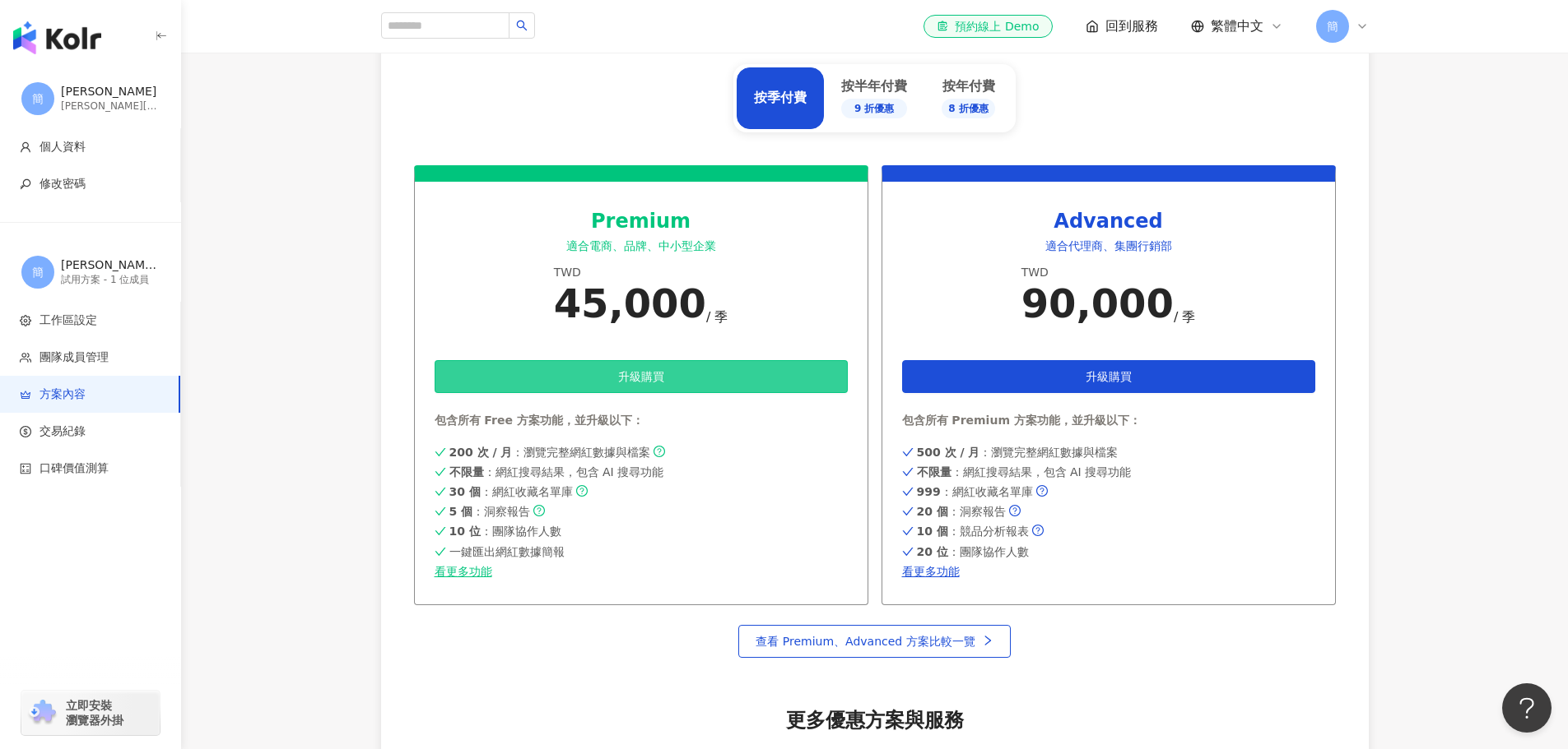
scroll to position [740, 0]
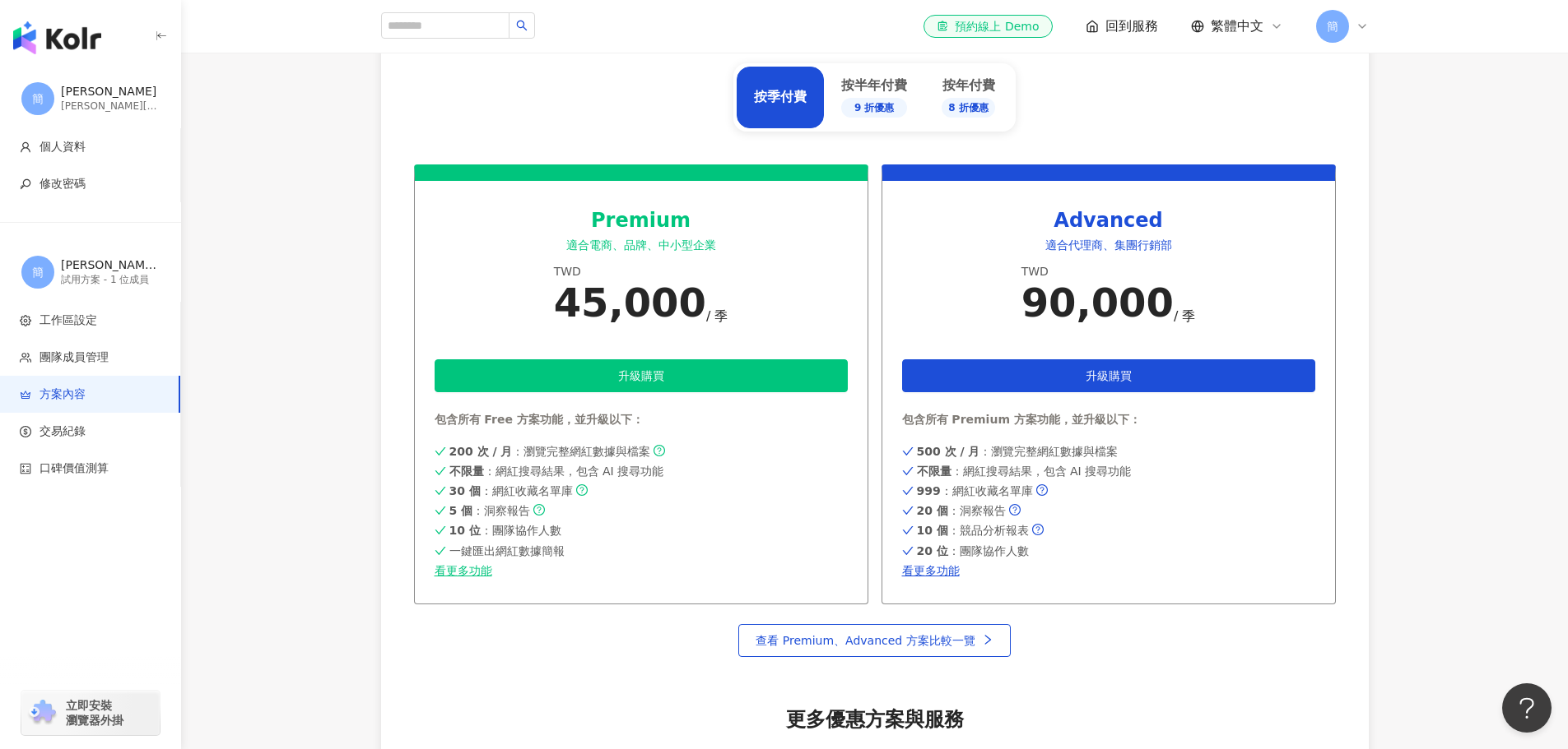
drag, startPoint x: 802, startPoint y: 581, endPoint x: 1414, endPoint y: 115, distance: 769.2
click at [1414, 115] on main "方案內容 當前方案 試用方案 試用時間尚餘：2 天 8 時 11 分 包含以下功能 ： 200 次 / 月 ：瀏覽完整網紅數據與檔案 不限量 ：網紅搜尋結果，…" at bounding box center [874, 228] width 1387 height 1766
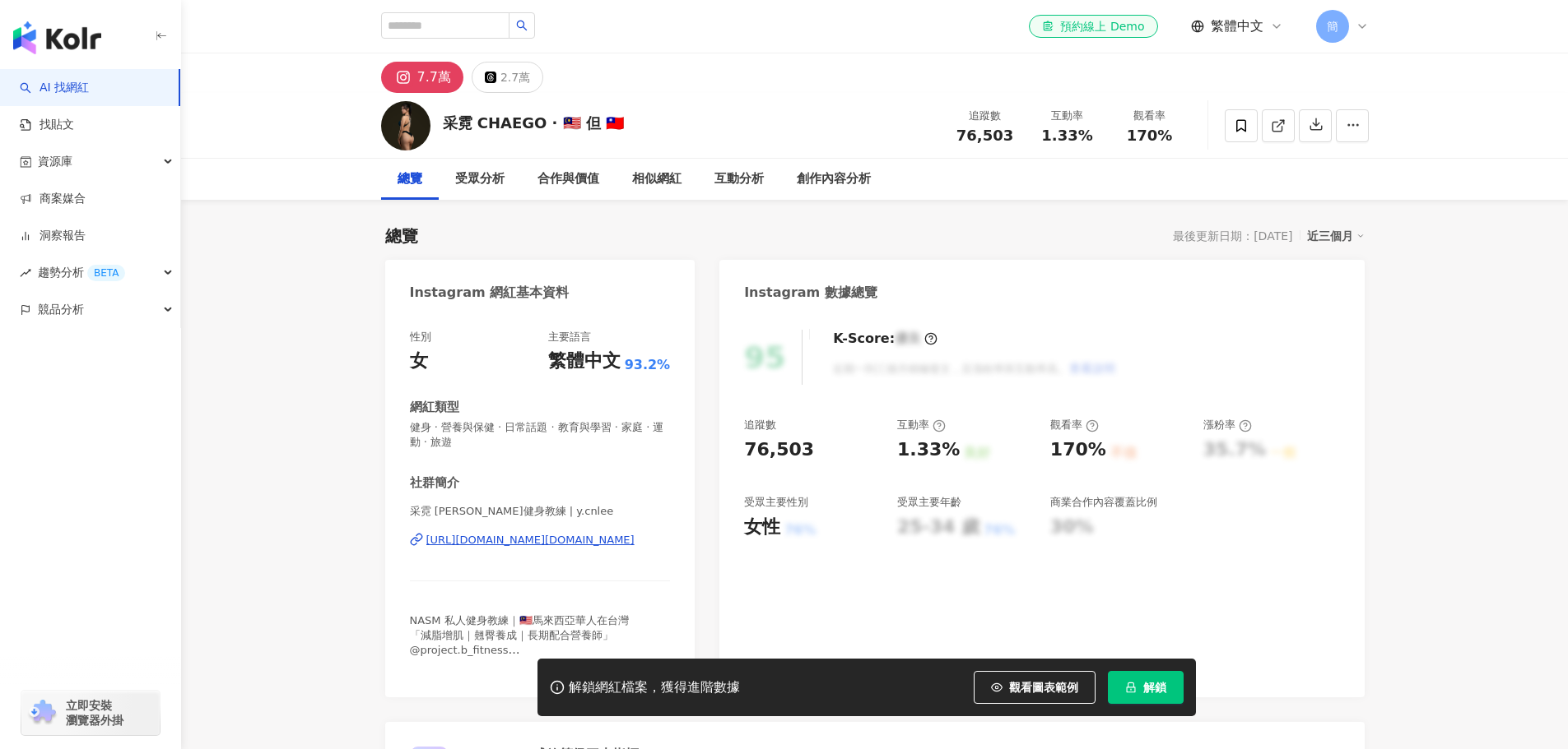
click at [549, 540] on div "[URL][DOMAIN_NAME][DOMAIN_NAME]" at bounding box center [531, 541] width 208 height 15
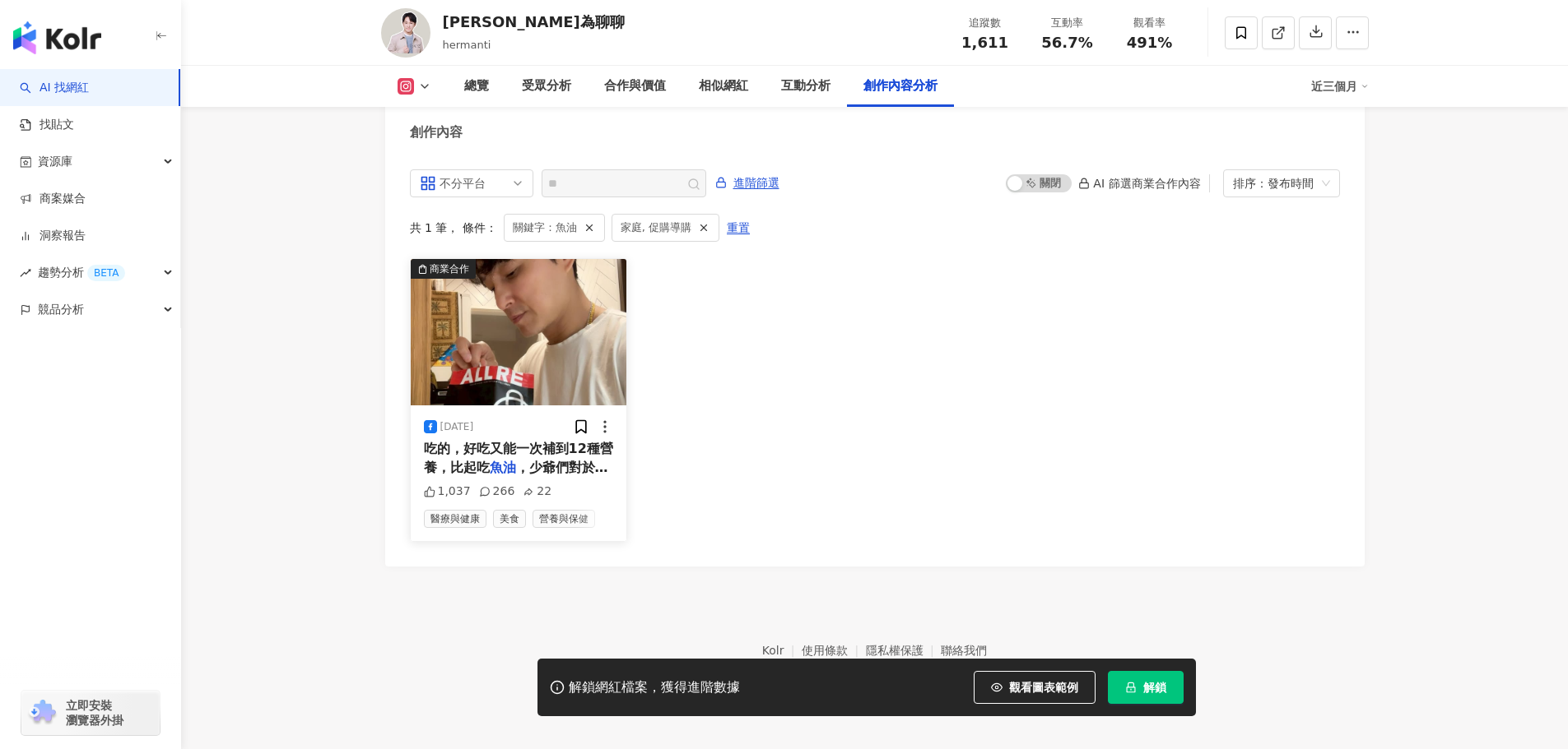
scroll to position [5031, 0]
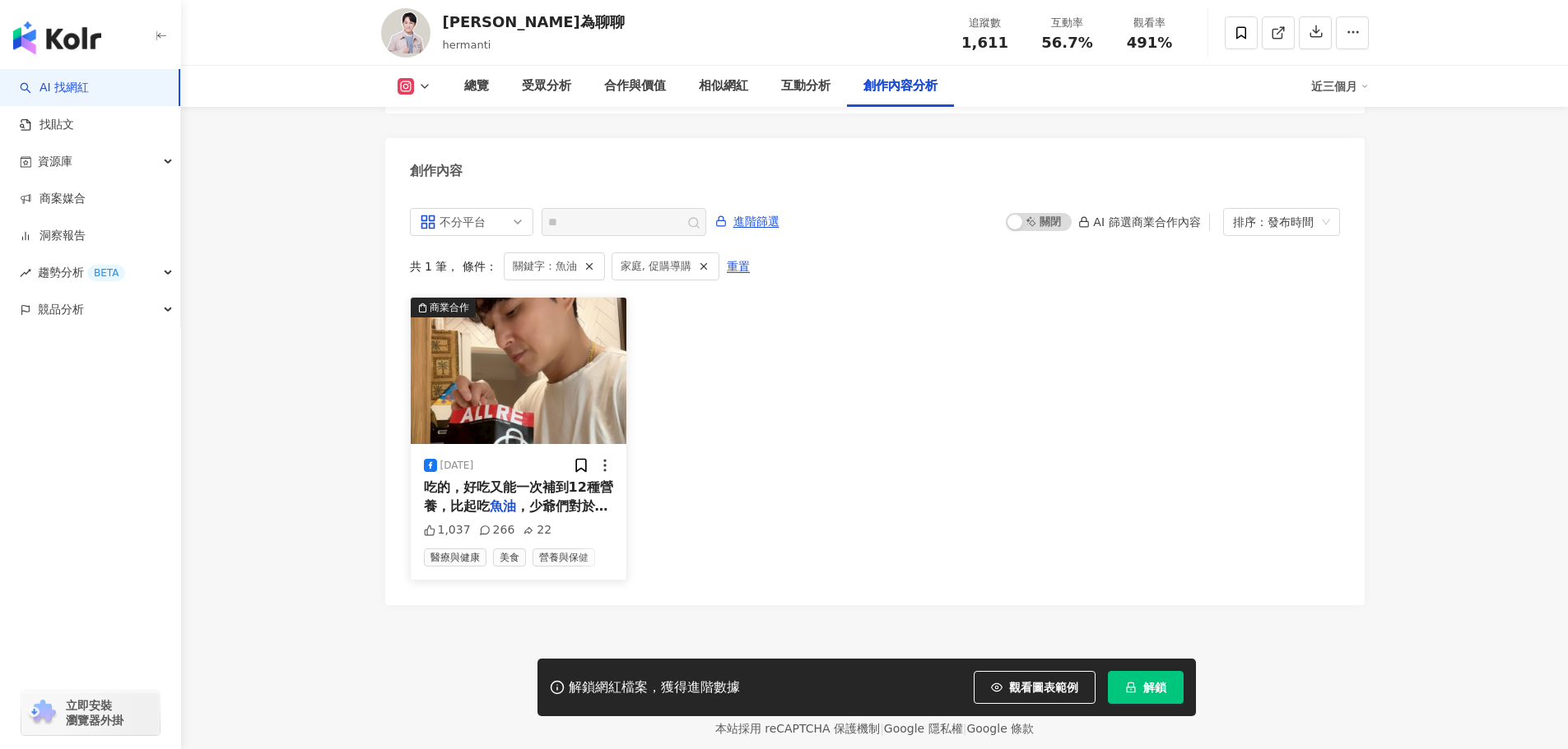
click at [501, 351] on img at bounding box center [519, 371] width 217 height 147
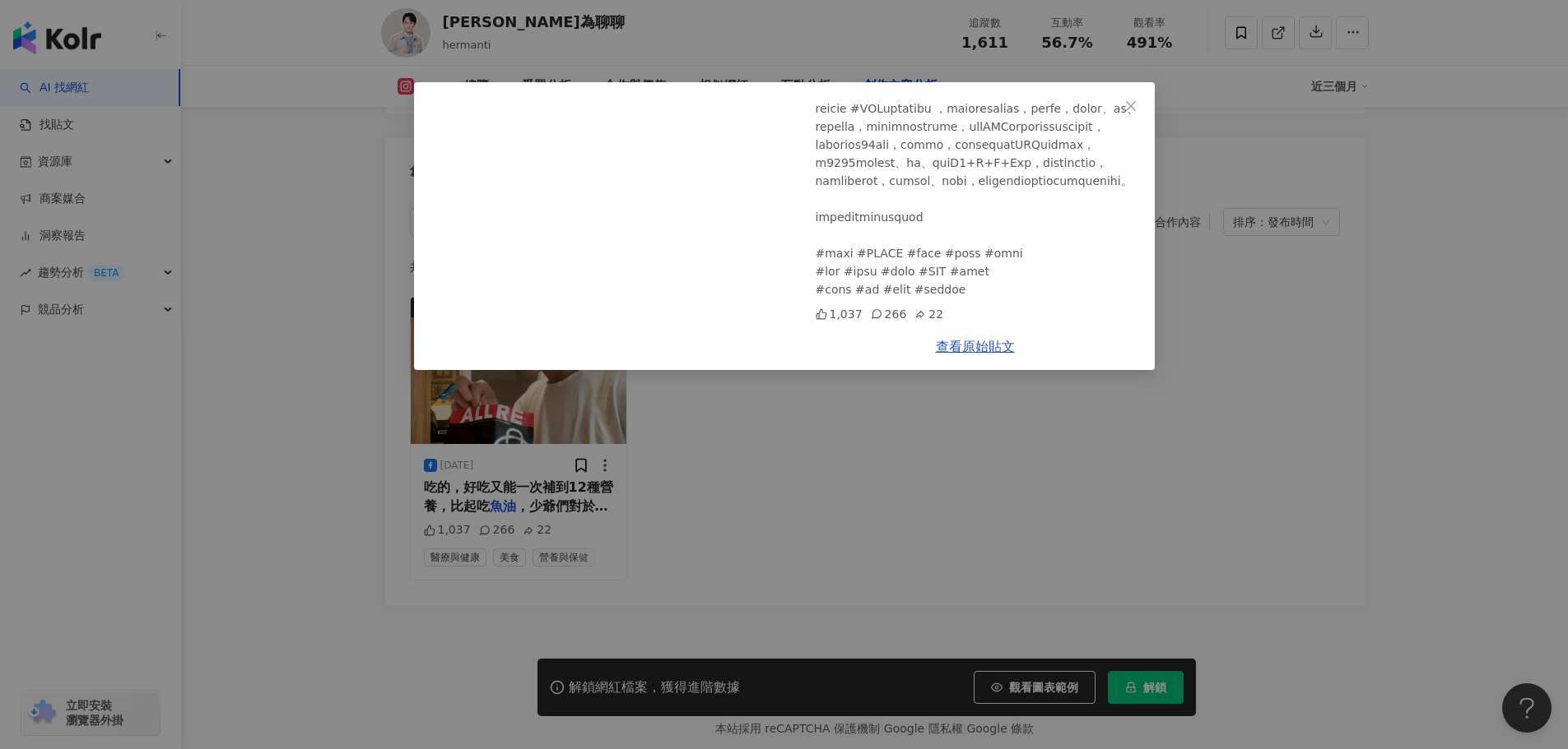
scroll to position [758, 0]
click at [995, 348] on link "查看原始貼文" at bounding box center [976, 346] width 79 height 16
click at [1020, 409] on div "狄志為聊聊 2025/4/26 1,037 266 22 查看原始貼文" at bounding box center [784, 374] width 1568 height 749
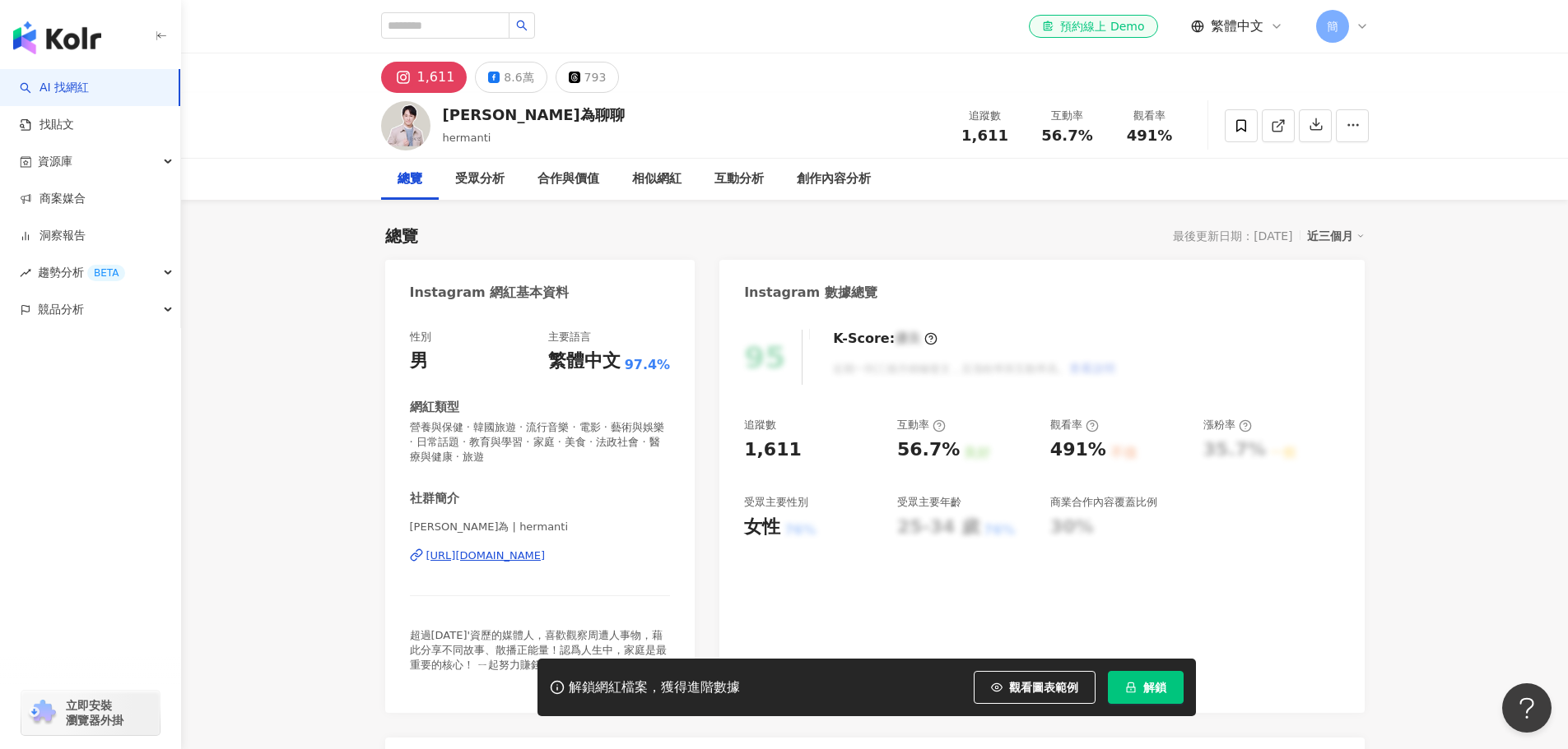
scroll to position [165, 0]
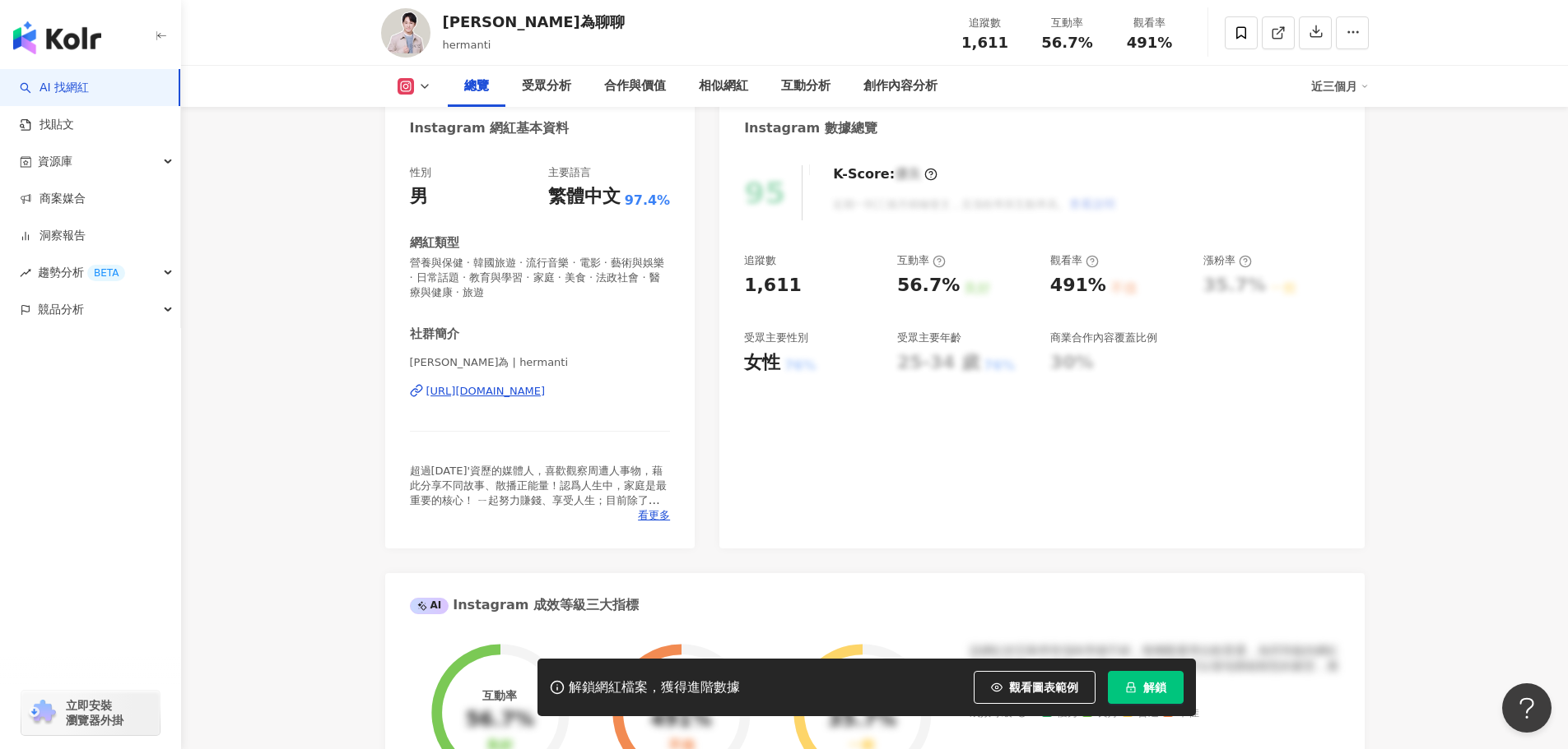
click at [546, 388] on div "https://www.instagram.com/hermanti/" at bounding box center [486, 392] width 119 height 15
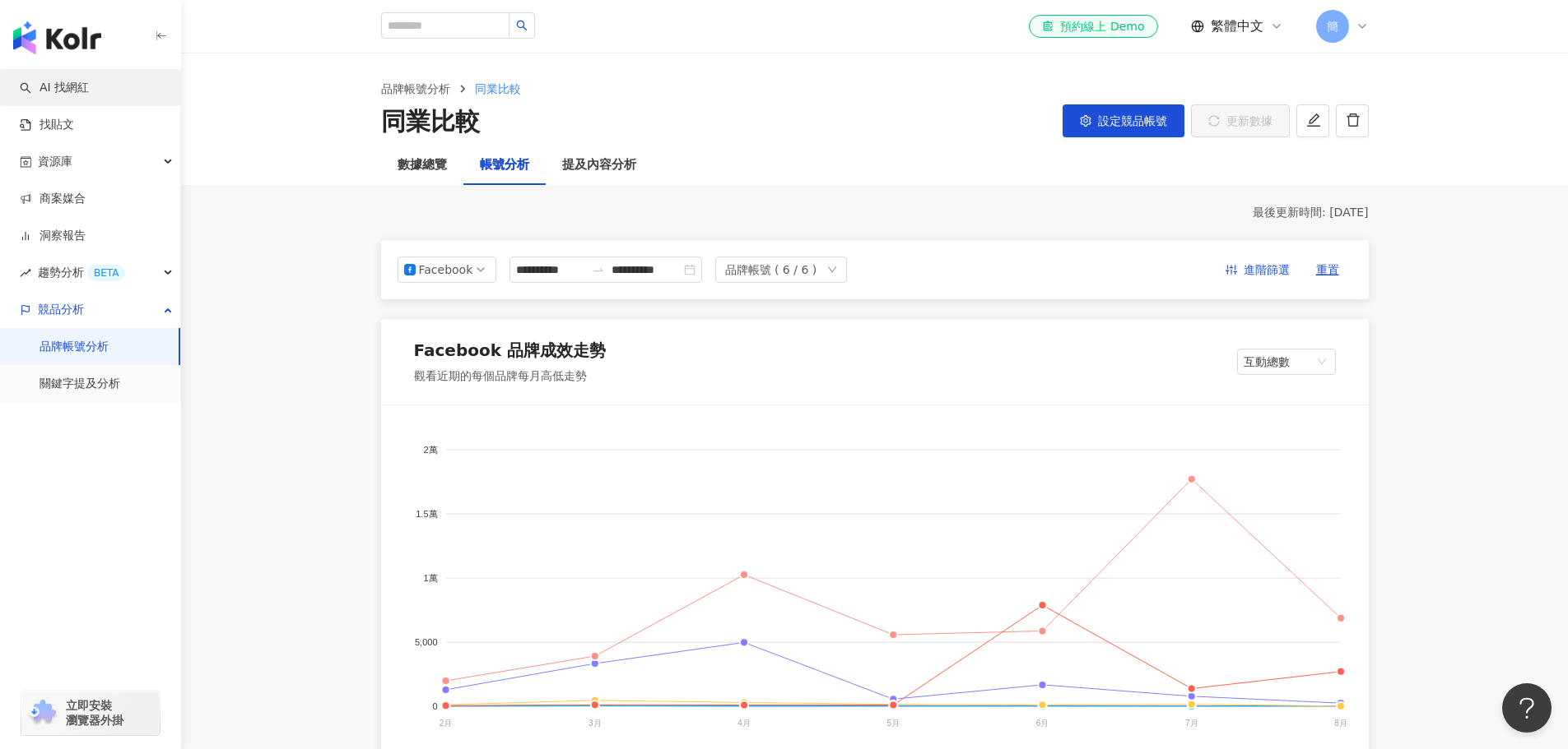
click at [89, 79] on link "AI 找網紅" at bounding box center [54, 87] width 69 height 16
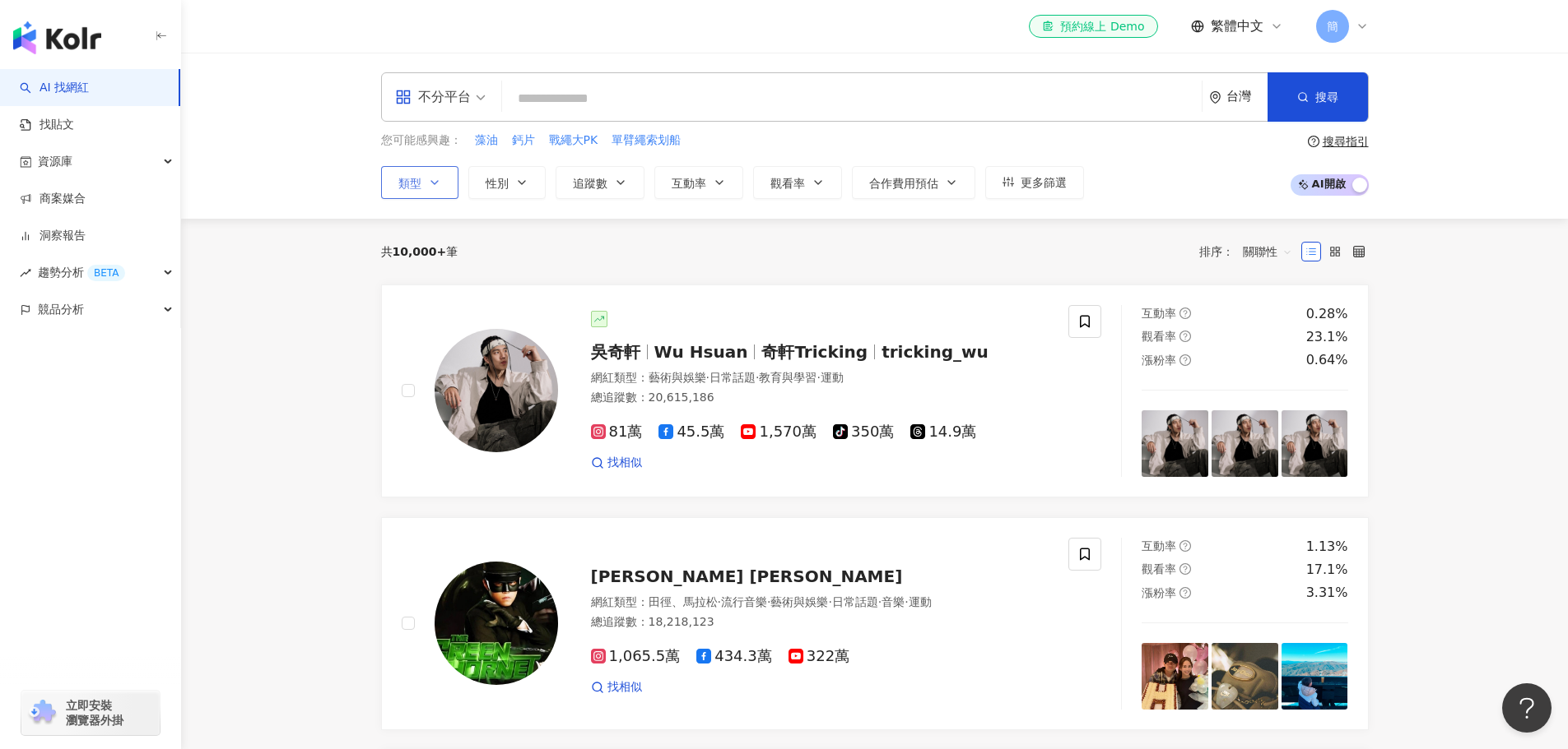
click at [429, 182] on icon "button" at bounding box center [434, 183] width 13 height 13
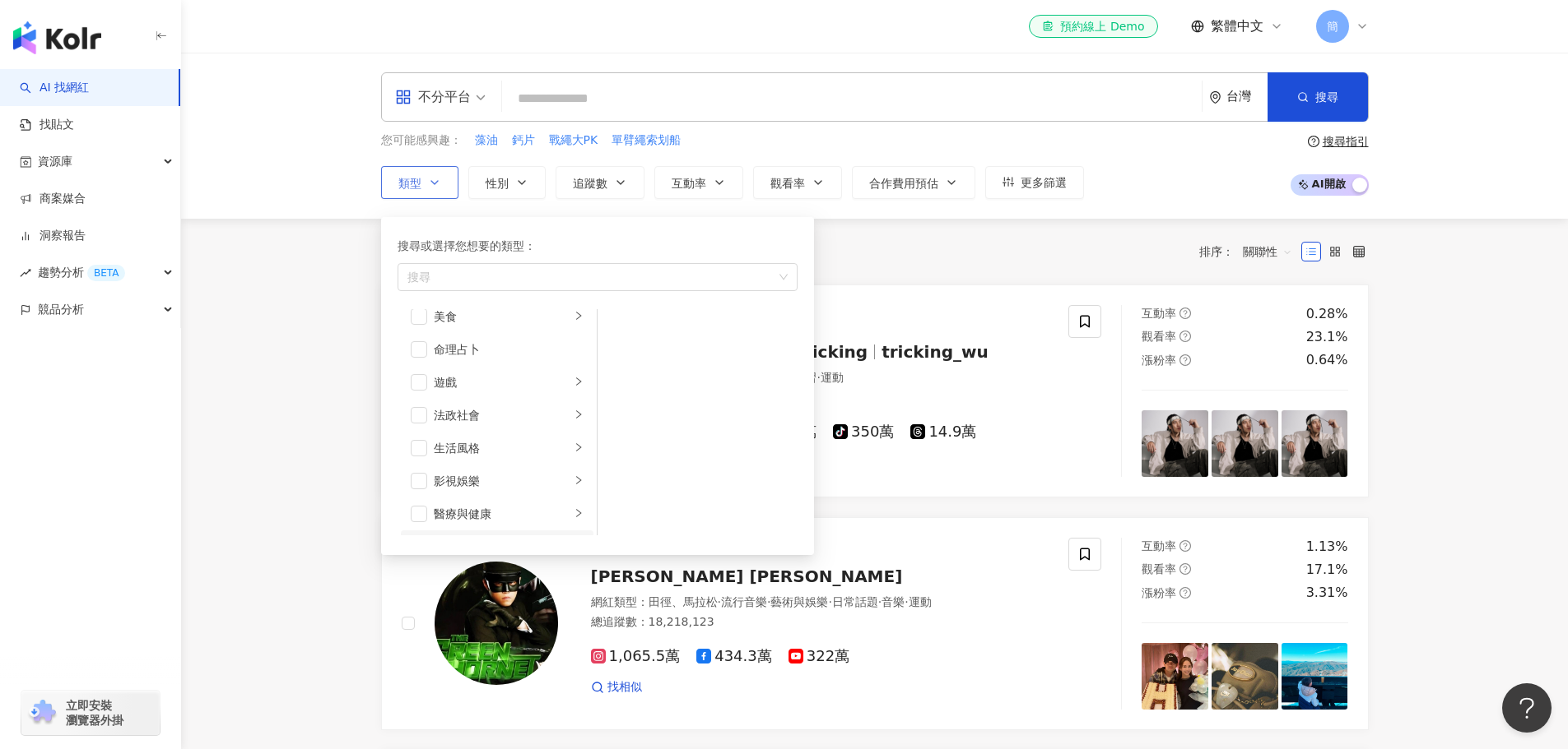
scroll to position [329, 0]
click at [424, 427] on span "button" at bounding box center [418, 427] width 16 height 16
click at [414, 412] on span "button" at bounding box center [418, 410] width 16 height 16
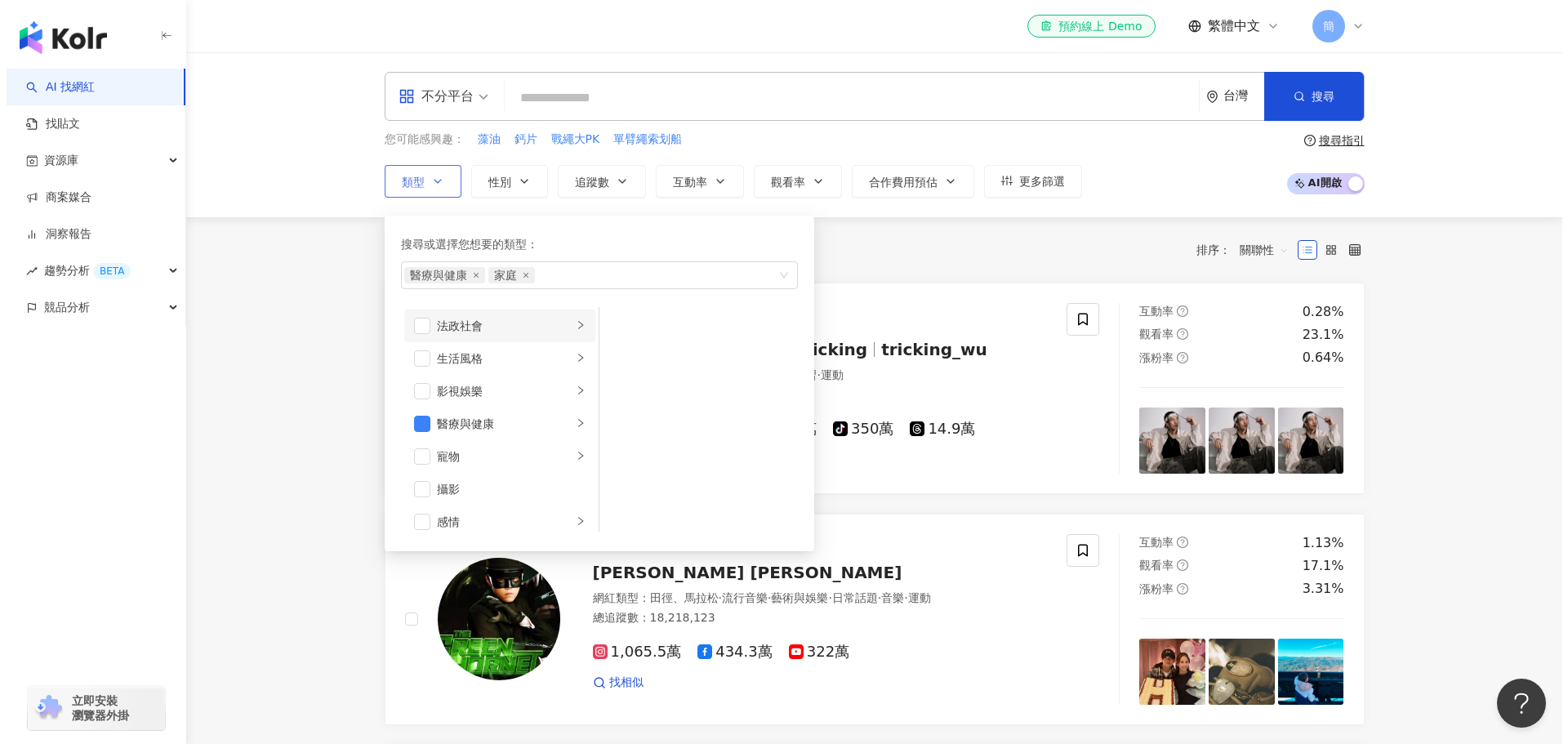
scroll to position [321, 0]
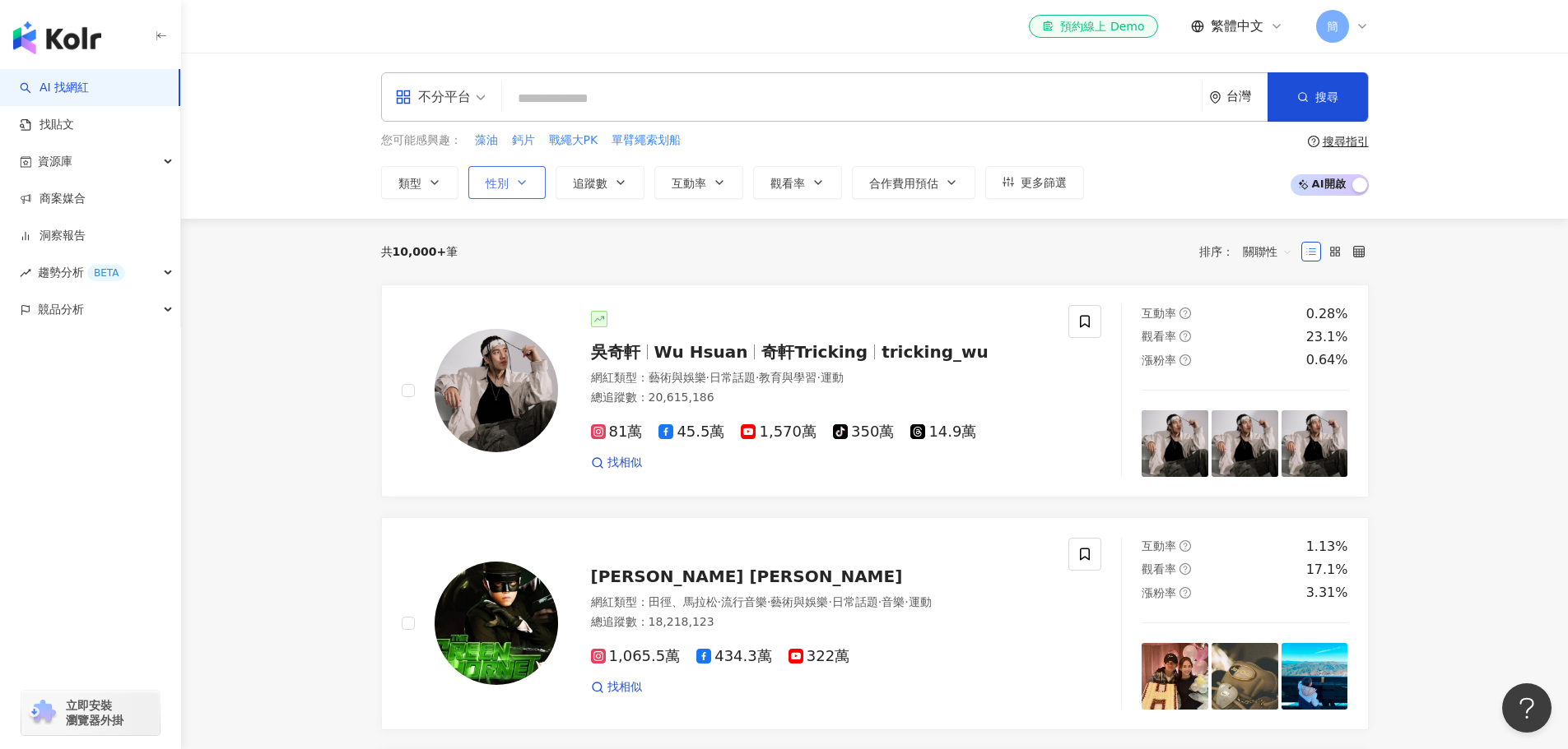
click at [514, 178] on button "性別" at bounding box center [507, 183] width 78 height 33
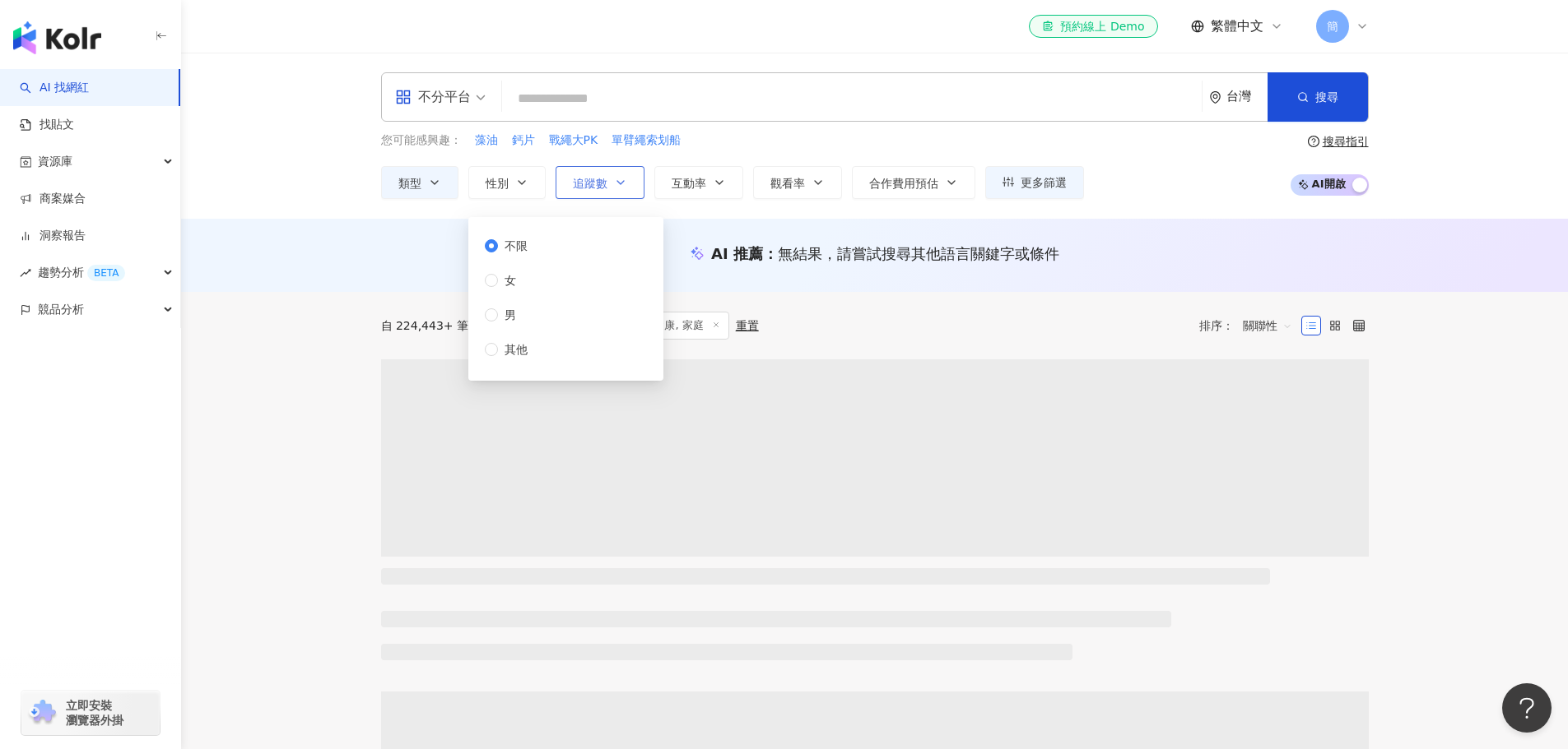
click at [617, 174] on button "追蹤數" at bounding box center [600, 183] width 89 height 33
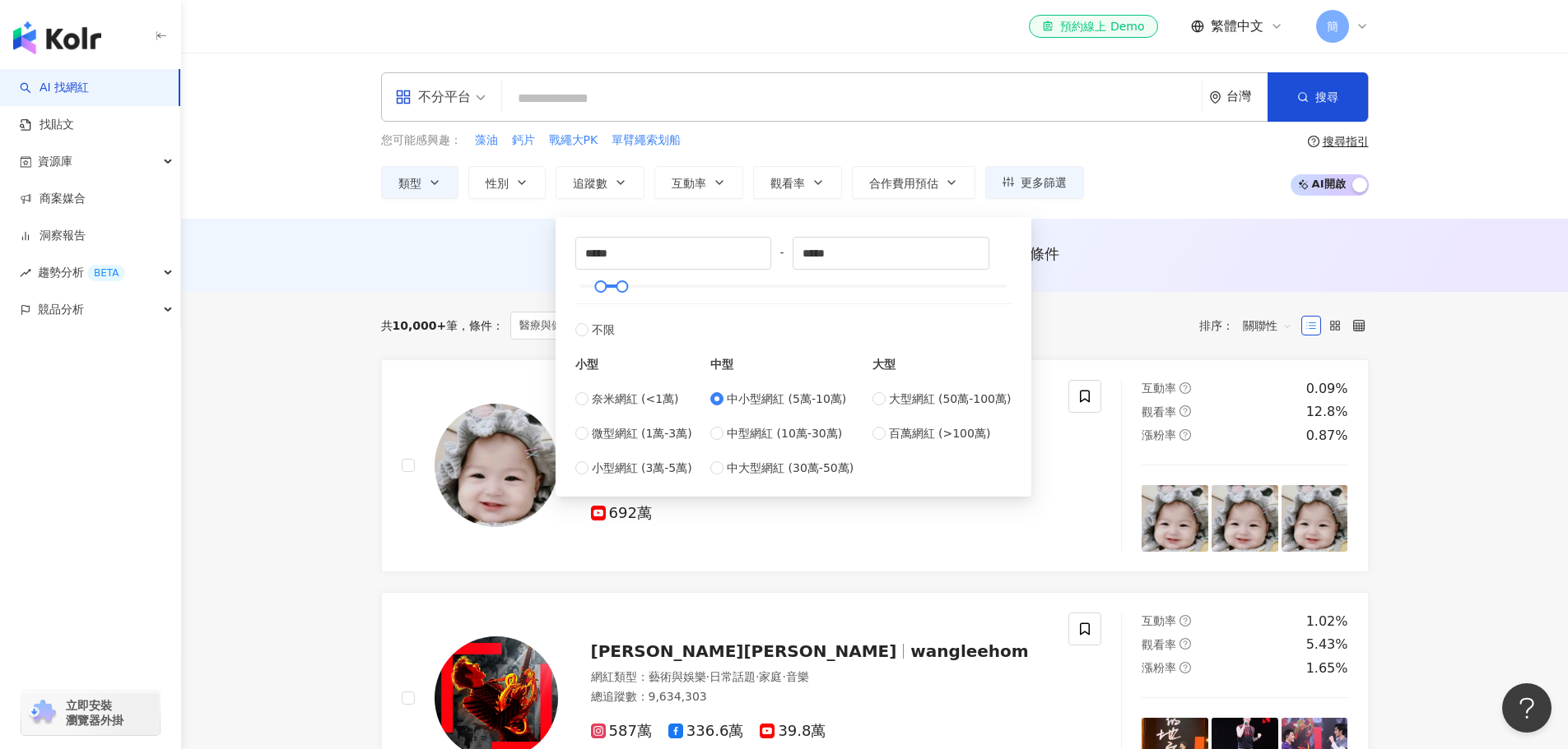
type input "*****"
click at [1129, 202] on div "不分平台 台灣 搜尋 您可能感興趣： 藻油 鈣片 戰繩大PK 單臂繩索划船 類型 性別 追蹤數 互動率 觀看率 合作費用預估 更多篩選 不限 女 男 其他 *…" at bounding box center [874, 136] width 1387 height 166
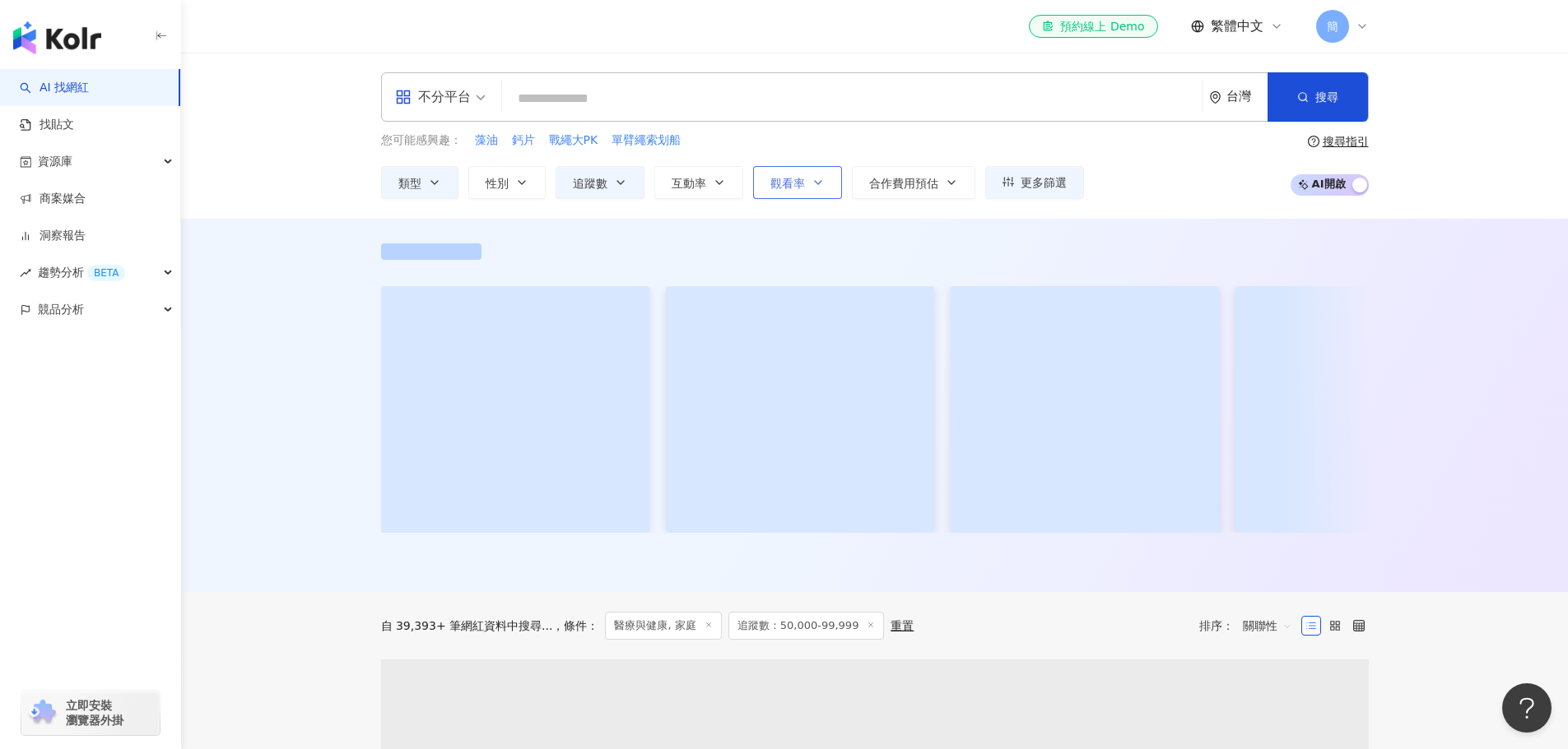
click at [806, 184] on button "觀看率" at bounding box center [798, 183] width 89 height 33
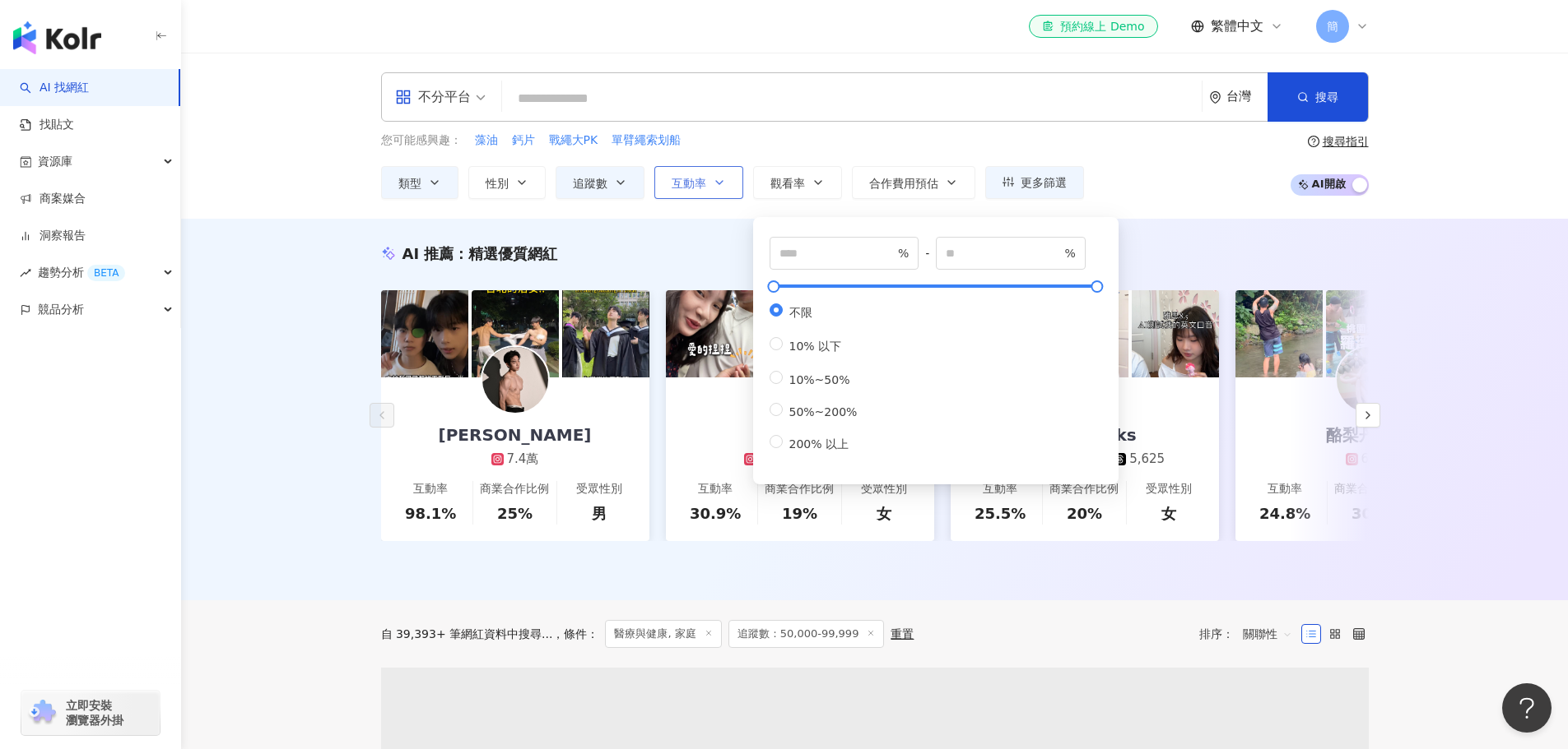
click at [709, 177] on button "互動率" at bounding box center [699, 183] width 89 height 33
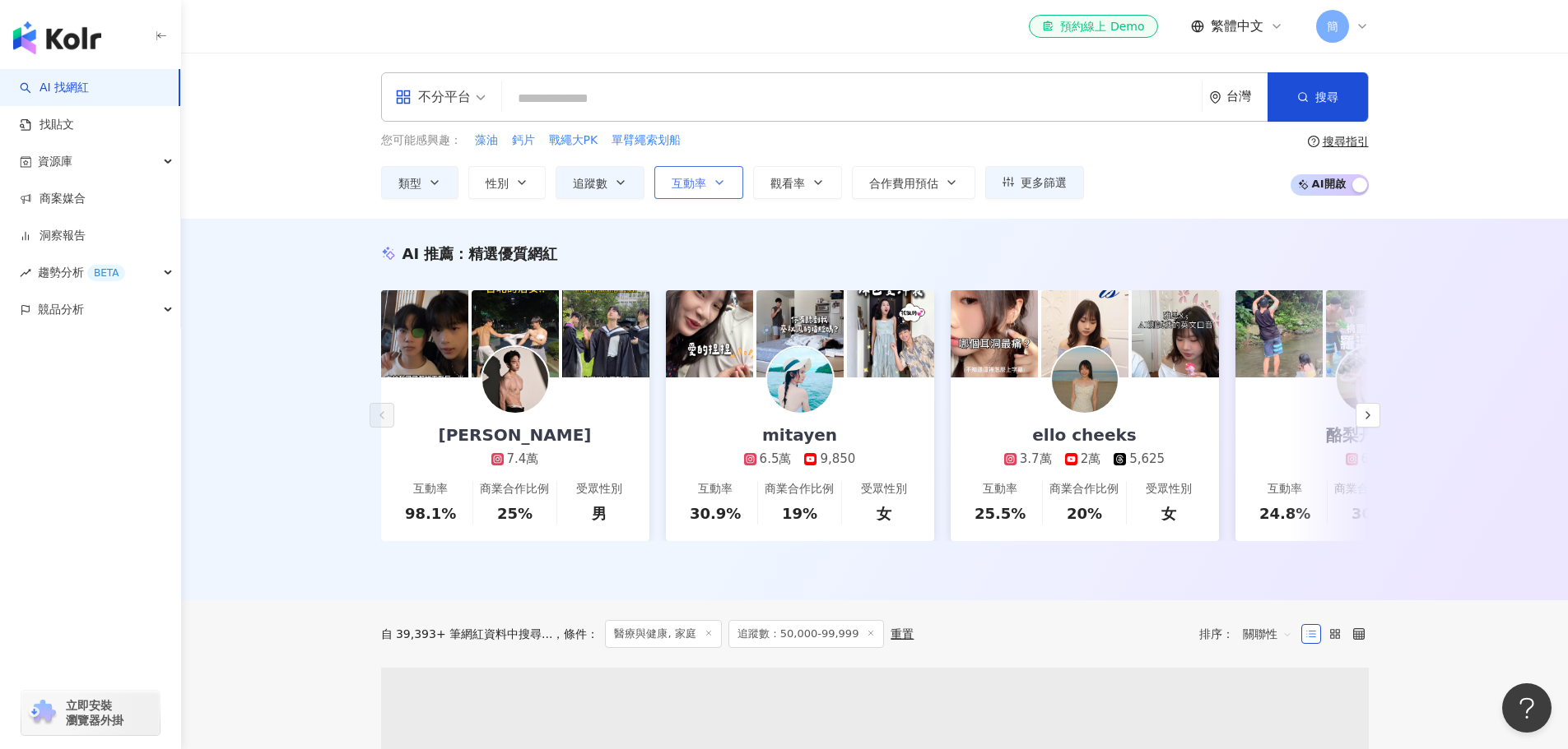
click at [719, 167] on button "互動率" at bounding box center [699, 183] width 89 height 33
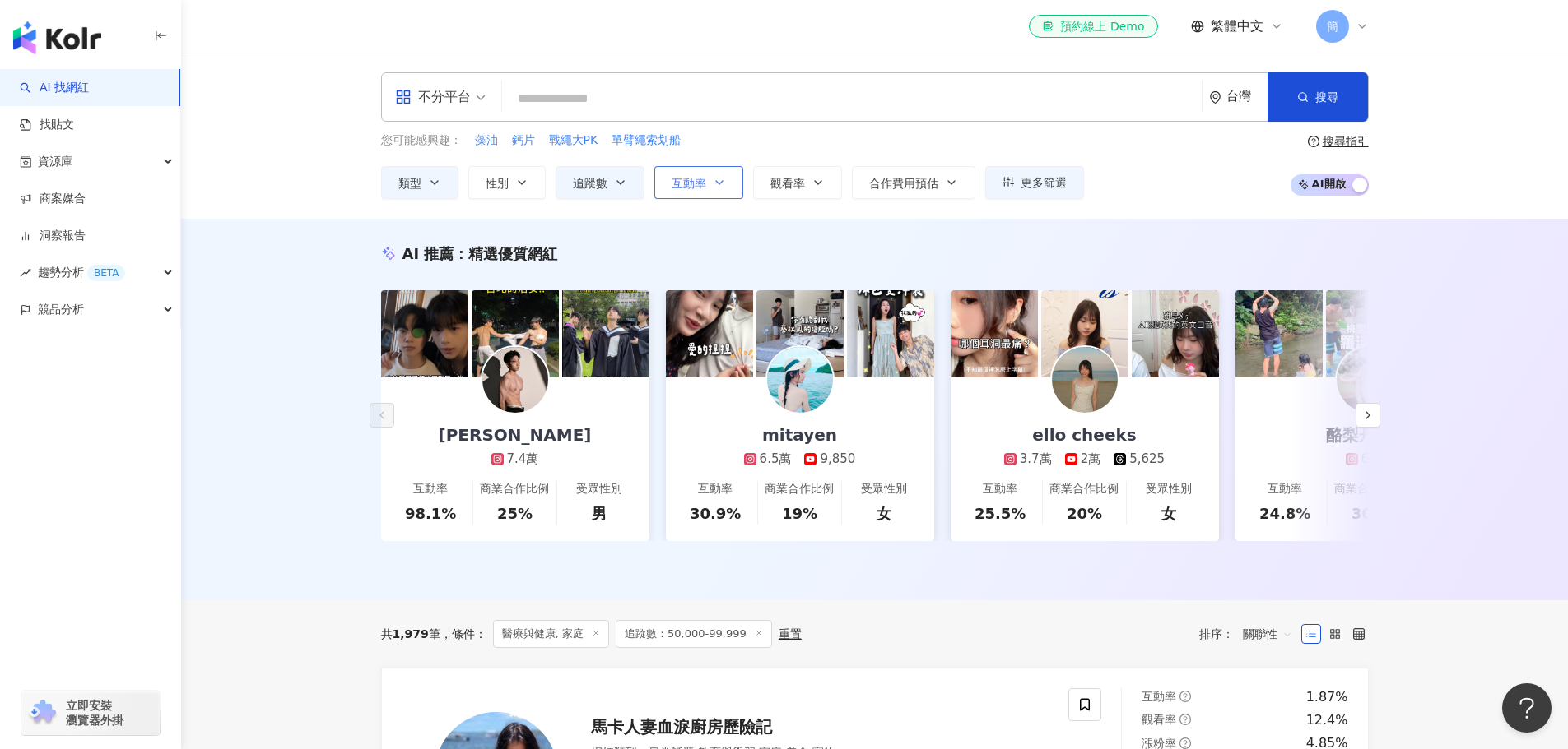
click at [722, 181] on icon "button" at bounding box center [719, 183] width 13 height 13
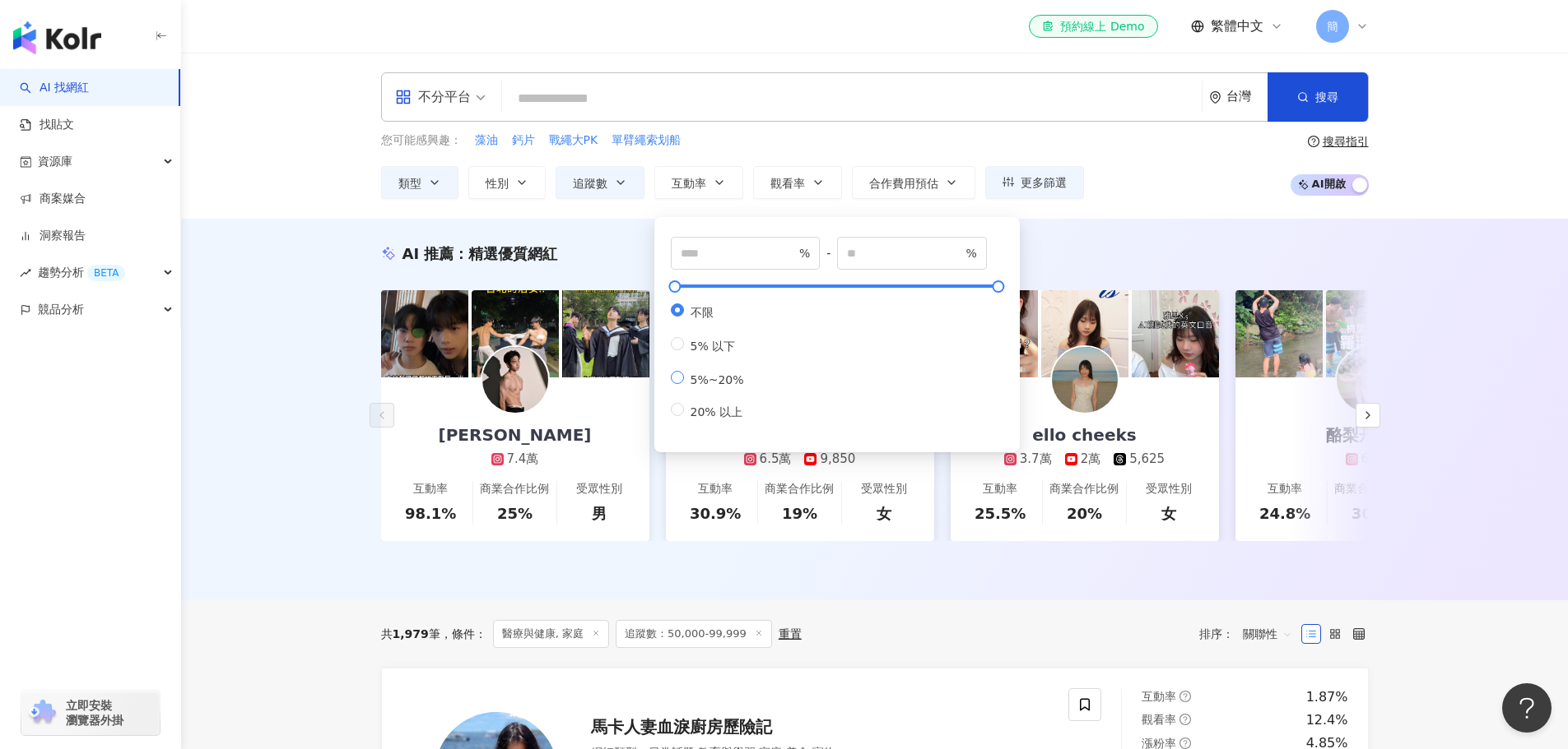
type input "*"
type input "**"
click at [809, 184] on button "觀看率" at bounding box center [798, 183] width 89 height 33
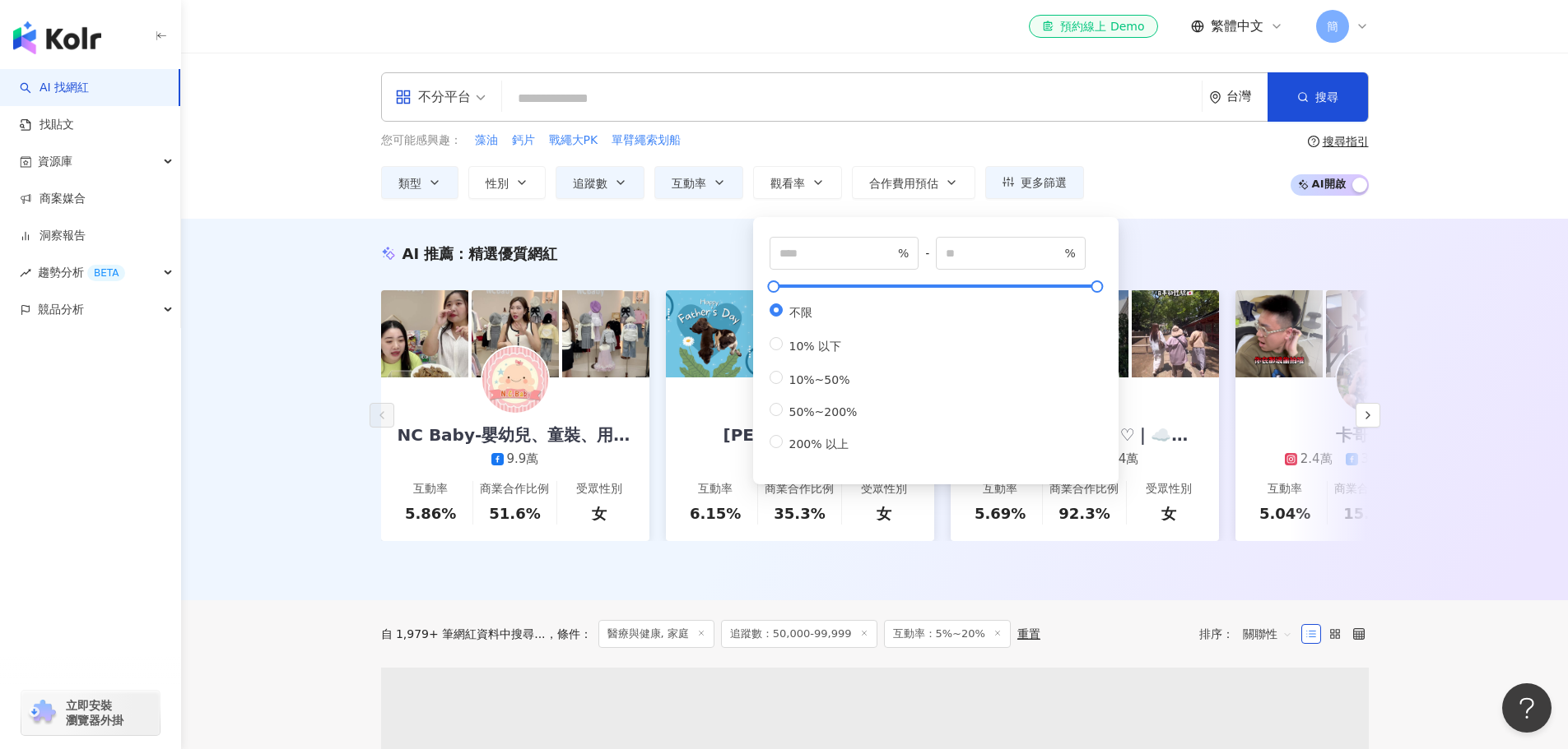
click at [1113, 191] on div "您可能感興趣： 藻油 鈣片 戰繩大PK 單臂繩索划船 類型 性別 追蹤數 互動率 觀看率 合作費用預估 更多篩選 不限 女 男 其他 ***** - ****…" at bounding box center [875, 165] width 988 height 67
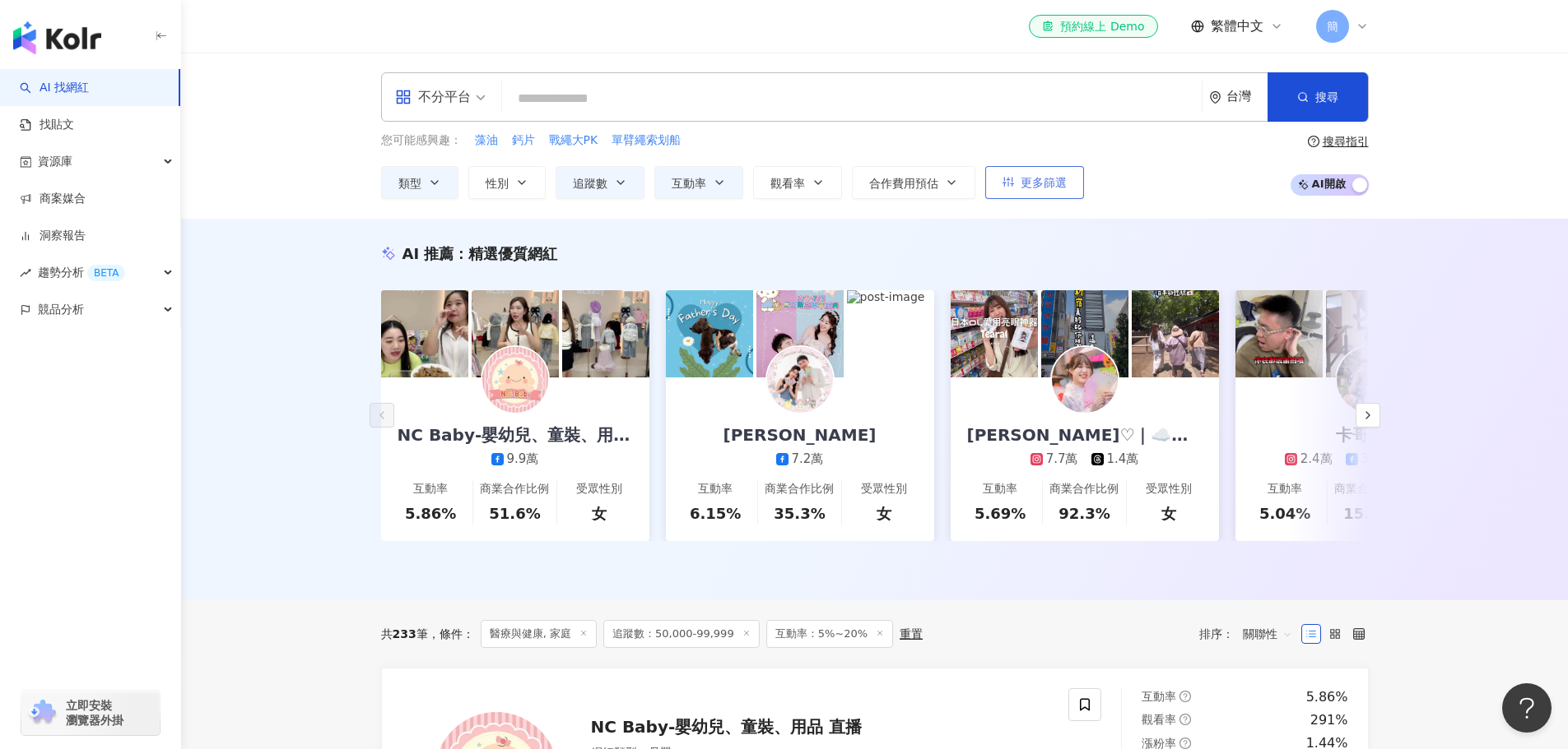
click at [1042, 187] on span "更多篩選" at bounding box center [1044, 183] width 46 height 13
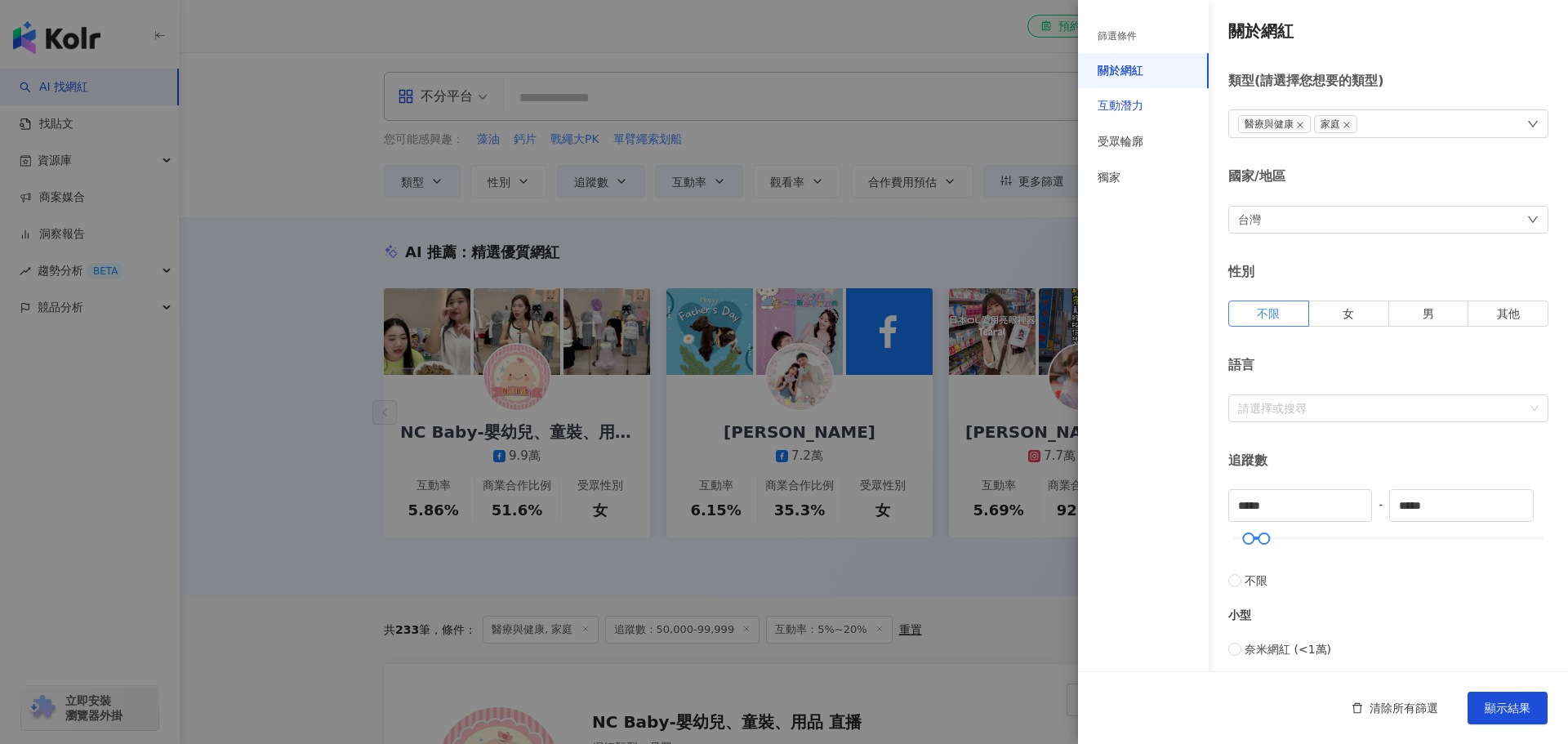
click at [1135, 101] on div "互動潛力" at bounding box center [1120, 105] width 46 height 16
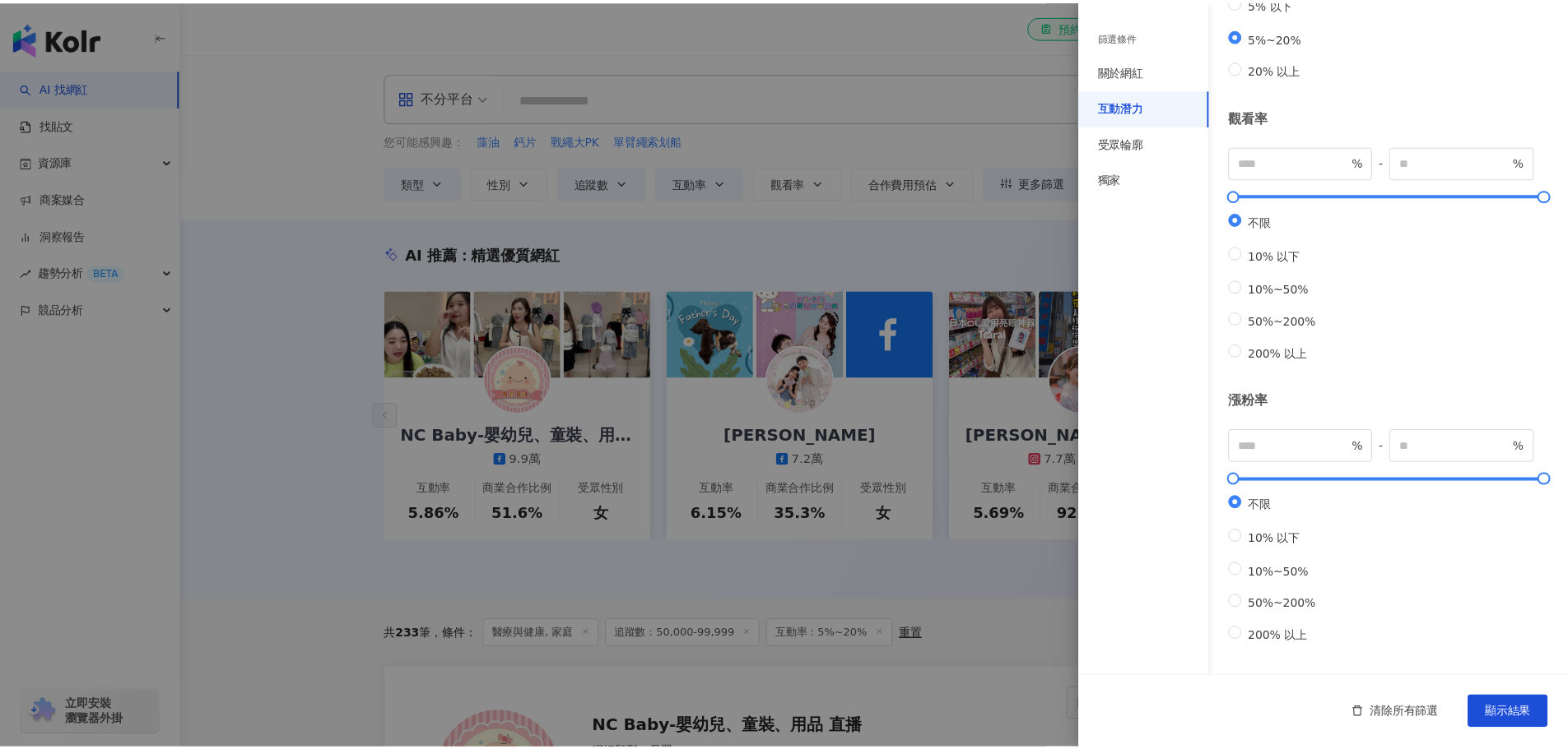
scroll to position [354, 0]
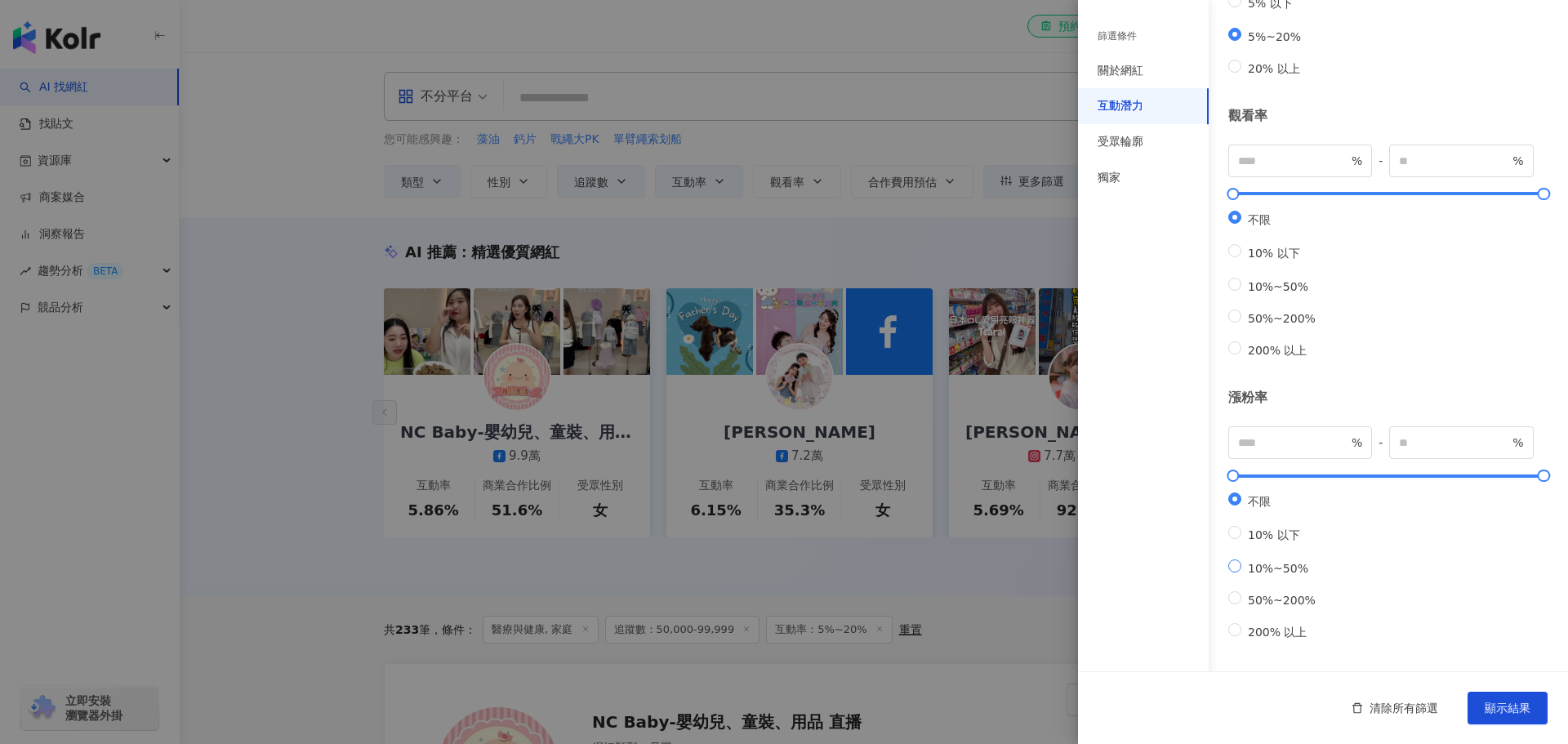
type input "**"
click at [1520, 707] on span "顯示結果" at bounding box center [1508, 708] width 46 height 13
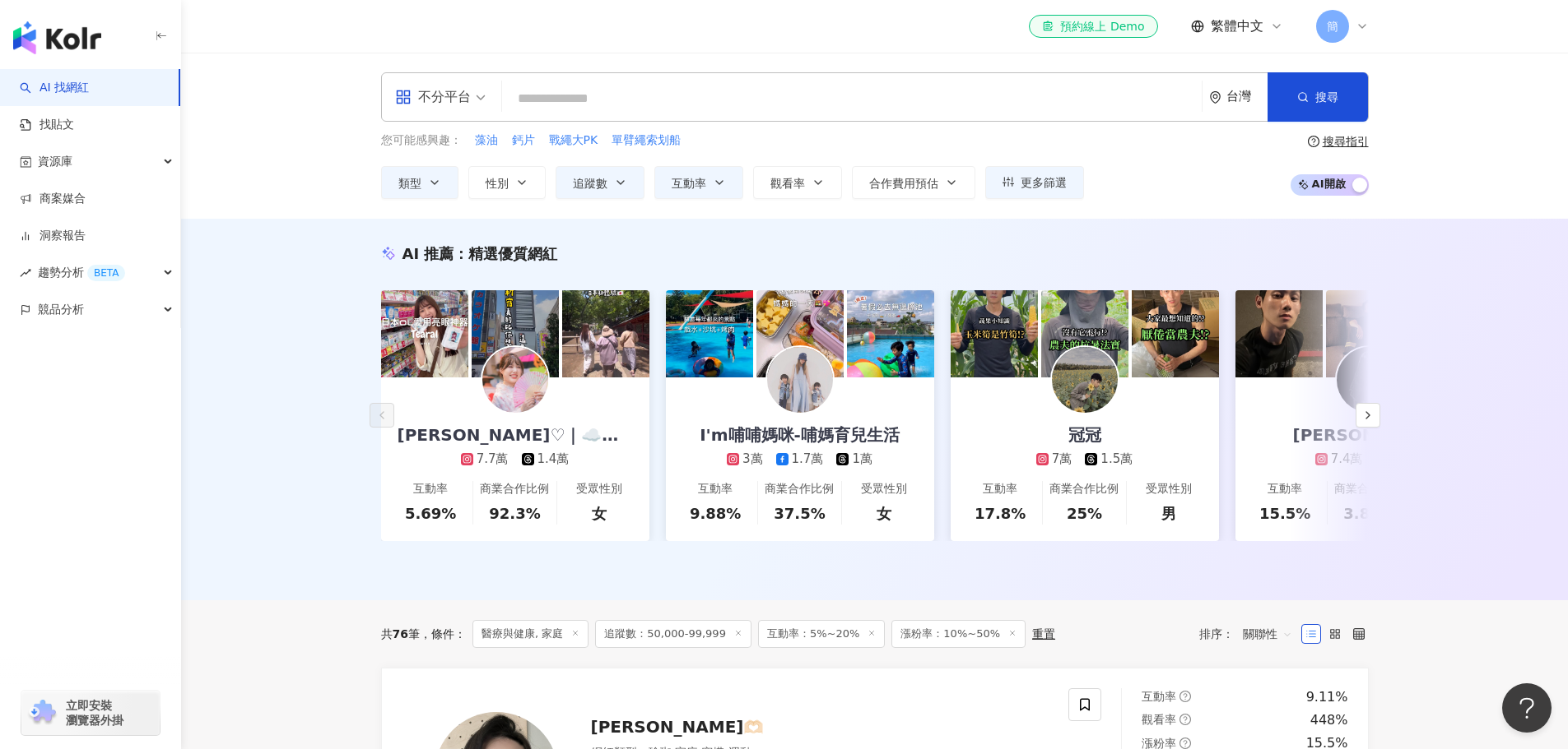
click at [598, 104] on input "search" at bounding box center [853, 98] width 687 height 31
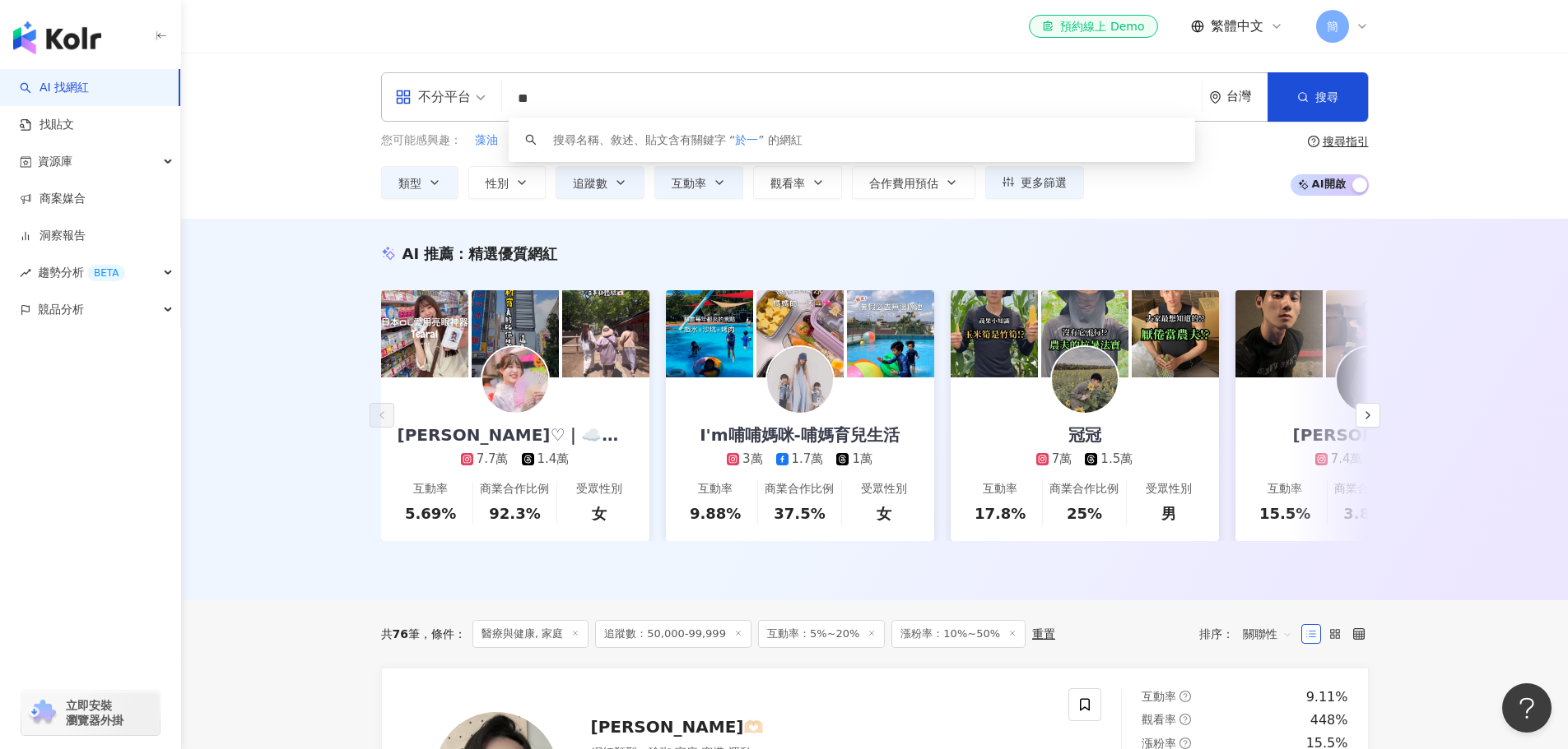
type input "*"
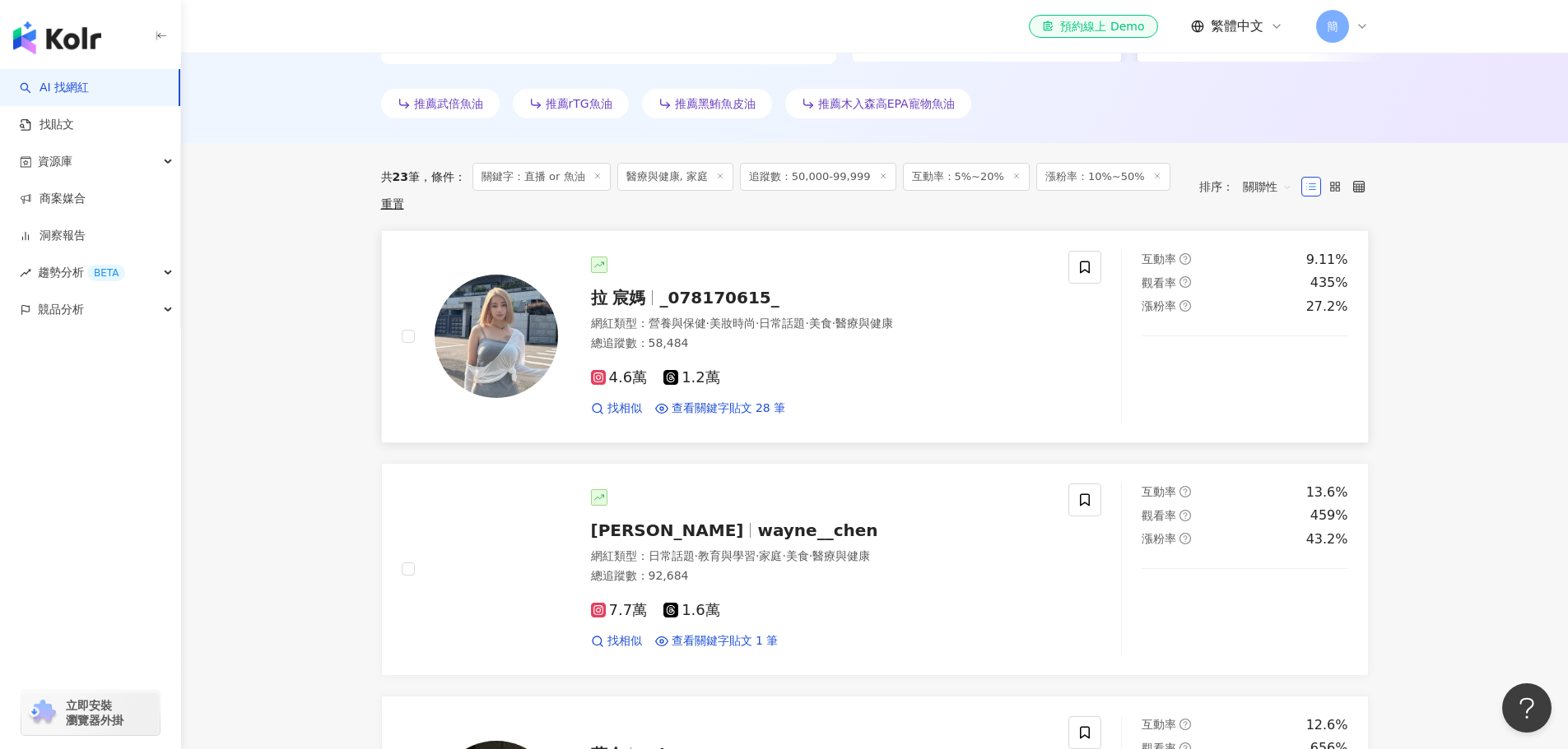
scroll to position [421, 0]
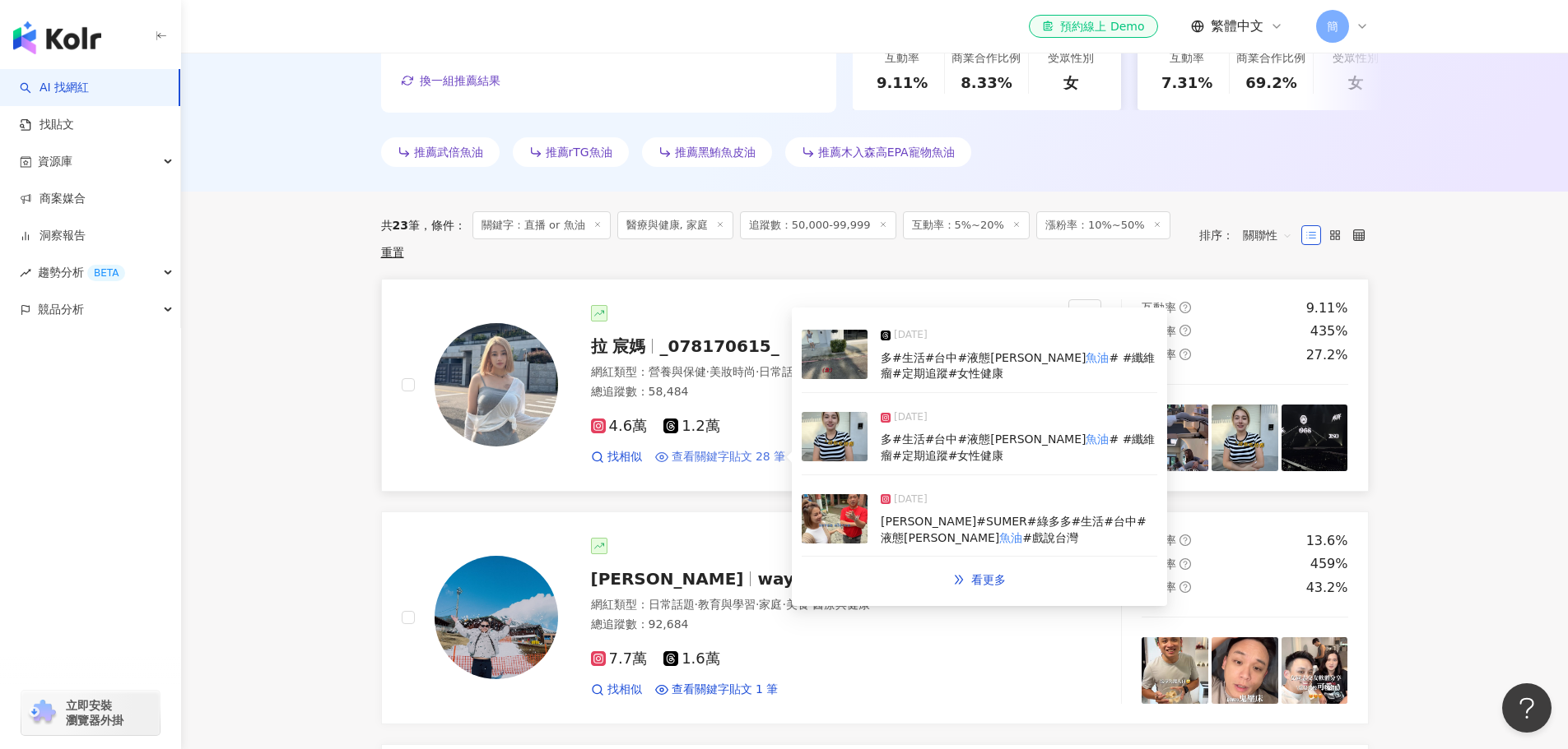
type input "********"
click at [730, 449] on span "查看關鍵字貼文 28 筆" at bounding box center [729, 457] width 115 height 16
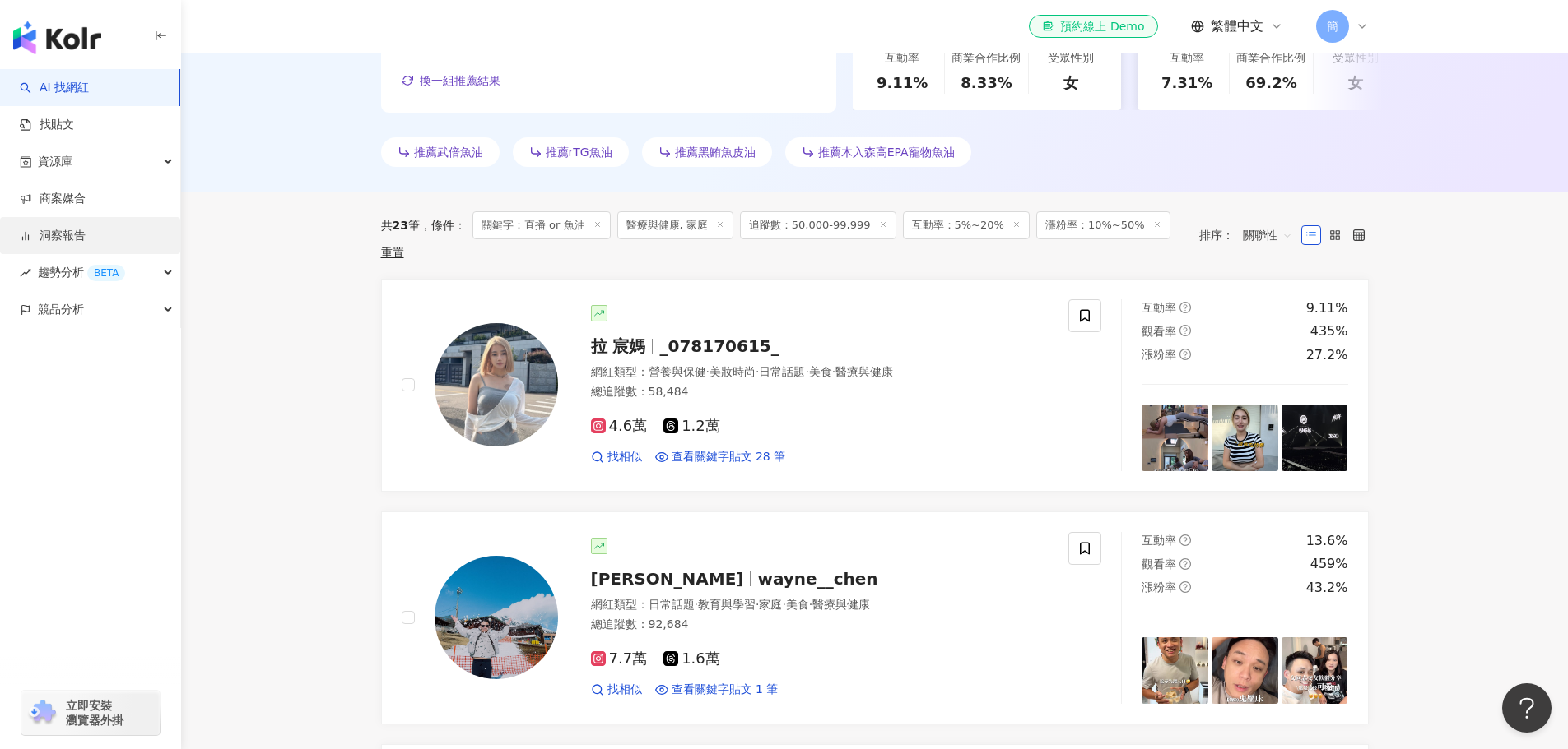
click at [76, 238] on link "洞察報告" at bounding box center [53, 235] width 66 height 16
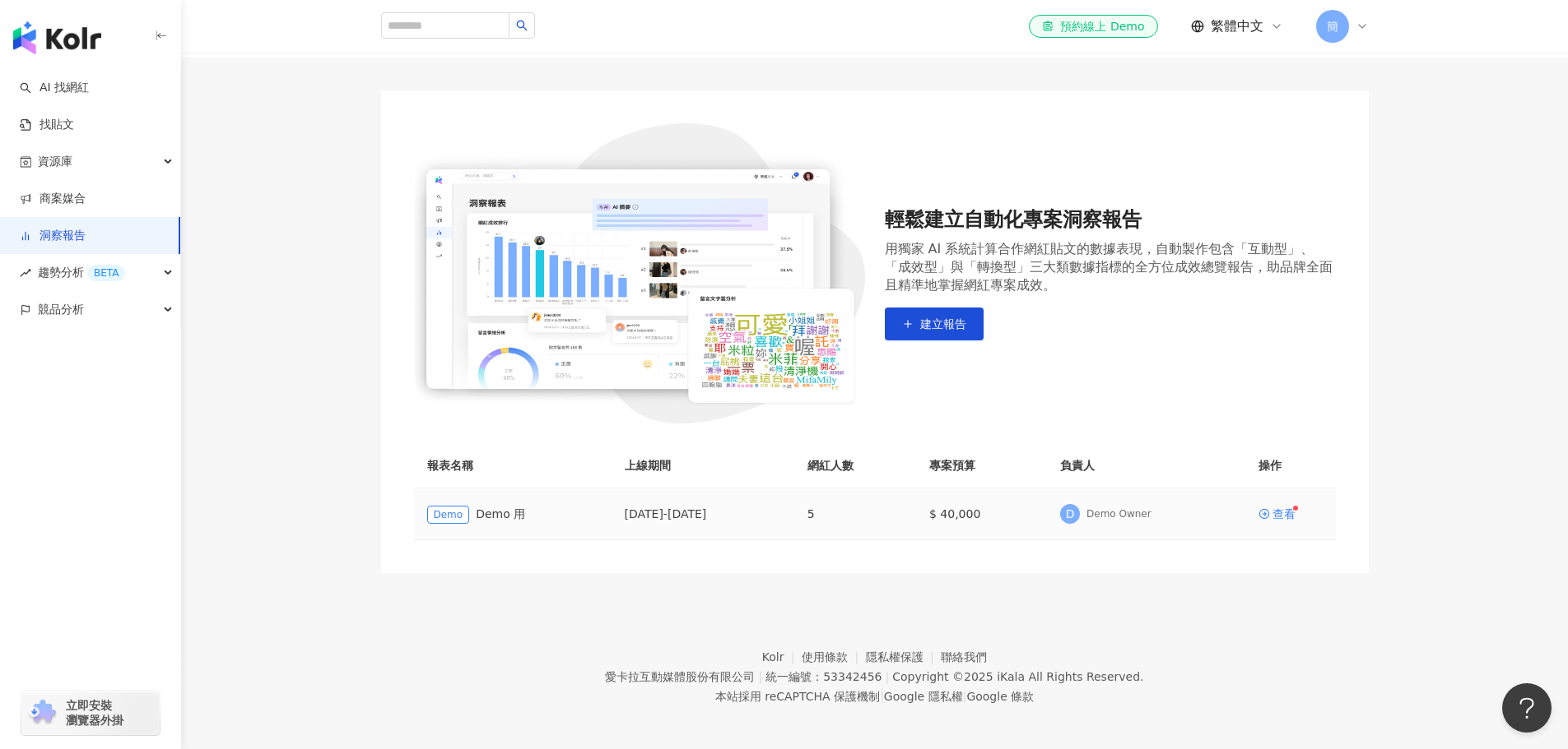
scroll to position [102, 0]
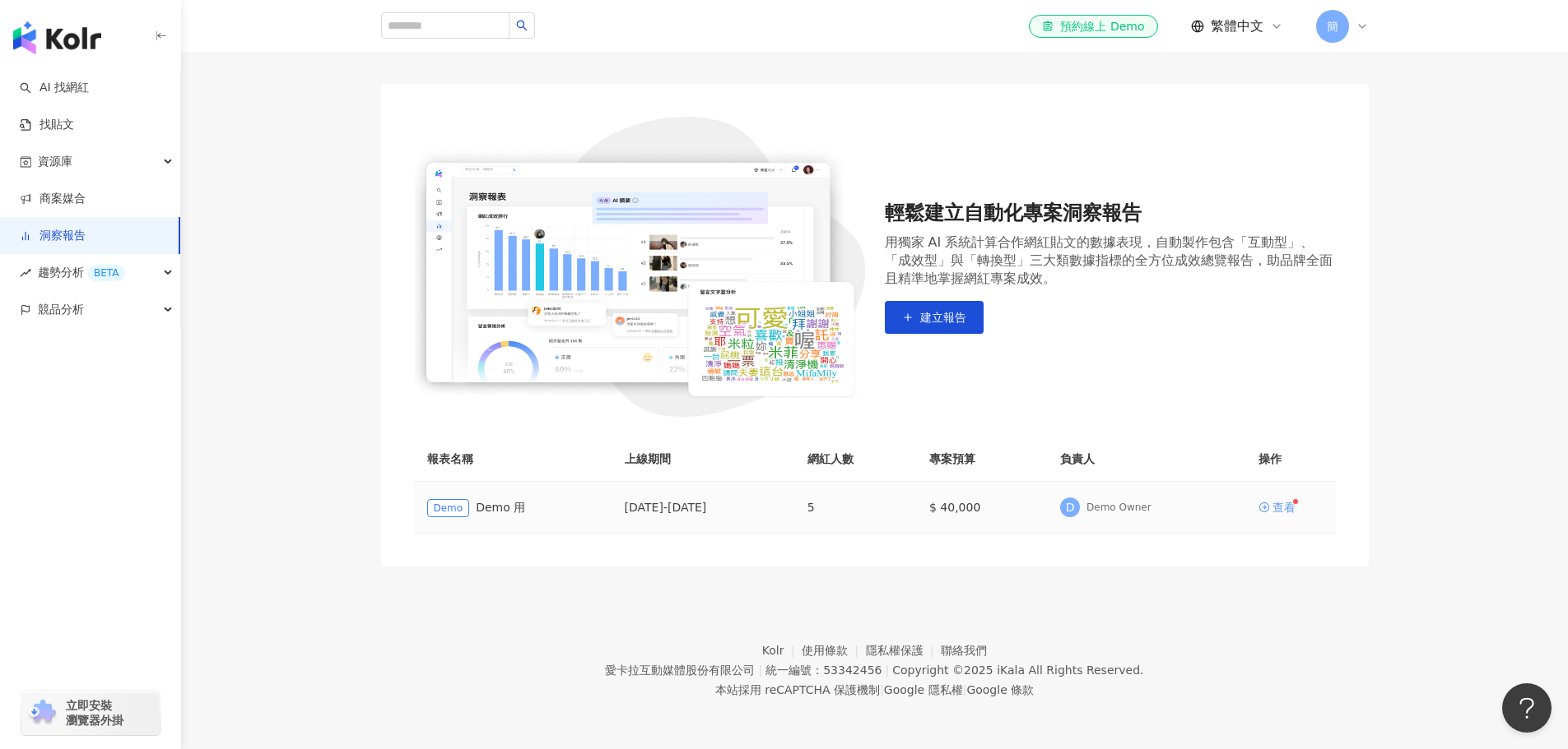
click at [1287, 512] on div "查看" at bounding box center [1284, 508] width 23 height 11
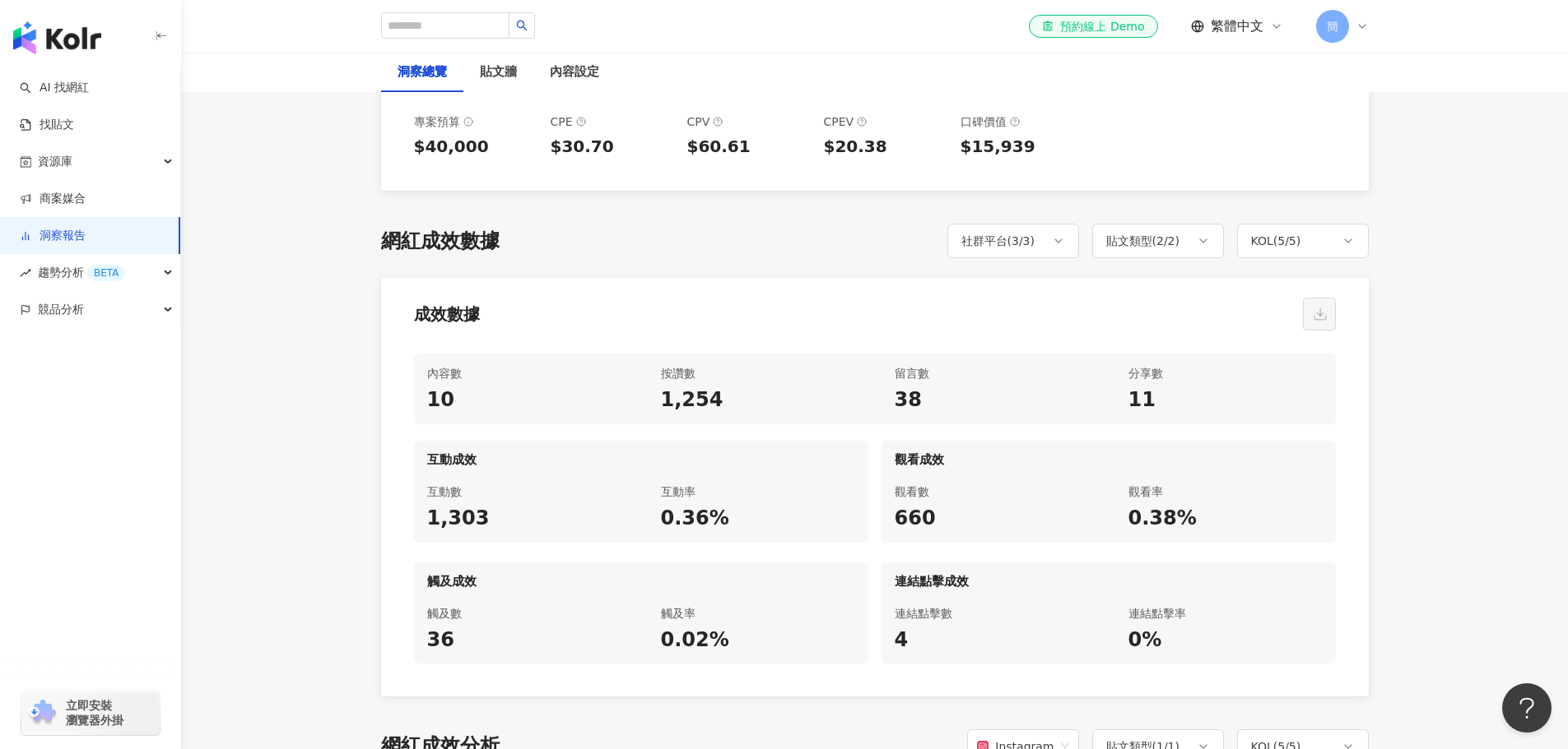
scroll to position [740, 0]
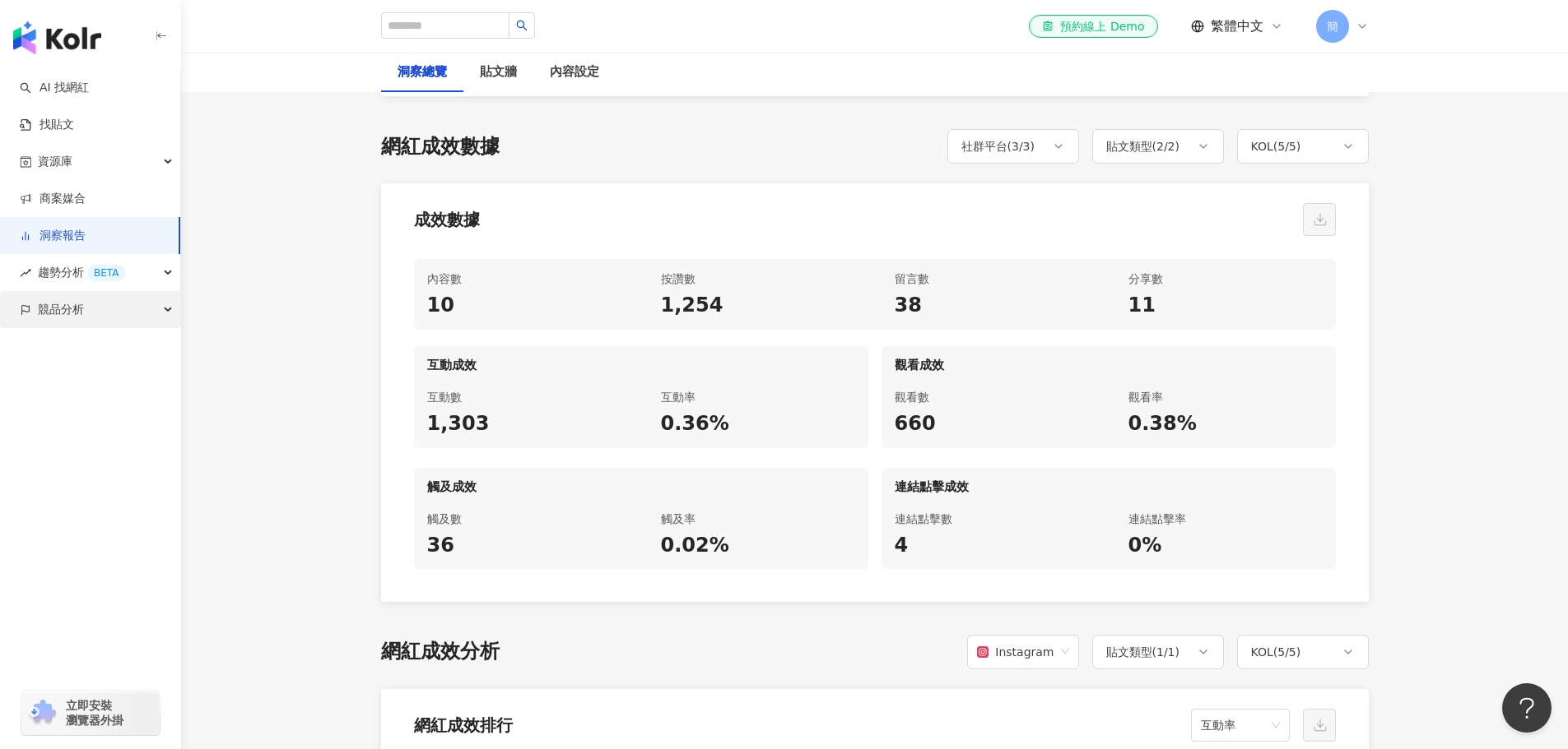
click at [79, 312] on span "競品分析" at bounding box center [61, 309] width 46 height 37
click at [97, 349] on link "品牌帳號分析" at bounding box center [74, 346] width 69 height 16
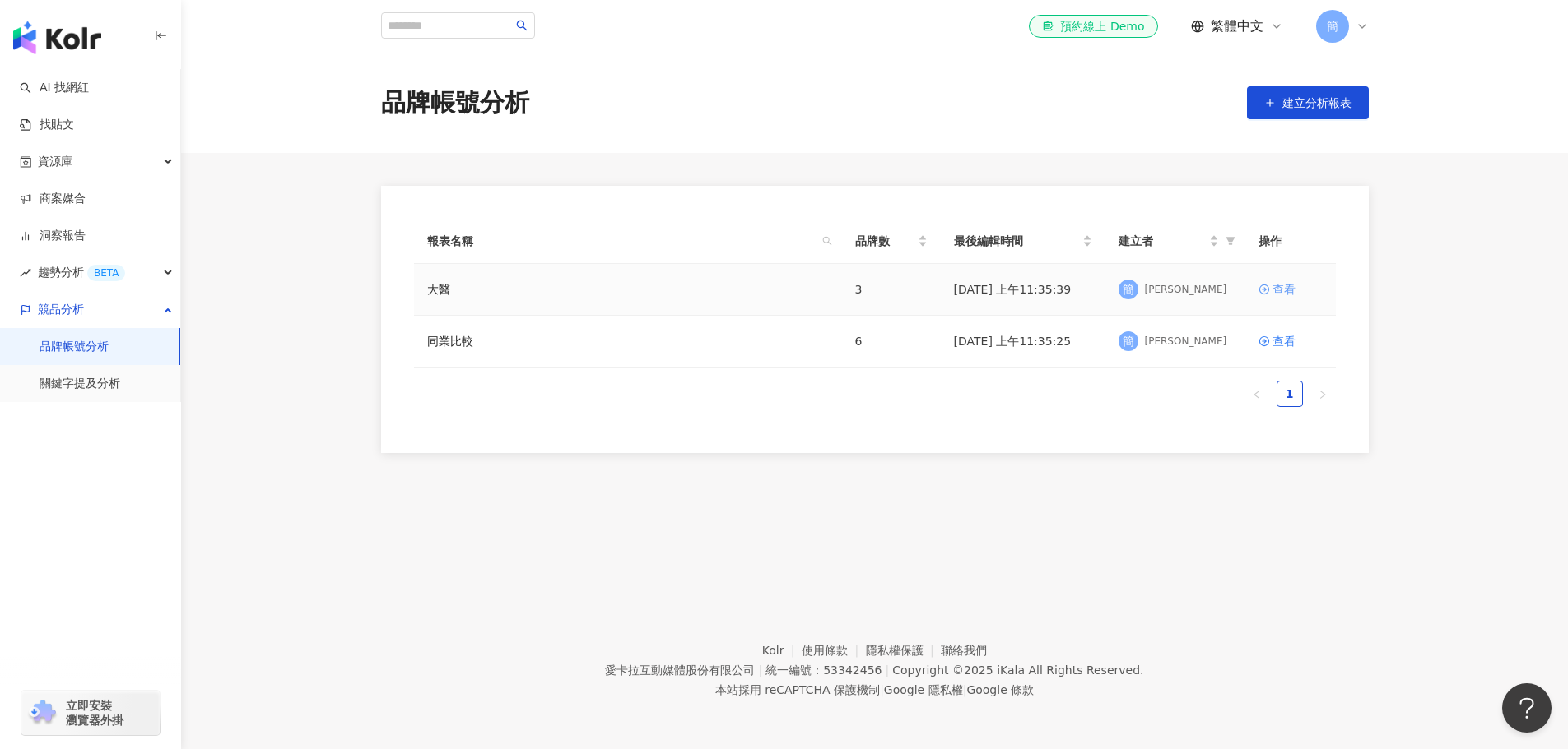
click at [1280, 291] on div "查看" at bounding box center [1284, 289] width 23 height 18
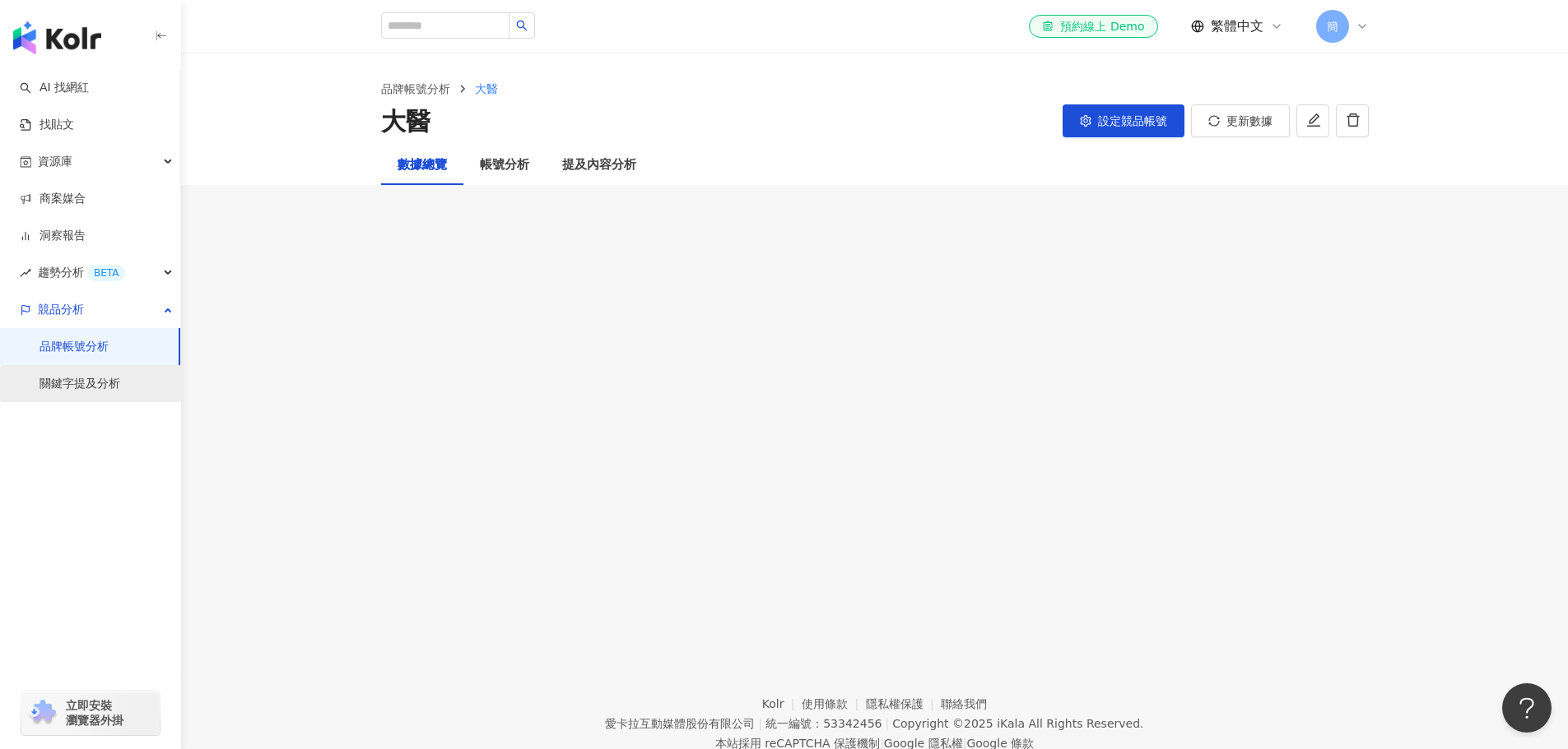
click at [100, 384] on link "關鍵字提及分析" at bounding box center [79, 384] width 80 height 16
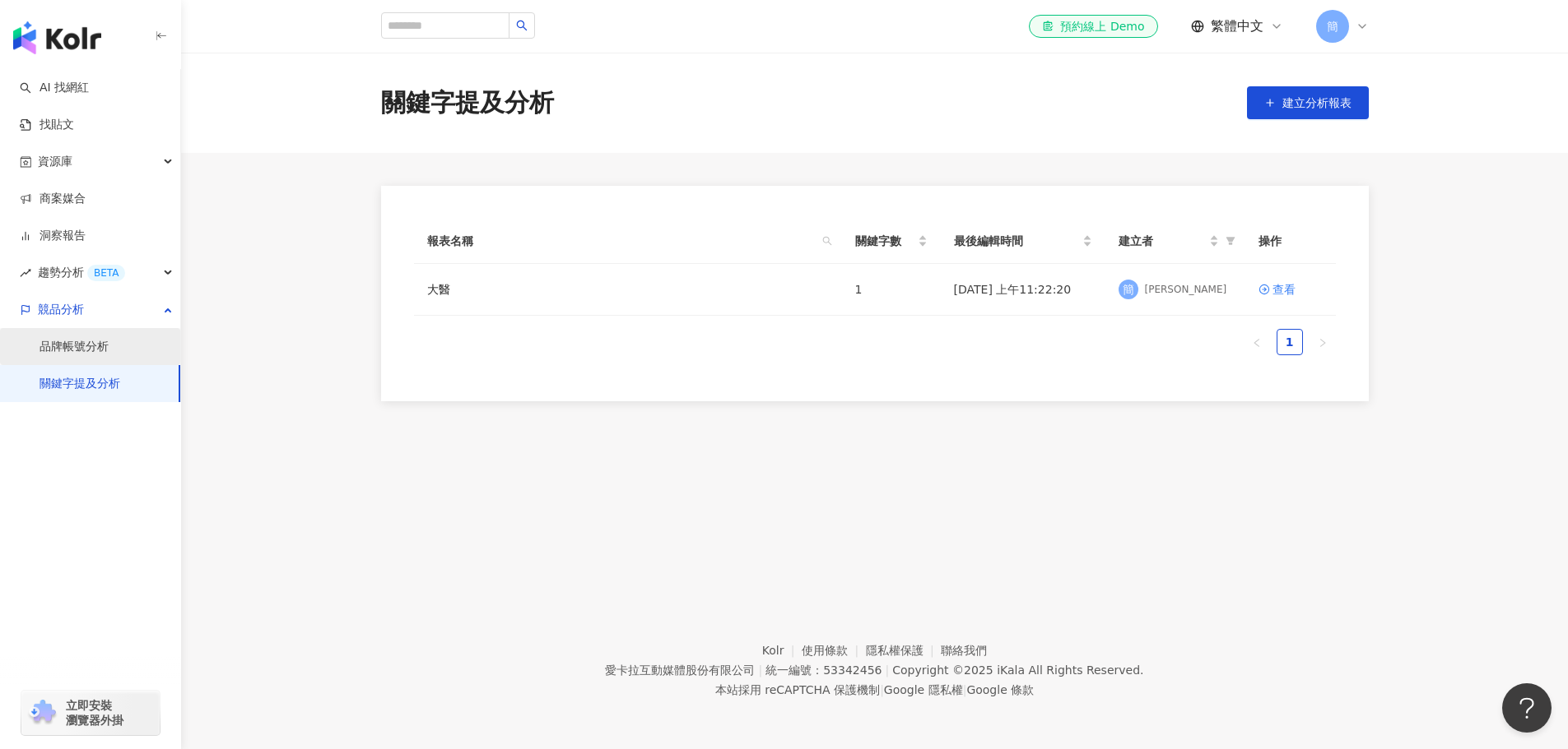
click at [103, 348] on link "品牌帳號分析" at bounding box center [74, 346] width 69 height 16
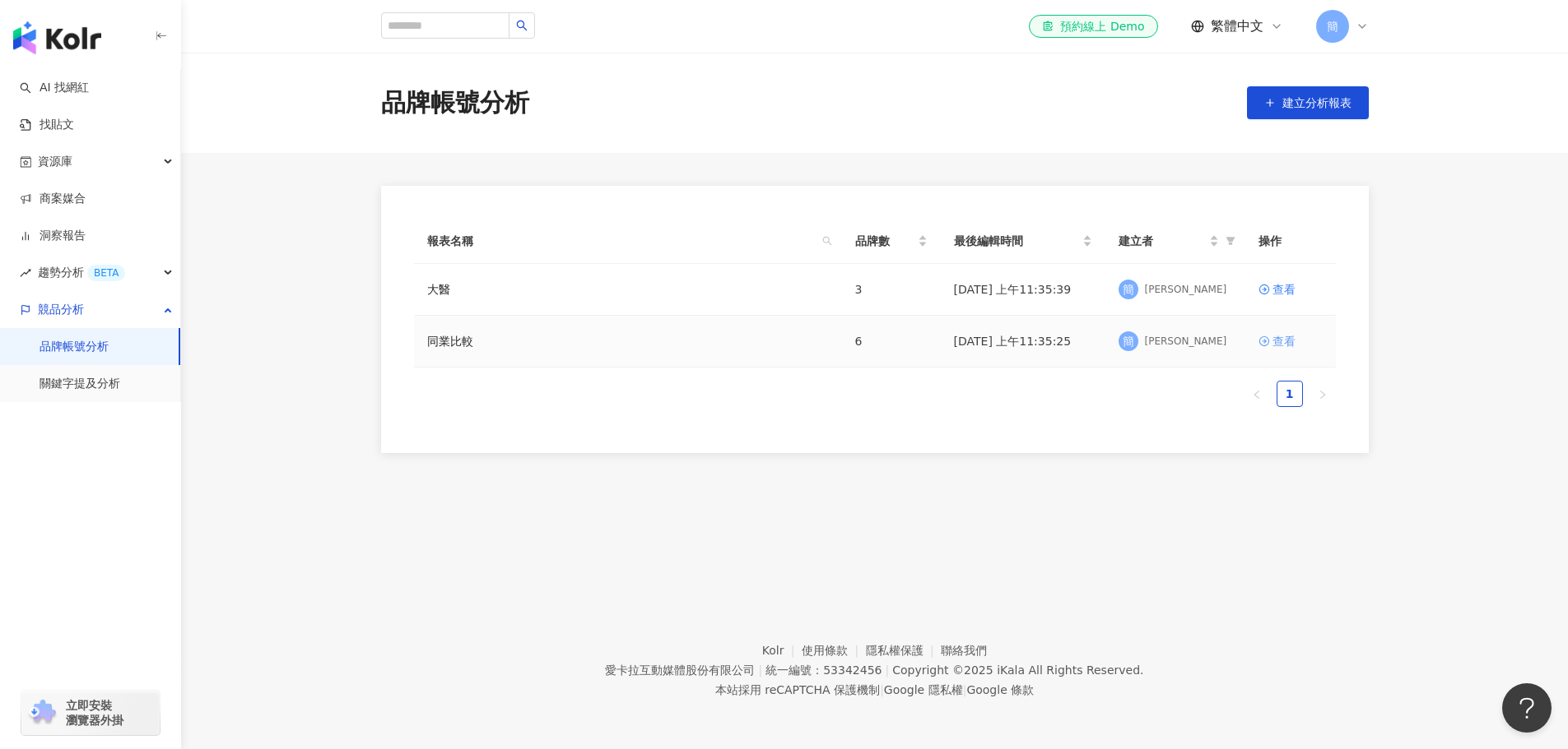
click at [1288, 343] on div "查看" at bounding box center [1284, 340] width 23 height 18
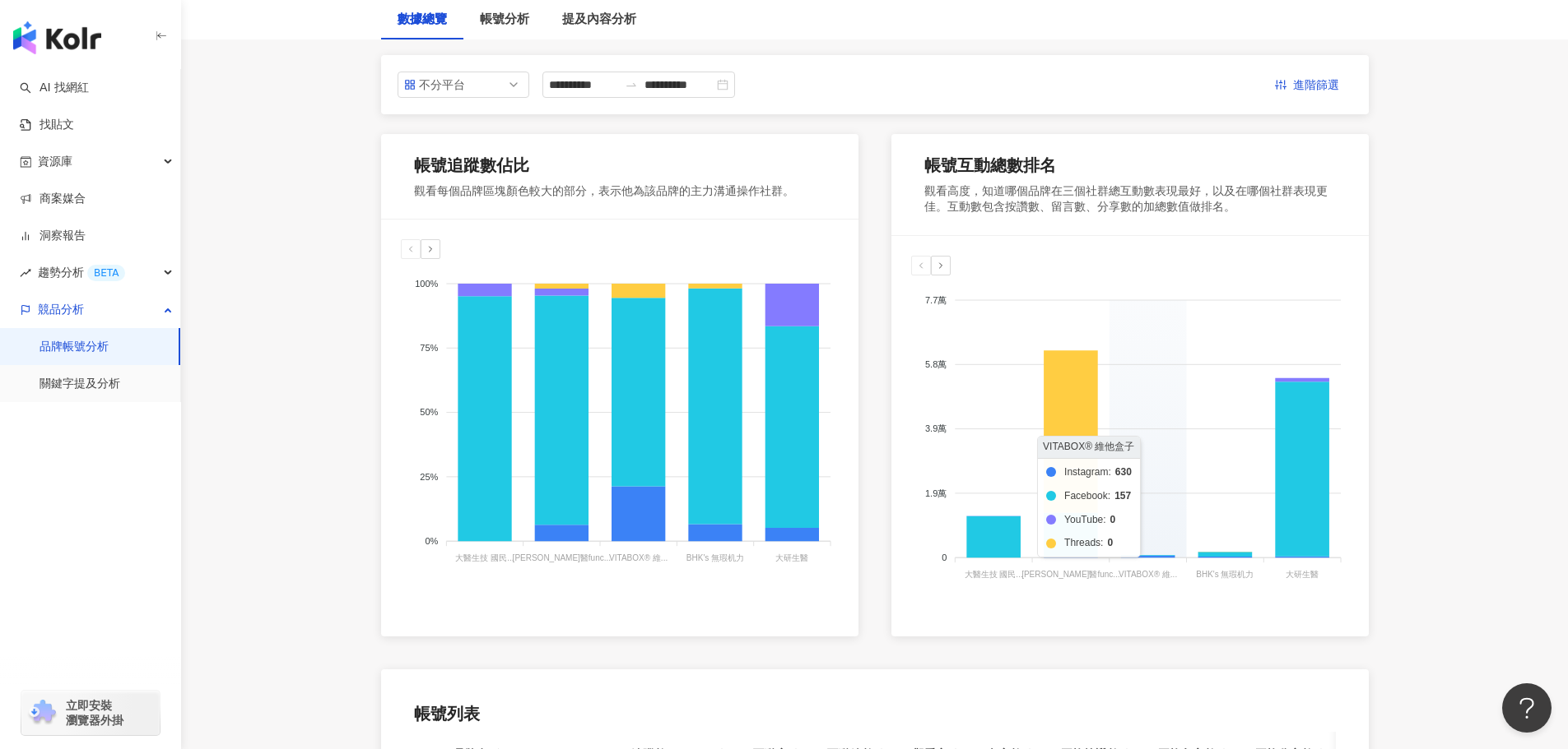
scroll to position [82, 0]
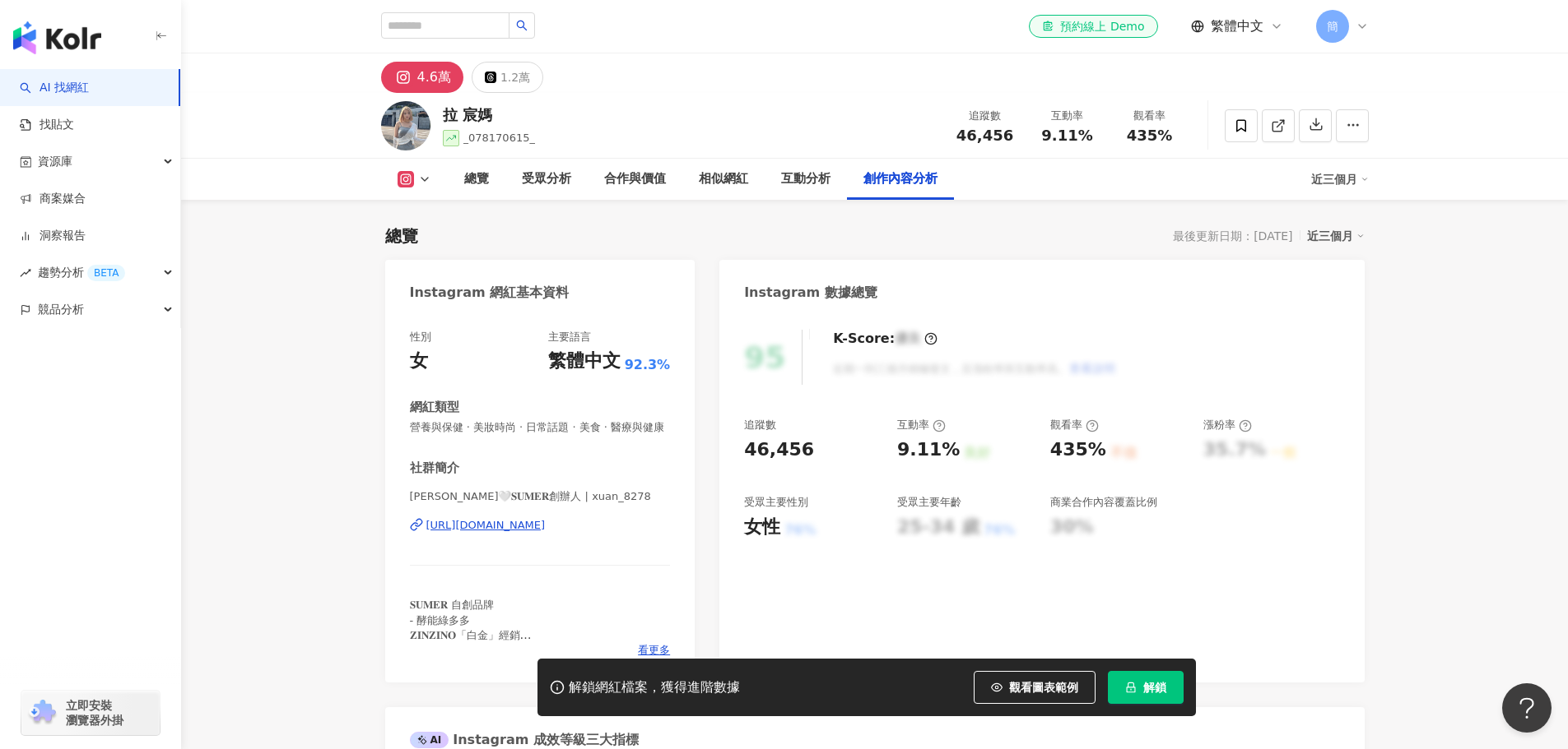
scroll to position [5043, 0]
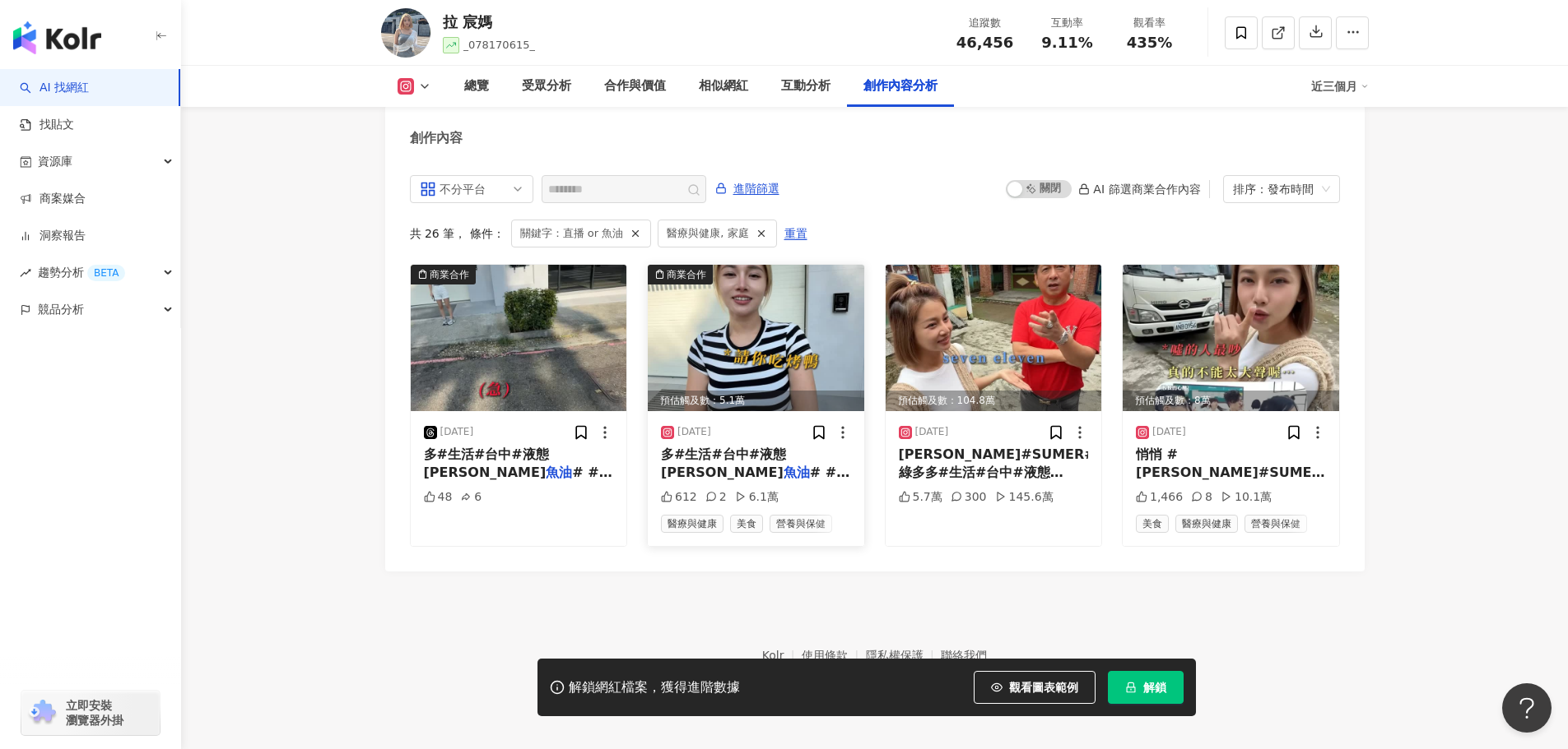
click at [758, 333] on img at bounding box center [756, 338] width 217 height 147
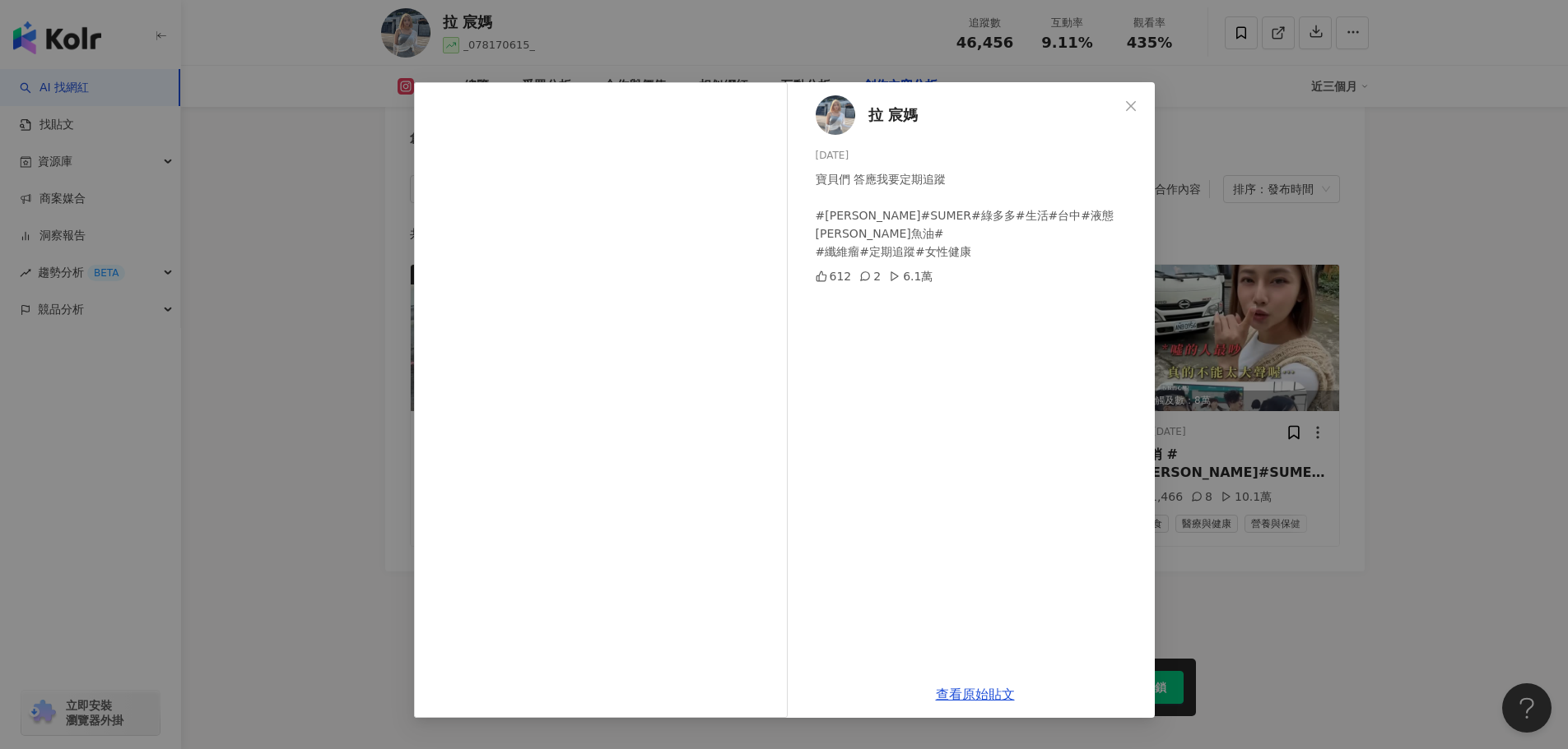
click at [1138, 105] on span "Close" at bounding box center [1131, 106] width 33 height 13
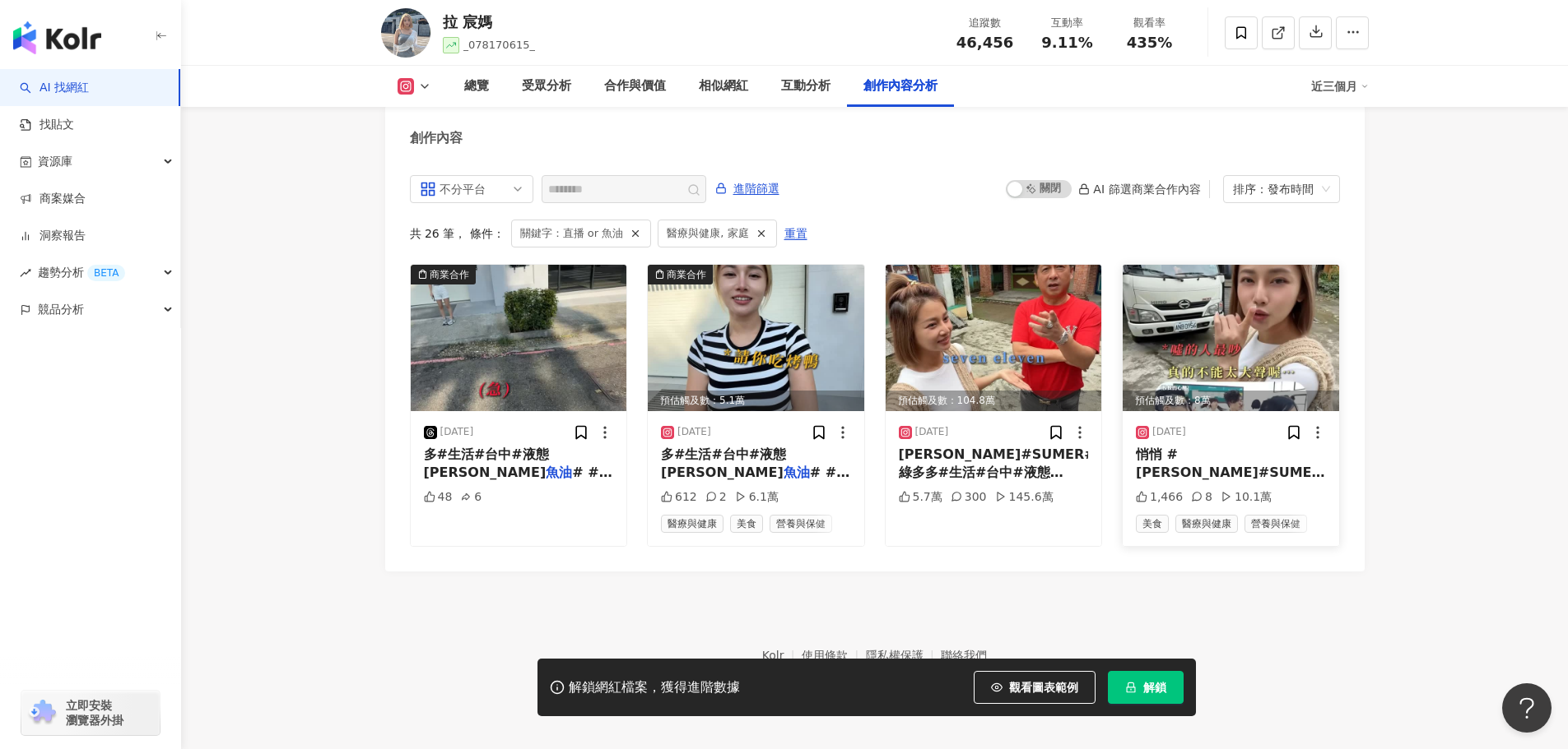
click at [1231, 335] on img at bounding box center [1231, 338] width 217 height 147
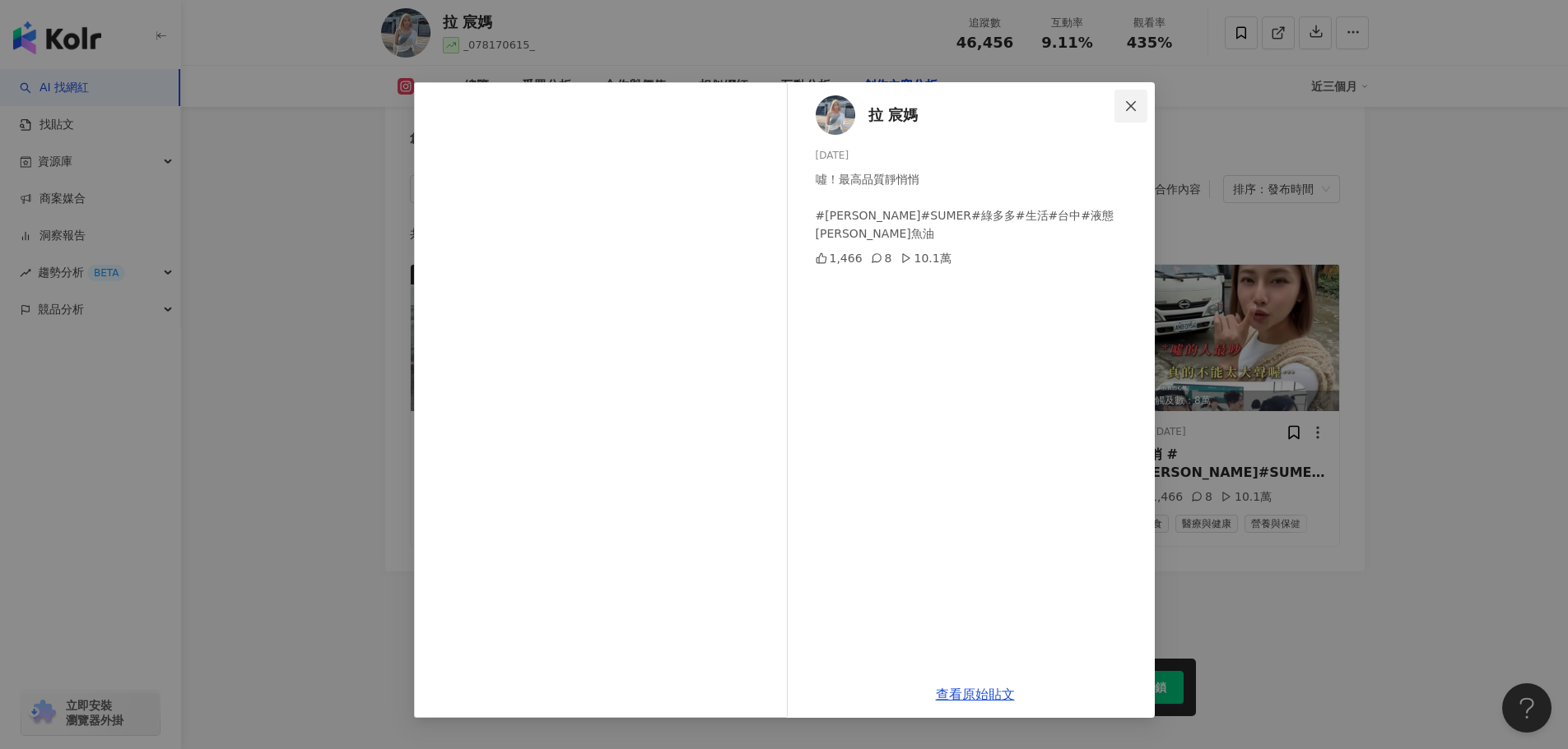
click at [1136, 100] on icon "close" at bounding box center [1131, 106] width 13 height 13
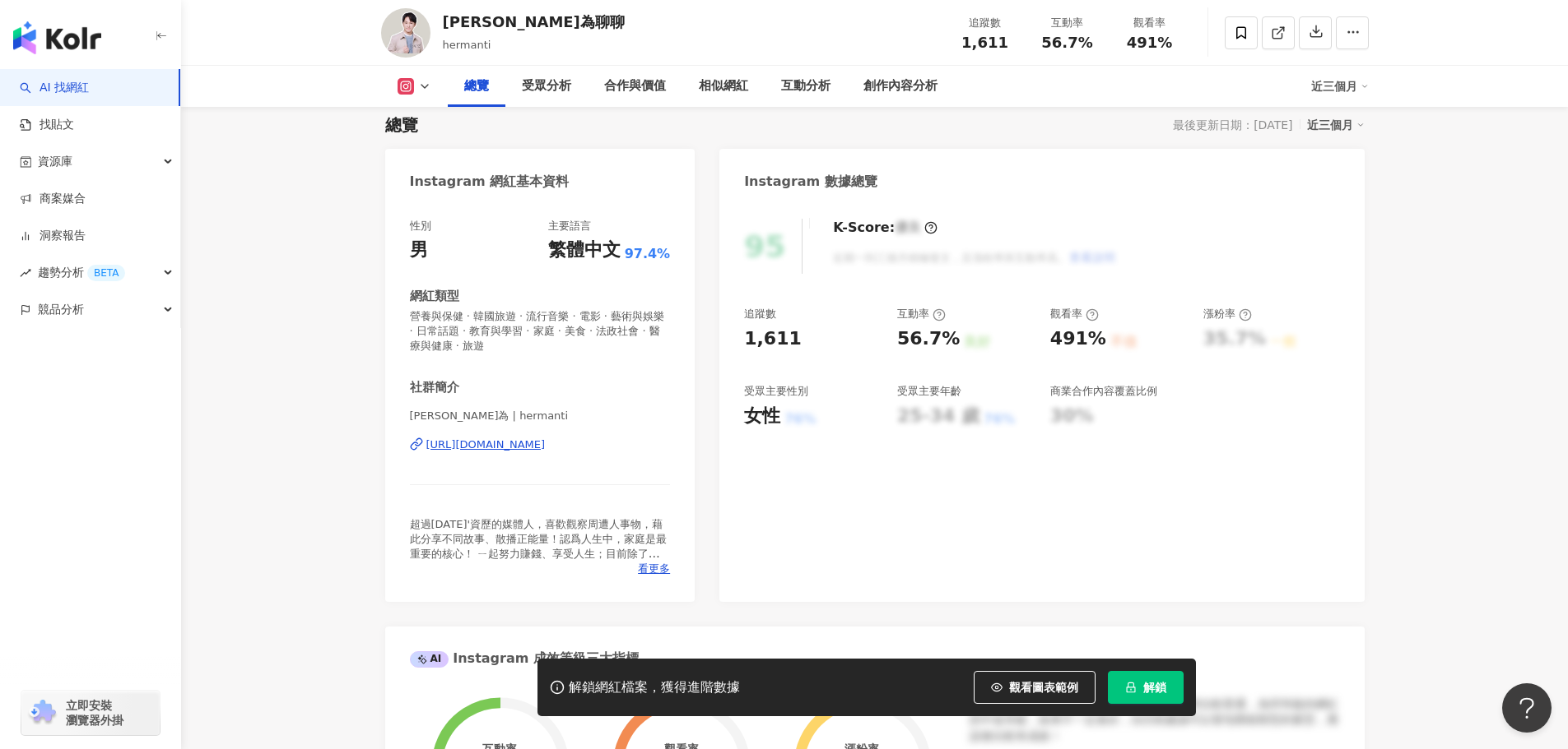
scroll to position [82, 0]
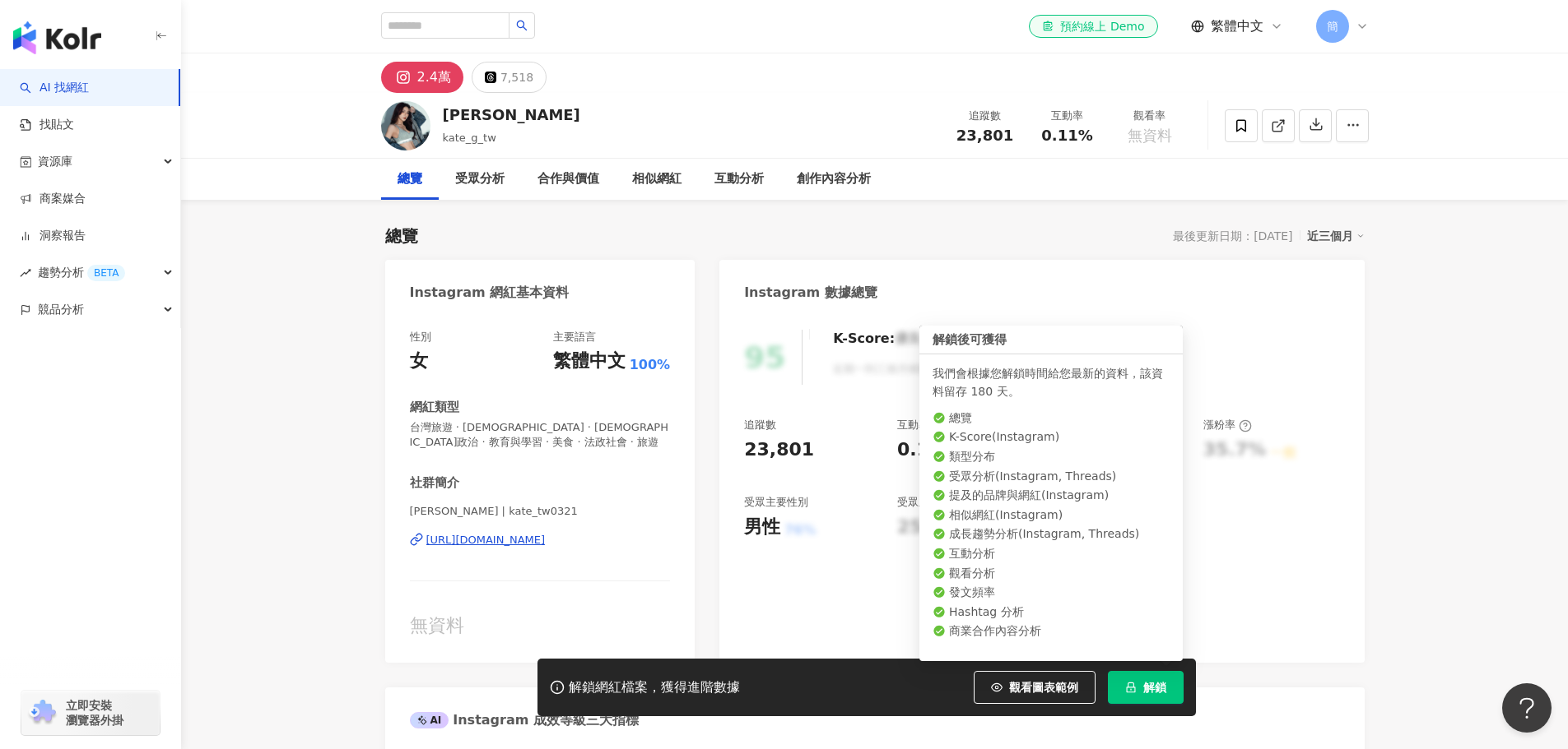
click at [1158, 689] on span "解鎖" at bounding box center [1154, 688] width 23 height 13
